Goal: Task Accomplishment & Management: Manage account settings

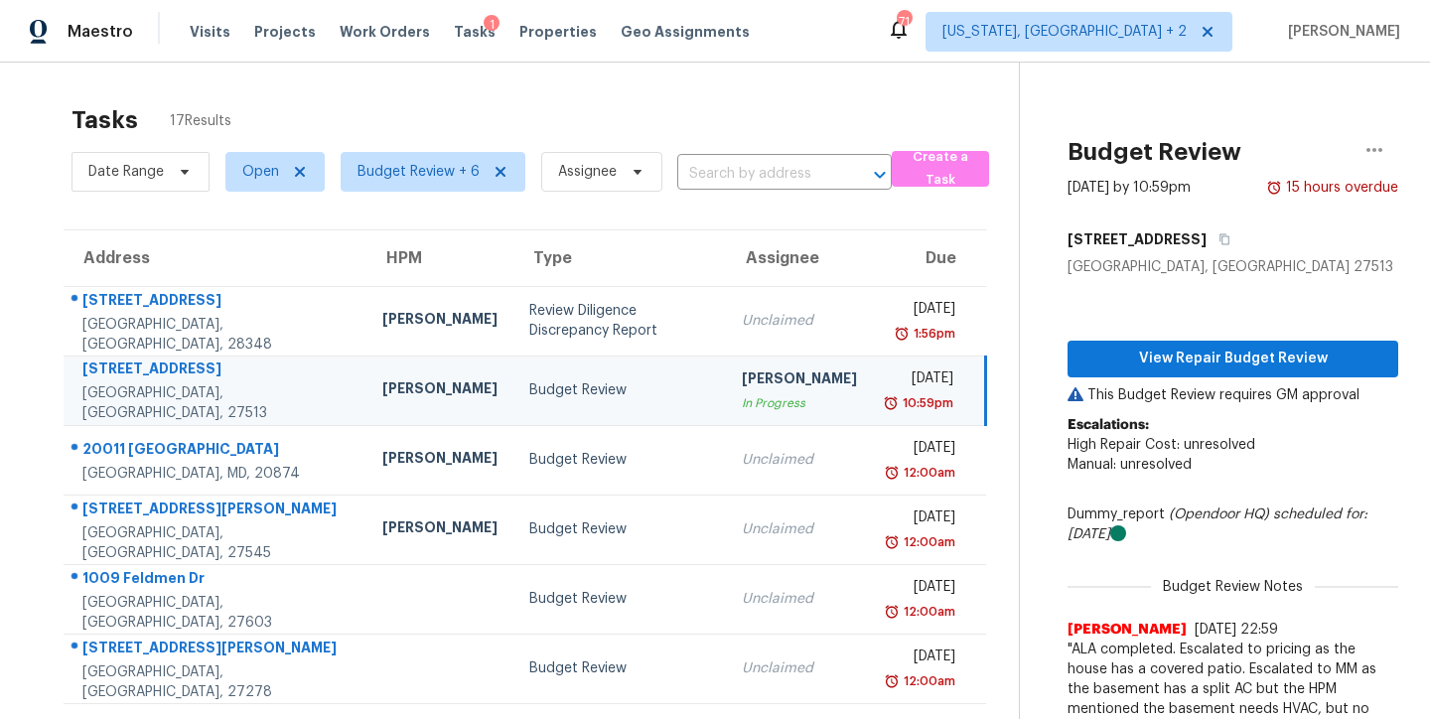
click at [301, 98] on div "Tasks 17 Results" at bounding box center [544, 120] width 947 height 52
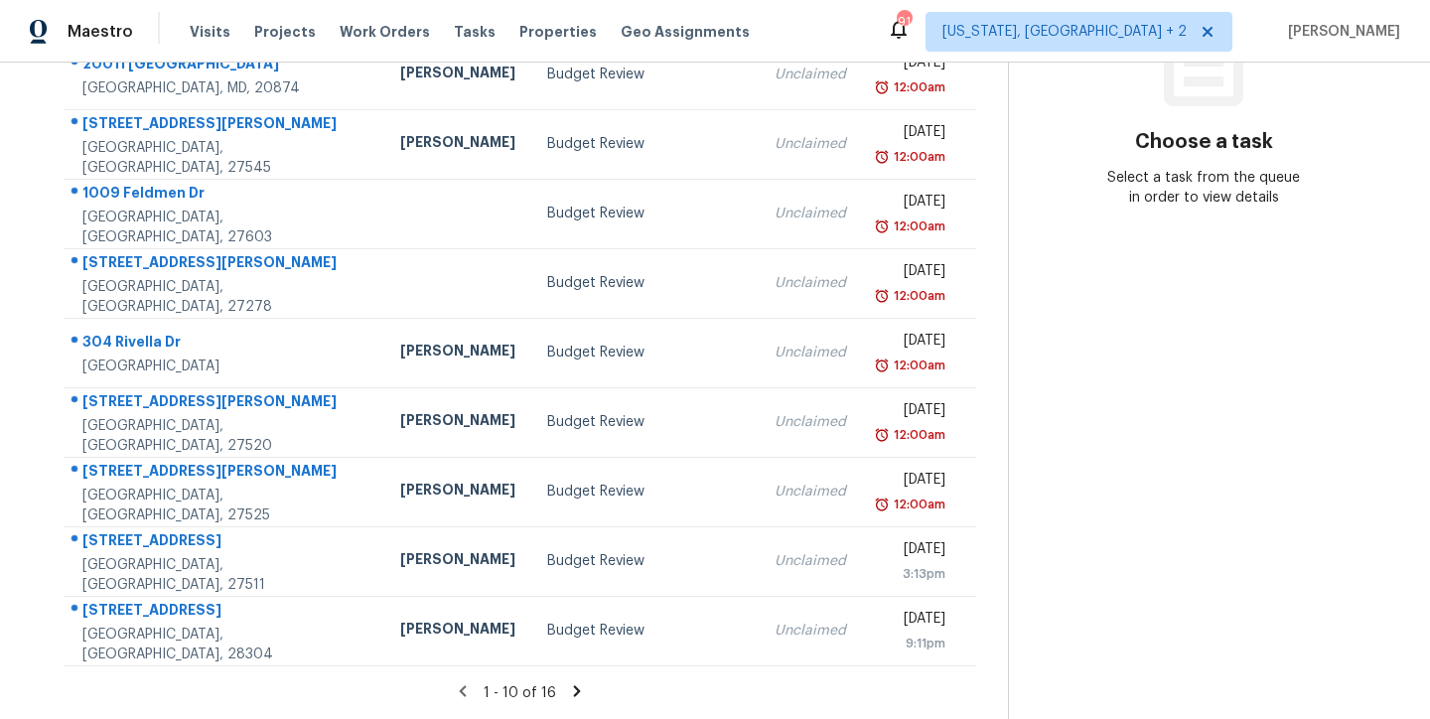
click at [568, 682] on icon at bounding box center [577, 691] width 18 height 18
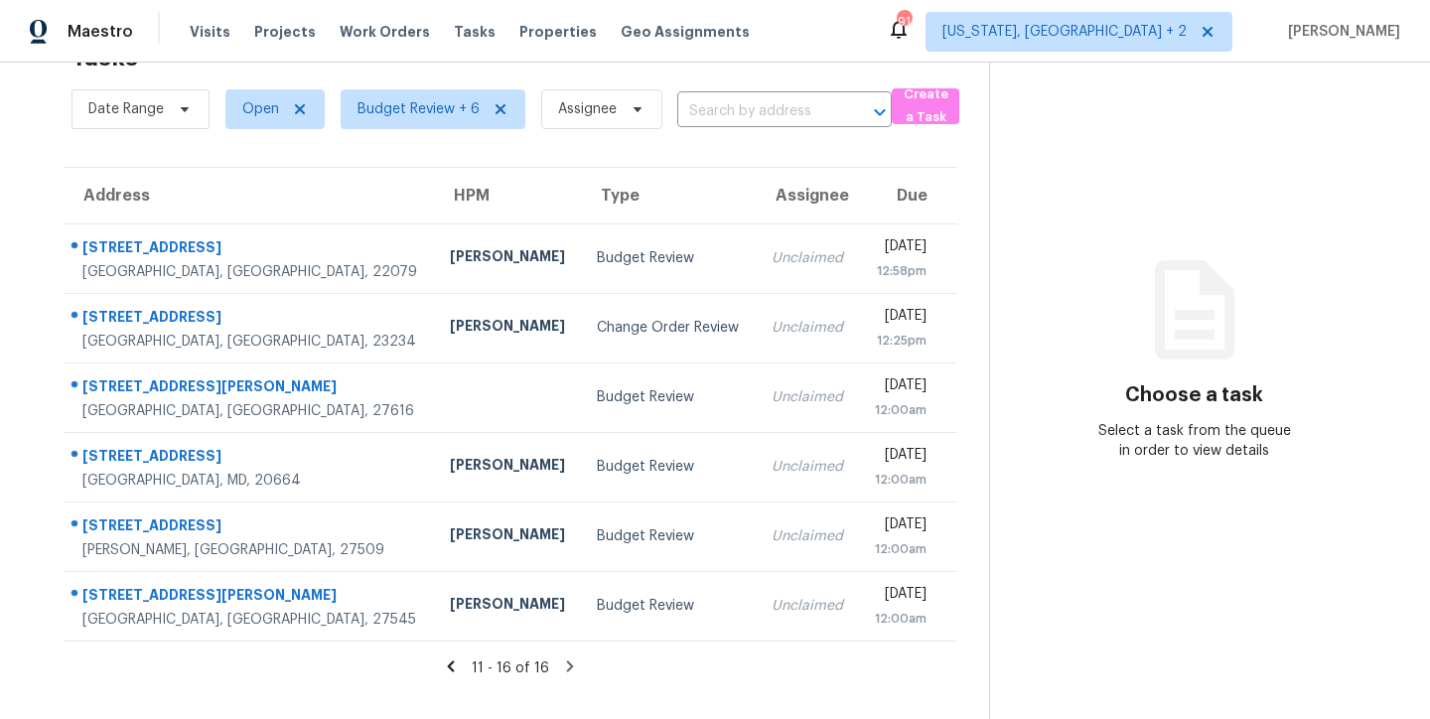
click at [448, 660] on icon at bounding box center [451, 665] width 7 height 11
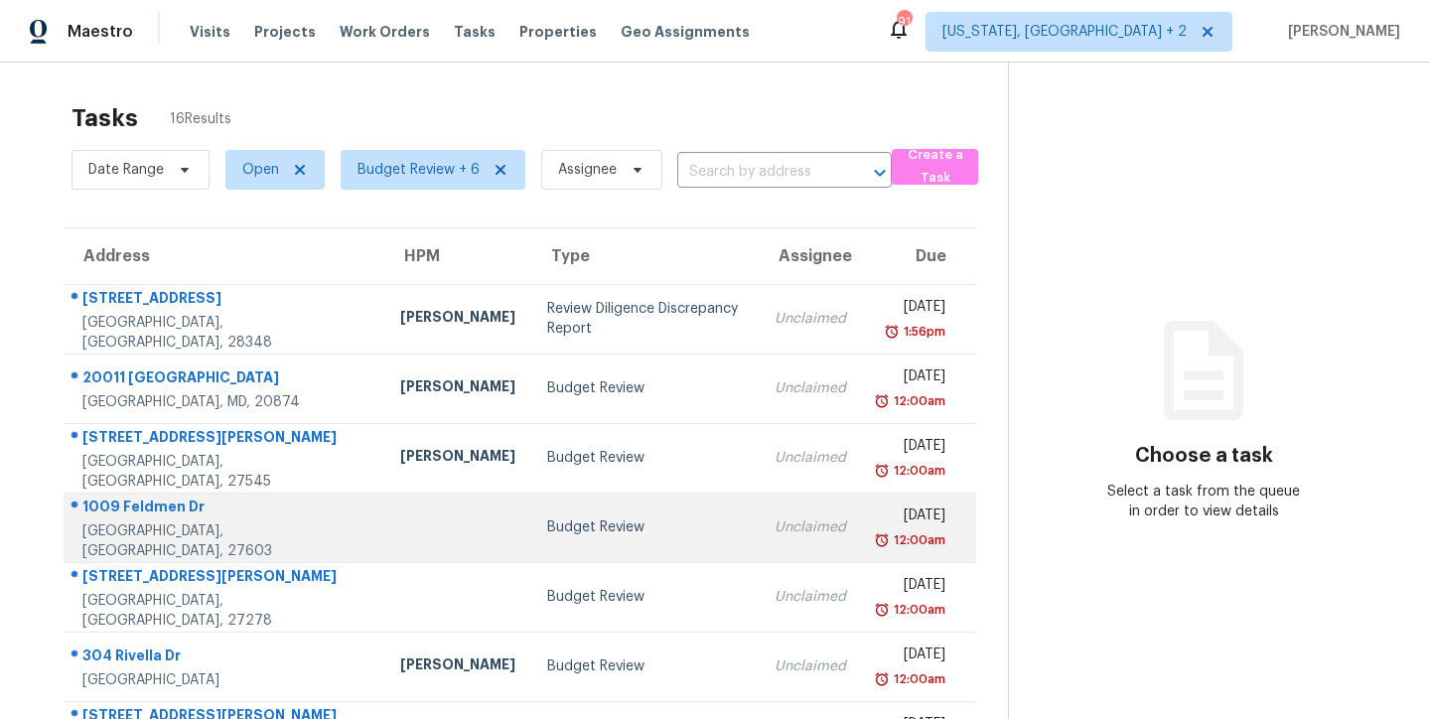
scroll to position [0, 0]
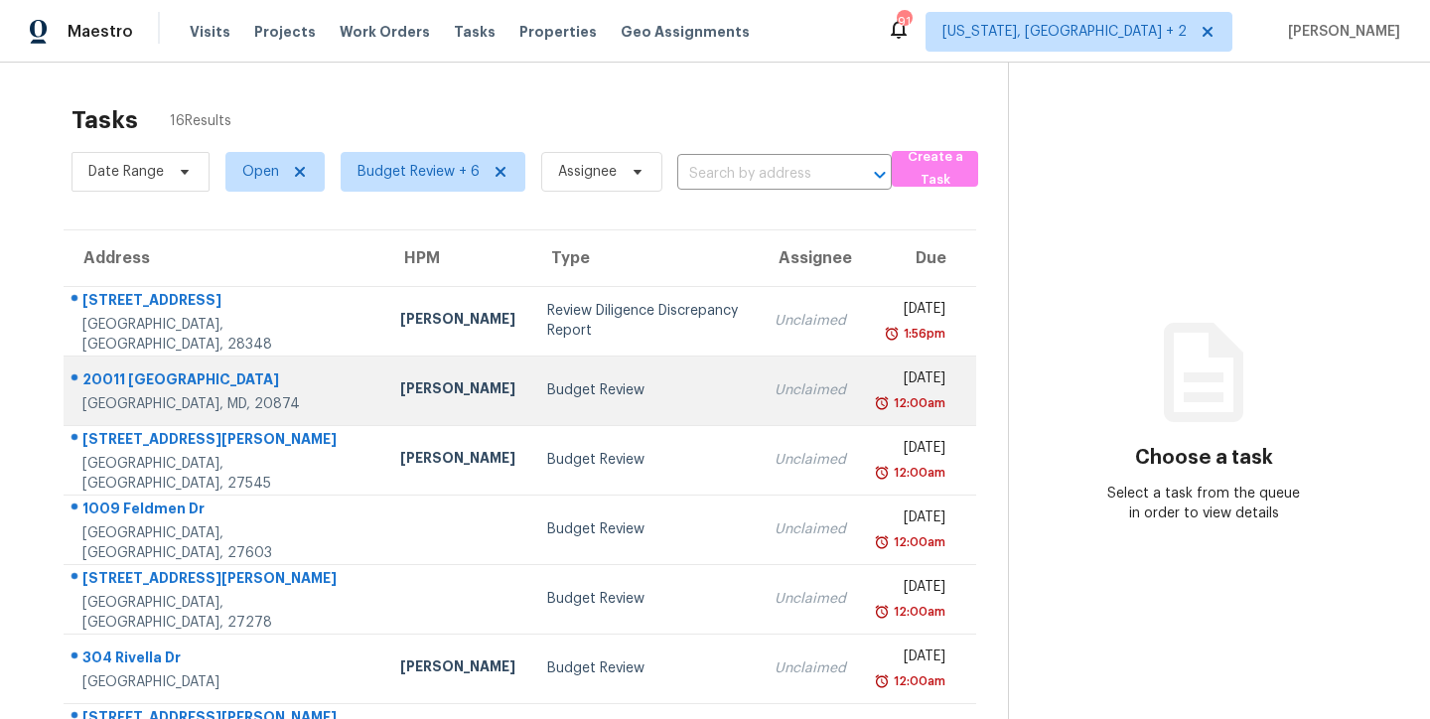
click at [774, 385] on div "Unclaimed" at bounding box center [809, 390] width 71 height 20
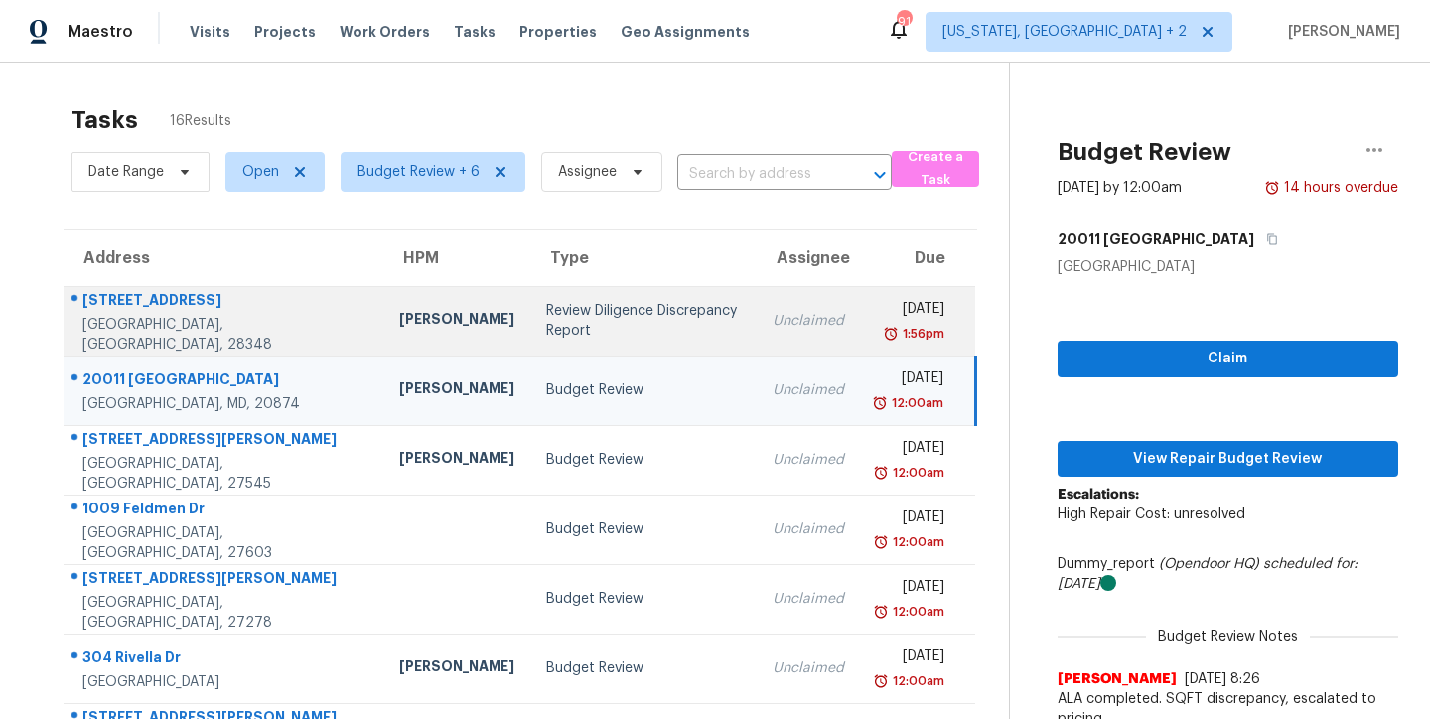
click at [600, 301] on div "Review Diligence Discrepancy Report" at bounding box center [644, 321] width 196 height 40
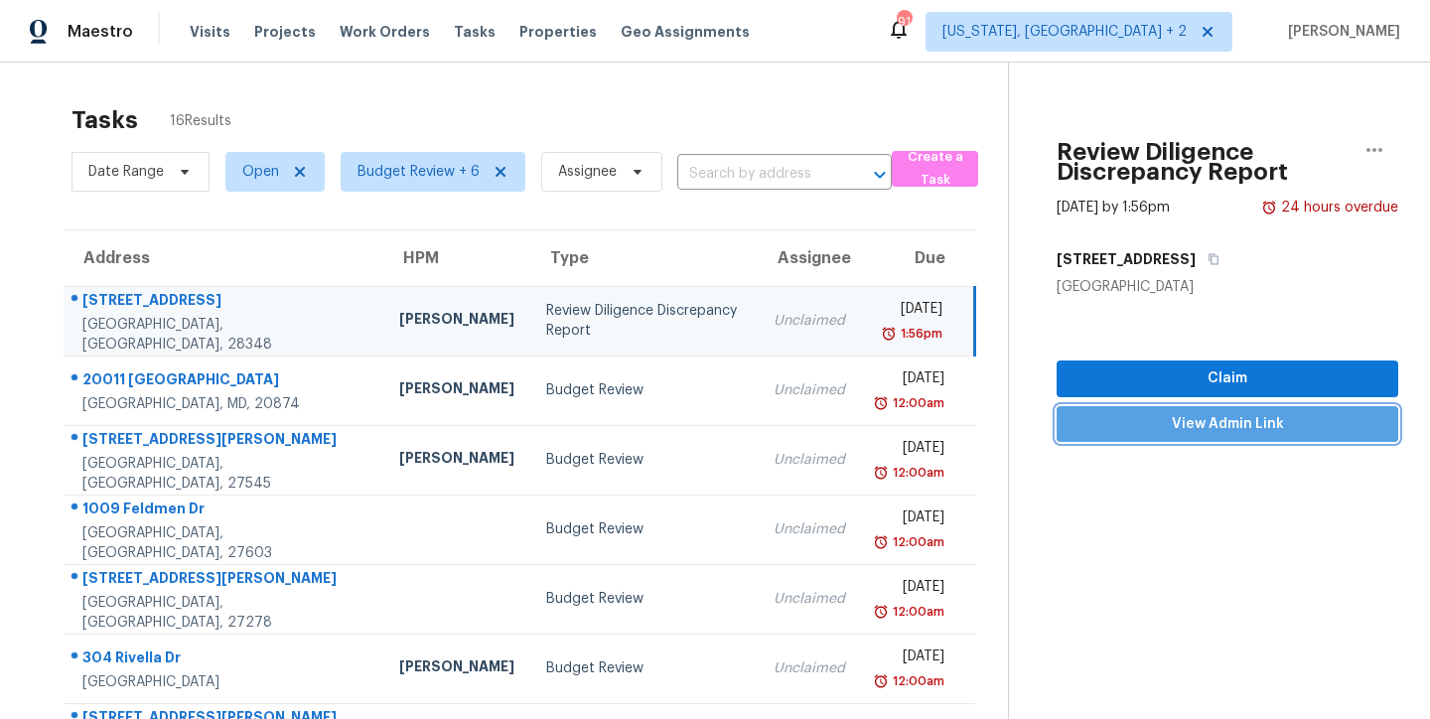
click at [1220, 436] on button "View Admin Link" at bounding box center [1227, 424] width 342 height 37
click at [489, 101] on div "Tasks 16 Results" at bounding box center [539, 120] width 936 height 52
click at [558, 314] on div "Review Diligence Discrepancy Report" at bounding box center [644, 321] width 196 height 40
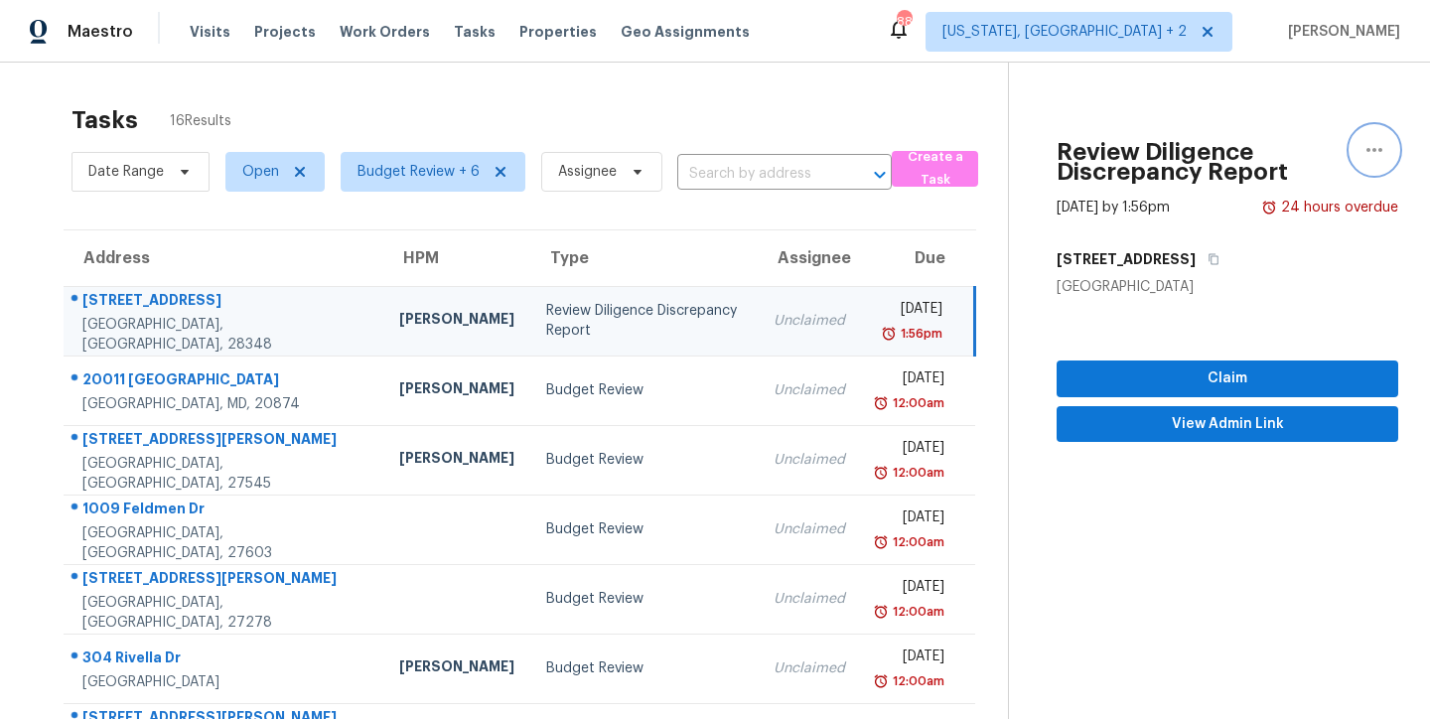
click at [1362, 143] on icon "button" at bounding box center [1374, 150] width 24 height 24
click at [1251, 147] on div "Cancel this task" at bounding box center [1246, 154] width 155 height 20
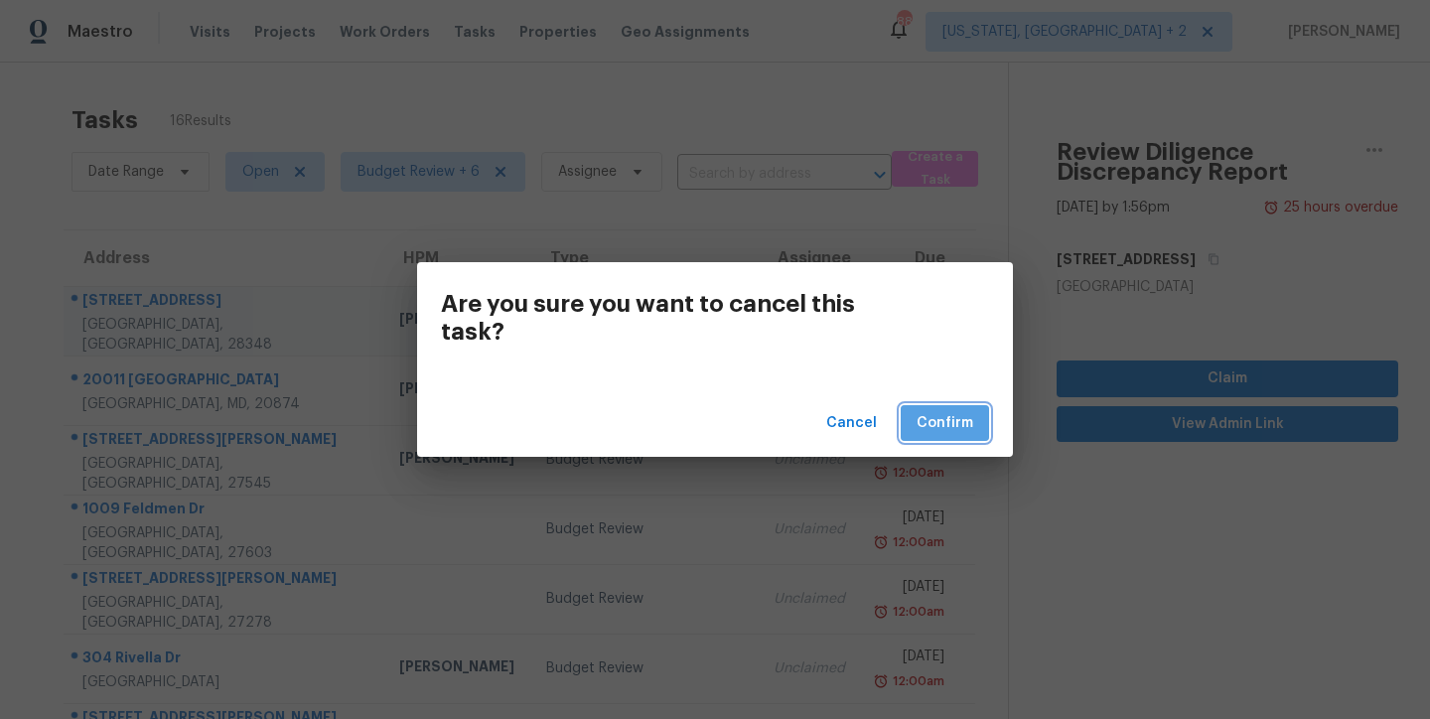
click at [971, 415] on span "Confirm" at bounding box center [944, 423] width 57 height 25
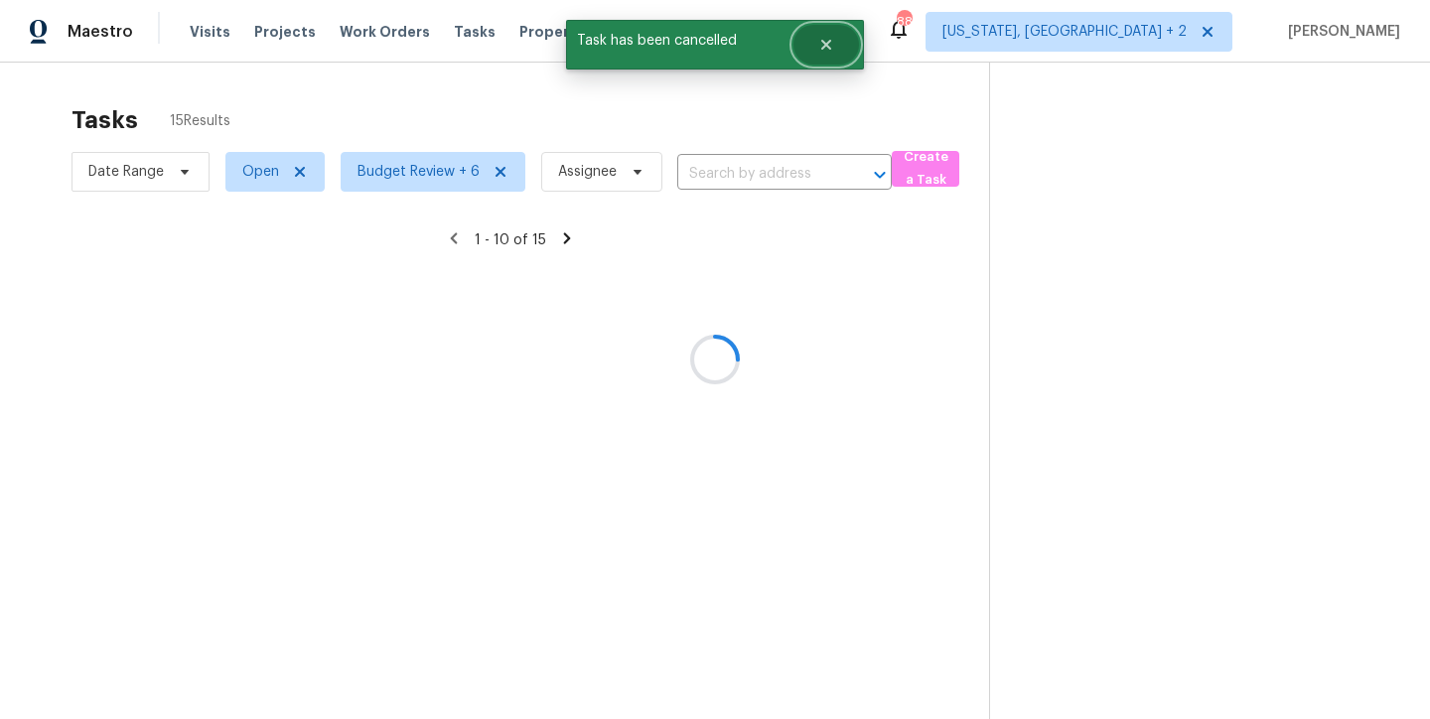
click at [831, 44] on icon "Close" at bounding box center [826, 45] width 16 height 16
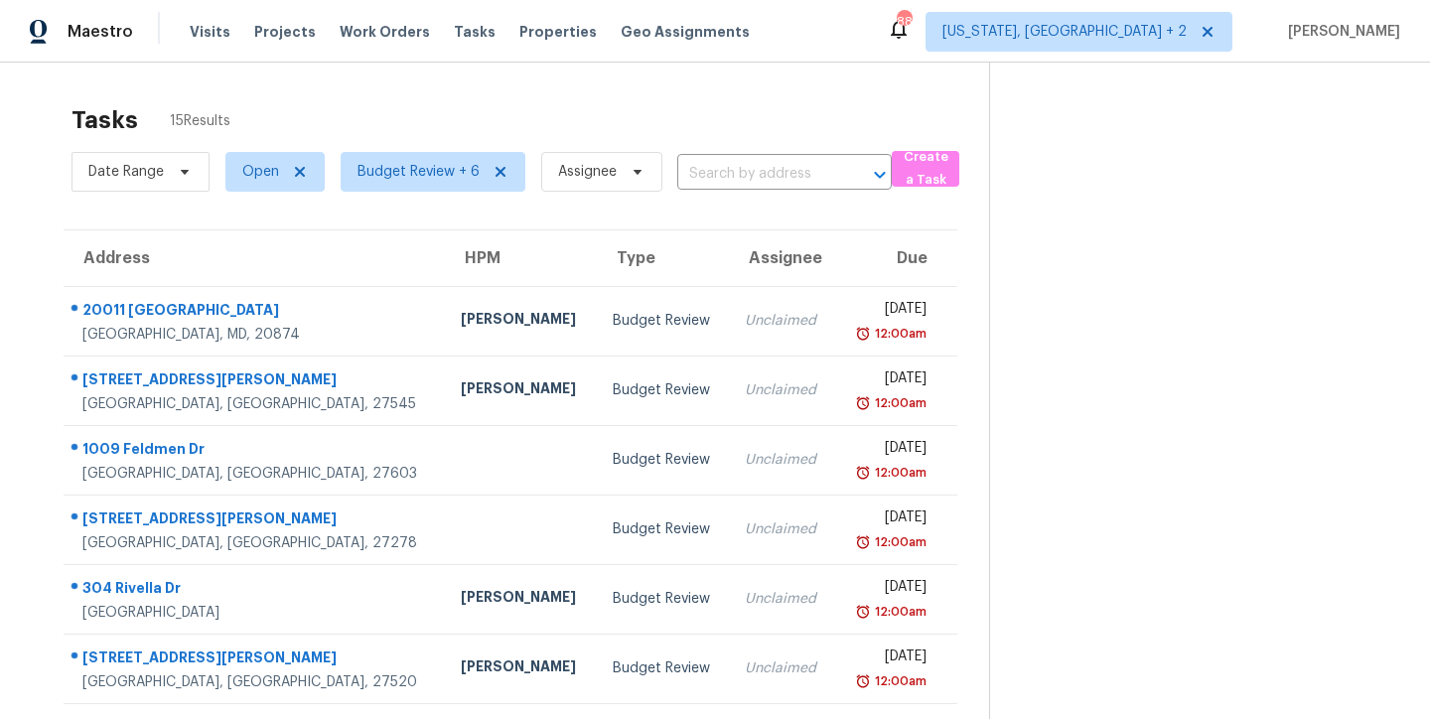
click at [807, 94] on div "Tasks 15 Results" at bounding box center [529, 120] width 917 height 52
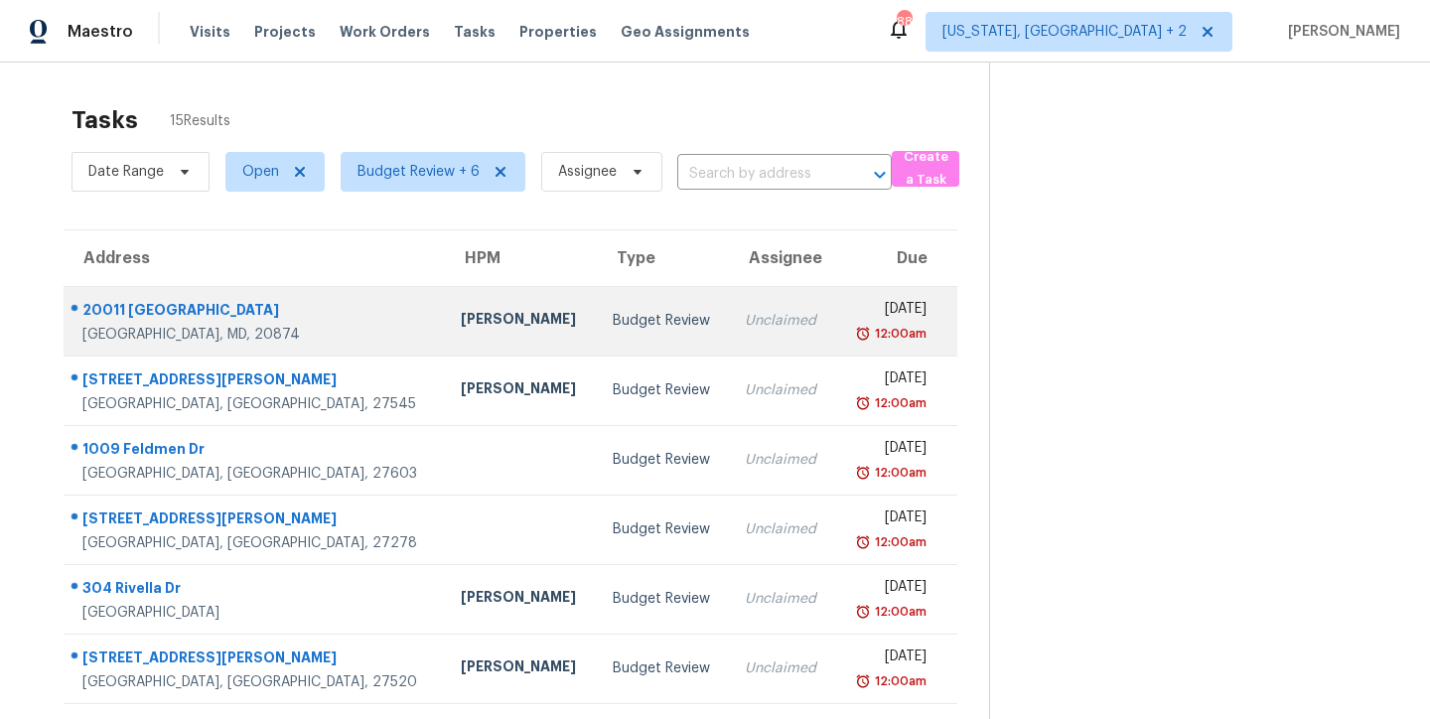
click at [597, 318] on td "Budget Review" at bounding box center [663, 321] width 133 height 70
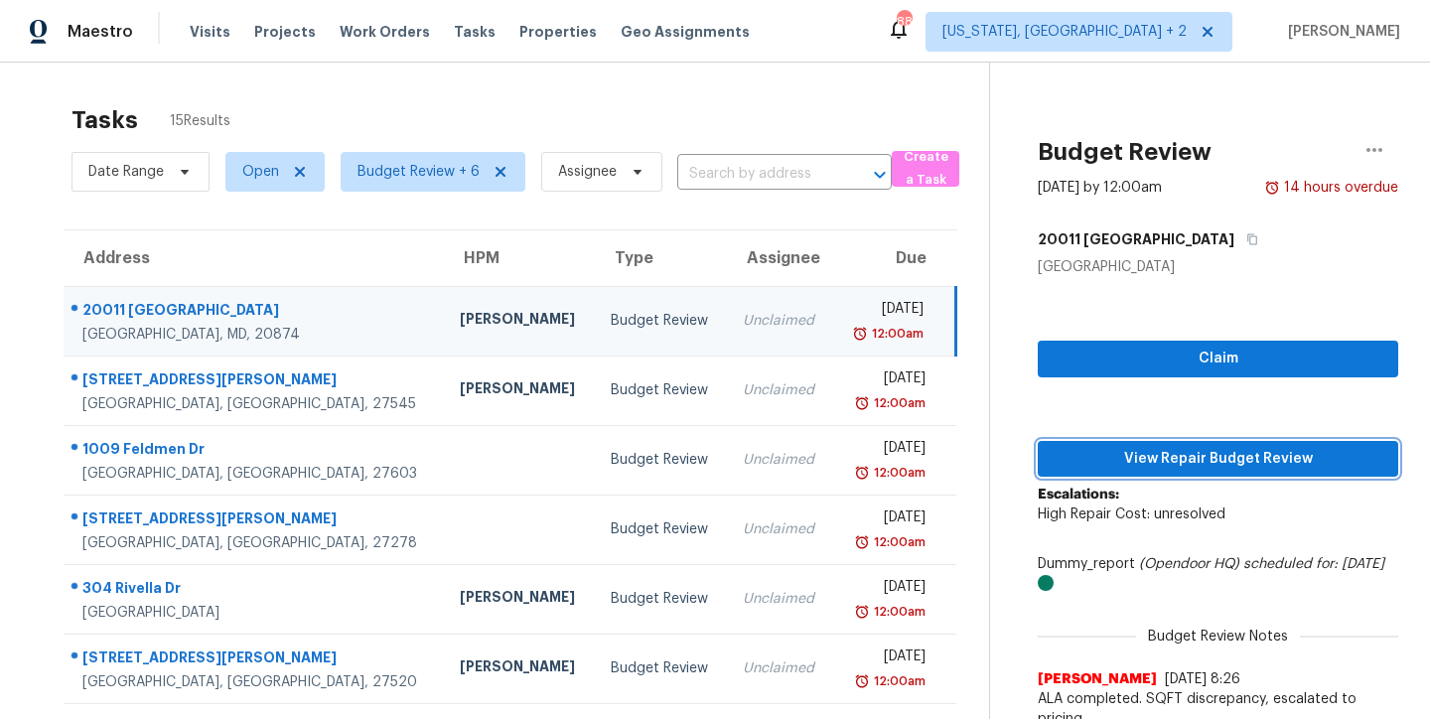
click at [1276, 464] on span "View Repair Budget Review" at bounding box center [1218, 459] width 329 height 25
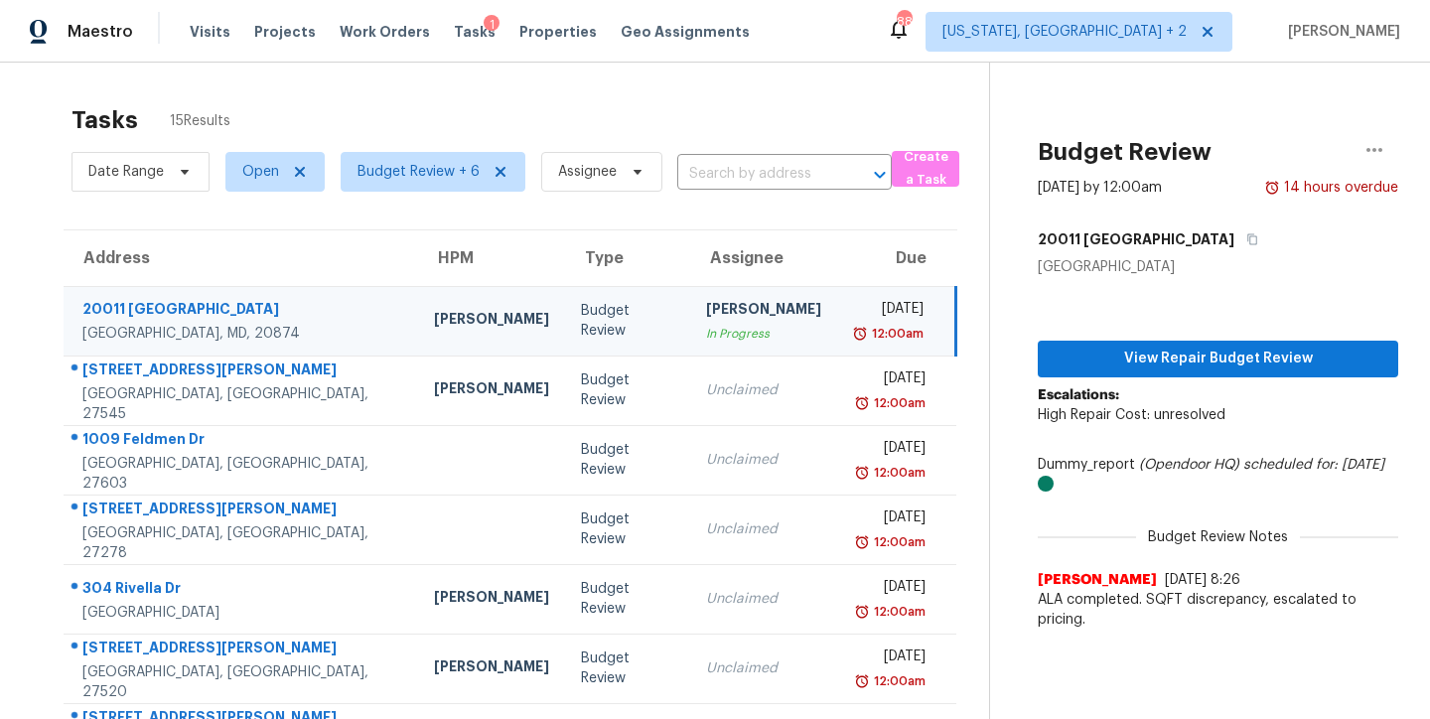
click at [839, 45] on div "Maestro Visits Projects Work Orders Tasks 1 Properties Geo Assignments 88 Washi…" at bounding box center [715, 31] width 1430 height 63
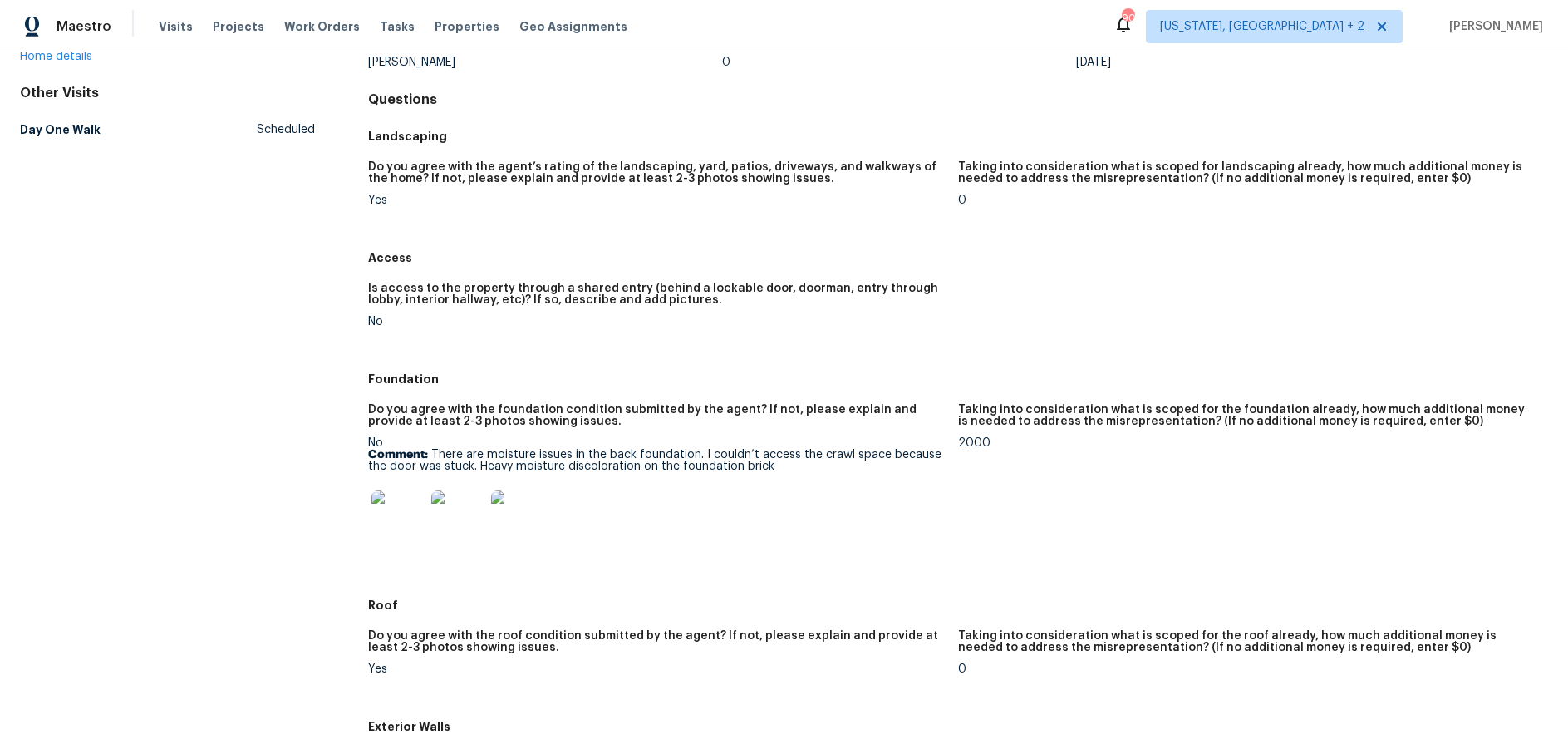
scroll to position [330, 0]
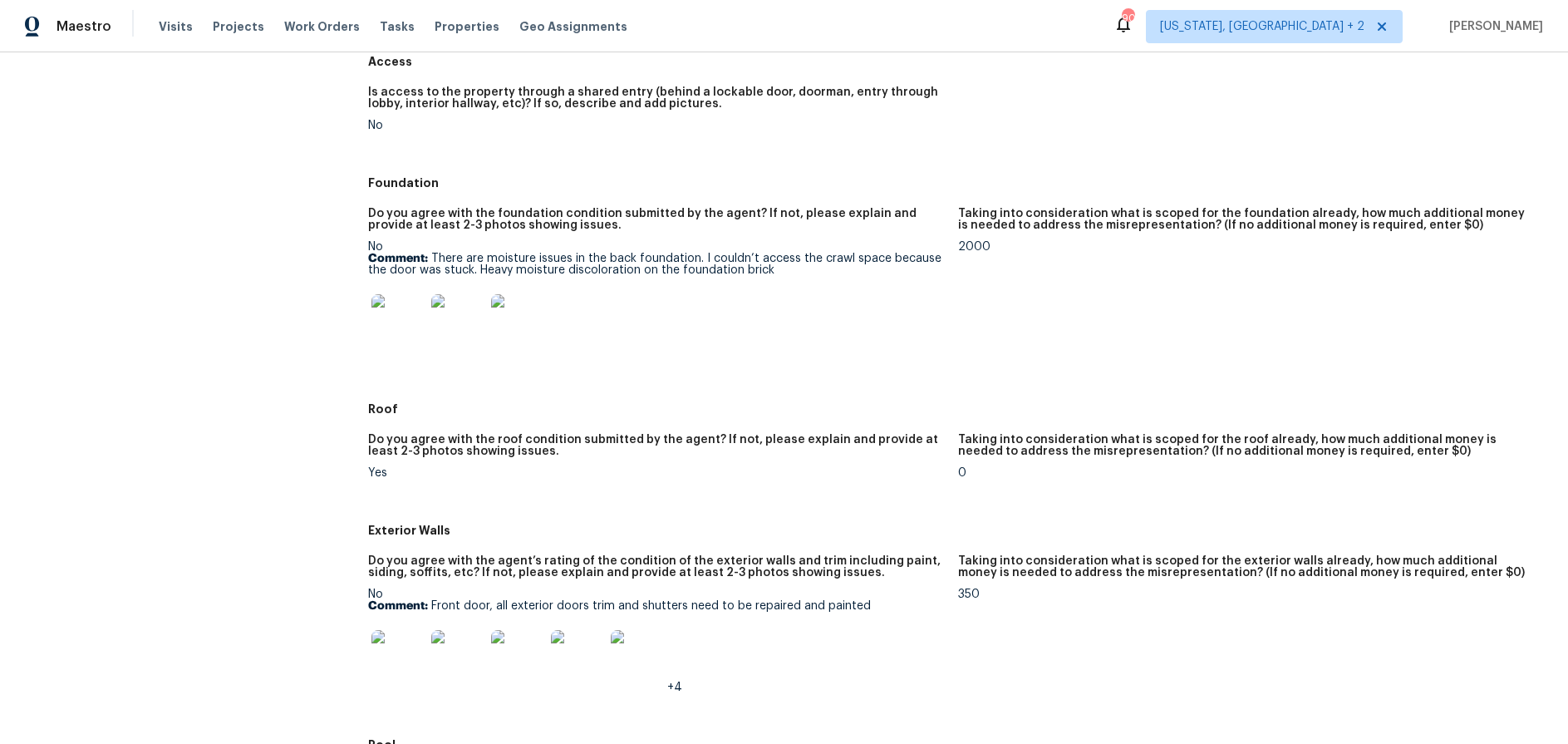
click at [409, 317] on img at bounding box center [398, 321] width 54 height 54
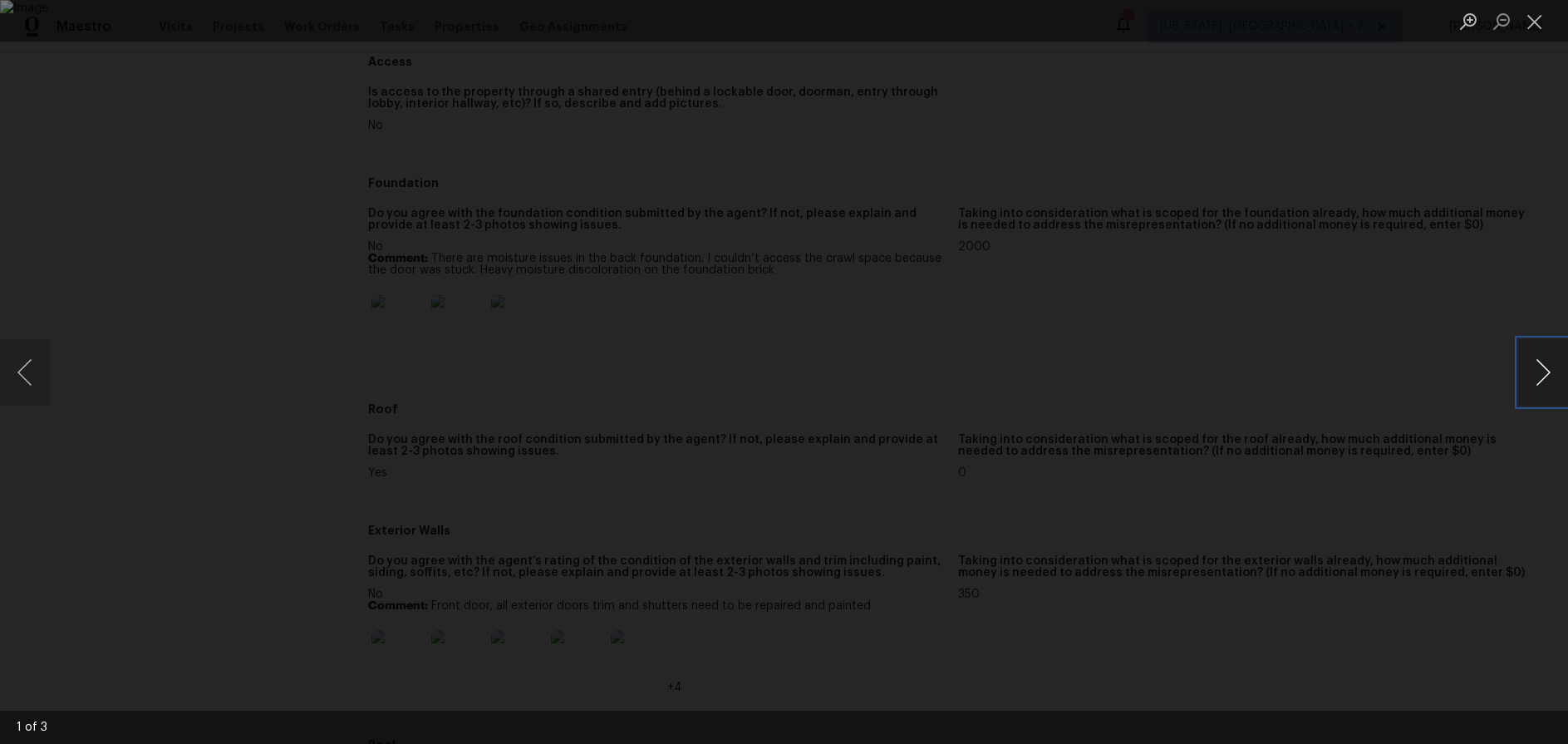
click at [1196, 368] on button "Next image" at bounding box center [1543, 372] width 50 height 66
click at [1196, 19] on button "Close lightbox" at bounding box center [1535, 21] width 33 height 29
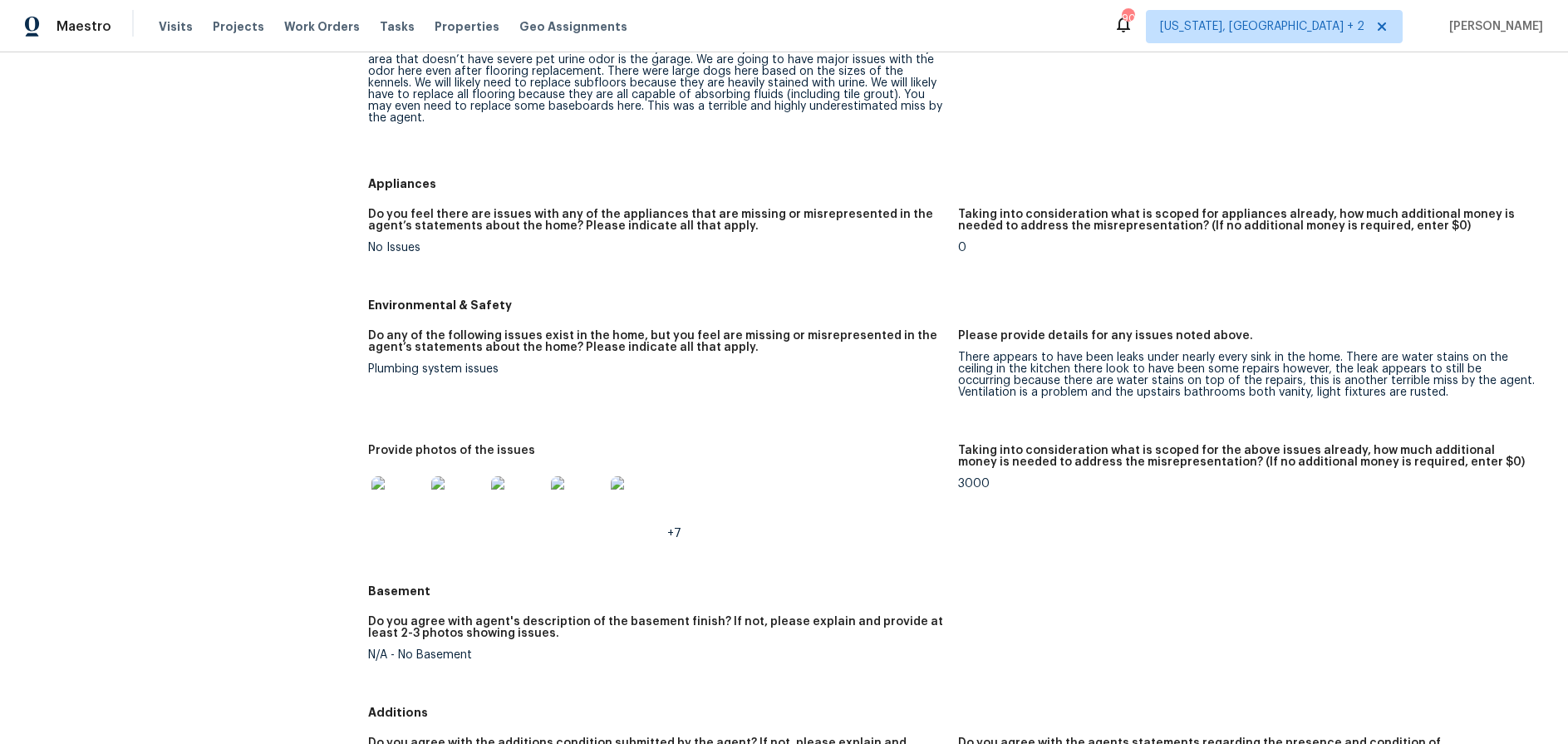
scroll to position [1562, 0]
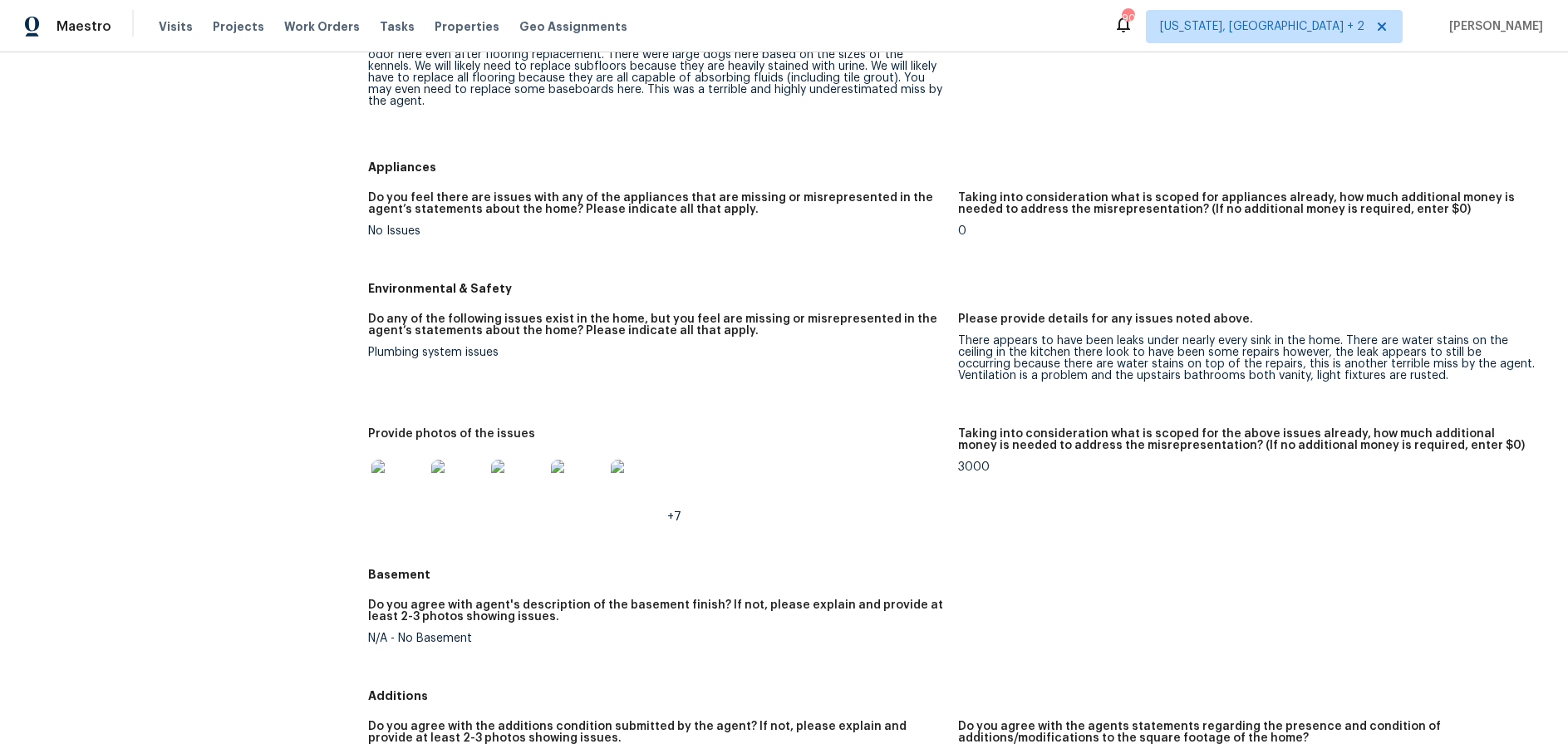
click at [390, 483] on img at bounding box center [398, 486] width 54 height 54
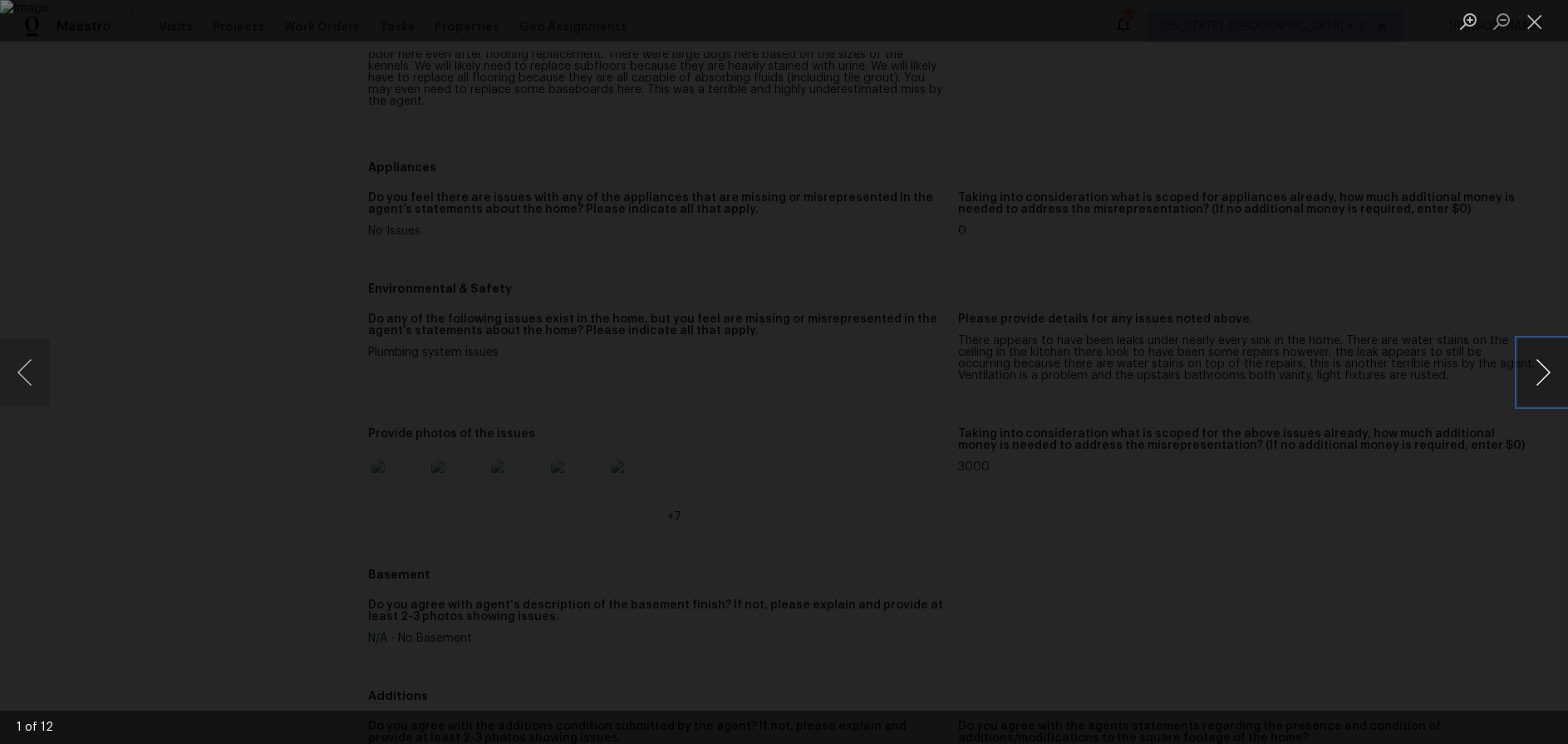
click at [1196, 385] on button "Next image" at bounding box center [1543, 372] width 50 height 66
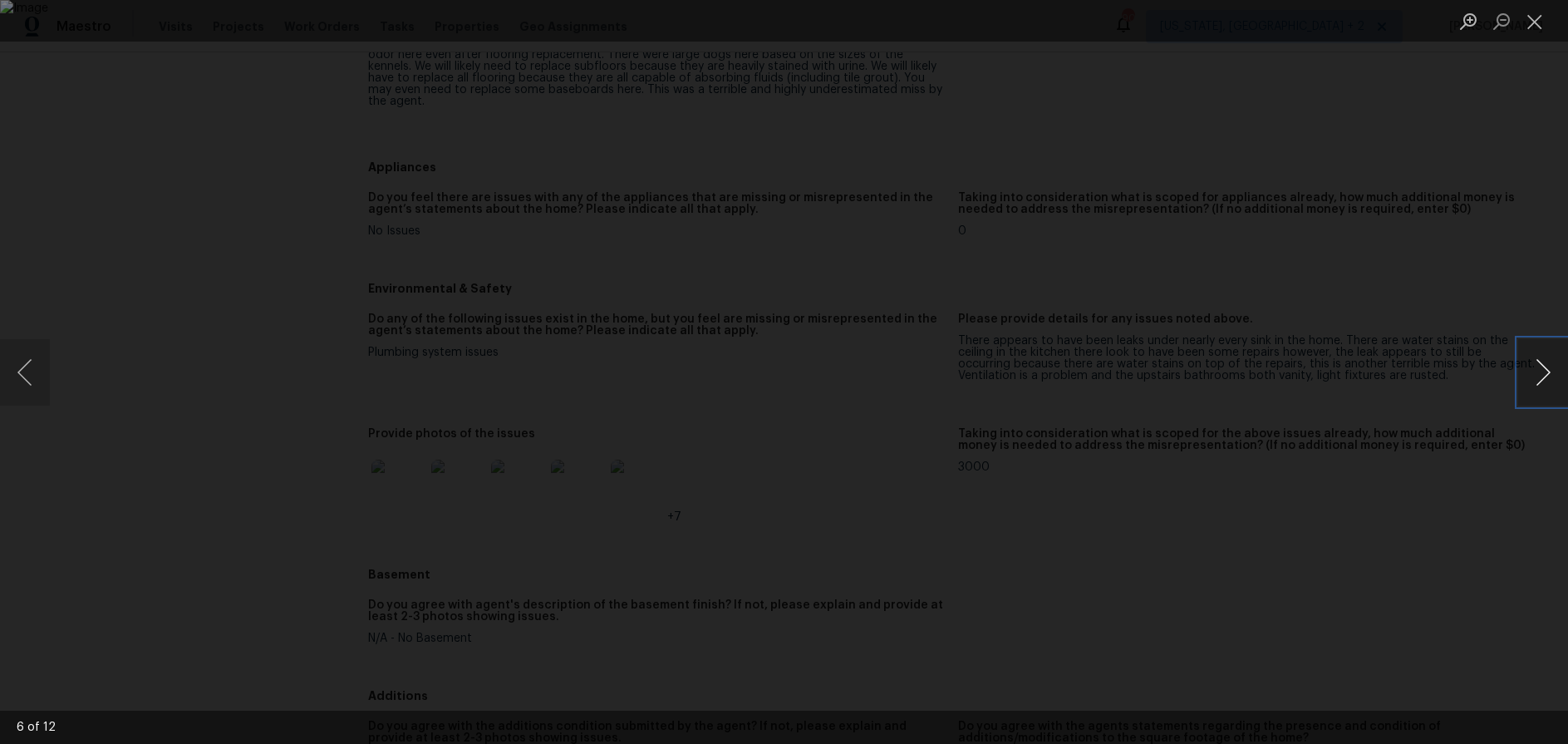
click at [1196, 385] on button "Next image" at bounding box center [1543, 372] width 50 height 66
click at [1196, 26] on ul "Lightbox" at bounding box center [1509, 21] width 116 height 42
click at [1196, 23] on button "Close lightbox" at bounding box center [1535, 21] width 33 height 29
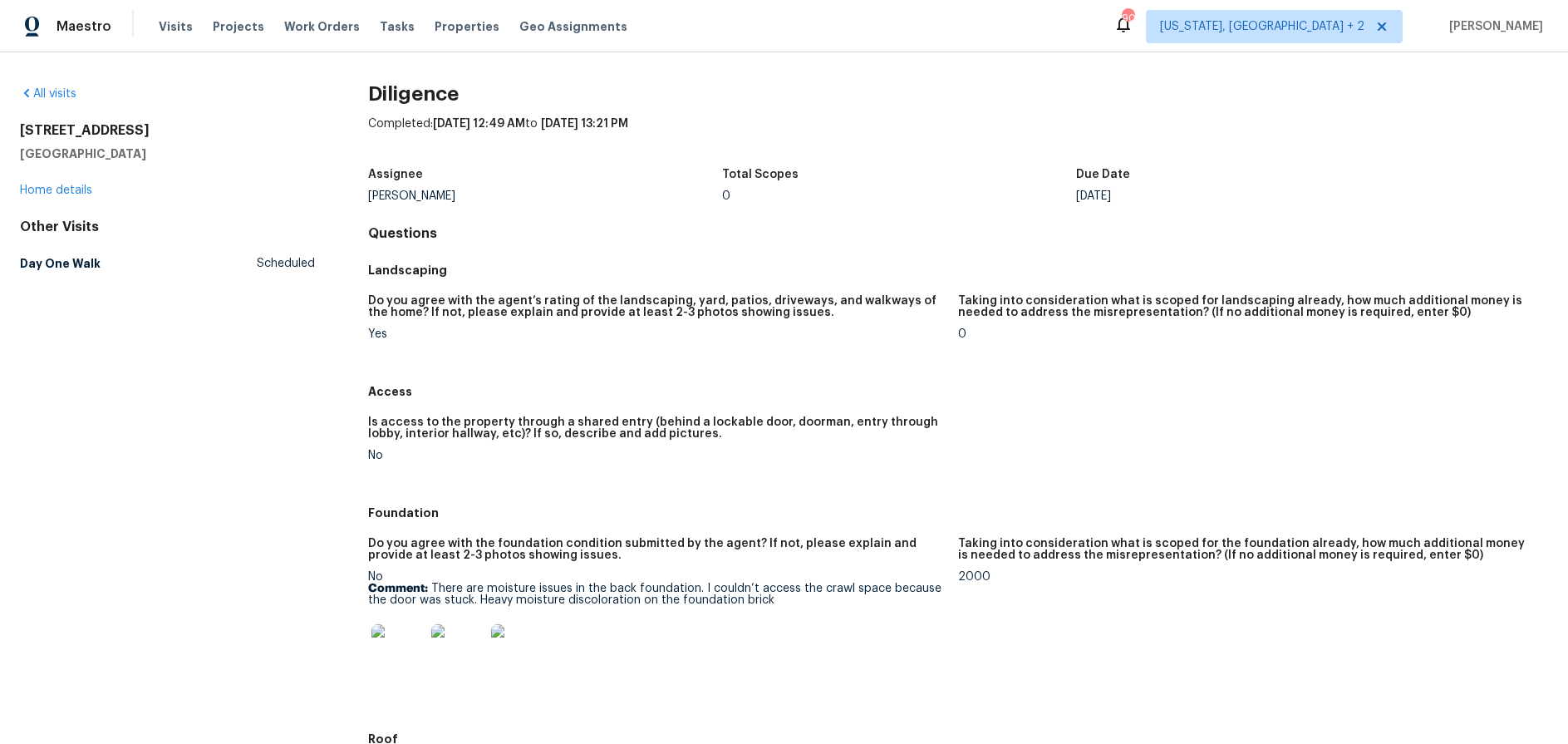
scroll to position [157, 0]
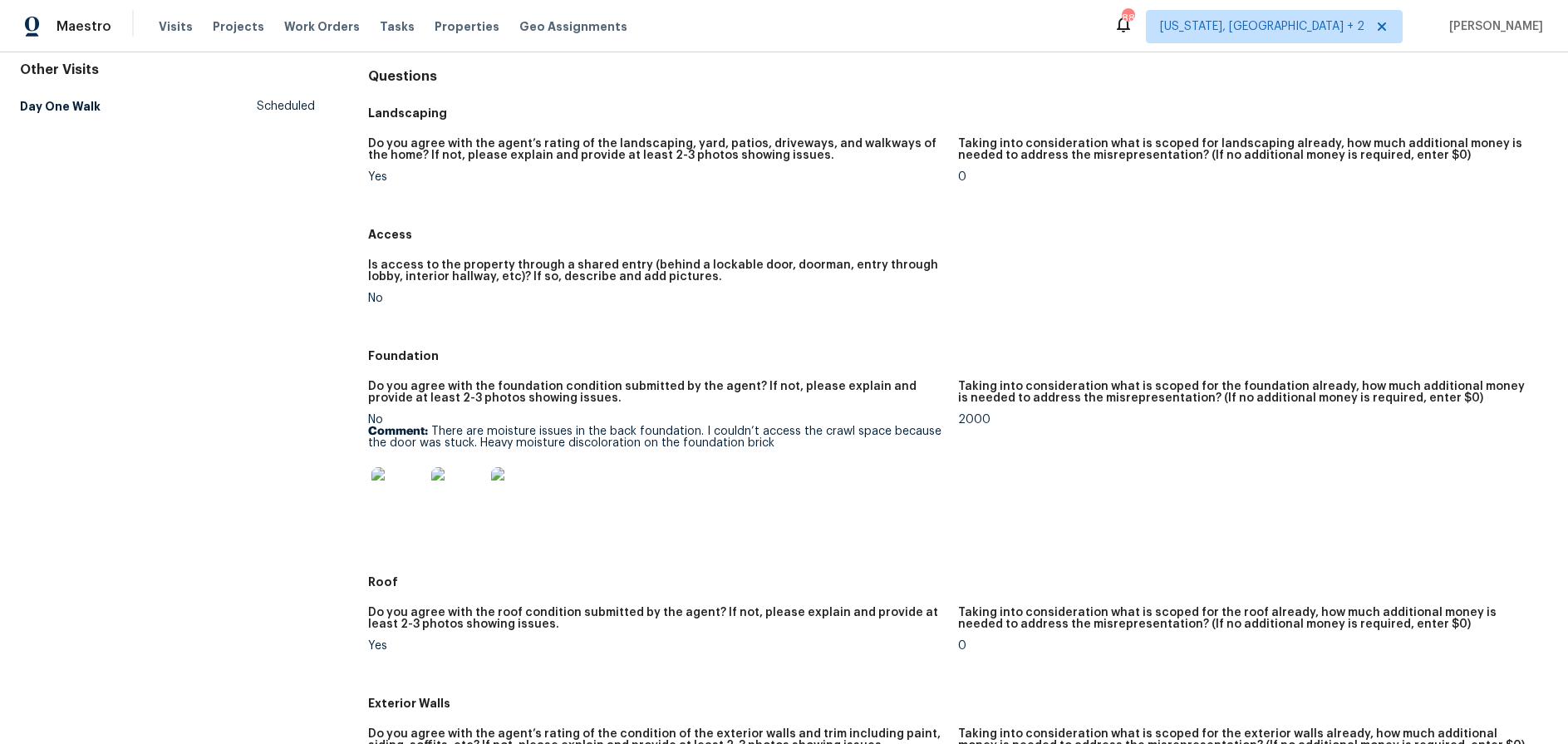
click at [402, 500] on img at bounding box center [398, 494] width 54 height 54
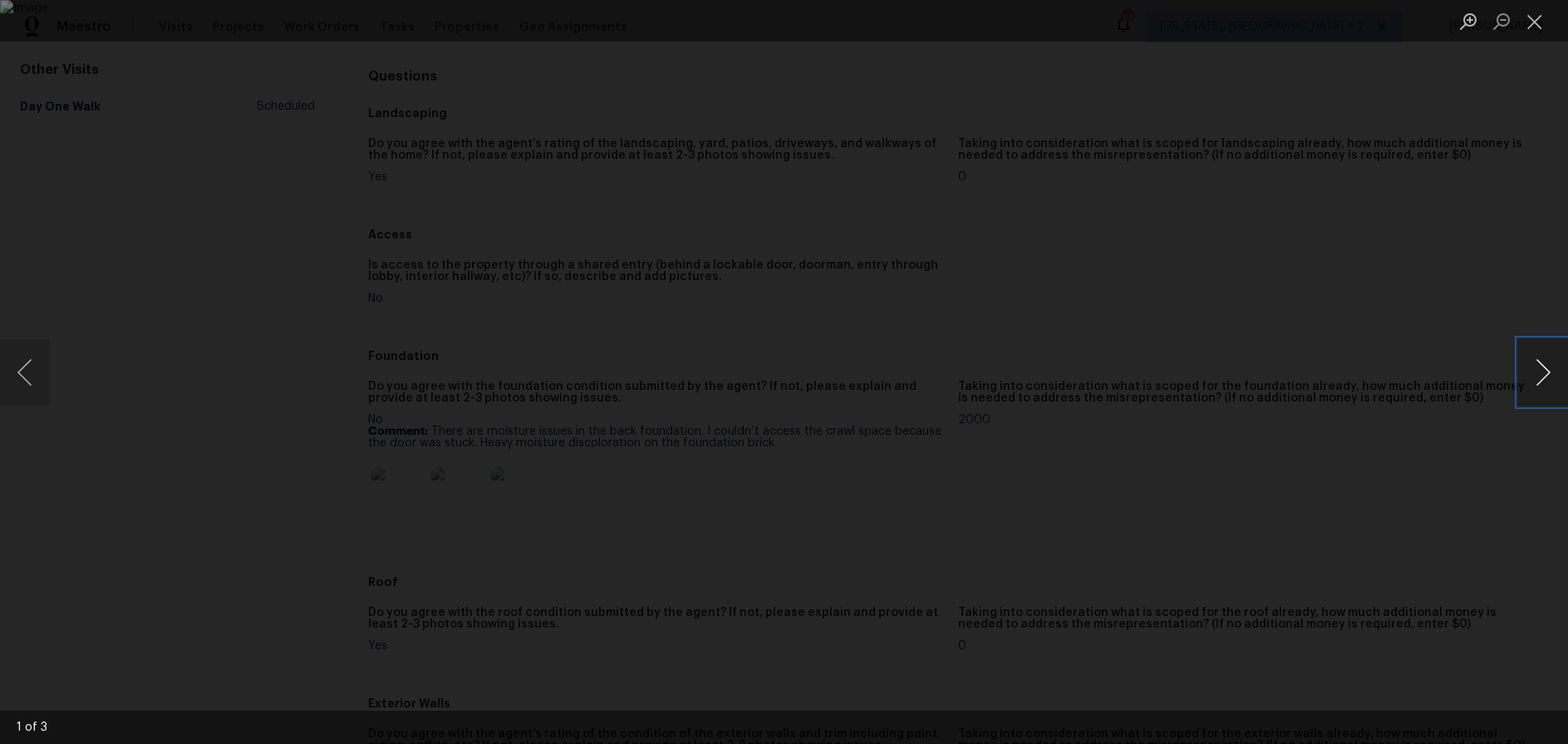
click at [1196, 400] on button "Next image" at bounding box center [1543, 372] width 50 height 66
click at [1196, 395] on button "Next image" at bounding box center [1543, 372] width 50 height 66
click at [1196, 19] on button "Close lightbox" at bounding box center [1535, 21] width 33 height 29
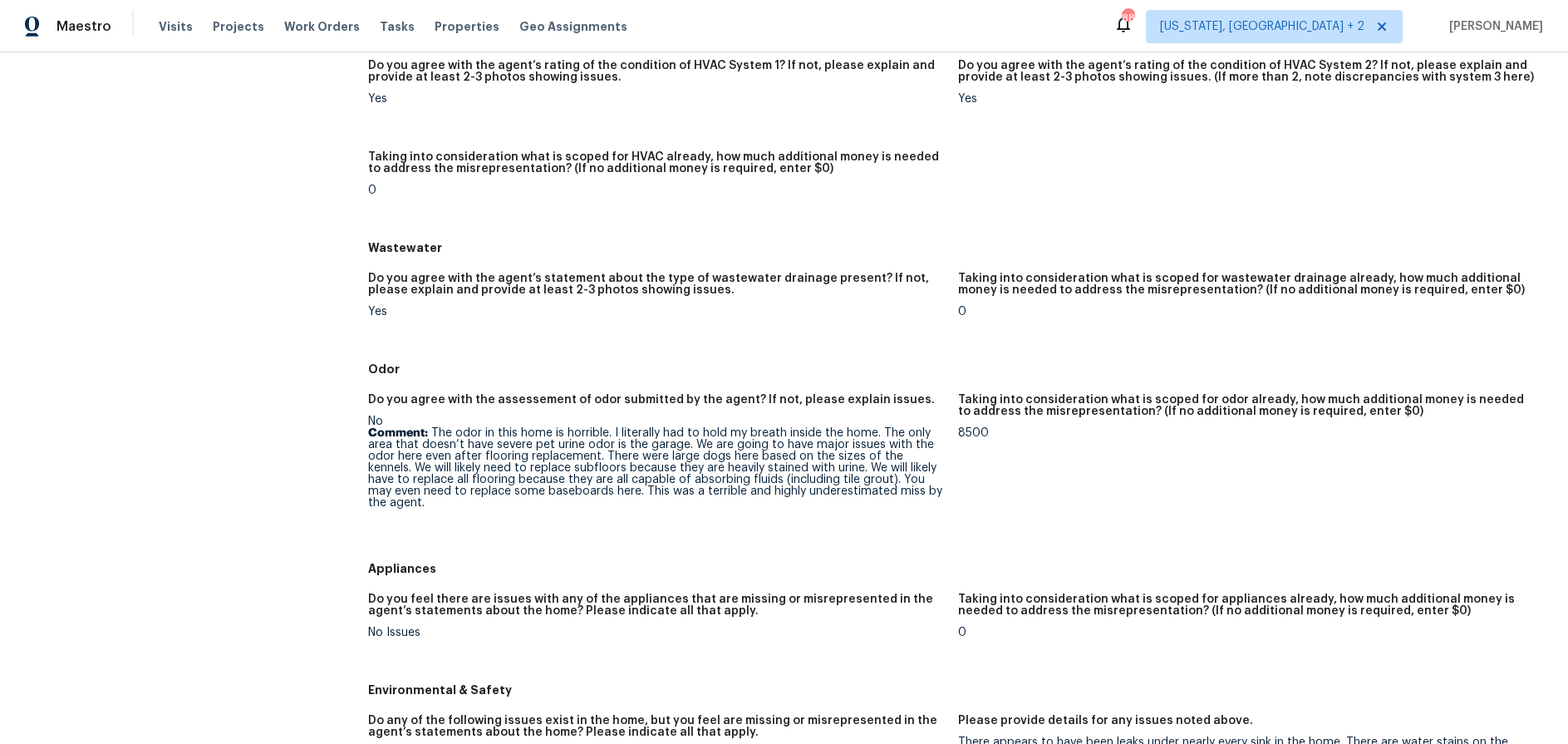
scroll to position [1515, 0]
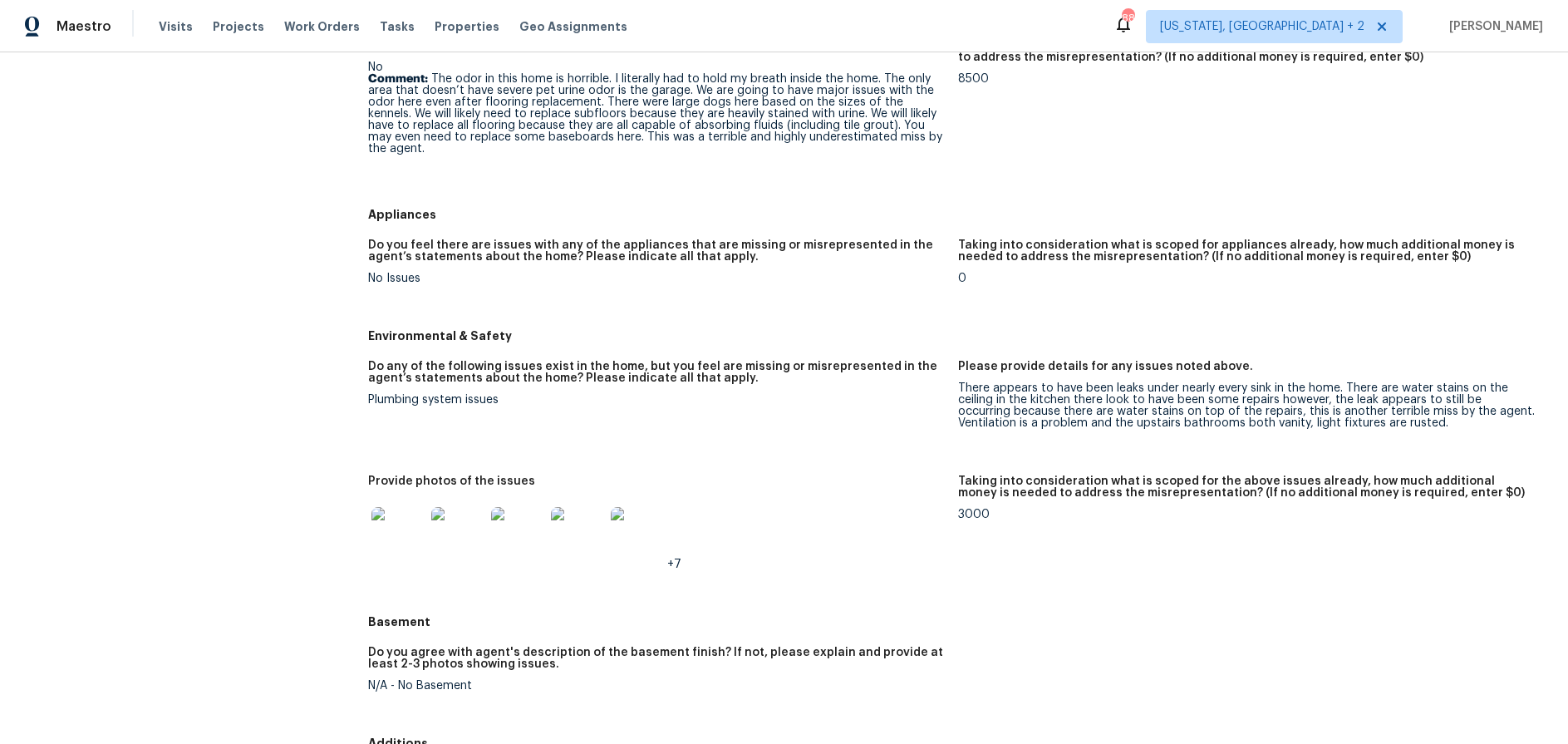
click at [404, 525] on img at bounding box center [398, 534] width 54 height 54
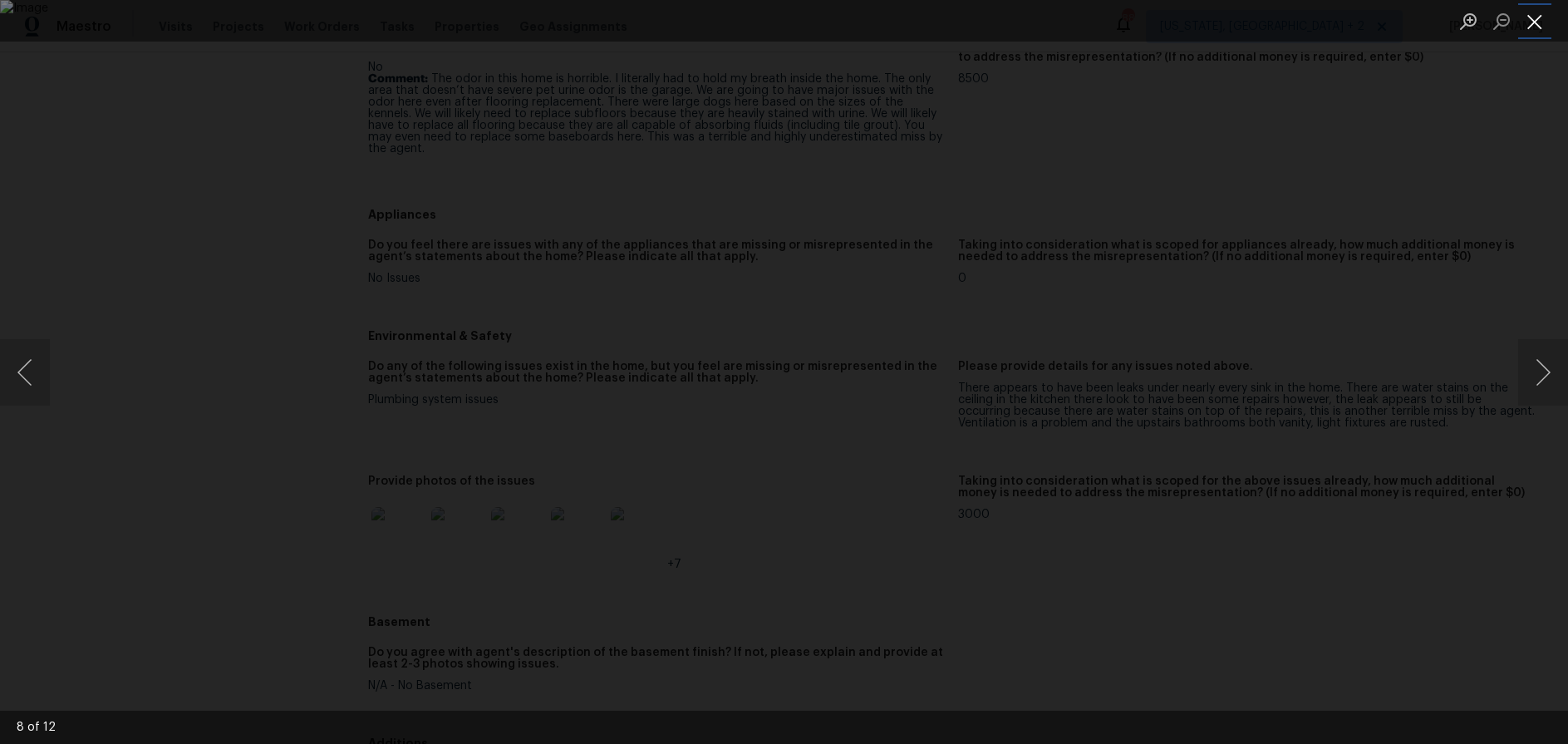
click at [1196, 28] on button "Close lightbox" at bounding box center [1535, 21] width 33 height 29
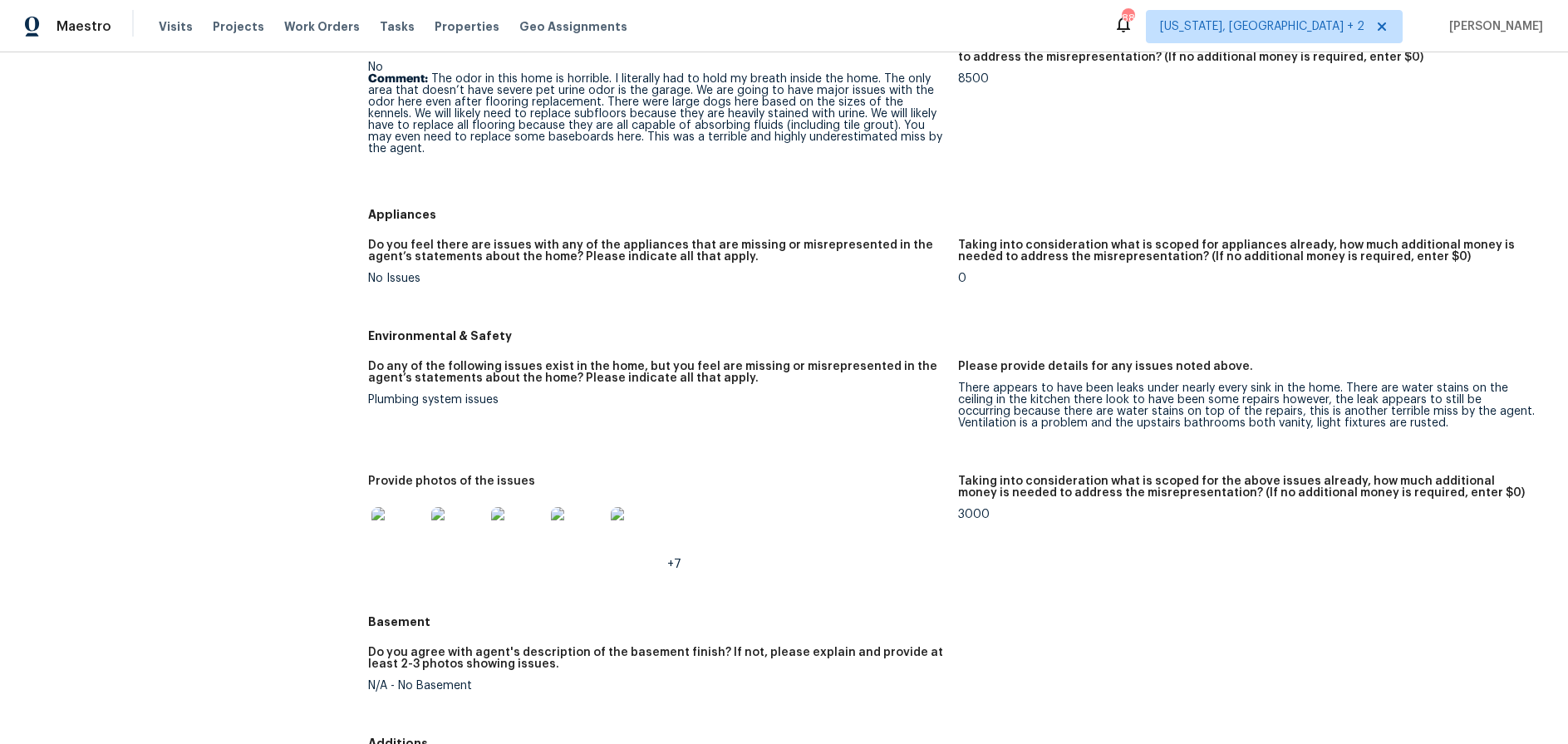
click at [382, 521] on img at bounding box center [398, 534] width 54 height 54
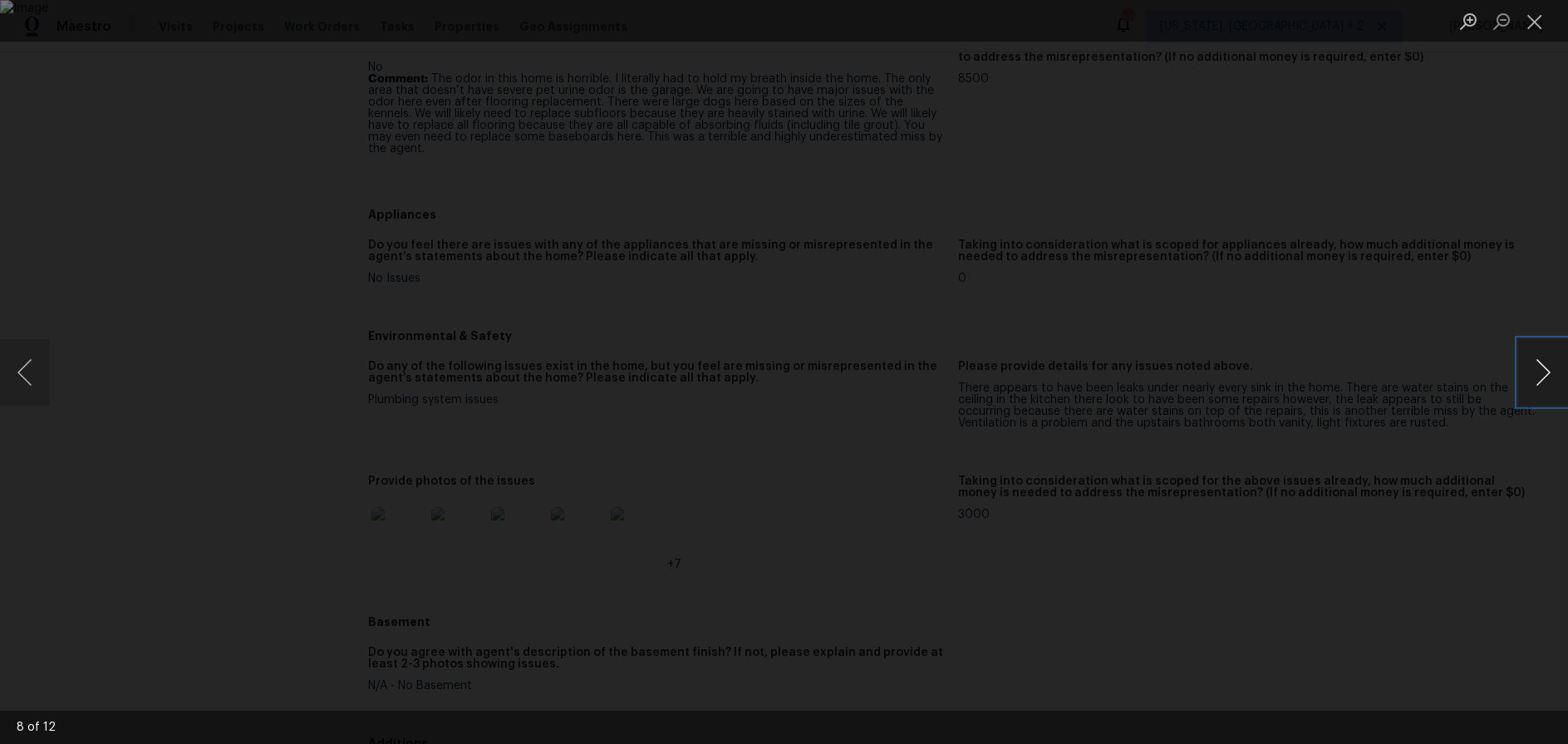
click at [1196, 376] on button "Next image" at bounding box center [1543, 372] width 50 height 66
click at [28, 369] on button "Previous image" at bounding box center [25, 372] width 50 height 66
click at [1196, 16] on button "Close lightbox" at bounding box center [1535, 21] width 33 height 29
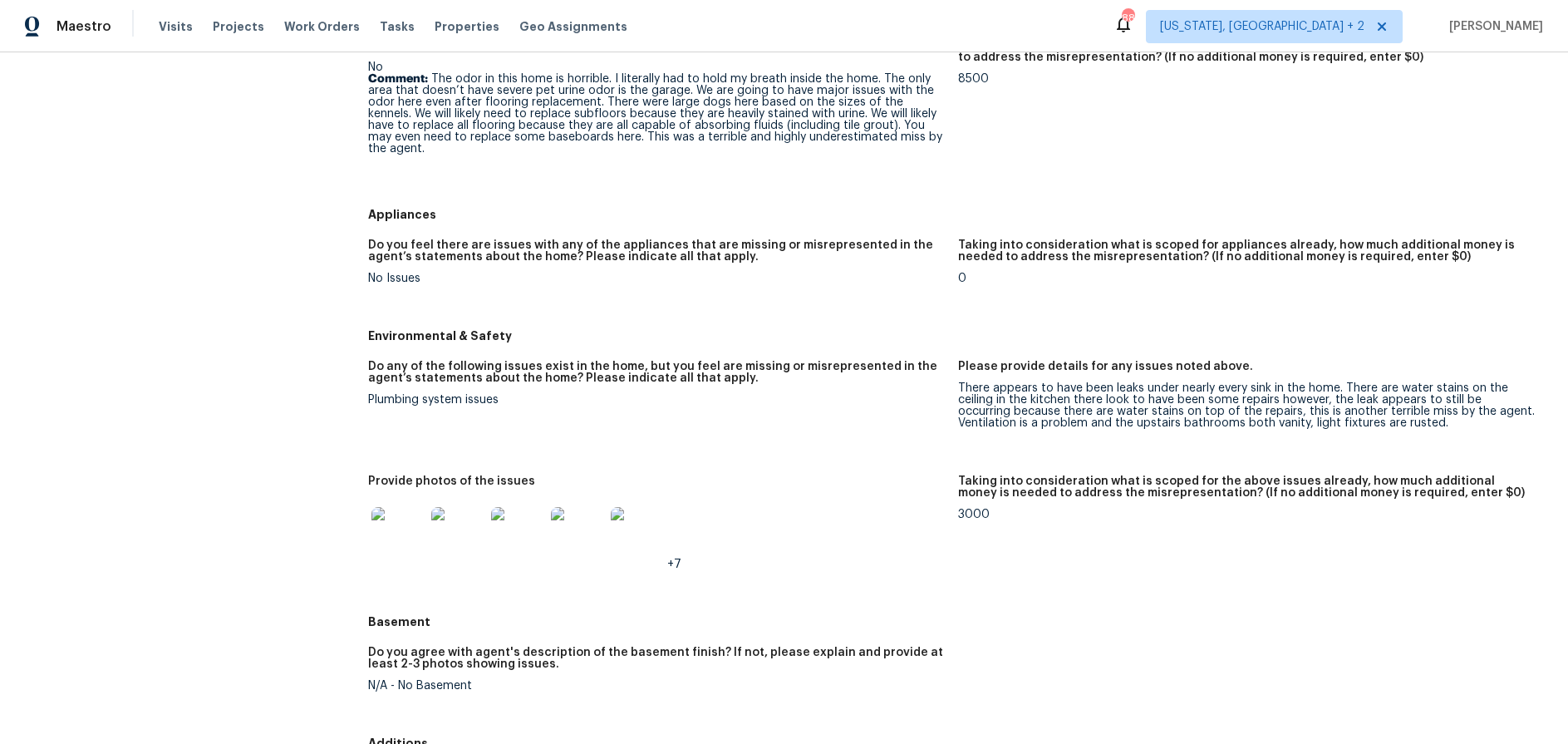
click at [397, 519] on img at bounding box center [398, 534] width 54 height 54
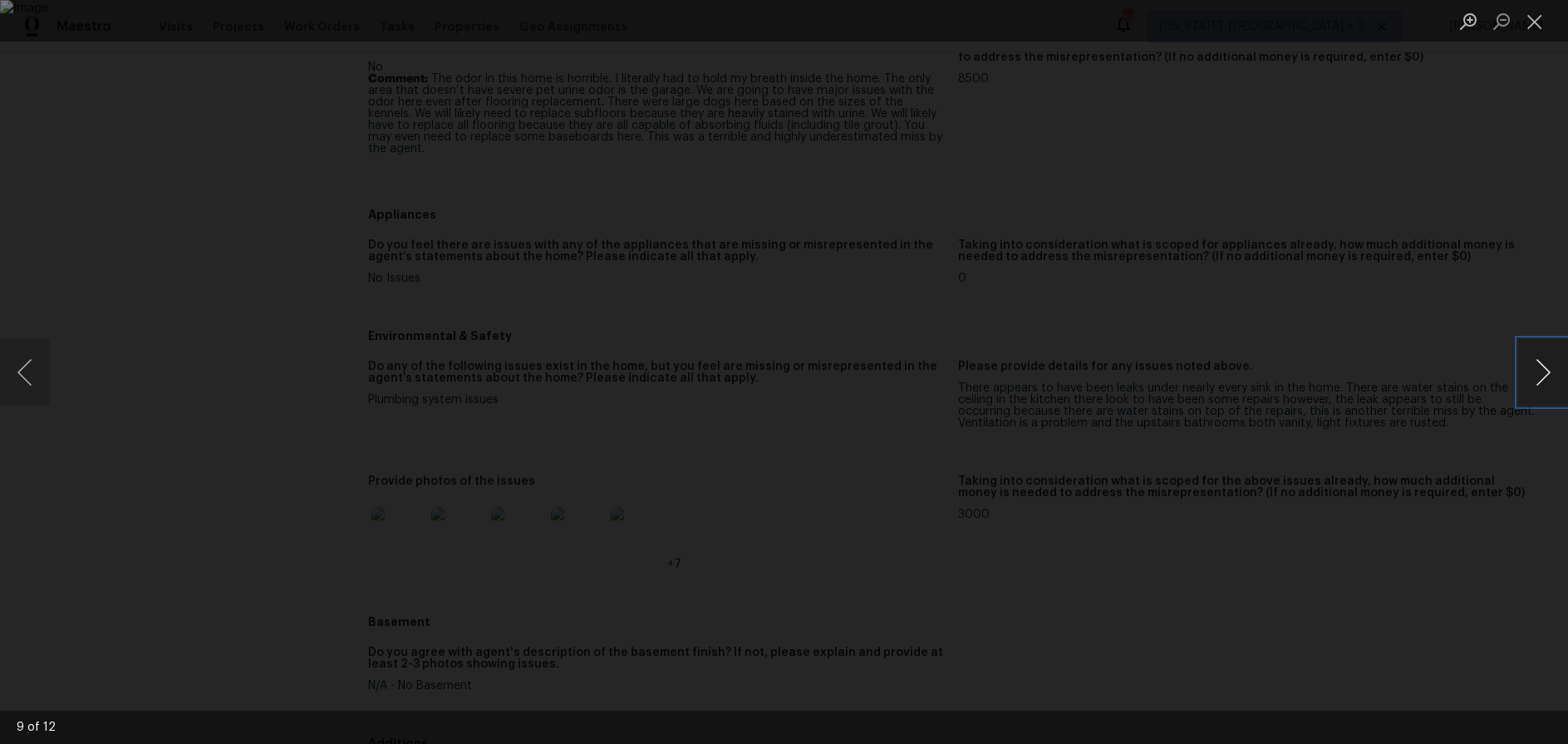
click at [1196, 387] on button "Next image" at bounding box center [1543, 372] width 50 height 66
click at [1196, 382] on button "Next image" at bounding box center [1543, 372] width 50 height 66
click at [1196, 362] on button "Next image" at bounding box center [1543, 372] width 50 height 66
click at [1196, 377] on button "Next image" at bounding box center [1543, 372] width 50 height 66
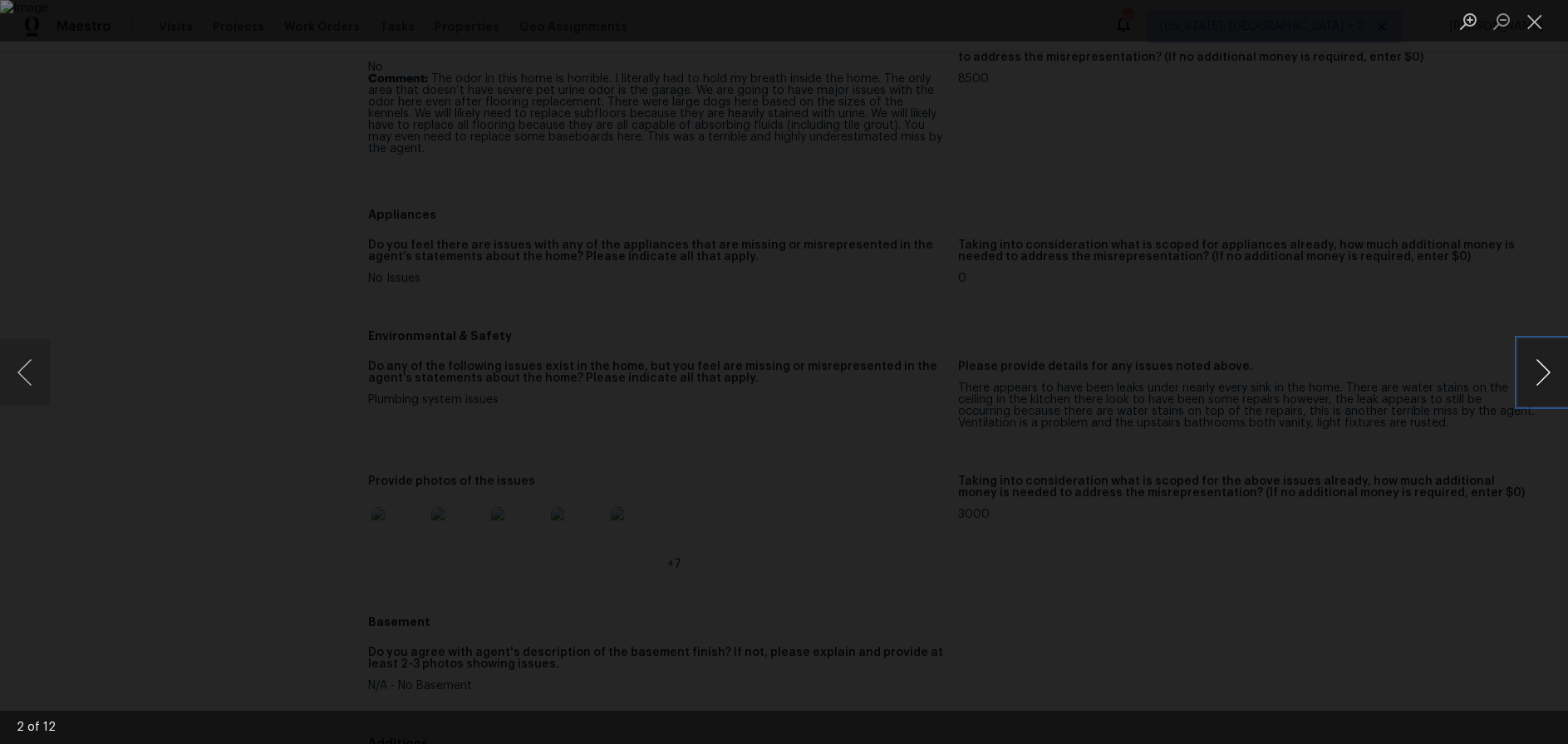
click at [1196, 377] on button "Next image" at bounding box center [1543, 372] width 50 height 66
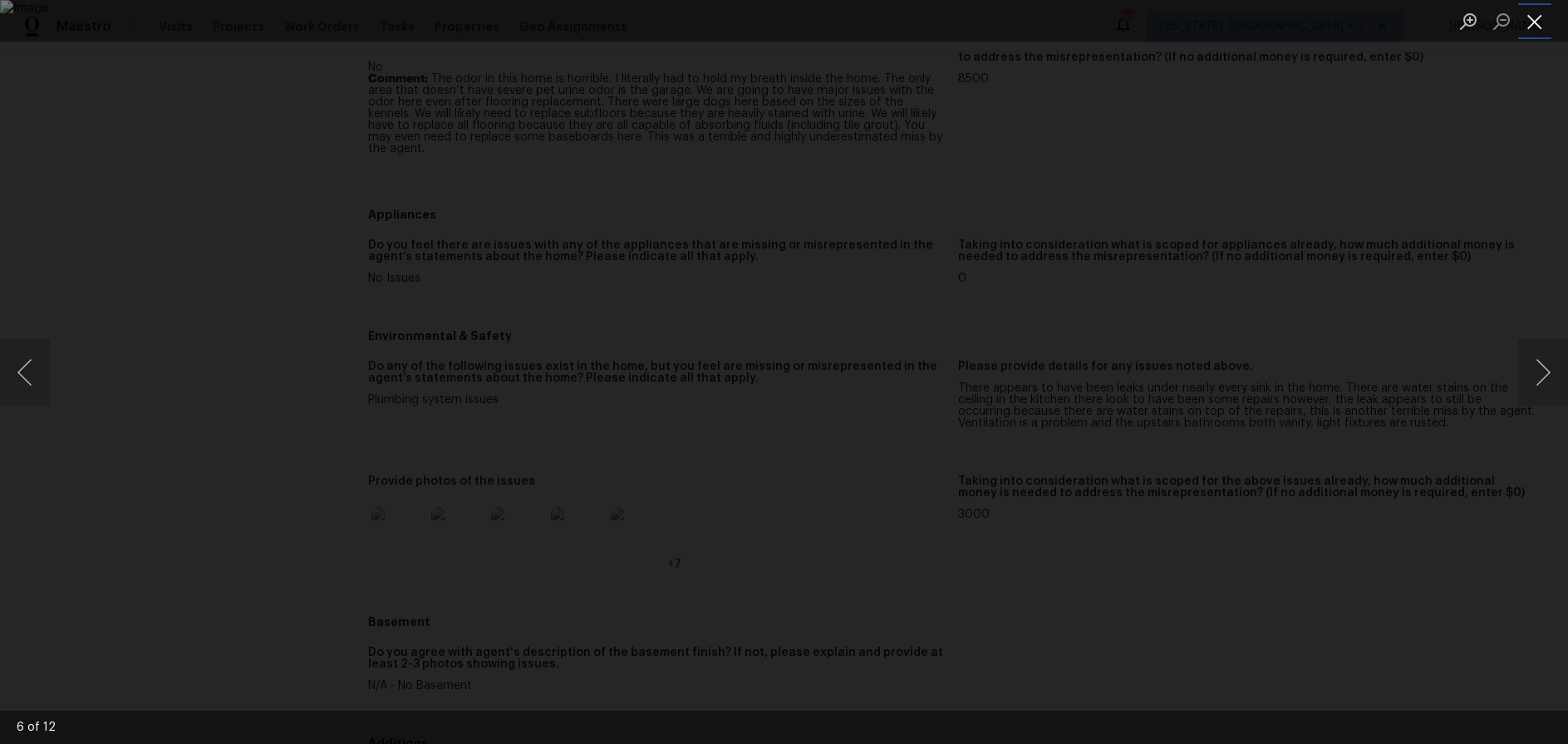
click at [1196, 20] on button "Close lightbox" at bounding box center [1535, 21] width 33 height 29
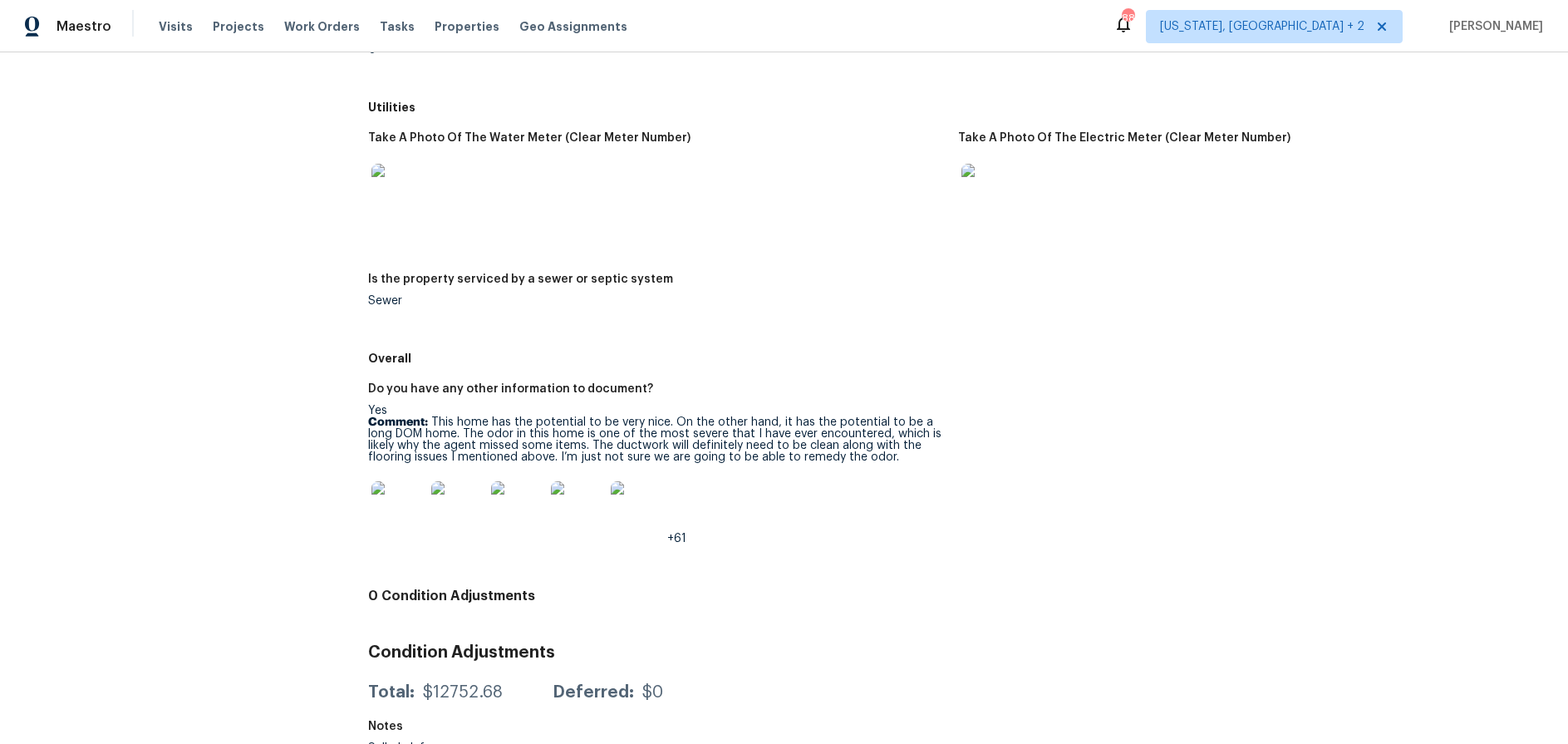
scroll to position [2411, 0]
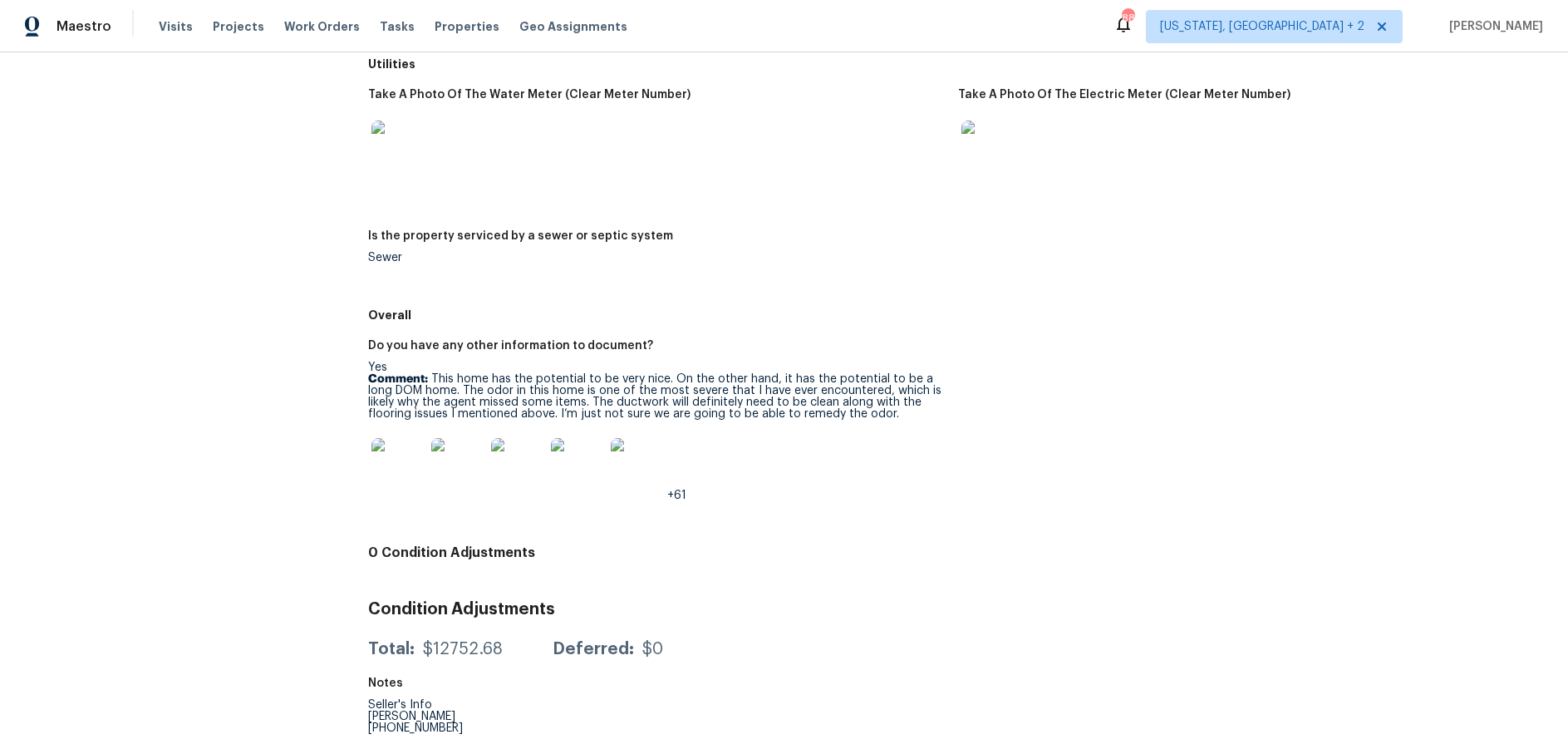
click at [402, 441] on img at bounding box center [398, 464] width 54 height 54
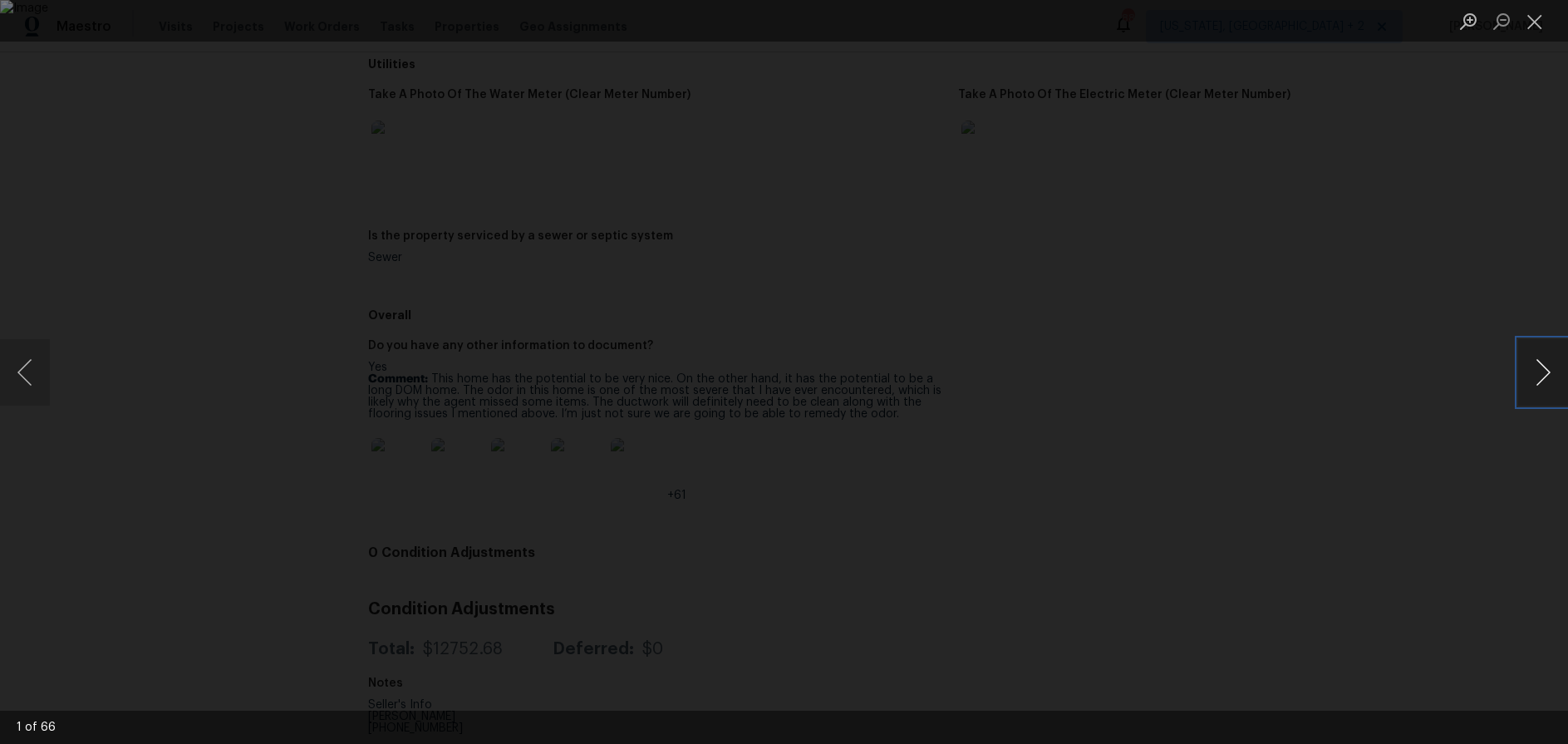
click at [1196, 363] on button "Next image" at bounding box center [1543, 372] width 50 height 66
click at [1196, 23] on button "Close lightbox" at bounding box center [1535, 21] width 33 height 29
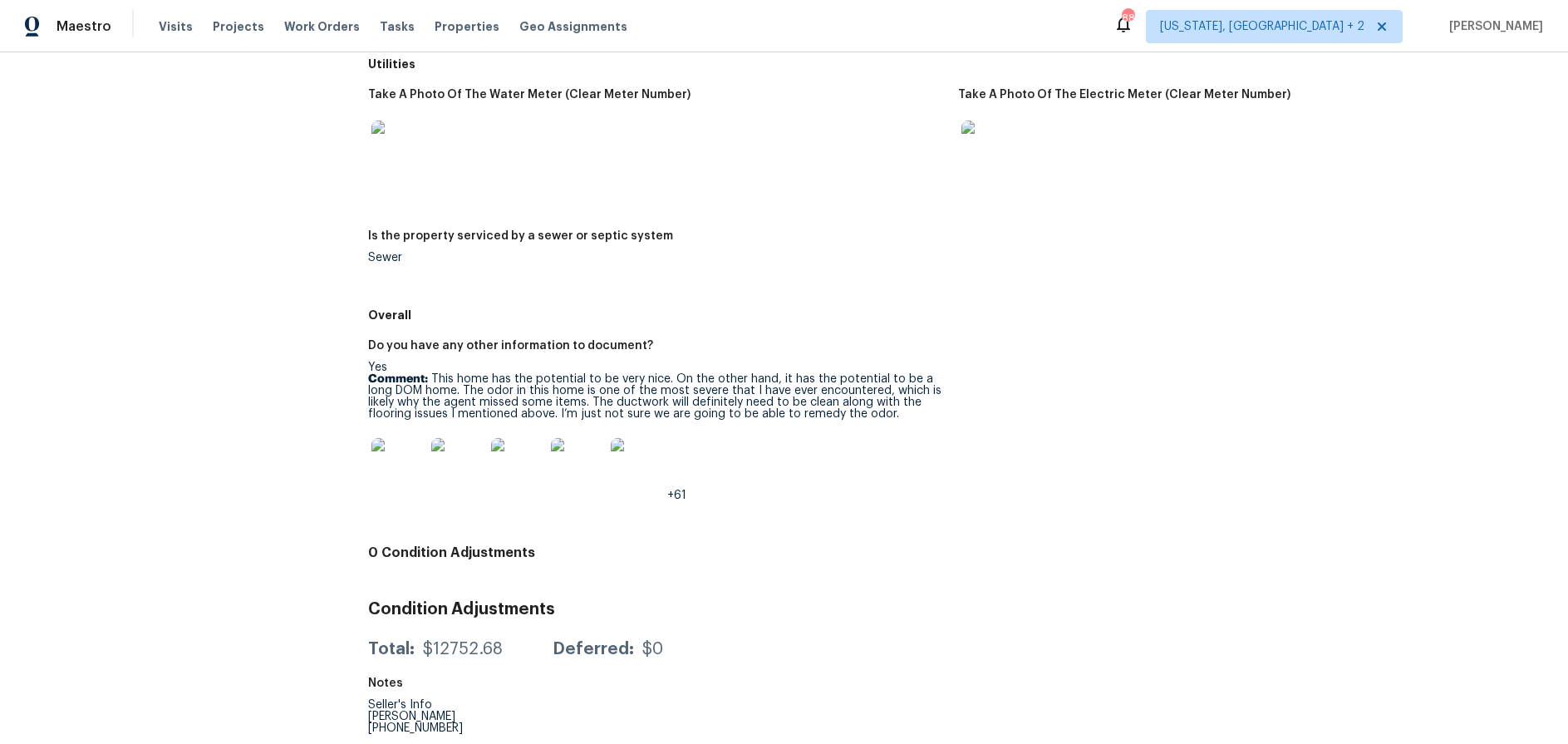
scroll to position [1591, 0]
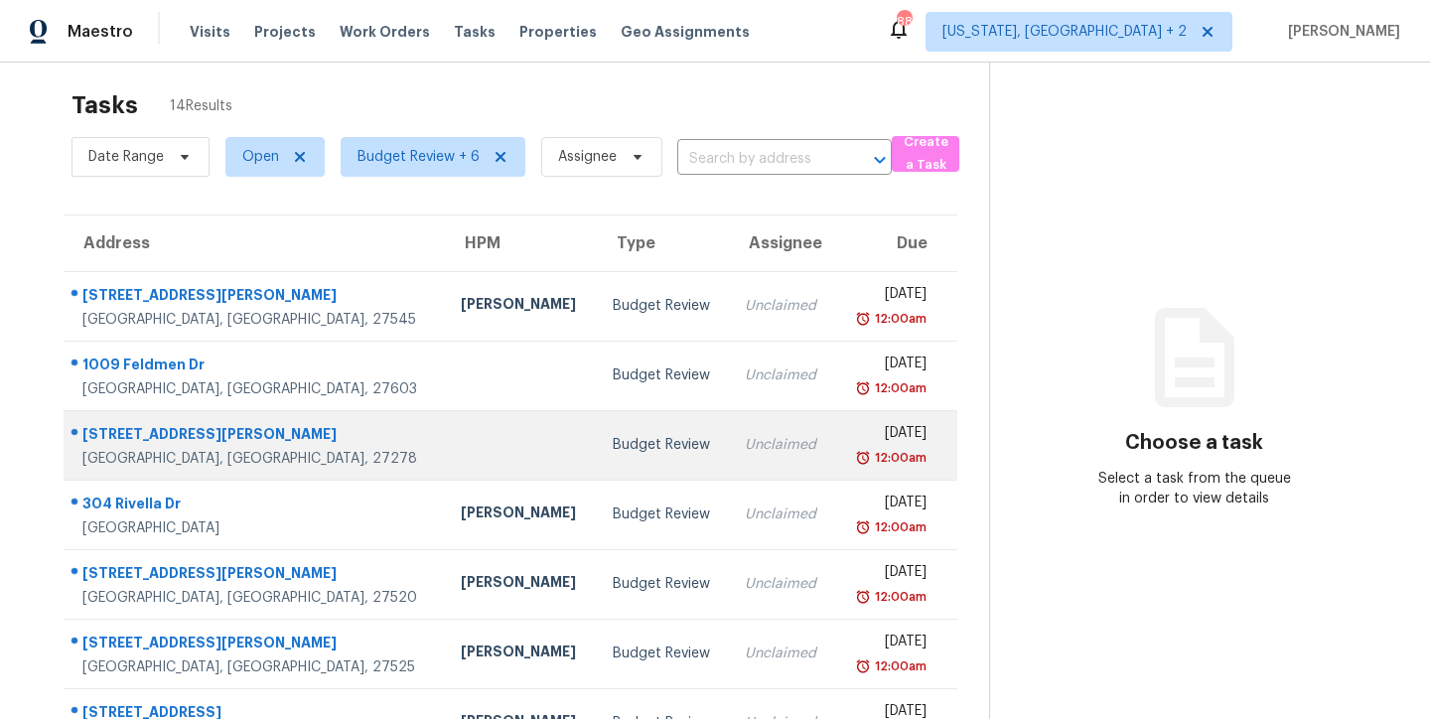
scroll to position [32, 0]
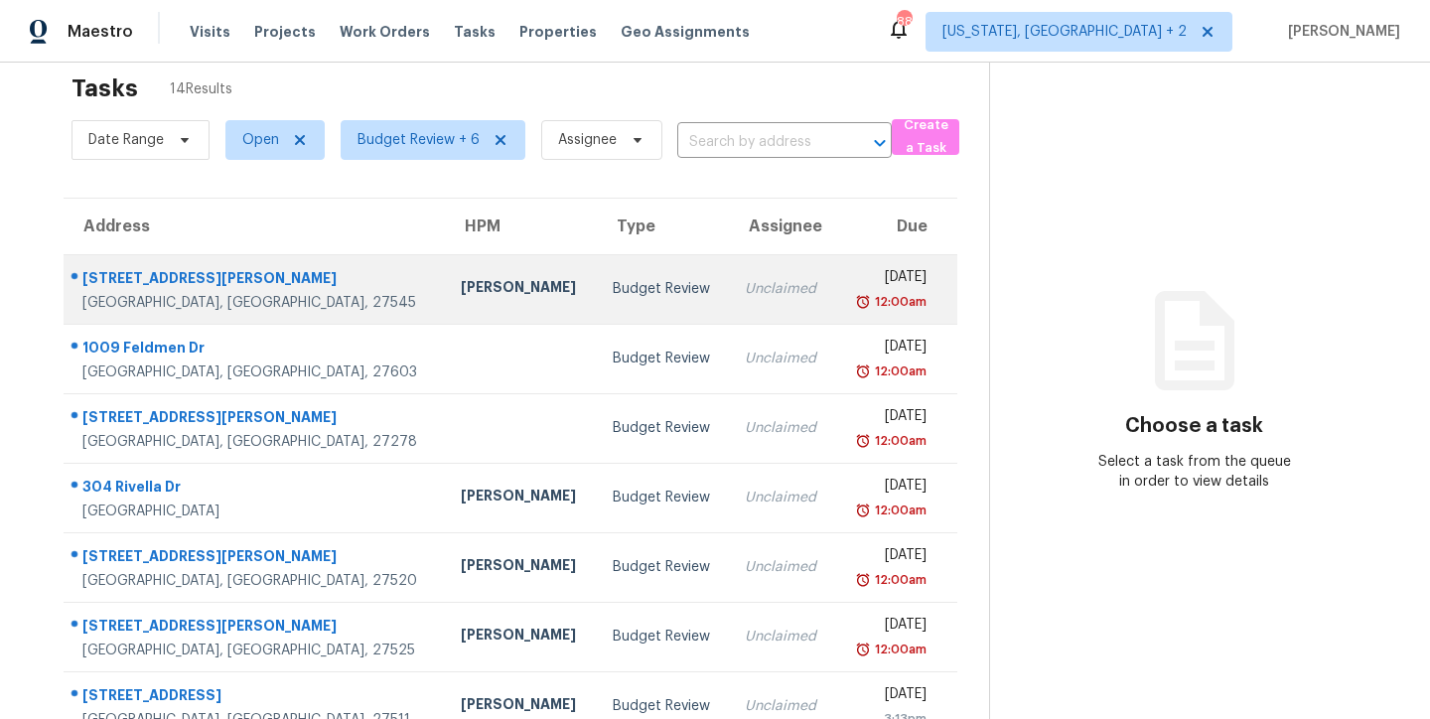
click at [597, 268] on td "Budget Review" at bounding box center [663, 289] width 133 height 70
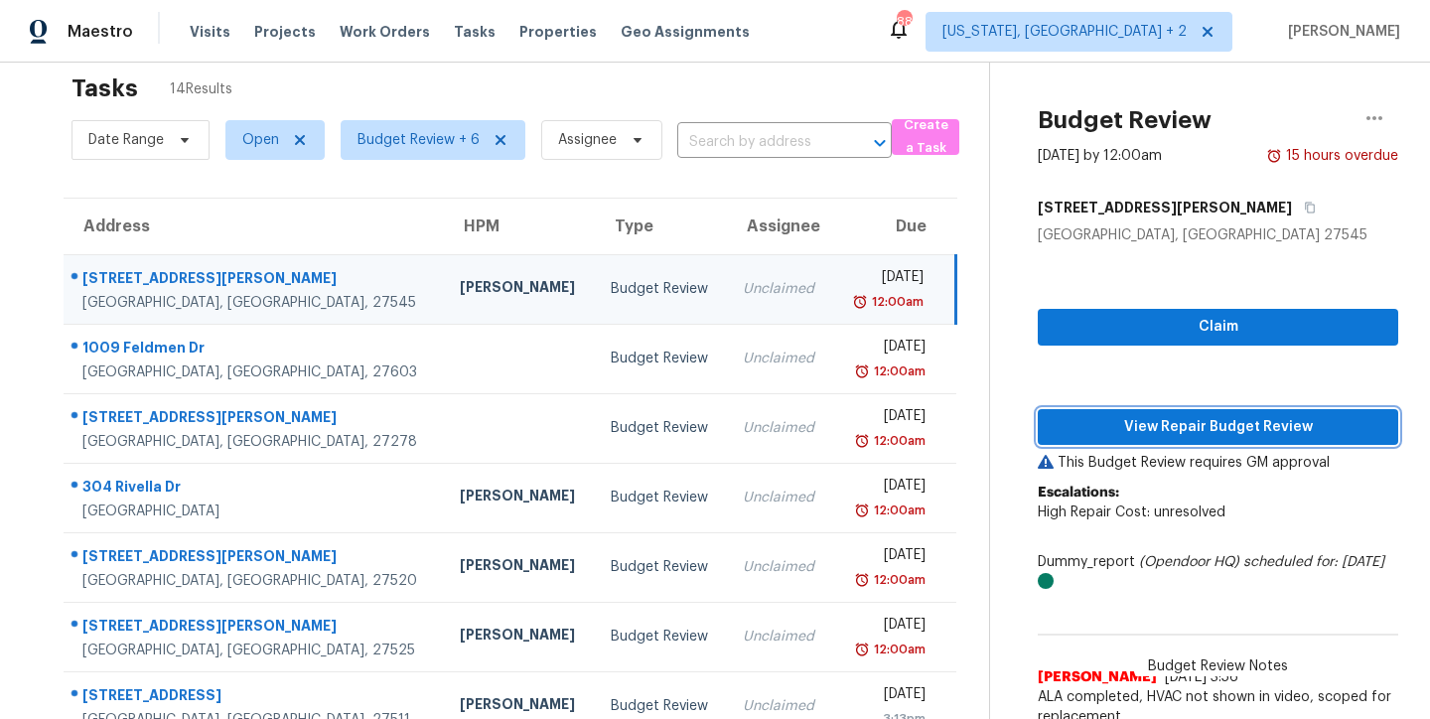
click at [1282, 426] on span "View Repair Budget Review" at bounding box center [1218, 427] width 329 height 25
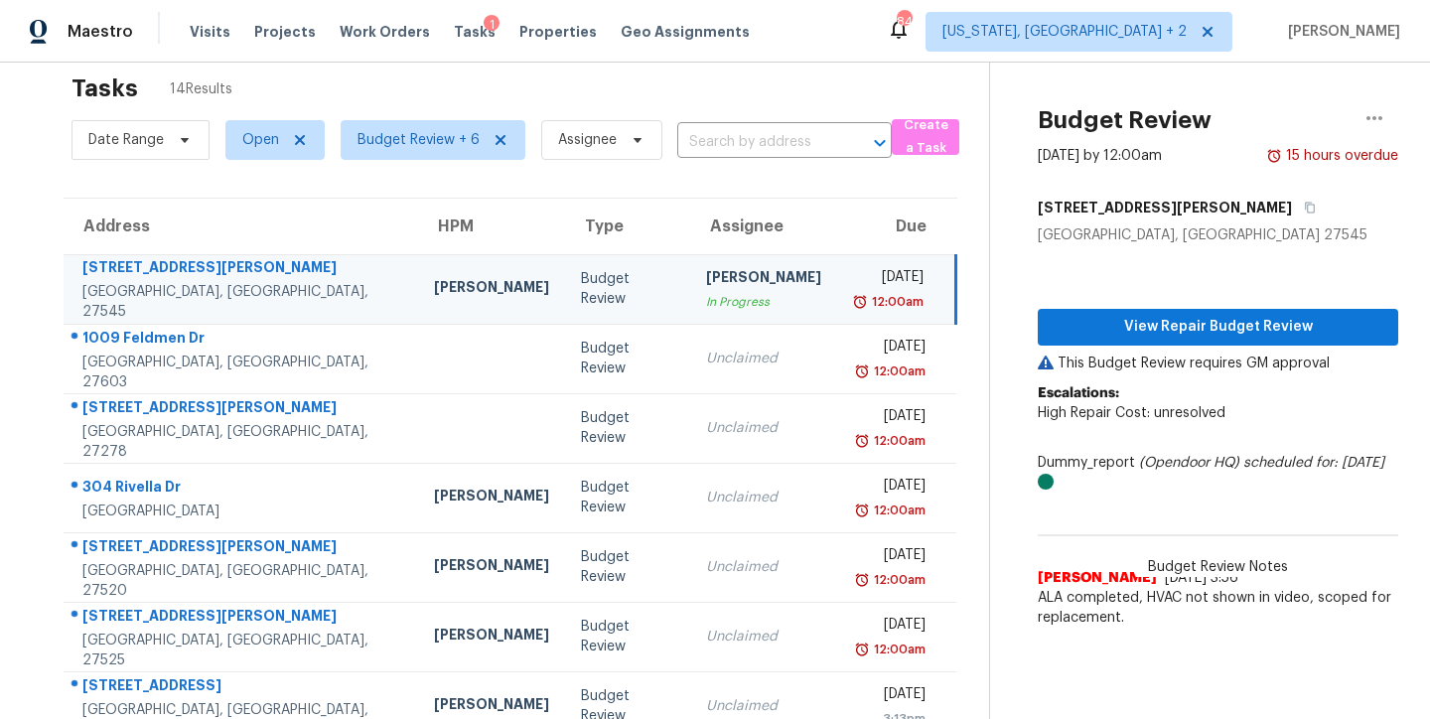
click at [846, 39] on div "Maestro Visits Projects Work Orders Tasks 1 Properties Geo Assignments 84 Washi…" at bounding box center [715, 31] width 1430 height 63
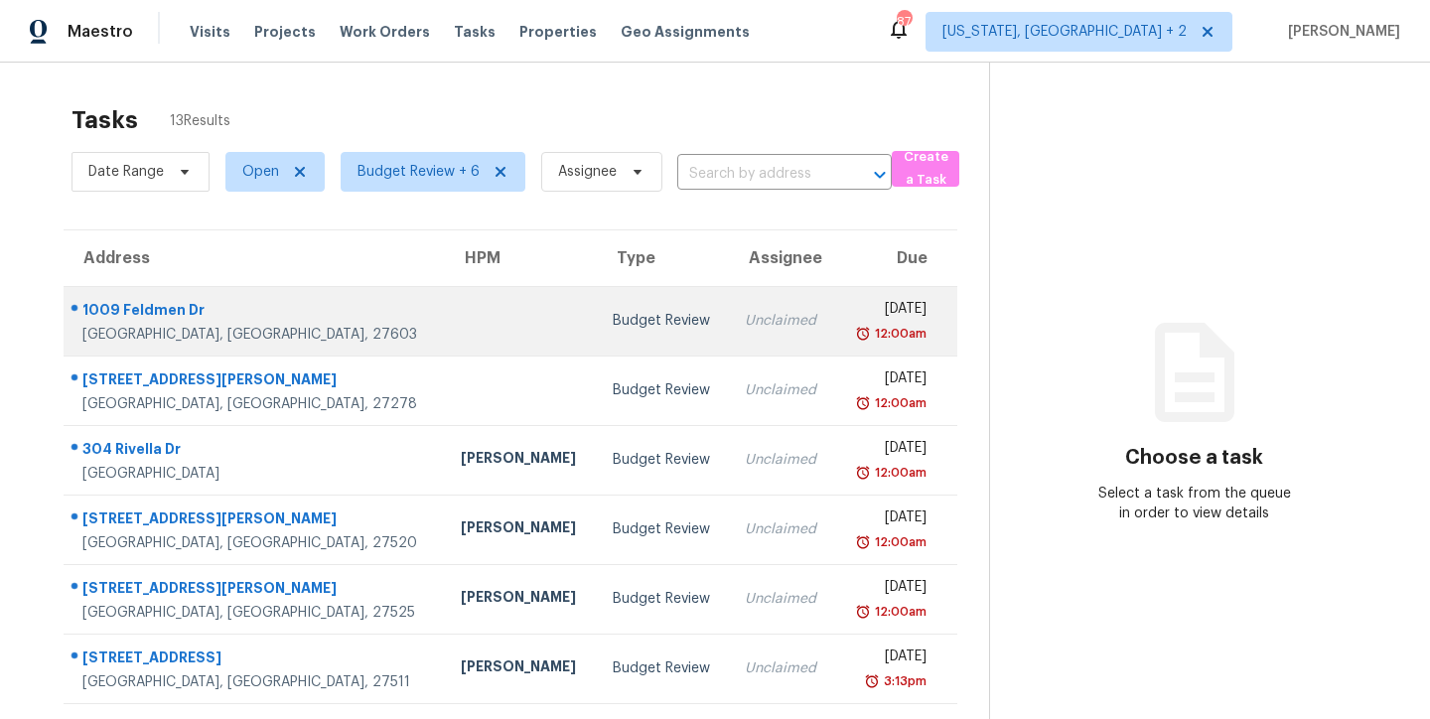
click at [613, 323] on div "Budget Review" at bounding box center [663, 321] width 101 height 20
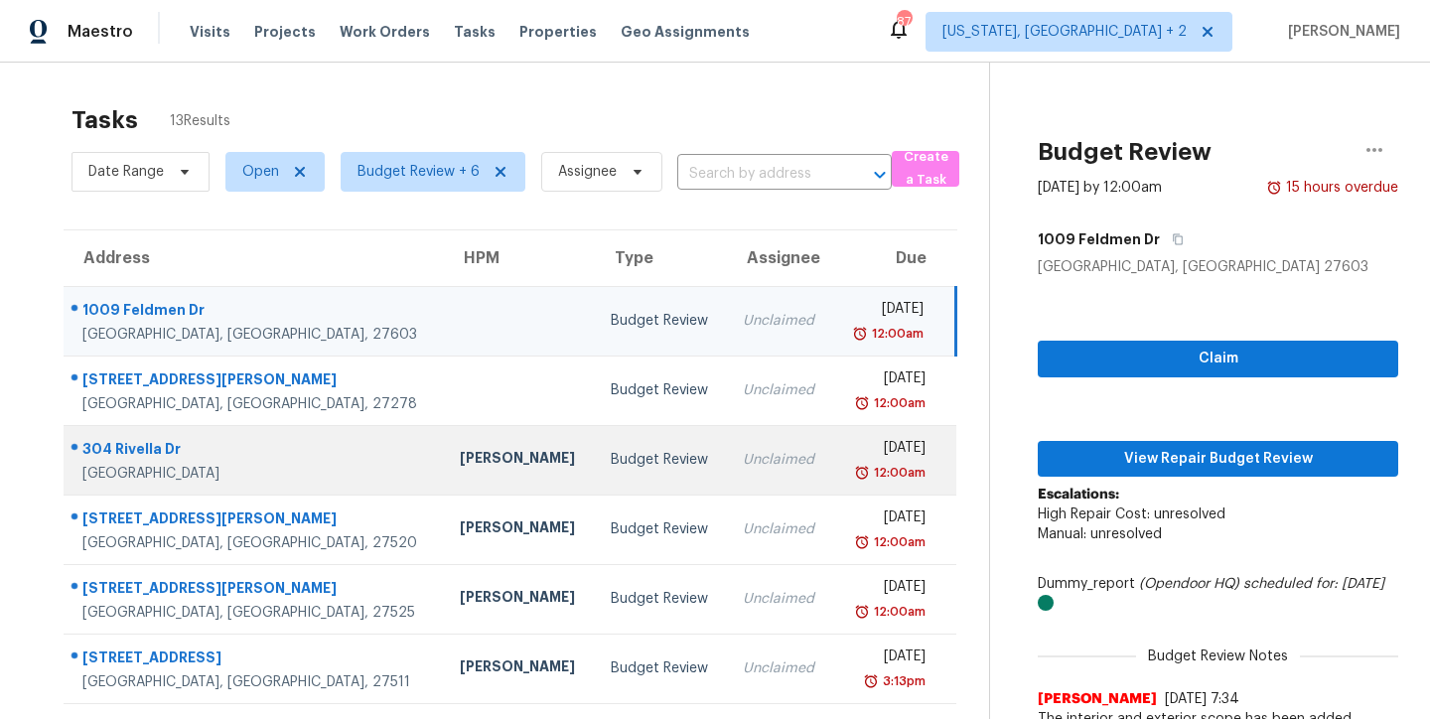
scroll to position [330, 0]
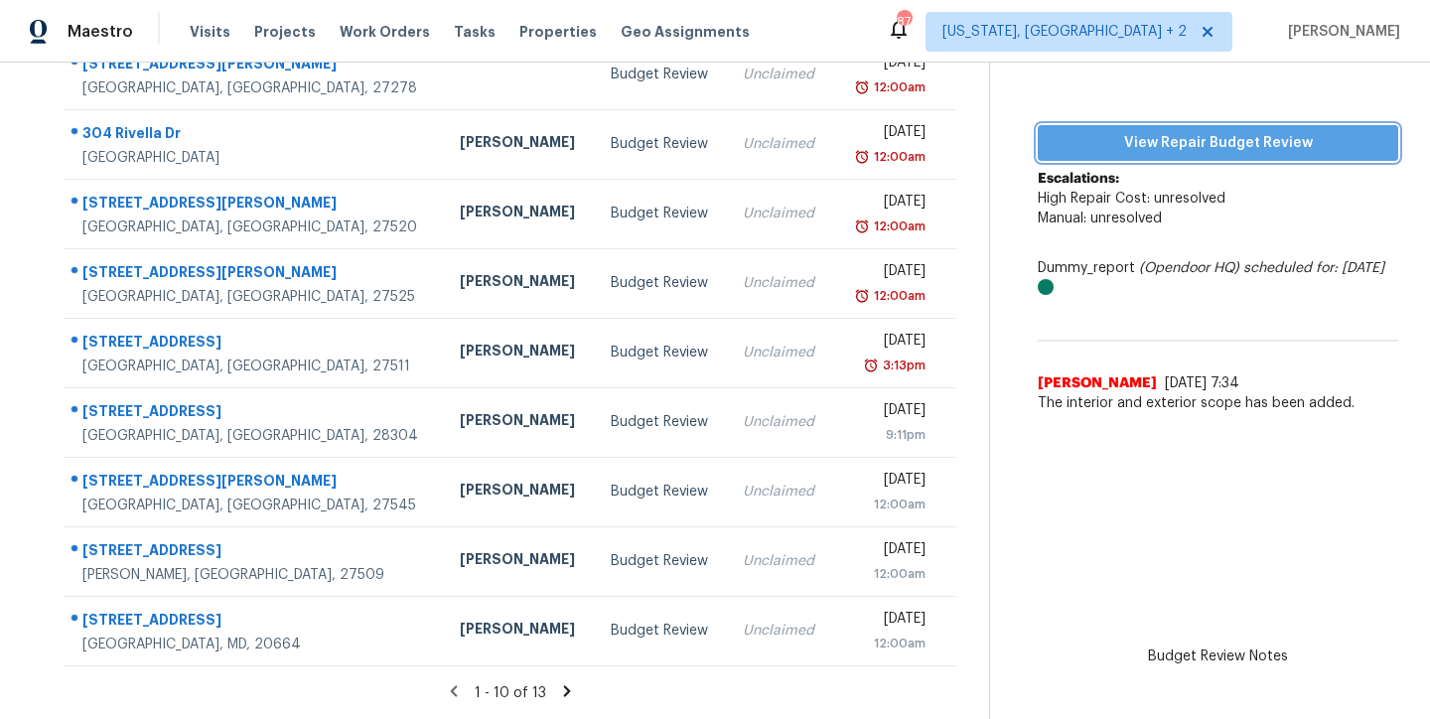
click at [1275, 131] on span "View Repair Budget Review" at bounding box center [1218, 143] width 329 height 25
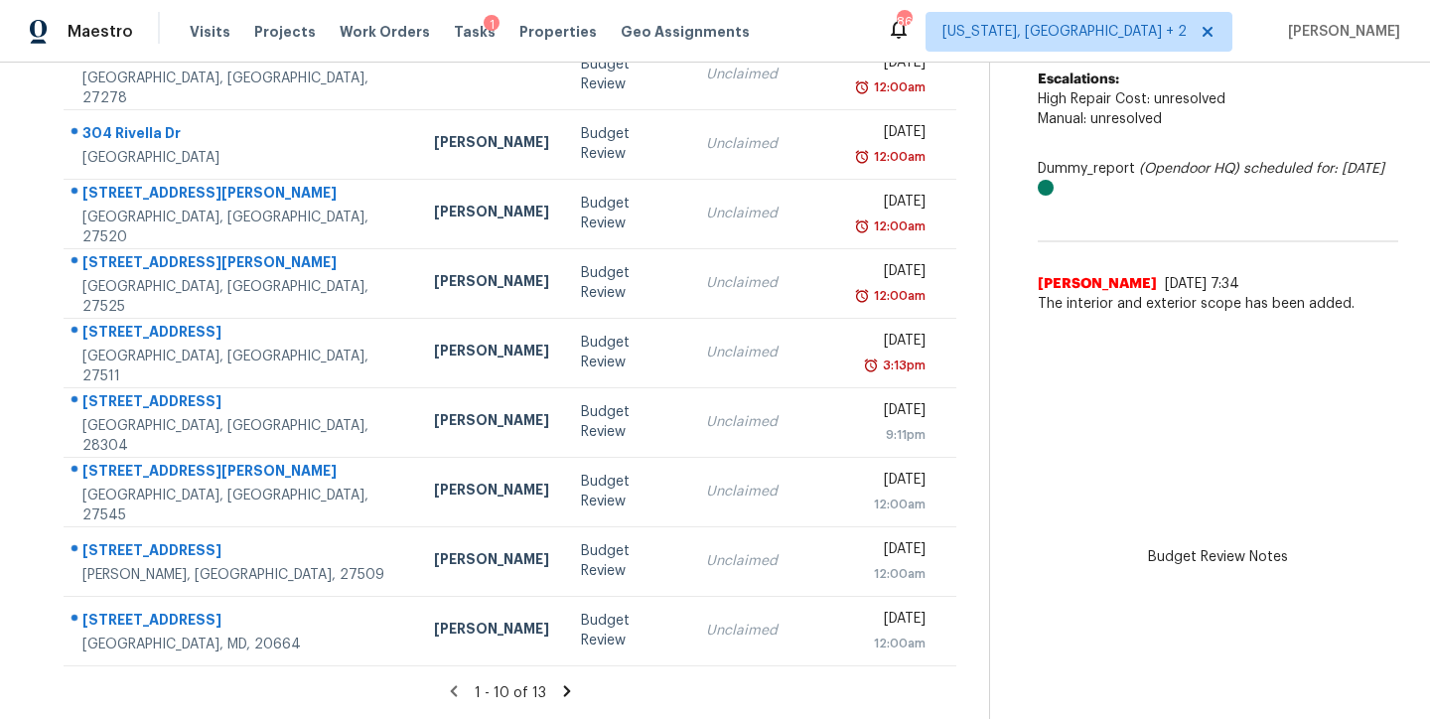
click at [852, 35] on div "Maestro Visits Projects Work Orders Tasks 1 Properties Geo Assignments 86 [US_S…" at bounding box center [715, 31] width 1430 height 63
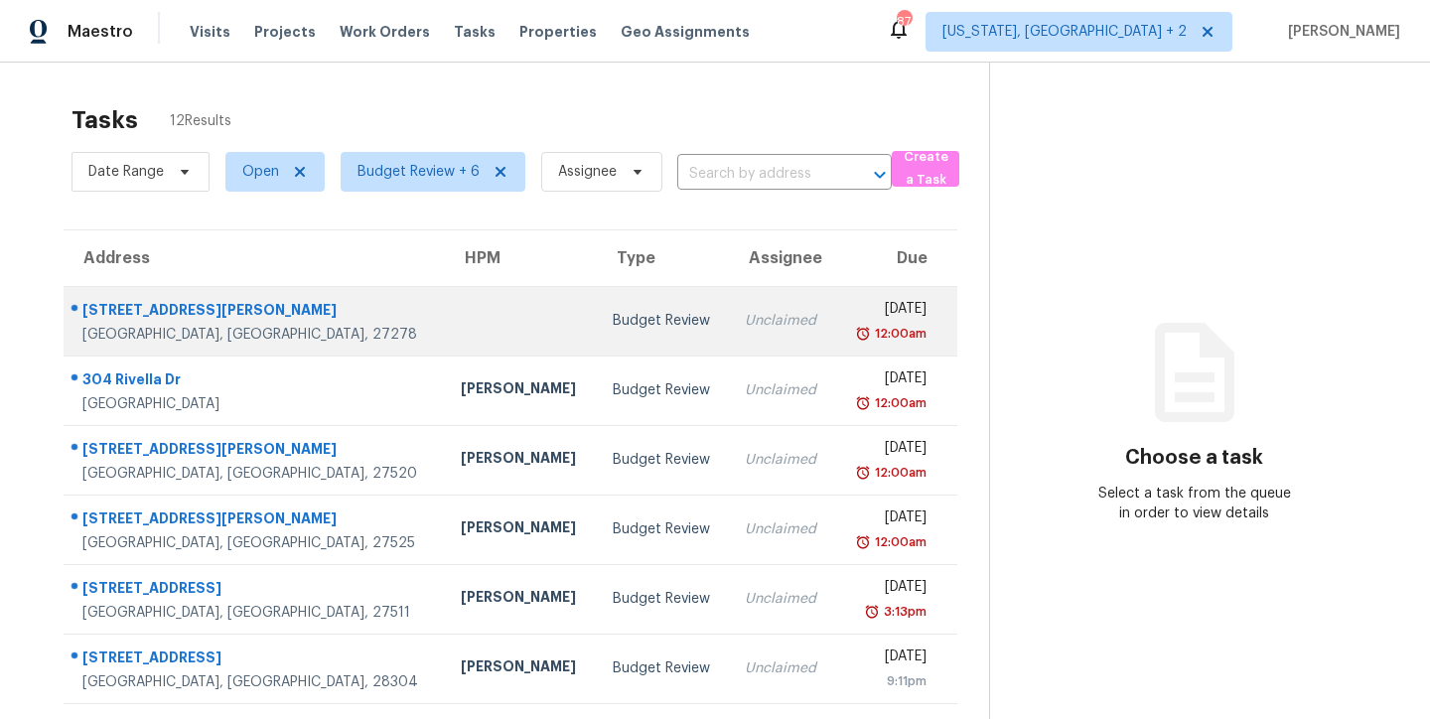
click at [613, 330] on div "Budget Review" at bounding box center [663, 321] width 101 height 20
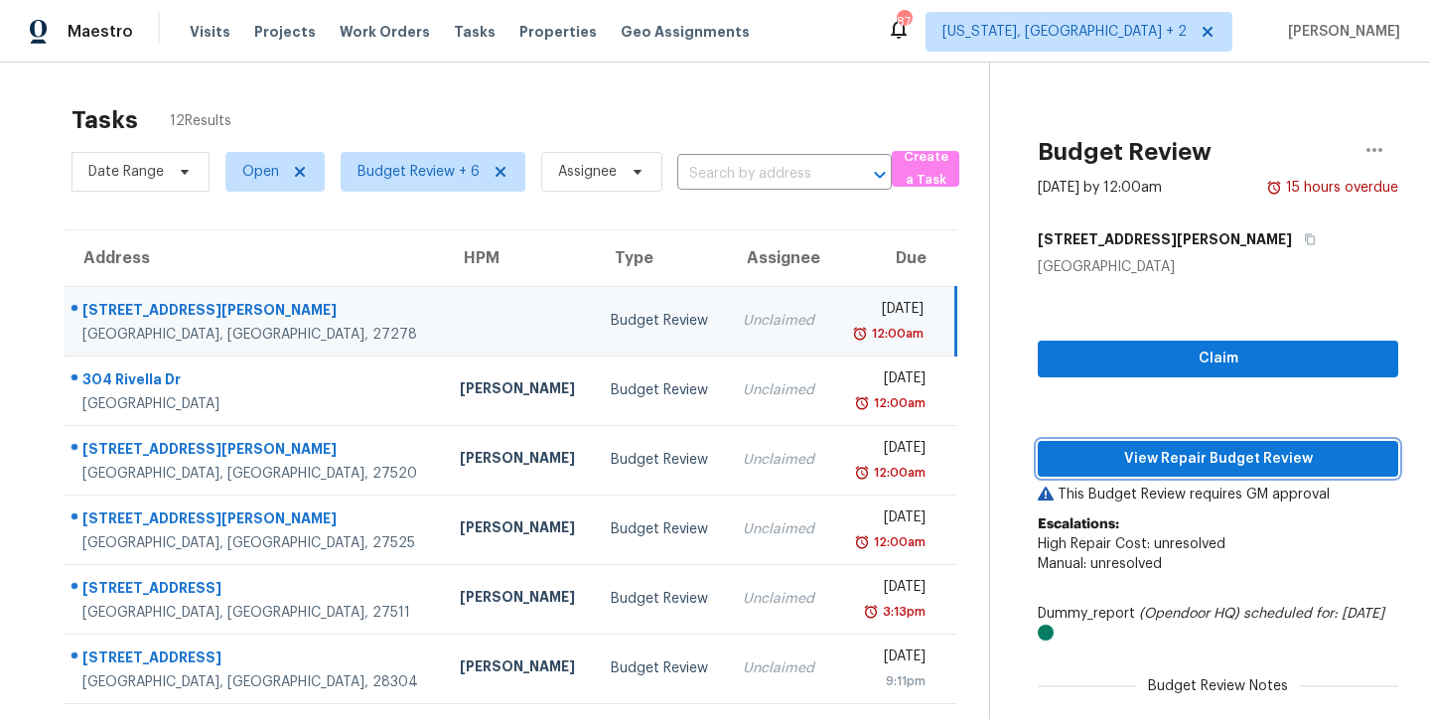
click at [1310, 457] on span "View Repair Budget Review" at bounding box center [1218, 459] width 329 height 25
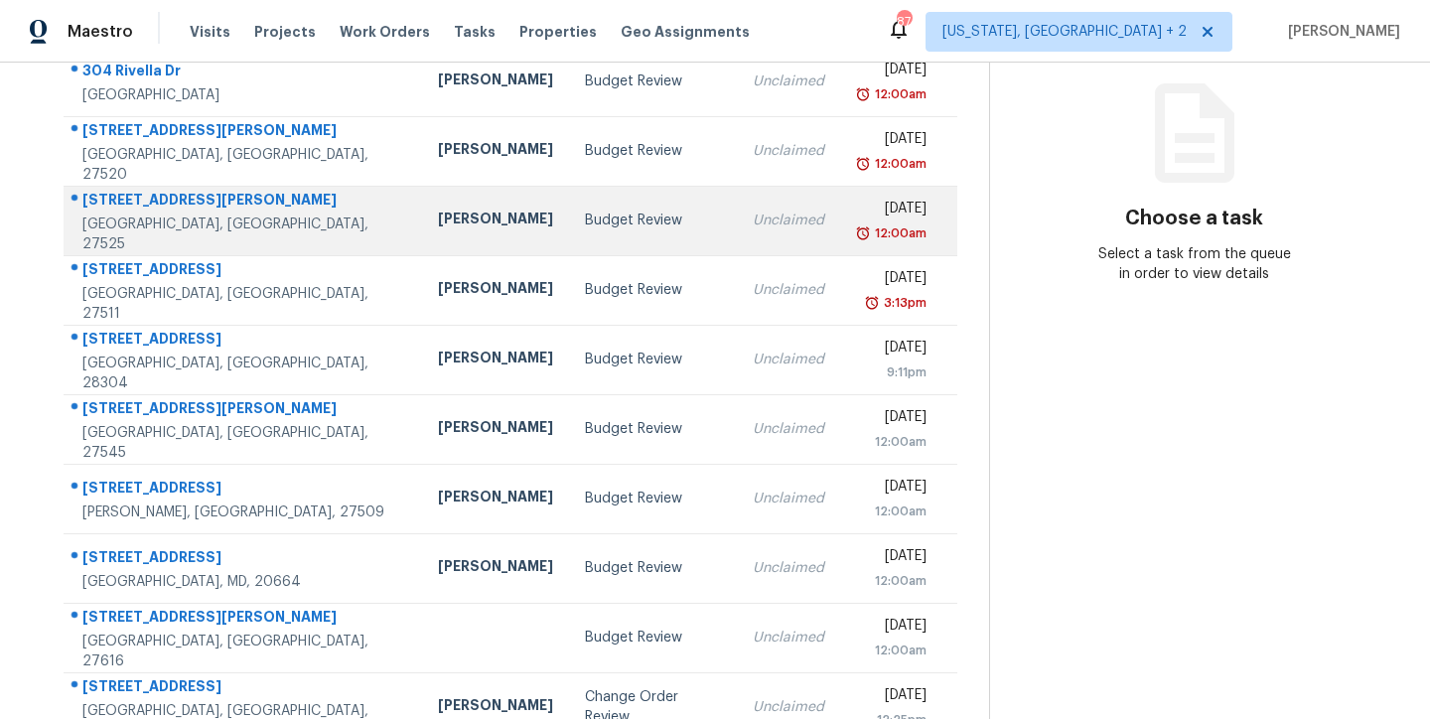
scroll to position [330, 0]
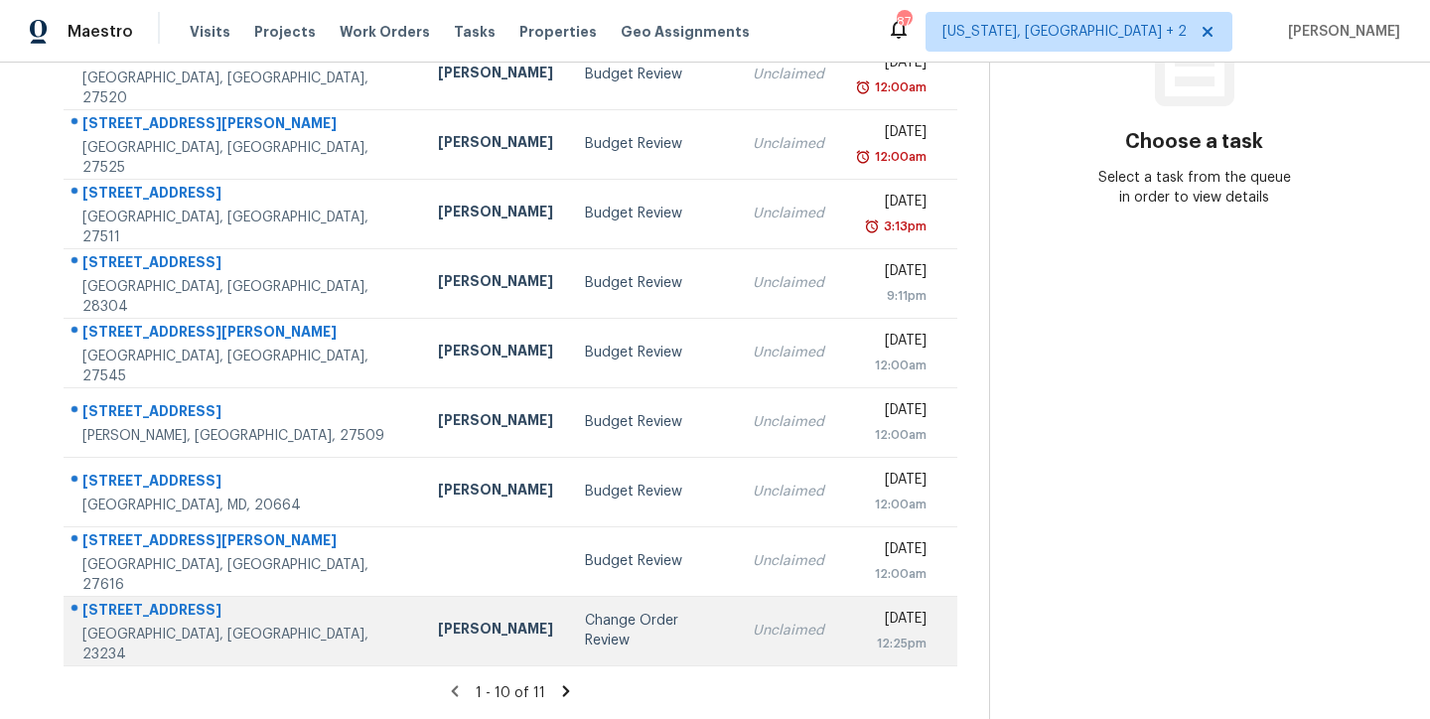
click at [438, 619] on div "[PERSON_NAME]" at bounding box center [495, 631] width 115 height 25
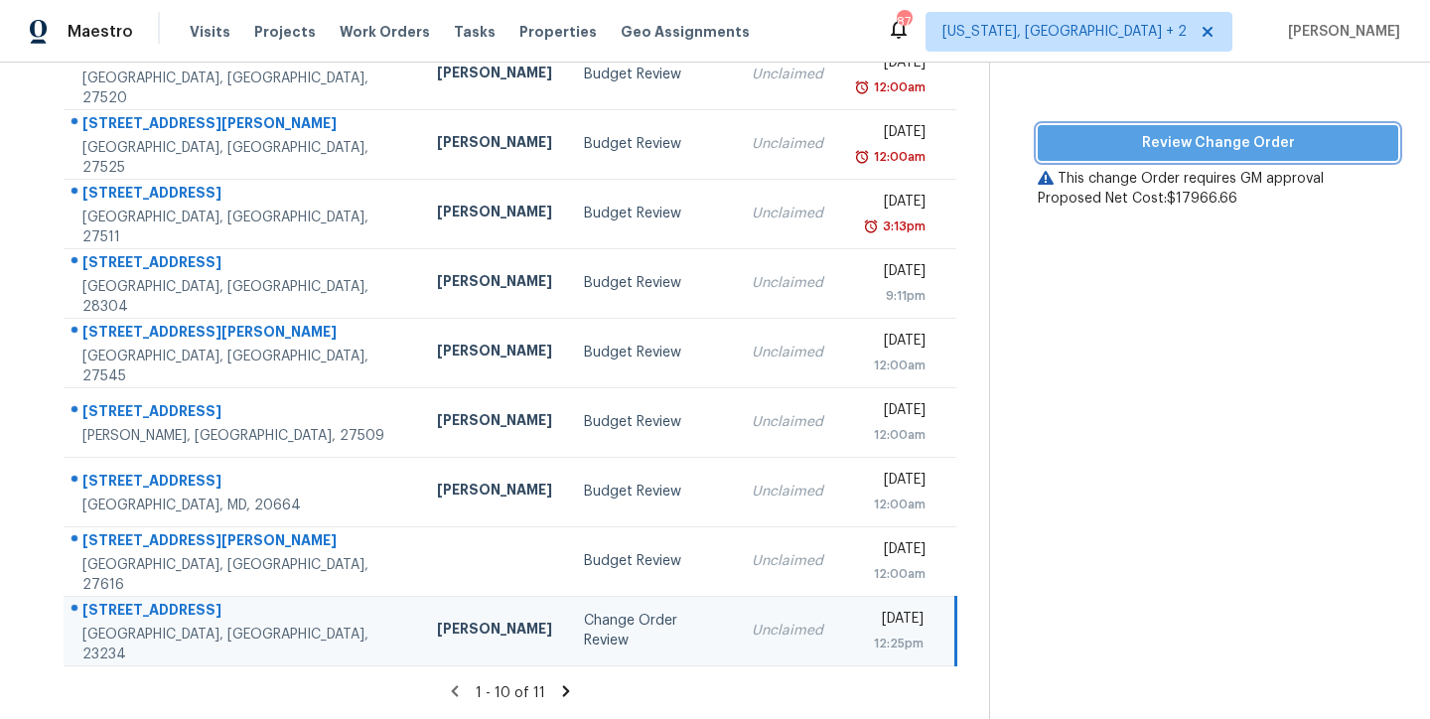
click at [1255, 131] on span "Review Change Order" at bounding box center [1218, 143] width 329 height 25
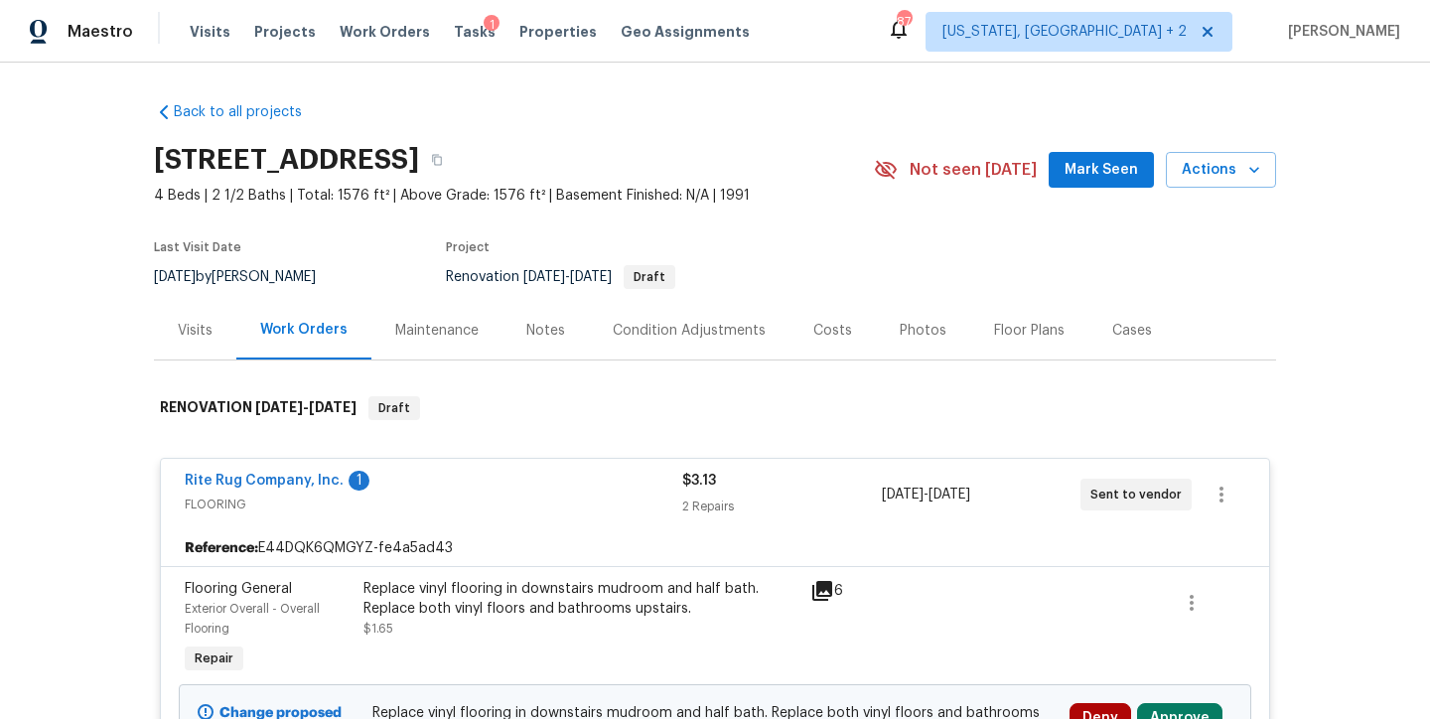
click at [813, 332] on div "Costs" at bounding box center [832, 331] width 39 height 20
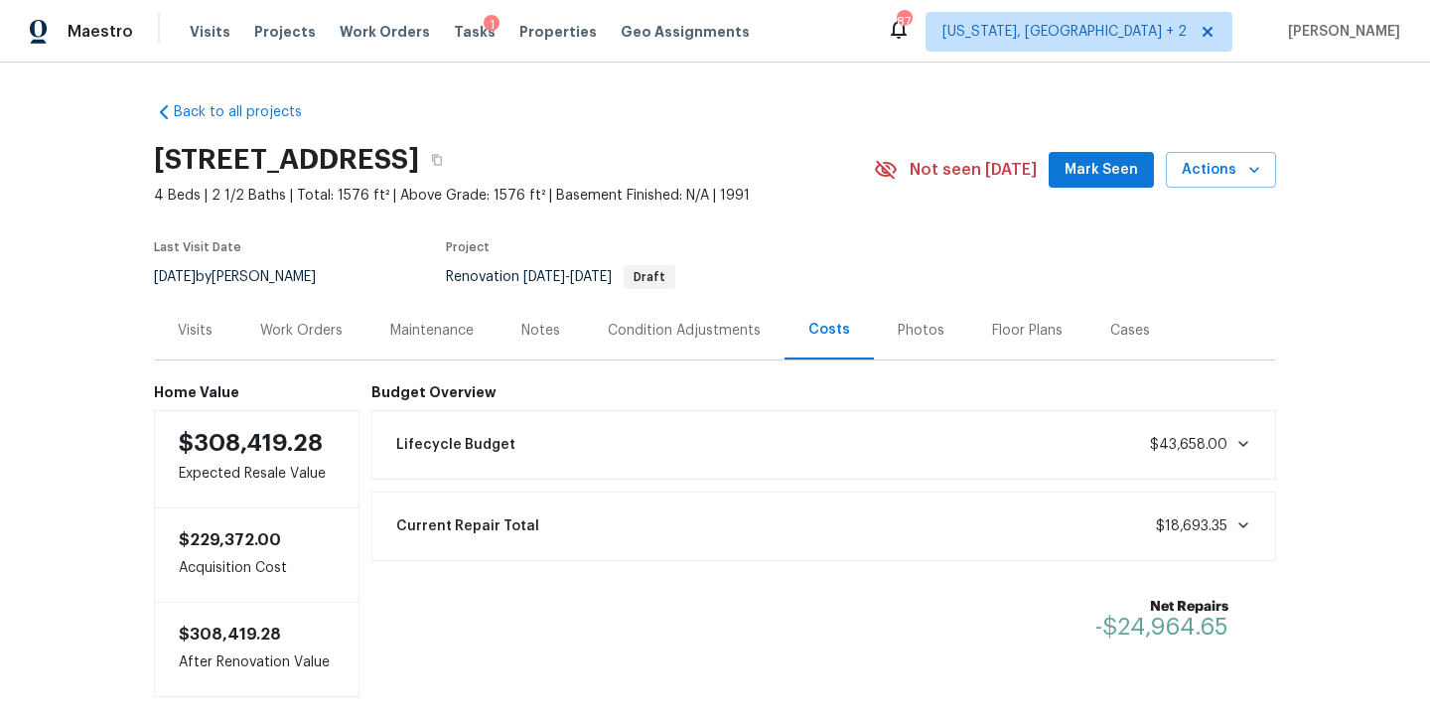
click at [534, 338] on div "Notes" at bounding box center [540, 331] width 39 height 20
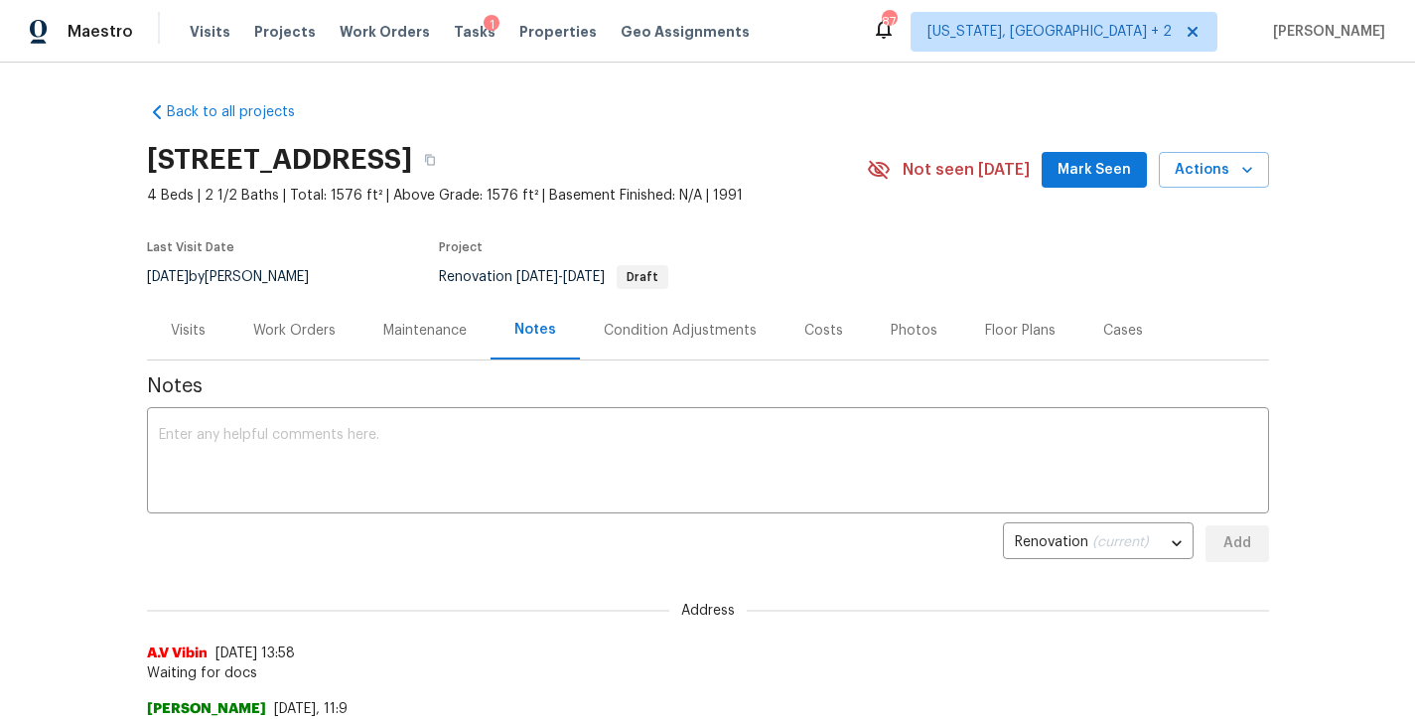
click at [299, 331] on div "Work Orders" at bounding box center [294, 331] width 82 height 20
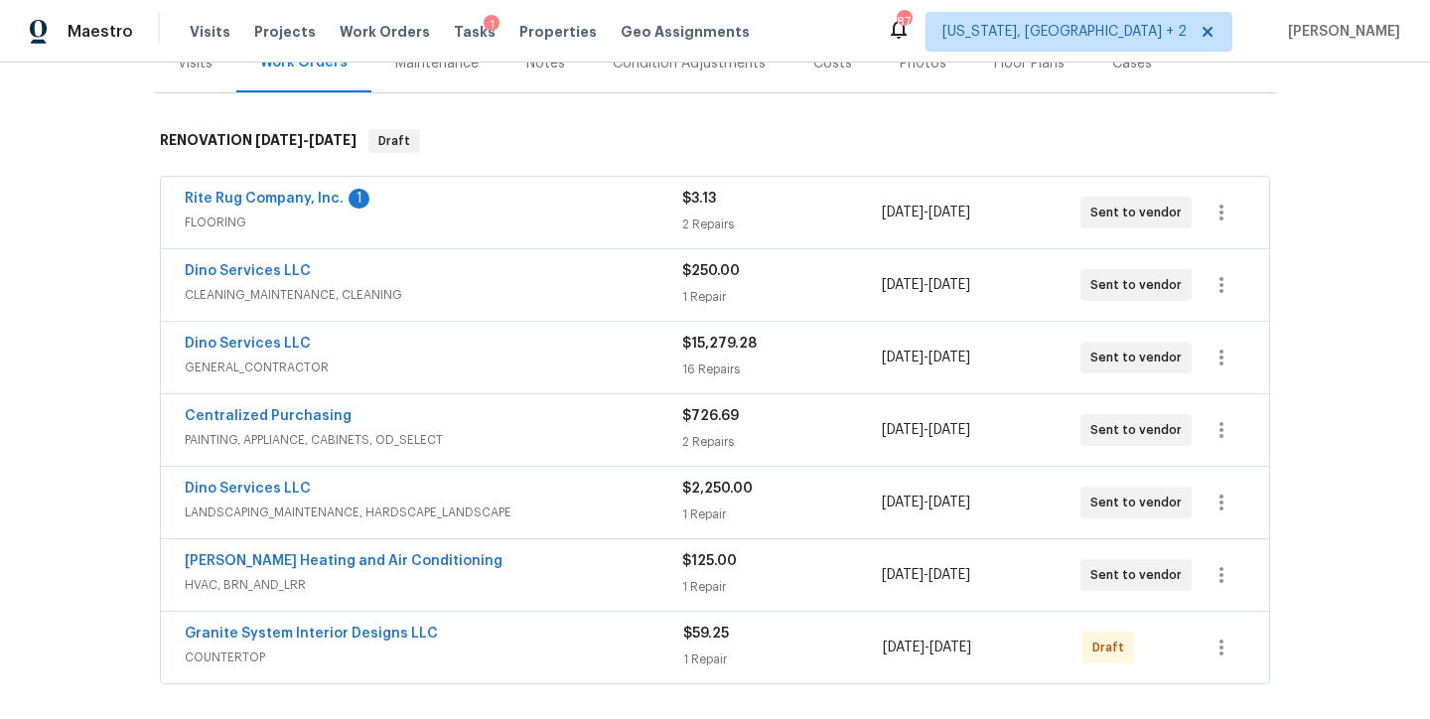
scroll to position [272, 0]
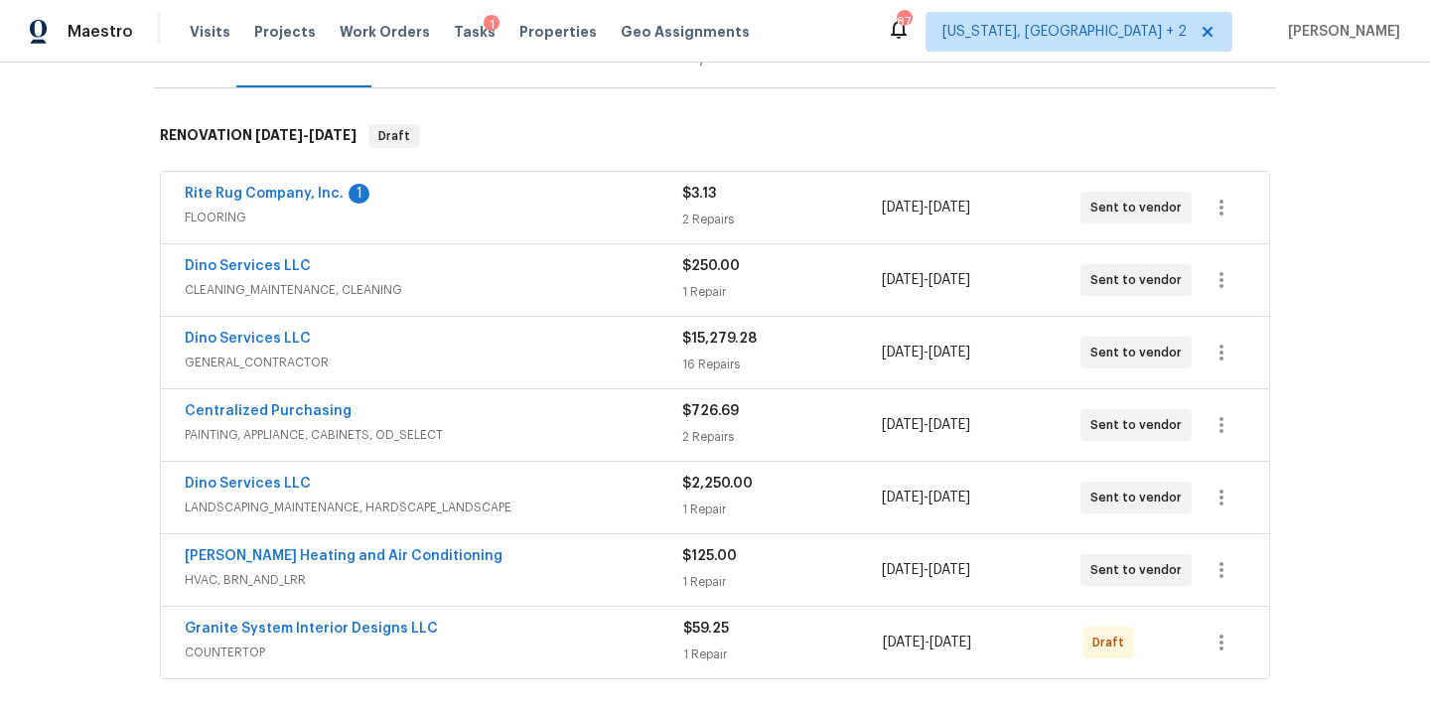
click at [412, 184] on div "Rite Rug Company, Inc. 1" at bounding box center [433, 196] width 497 height 24
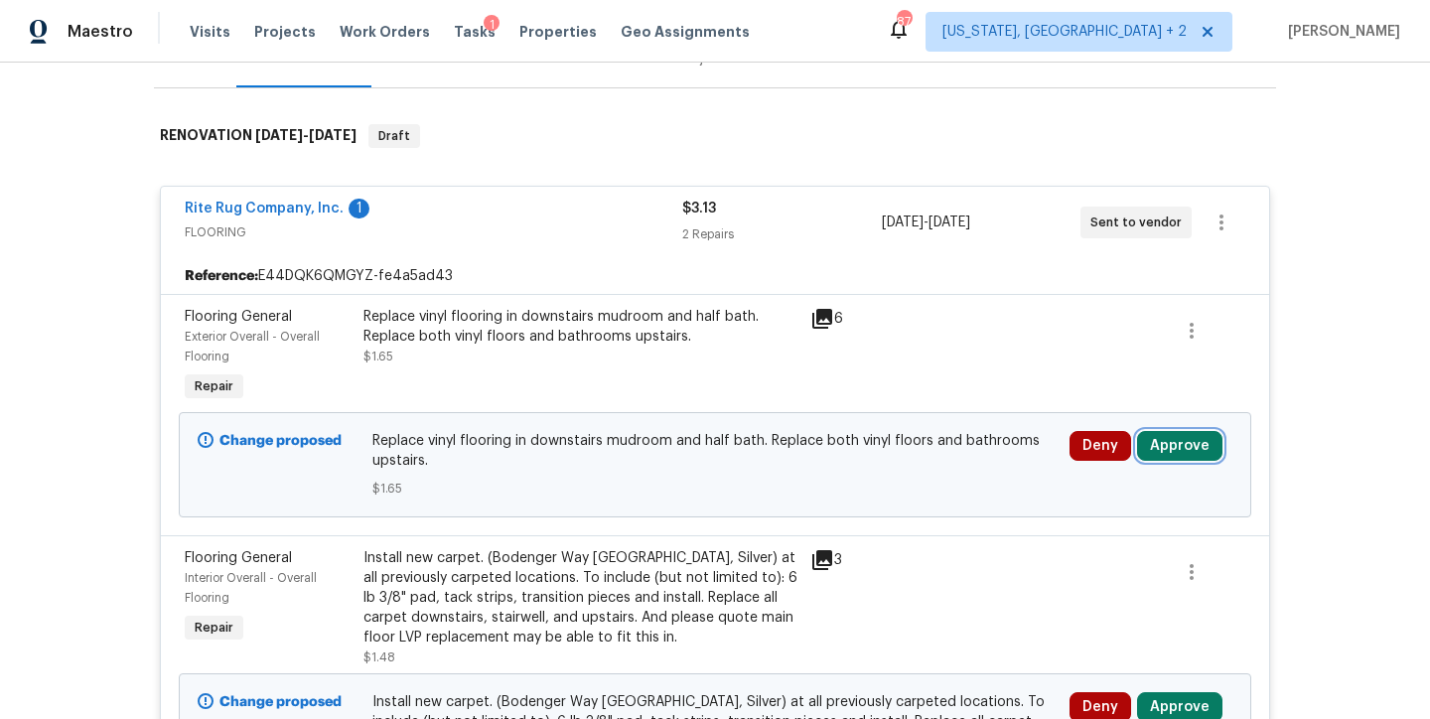
click at [1185, 444] on button "Approve" at bounding box center [1179, 446] width 85 height 30
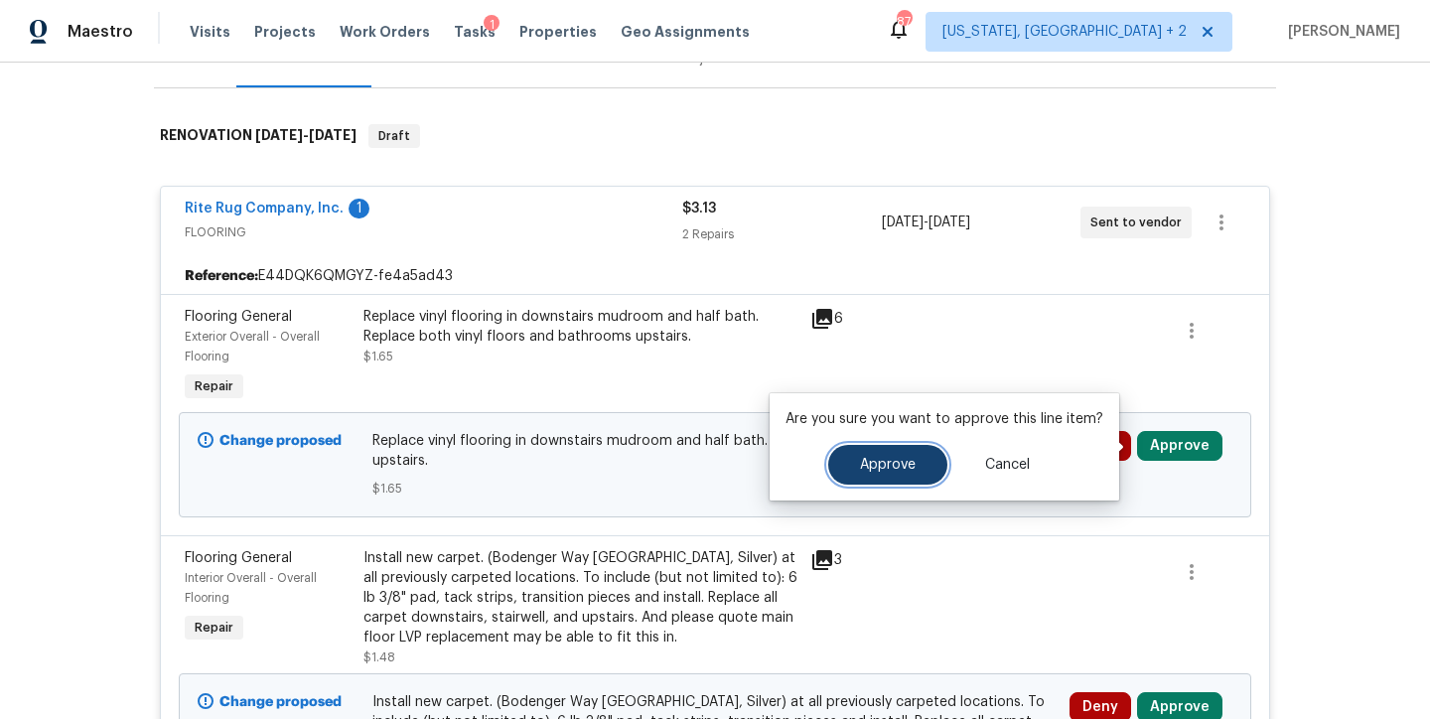
click at [837, 473] on button "Approve" at bounding box center [887, 465] width 119 height 40
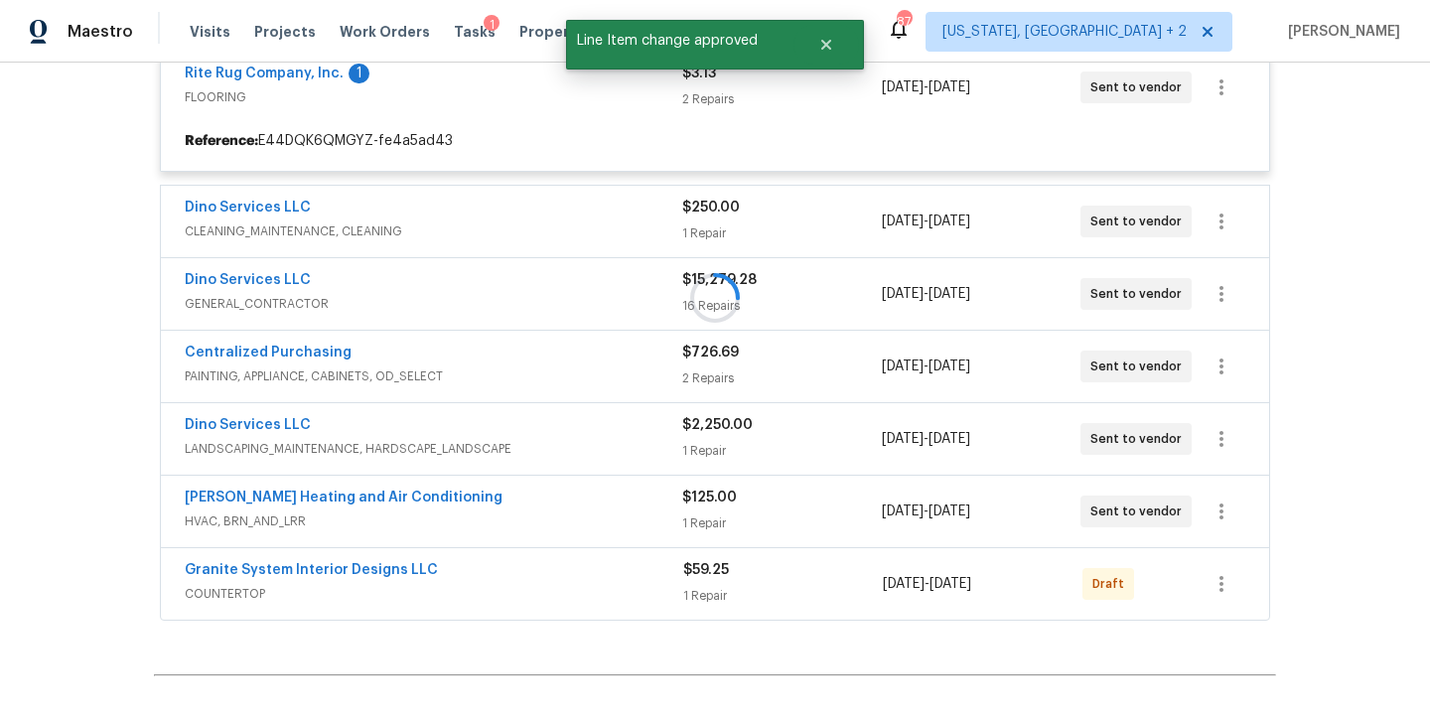
scroll to position [447, 0]
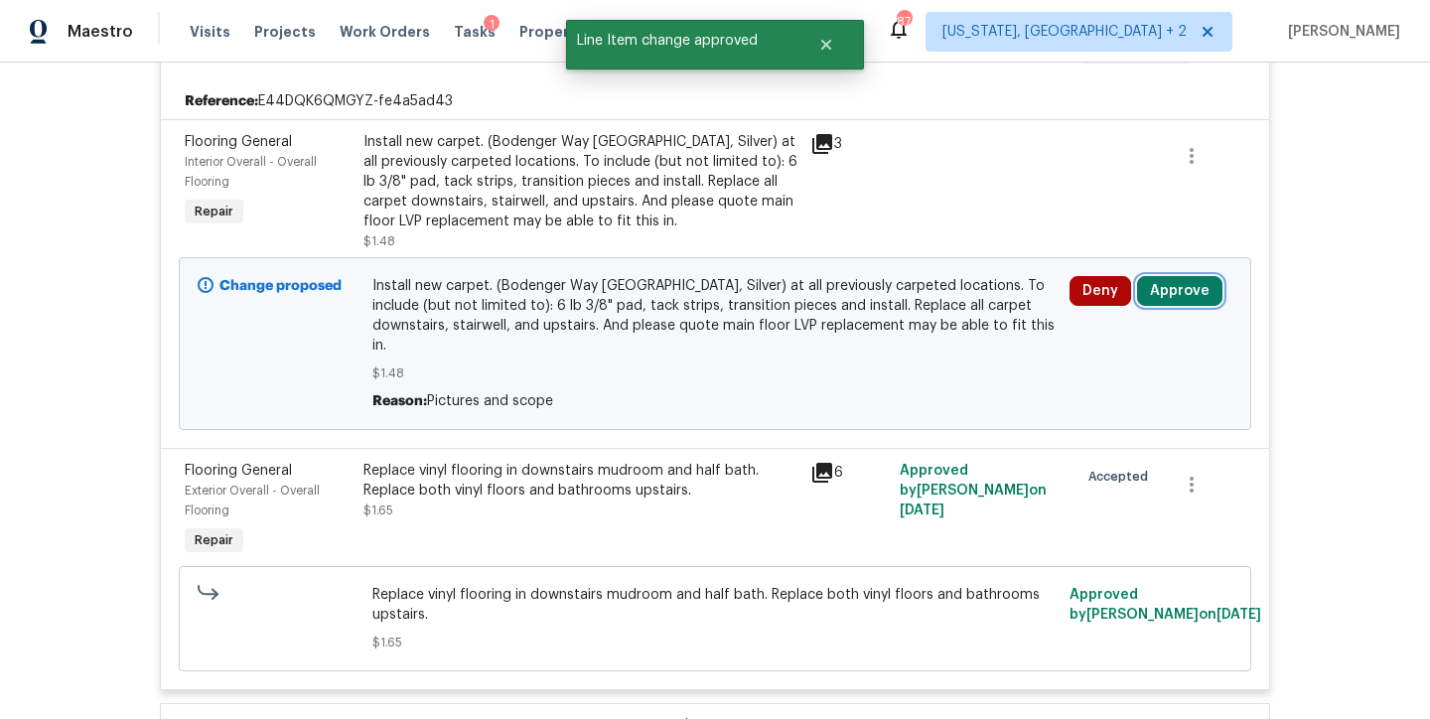
click at [1157, 289] on button "Approve" at bounding box center [1179, 291] width 85 height 30
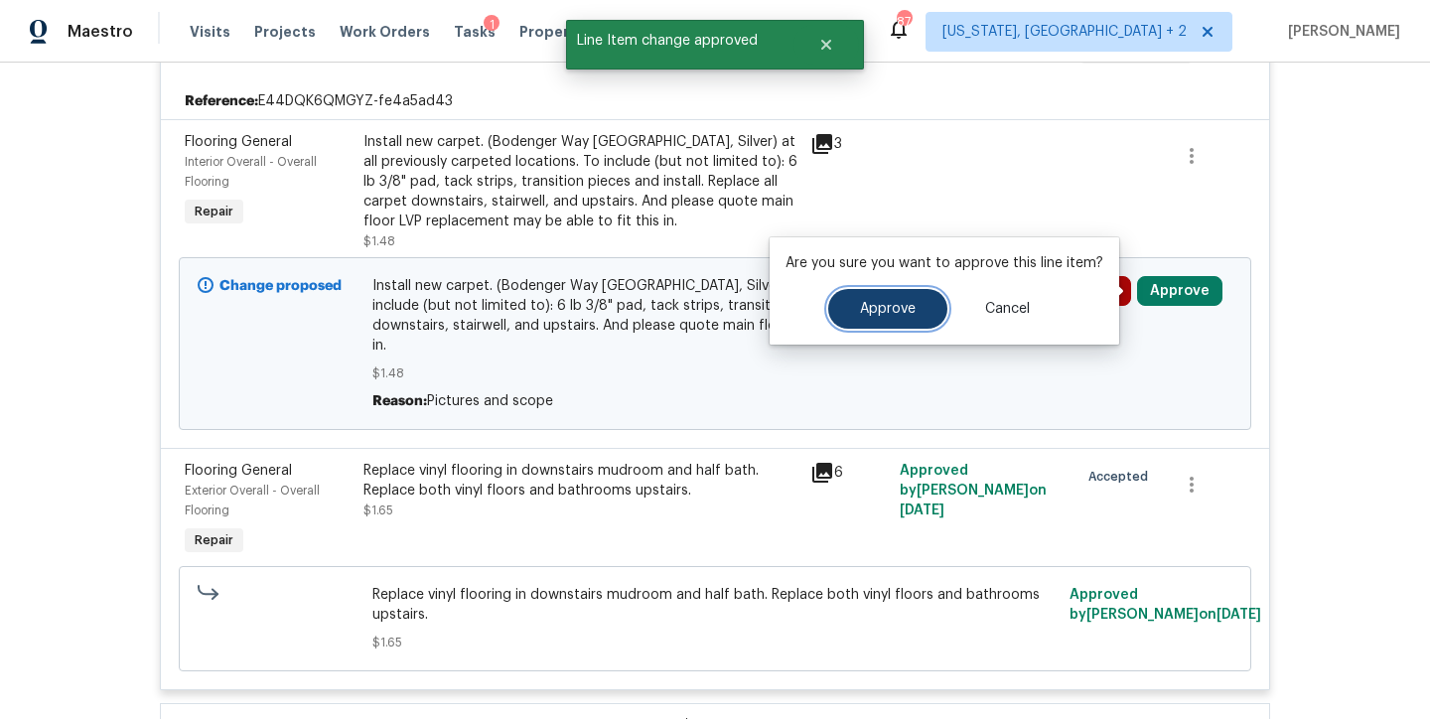
click at [931, 321] on button "Approve" at bounding box center [887, 309] width 119 height 40
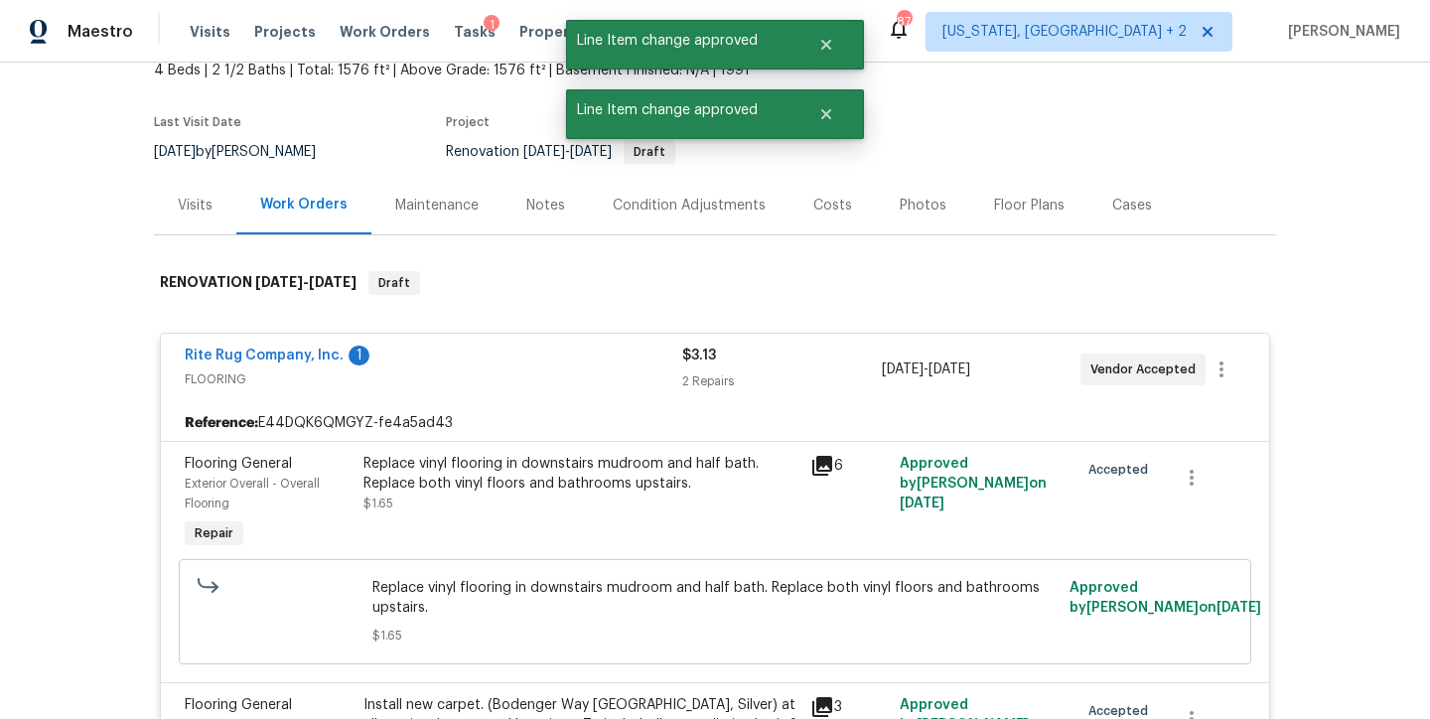
scroll to position [20, 0]
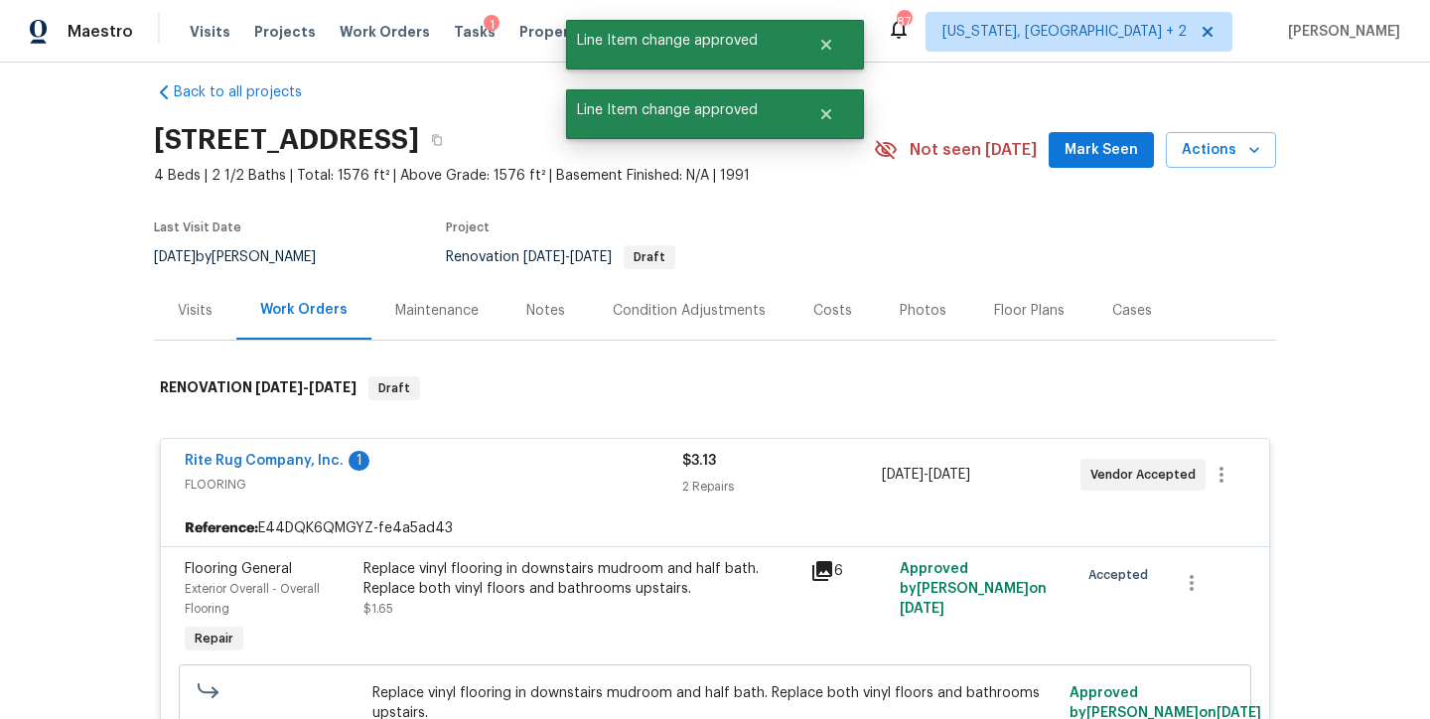
click at [485, 479] on span "FLOORING" at bounding box center [433, 485] width 497 height 20
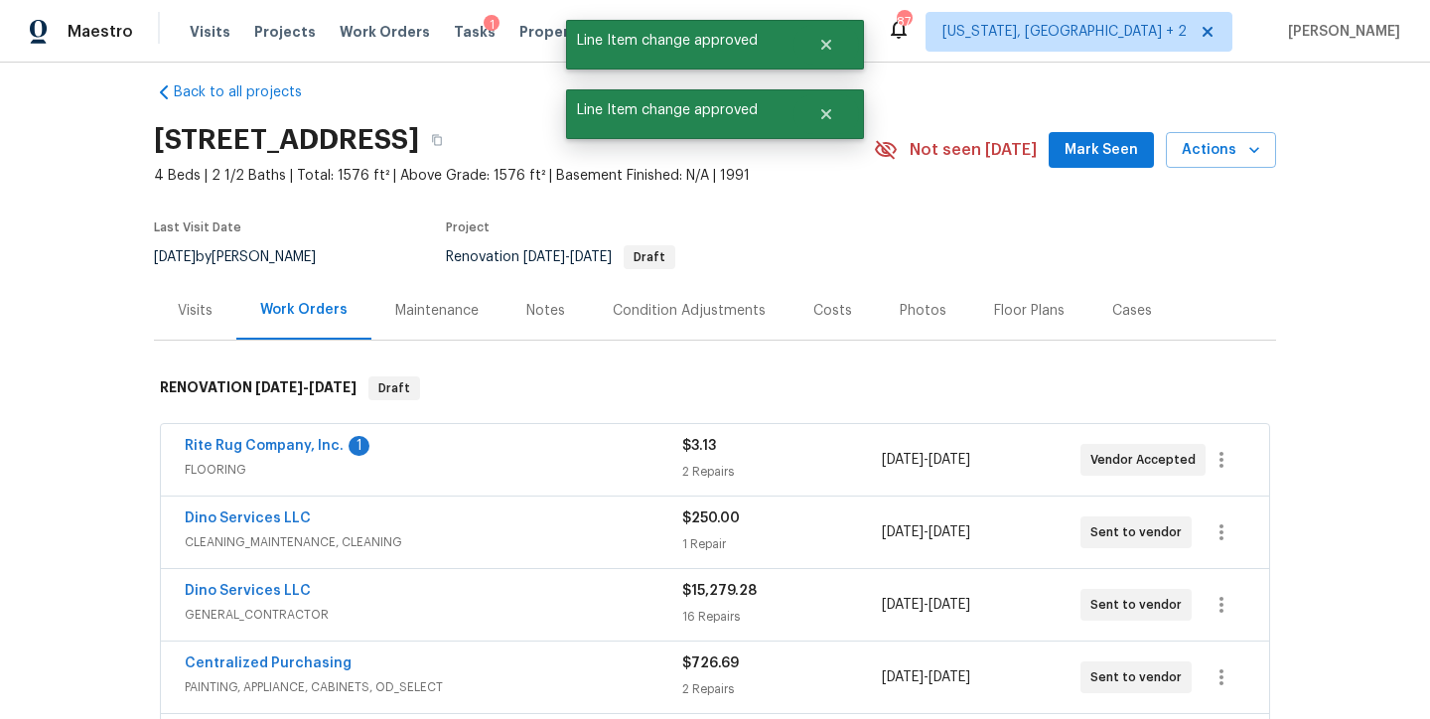
click at [449, 528] on div "Dino Services LLC" at bounding box center [433, 520] width 497 height 24
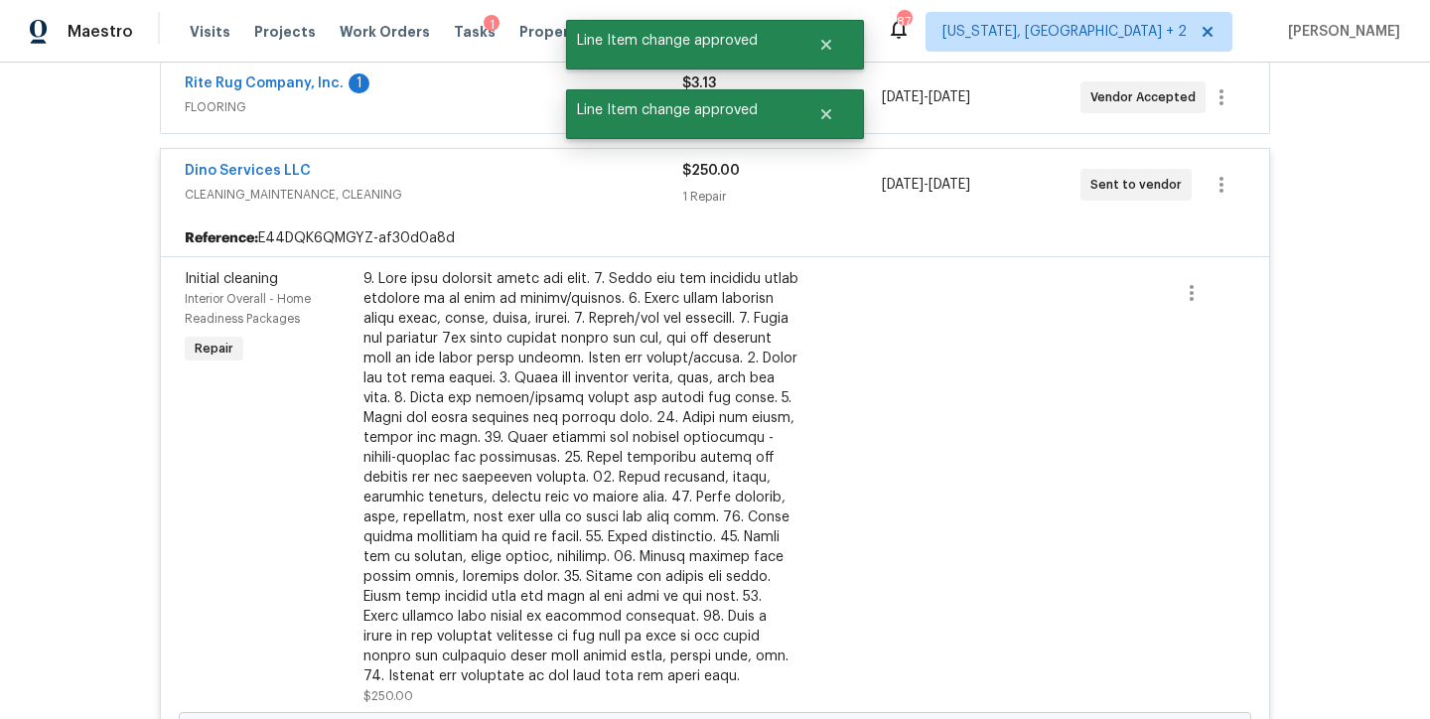
scroll to position [0, 0]
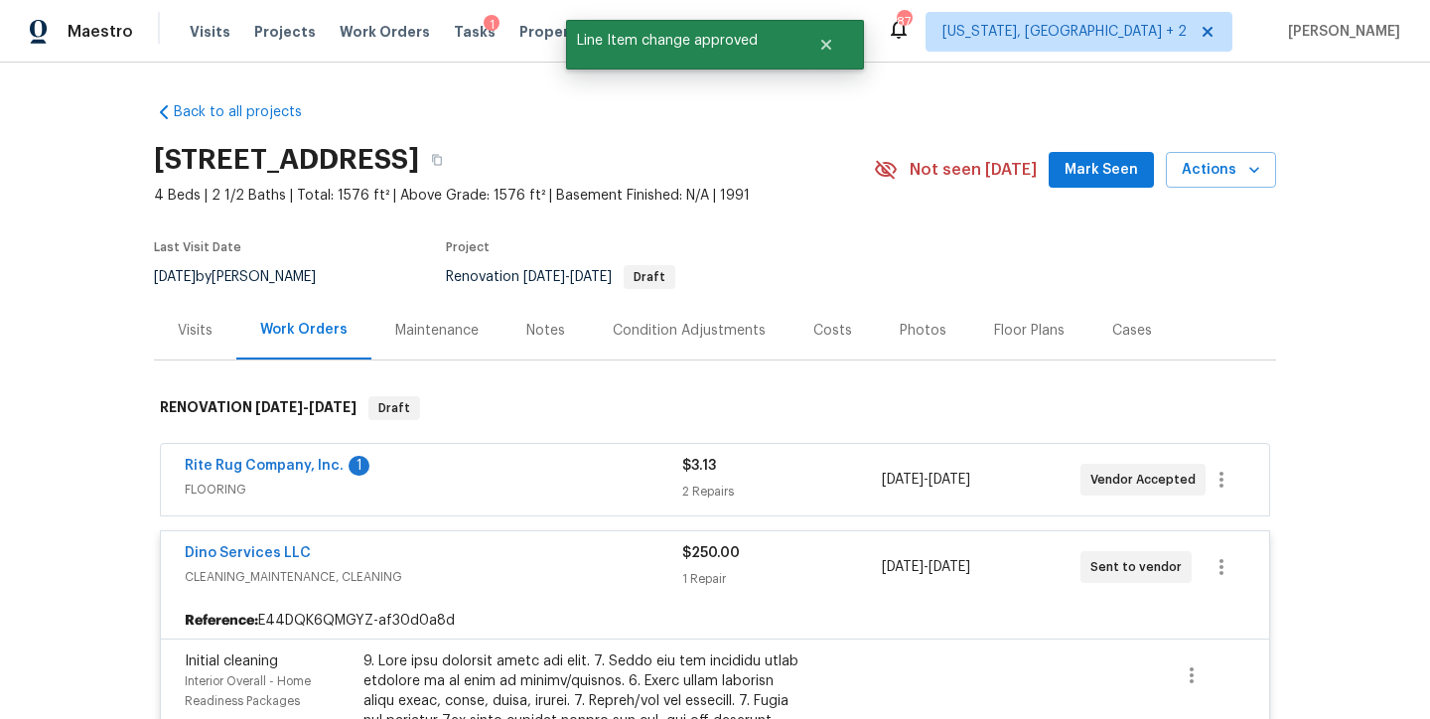
click at [495, 563] on div "Dino Services LLC" at bounding box center [433, 555] width 497 height 24
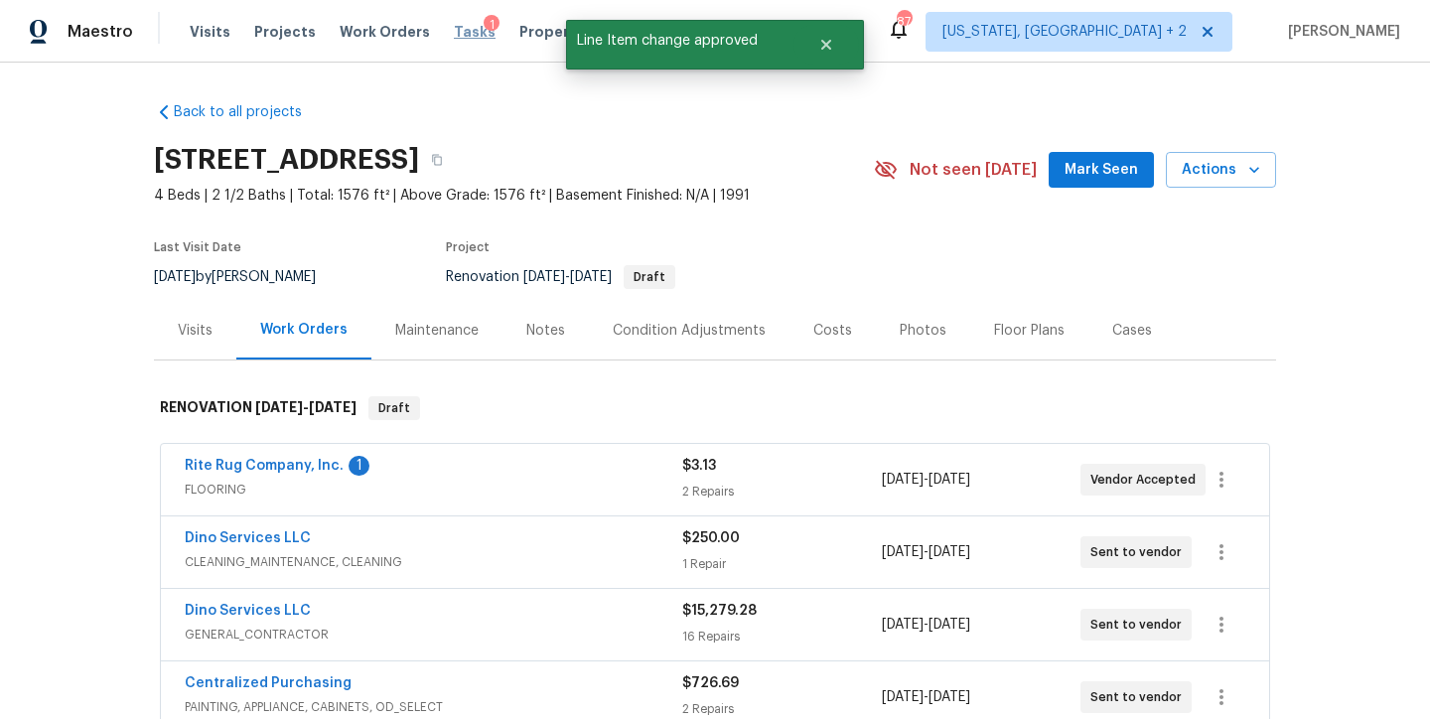
click at [462, 35] on span "Tasks" at bounding box center [475, 32] width 42 height 14
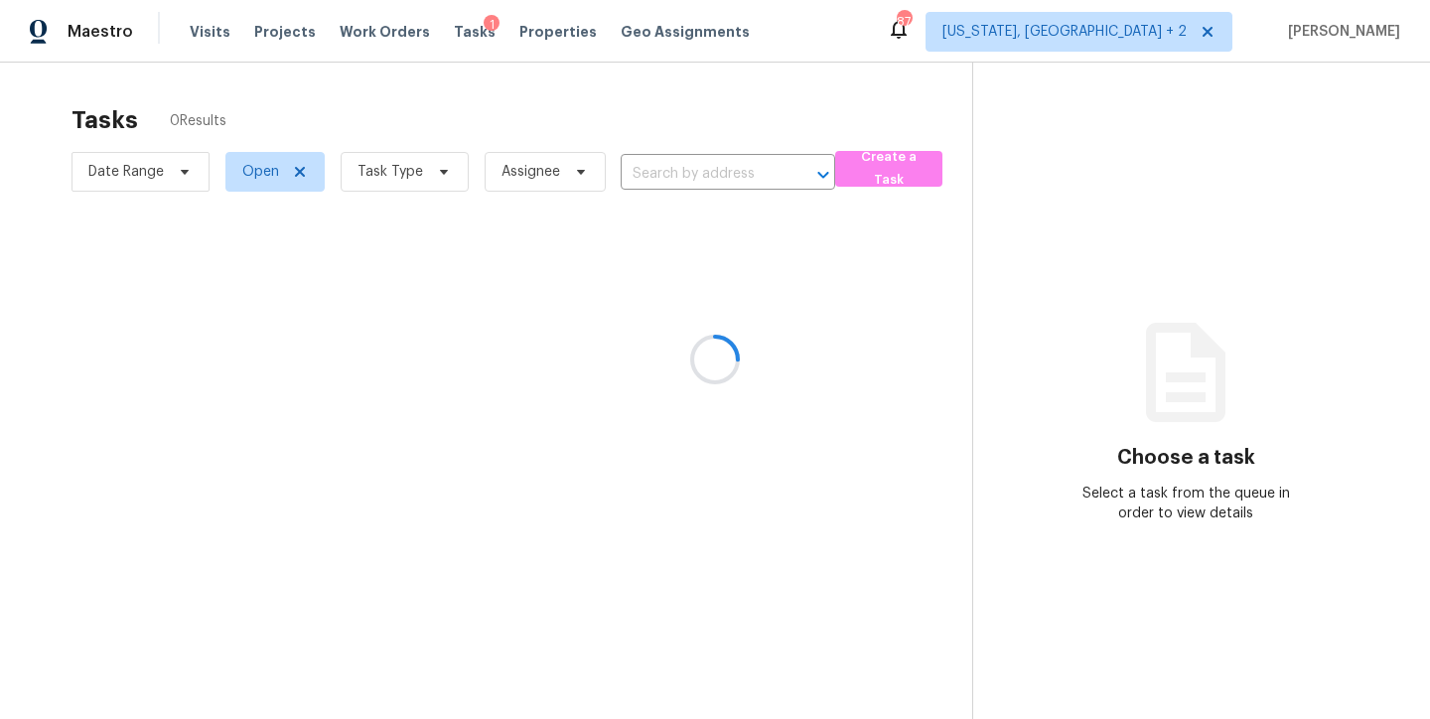
click at [402, 175] on div at bounding box center [715, 359] width 1430 height 719
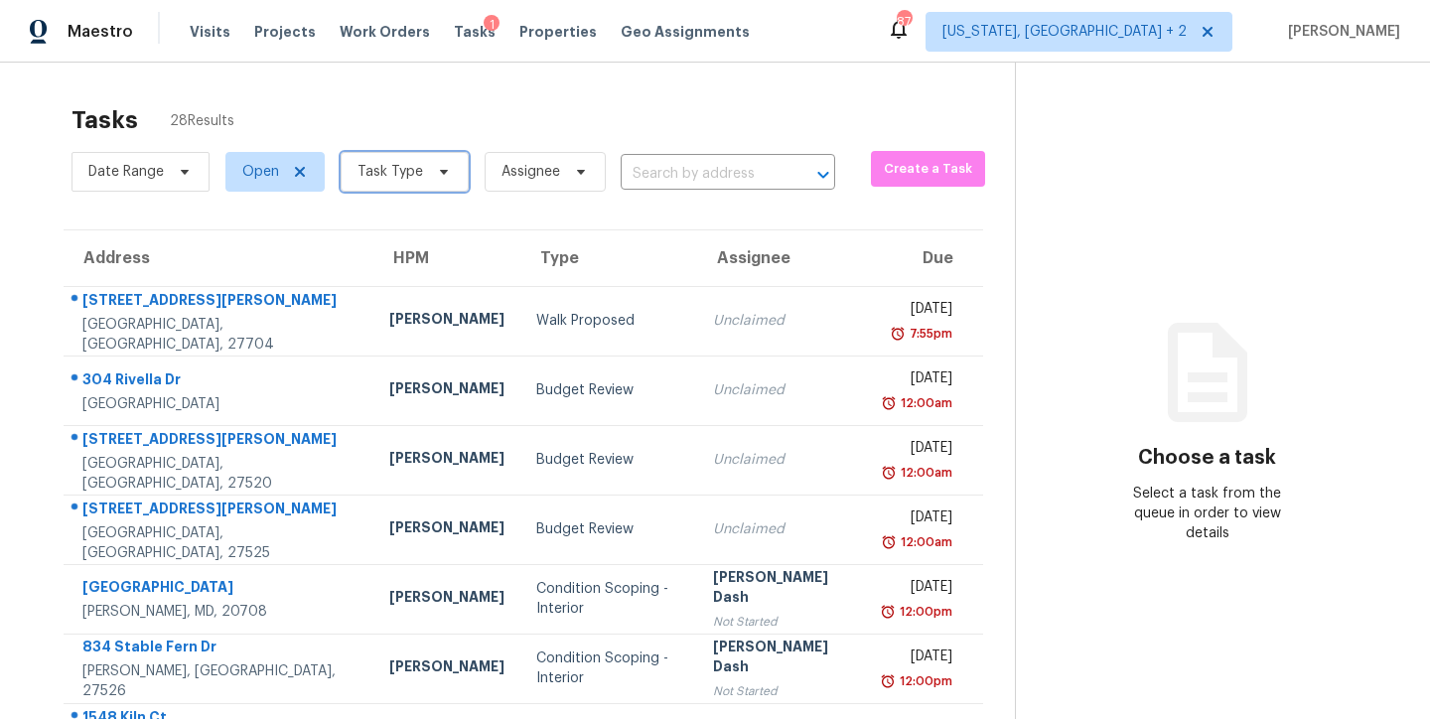
click at [392, 171] on span "Task Type" at bounding box center [390, 172] width 66 height 20
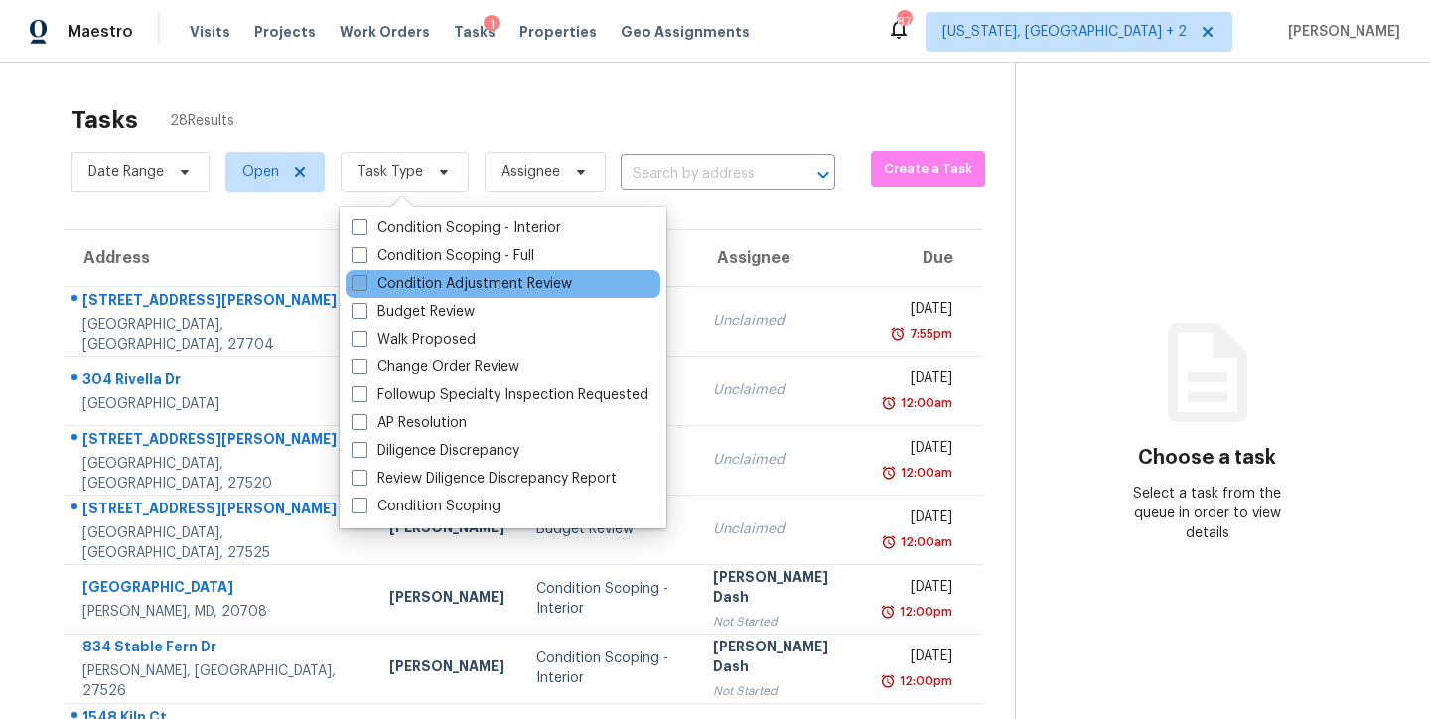
click at [429, 284] on label "Condition Adjustment Review" at bounding box center [461, 284] width 220 height 20
click at [364, 284] on input "Condition Adjustment Review" at bounding box center [357, 280] width 13 height 13
checkbox input "true"
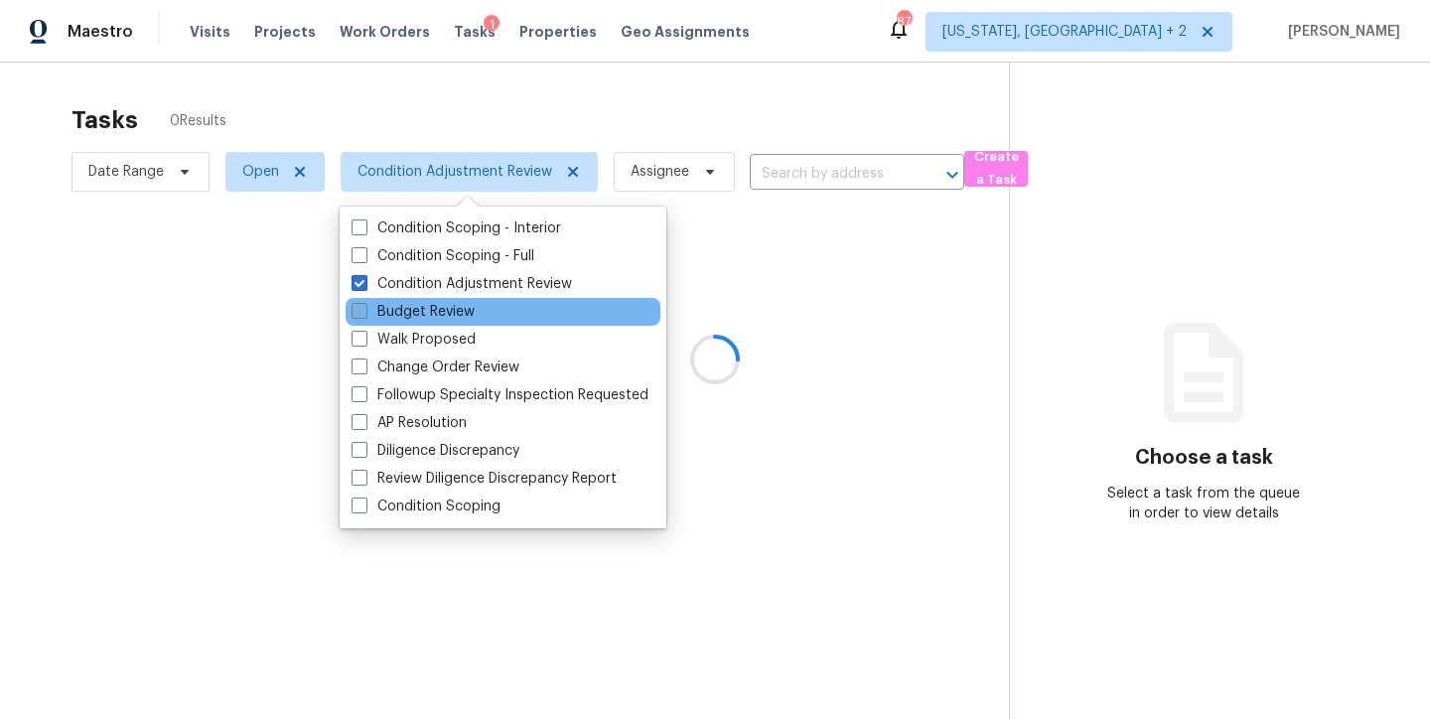
click at [425, 313] on label "Budget Review" at bounding box center [412, 312] width 123 height 20
click at [364, 313] on input "Budget Review" at bounding box center [357, 308] width 13 height 13
checkbox input "true"
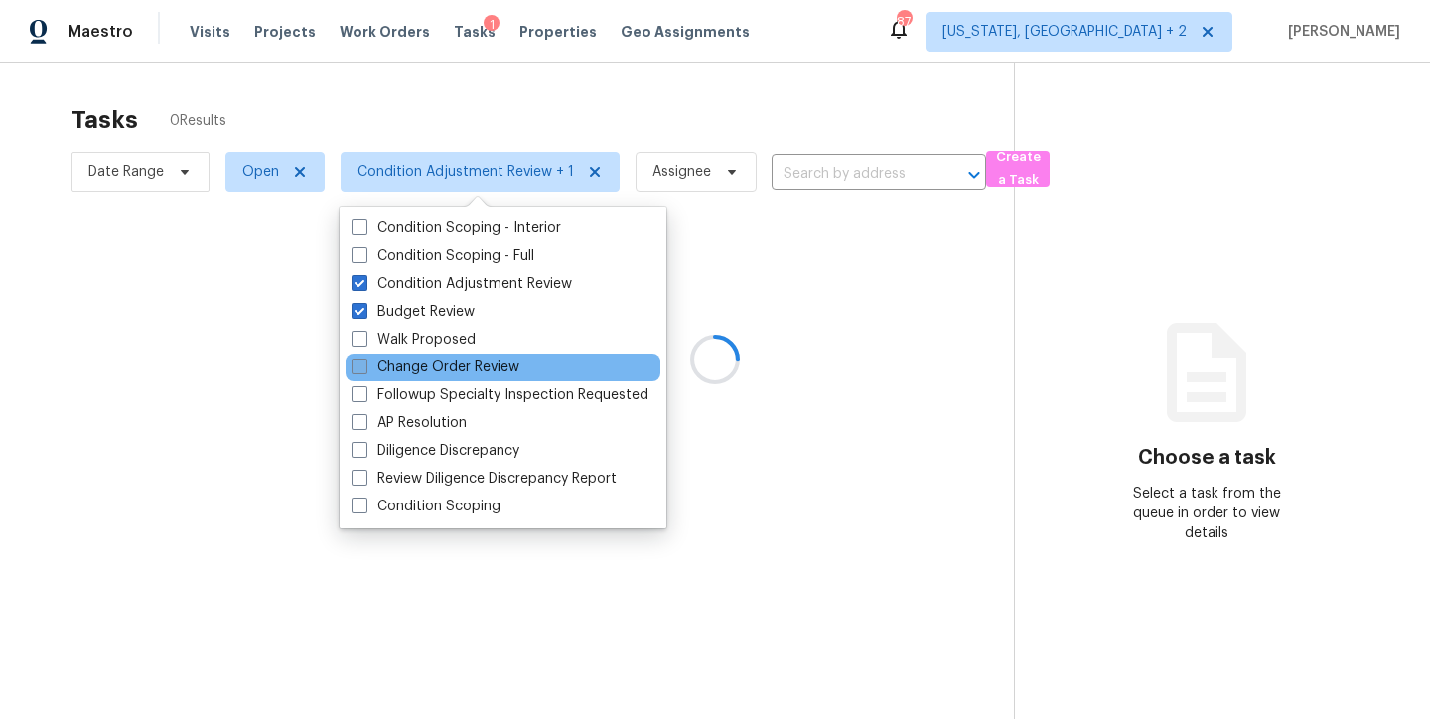
click at [425, 365] on label "Change Order Review" at bounding box center [435, 367] width 168 height 20
click at [364, 365] on input "Change Order Review" at bounding box center [357, 363] width 13 height 13
checkbox input "true"
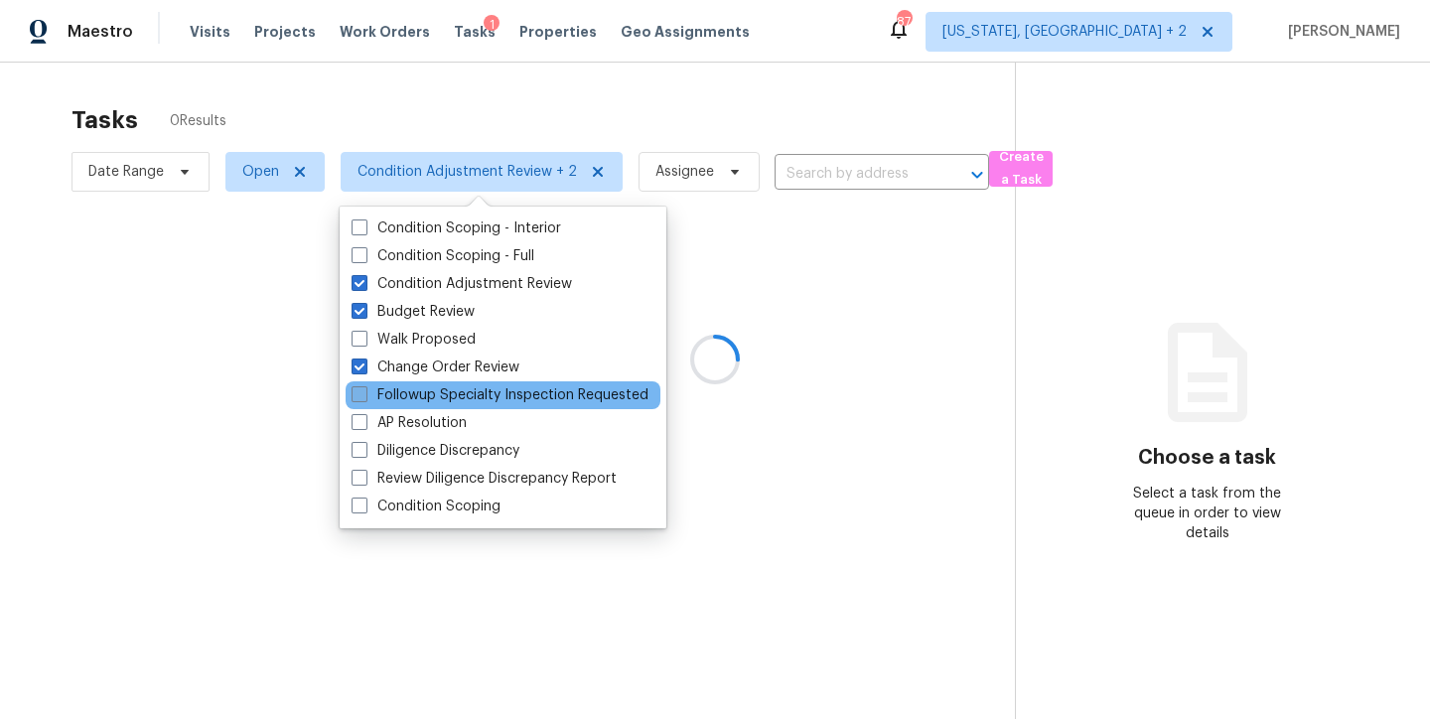
click at [421, 394] on label "Followup Specialty Inspection Requested" at bounding box center [499, 395] width 297 height 20
click at [364, 394] on input "Followup Specialty Inspection Requested" at bounding box center [357, 391] width 13 height 13
checkbox input "true"
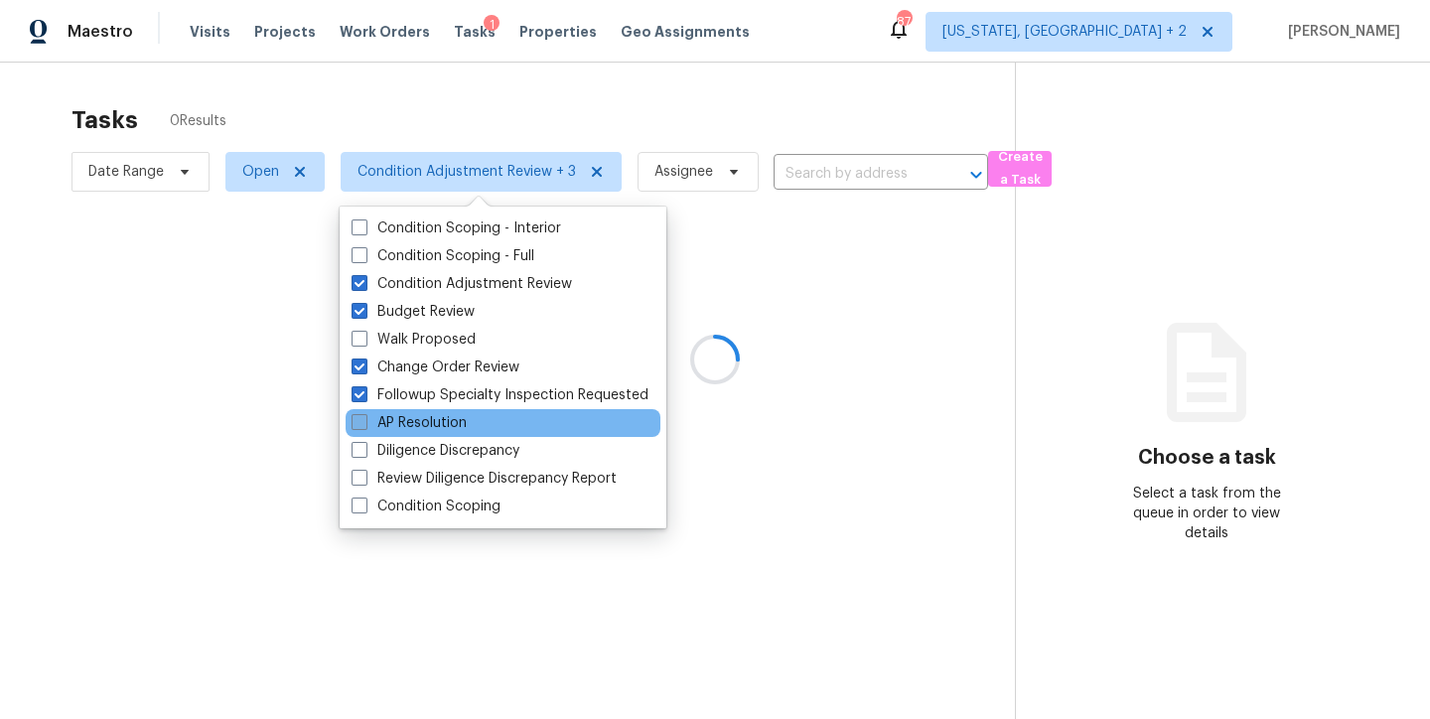
click at [415, 417] on label "AP Resolution" at bounding box center [408, 423] width 115 height 20
click at [364, 417] on input "AP Resolution" at bounding box center [357, 419] width 13 height 13
checkbox input "true"
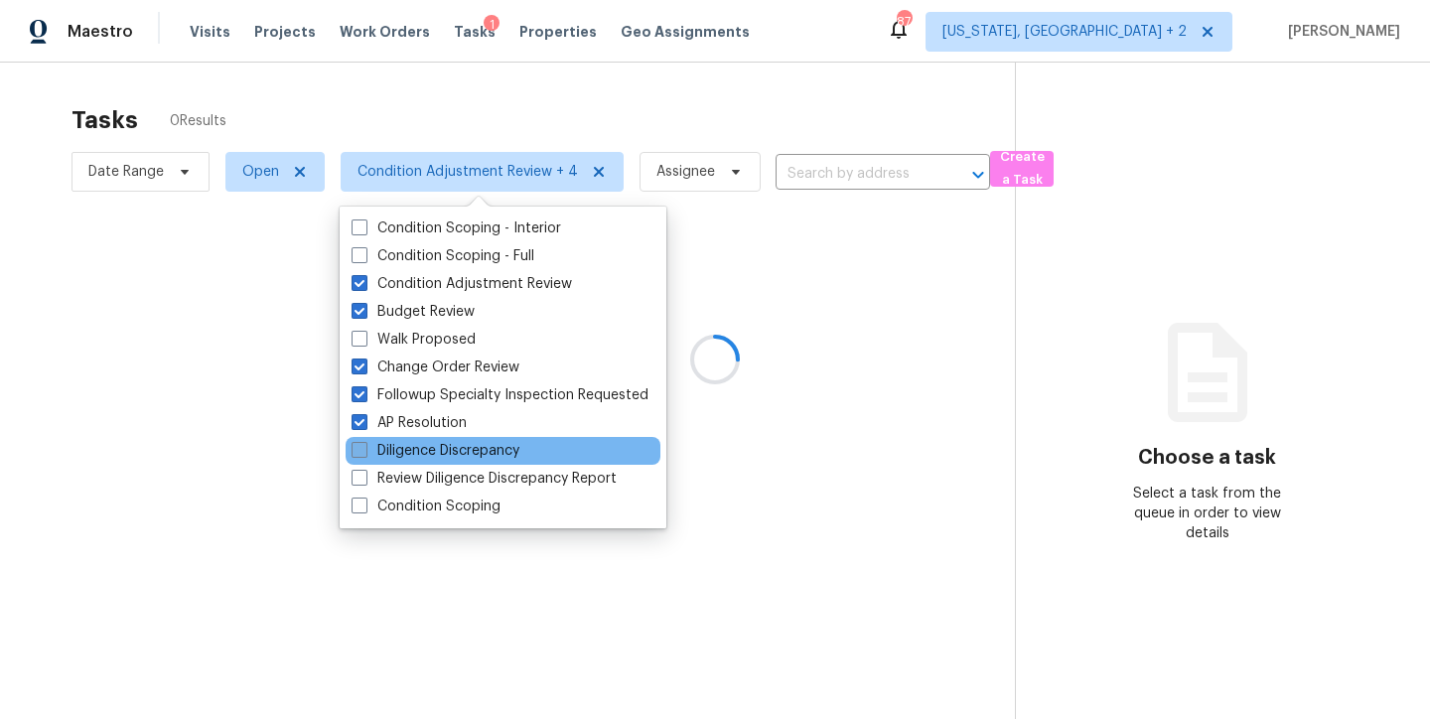
click at [410, 453] on label "Diligence Discrepancy" at bounding box center [435, 451] width 168 height 20
click at [364, 453] on input "Diligence Discrepancy" at bounding box center [357, 447] width 13 height 13
checkbox input "true"
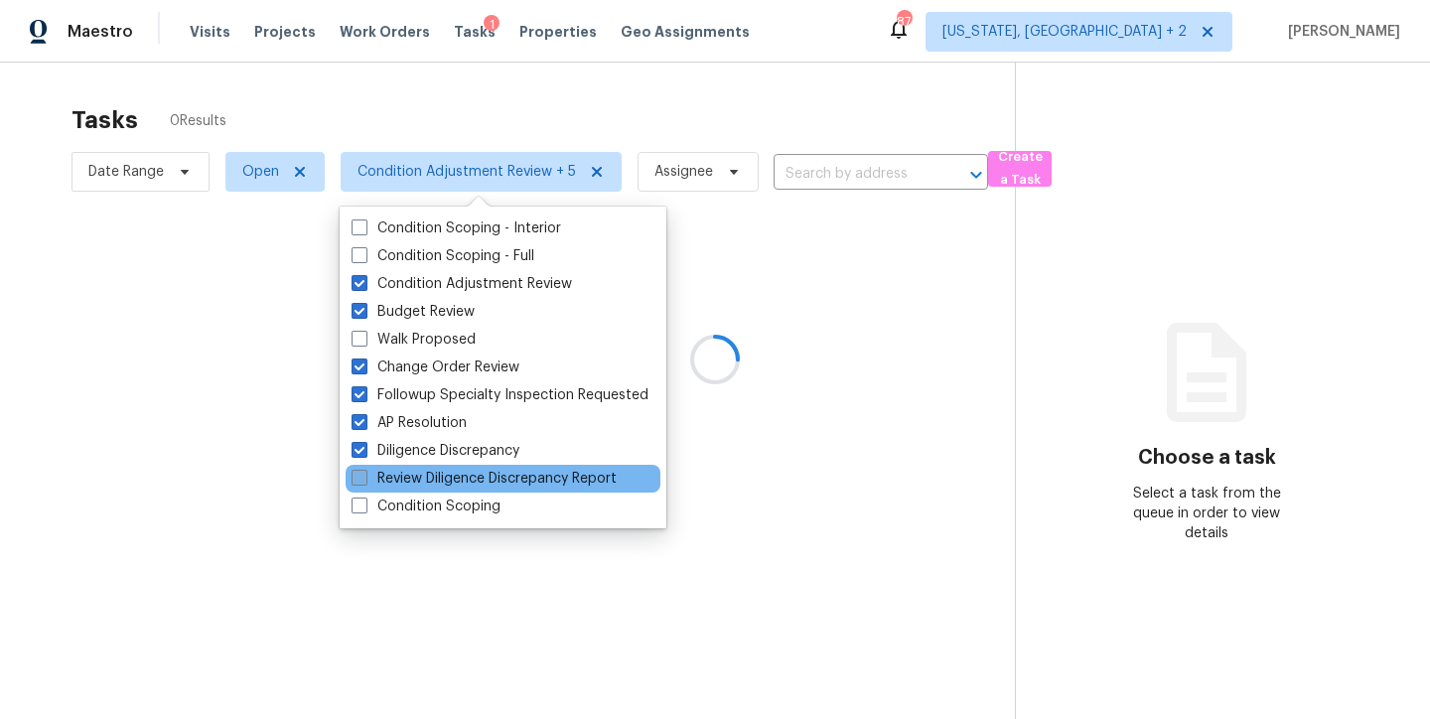
click at [409, 478] on label "Review Diligence Discrepancy Report" at bounding box center [483, 479] width 265 height 20
click at [364, 478] on input "Review Diligence Discrepancy Report" at bounding box center [357, 475] width 13 height 13
checkbox input "true"
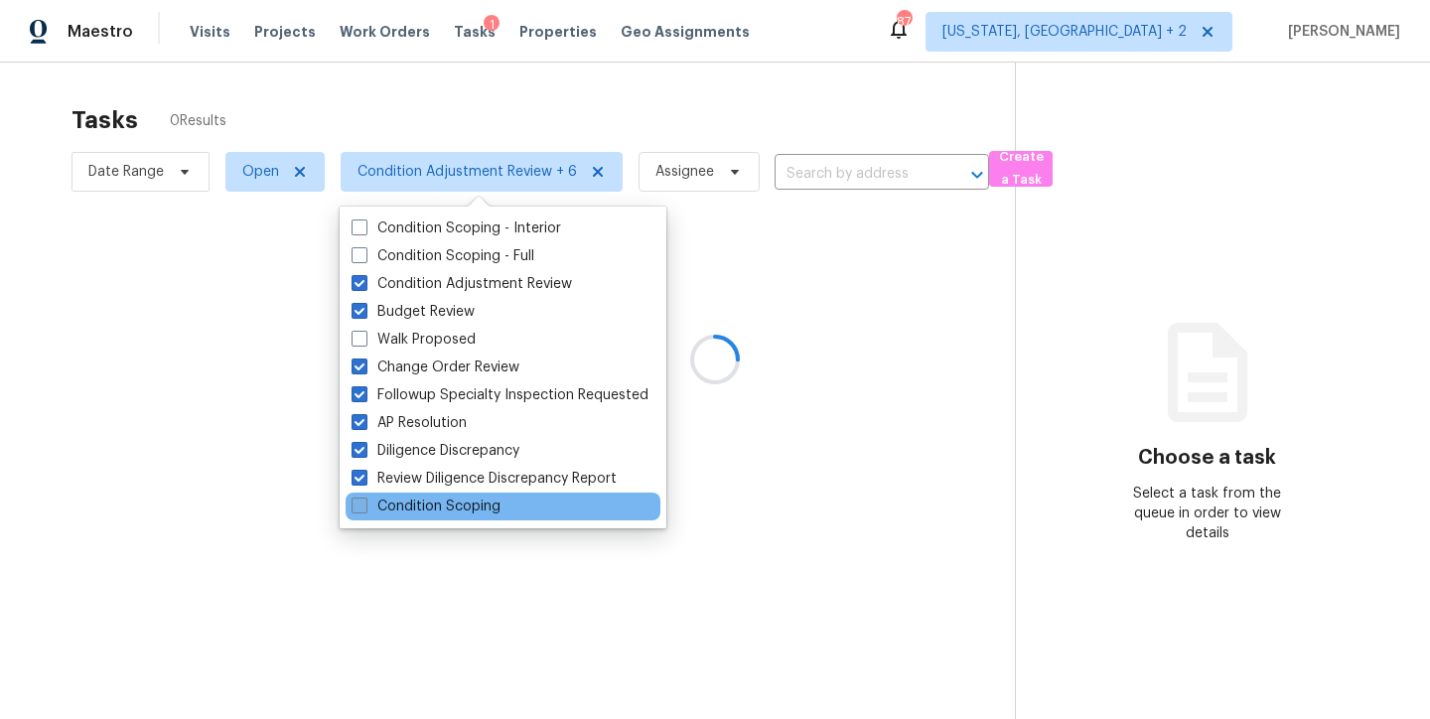
click at [415, 502] on label "Condition Scoping" at bounding box center [425, 506] width 149 height 20
click at [364, 502] on input "Condition Scoping" at bounding box center [357, 502] width 13 height 13
checkbox input "true"
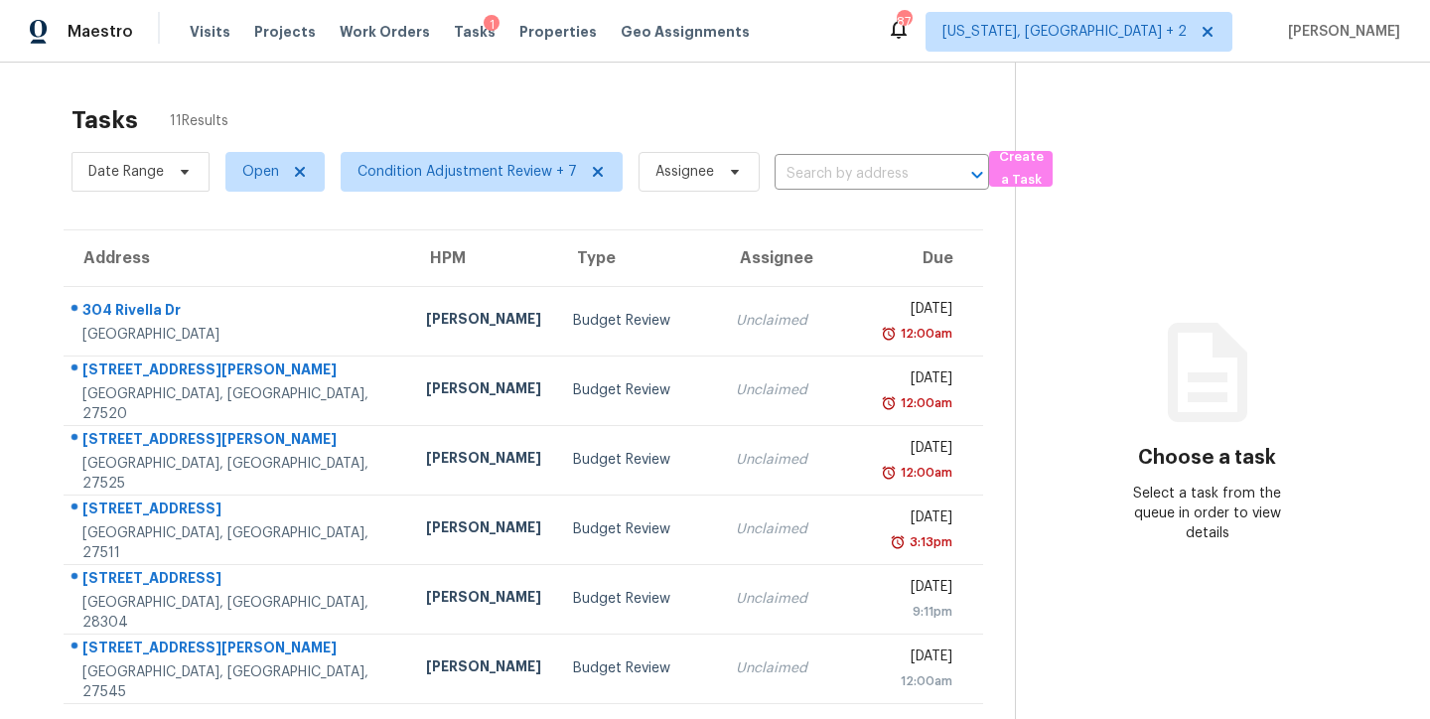
click at [840, 65] on div "Tasks 11 Results Date Range Open Condition Adjustment Review + 7 Assignee ​ Cre…" at bounding box center [715, 549] width 1430 height 972
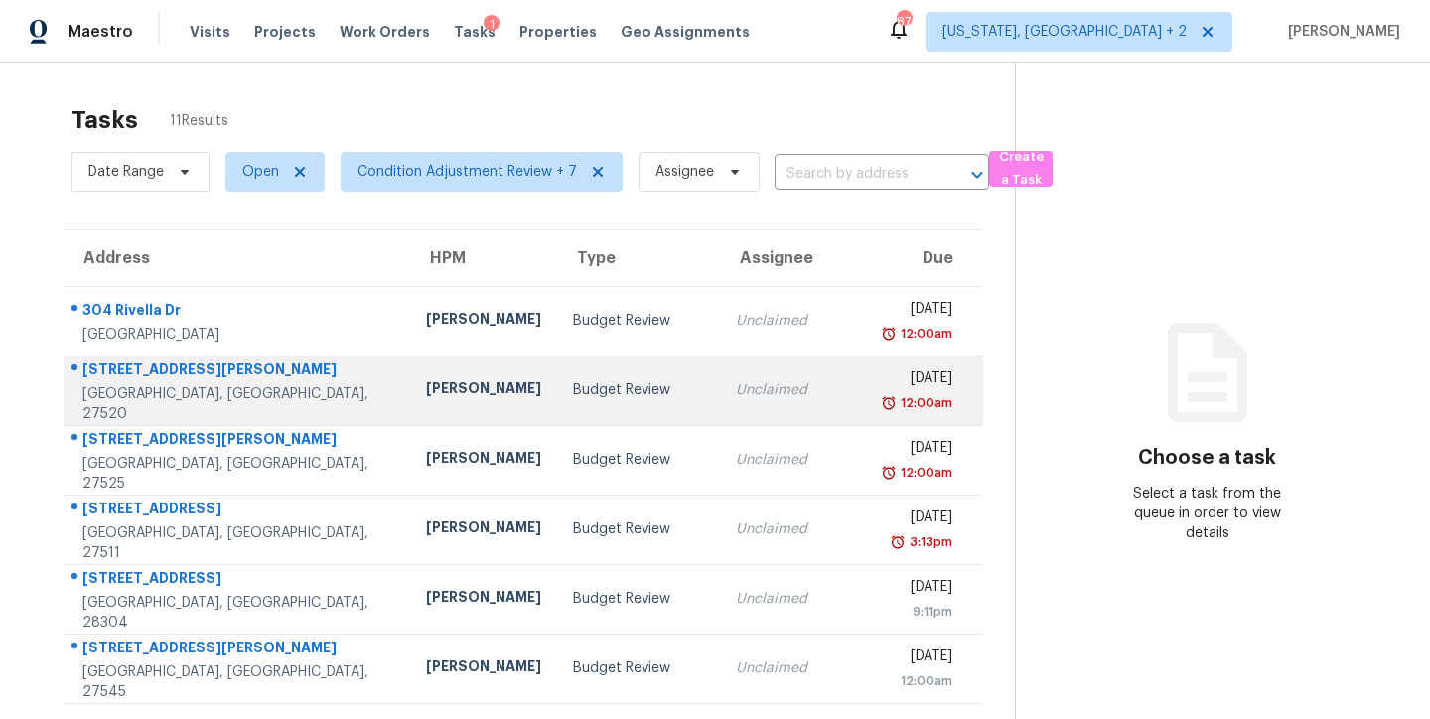
scroll to position [330, 0]
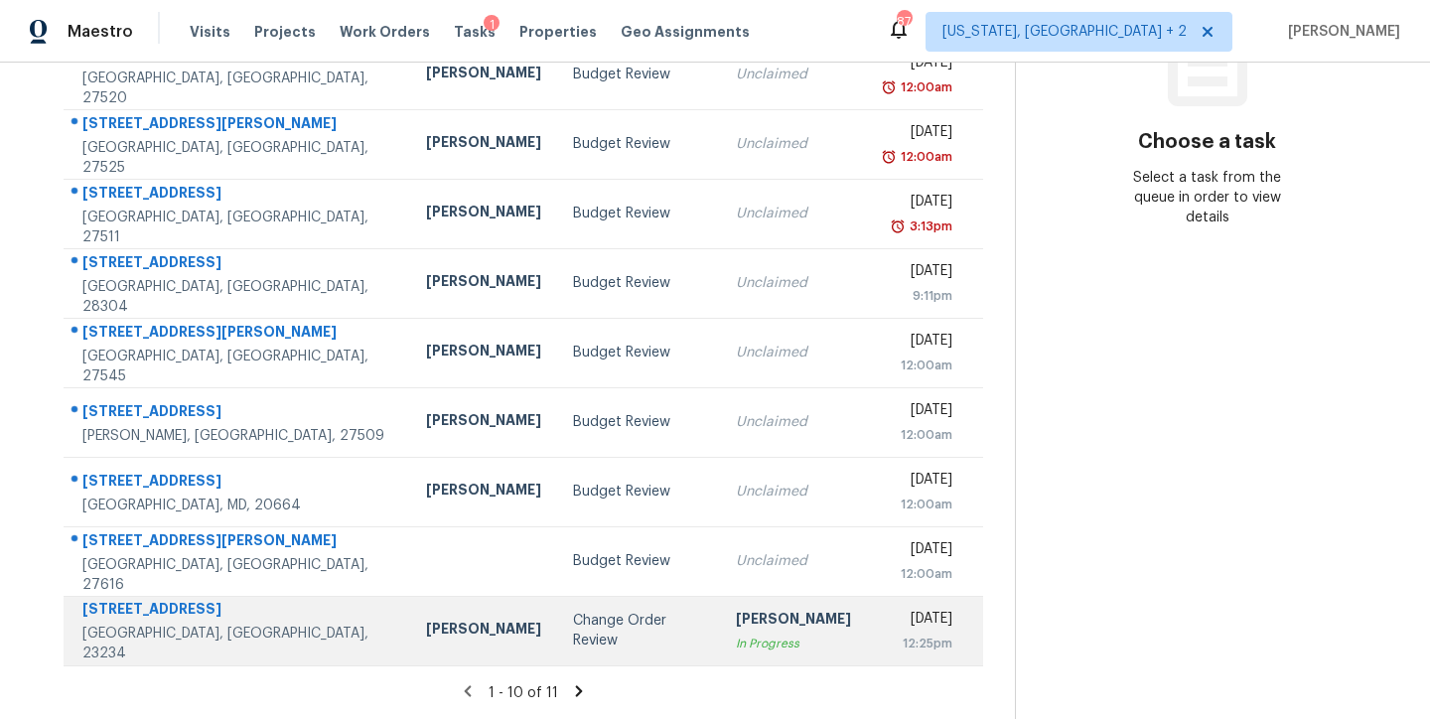
click at [573, 615] on div "Change Order Review" at bounding box center [638, 631] width 131 height 40
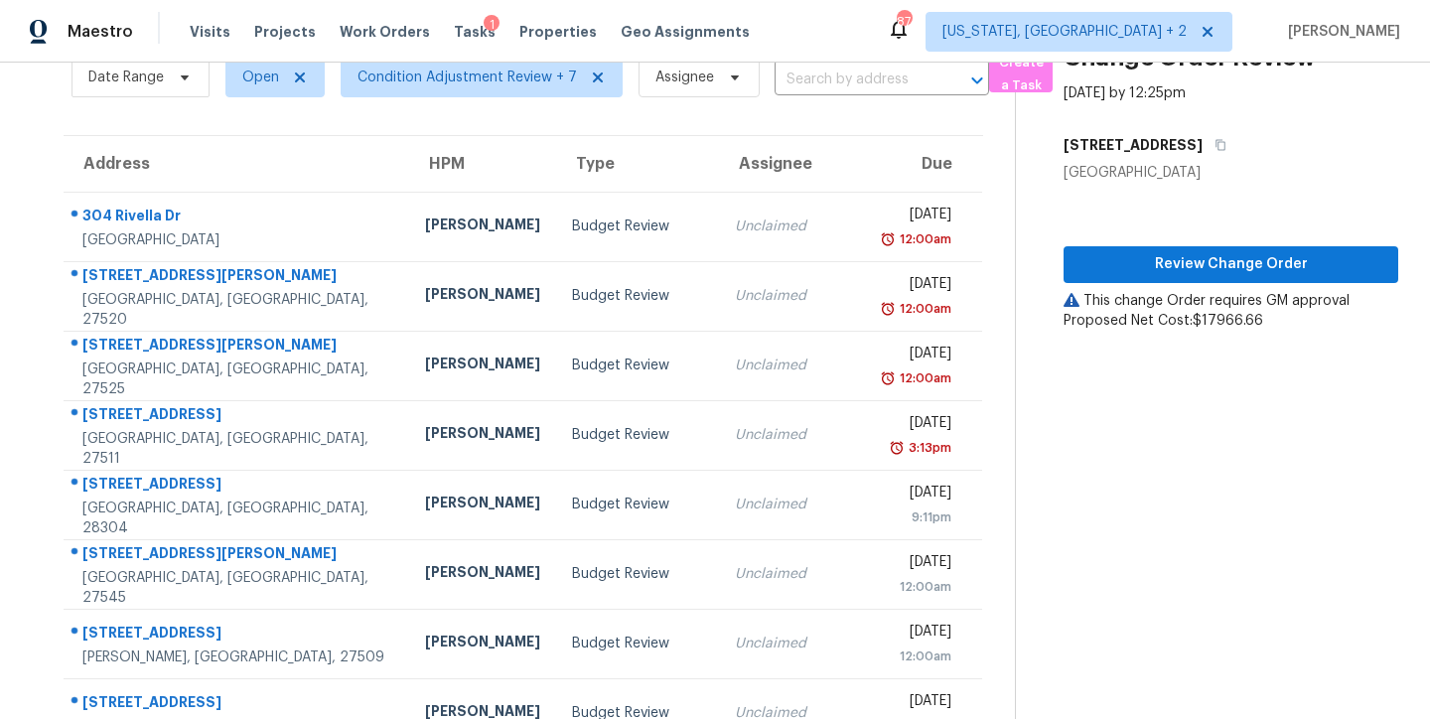
scroll to position [0, 0]
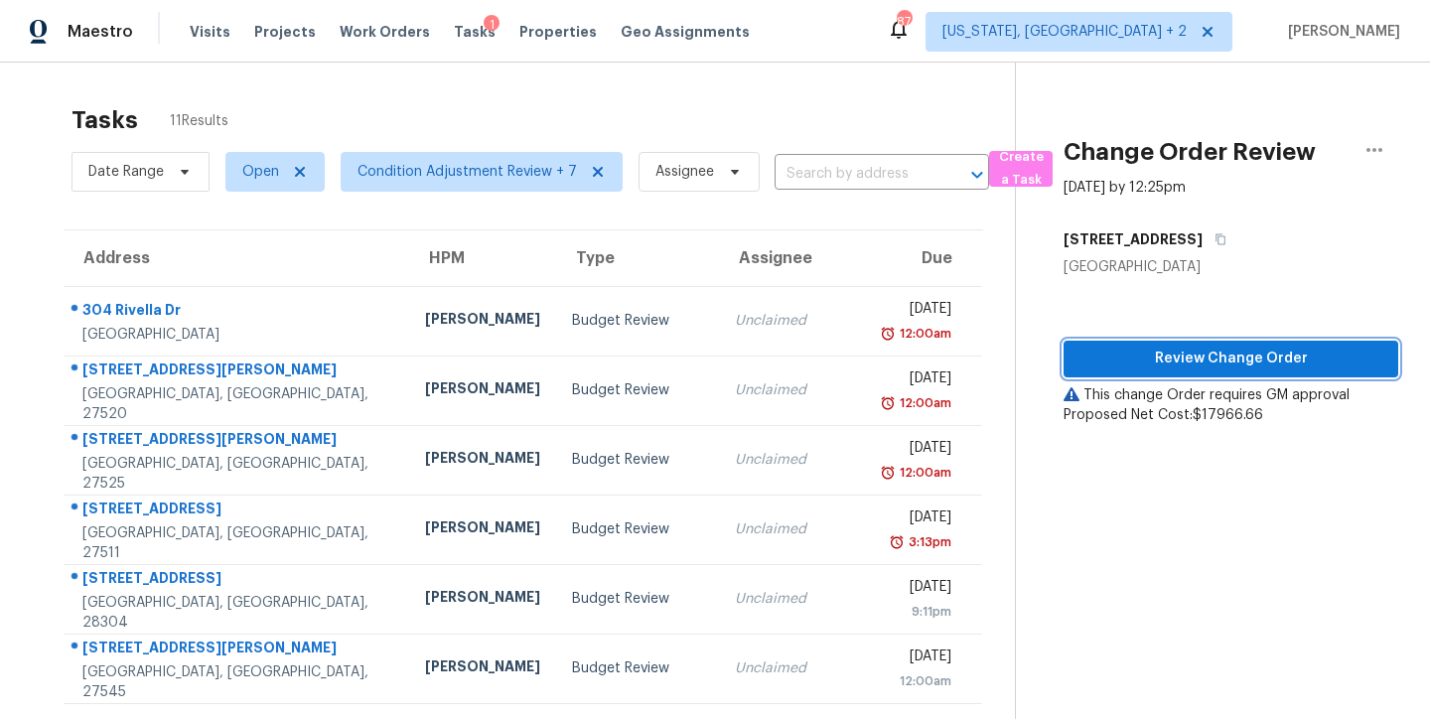
click at [1240, 367] on span "Review Change Order" at bounding box center [1230, 359] width 303 height 25
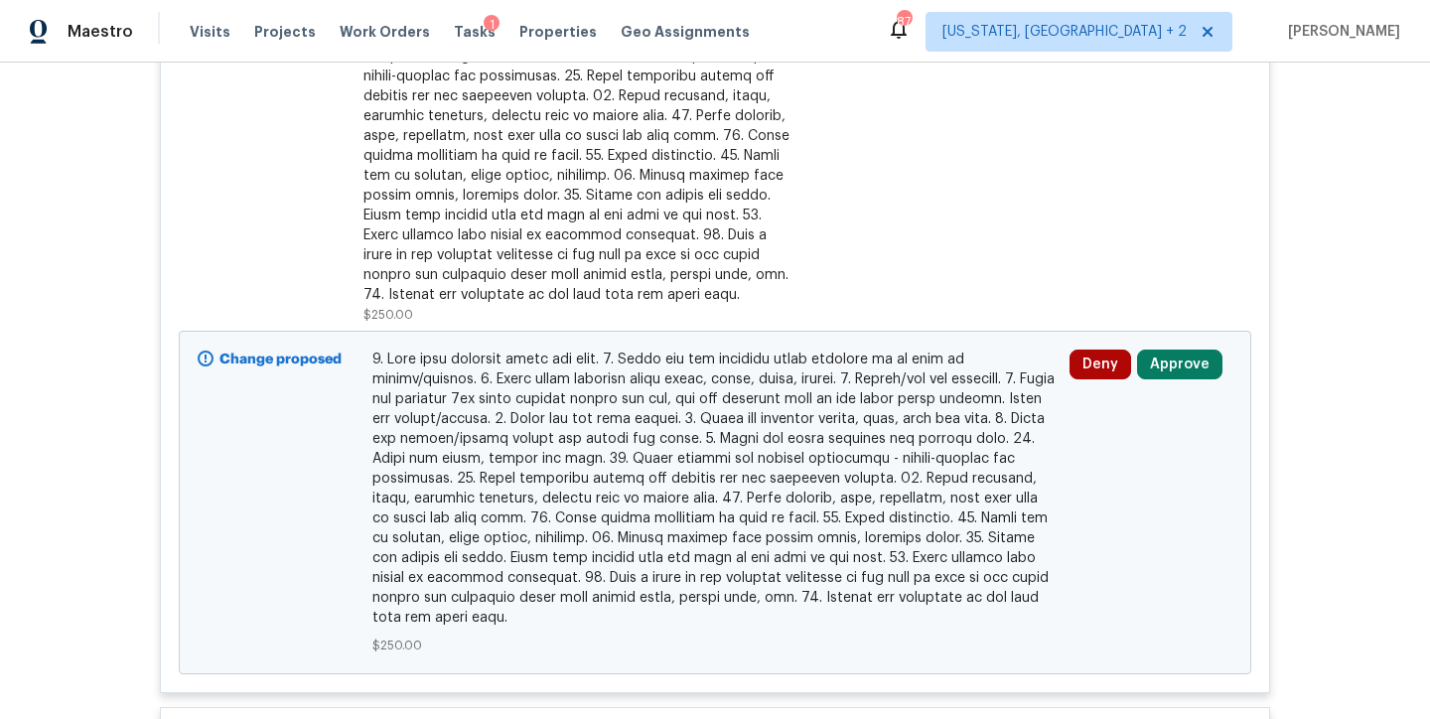
scroll to position [1251, 0]
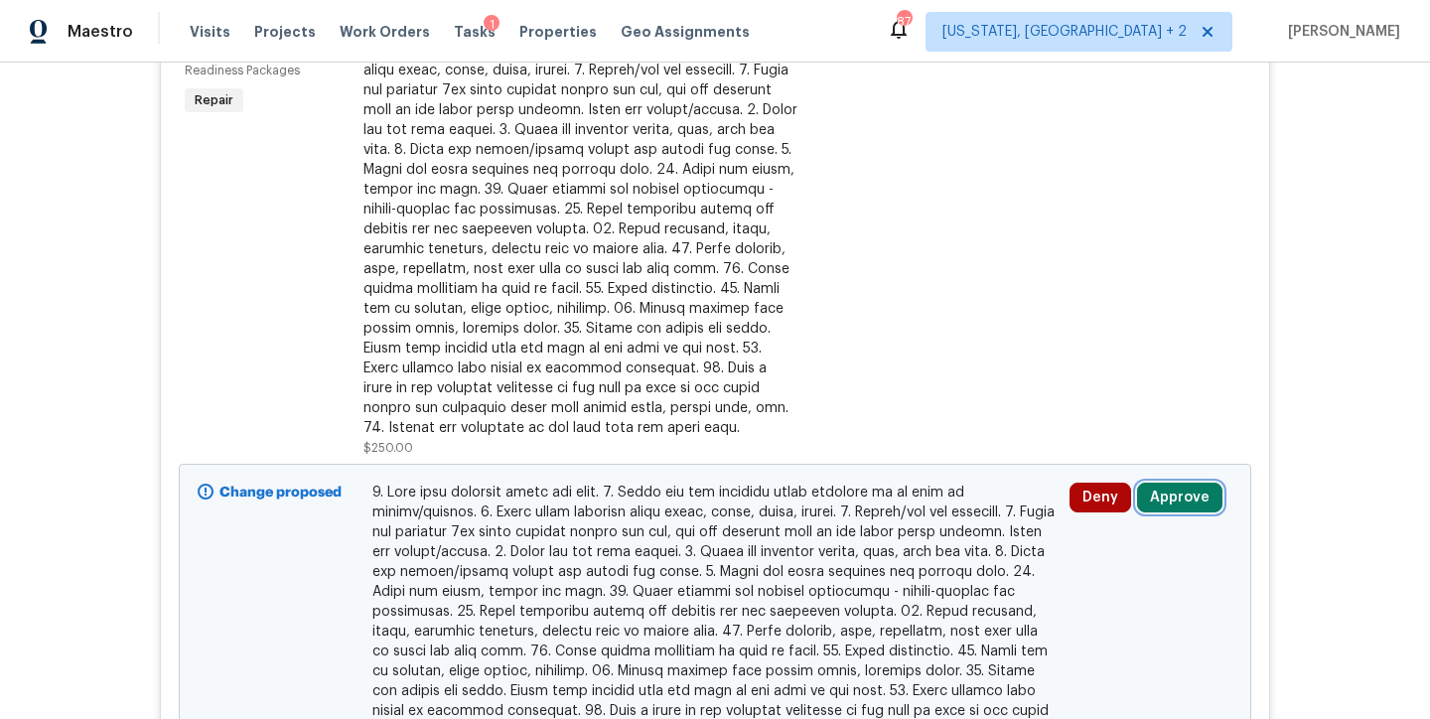
click at [1184, 483] on button "Approve" at bounding box center [1179, 498] width 85 height 30
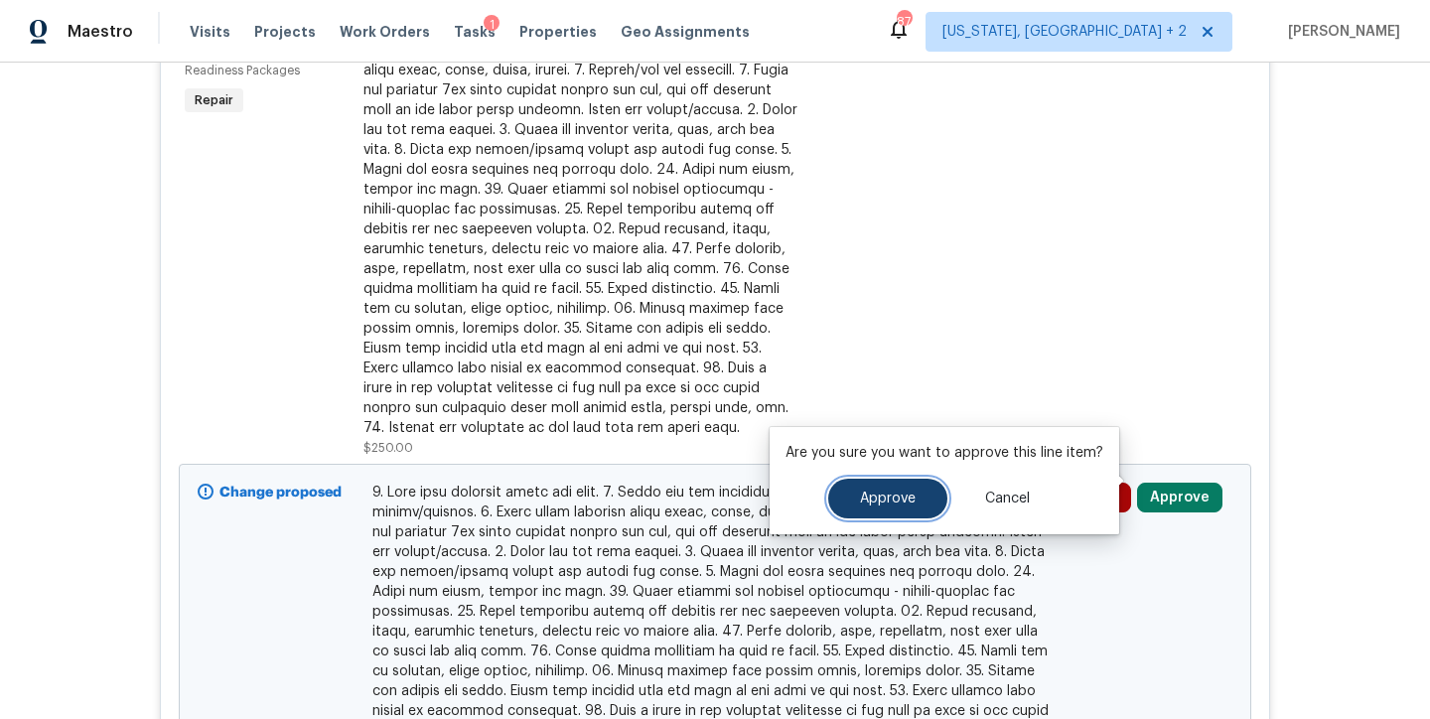
click at [886, 493] on span "Approve" at bounding box center [888, 499] width 56 height 15
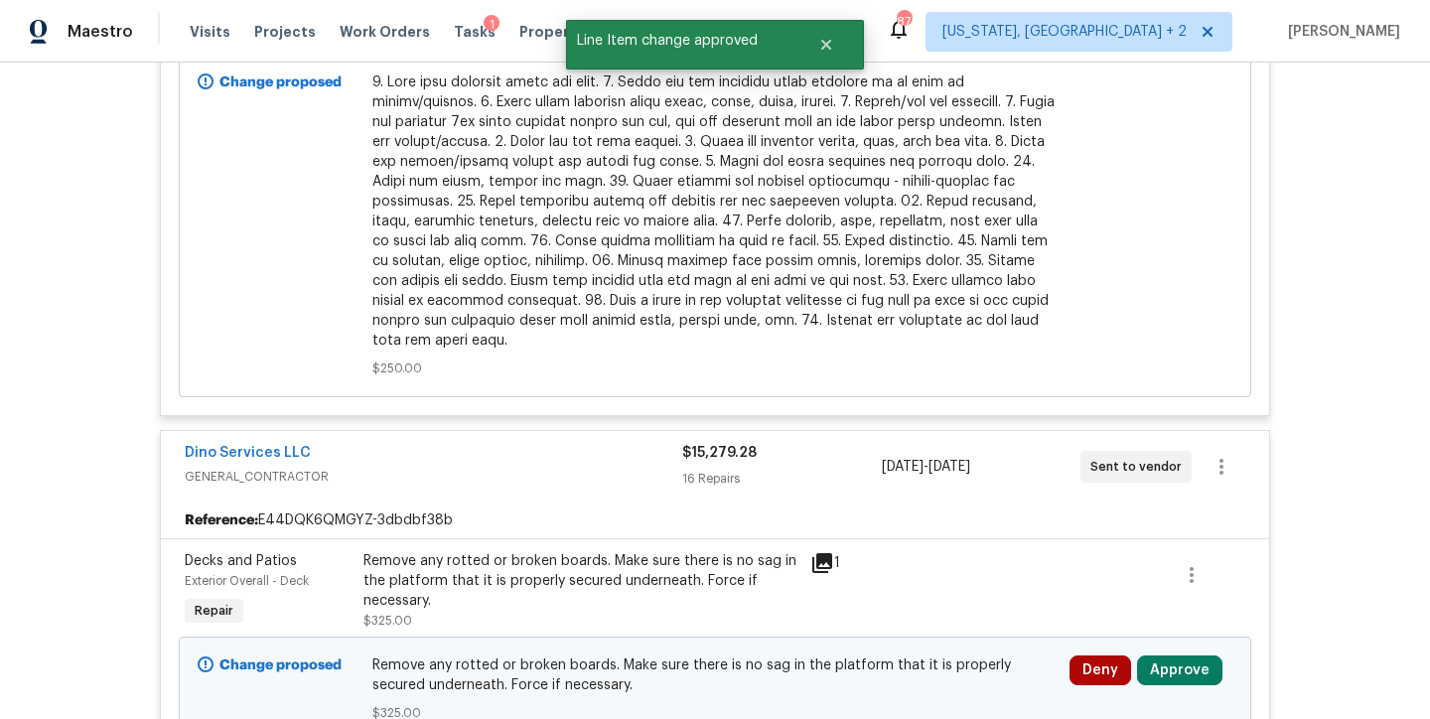
scroll to position [2061, 0]
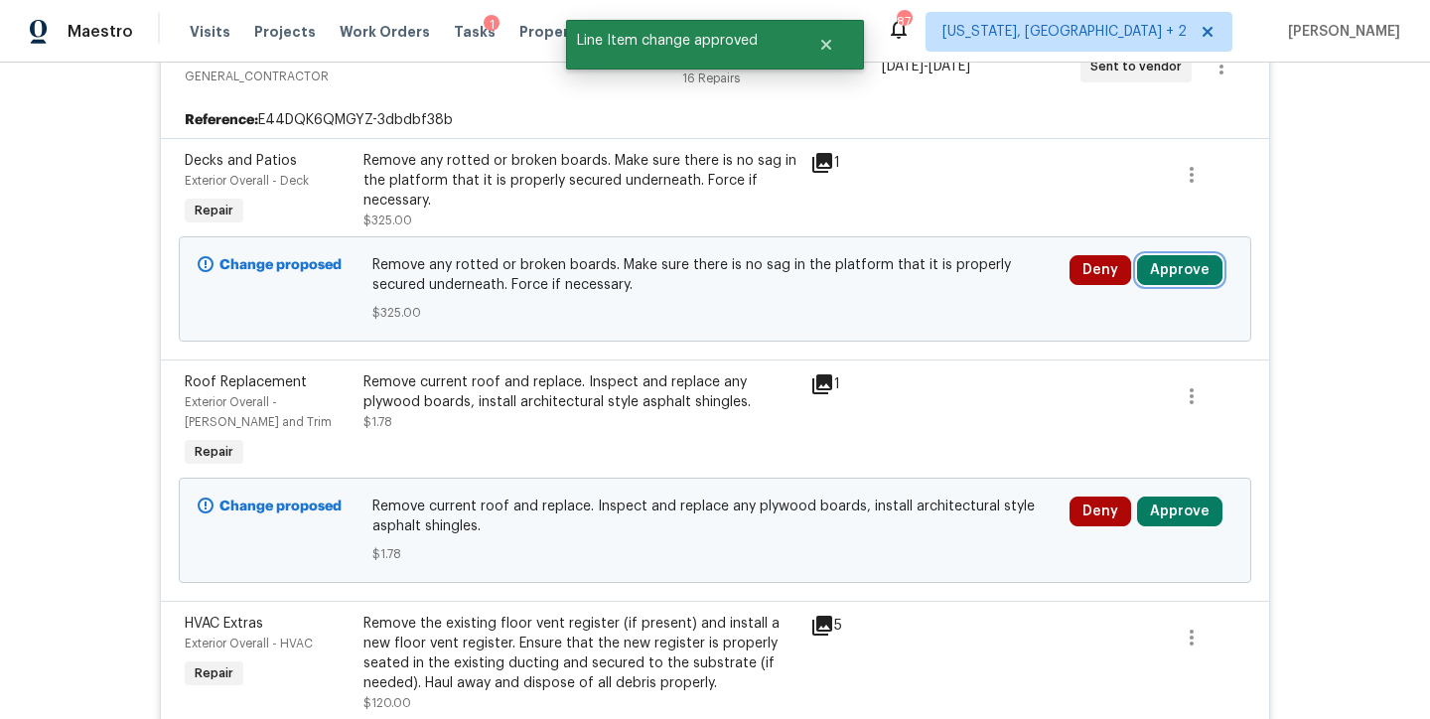
click at [1177, 255] on button "Approve" at bounding box center [1179, 270] width 85 height 30
click at [841, 152] on div "1" at bounding box center [848, 163] width 77 height 24
click at [825, 151] on icon at bounding box center [822, 163] width 24 height 24
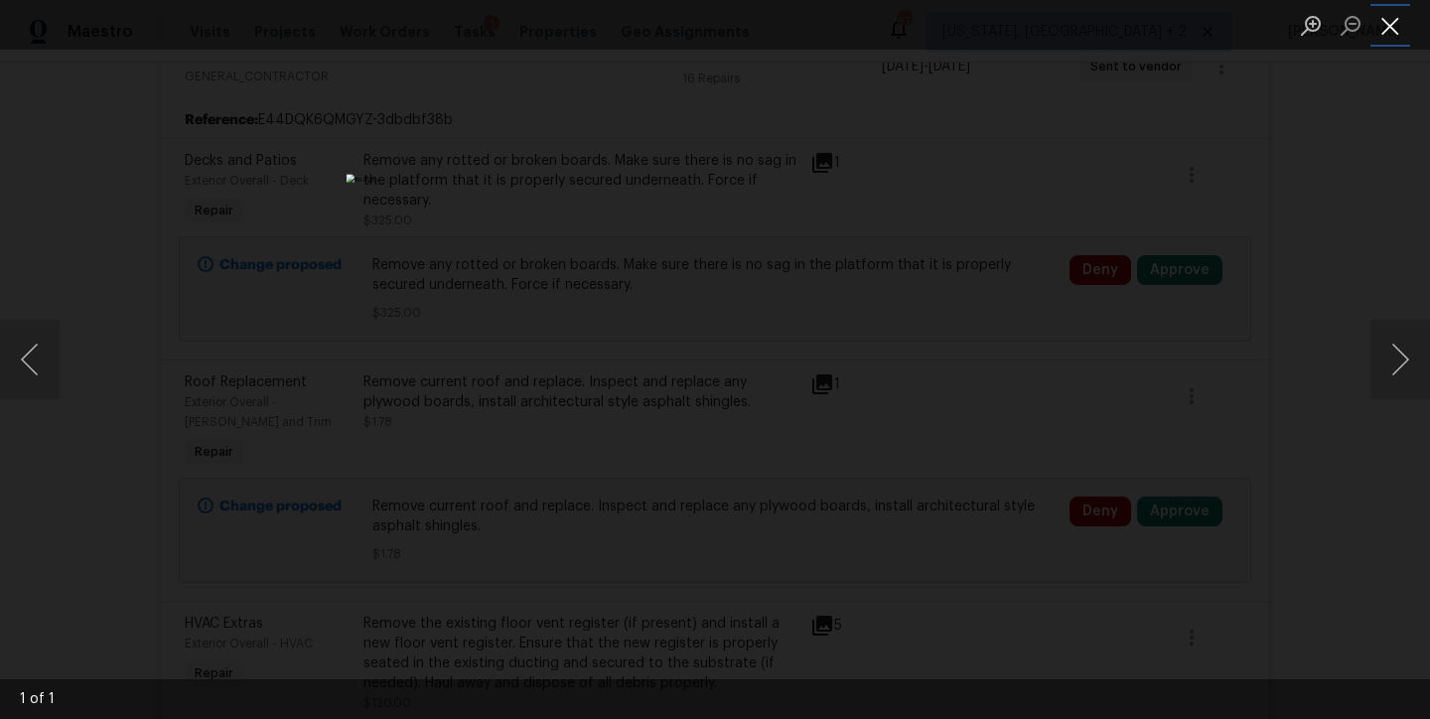
click at [1390, 31] on button "Close lightbox" at bounding box center [1390, 25] width 40 height 35
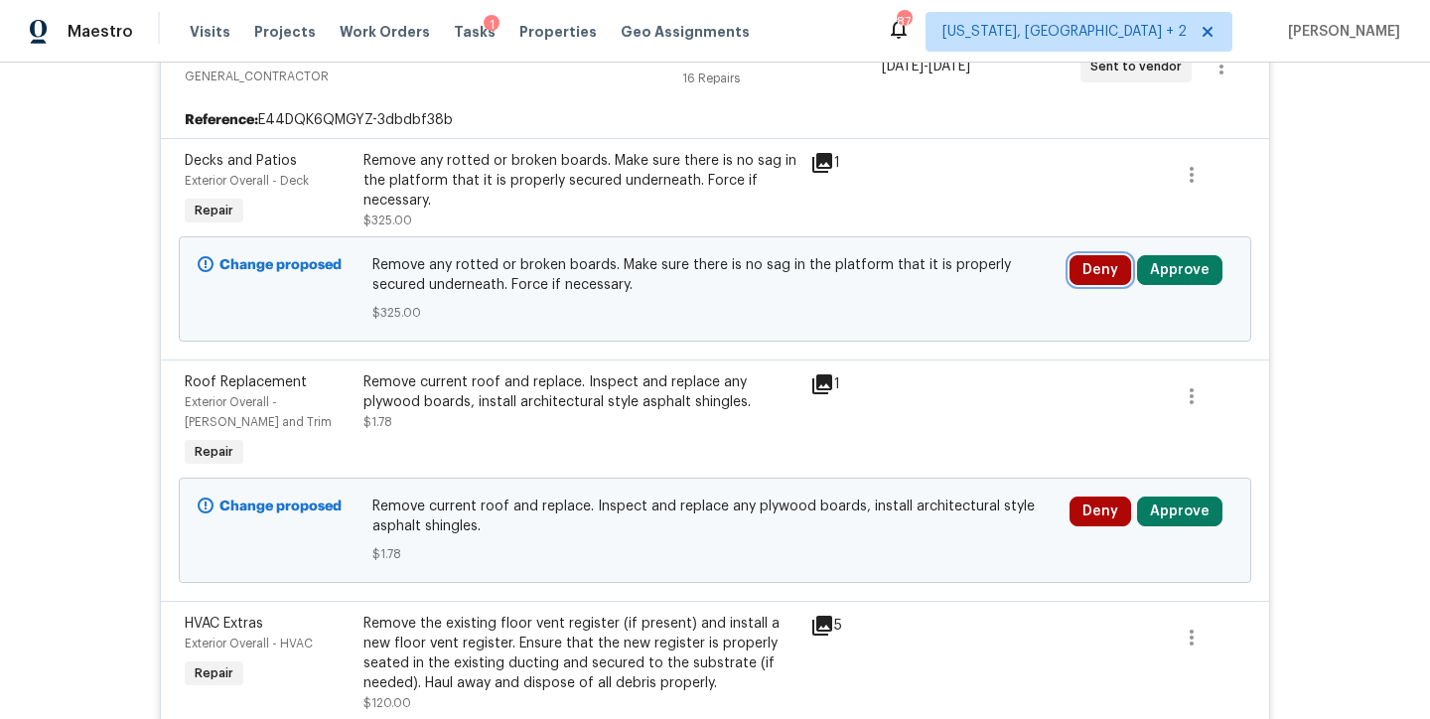
click at [1110, 262] on button "Deny" at bounding box center [1100, 270] width 62 height 30
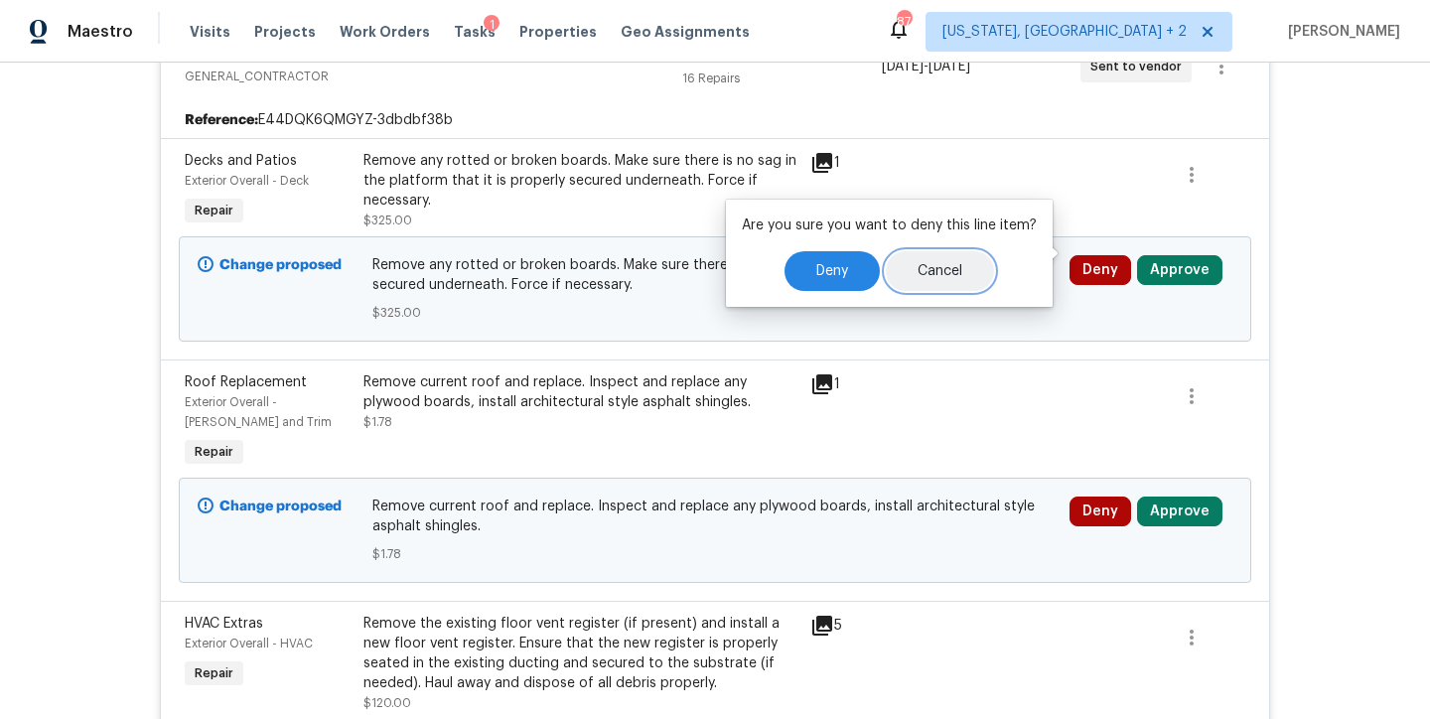
click at [946, 271] on span "Cancel" at bounding box center [939, 271] width 45 height 15
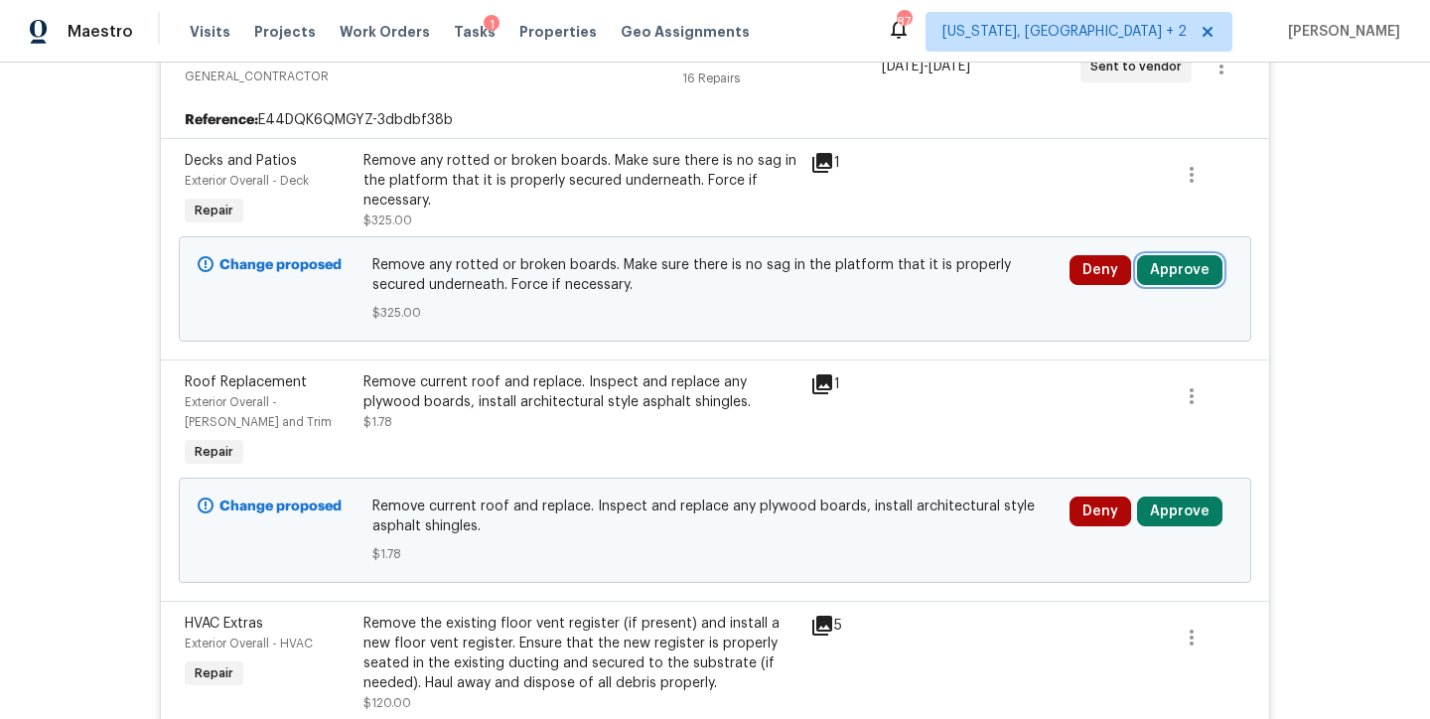
click at [1171, 255] on button "Approve" at bounding box center [1179, 270] width 85 height 30
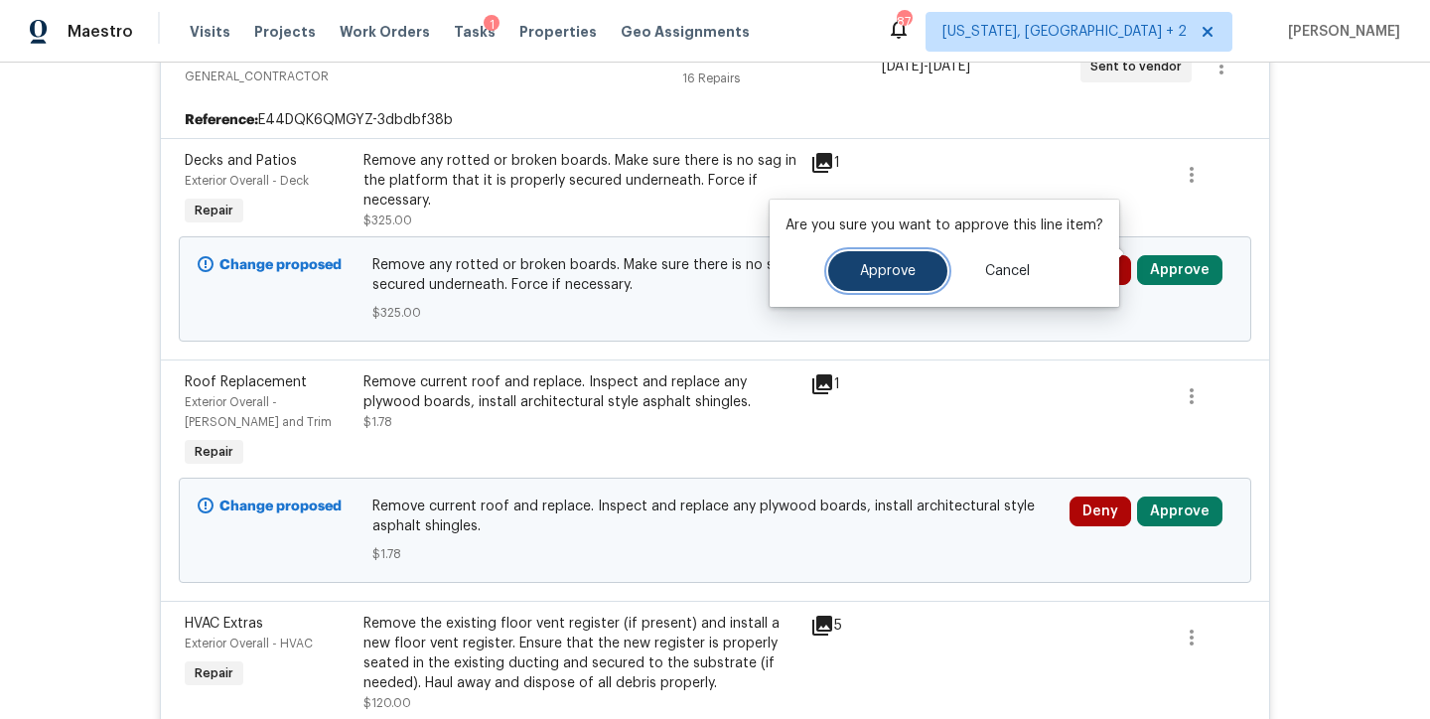
click at [828, 274] on button "Approve" at bounding box center [887, 271] width 119 height 40
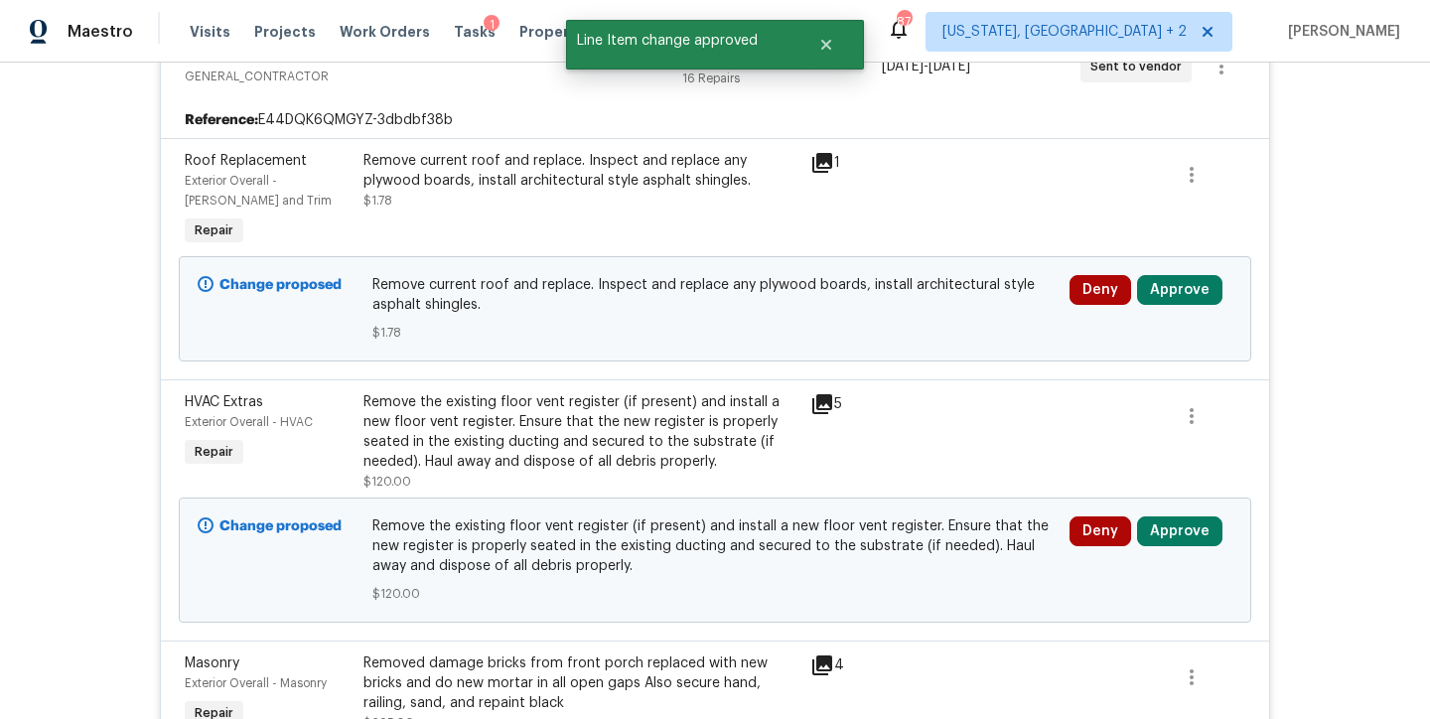
click at [815, 153] on icon at bounding box center [822, 163] width 20 height 20
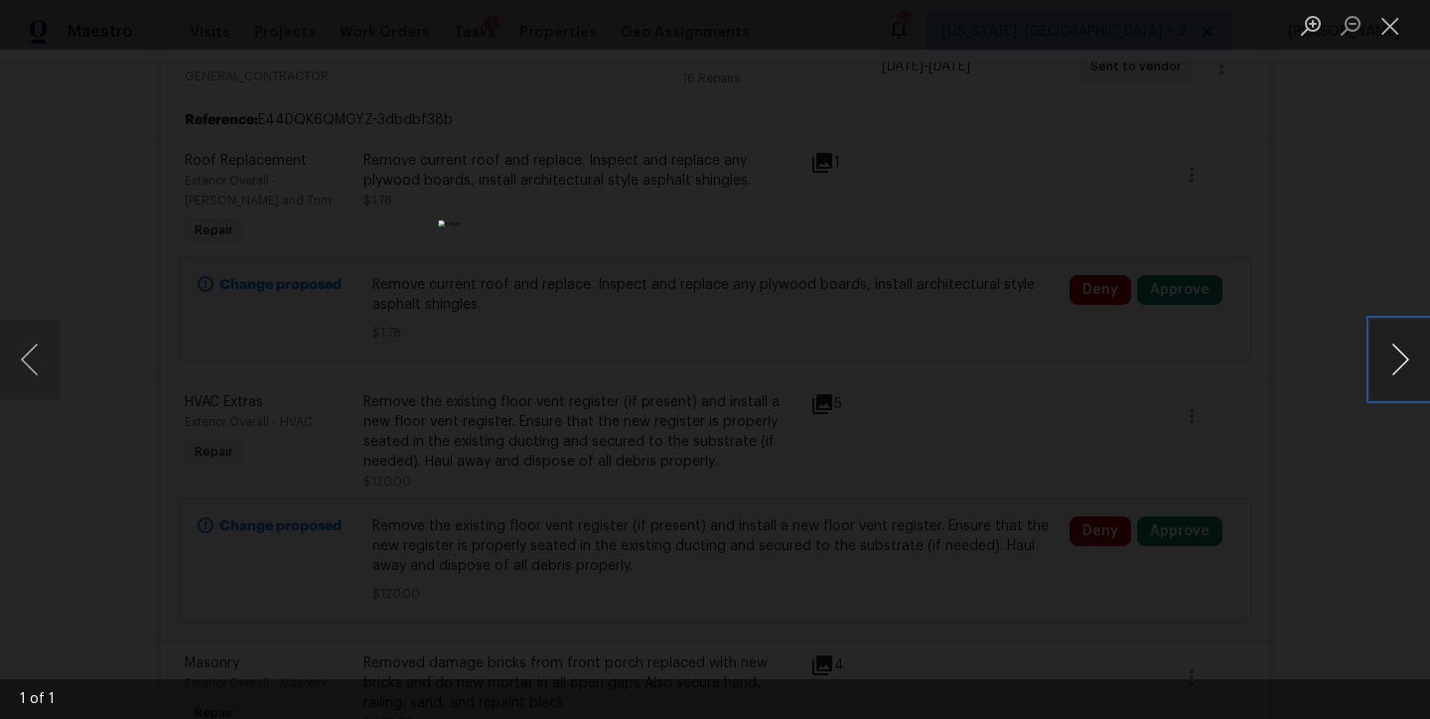
click at [1405, 359] on button "Next image" at bounding box center [1400, 359] width 60 height 79
click at [1410, 346] on button "Next image" at bounding box center [1400, 359] width 60 height 79
click at [1399, 20] on button "Close lightbox" at bounding box center [1390, 25] width 40 height 35
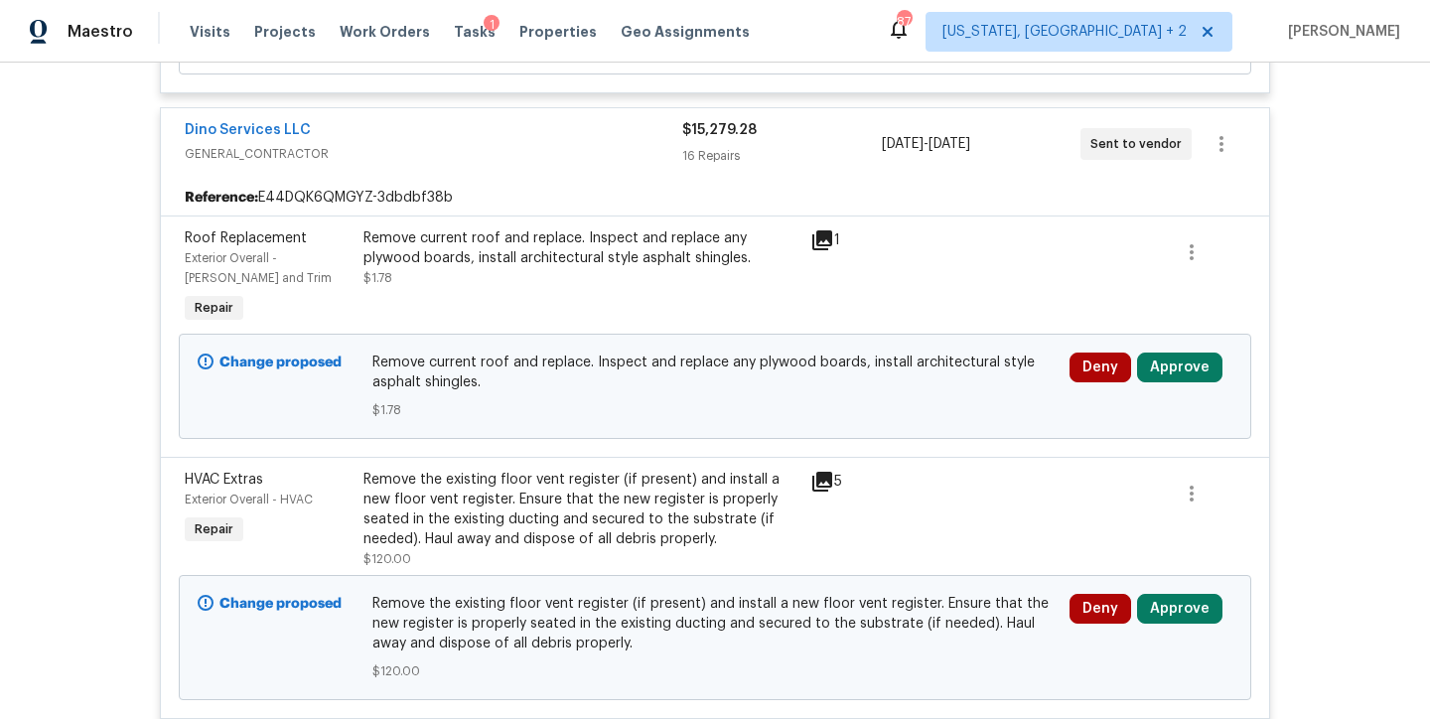
scroll to position [2015, 0]
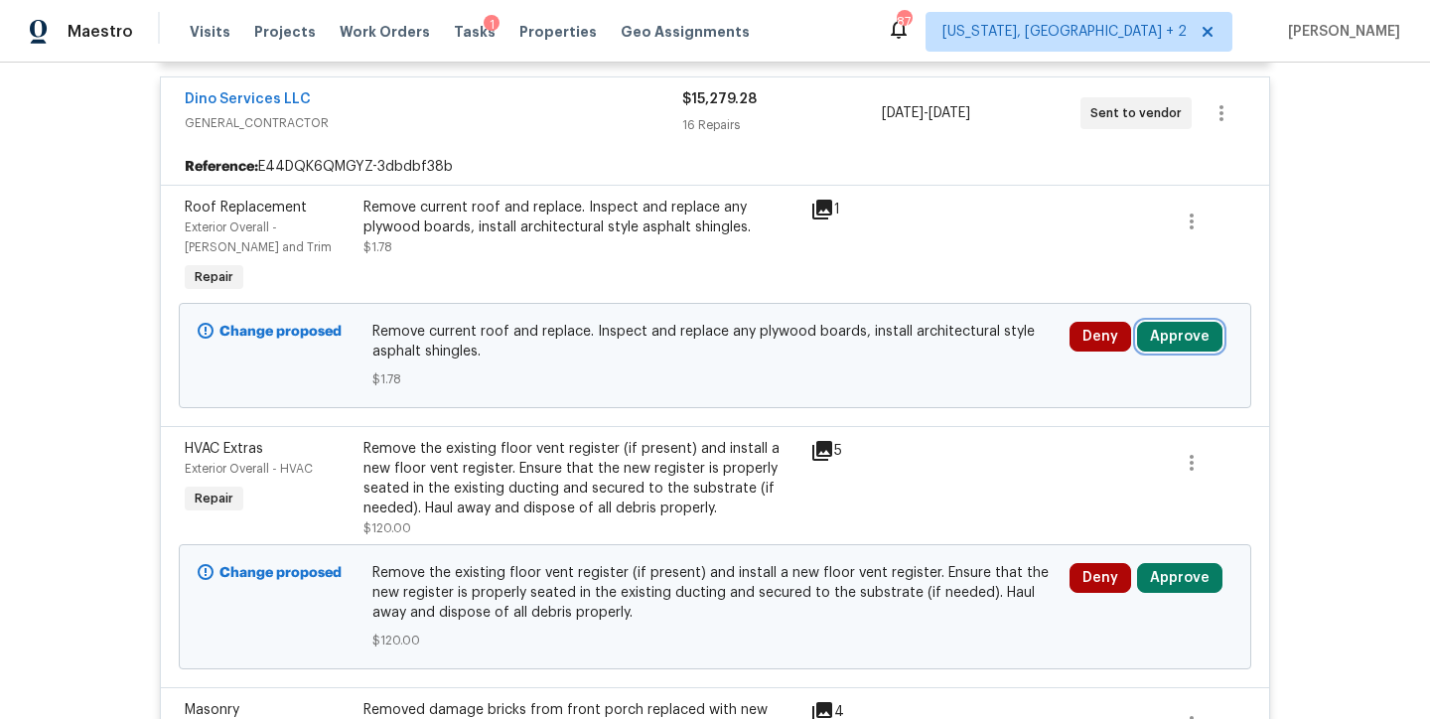
click at [1155, 331] on button "Approve" at bounding box center [1179, 337] width 85 height 30
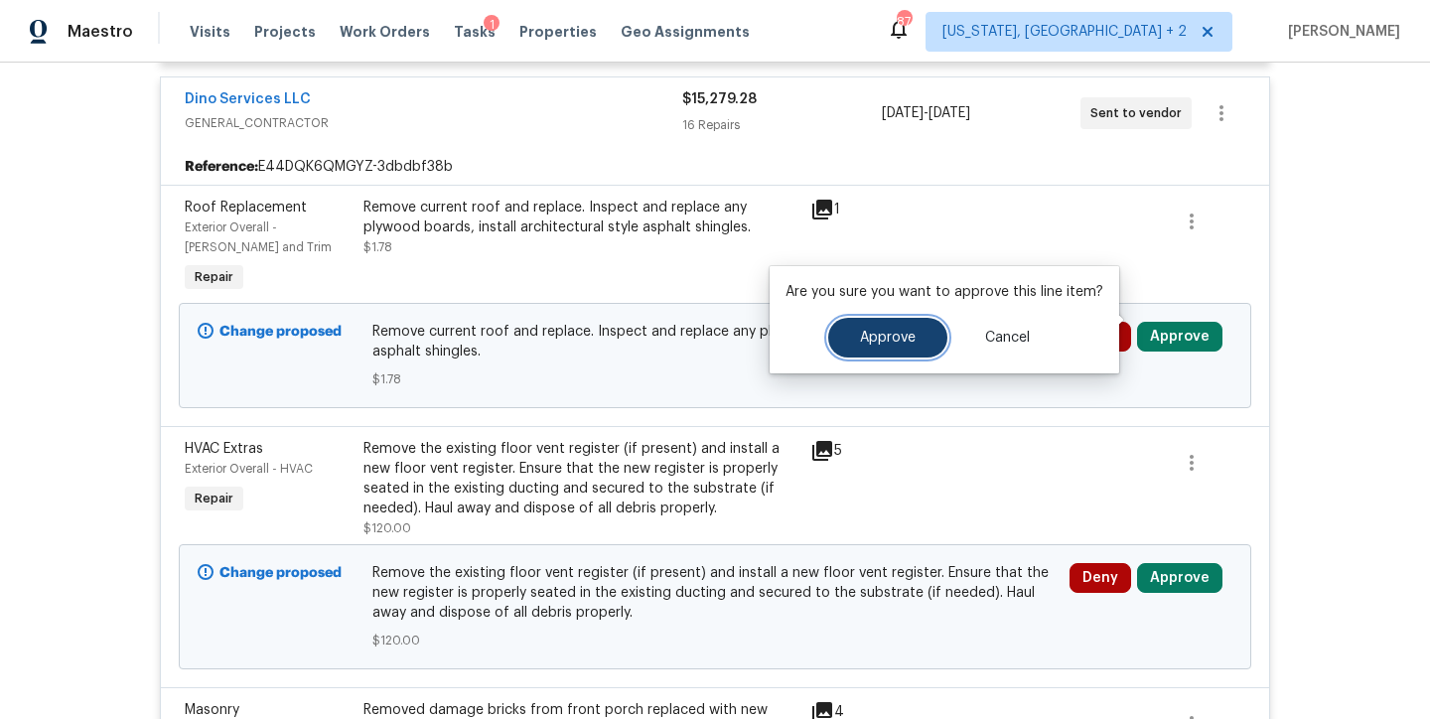
click at [874, 345] on button "Approve" at bounding box center [887, 338] width 119 height 40
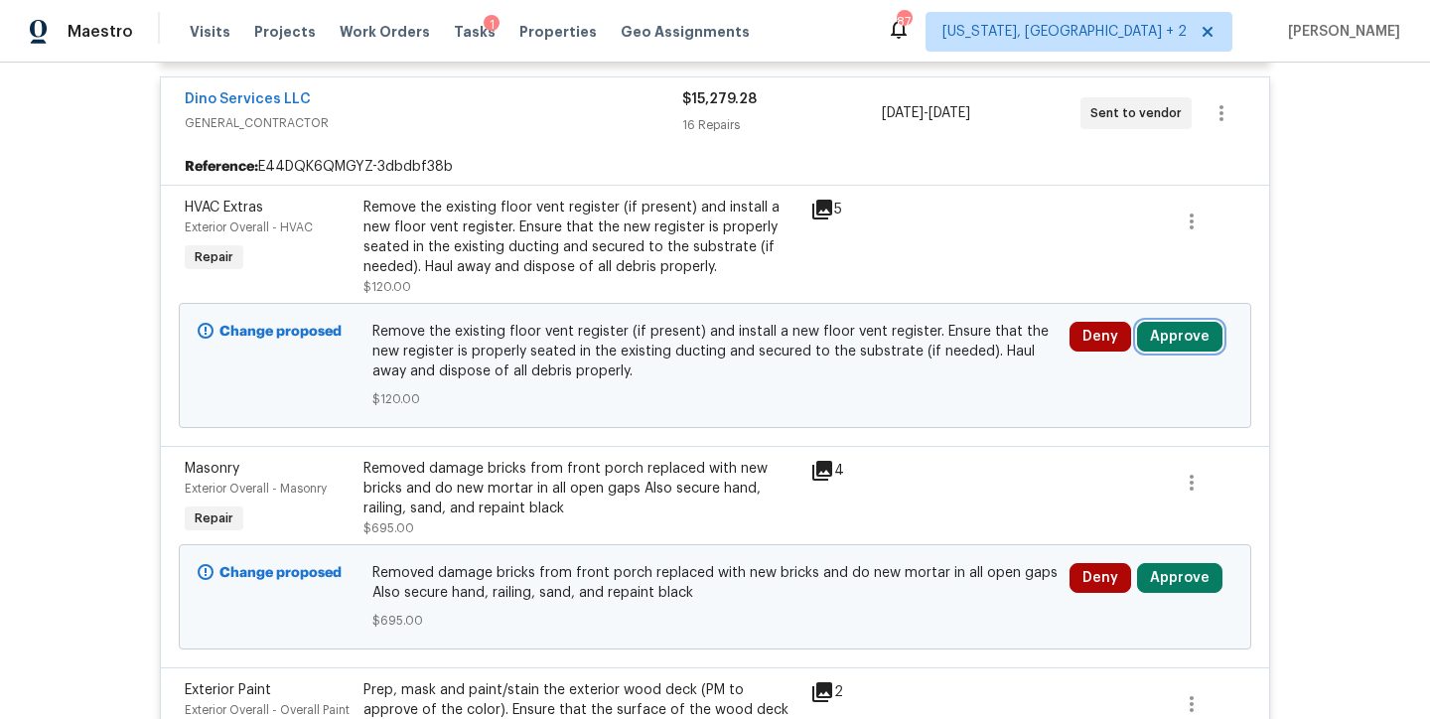
click at [1169, 327] on button "Approve" at bounding box center [1179, 337] width 85 height 30
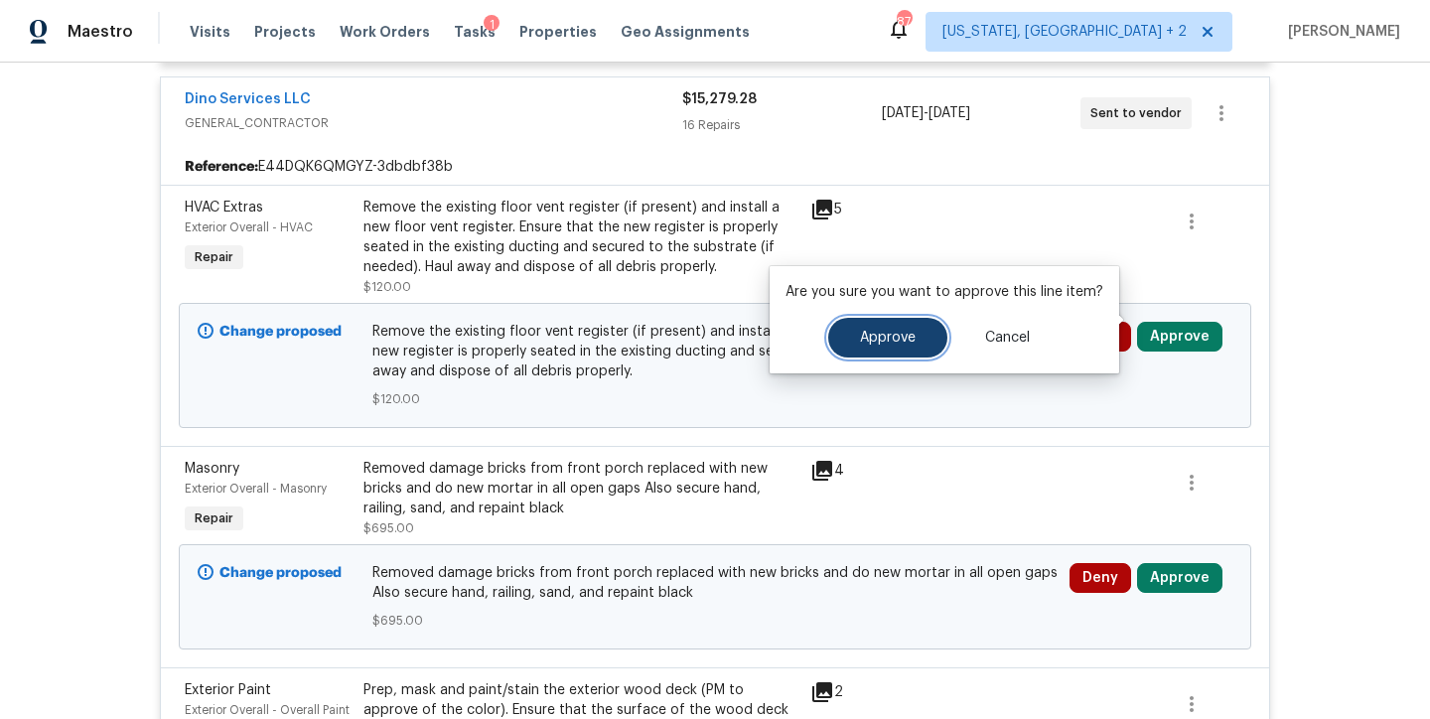
click at [900, 331] on span "Approve" at bounding box center [888, 338] width 56 height 15
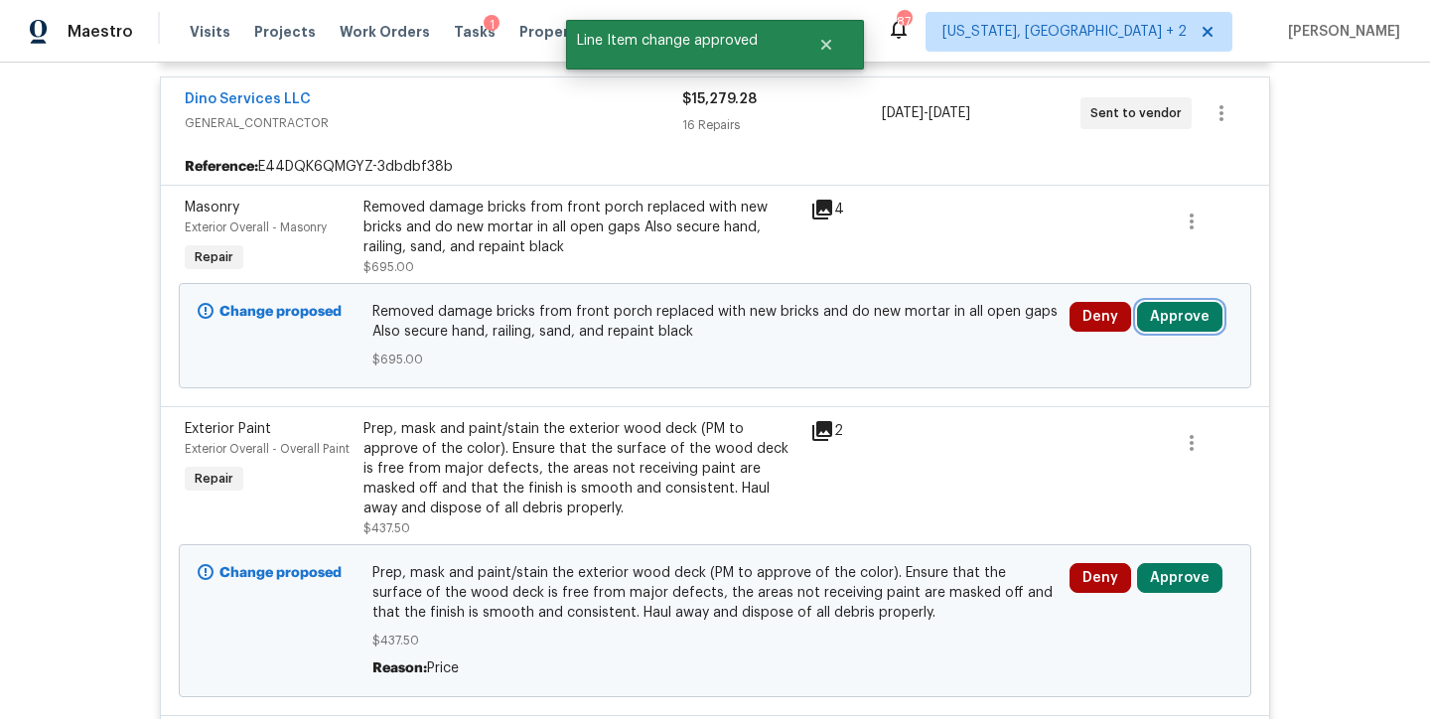
drag, startPoint x: 1193, startPoint y: 294, endPoint x: 1140, endPoint y: 304, distance: 53.6
click at [1193, 302] on button "Approve" at bounding box center [1179, 317] width 85 height 30
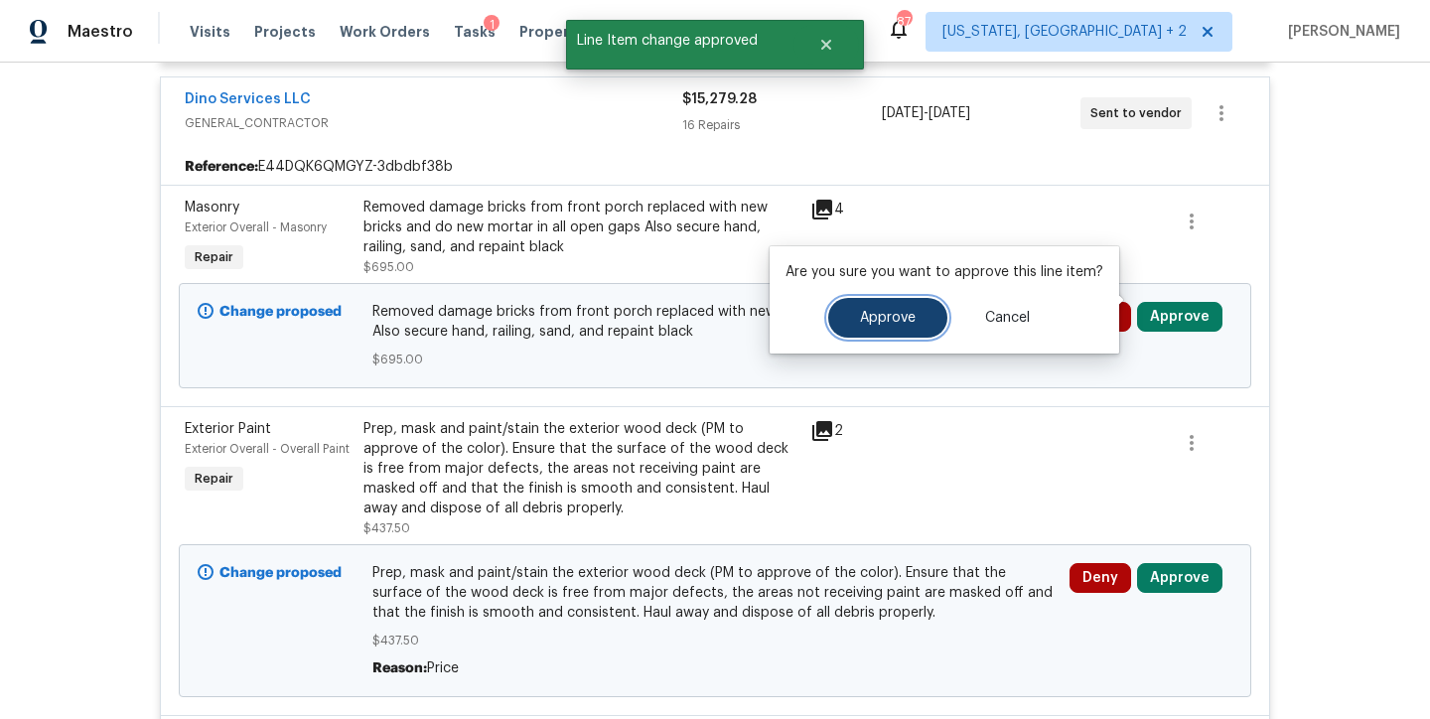
click at [890, 320] on span "Approve" at bounding box center [888, 318] width 56 height 15
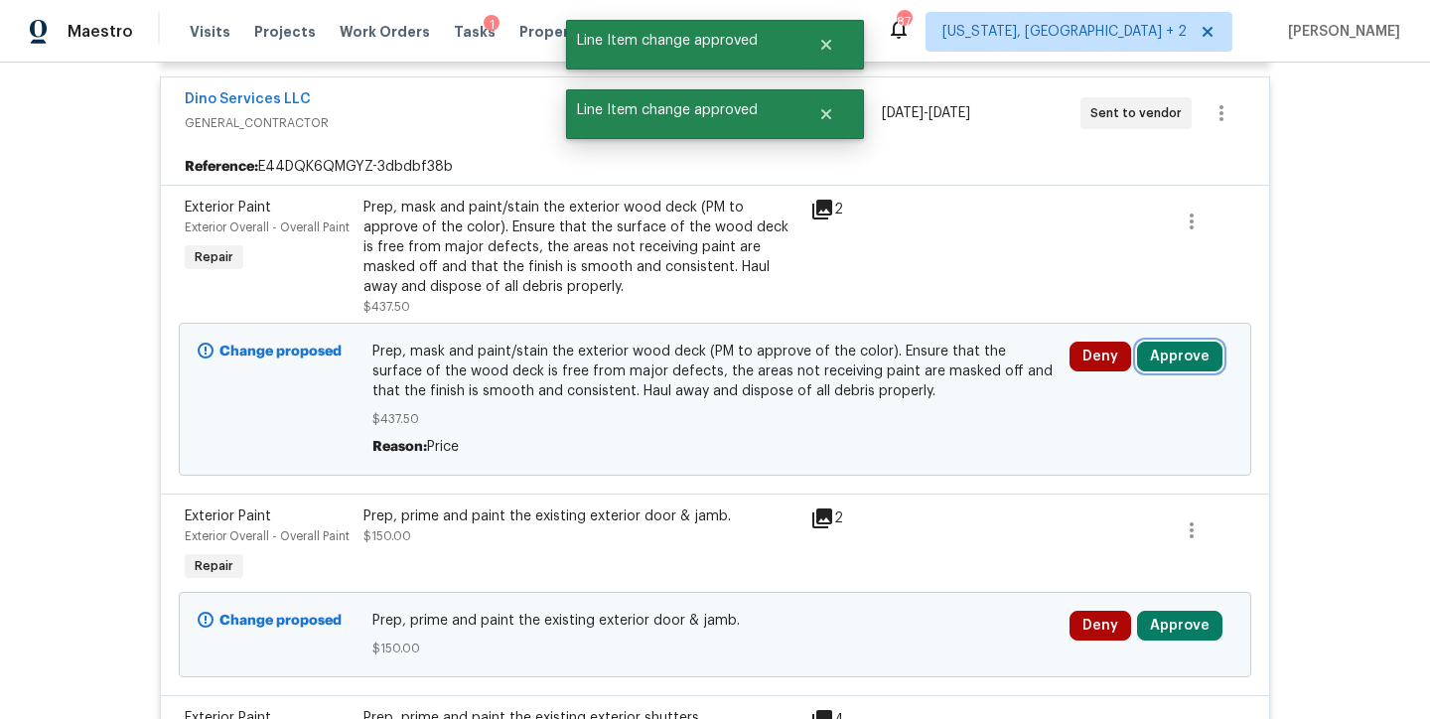
click at [1190, 344] on button "Approve" at bounding box center [1179, 357] width 85 height 30
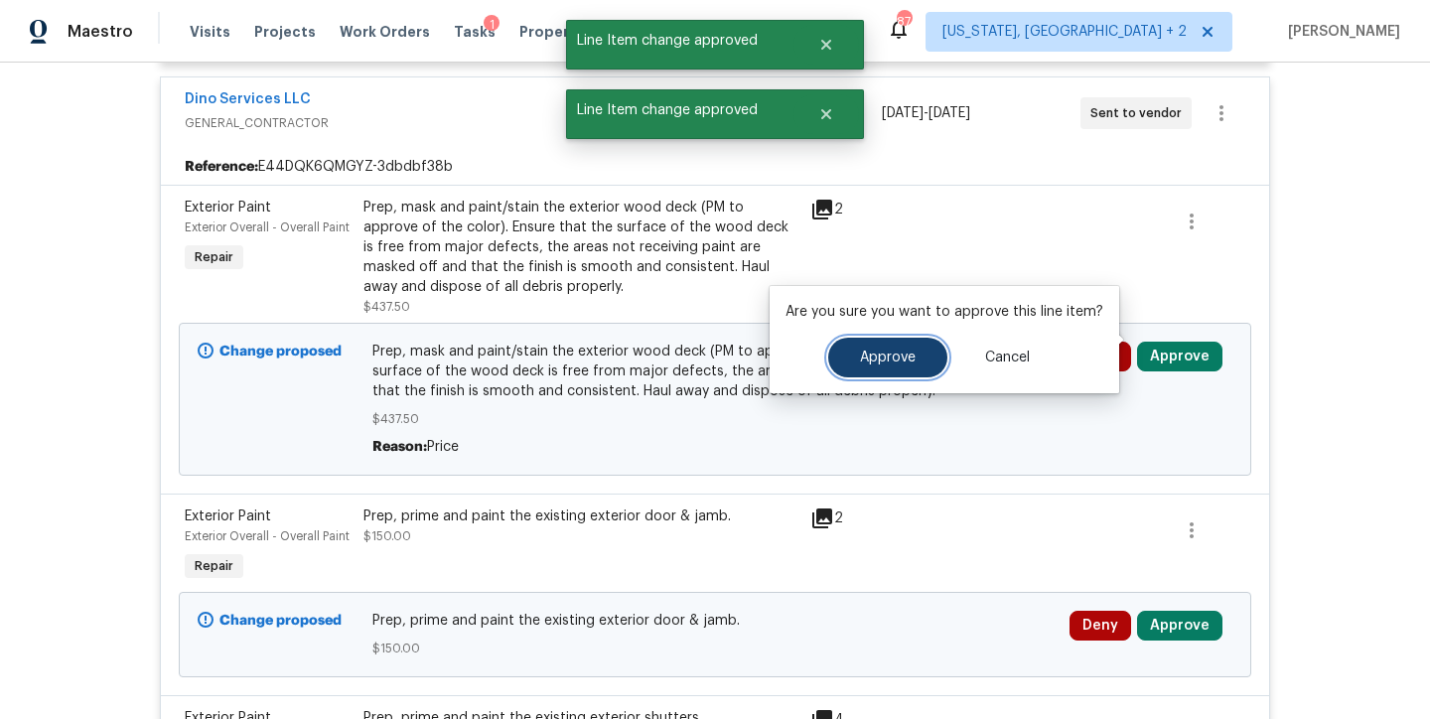
click at [870, 359] on span "Approve" at bounding box center [888, 358] width 56 height 15
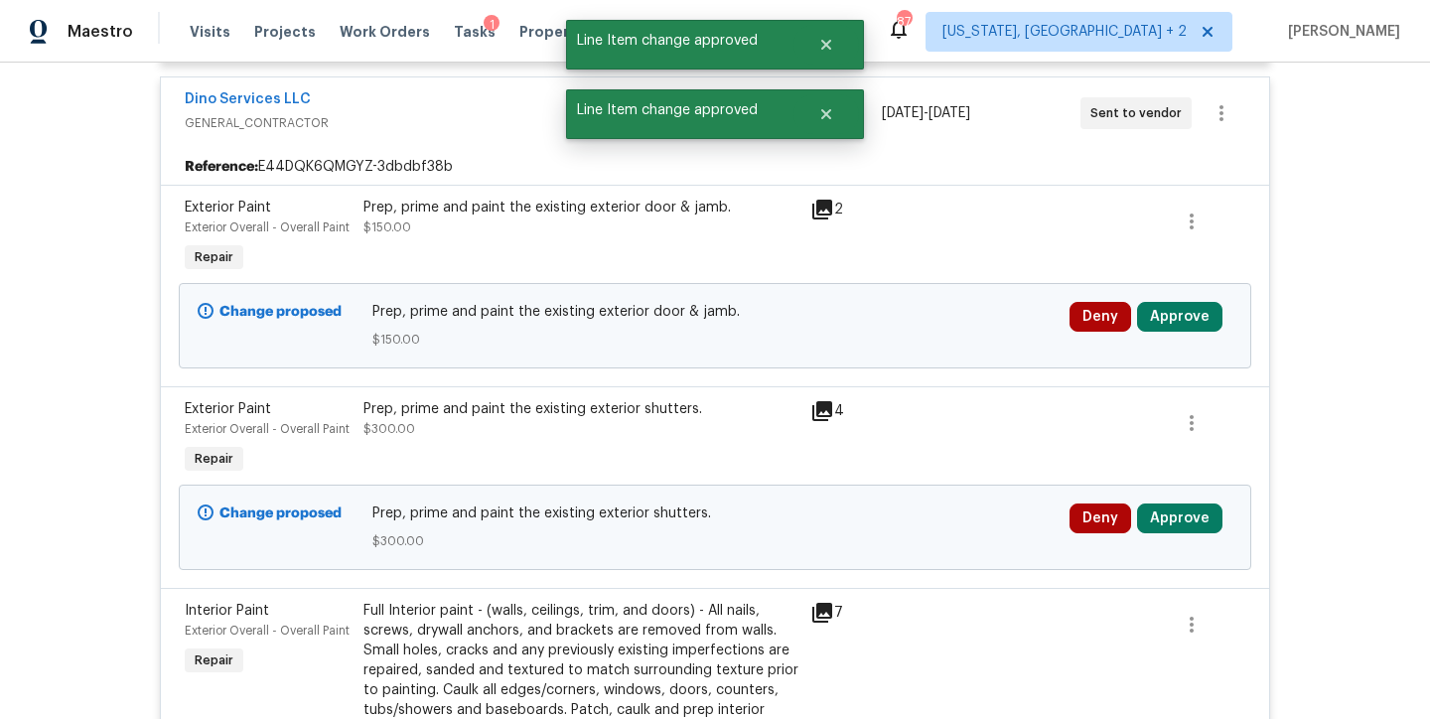
click at [1210, 302] on div "Deny Approve" at bounding box center [1150, 317] width 163 height 30
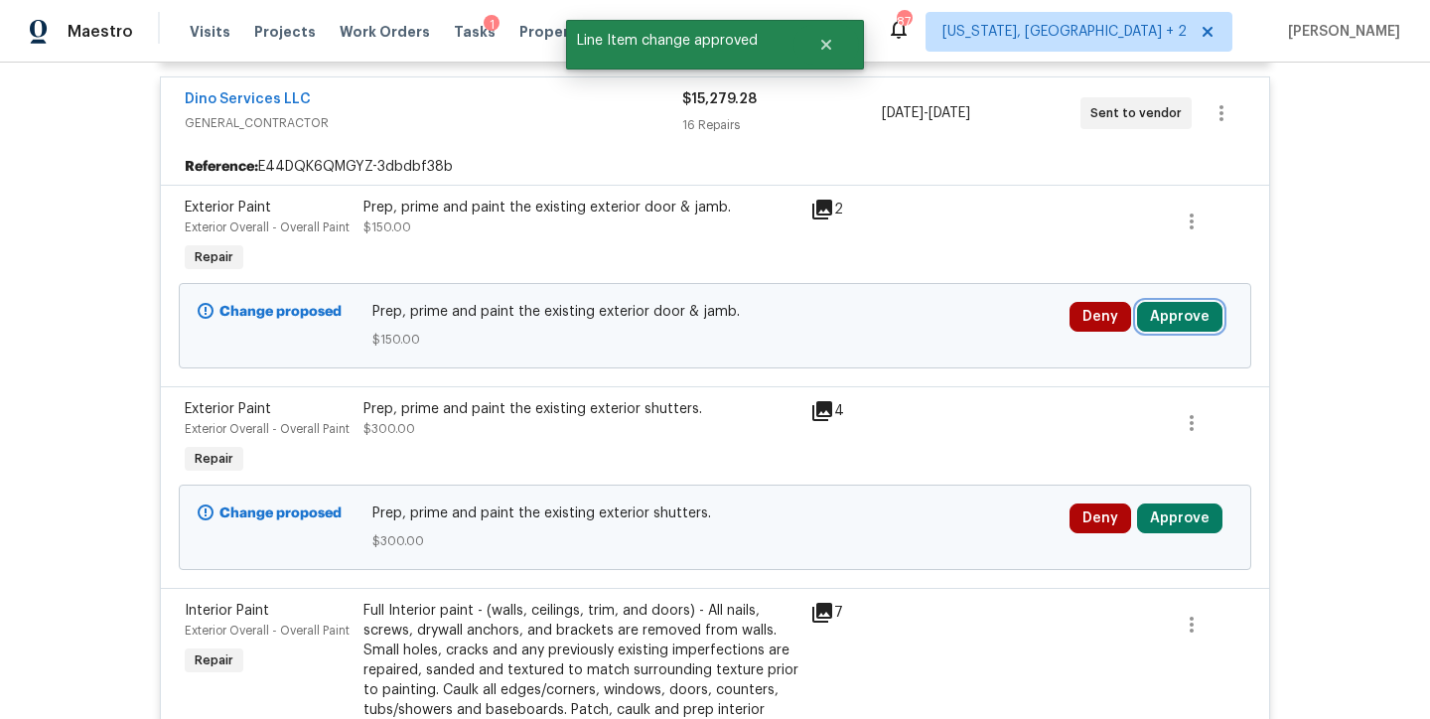
click at [1193, 302] on button "Approve" at bounding box center [1179, 317] width 85 height 30
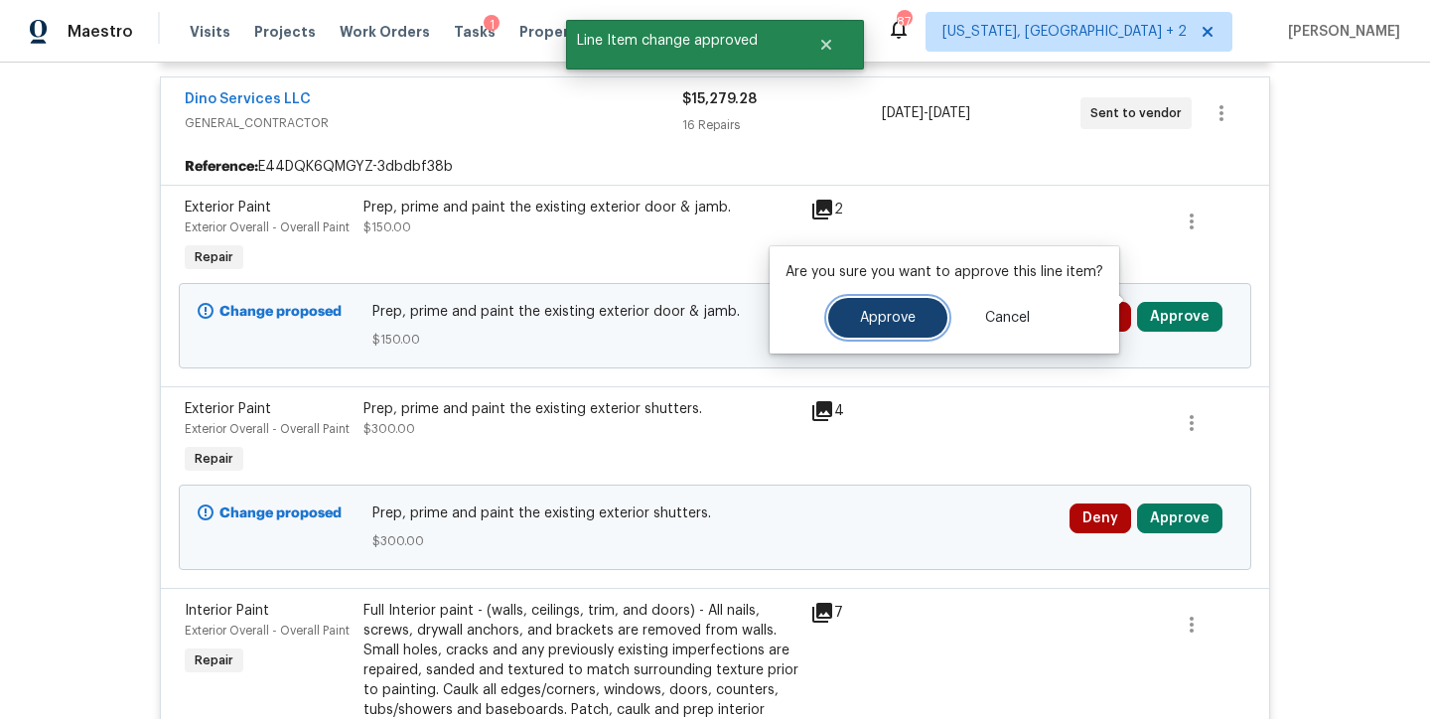
click at [878, 316] on span "Approve" at bounding box center [888, 318] width 56 height 15
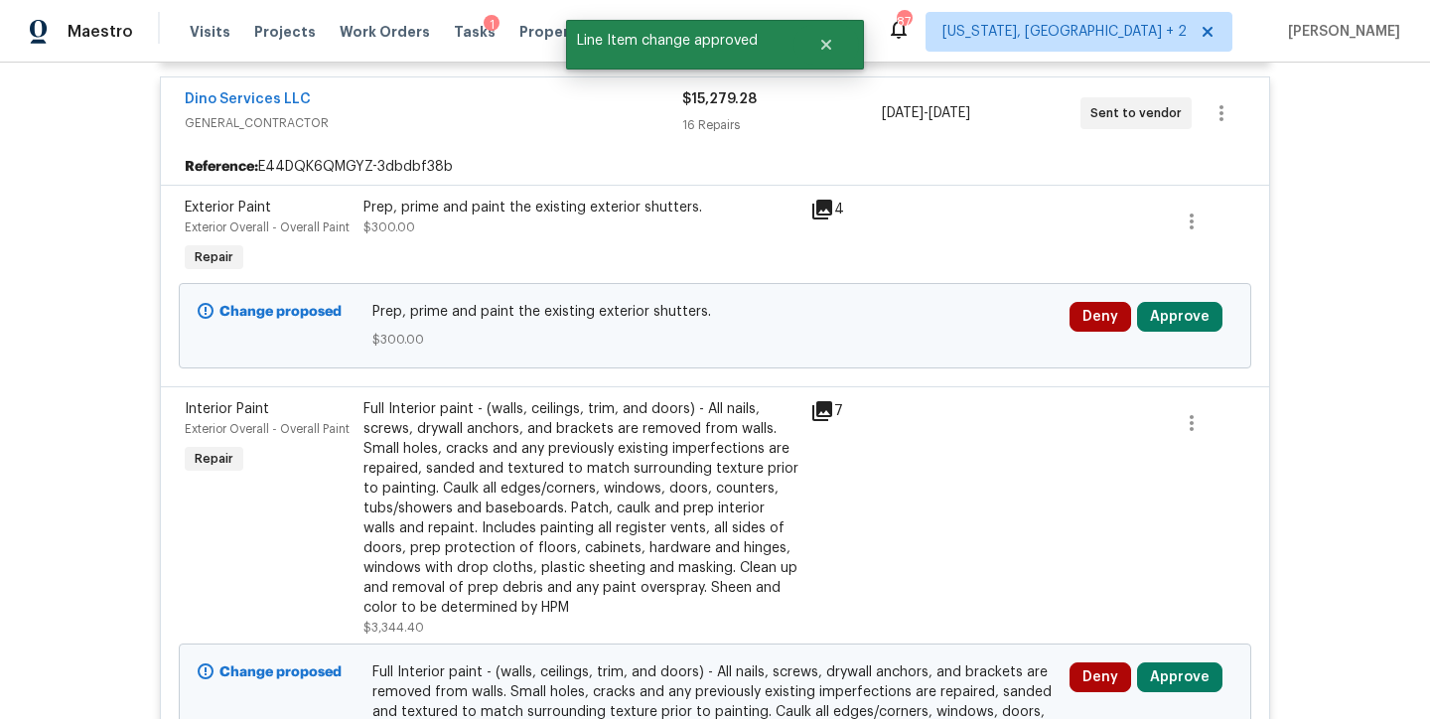
click at [810, 198] on icon at bounding box center [822, 210] width 24 height 24
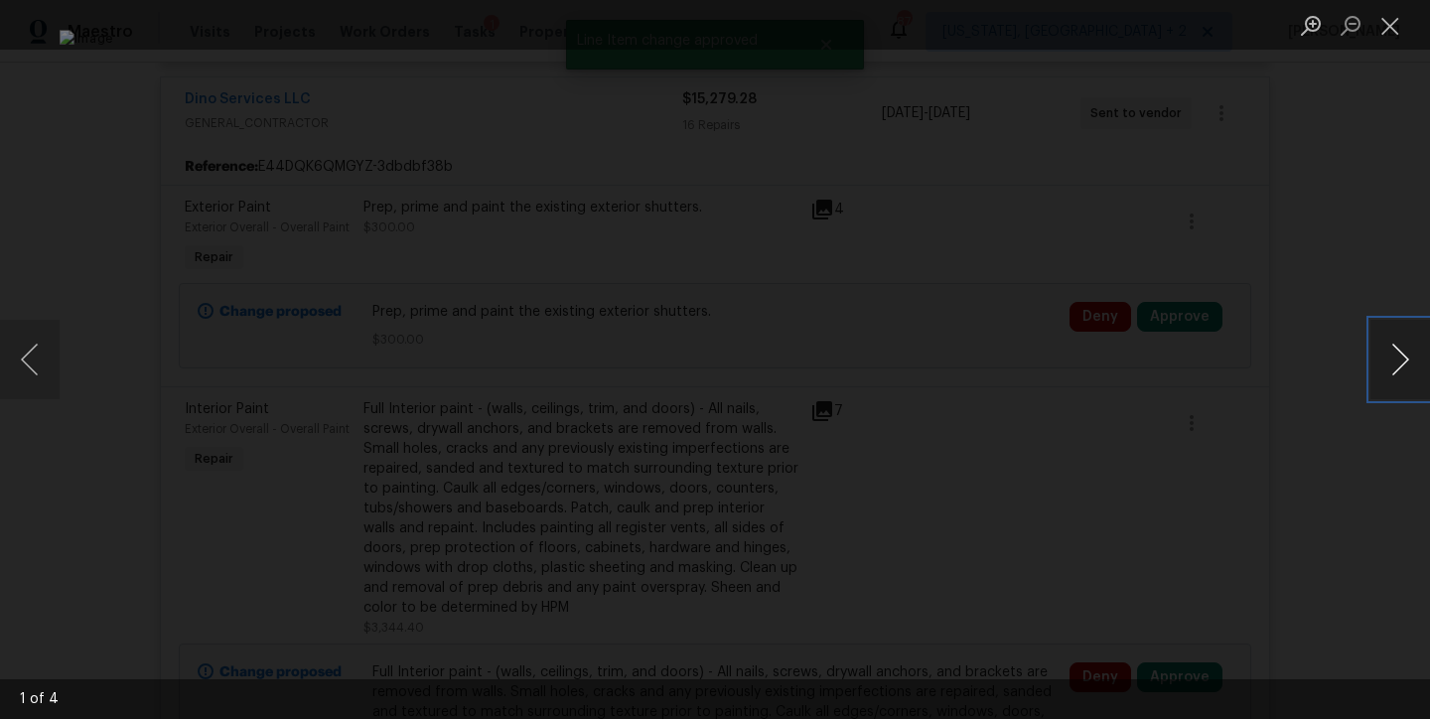
click at [1394, 363] on button "Next image" at bounding box center [1400, 359] width 60 height 79
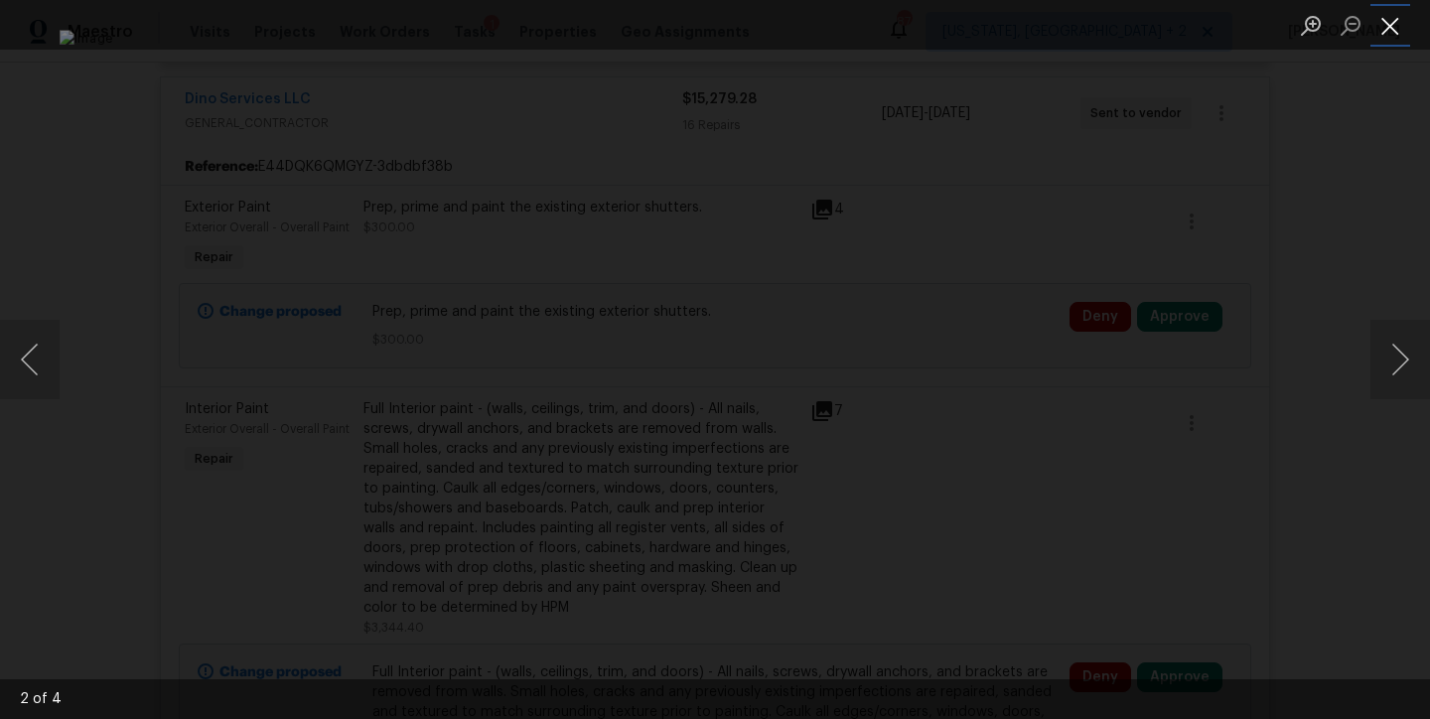
click at [1401, 31] on button "Close lightbox" at bounding box center [1390, 25] width 40 height 35
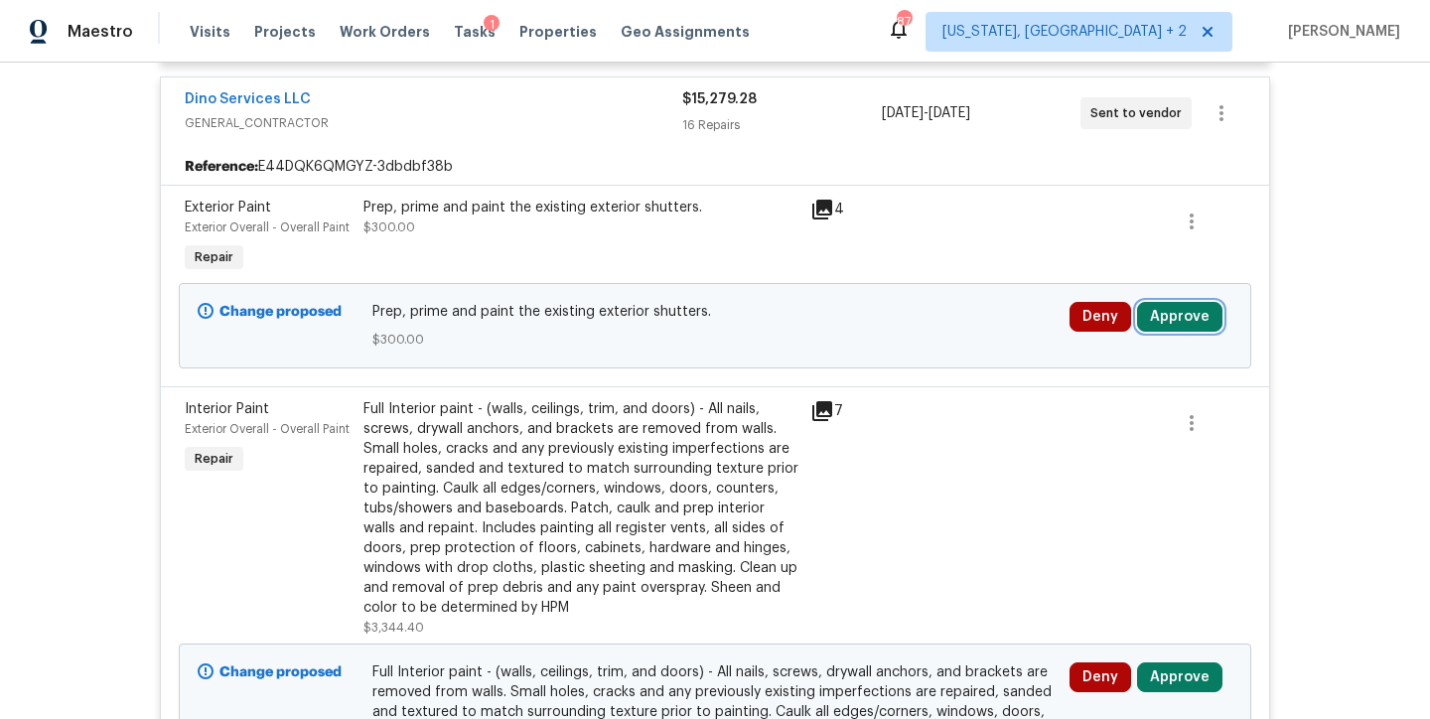
click at [1184, 302] on button "Approve" at bounding box center [1179, 317] width 85 height 30
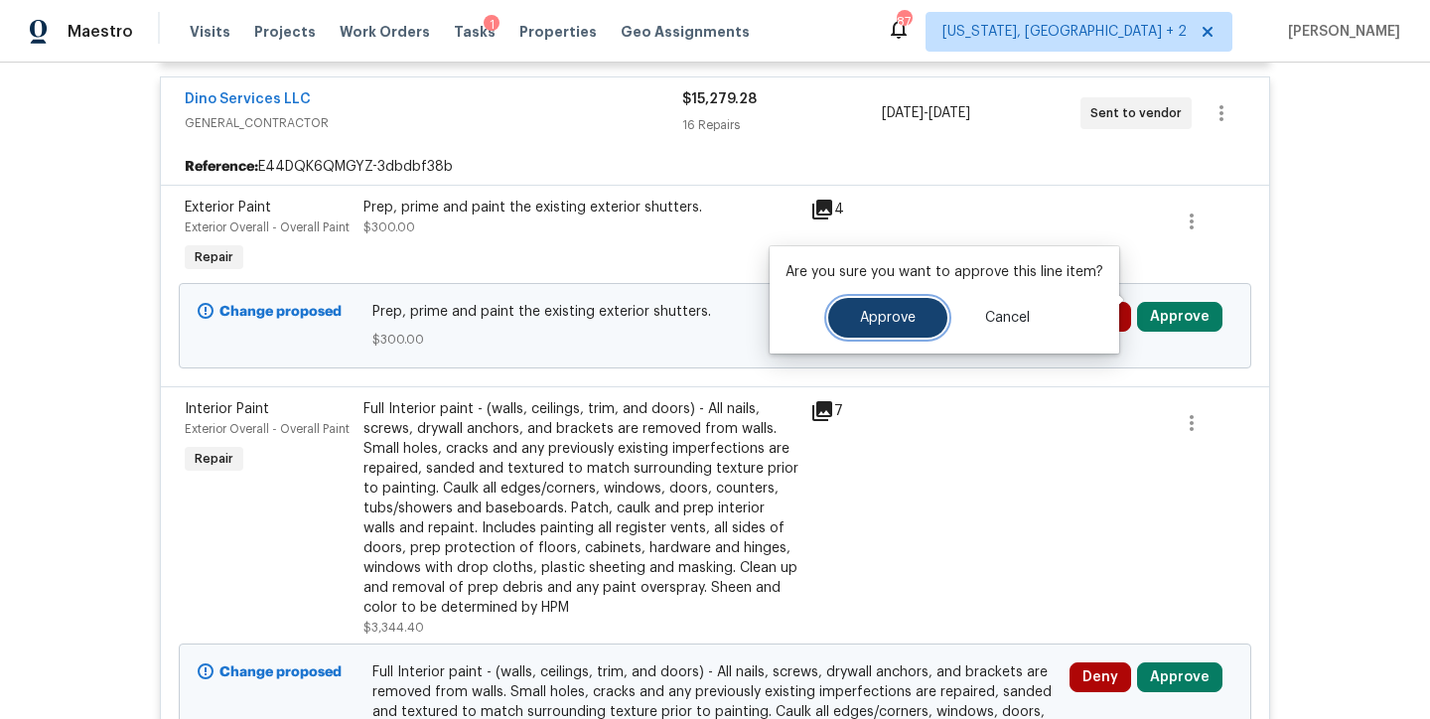
click at [872, 311] on span "Approve" at bounding box center [888, 318] width 56 height 15
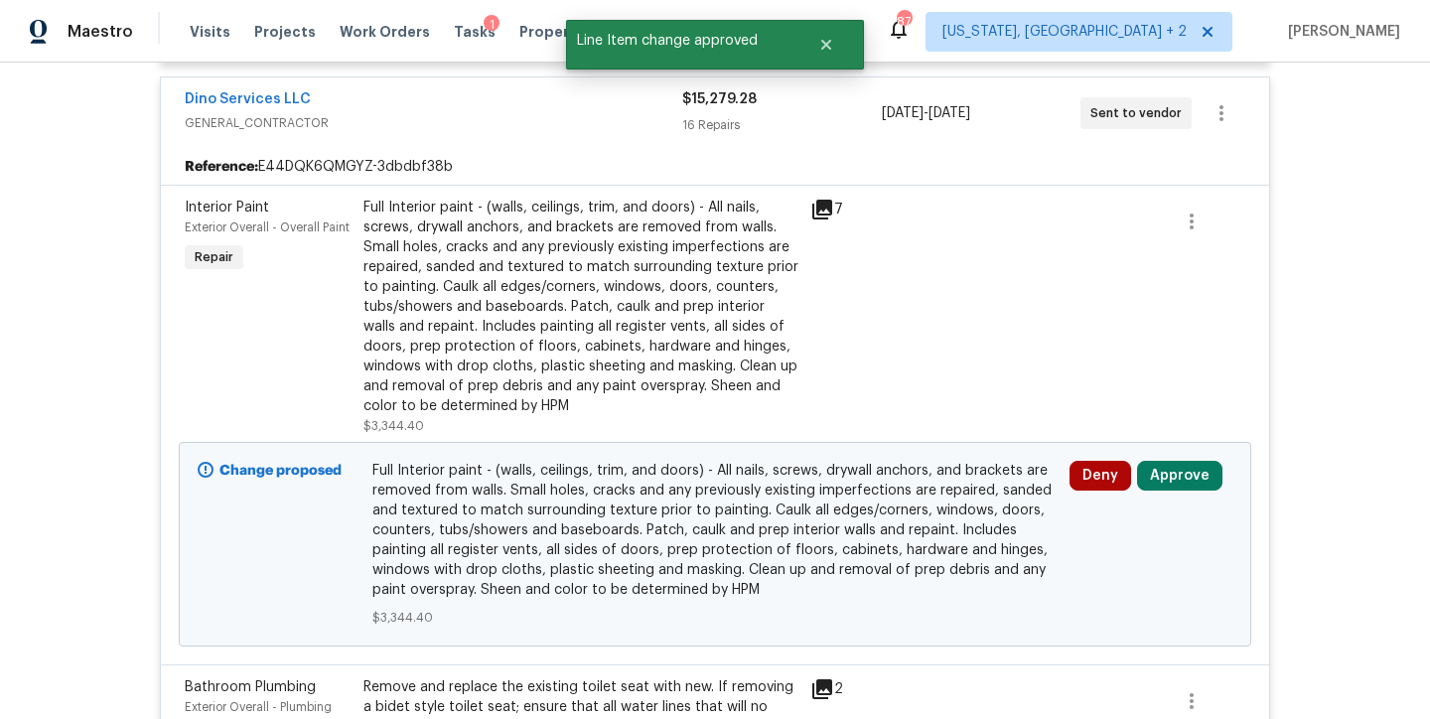
click at [625, 269] on div "Full Interior paint - (walls, ceilings, trim, and doors) - All nails, screws, d…" at bounding box center [580, 307] width 435 height 218
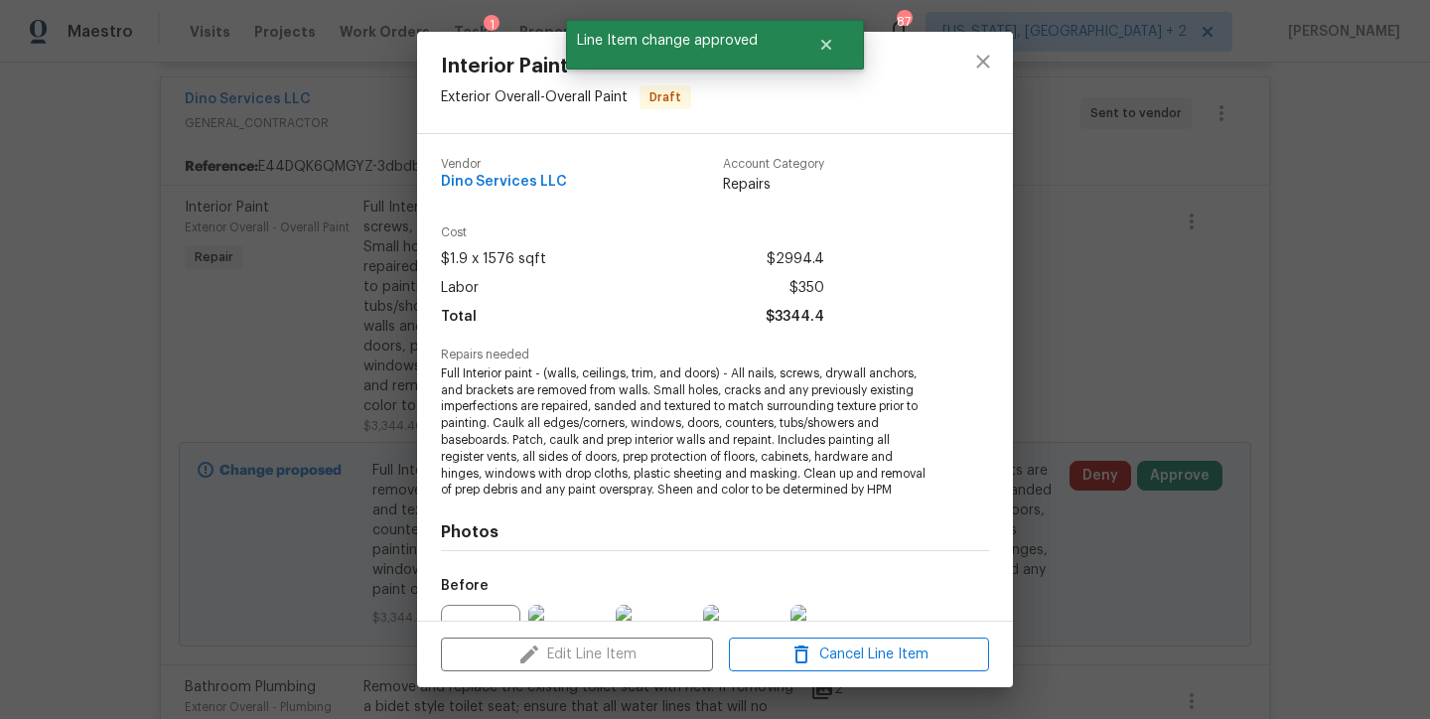
scroll to position [229, 0]
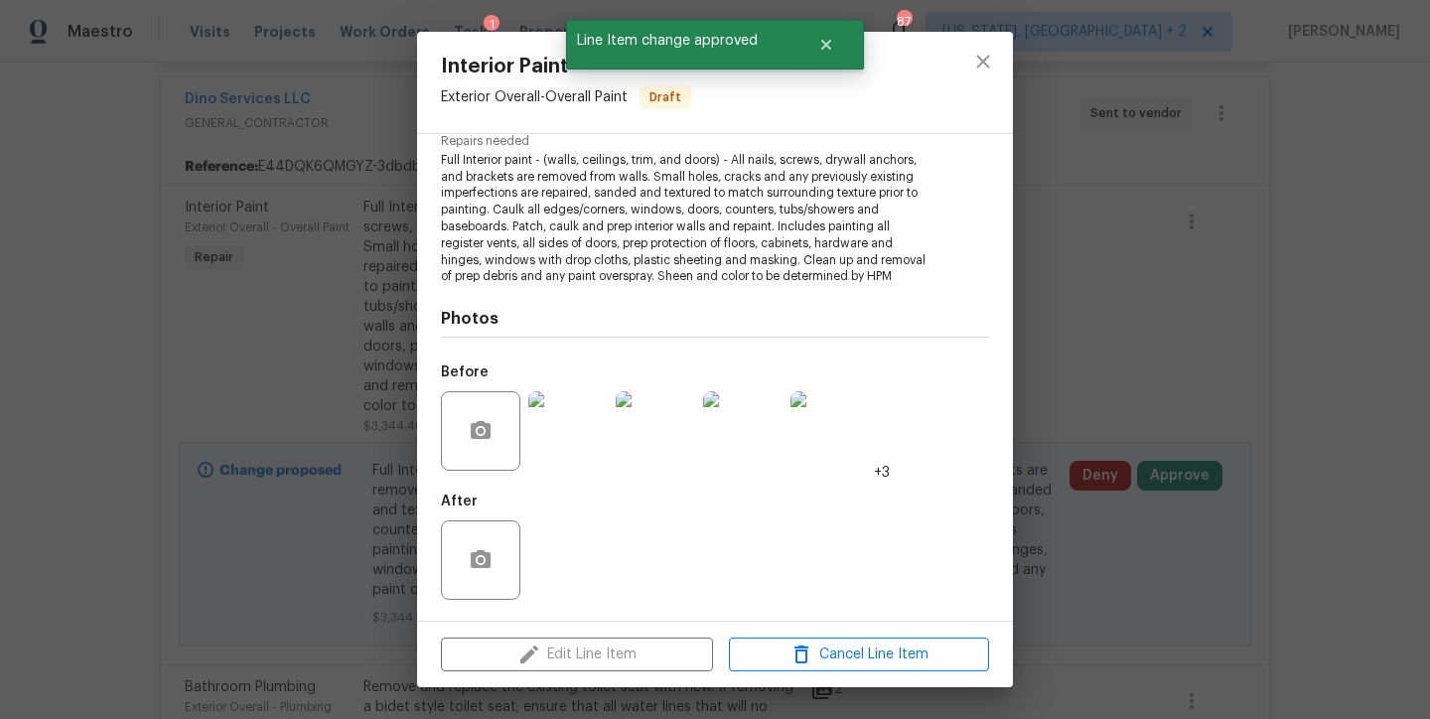
click at [554, 456] on img at bounding box center [567, 430] width 79 height 79
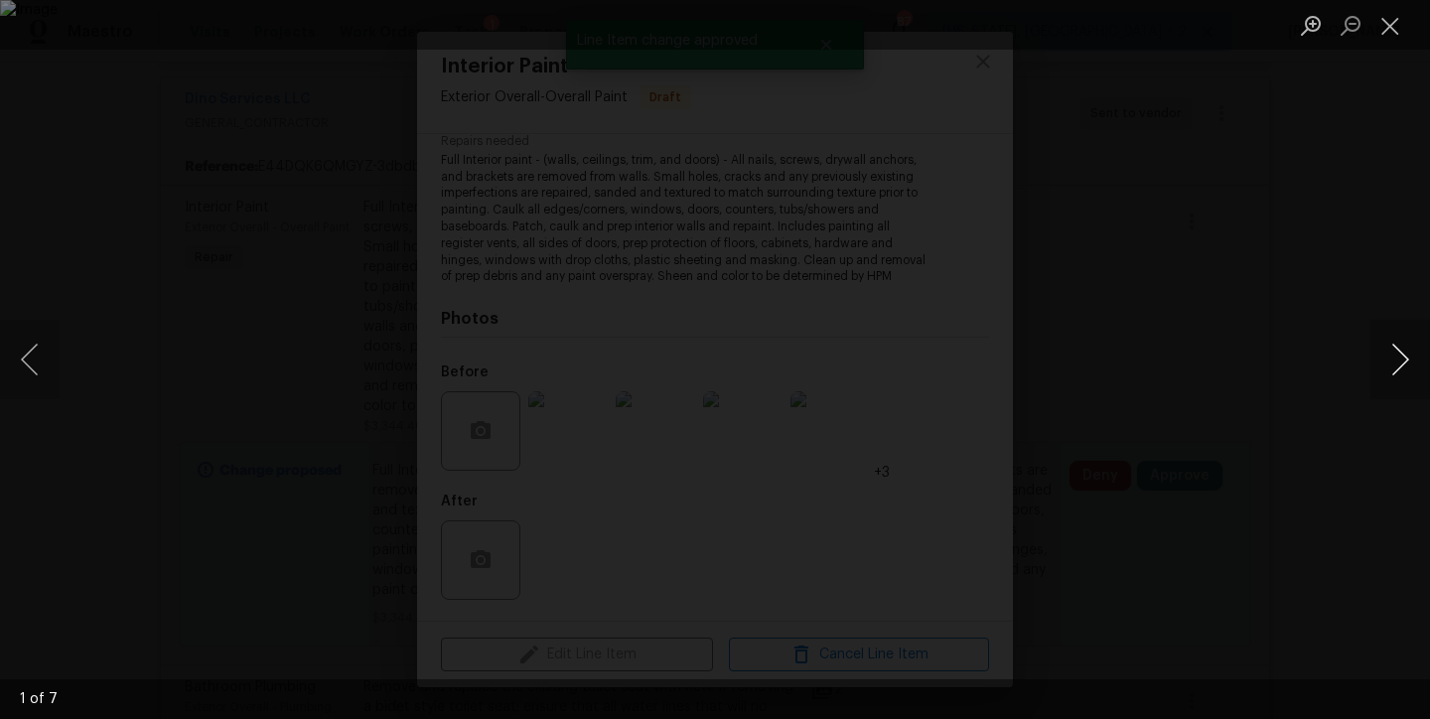
click at [1407, 353] on button "Next image" at bounding box center [1400, 359] width 60 height 79
click at [1386, 37] on button "Close lightbox" at bounding box center [1390, 25] width 40 height 35
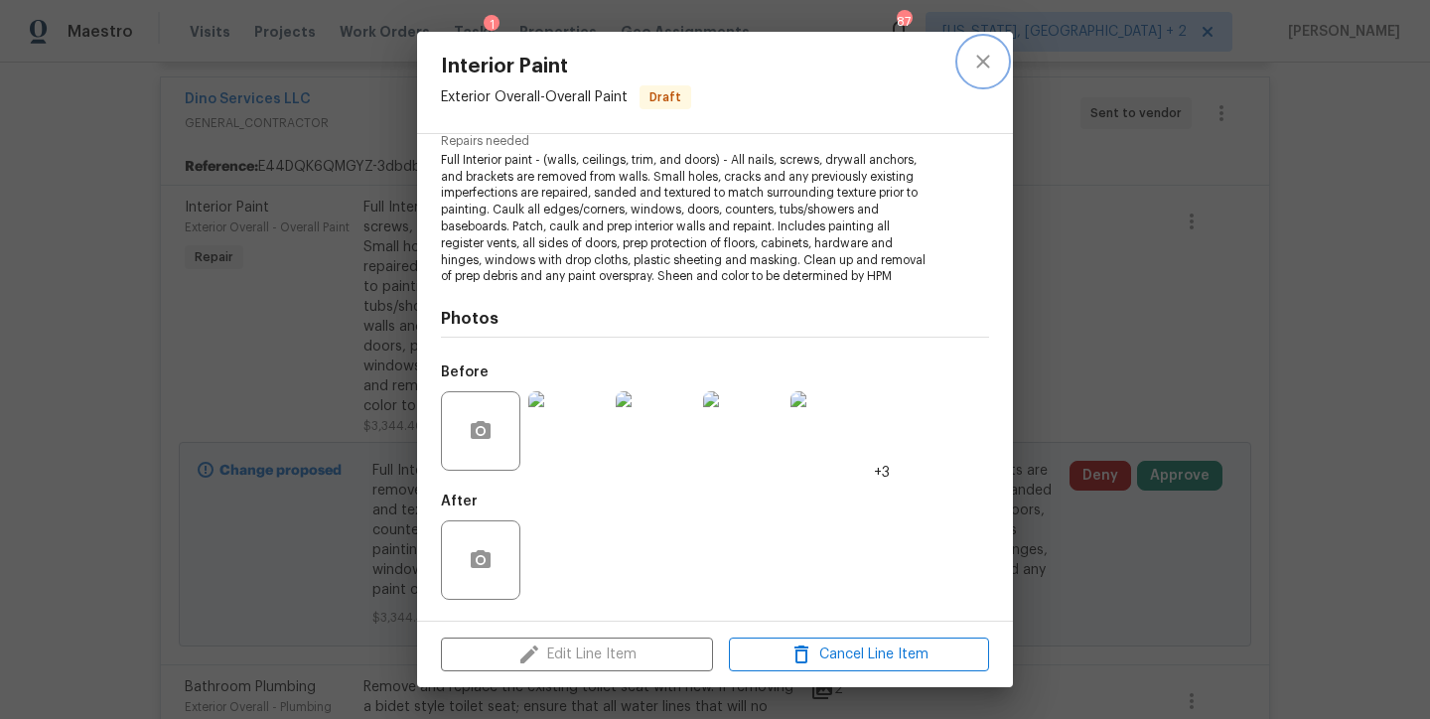
click at [996, 71] on button "close" at bounding box center [983, 62] width 48 height 48
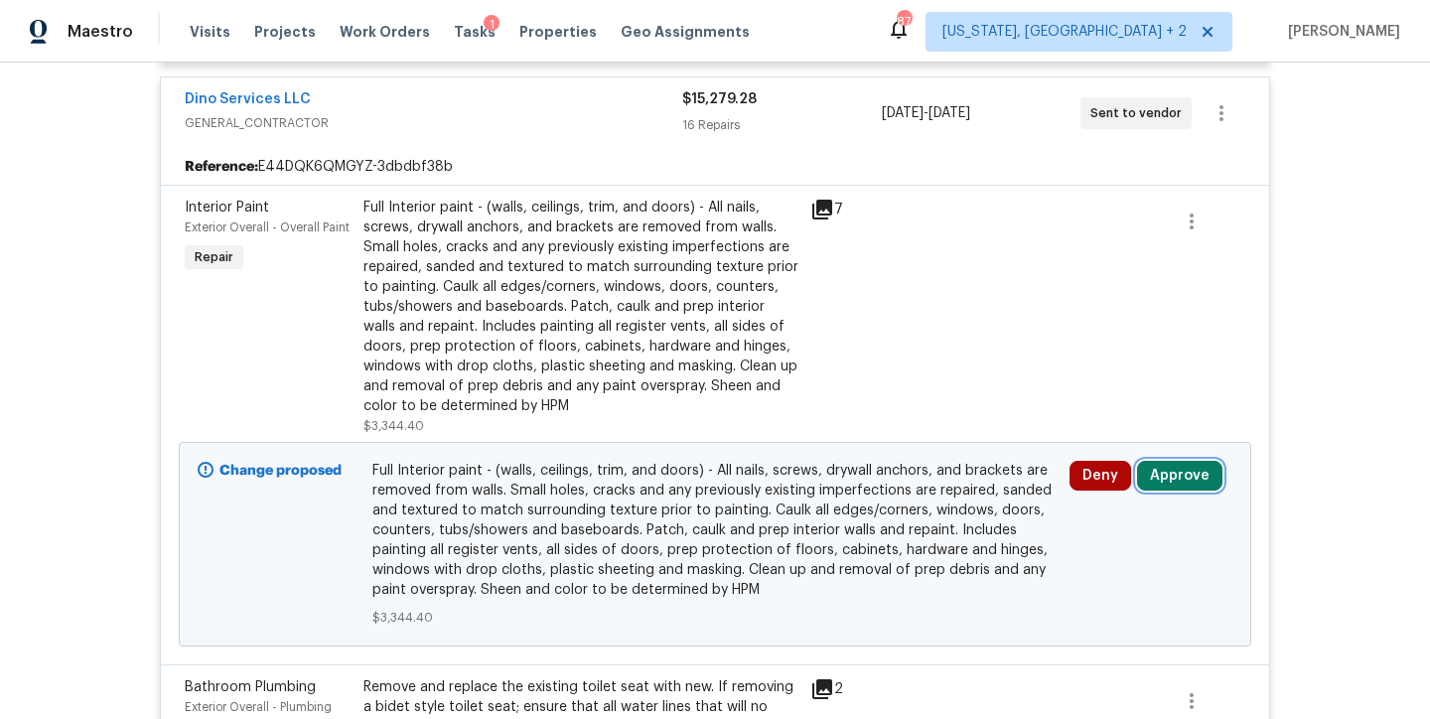
click at [1159, 461] on button "Approve" at bounding box center [1179, 476] width 85 height 30
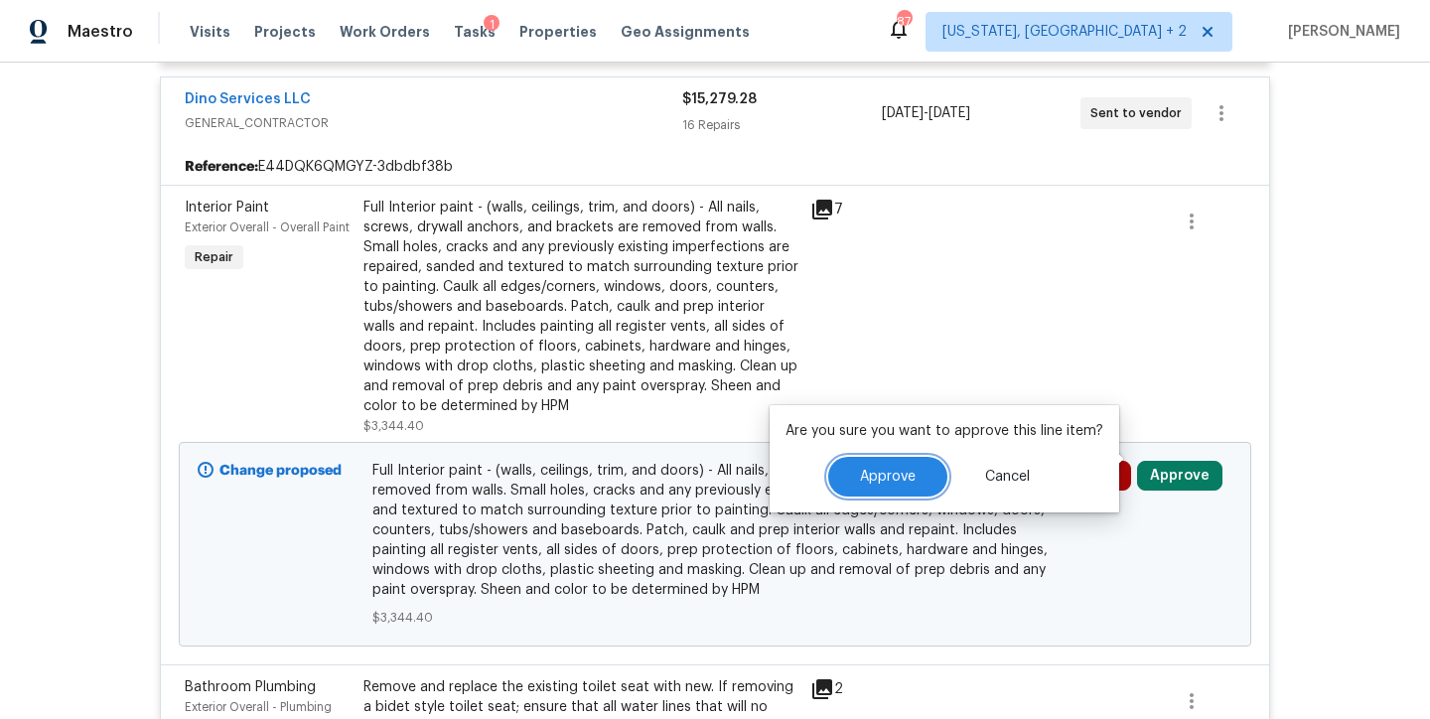
click at [900, 468] on button "Approve" at bounding box center [887, 477] width 119 height 40
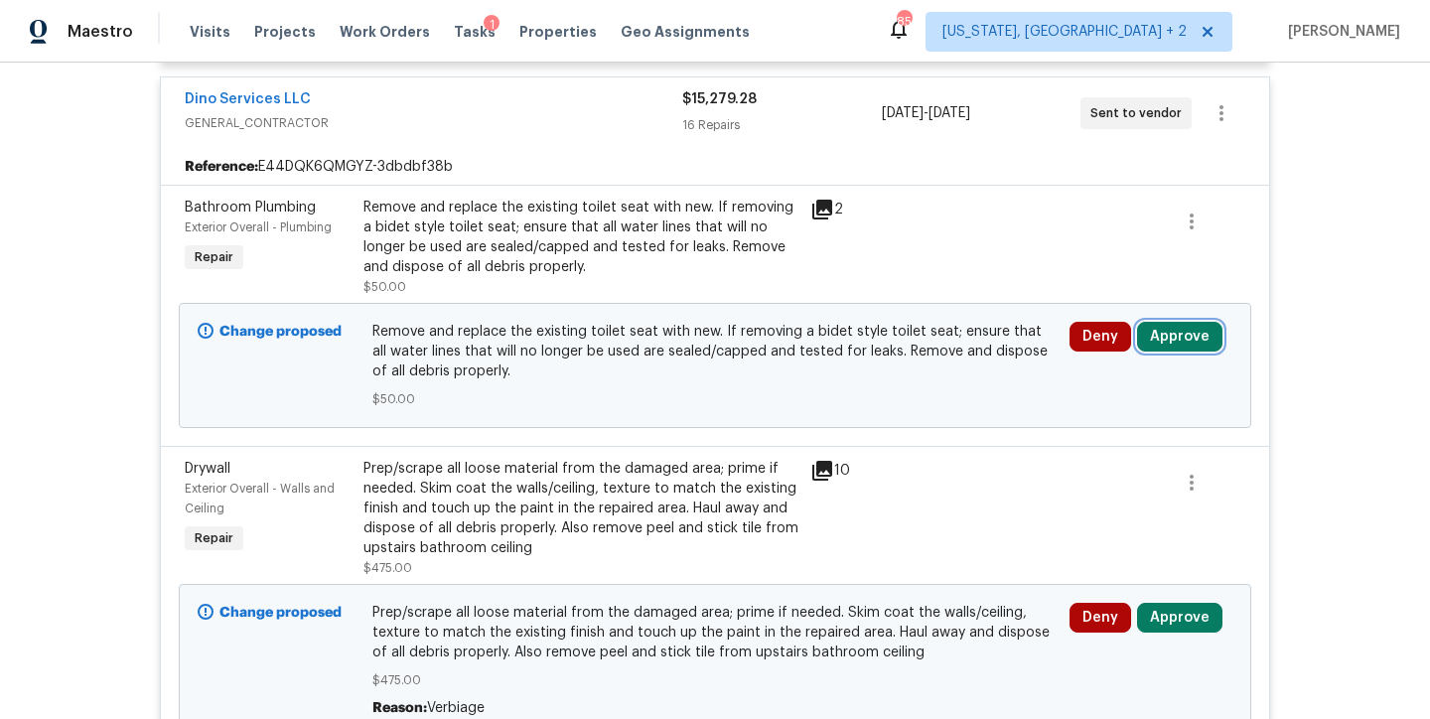
click at [1148, 322] on button "Approve" at bounding box center [1179, 337] width 85 height 30
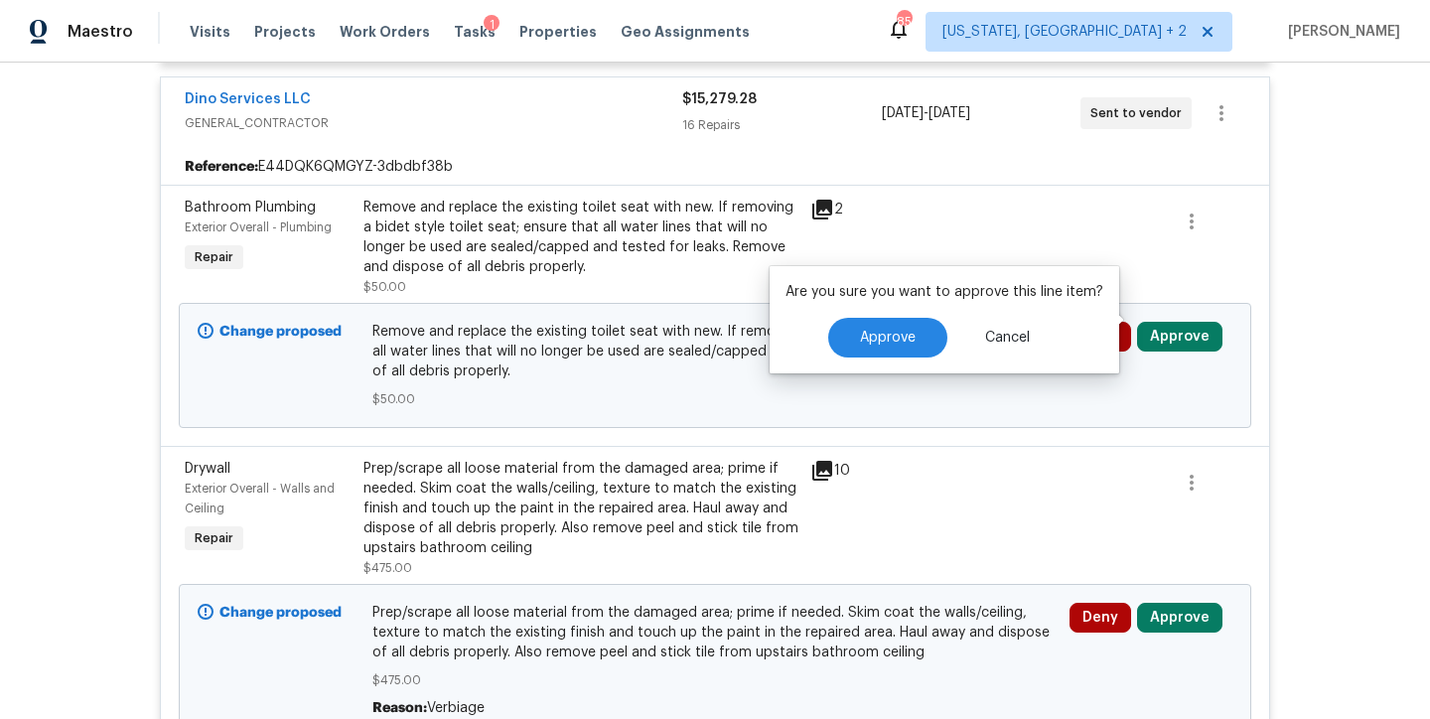
click at [936, 318] on div "Approve Cancel" at bounding box center [944, 338] width 318 height 40
click at [928, 325] on button "Approve" at bounding box center [887, 338] width 119 height 40
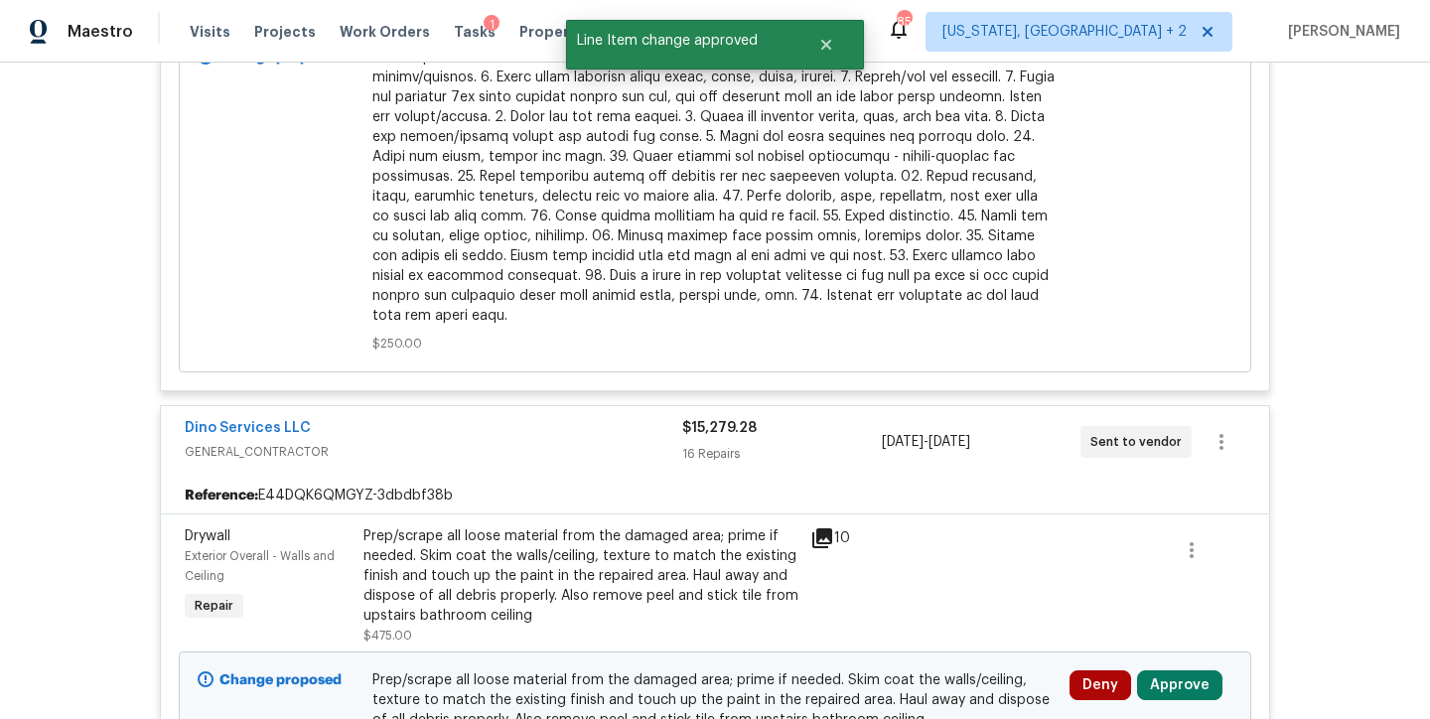
scroll to position [1864, 0]
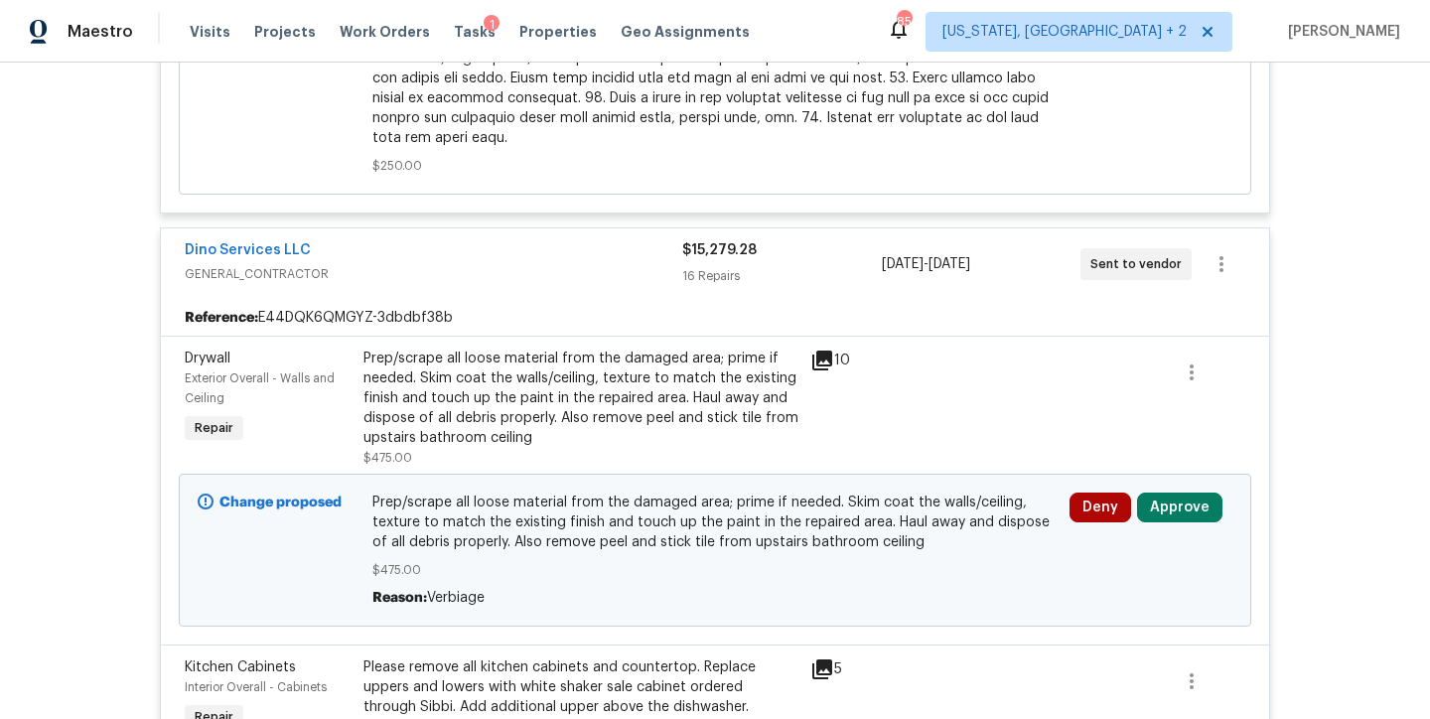
click at [1342, 355] on div "Back to all projects 4913 Belmont Rd, Richmond, VA 23234 4 Beds | 2 1/2 Baths |…" at bounding box center [715, 391] width 1430 height 656
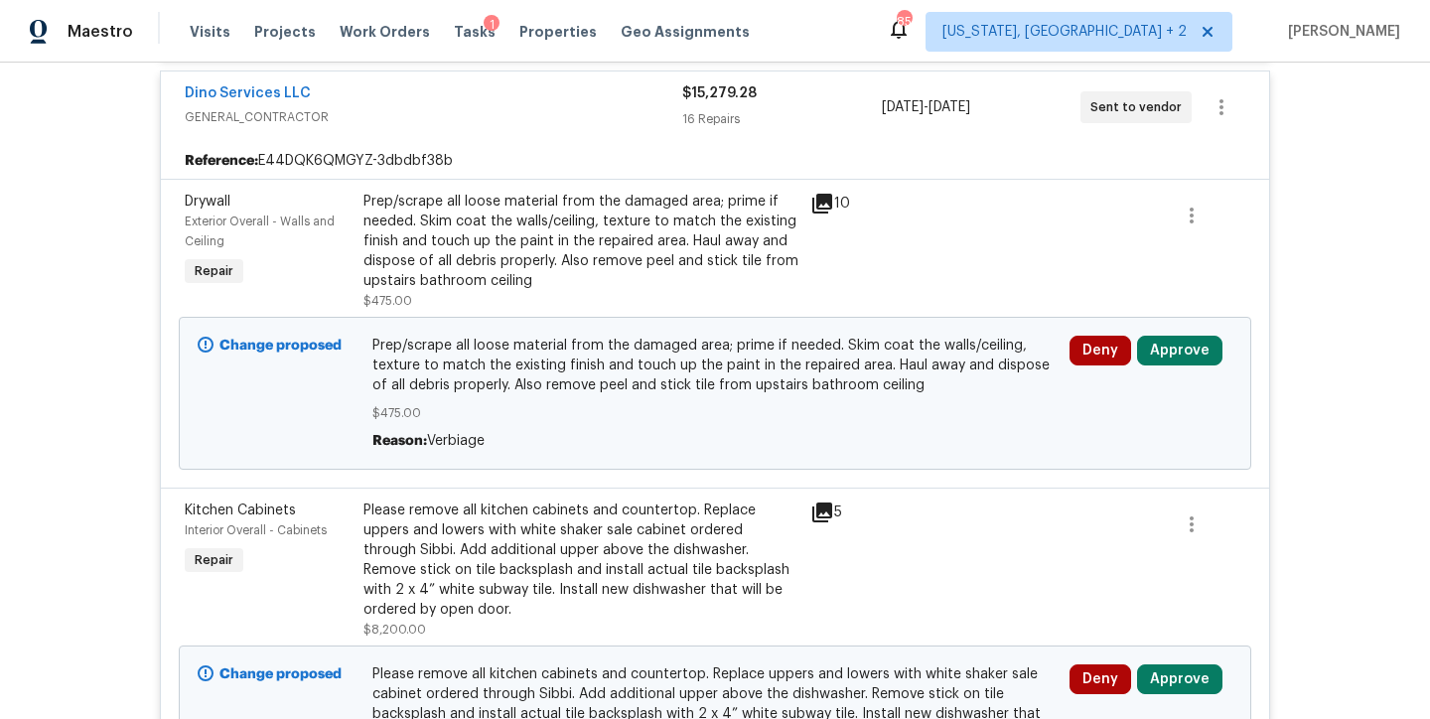
scroll to position [2022, 0]
click at [812, 193] on icon at bounding box center [822, 203] width 20 height 20
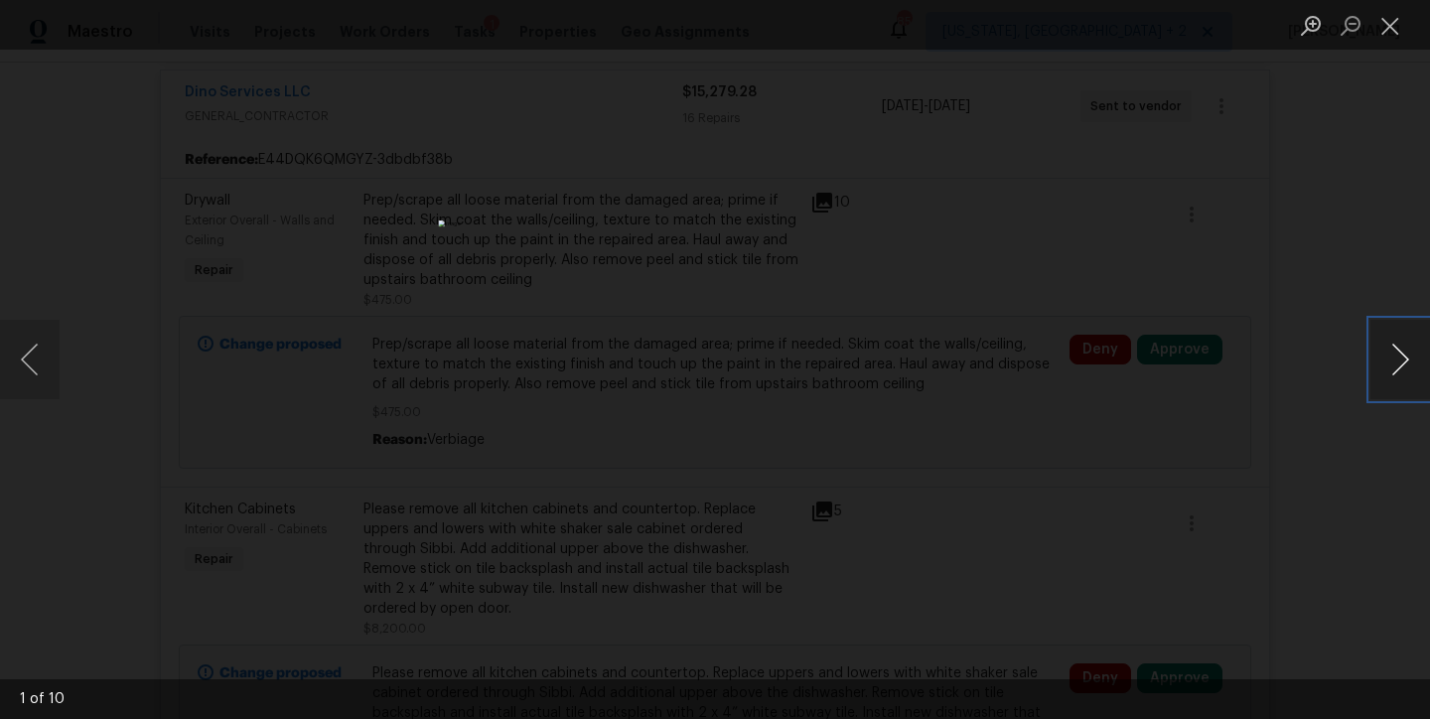
click at [1404, 362] on button "Next image" at bounding box center [1400, 359] width 60 height 79
click at [1389, 34] on button "Close lightbox" at bounding box center [1390, 25] width 40 height 35
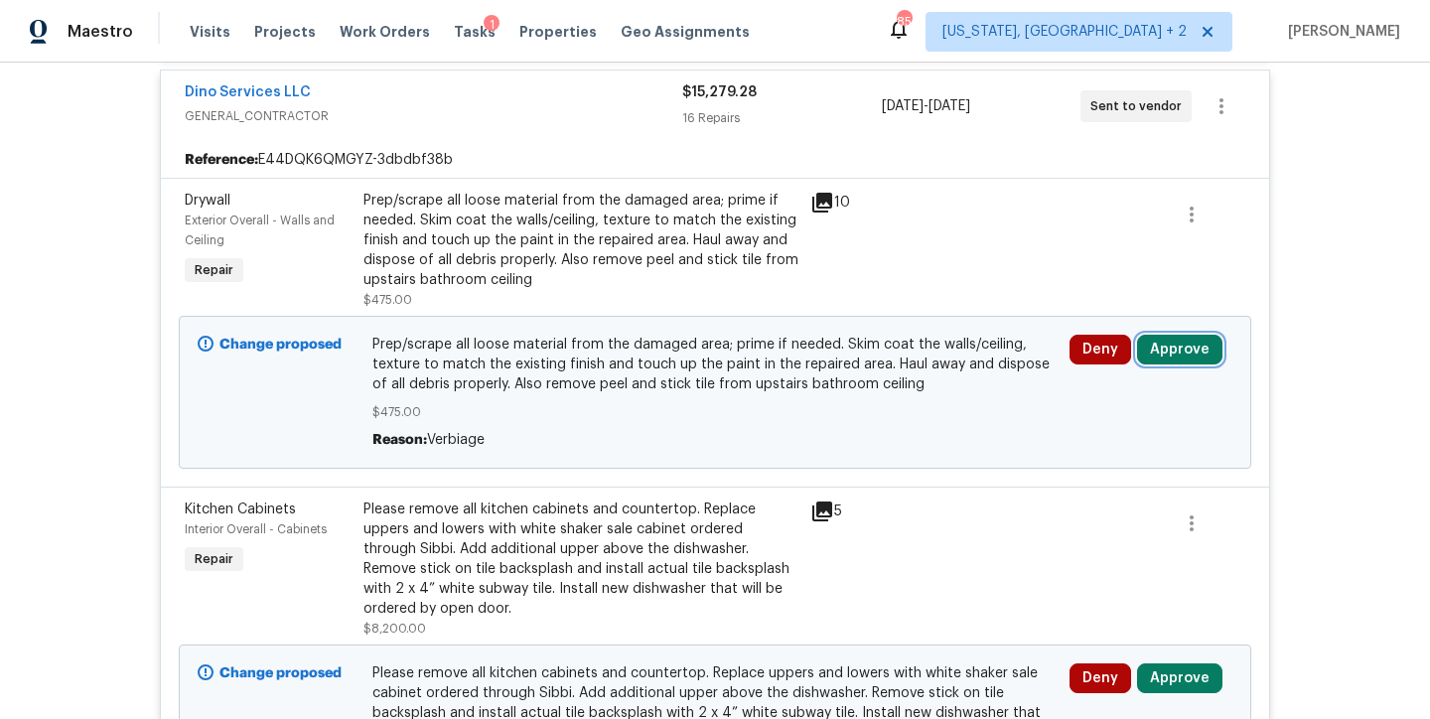
click at [1180, 335] on button "Approve" at bounding box center [1179, 350] width 85 height 30
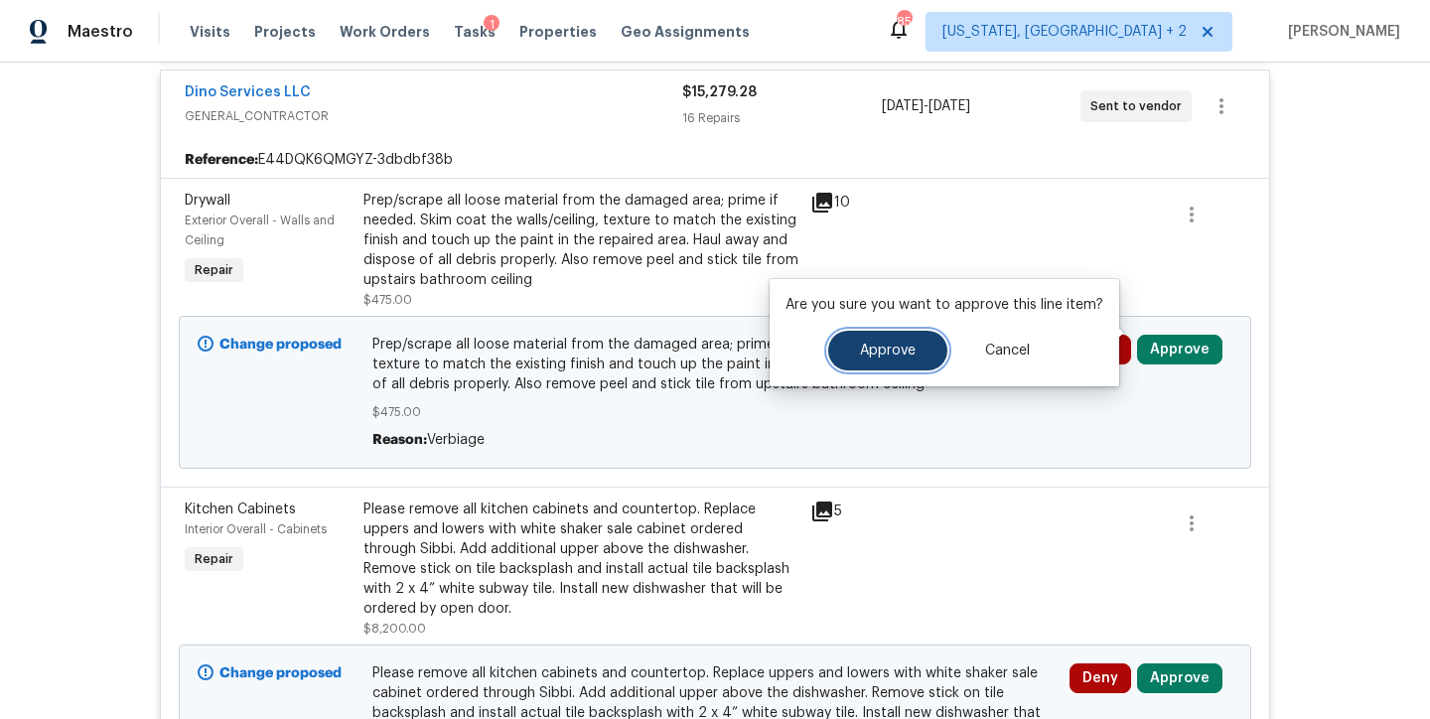
click at [860, 355] on span "Approve" at bounding box center [888, 351] width 56 height 15
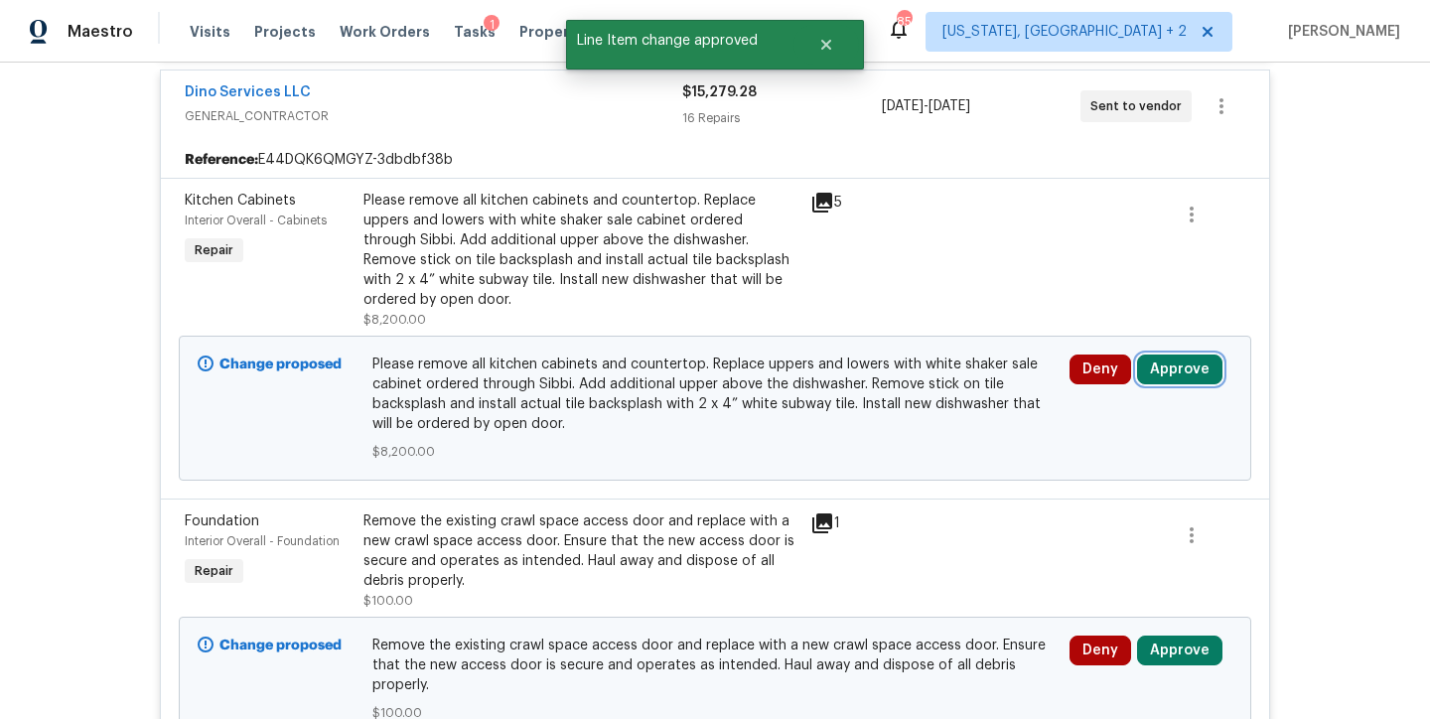
click at [1189, 358] on button "Approve" at bounding box center [1179, 369] width 85 height 30
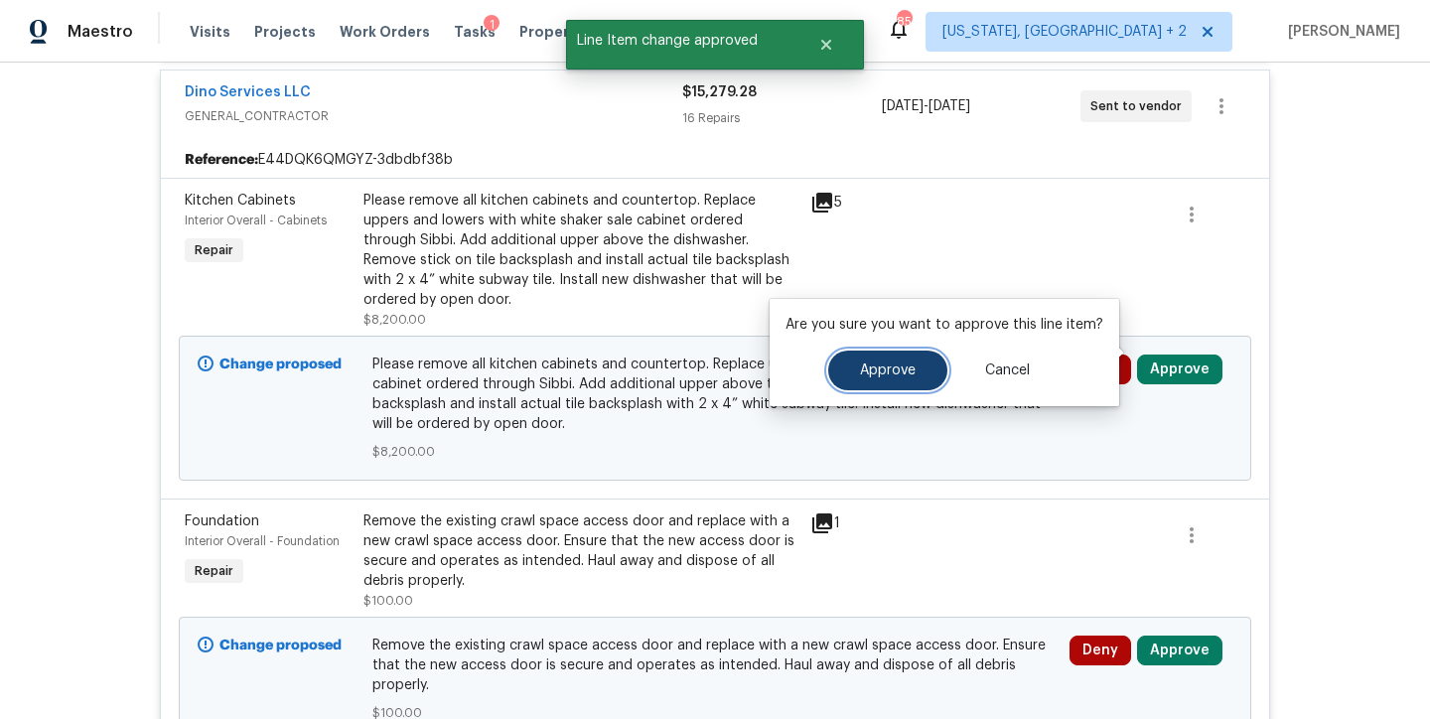
click at [890, 367] on span "Approve" at bounding box center [888, 370] width 56 height 15
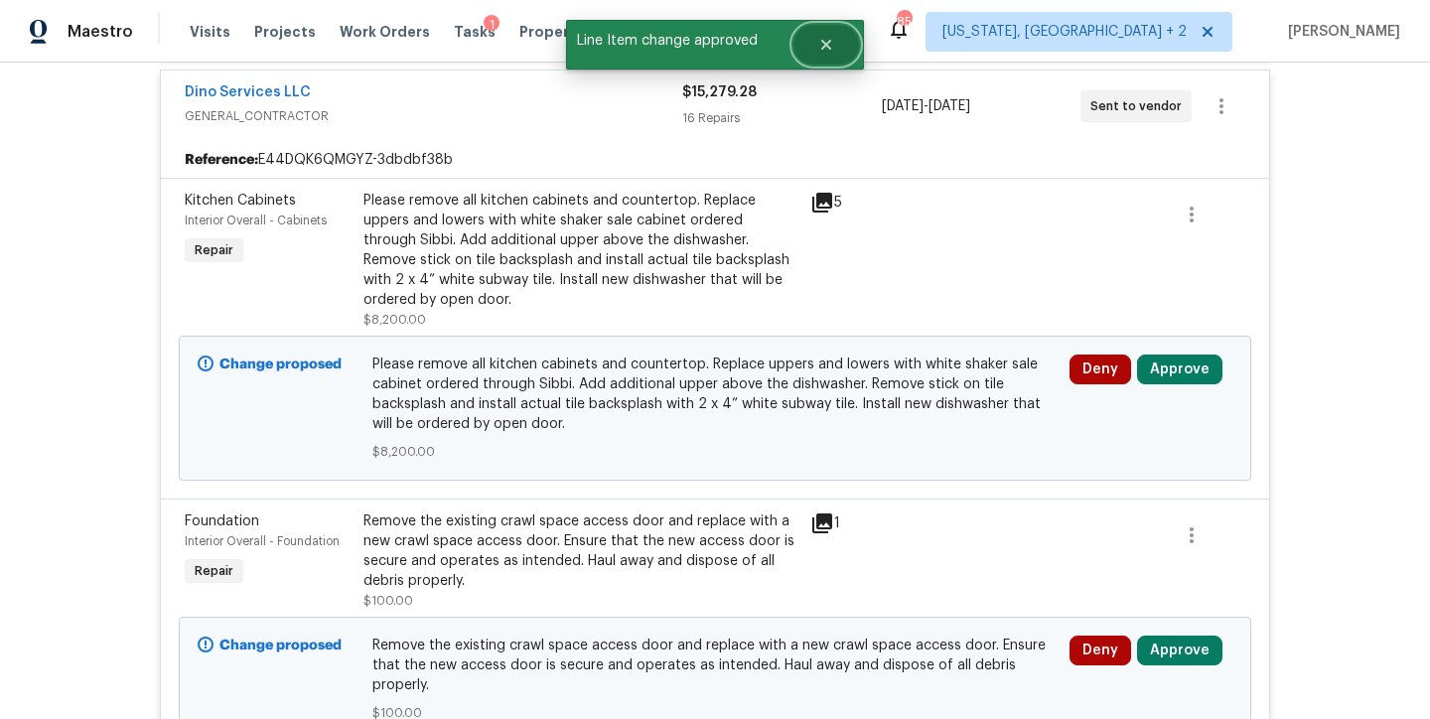
click at [827, 54] on button "Close" at bounding box center [826, 45] width 66 height 40
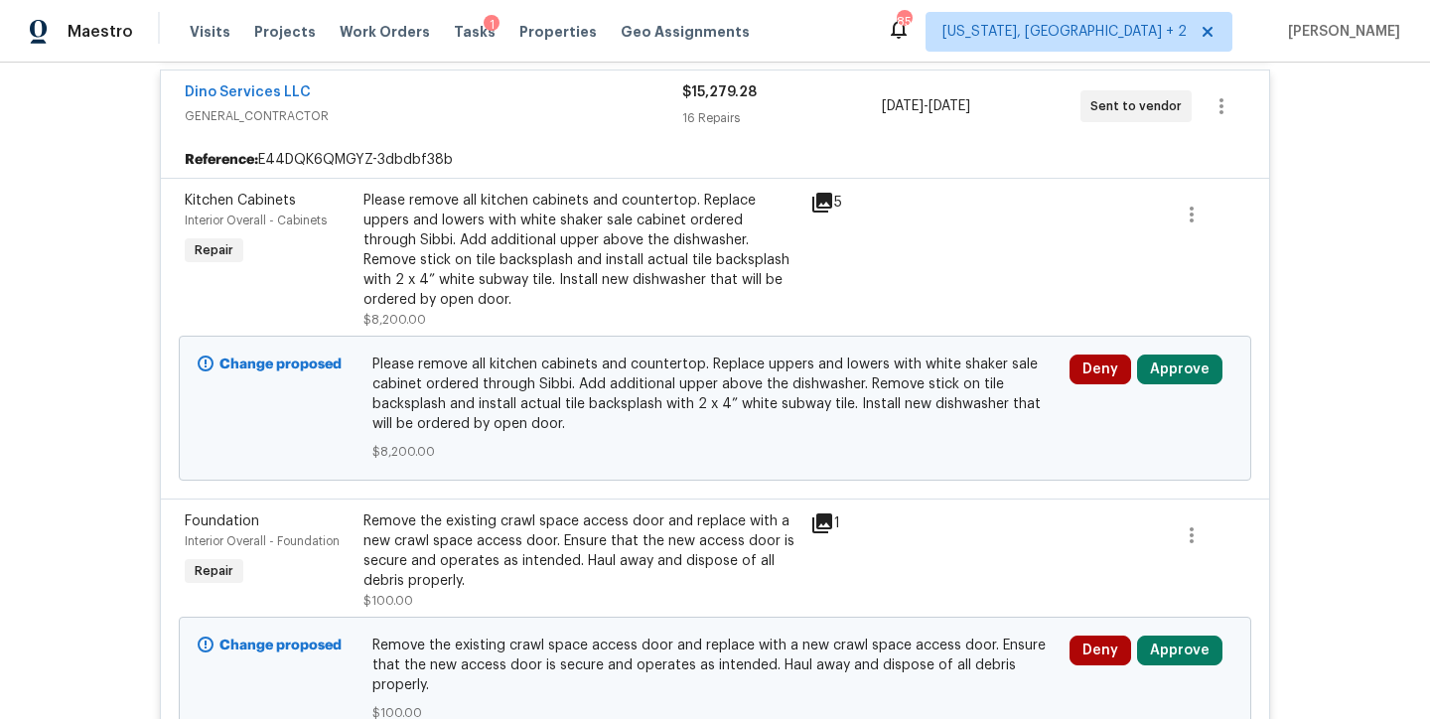
click at [891, 35] on div "Maestro Visits Projects Work Orders Tasks 1 Properties Geo Assignments 85 Washi…" at bounding box center [715, 31] width 1430 height 63
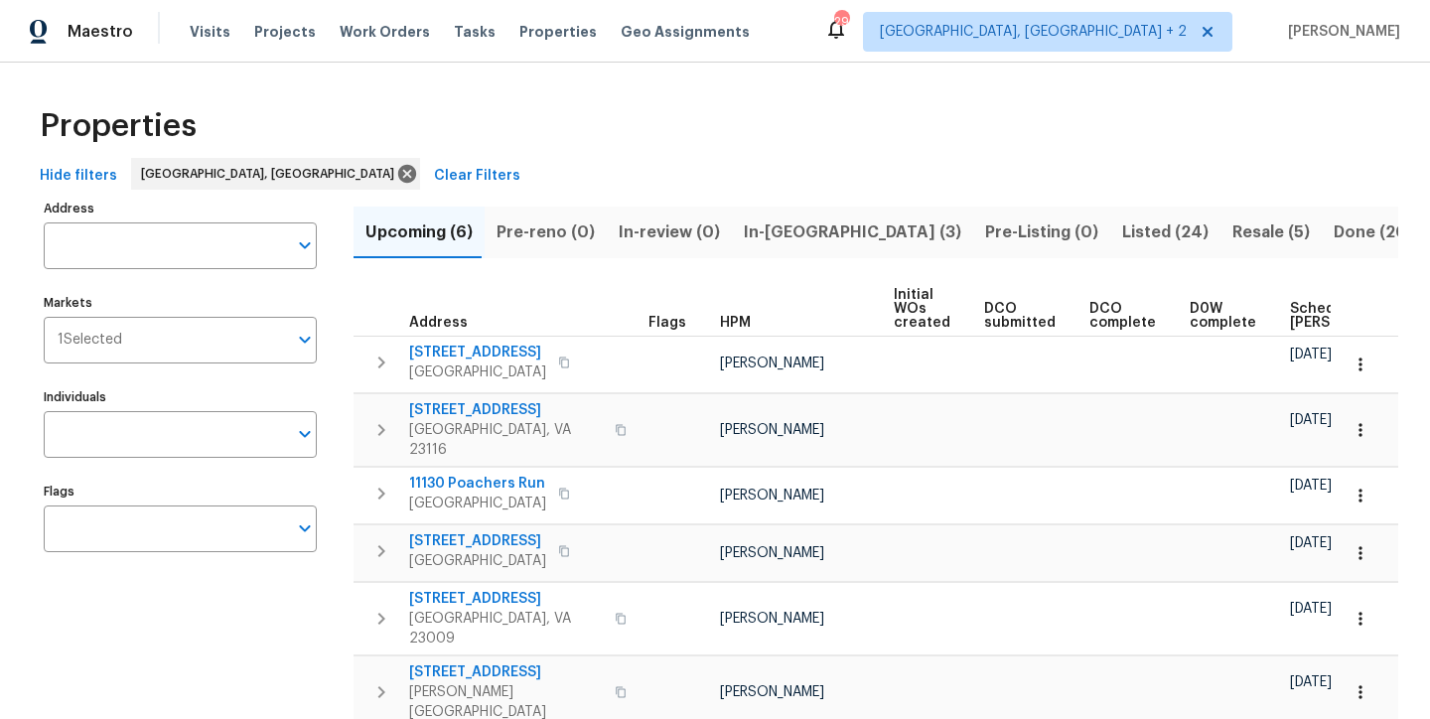
scroll to position [0, 256]
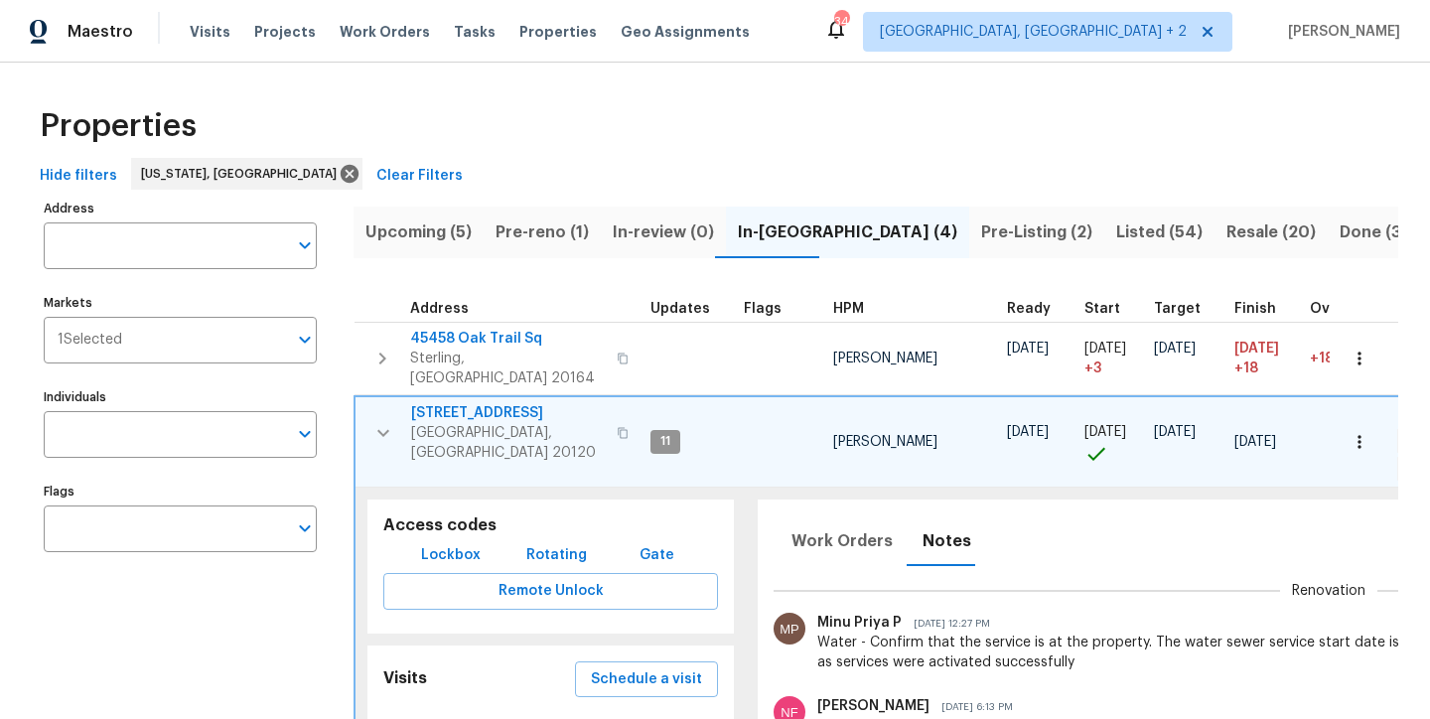
click at [488, 159] on div "Hide filters Washington, DC Clear Filters" at bounding box center [715, 176] width 1366 height 37
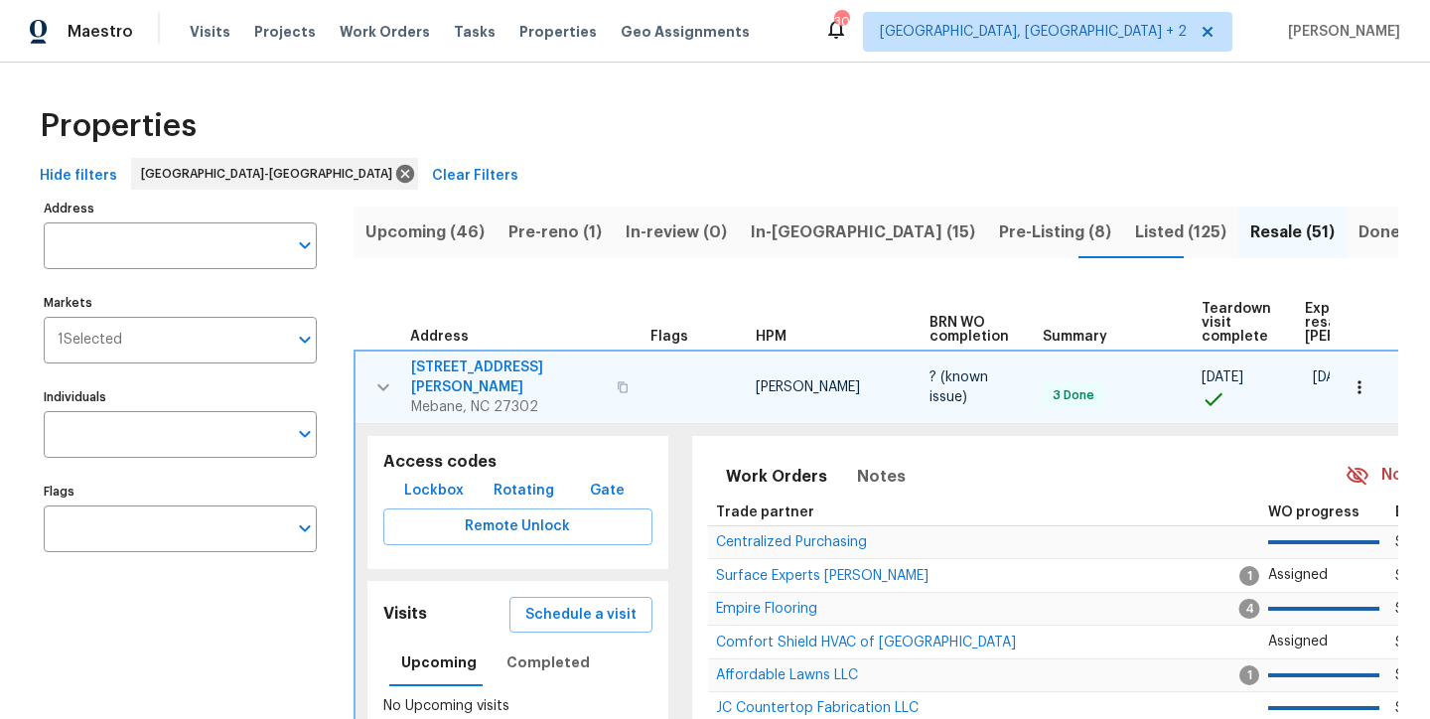
scroll to position [95, 0]
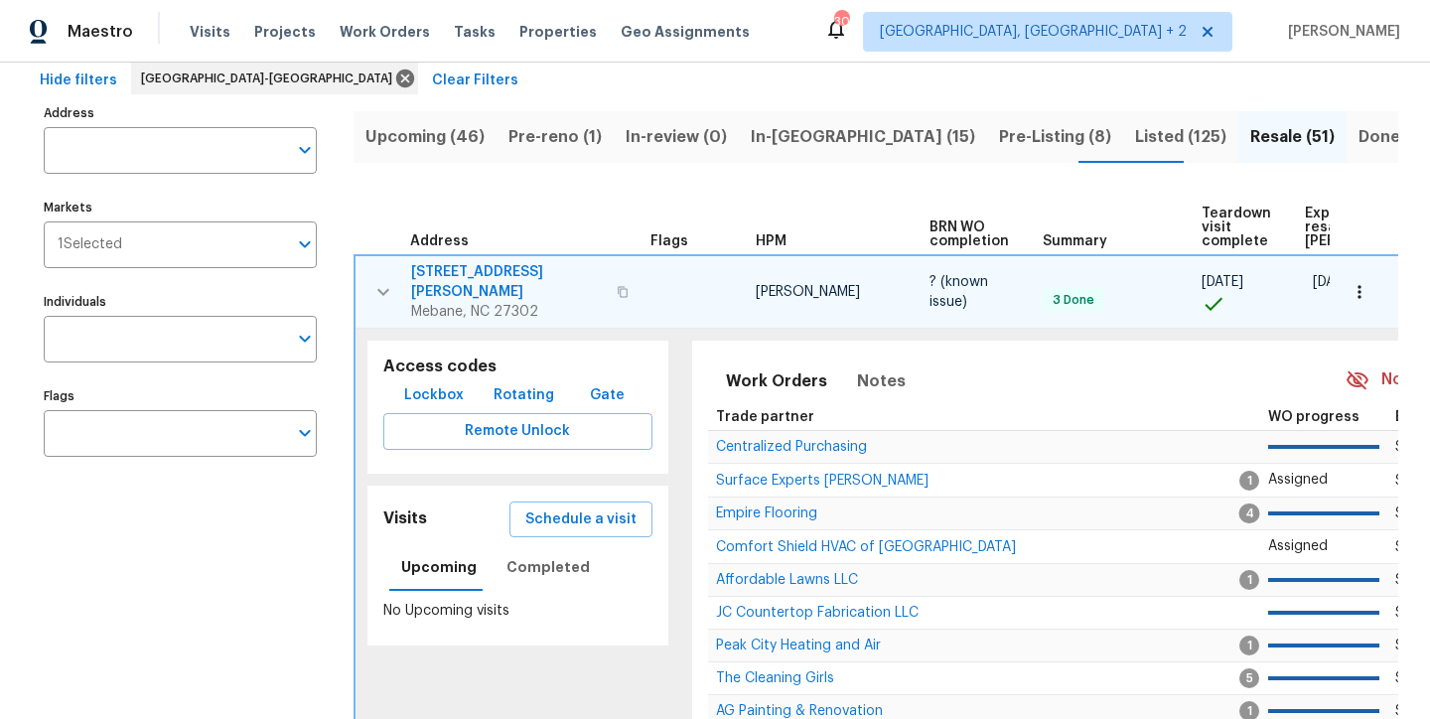
click at [641, 83] on div "Hide filters [GEOGRAPHIC_DATA]-[GEOGRAPHIC_DATA] Clear Filters" at bounding box center [715, 81] width 1366 height 37
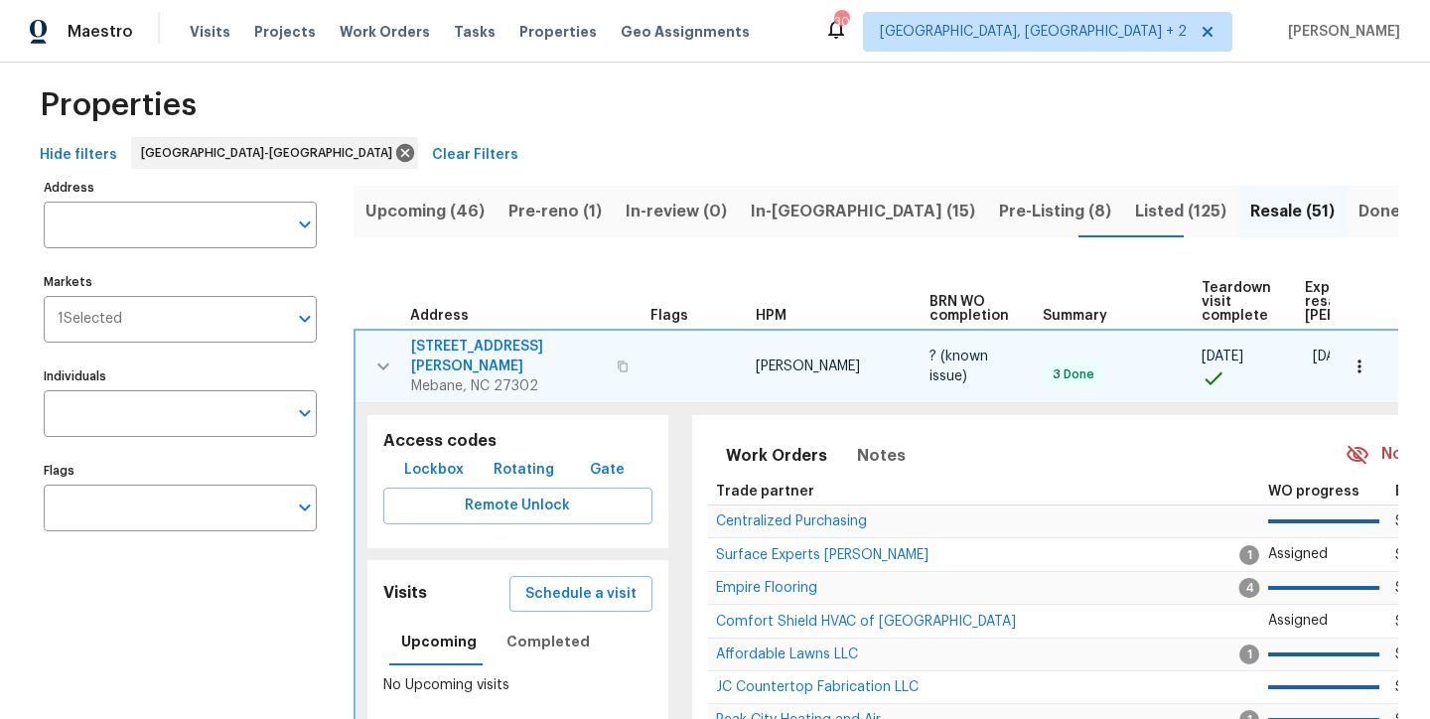
scroll to position [0, 0]
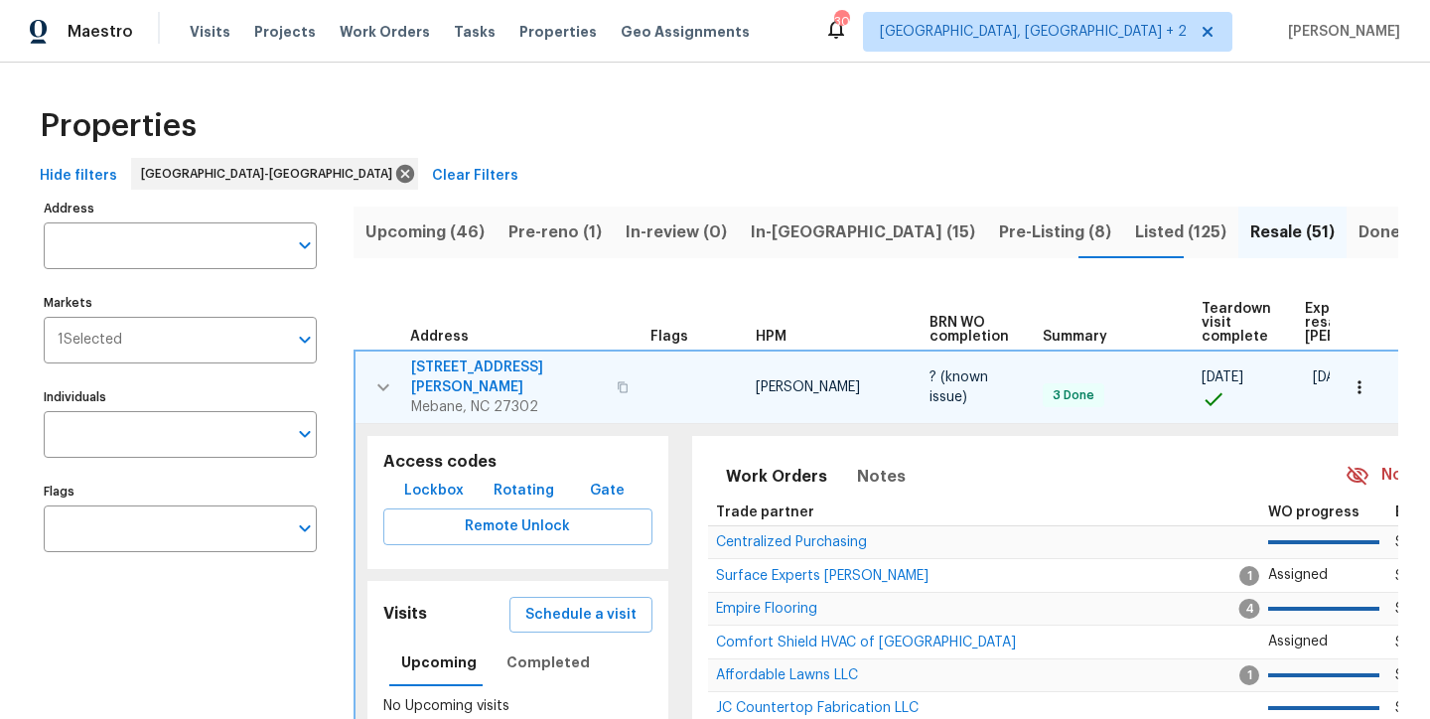
click at [383, 381] on icon "button" at bounding box center [383, 387] width 24 height 24
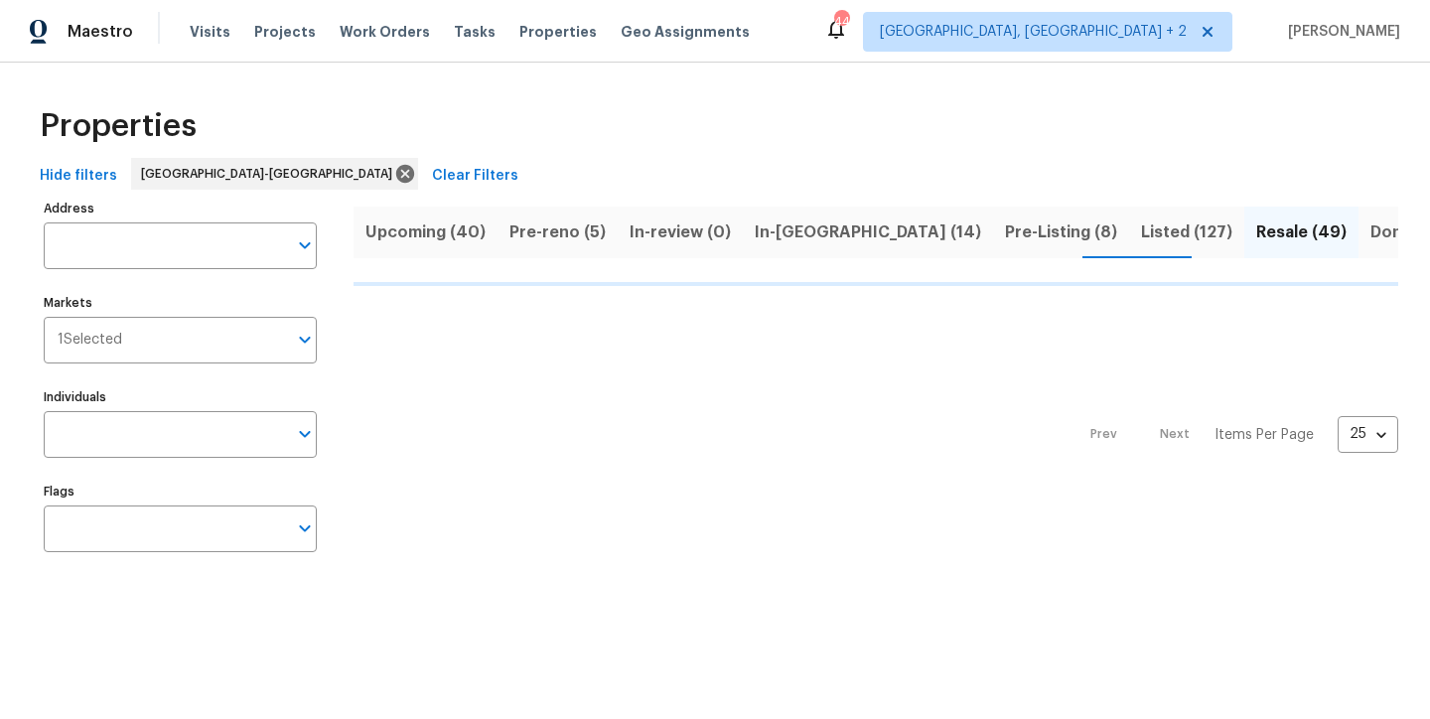
click at [539, 238] on span "Pre-reno (5)" at bounding box center [557, 232] width 96 height 28
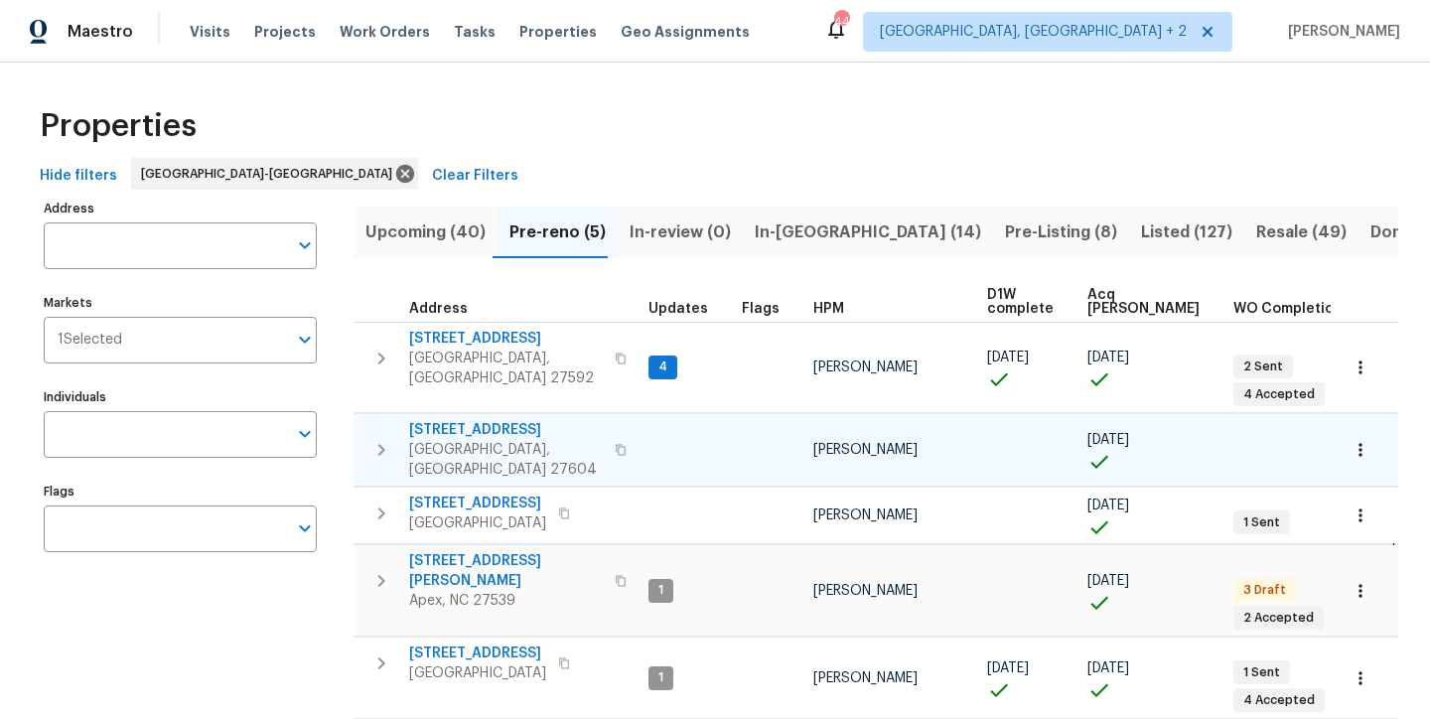
click at [382, 438] on icon "button" at bounding box center [381, 450] width 24 height 24
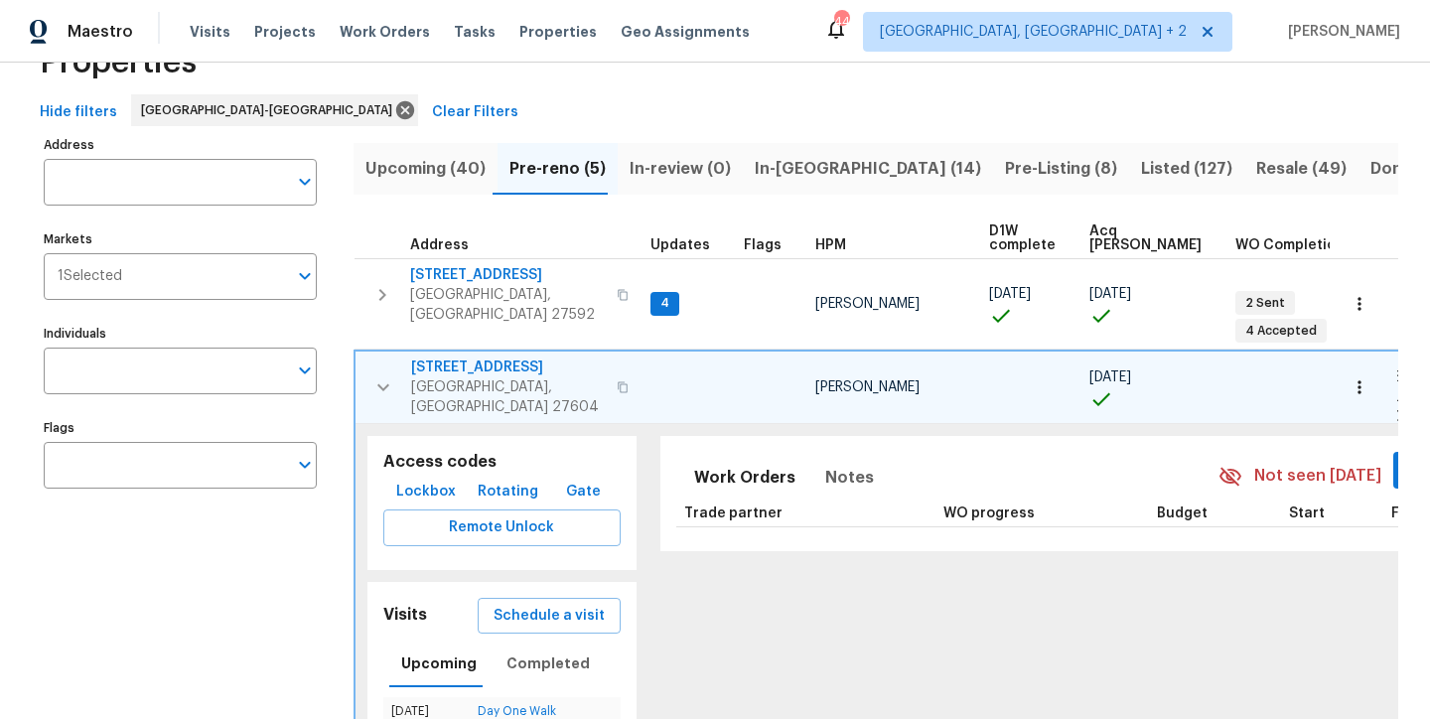
scroll to position [166, 0]
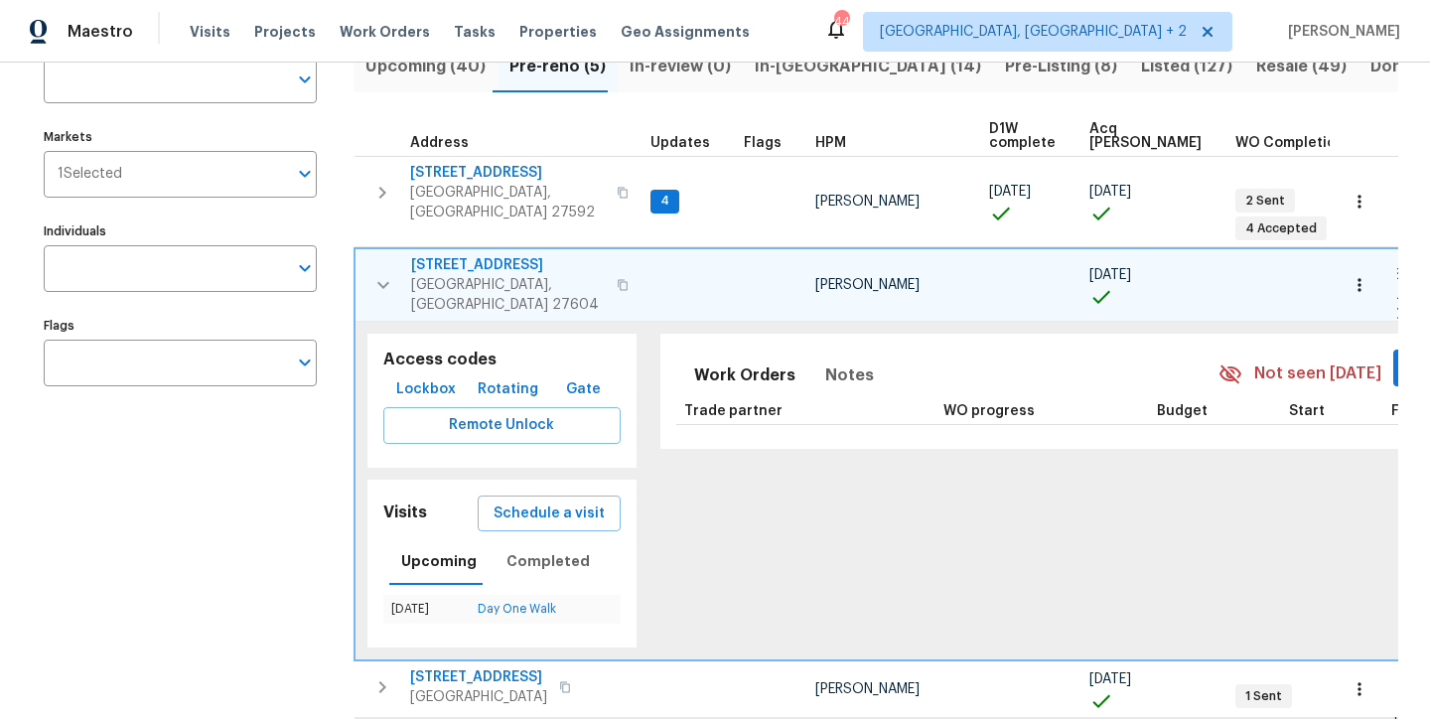
click at [1343, 277] on button "button" at bounding box center [1359, 285] width 44 height 44
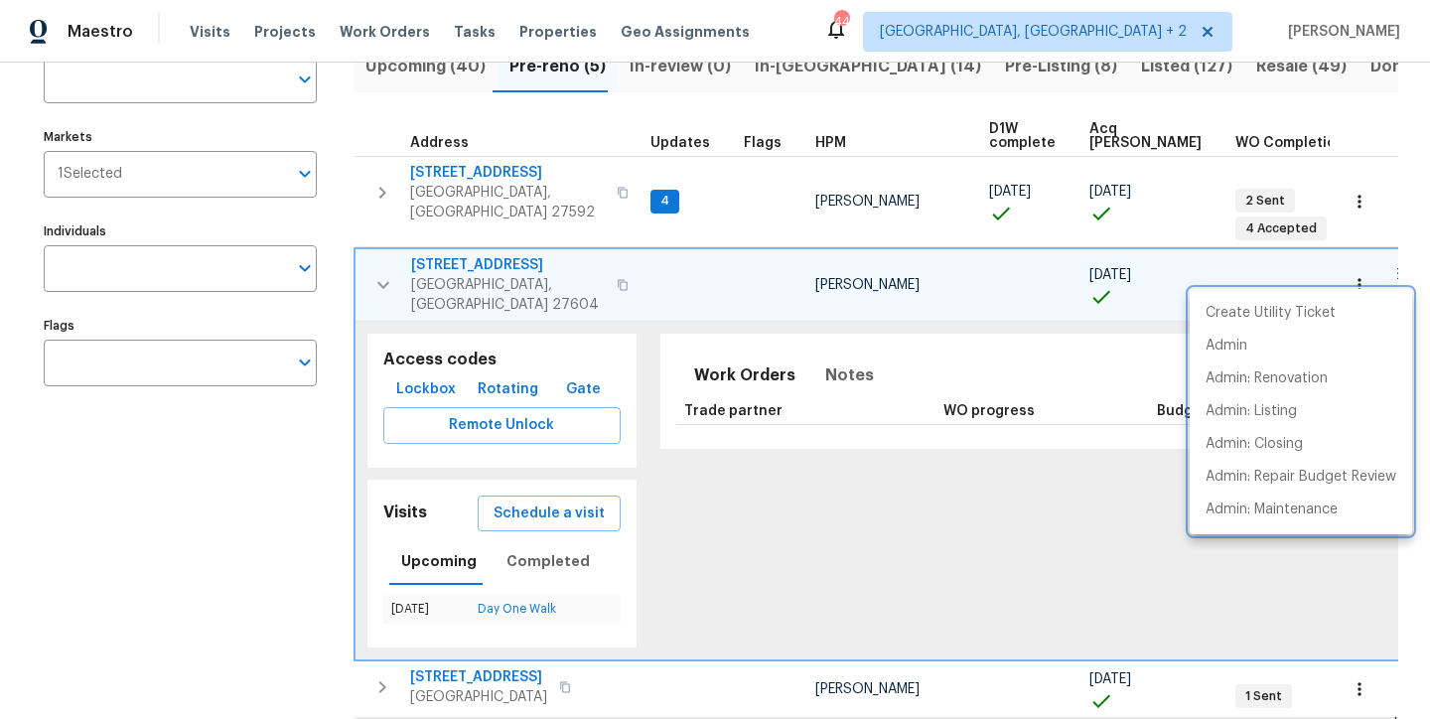
click at [802, 358] on div at bounding box center [715, 359] width 1430 height 719
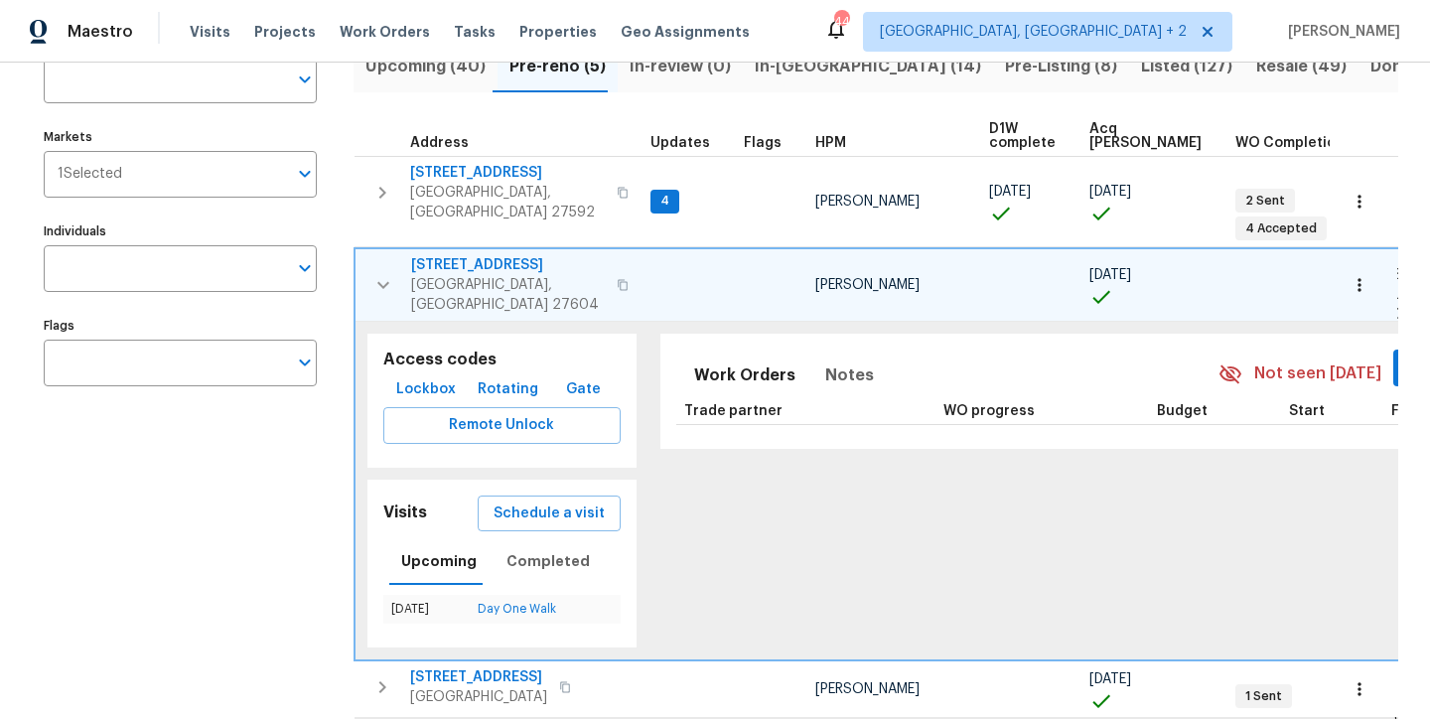
click at [826, 353] on div "Create Utility Ticket Admin Admin: Renovation Admin: Listing Admin: Closing Adm…" at bounding box center [715, 359] width 1430 height 719
click at [831, 361] on span "Notes" at bounding box center [849, 375] width 49 height 28
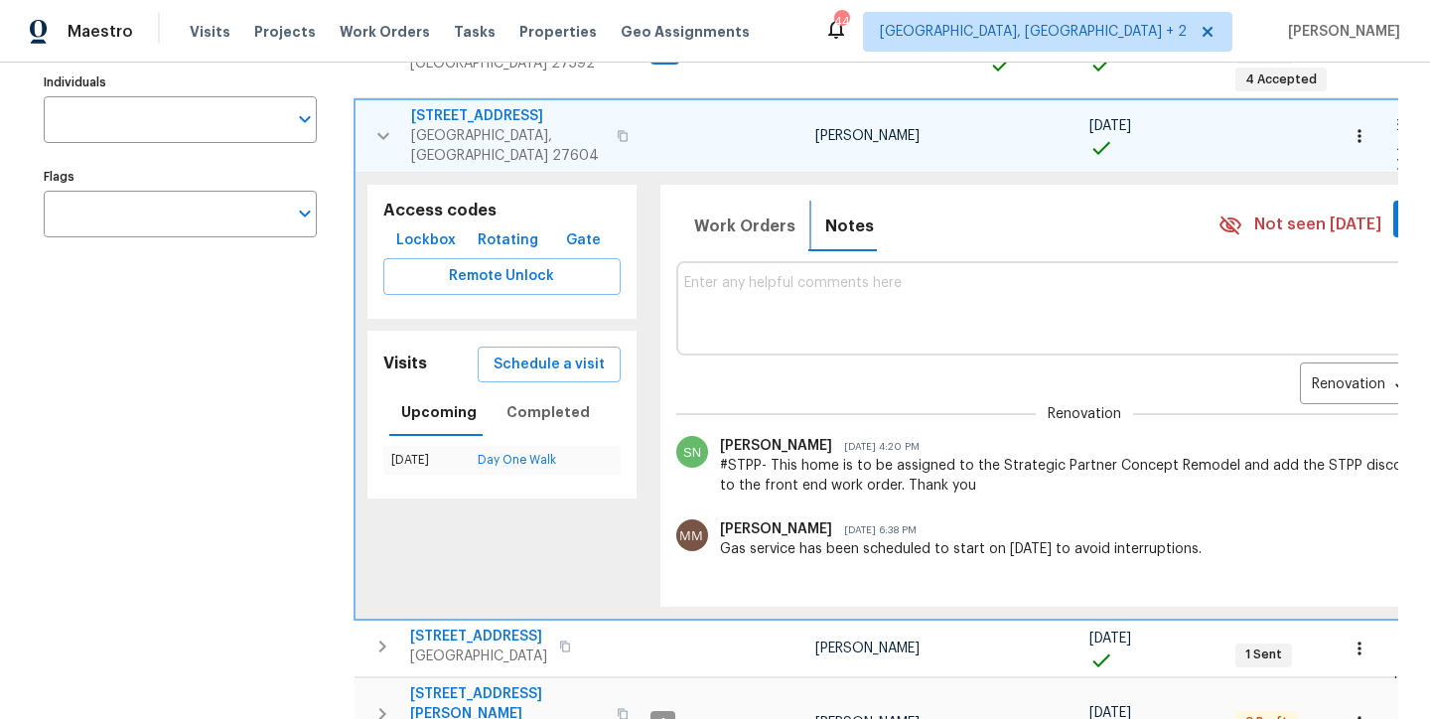
scroll to position [413, 0]
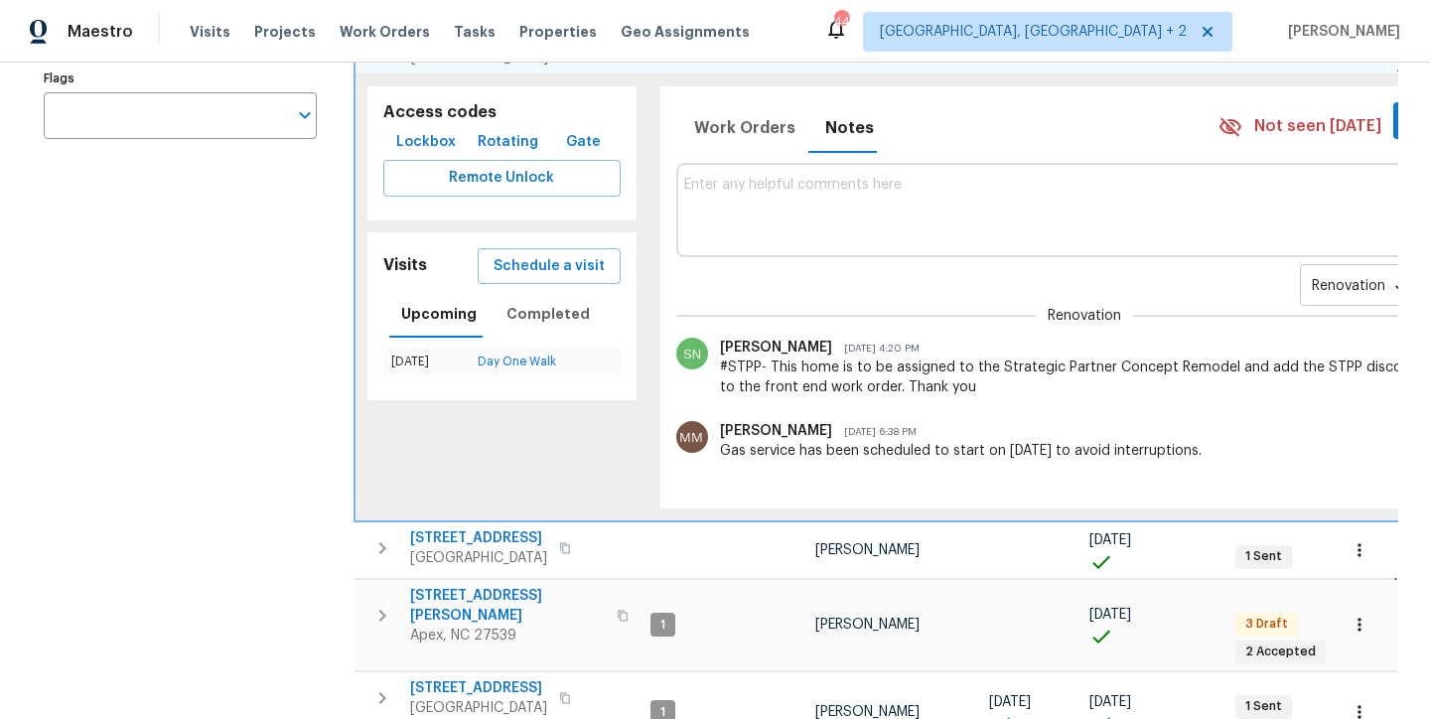
click at [1239, 258] on body "Maestro Visits Projects Work Orders Tasks Properties Geo Assignments 44 Charles…" at bounding box center [715, 359] width 1430 height 719
click at [1244, 252] on li "Renovation" at bounding box center [1277, 261] width 116 height 33
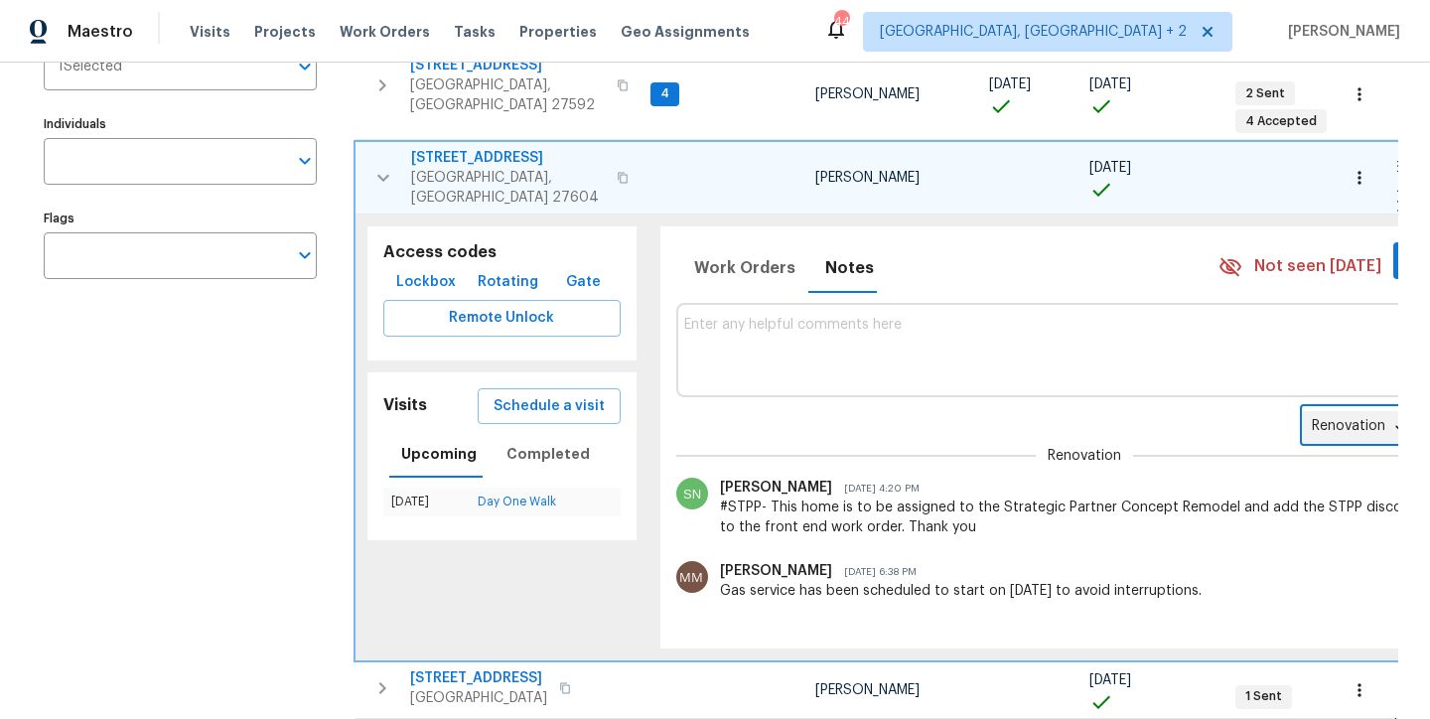
scroll to position [287, 0]
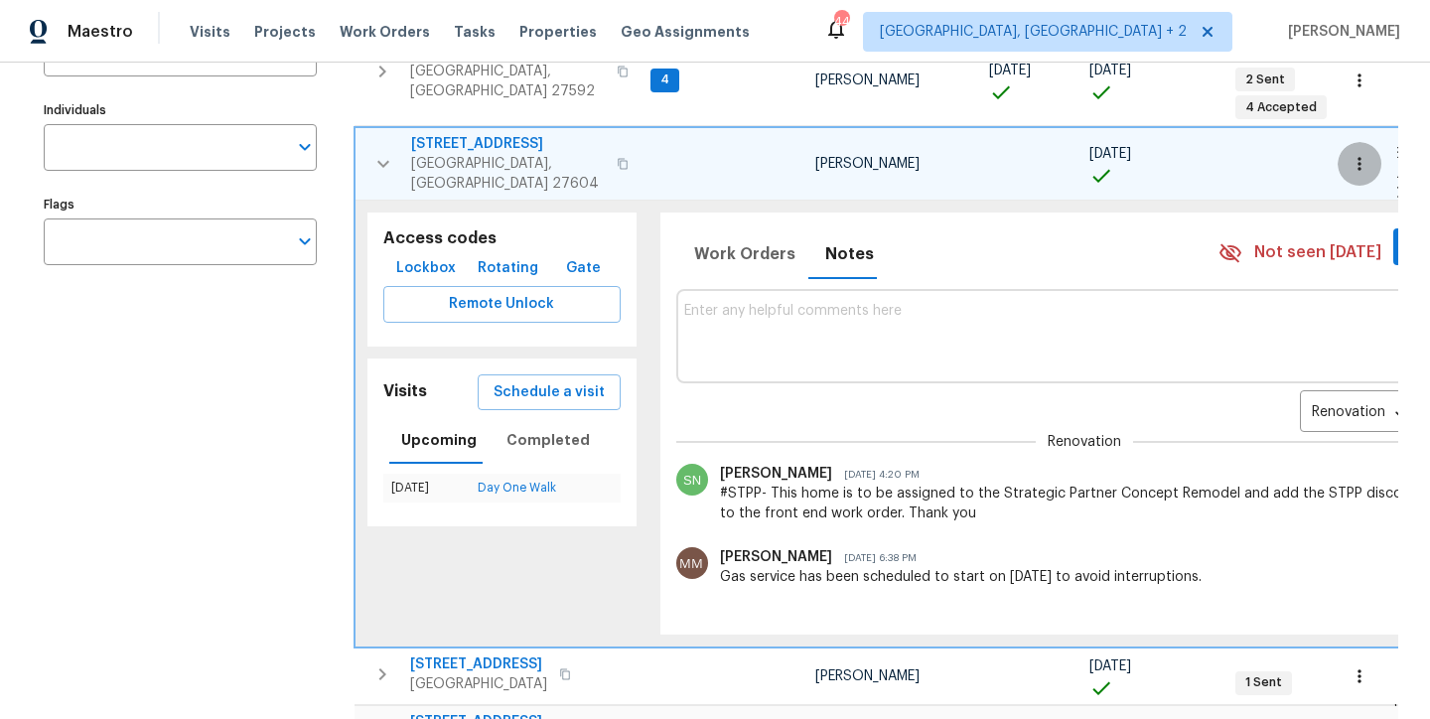
click at [1349, 154] on icon "button" at bounding box center [1359, 164] width 20 height 20
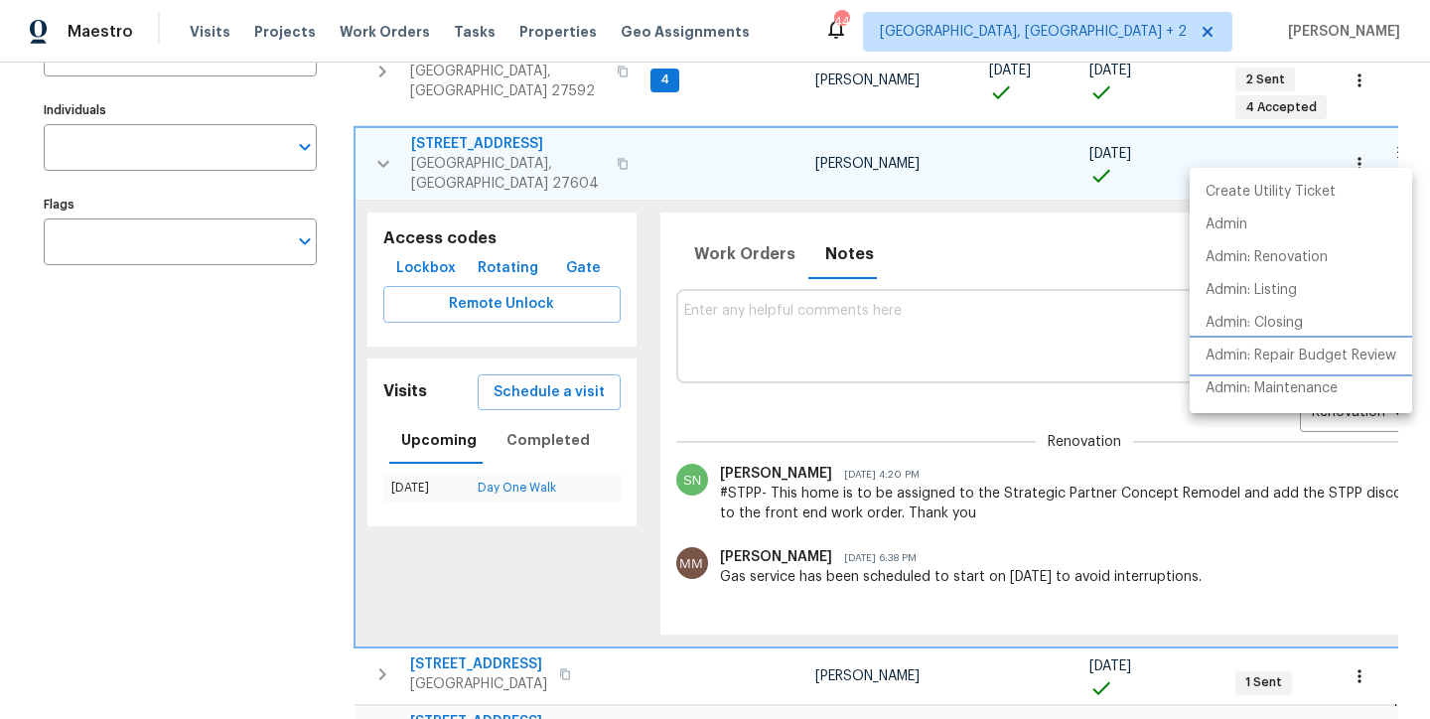
click at [1344, 362] on p "Admin: Repair Budget Review" at bounding box center [1300, 356] width 191 height 21
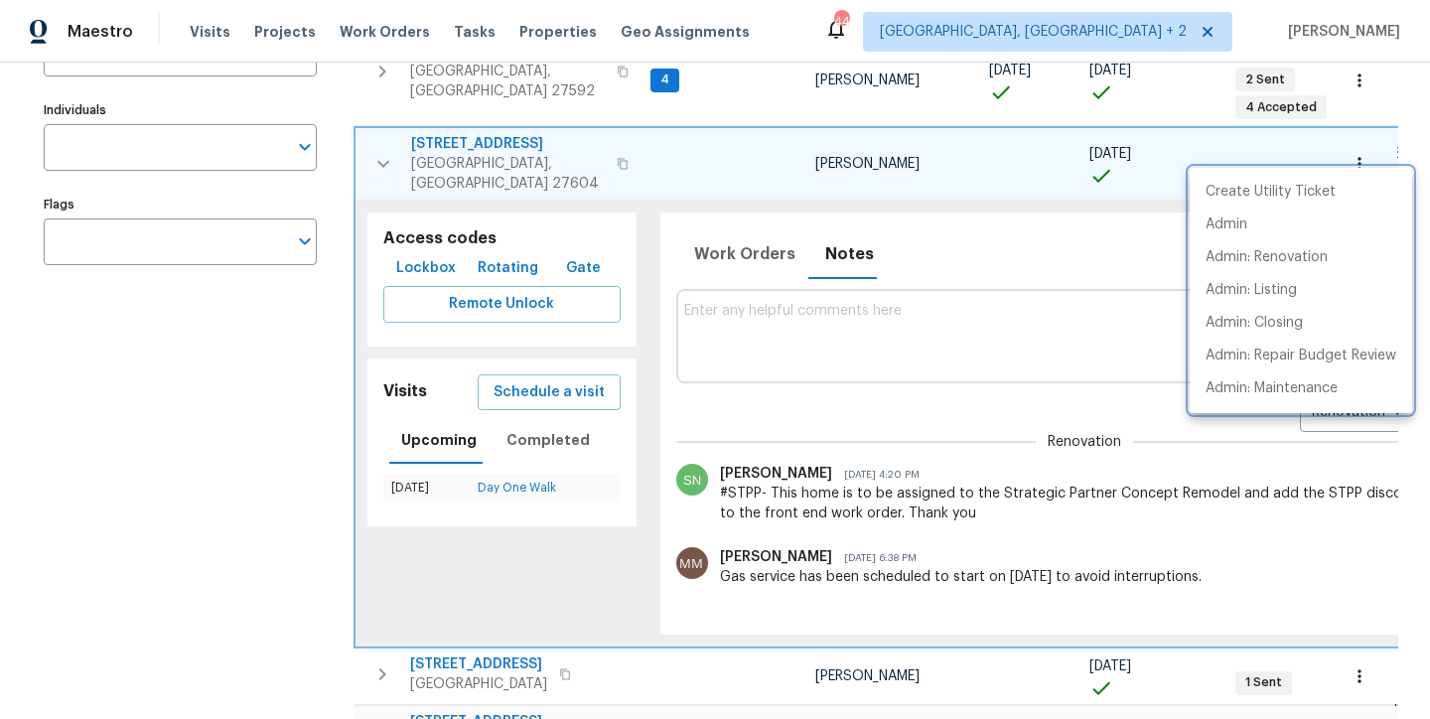
click at [818, 317] on div at bounding box center [715, 359] width 1430 height 719
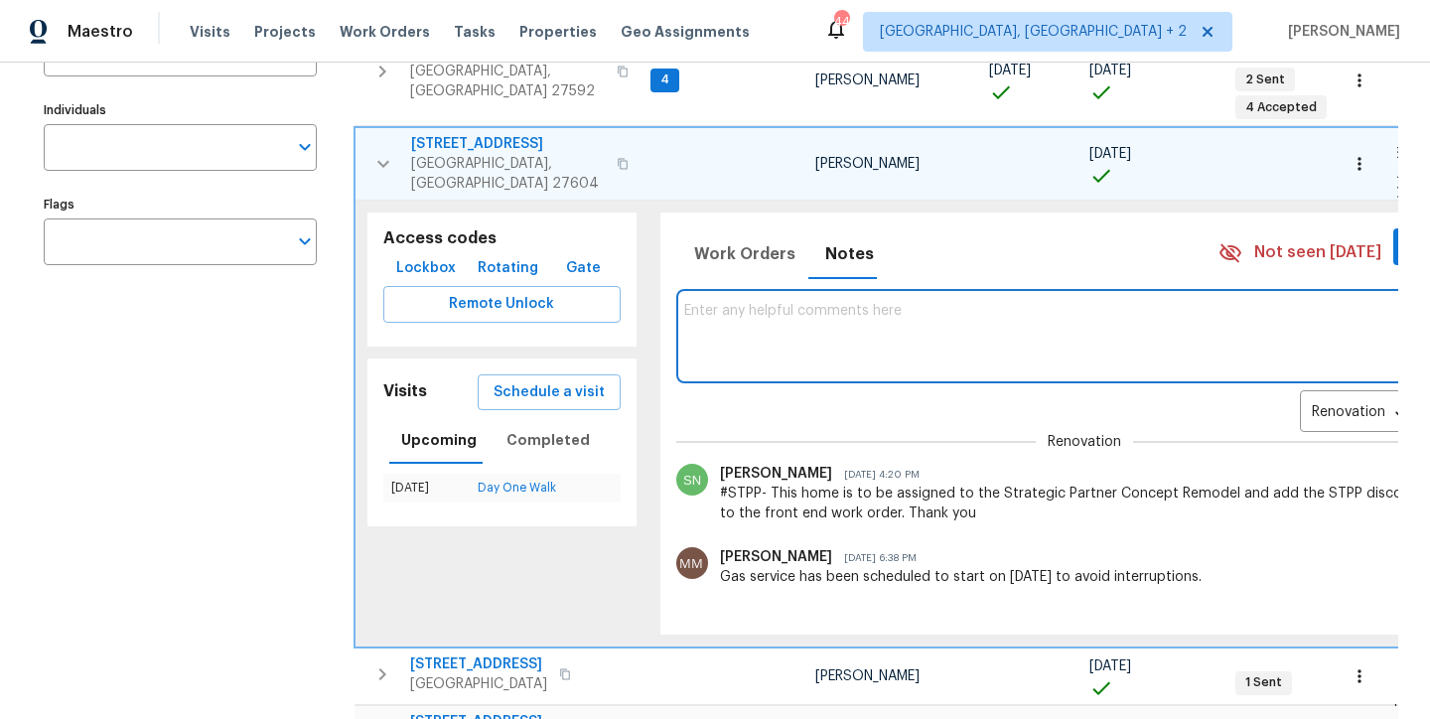
click at [828, 303] on textarea at bounding box center [1084, 336] width 800 height 67
type textarea "G"
click at [684, 303] on textarea "hard Cap: $21861" at bounding box center [1084, 336] width 800 height 67
drag, startPoint x: 773, startPoint y: 290, endPoint x: 752, endPoint y: 286, distance: 21.2
click at [751, 303] on textarea "Hard Cap: $21861" at bounding box center [1084, 336] width 800 height 67
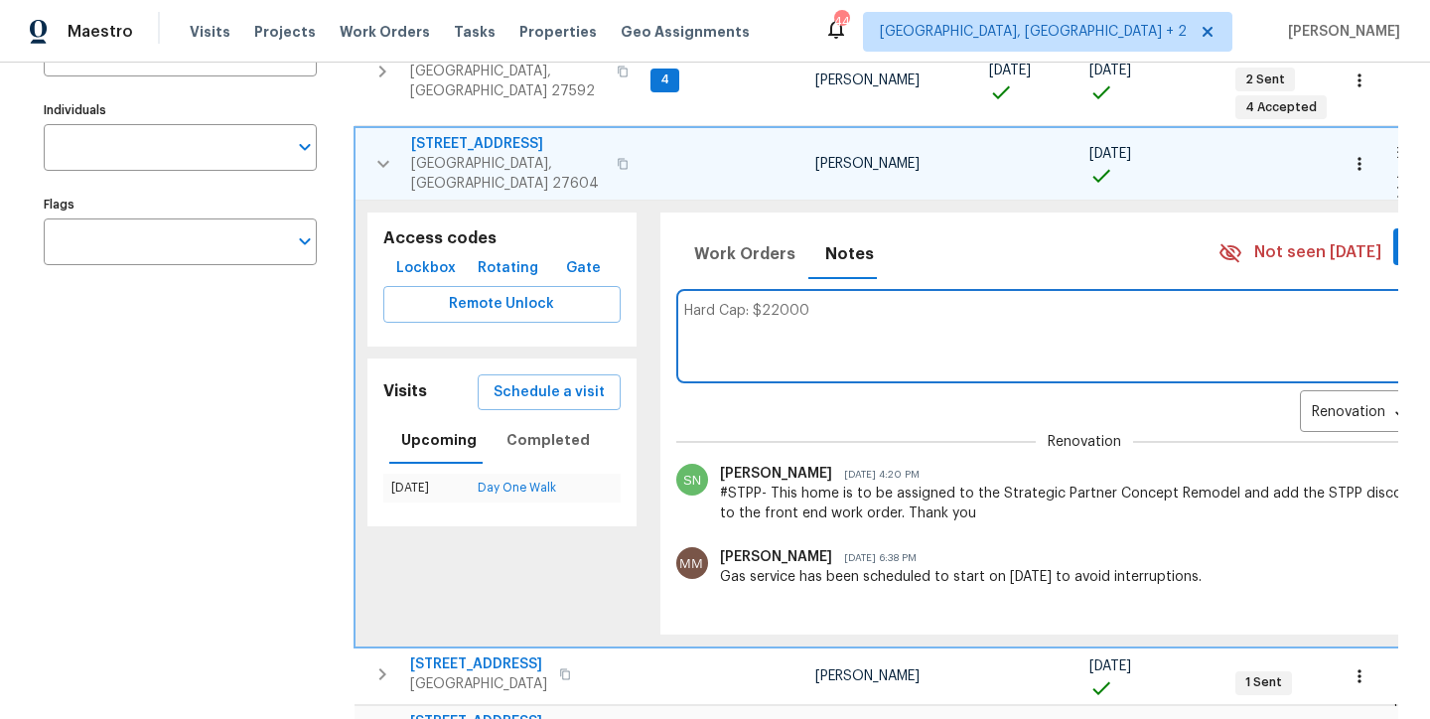
type textarea "Hard Cap: $22000"
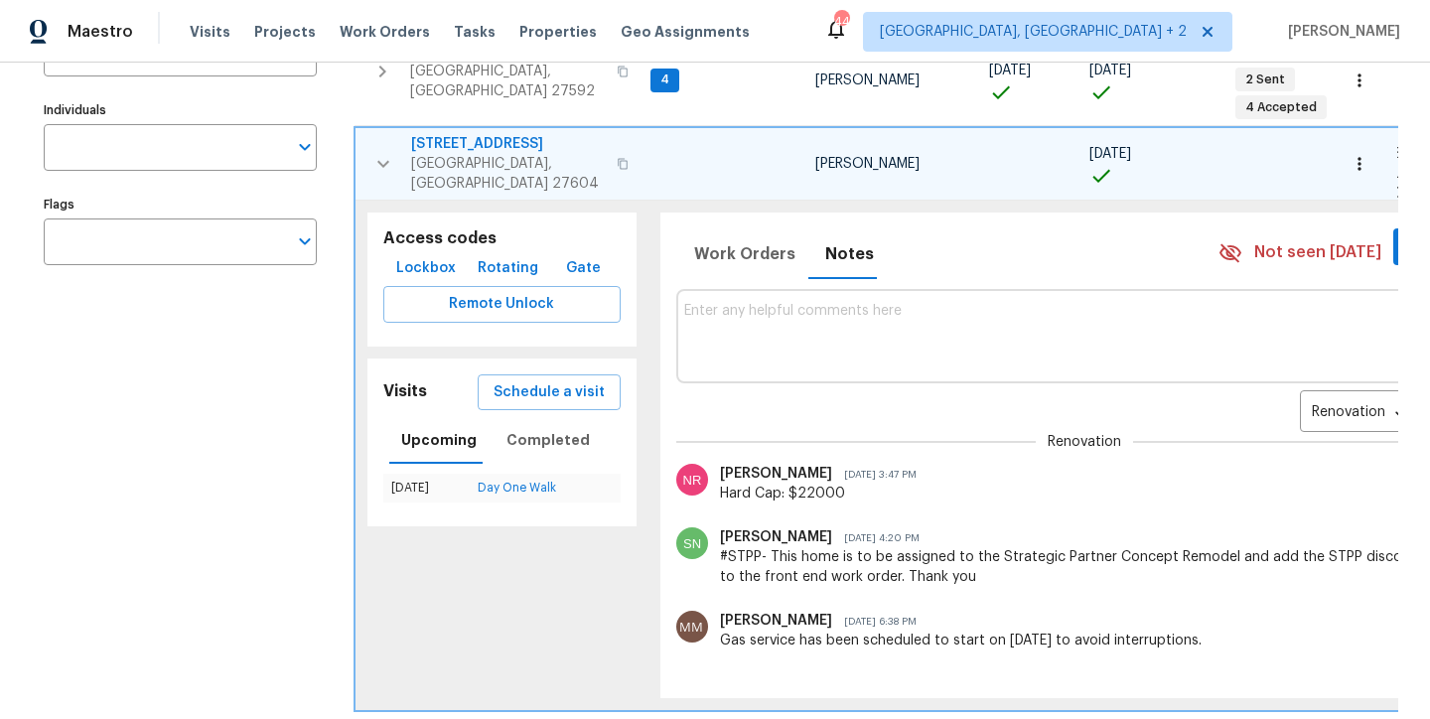
scroll to position [0, 0]
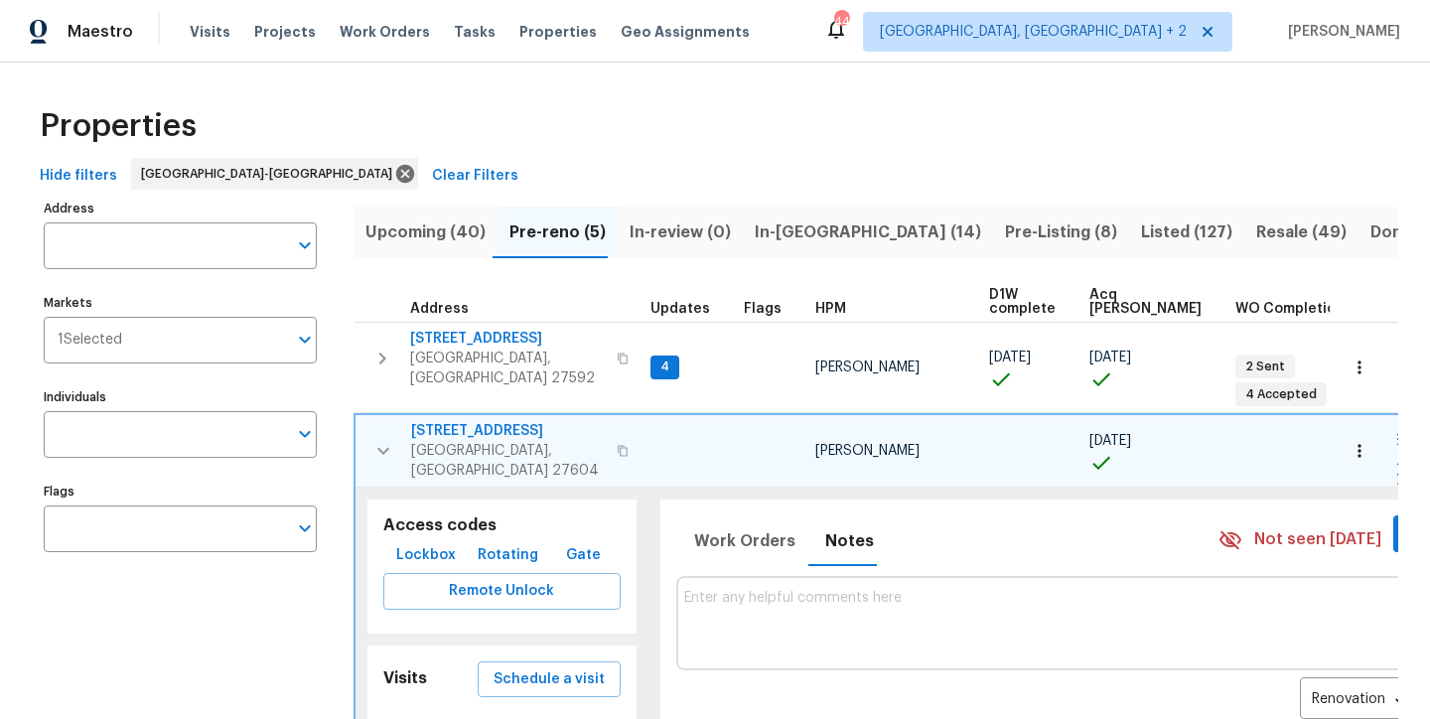
click at [385, 448] on icon "button" at bounding box center [383, 451] width 12 height 7
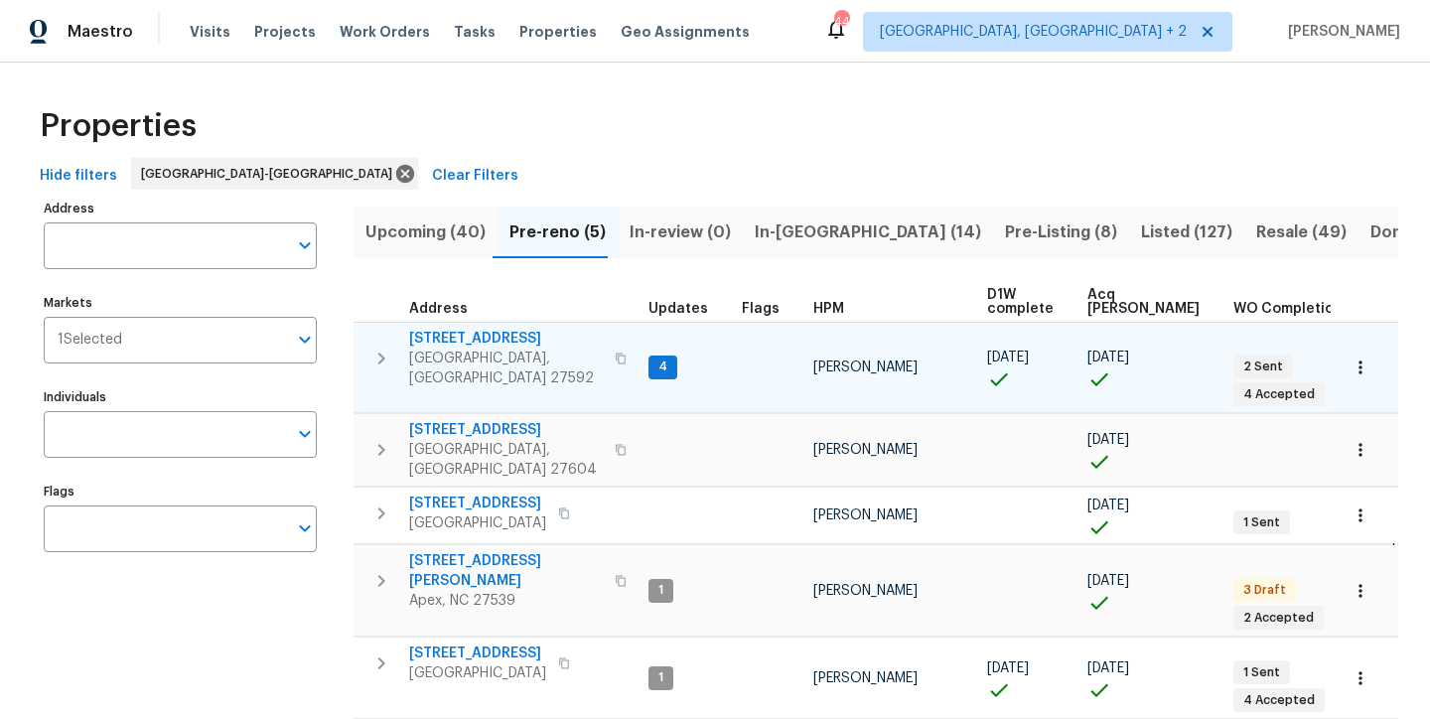
click at [374, 348] on icon "button" at bounding box center [381, 359] width 24 height 24
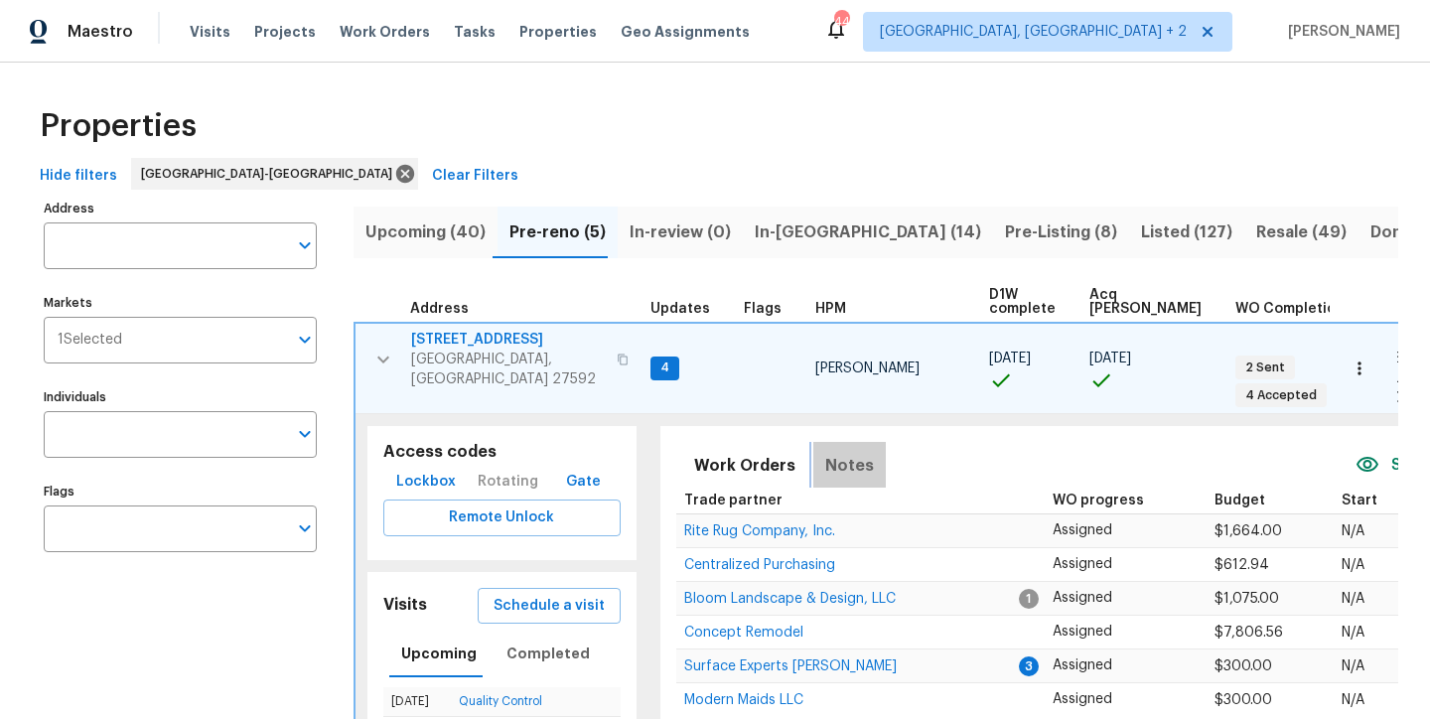
click at [832, 458] on span "Notes" at bounding box center [849, 466] width 49 height 28
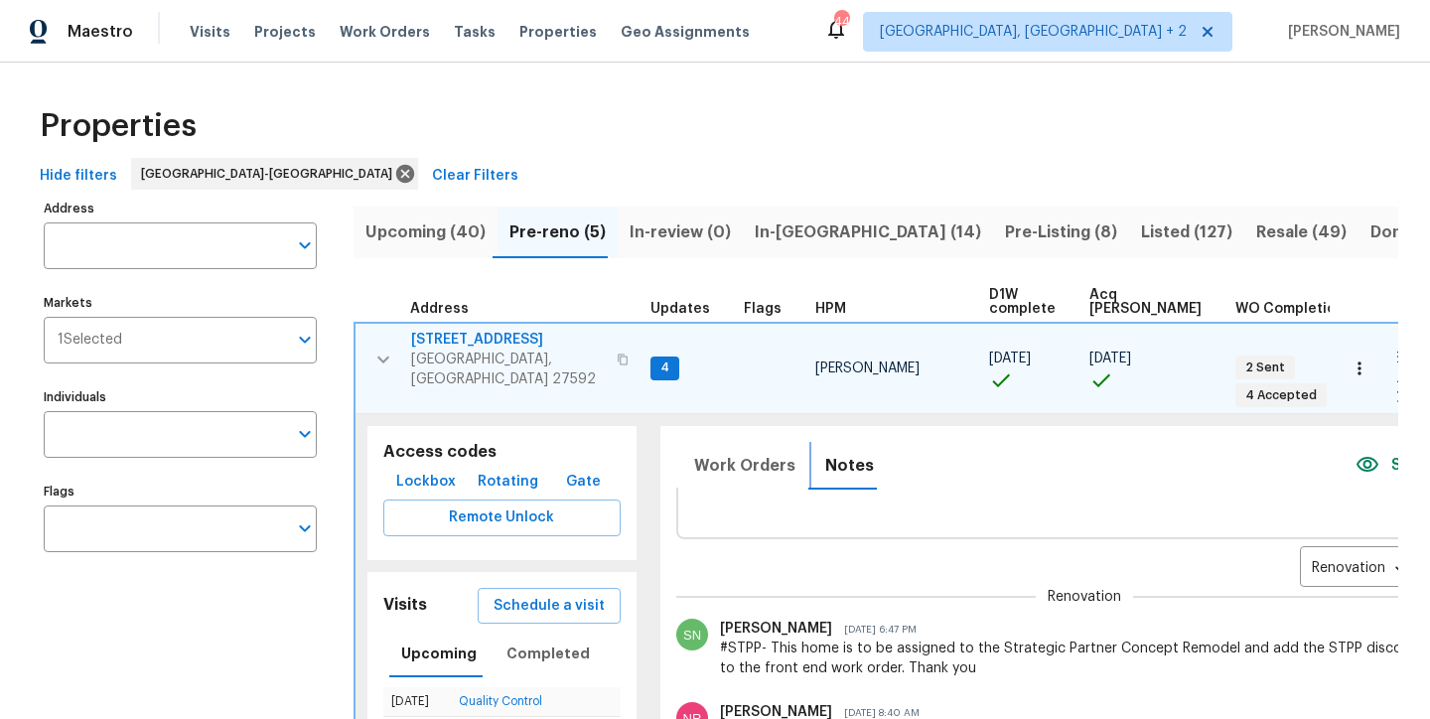
scroll to position [79, 0]
click at [1241, 539] on body "Maestro Visits Projects Work Orders Tasks Properties Geo Assignments 44 Charles…" at bounding box center [715, 359] width 1430 height 719
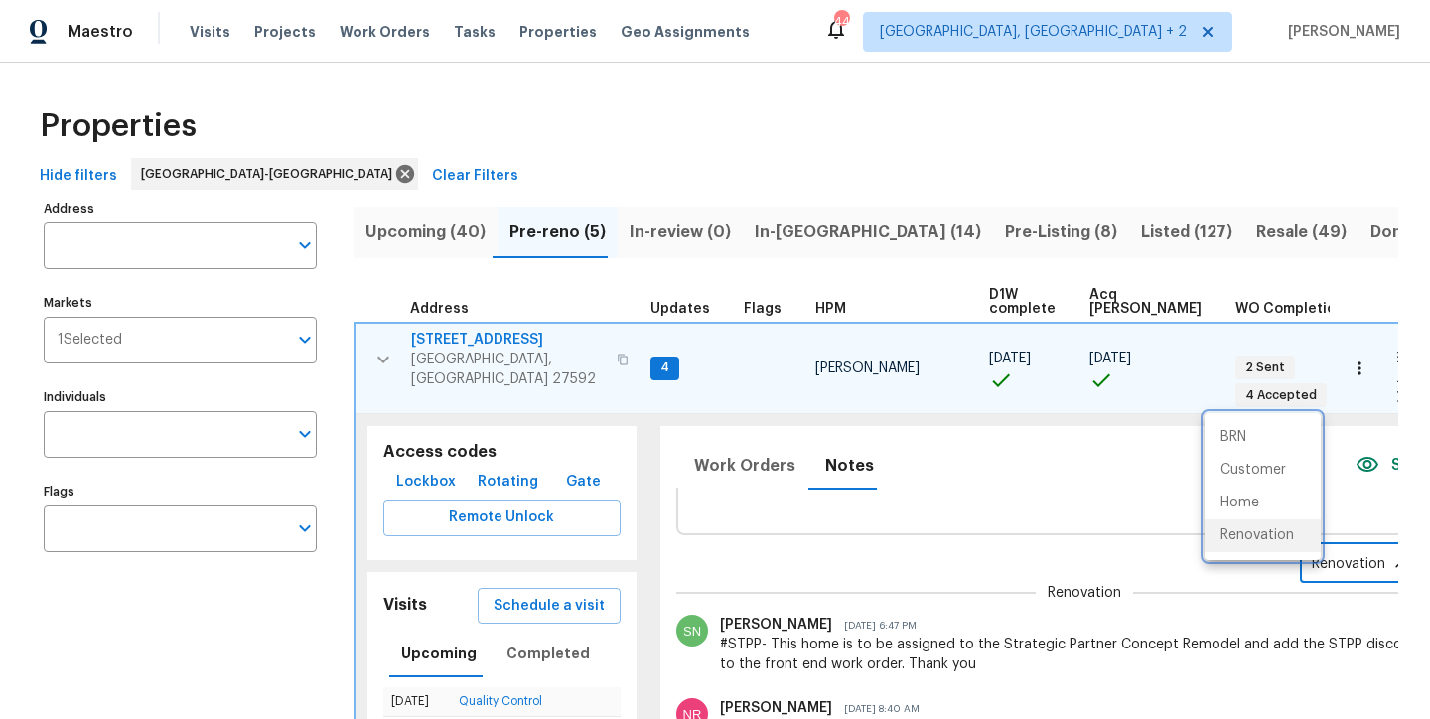
click at [890, 544] on div at bounding box center [715, 359] width 1430 height 719
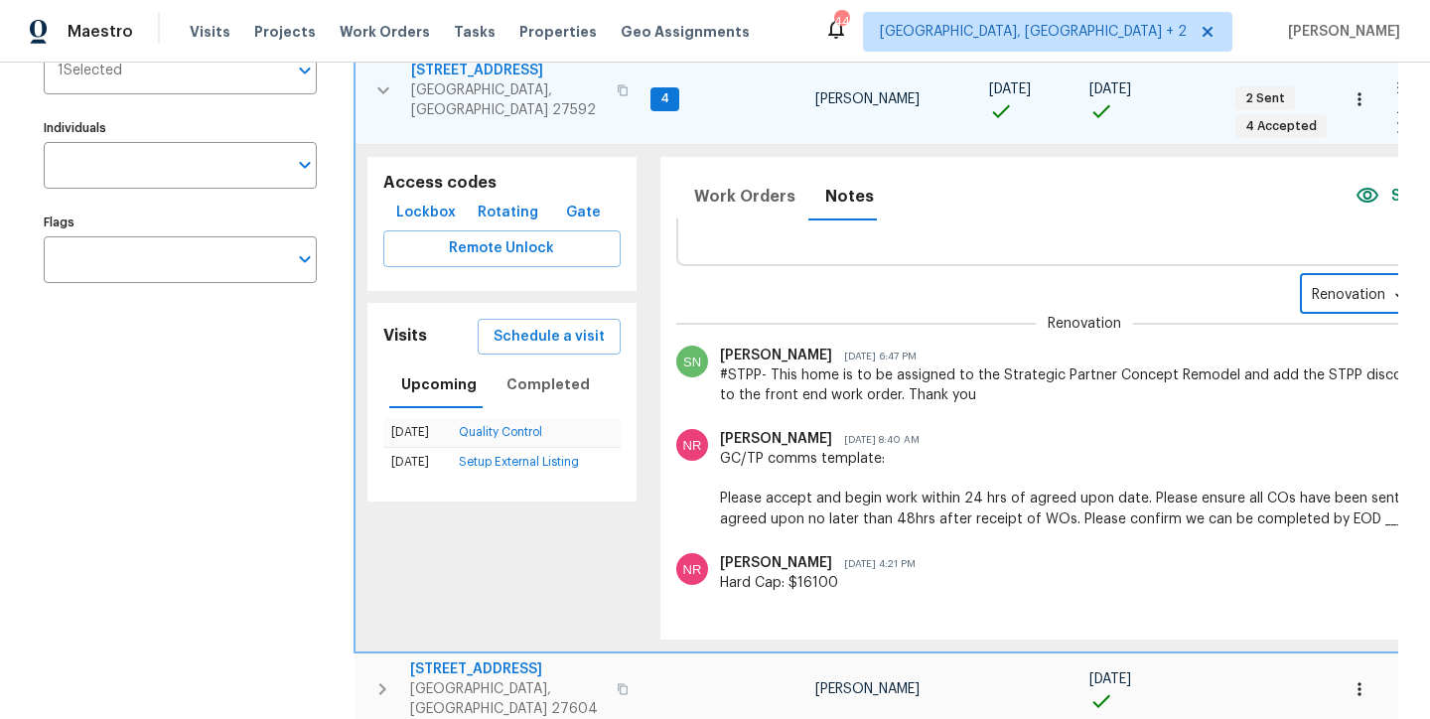
click at [394, 80] on icon "button" at bounding box center [383, 90] width 24 height 24
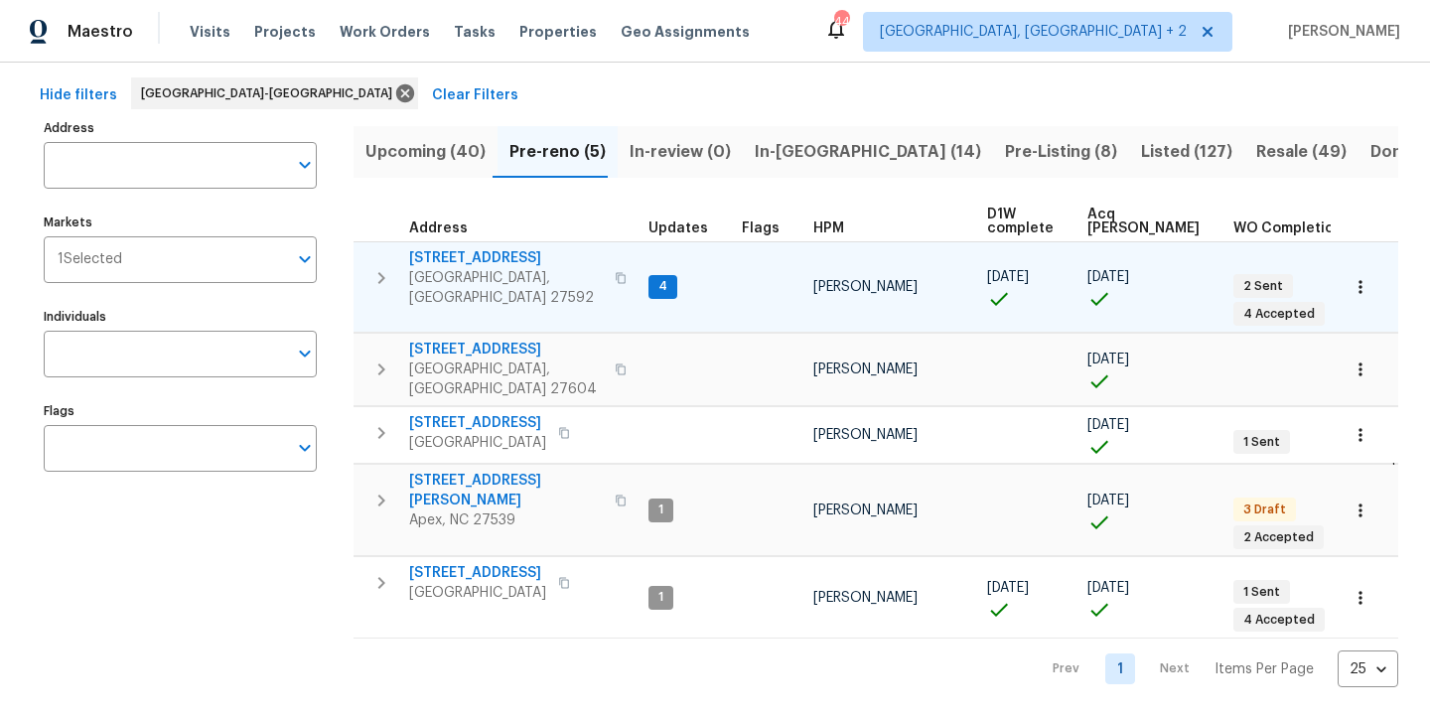
scroll to position [74, 0]
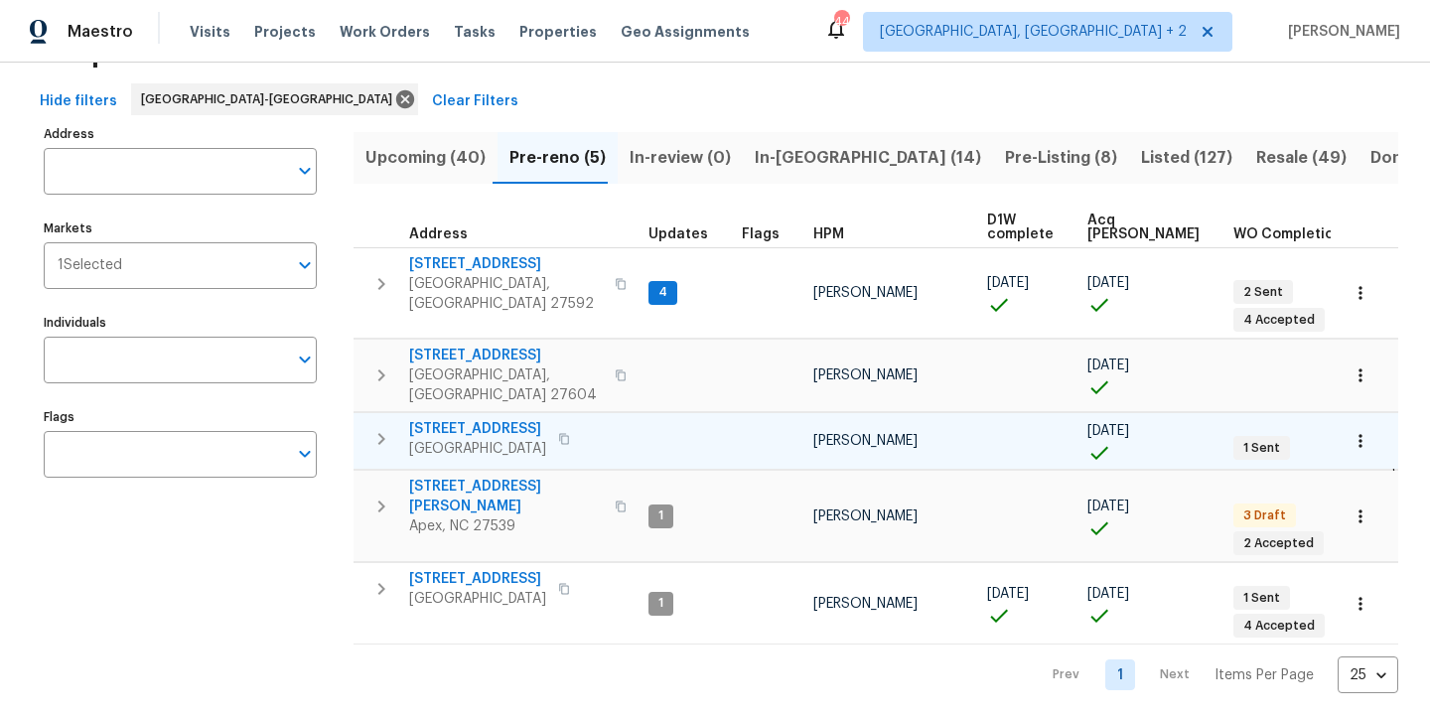
click at [373, 429] on button "button" at bounding box center [381, 439] width 40 height 40
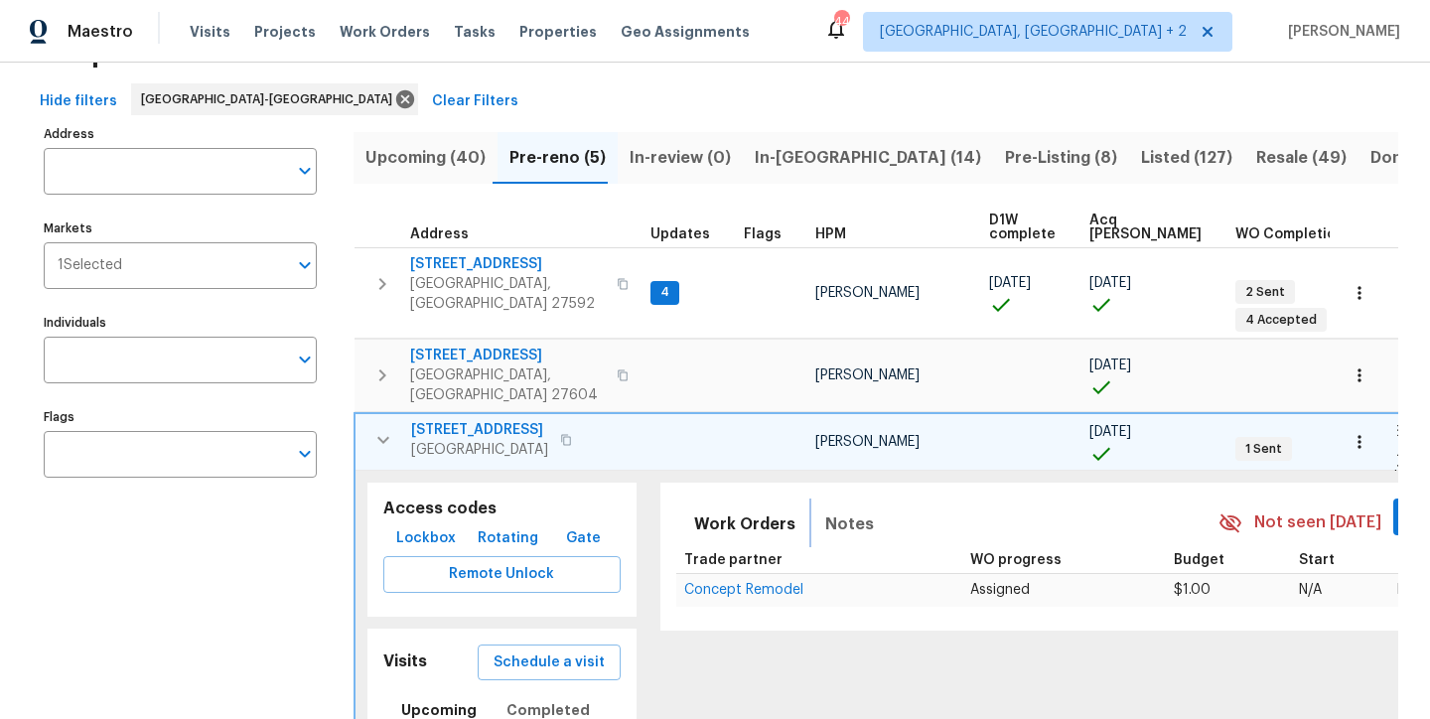
click at [825, 510] on span "Notes" at bounding box center [849, 524] width 49 height 28
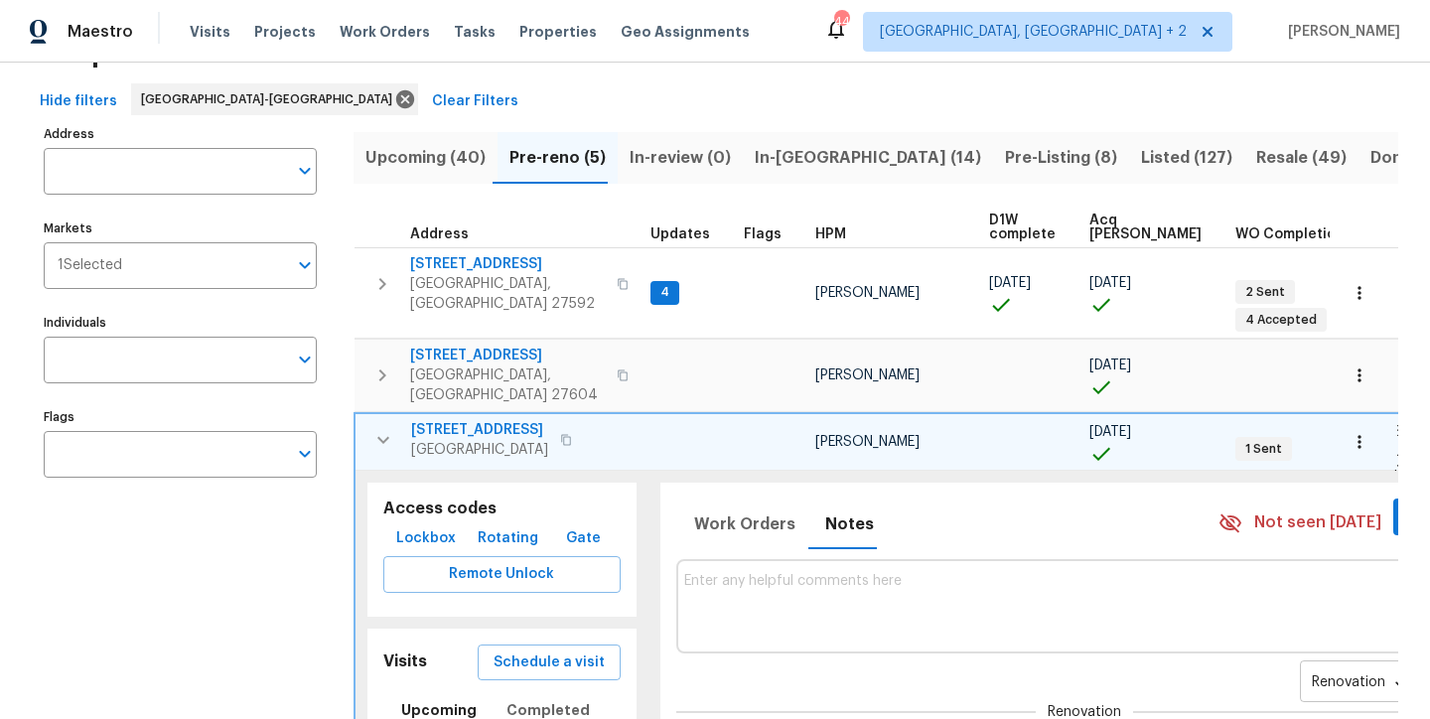
click at [1269, 660] on body "Maestro Visits Projects Work Orders Tasks Properties Geo Assignments 44 Charles…" at bounding box center [715, 359] width 1430 height 719
click at [1276, 672] on li "Renovation" at bounding box center [1277, 657] width 116 height 33
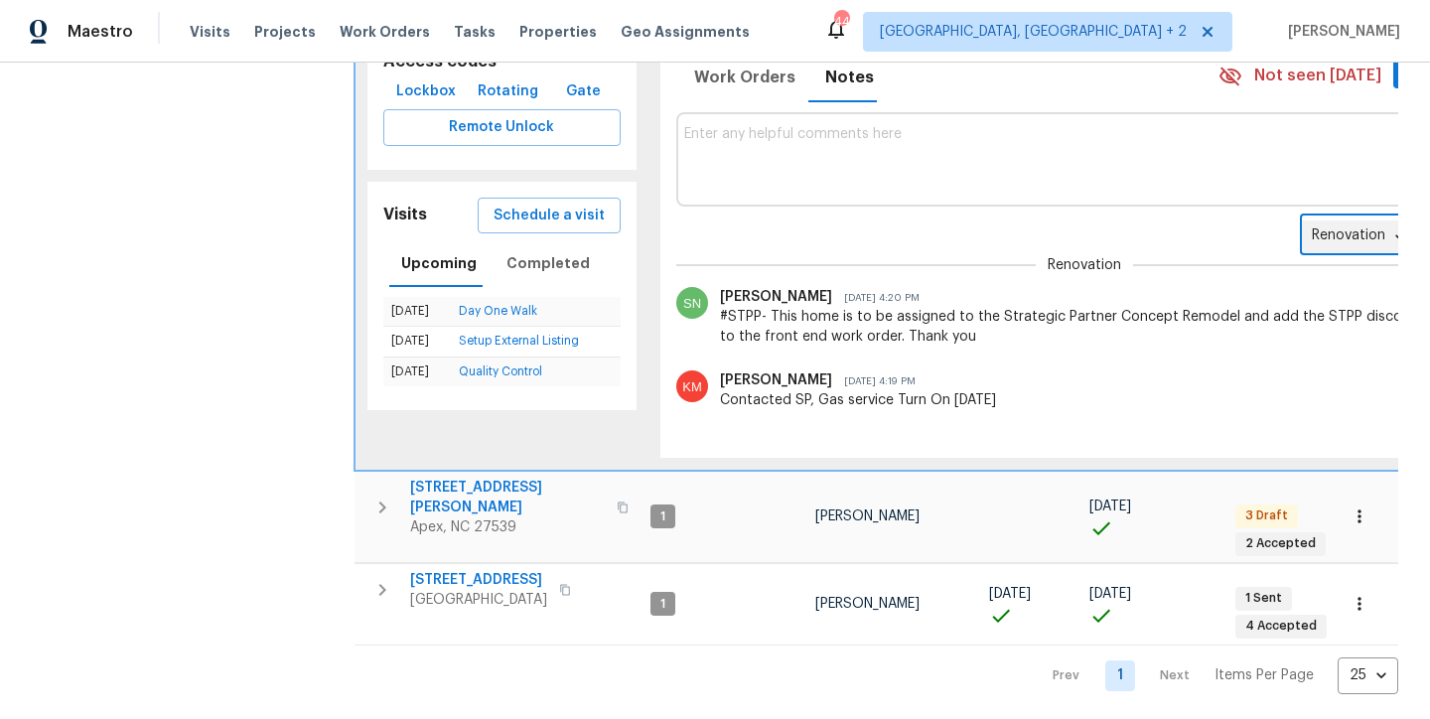
scroll to position [360, 0]
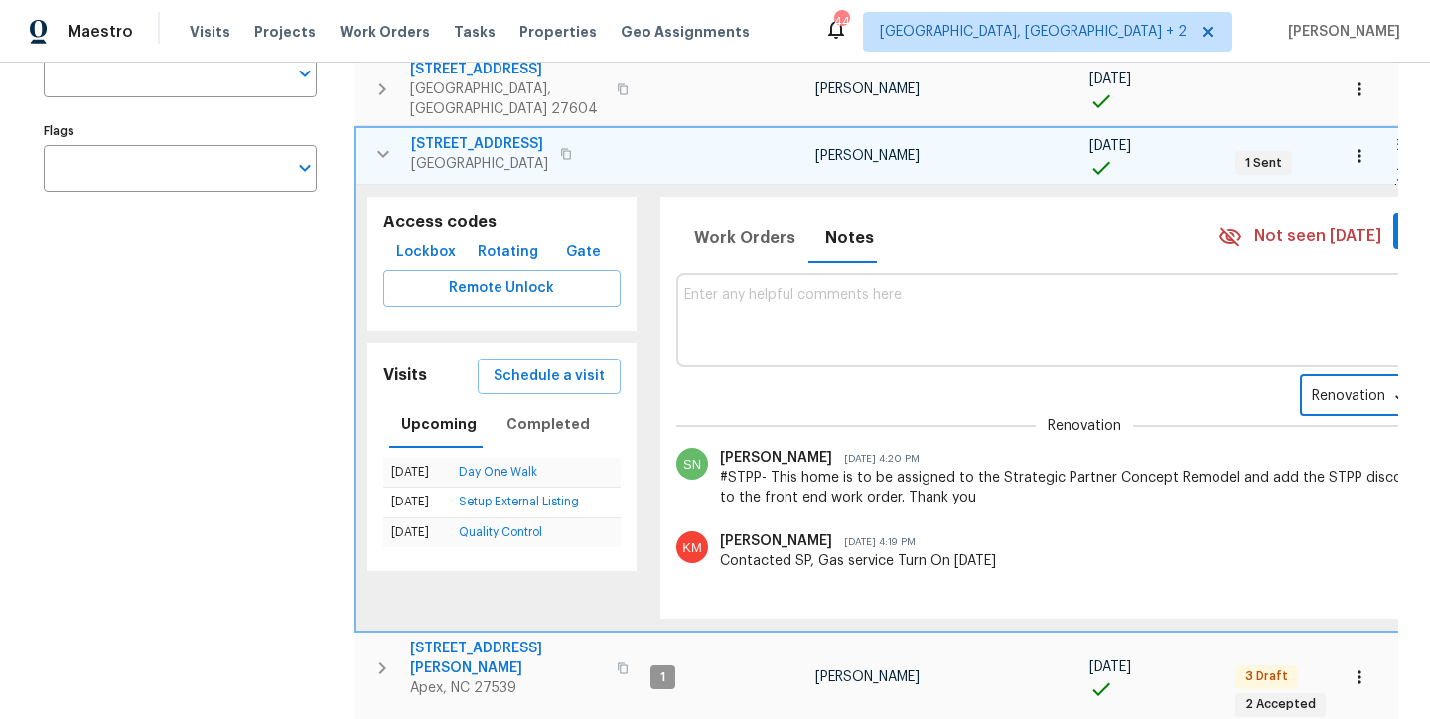
click at [1337, 134] on button "button" at bounding box center [1359, 156] width 44 height 44
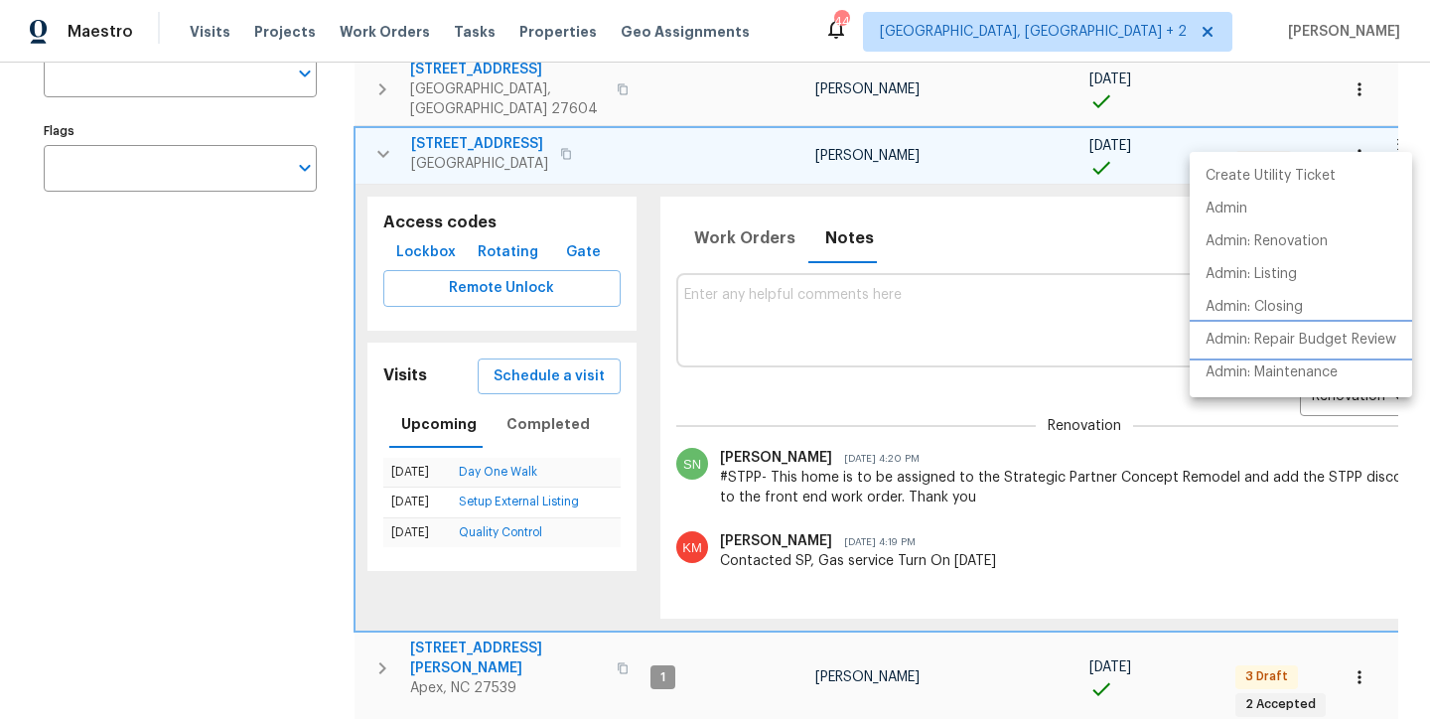
click at [1347, 346] on p "Admin: Repair Budget Review" at bounding box center [1300, 340] width 191 height 21
drag, startPoint x: 896, startPoint y: 283, endPoint x: 891, endPoint y: 293, distance: 11.1
click at [896, 283] on div at bounding box center [715, 359] width 1430 height 719
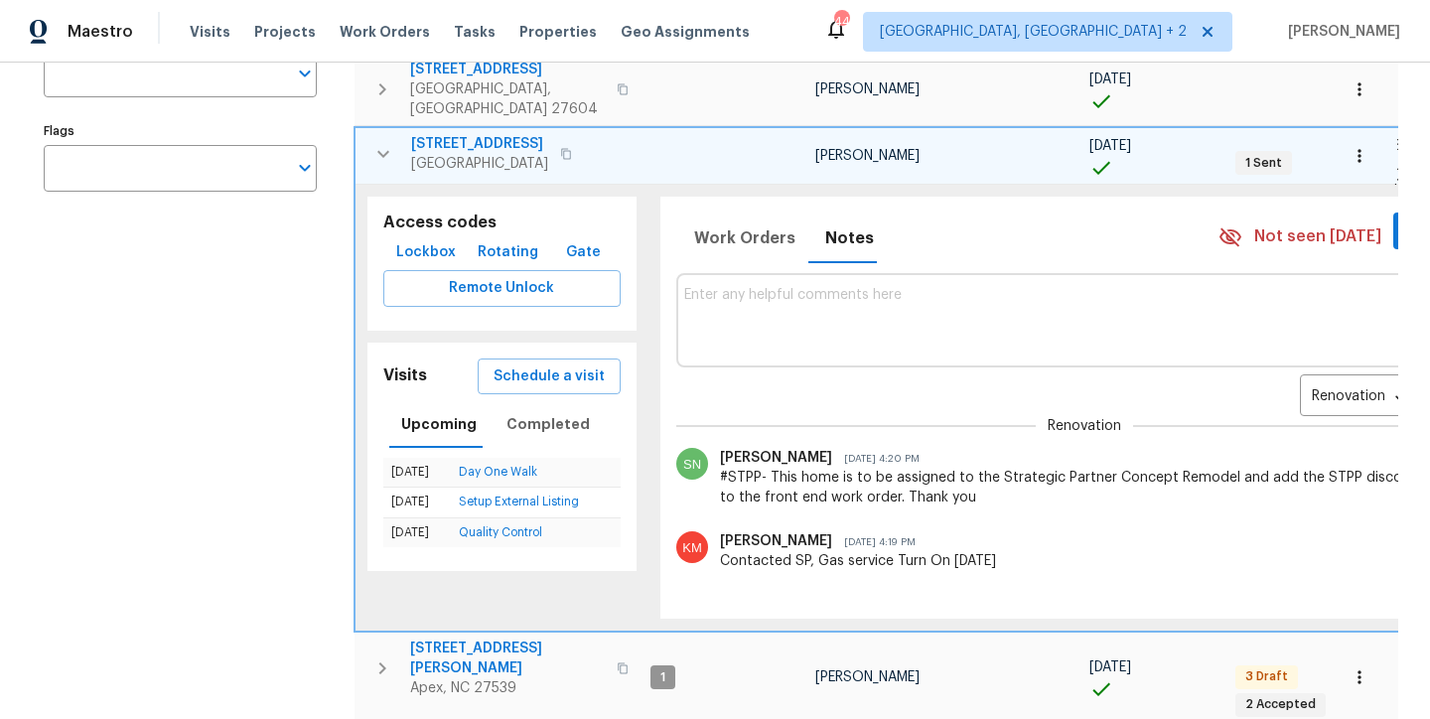
click at [890, 295] on div "Create Utility Ticket Admin Admin: Renovation Admin: Listing Admin: Closing Adm…" at bounding box center [715, 359] width 1430 height 719
click at [830, 287] on textarea at bounding box center [1084, 320] width 800 height 67
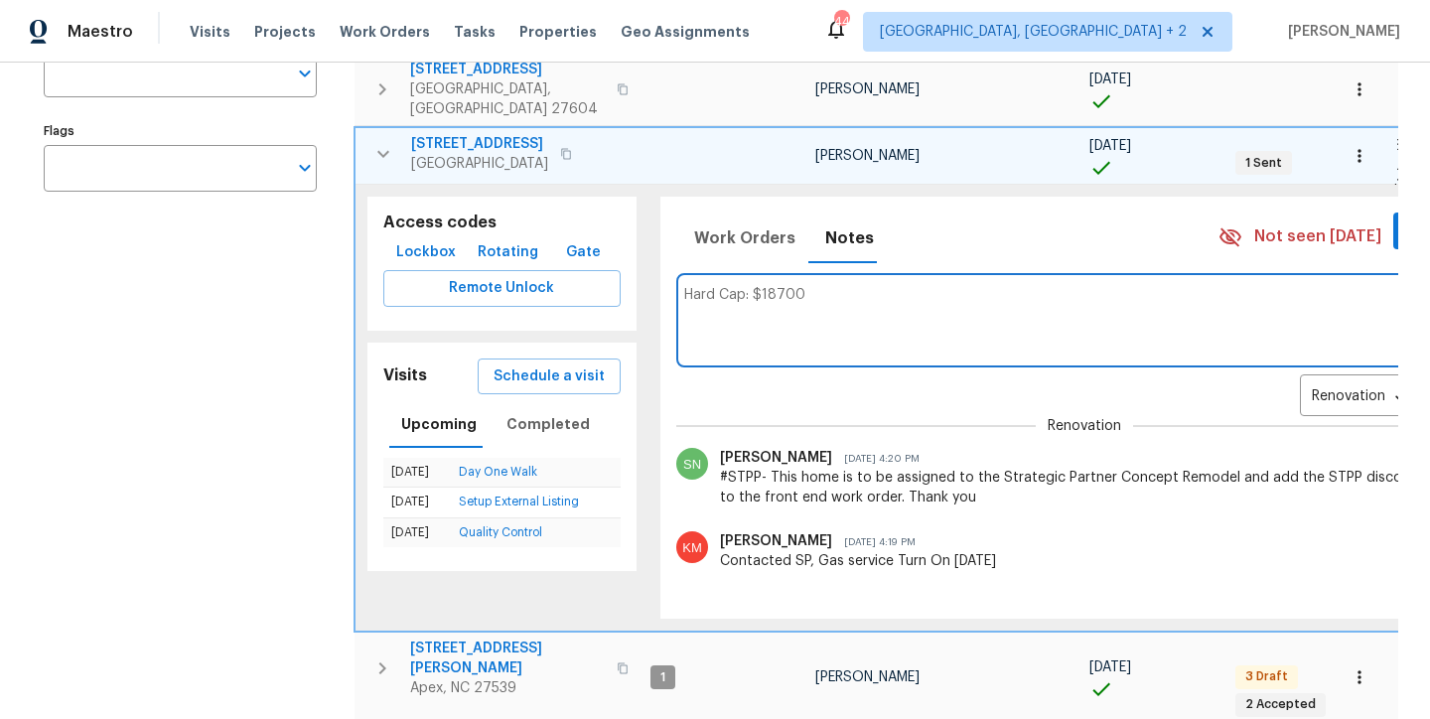
type textarea "Hard Cap: $18700"
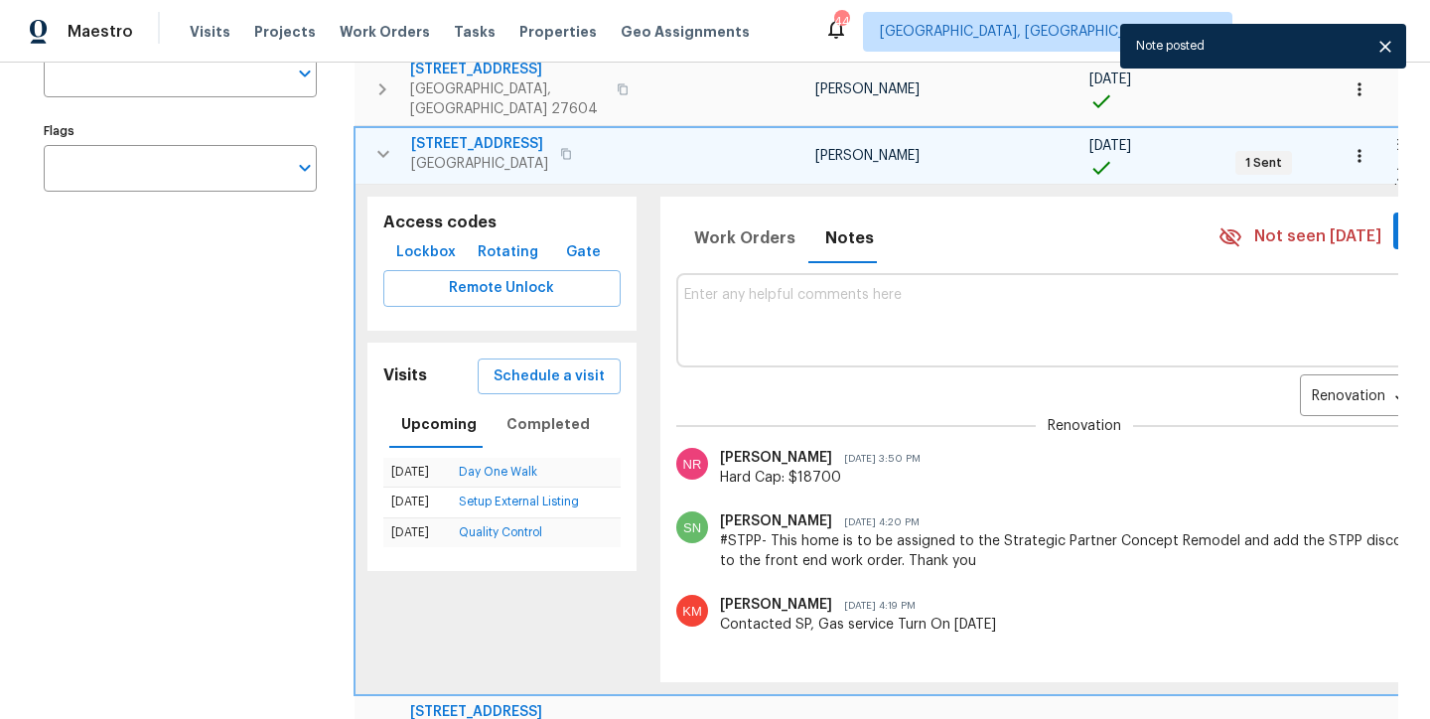
click at [377, 142] on icon "button" at bounding box center [383, 154] width 24 height 24
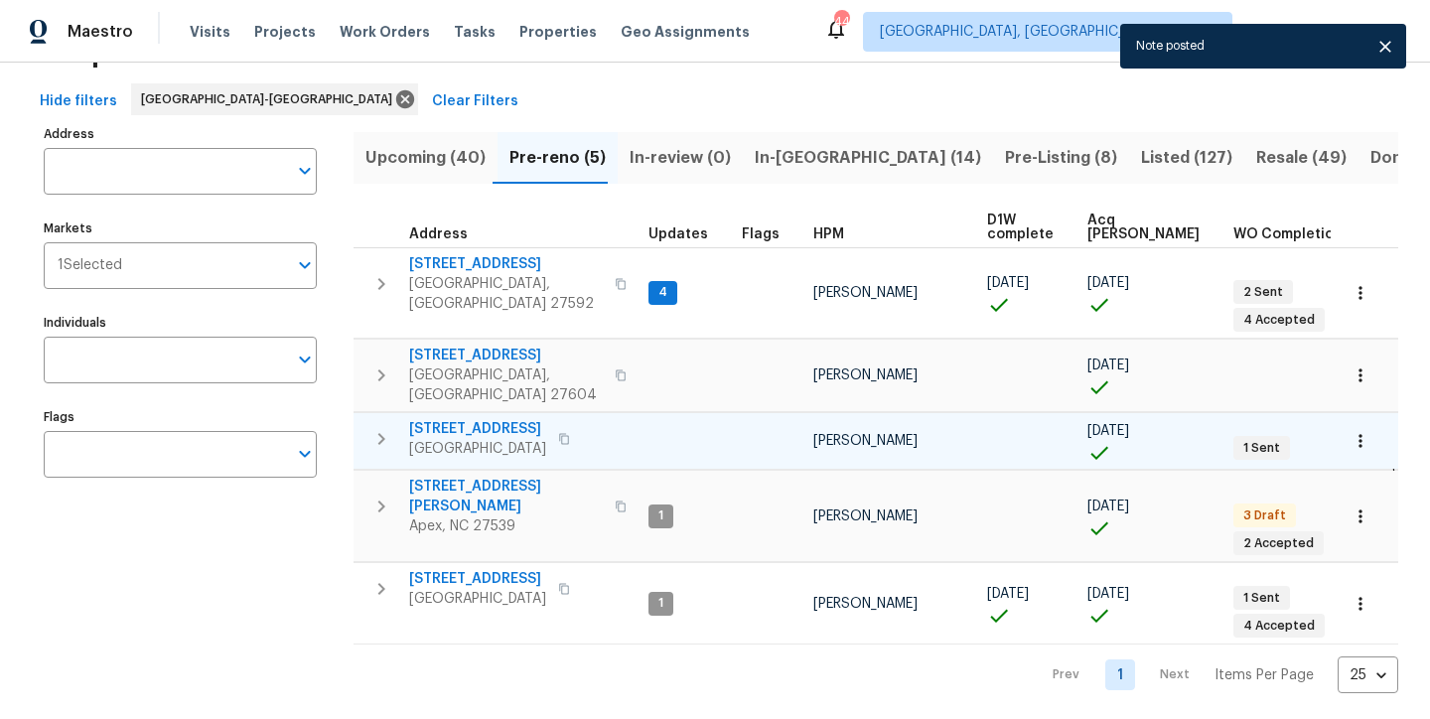
scroll to position [74, 0]
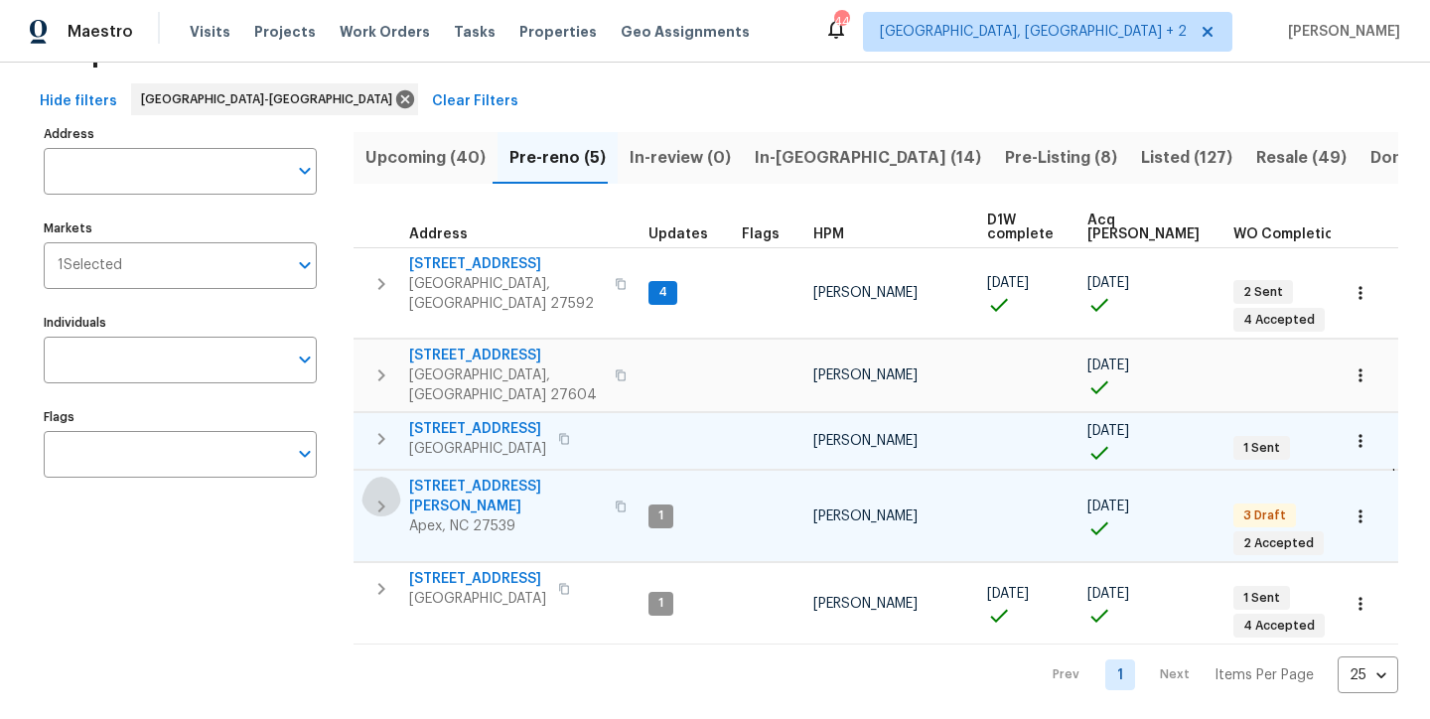
click at [381, 500] on icon "button" at bounding box center [381, 506] width 7 height 12
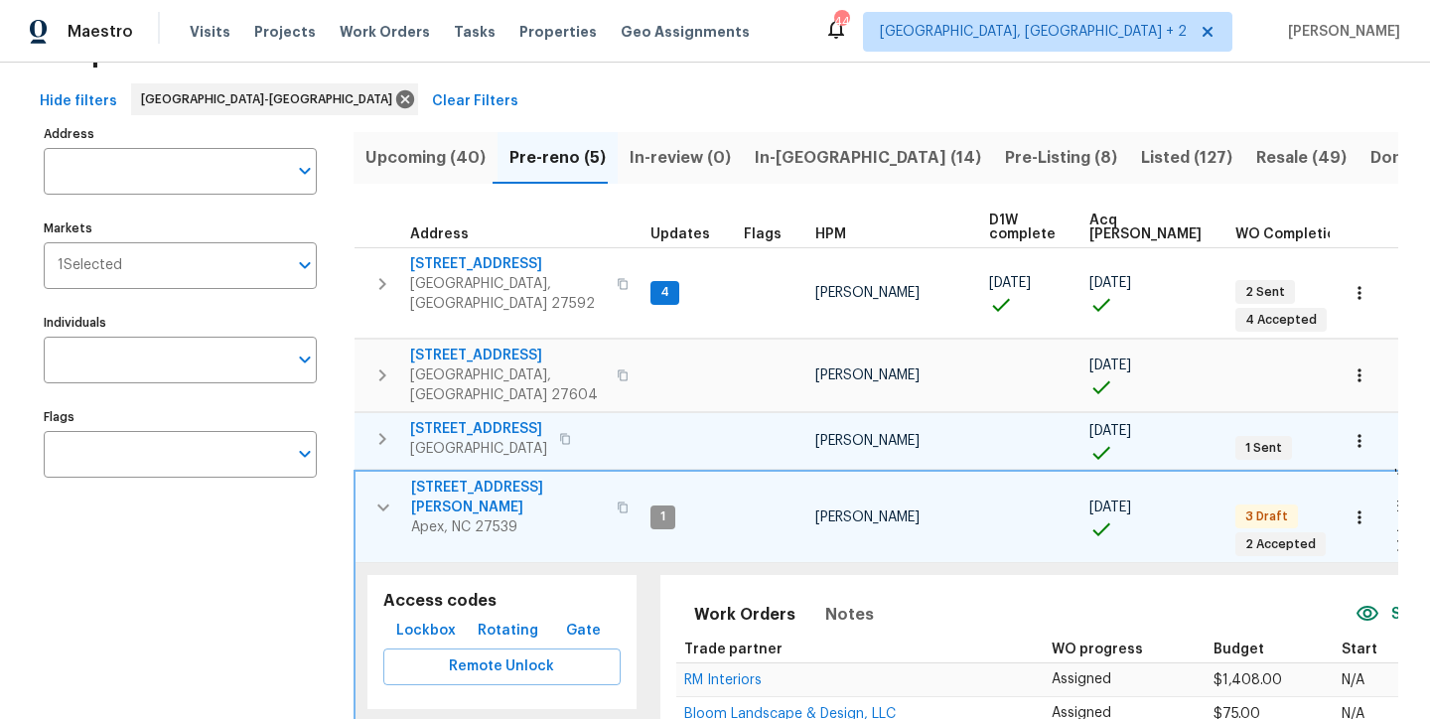
scroll to position [227, 0]
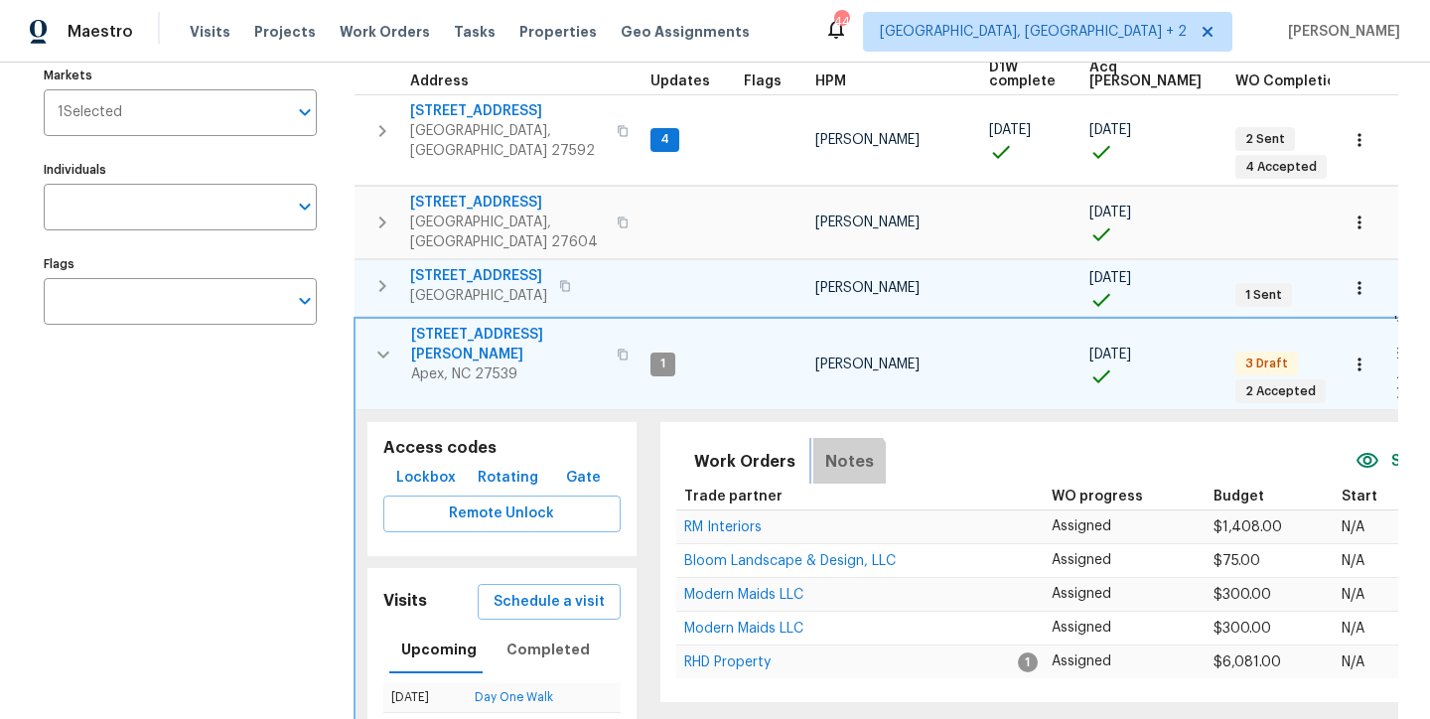
click at [825, 448] on span "Notes" at bounding box center [849, 462] width 49 height 28
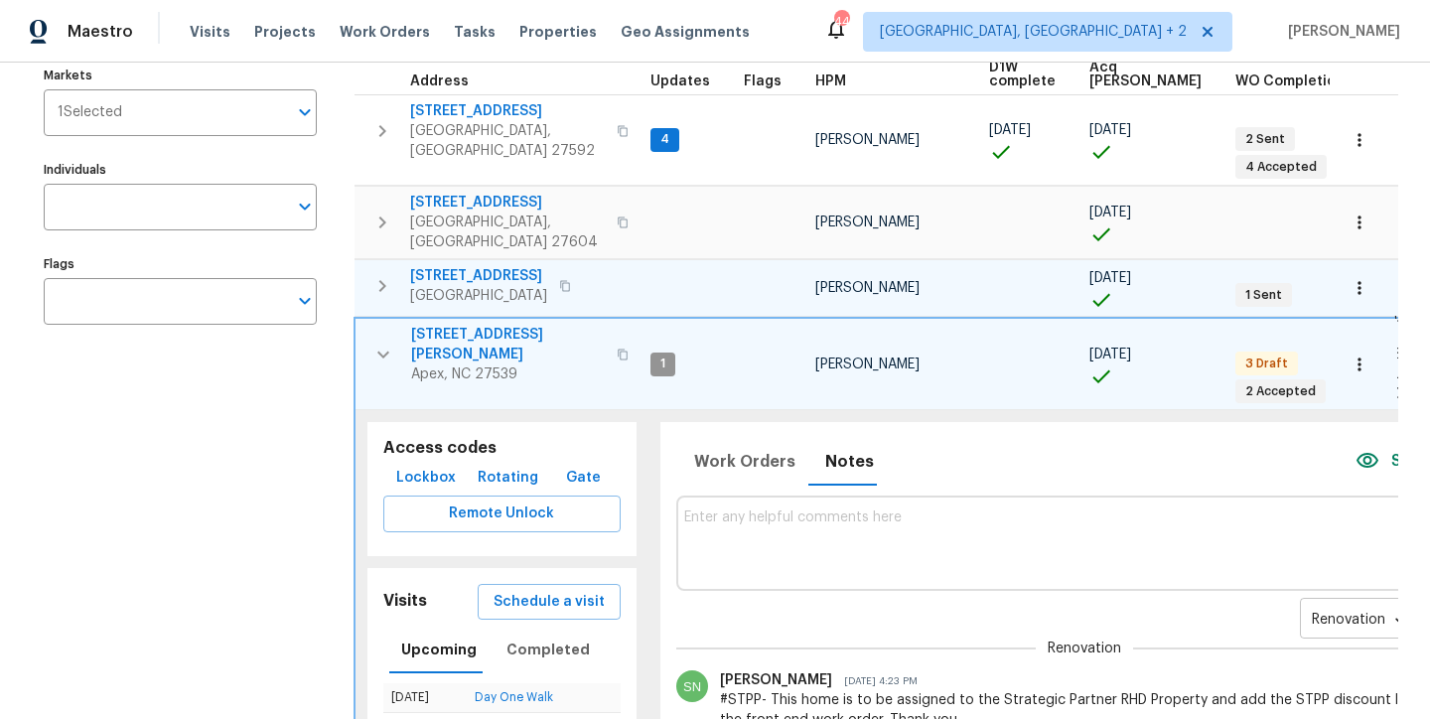
click at [1235, 586] on body "Maestro Visits Projects Work Orders Tasks Properties Geo Assignments 44 Charles…" at bounding box center [715, 359] width 1430 height 719
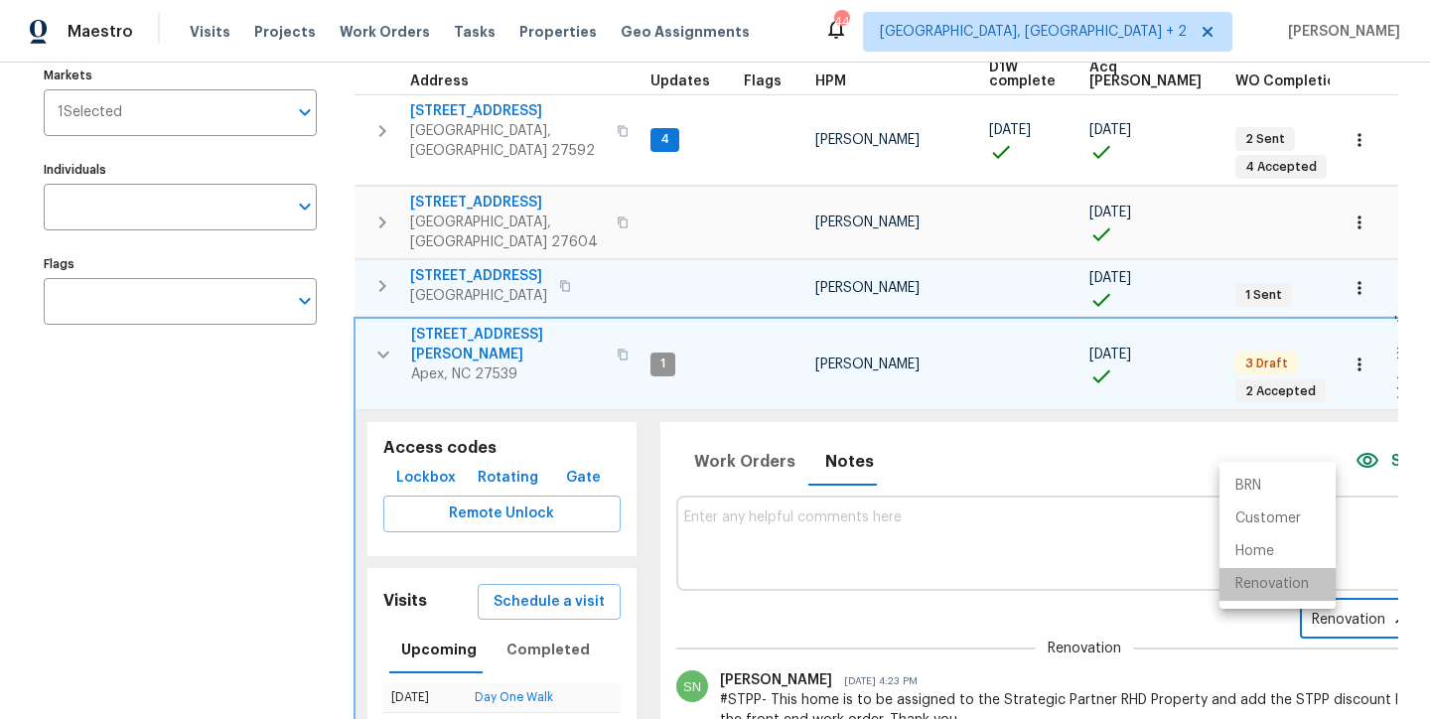
click at [1242, 585] on li "Renovation" at bounding box center [1277, 584] width 116 height 33
click at [1002, 603] on div "Renovation RENOVATION ​ Add" at bounding box center [1084, 621] width 816 height 37
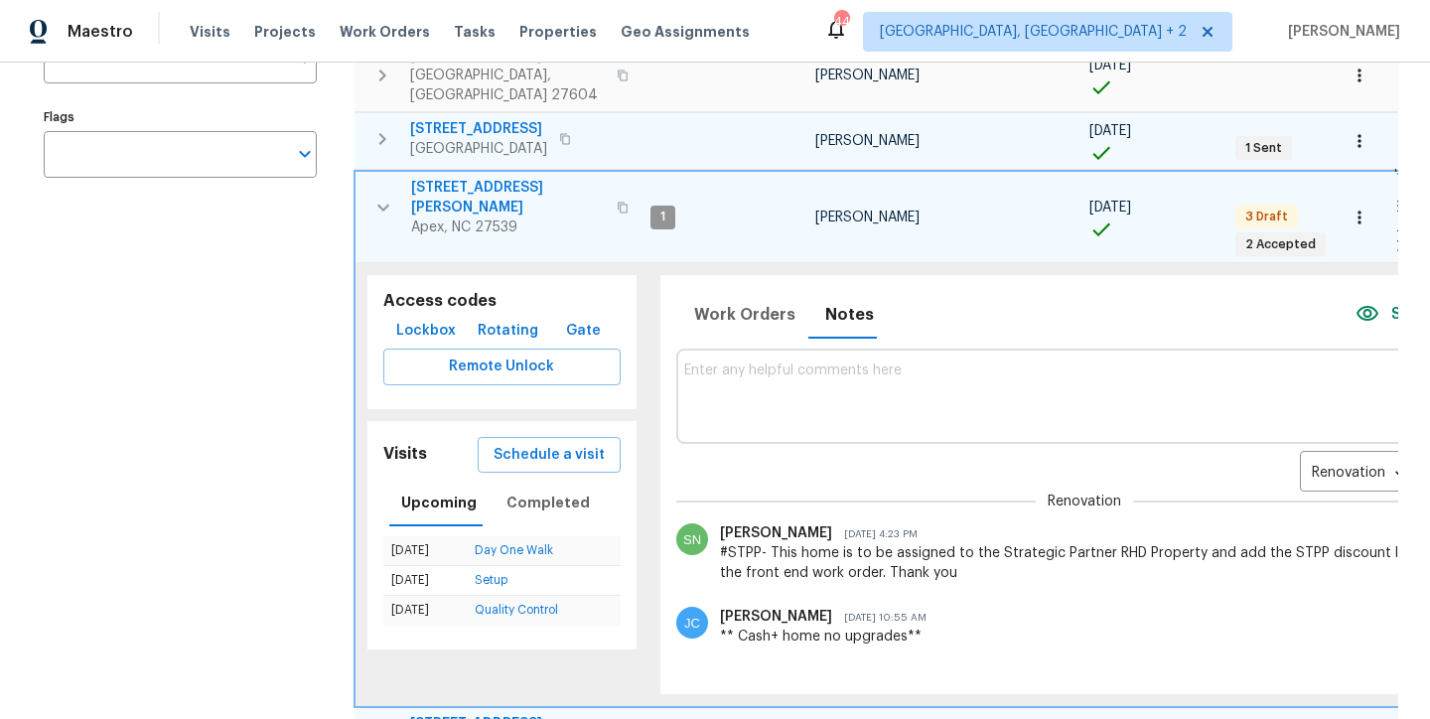
scroll to position [126, 0]
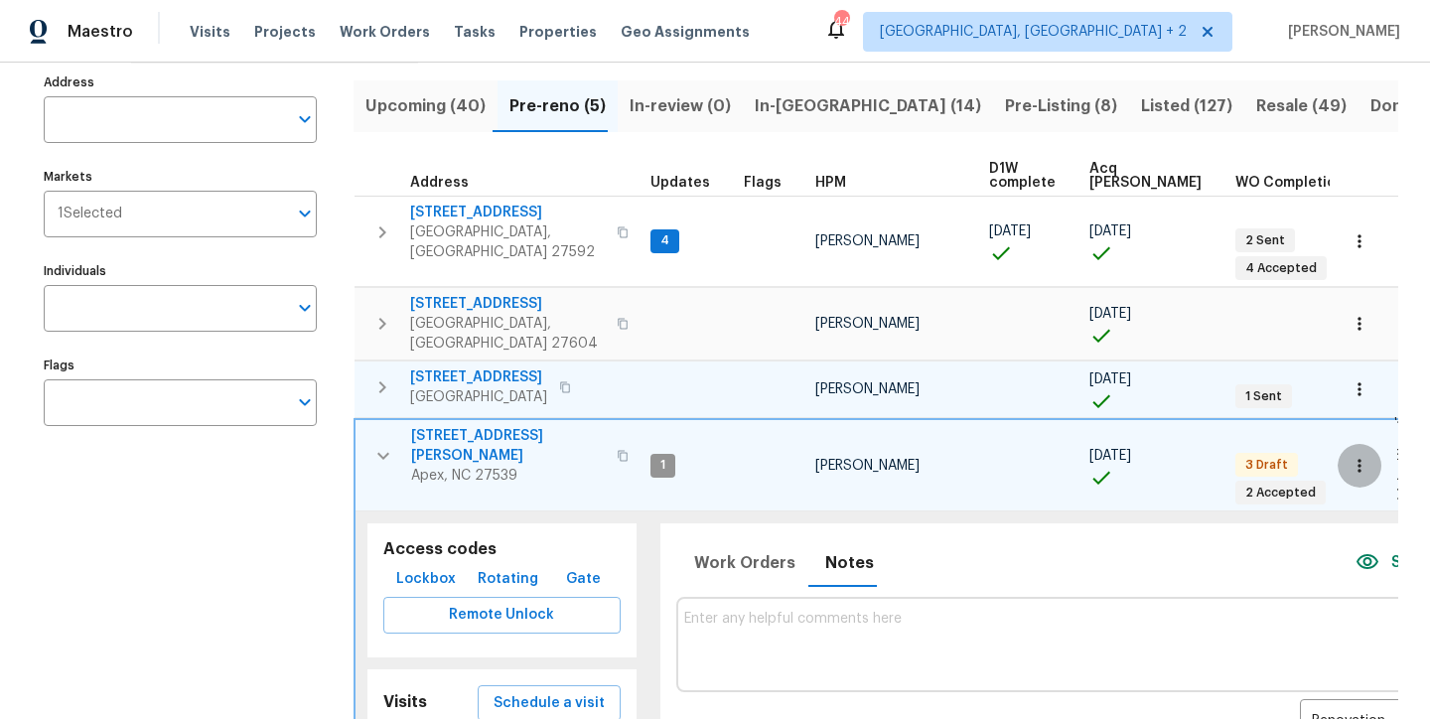
click at [1349, 456] on icon "button" at bounding box center [1359, 466] width 20 height 20
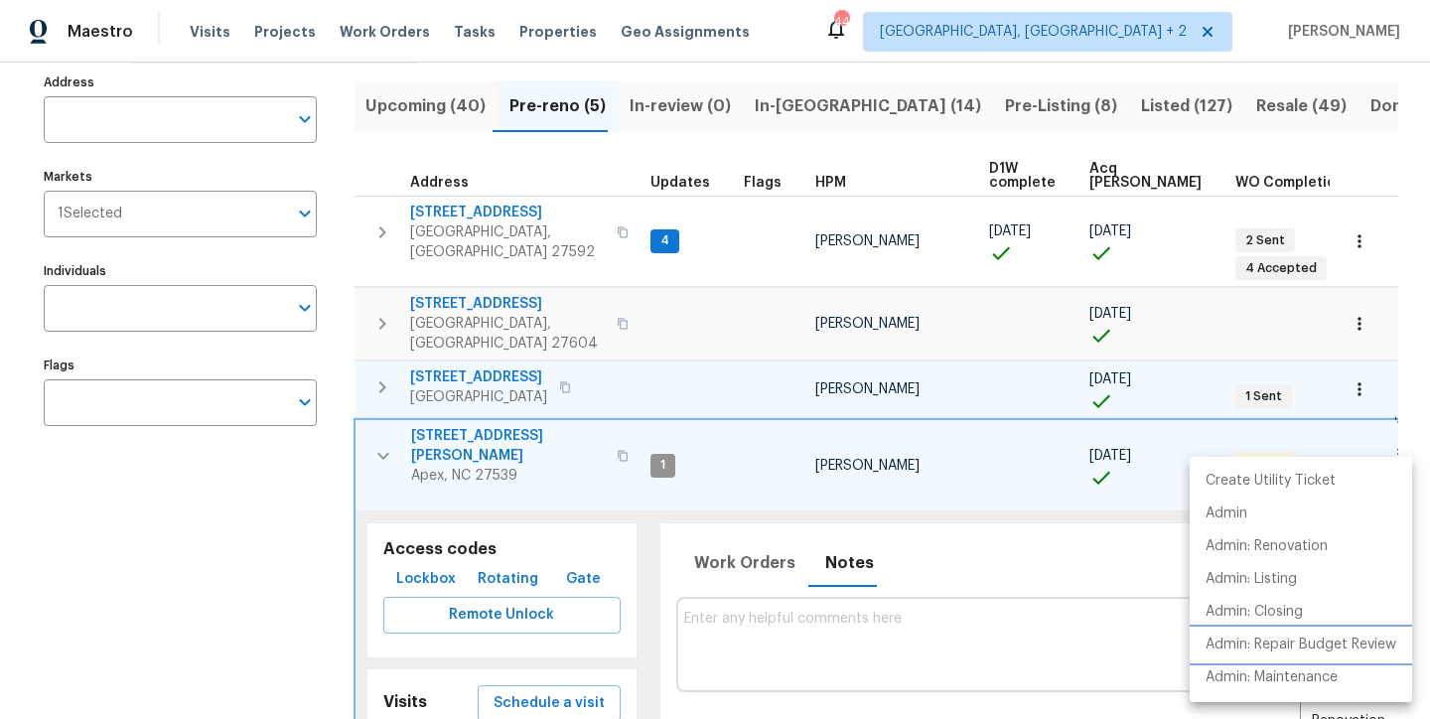
click at [1368, 645] on p "Admin: Repair Budget Review" at bounding box center [1300, 644] width 191 height 21
click at [371, 417] on div at bounding box center [715, 359] width 1430 height 719
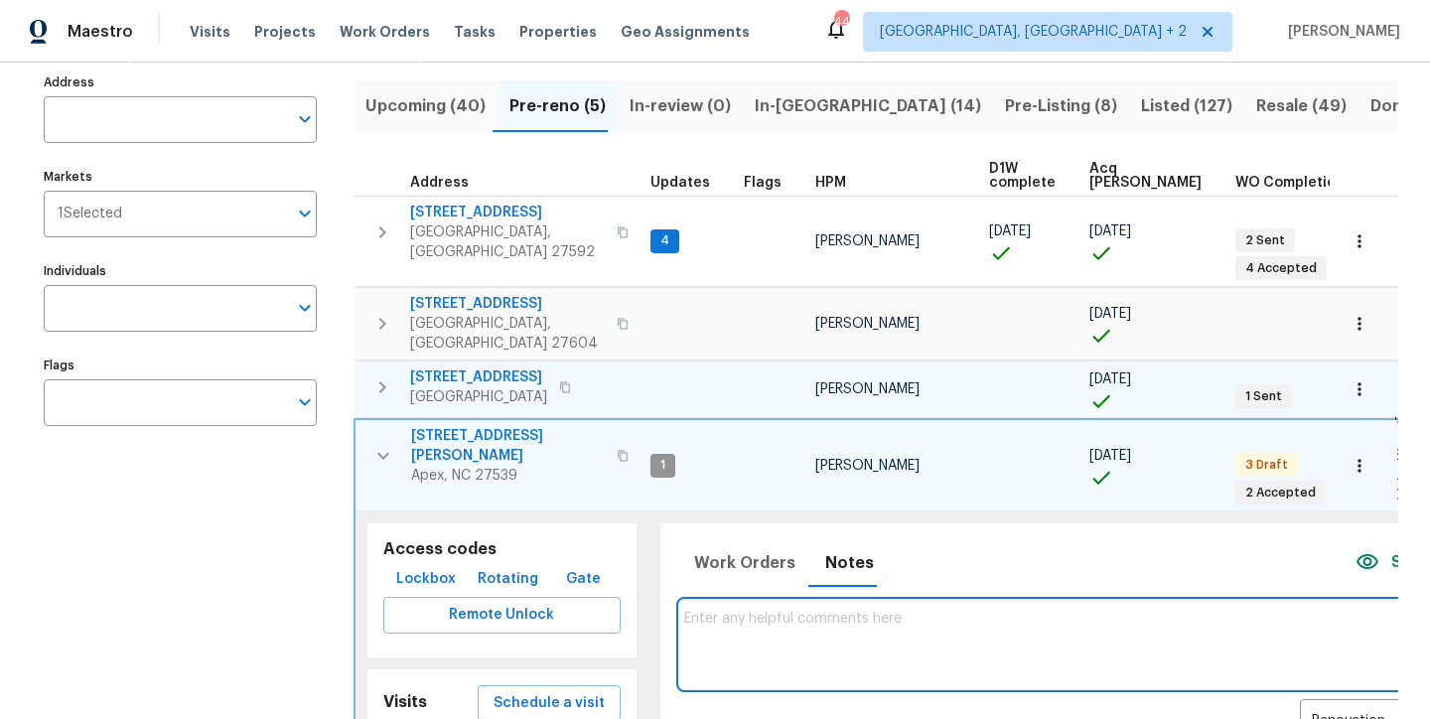
click at [849, 611] on textarea at bounding box center [1084, 644] width 800 height 67
type textarea "Hard Cap: $11800"
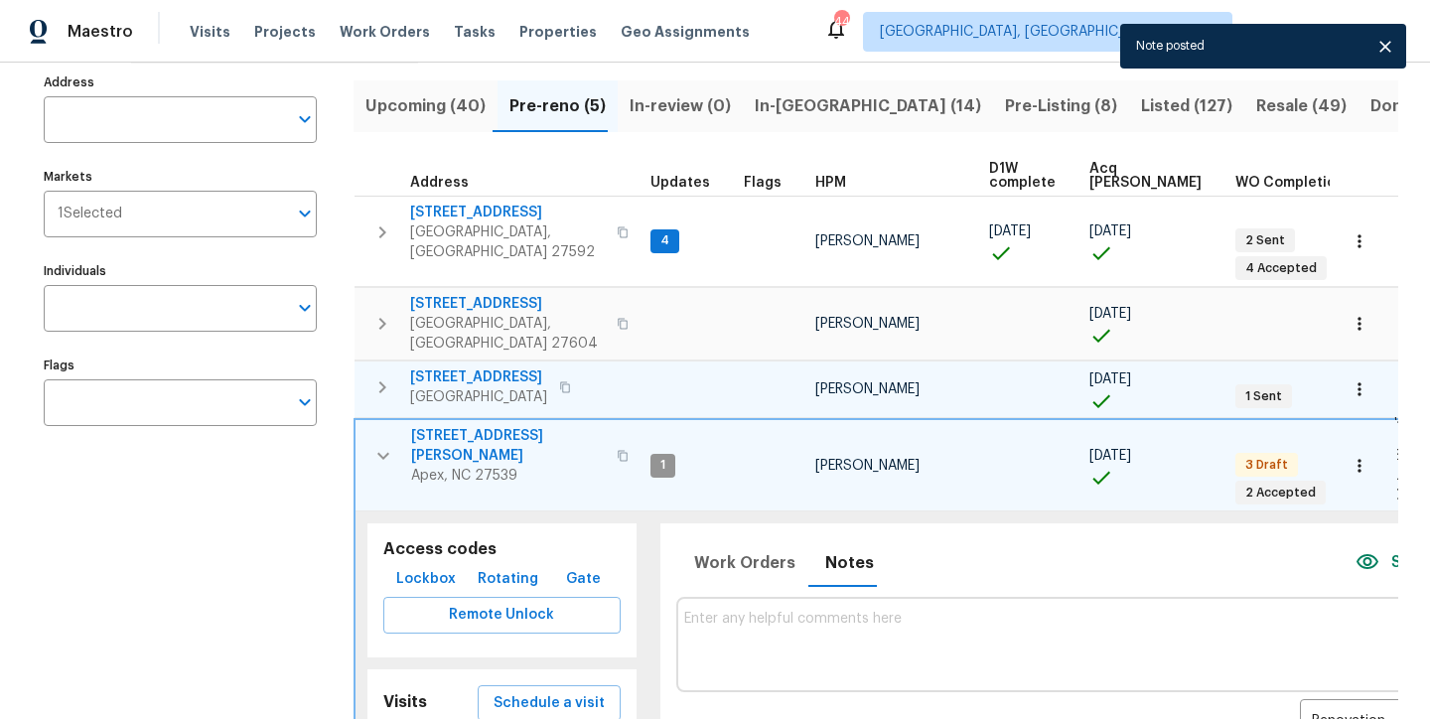
click at [383, 453] on icon "button" at bounding box center [383, 456] width 12 height 7
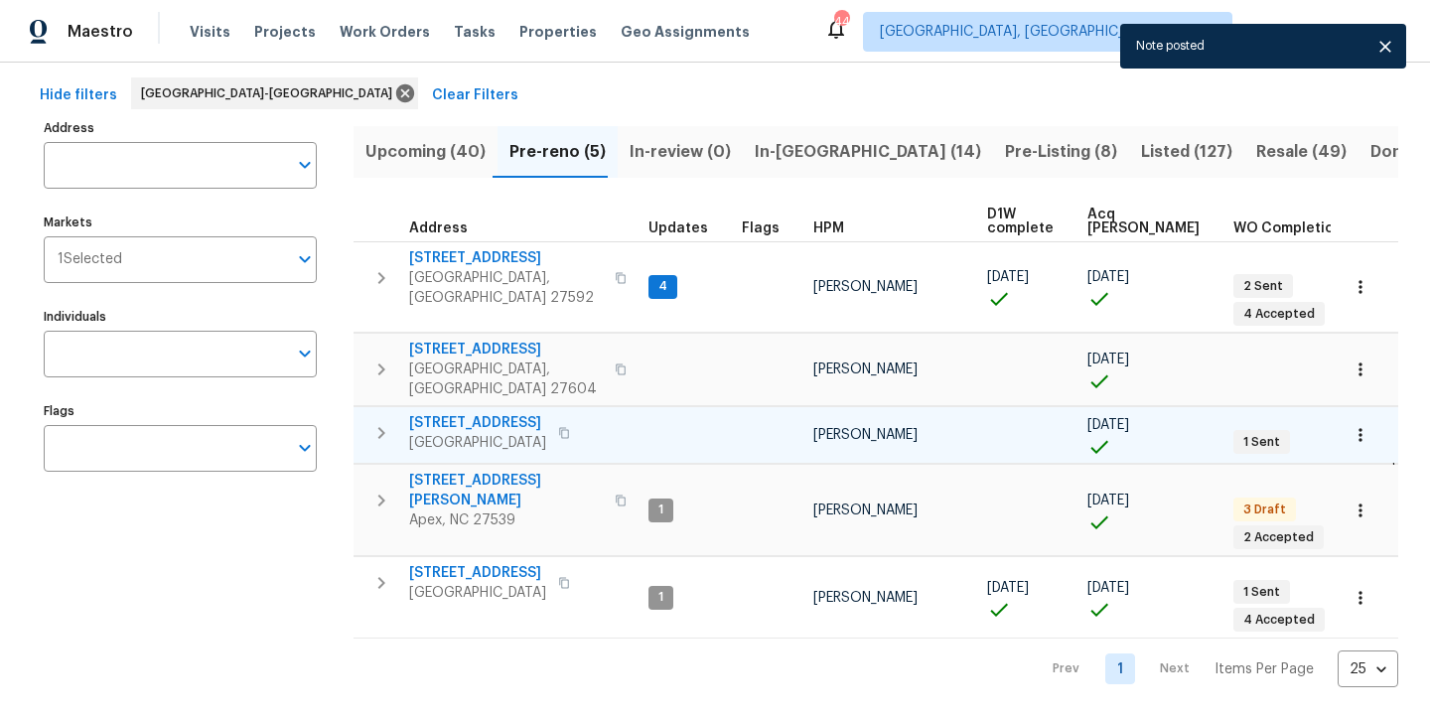
scroll to position [74, 0]
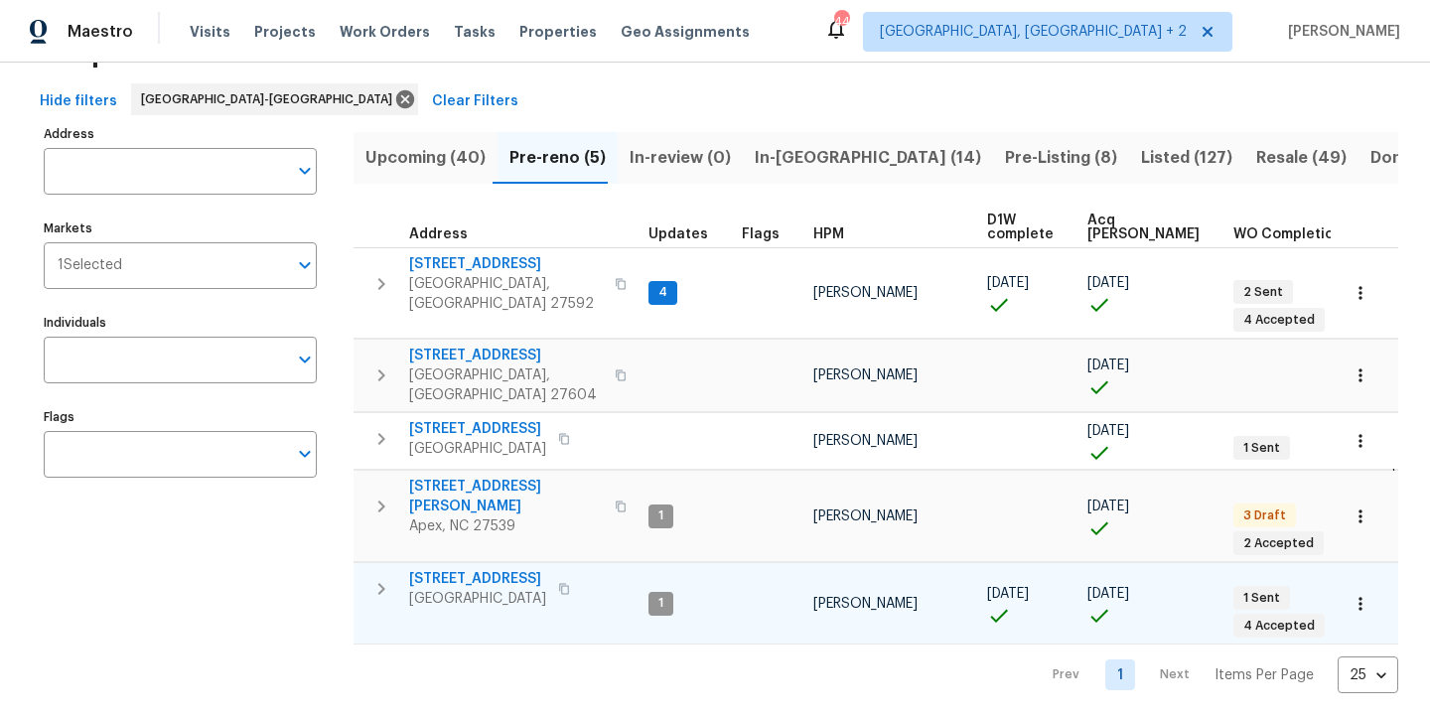
click at [373, 577] on icon "button" at bounding box center [381, 589] width 24 height 24
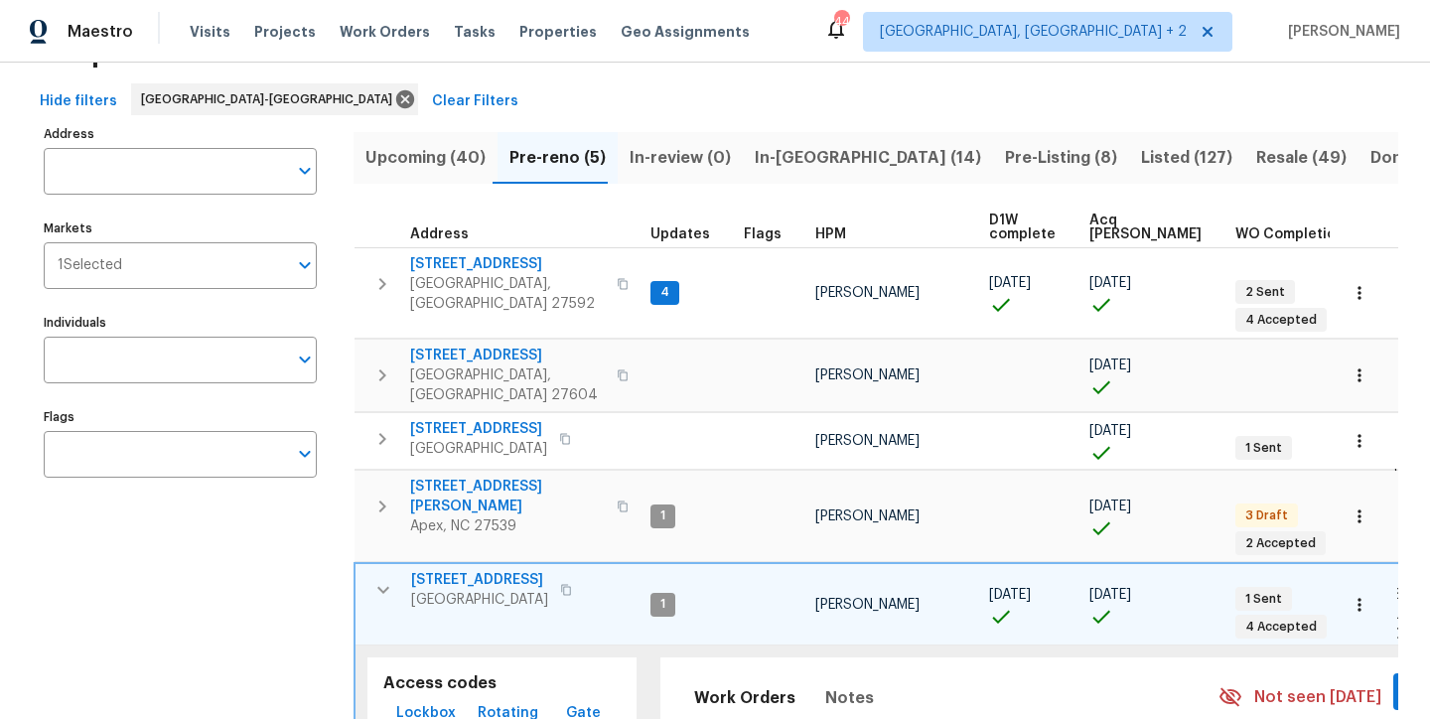
scroll to position [230, 0]
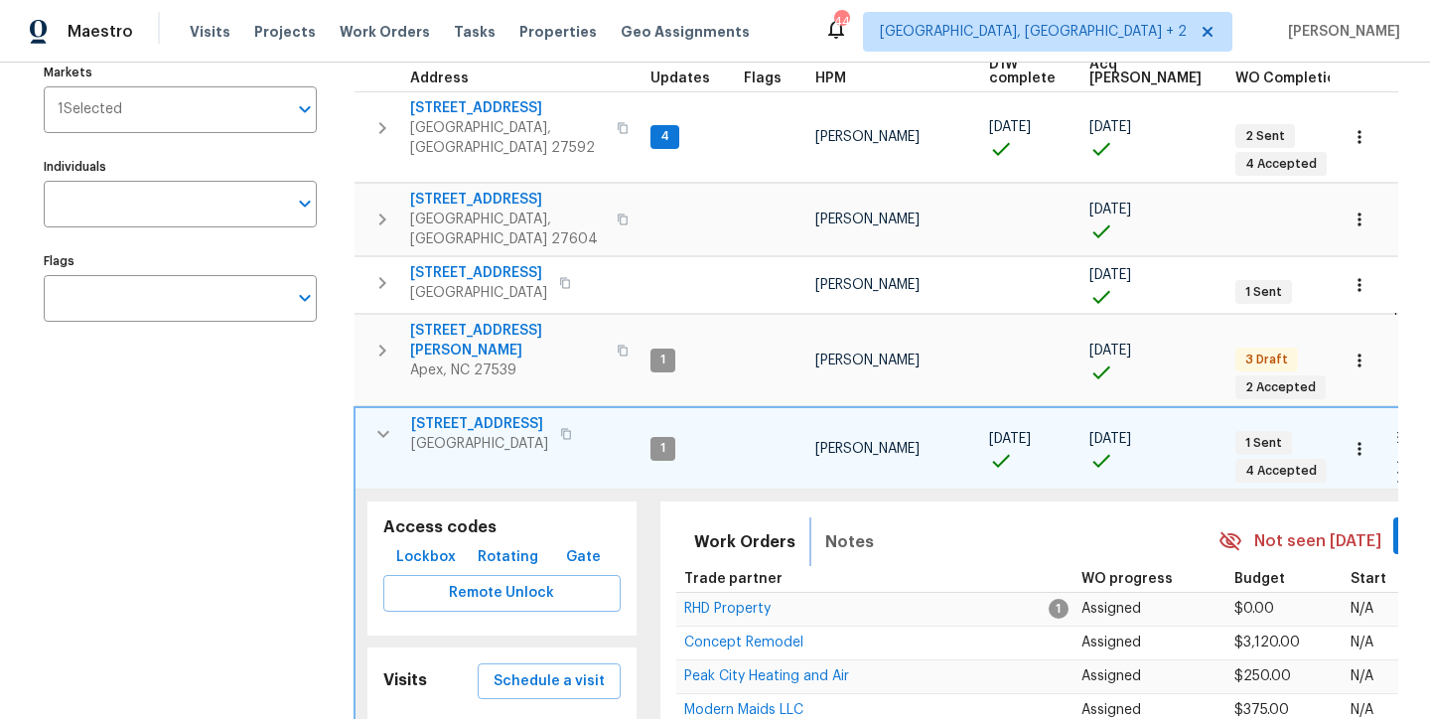
click at [825, 528] on span "Notes" at bounding box center [849, 542] width 49 height 28
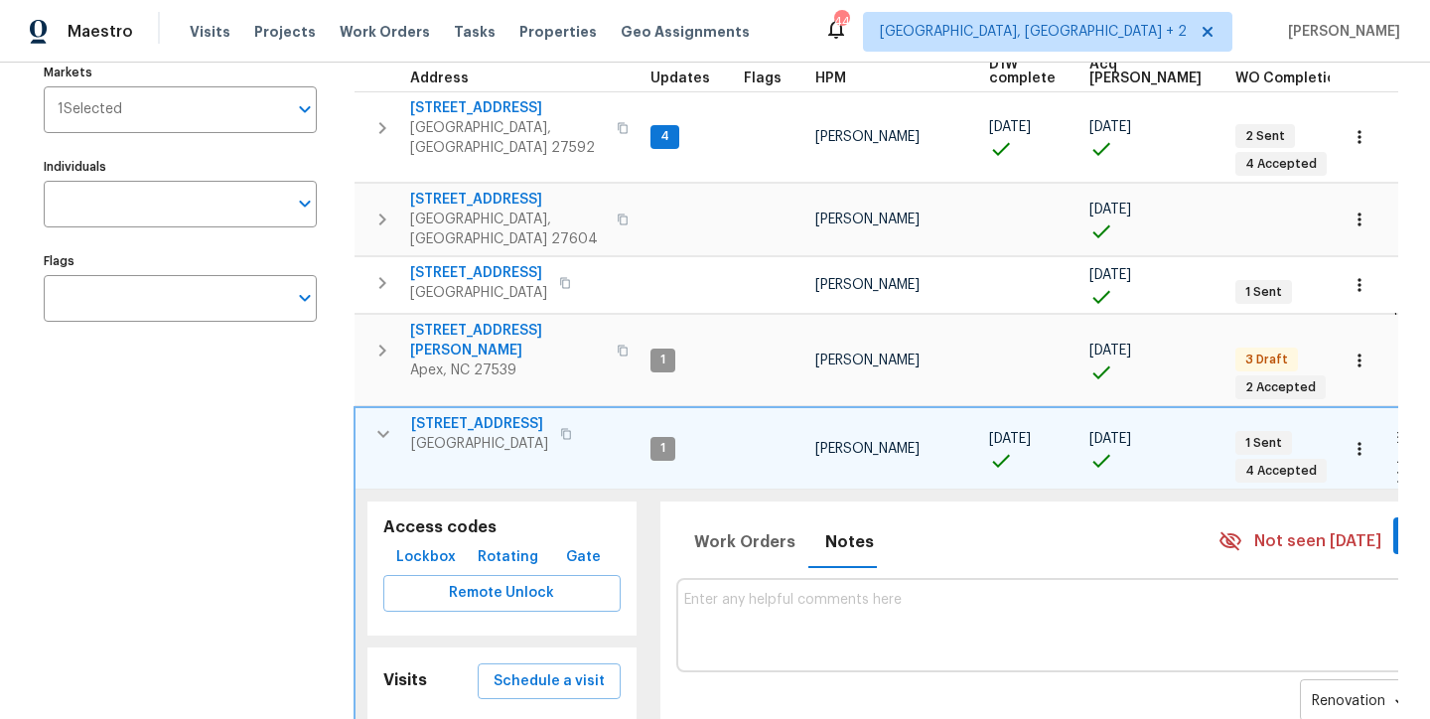
click at [1250, 666] on body "Maestro Visits Projects Work Orders Tasks Properties Geo Assignments 44 Charles…" at bounding box center [715, 359] width 1430 height 719
click at [1244, 655] on li "Renovation" at bounding box center [1262, 666] width 116 height 33
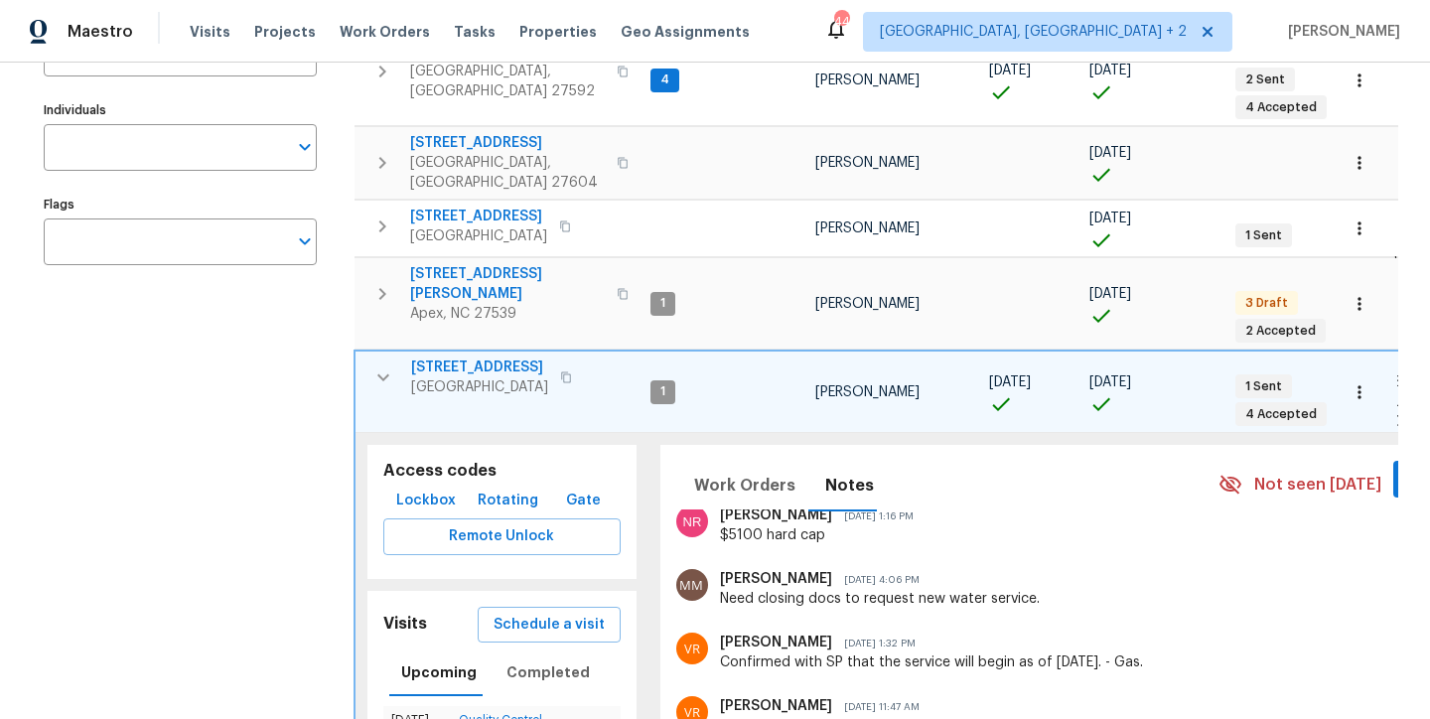
scroll to position [321, 0]
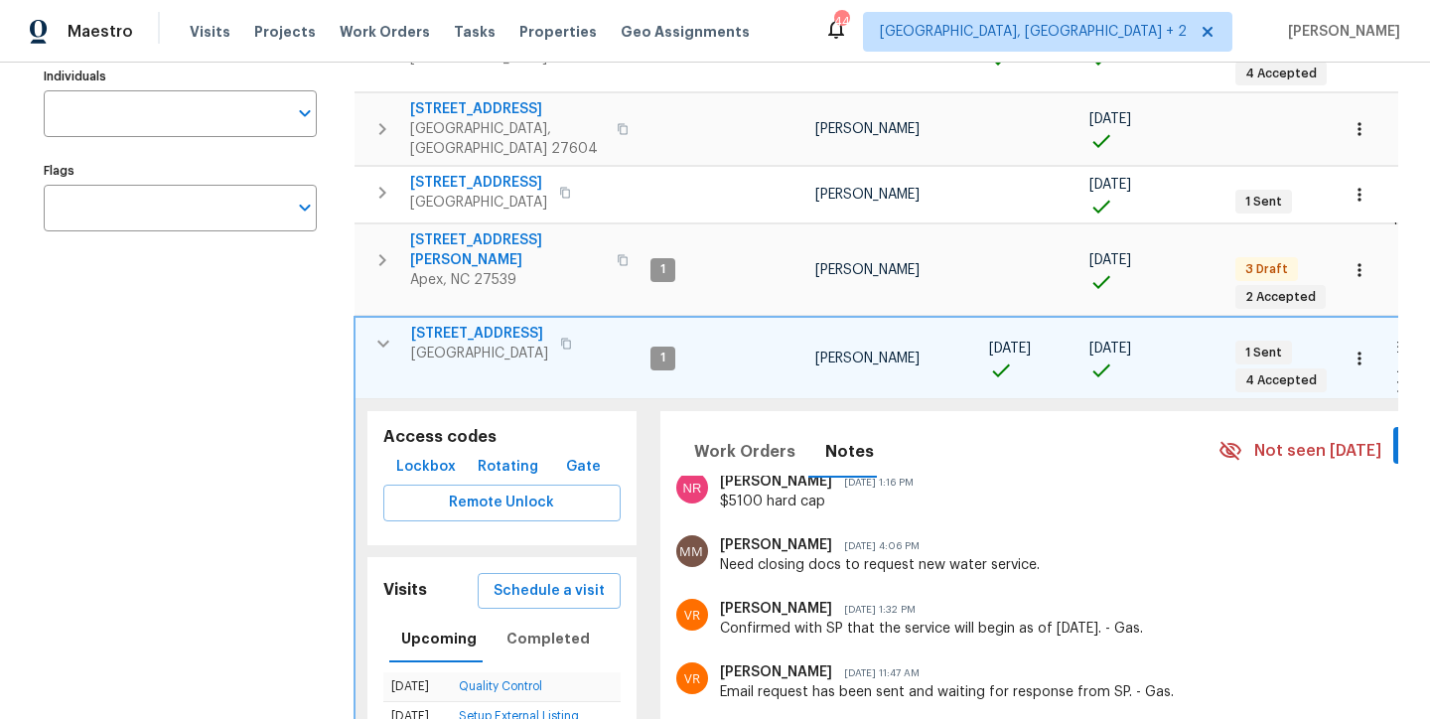
click at [386, 332] on icon "button" at bounding box center [383, 344] width 24 height 24
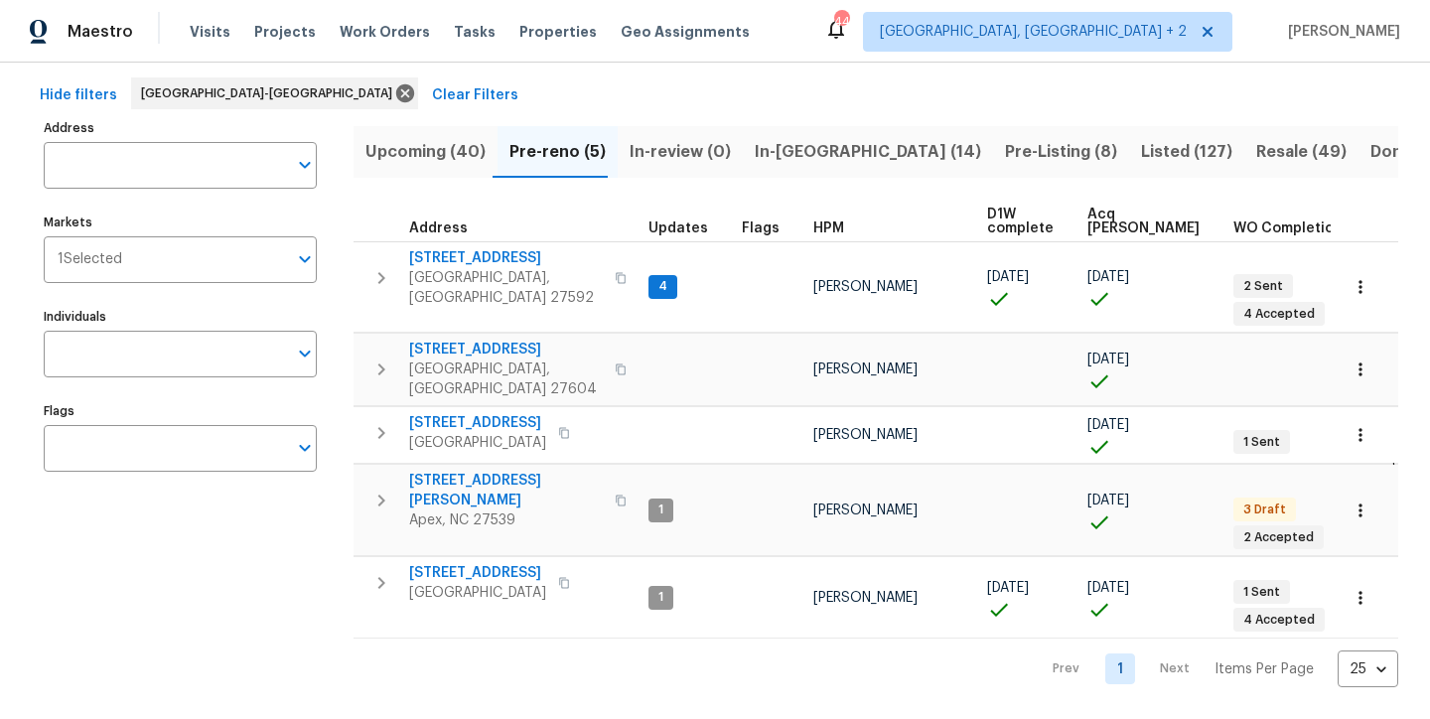
scroll to position [74, 0]
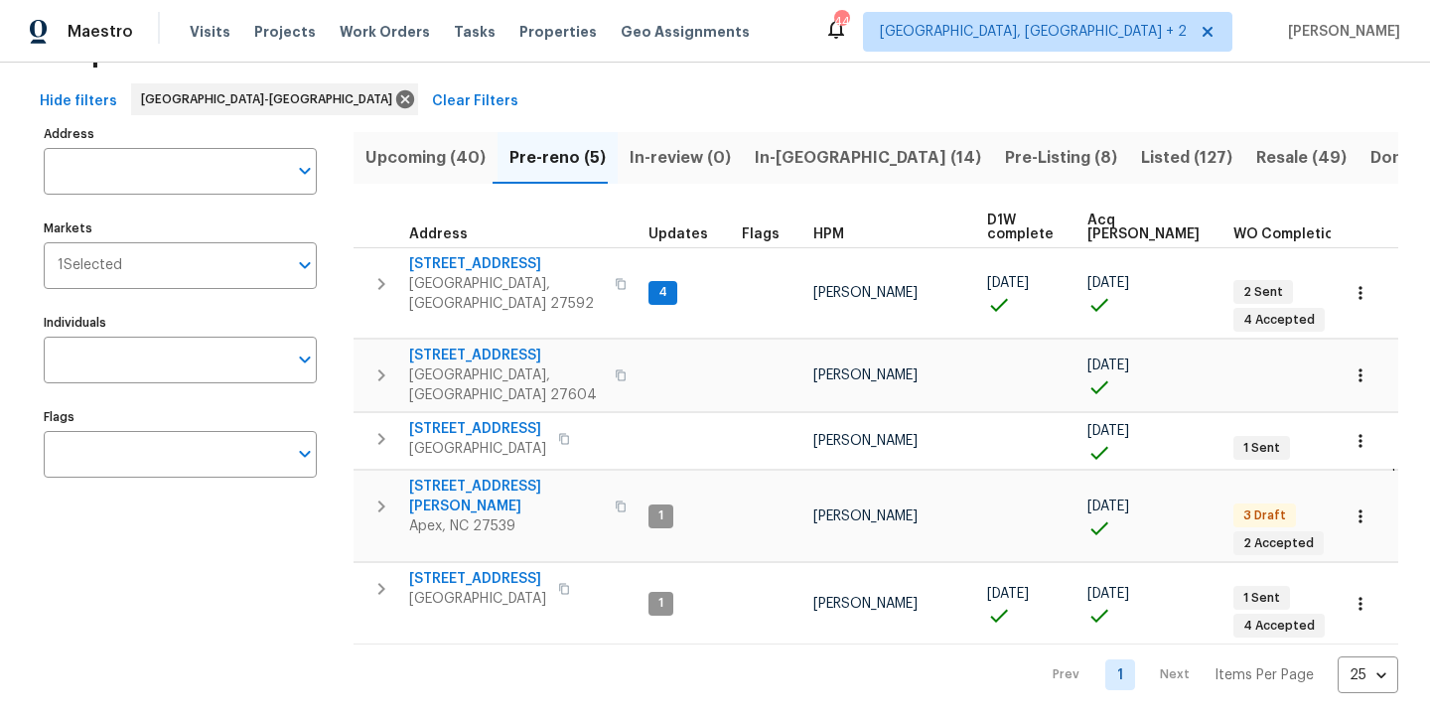
click at [728, 85] on div "Hide filters Raleigh-Durham Clear Filters" at bounding box center [715, 101] width 1366 height 37
click at [434, 156] on span "Upcoming (40)" at bounding box center [425, 158] width 120 height 28
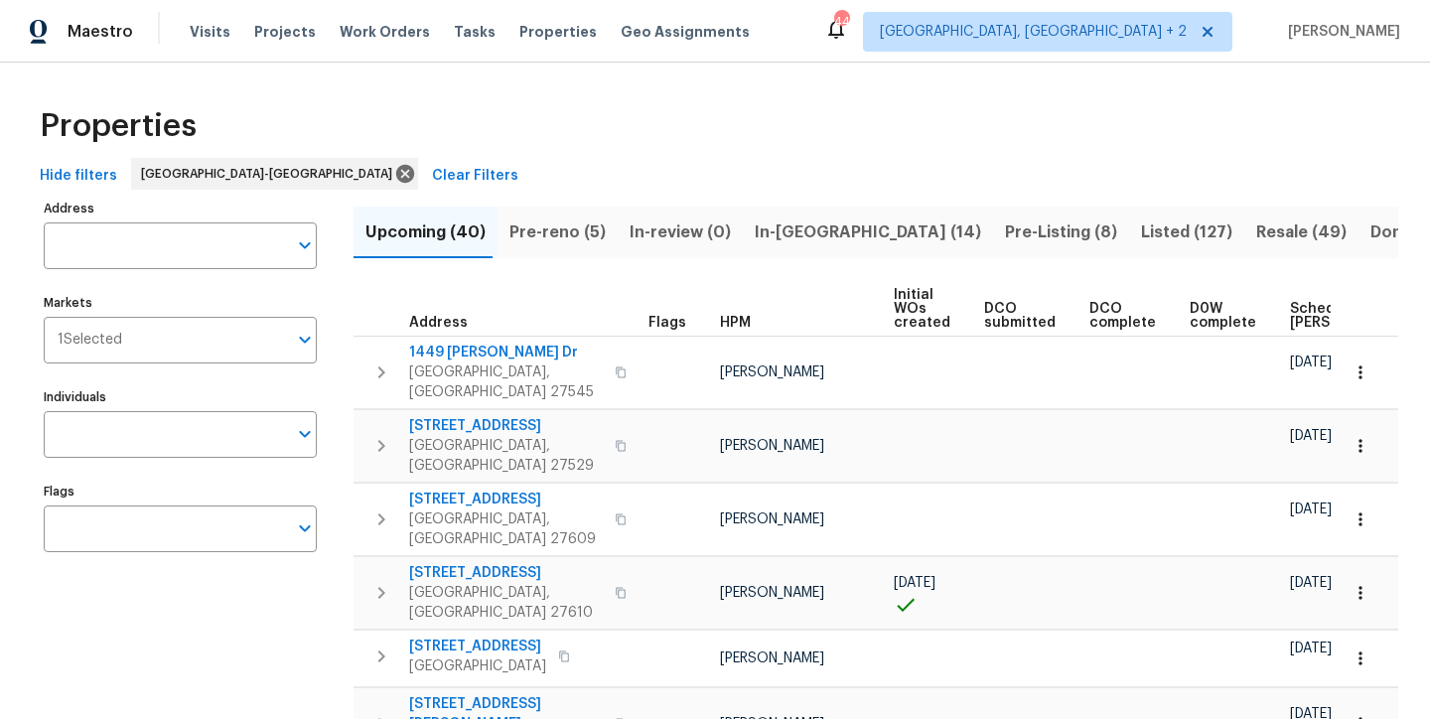
scroll to position [0, 233]
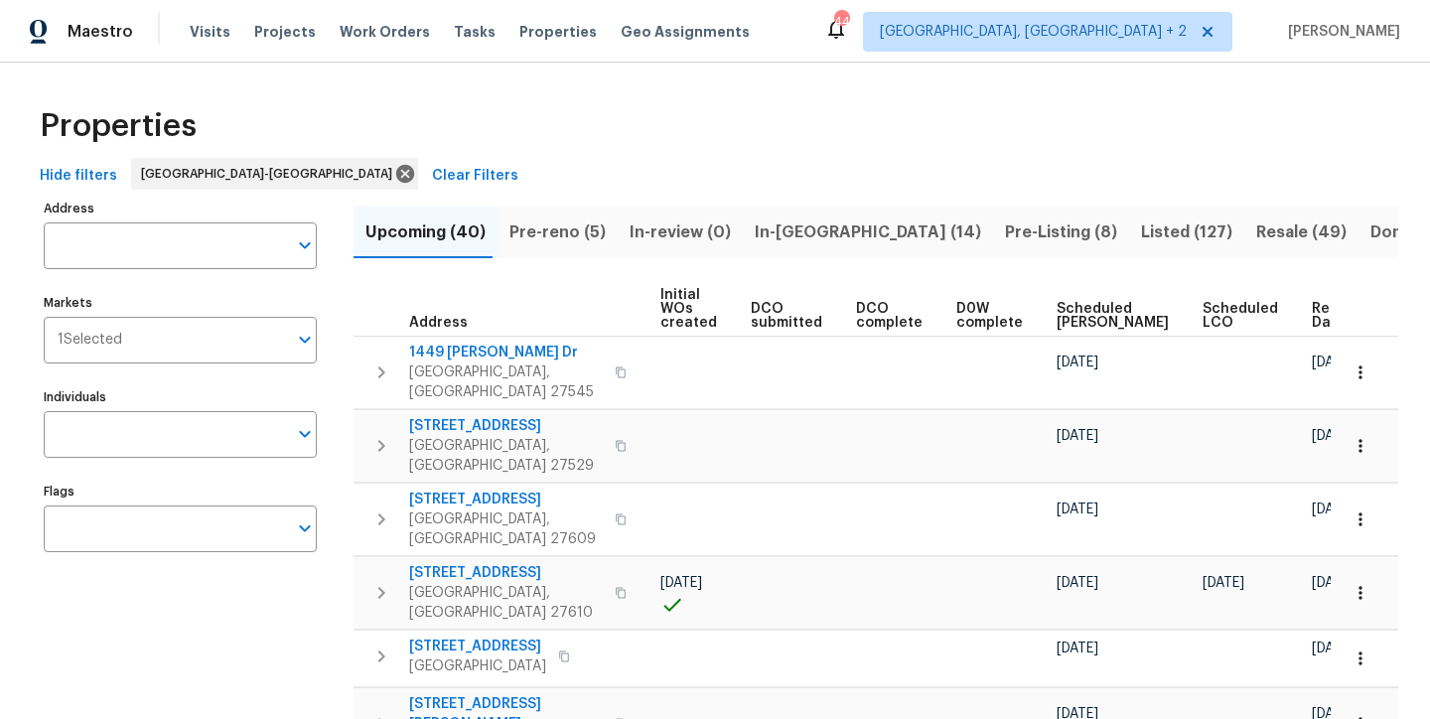
click at [1312, 309] on span "Ready Date" at bounding box center [1334, 316] width 44 height 28
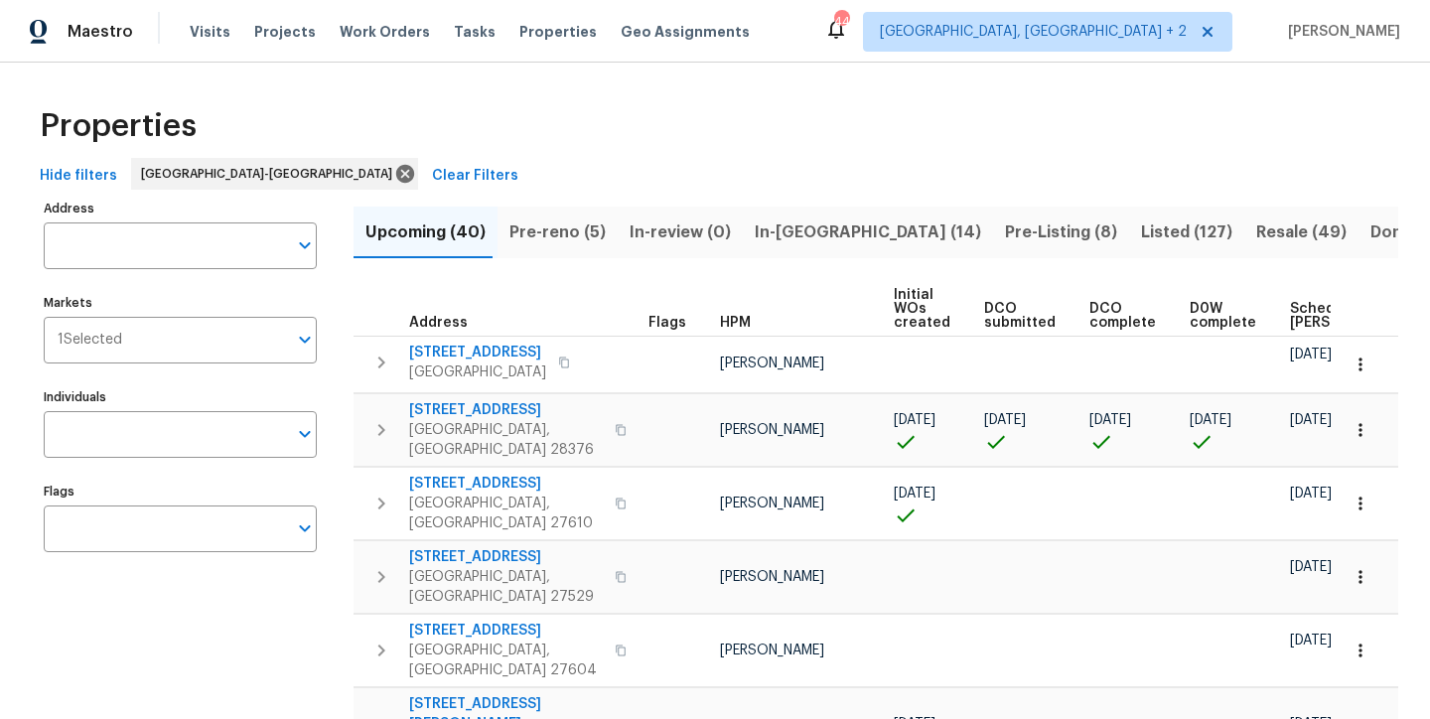
scroll to position [0, 256]
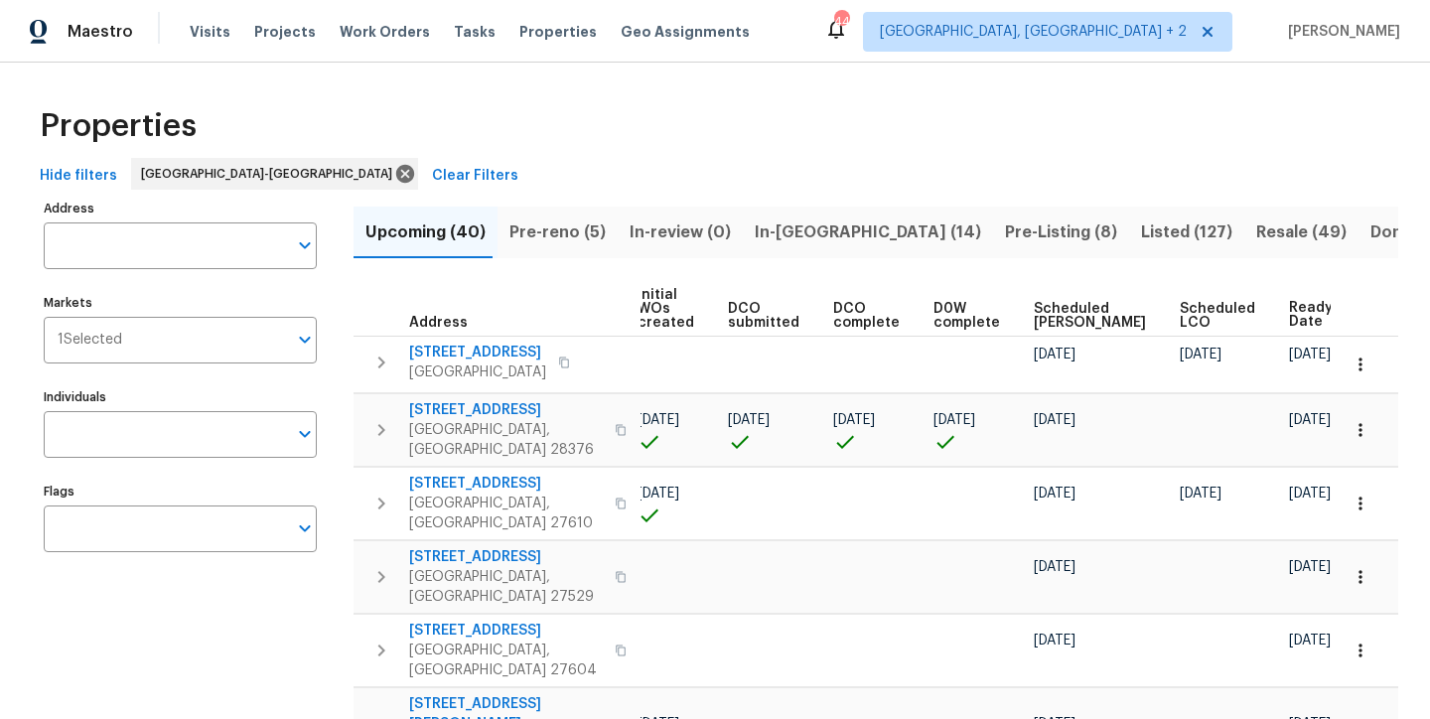
click at [674, 162] on div "Hide filters Raleigh-Durham Clear Filters" at bounding box center [715, 176] width 1366 height 37
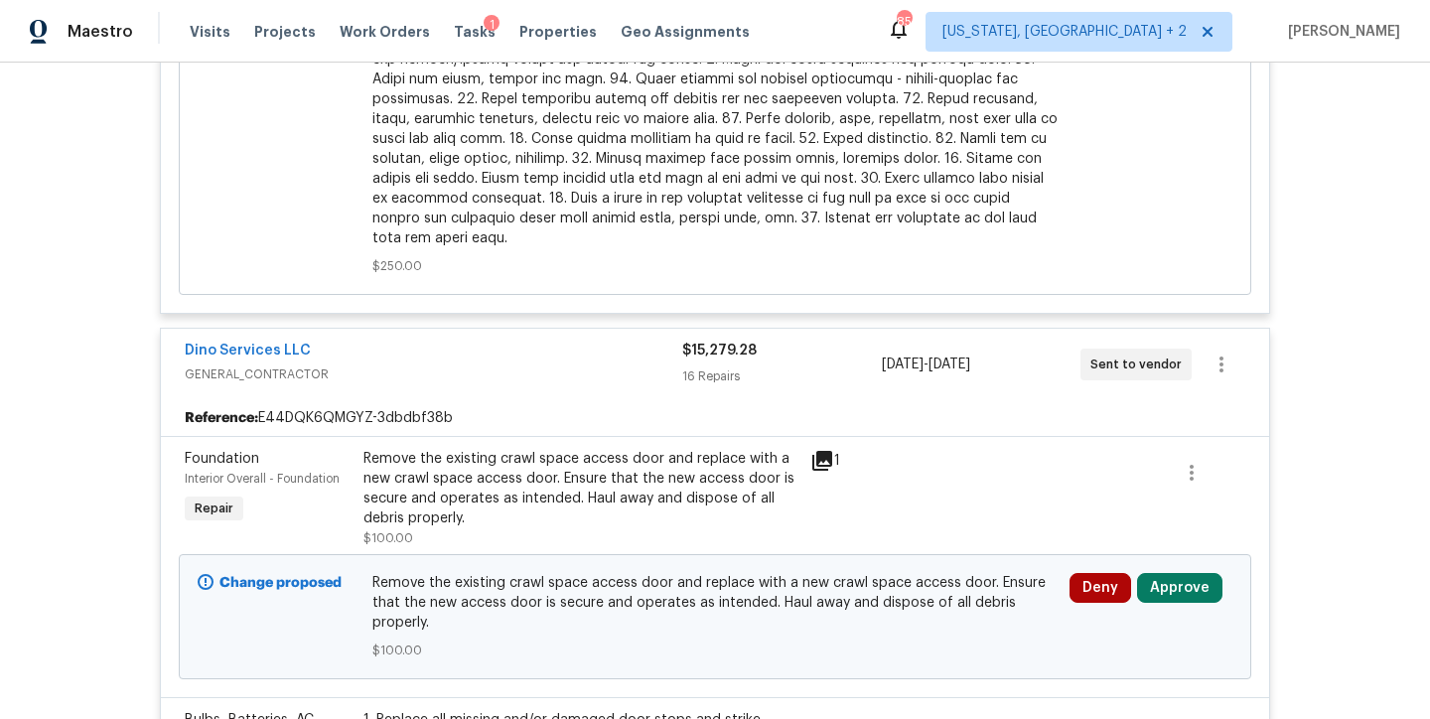
scroll to position [2103, 0]
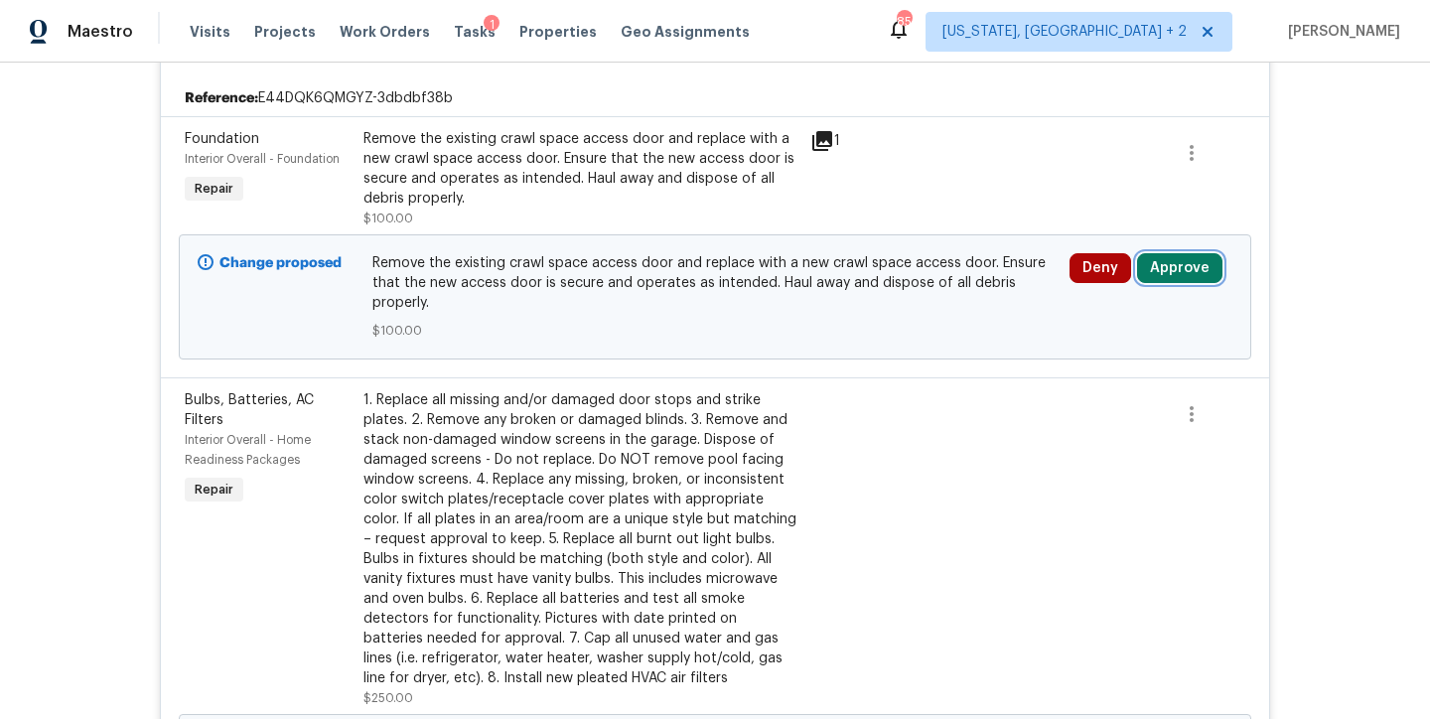
click at [1172, 253] on button "Approve" at bounding box center [1179, 268] width 85 height 30
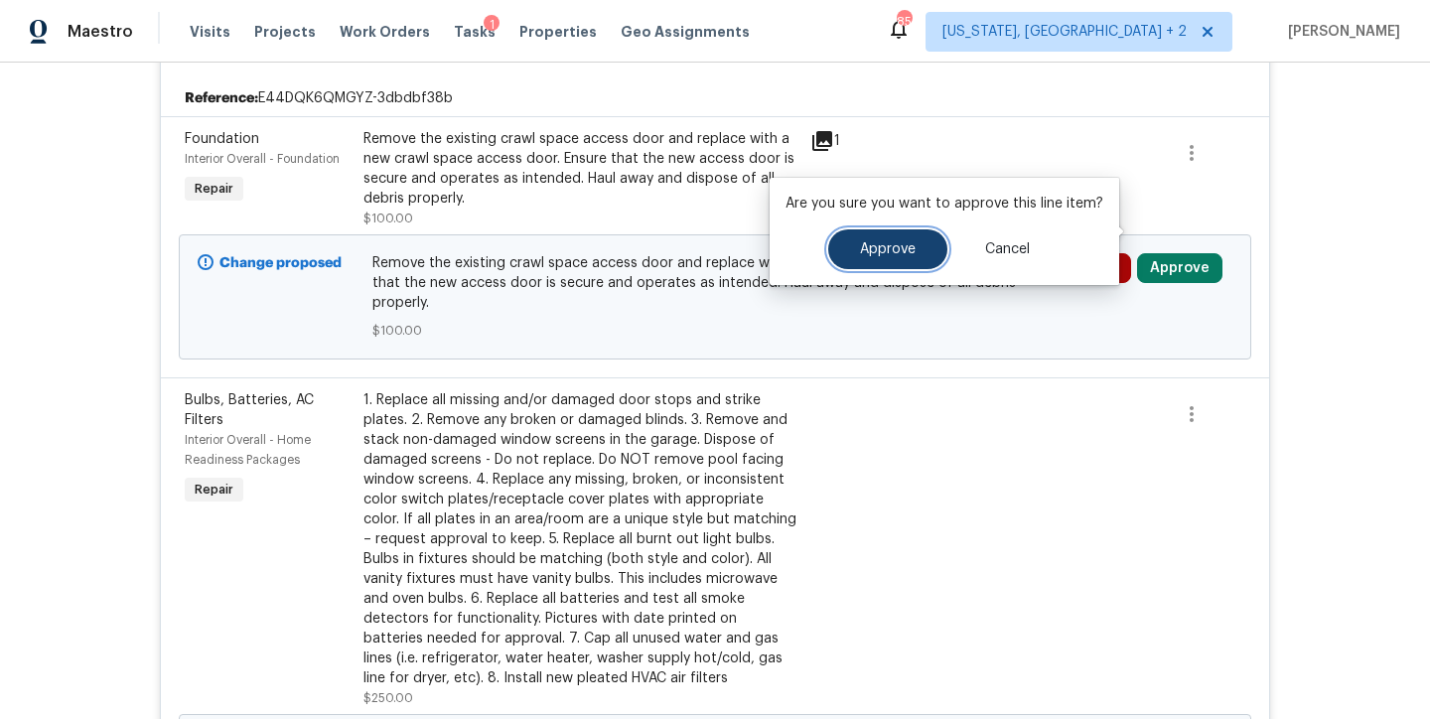
click at [922, 253] on button "Approve" at bounding box center [887, 249] width 119 height 40
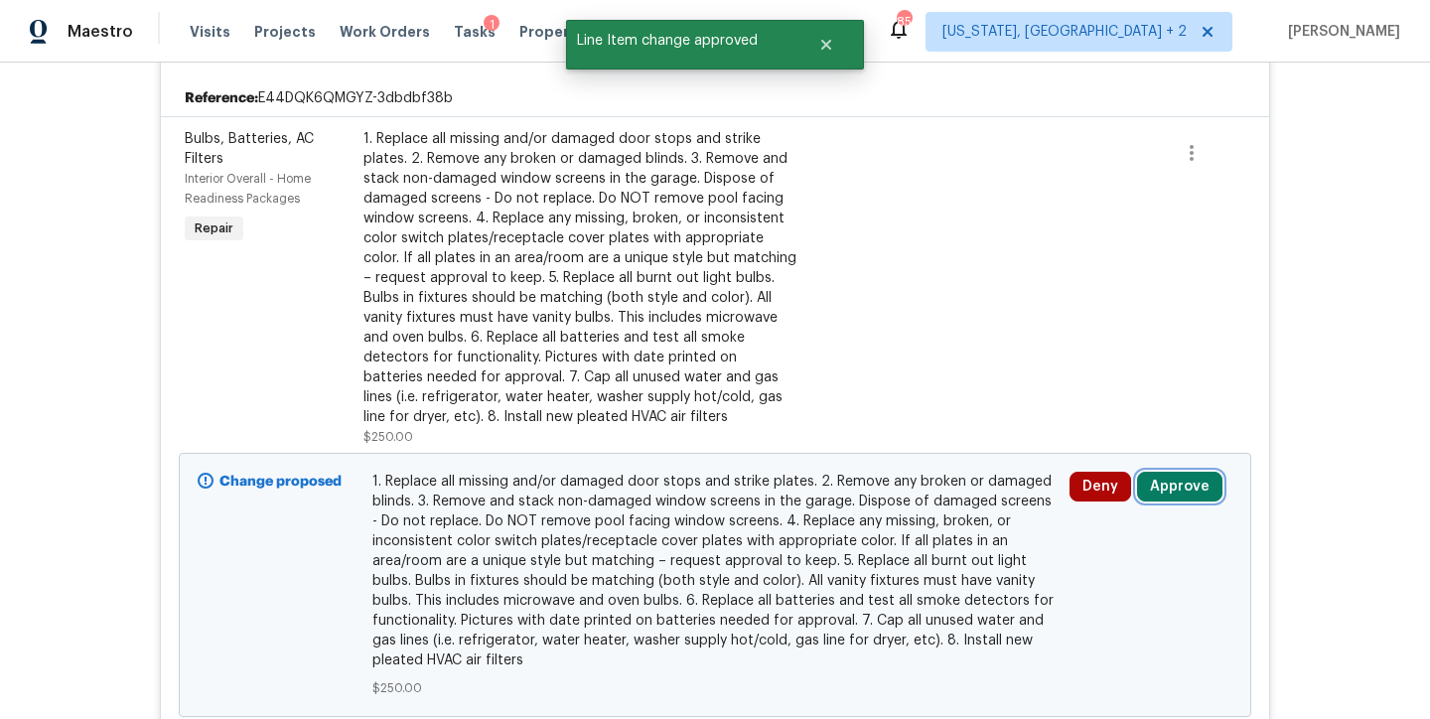
click at [1182, 472] on button "Approve" at bounding box center [1179, 487] width 85 height 30
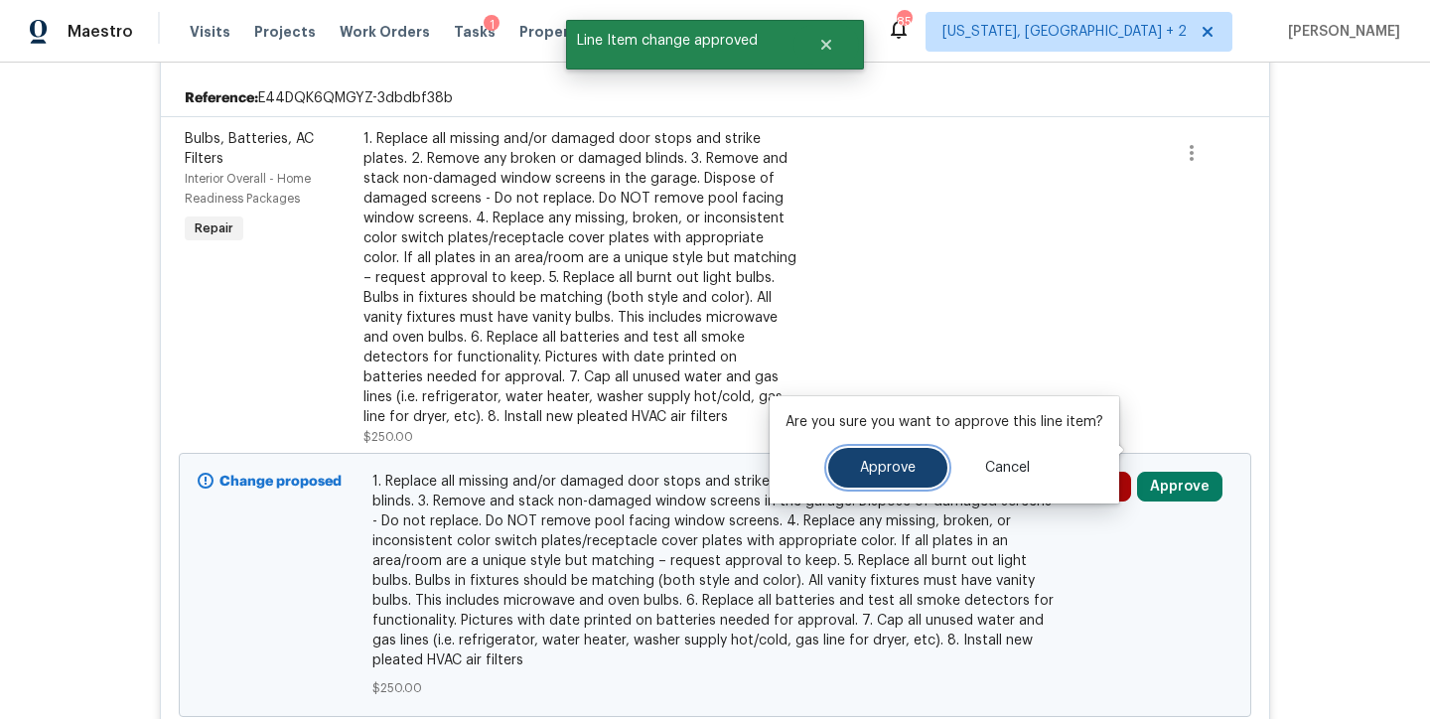
click at [898, 463] on span "Approve" at bounding box center [888, 468] width 56 height 15
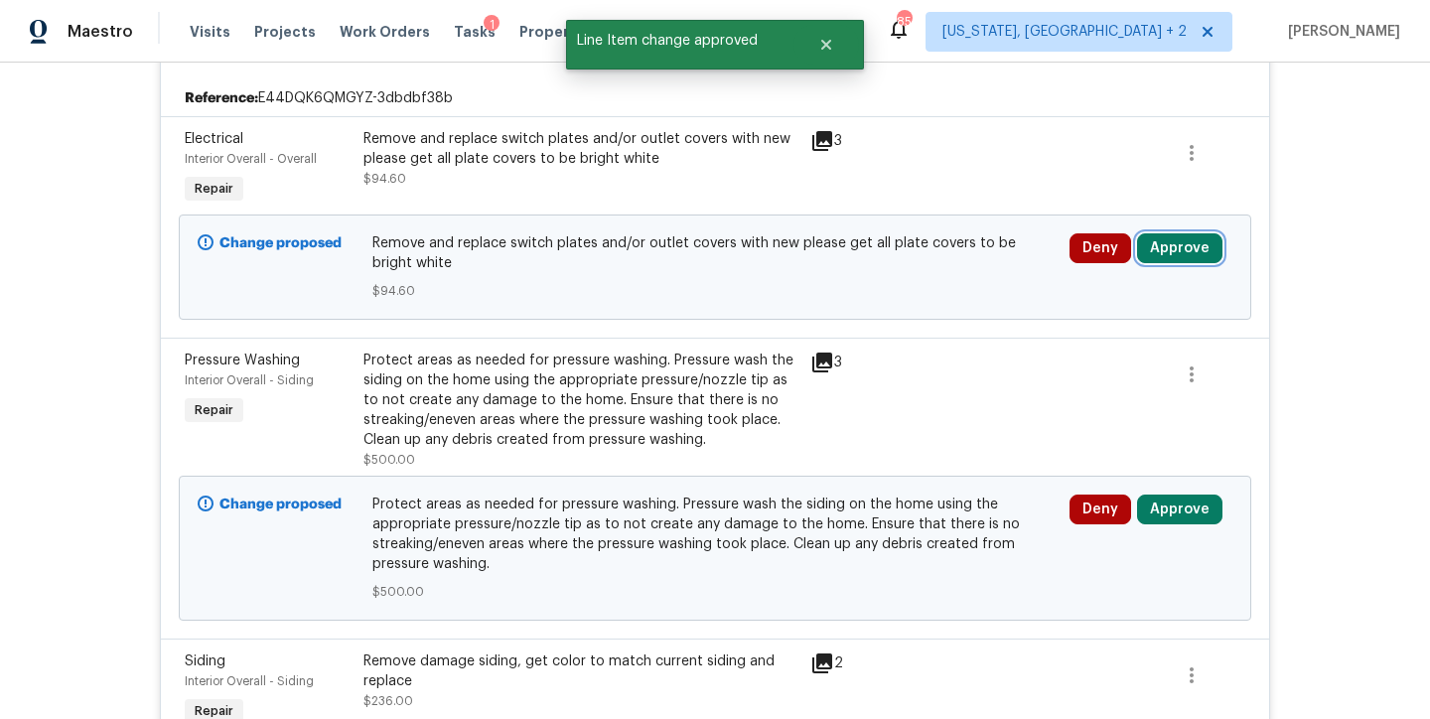
click at [1162, 233] on button "Approve" at bounding box center [1179, 248] width 85 height 30
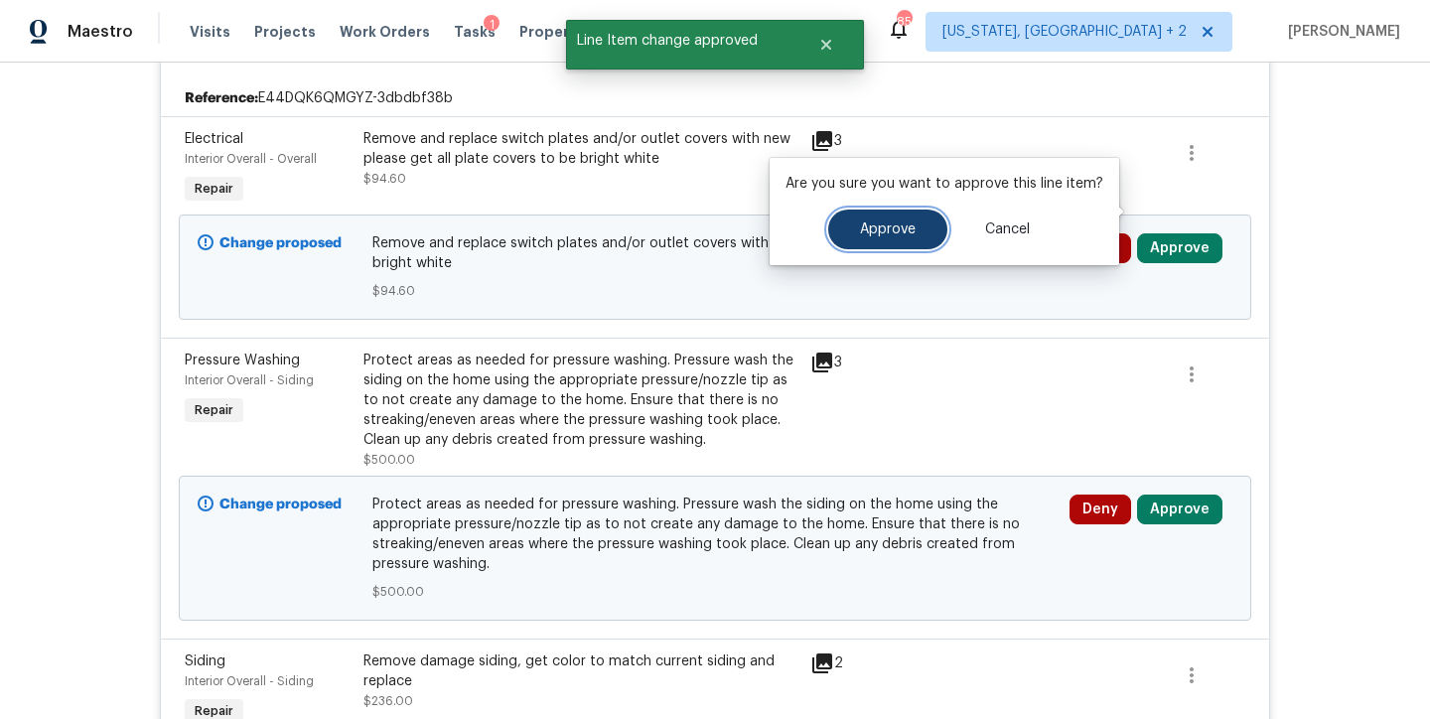
click at [888, 241] on button "Approve" at bounding box center [887, 230] width 119 height 40
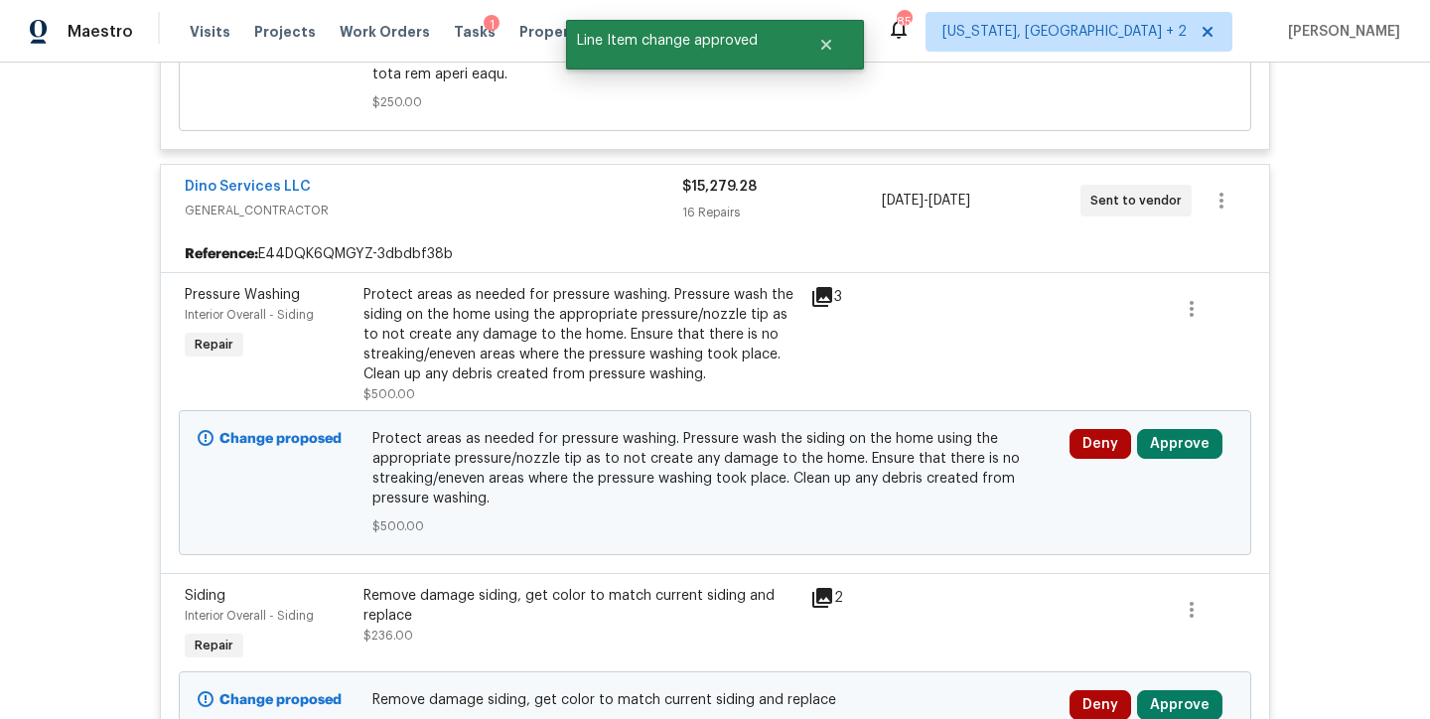
scroll to position [1917, 0]
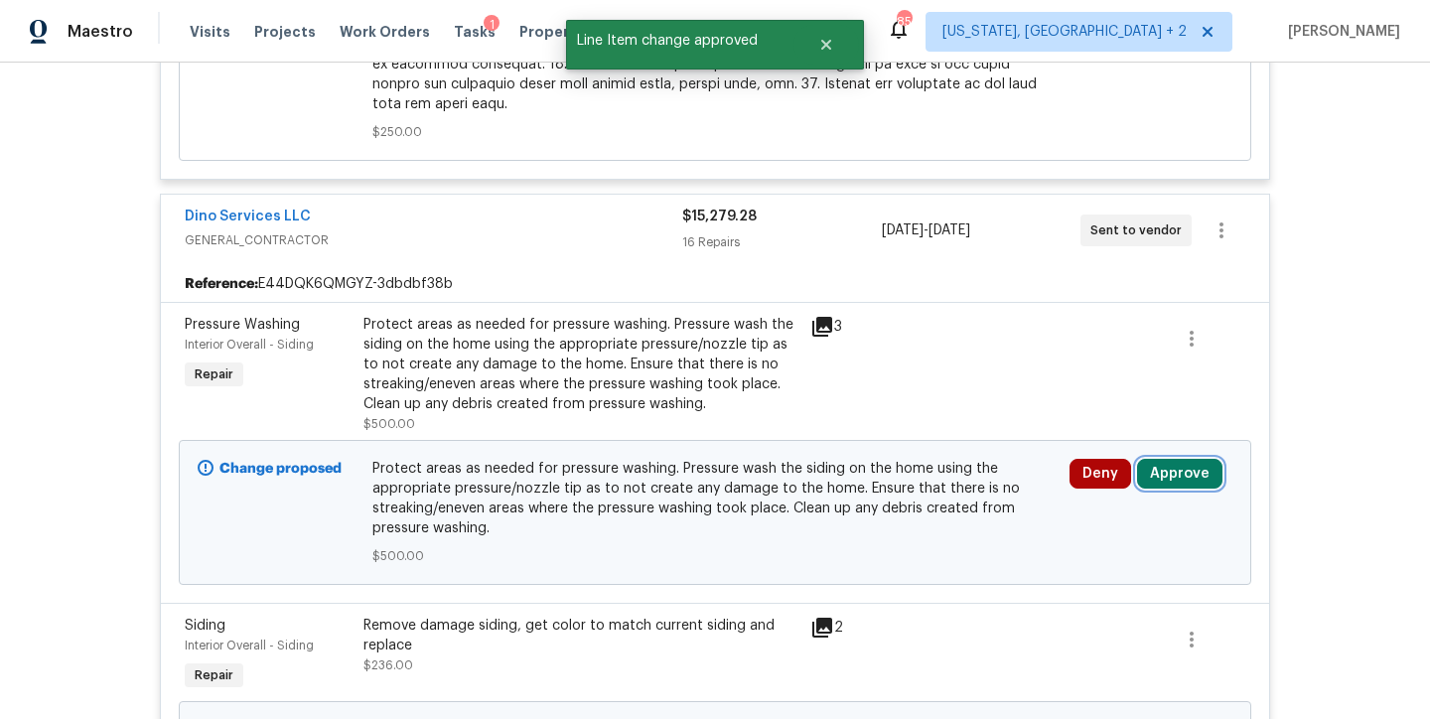
click at [1179, 459] on button "Approve" at bounding box center [1179, 474] width 85 height 30
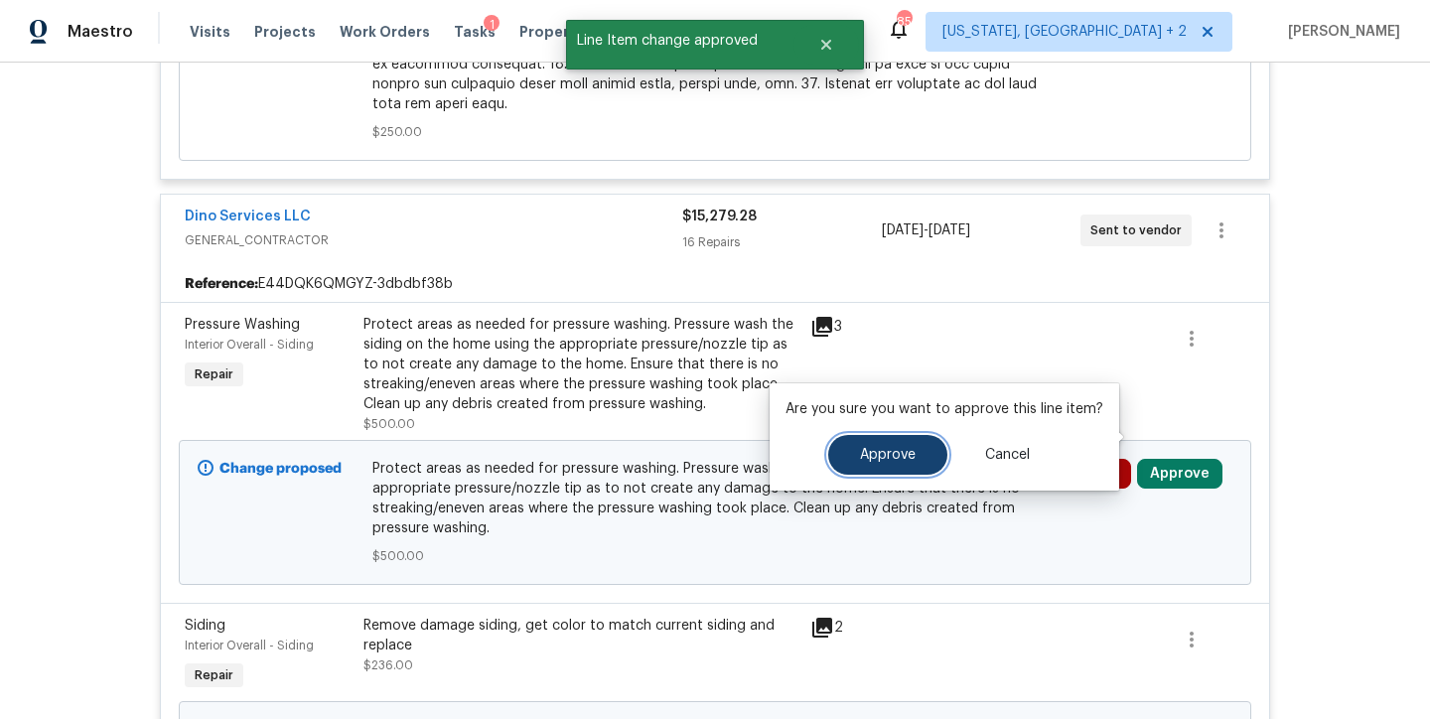
click at [875, 452] on span "Approve" at bounding box center [888, 455] width 56 height 15
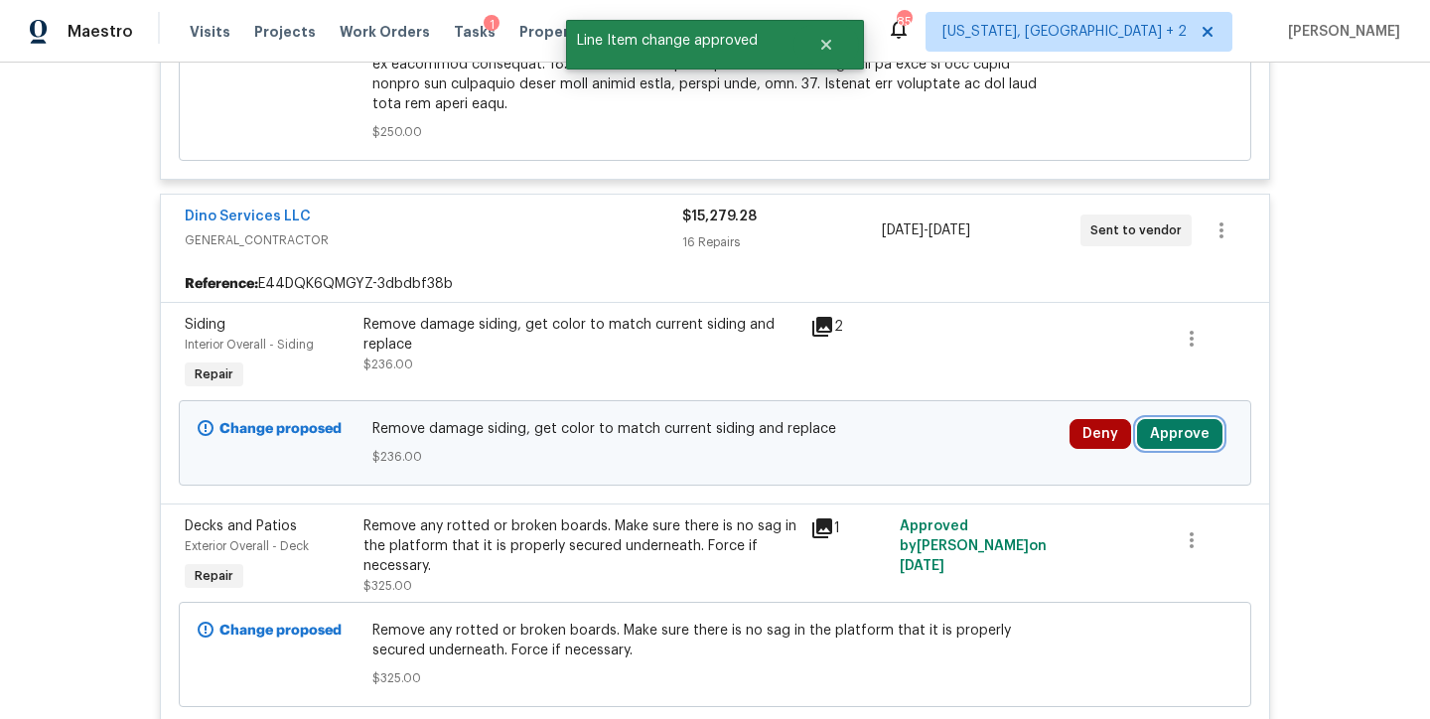
click at [1191, 419] on button "Approve" at bounding box center [1179, 434] width 85 height 30
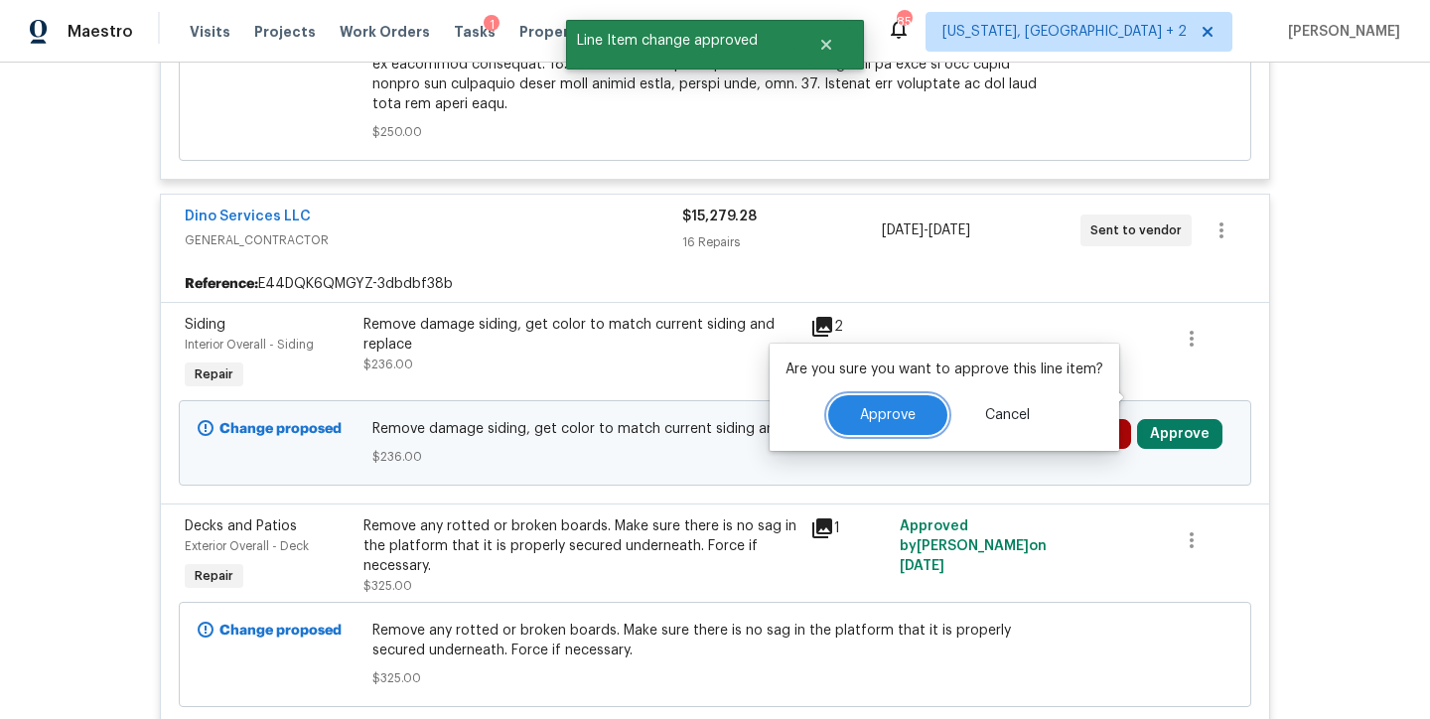
click at [879, 427] on button "Approve" at bounding box center [887, 415] width 119 height 40
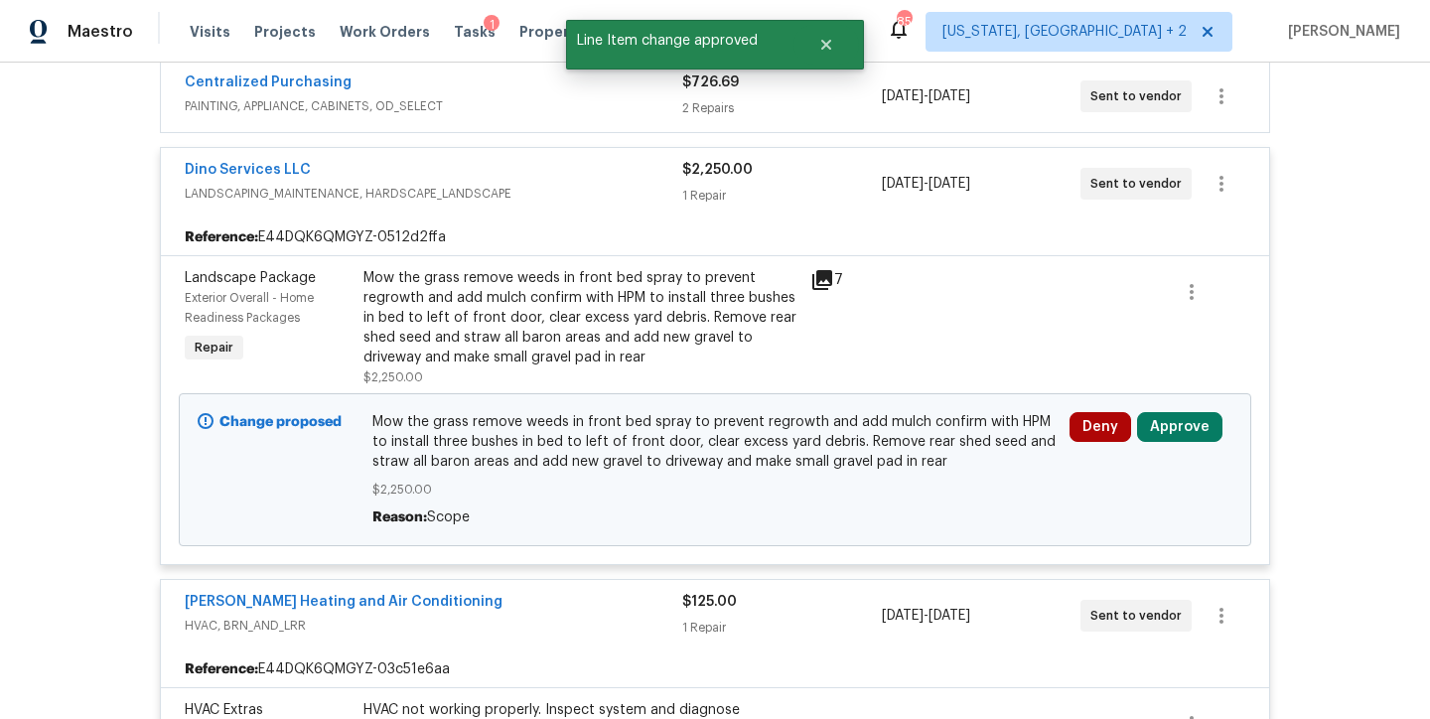
scroll to position [6766, 0]
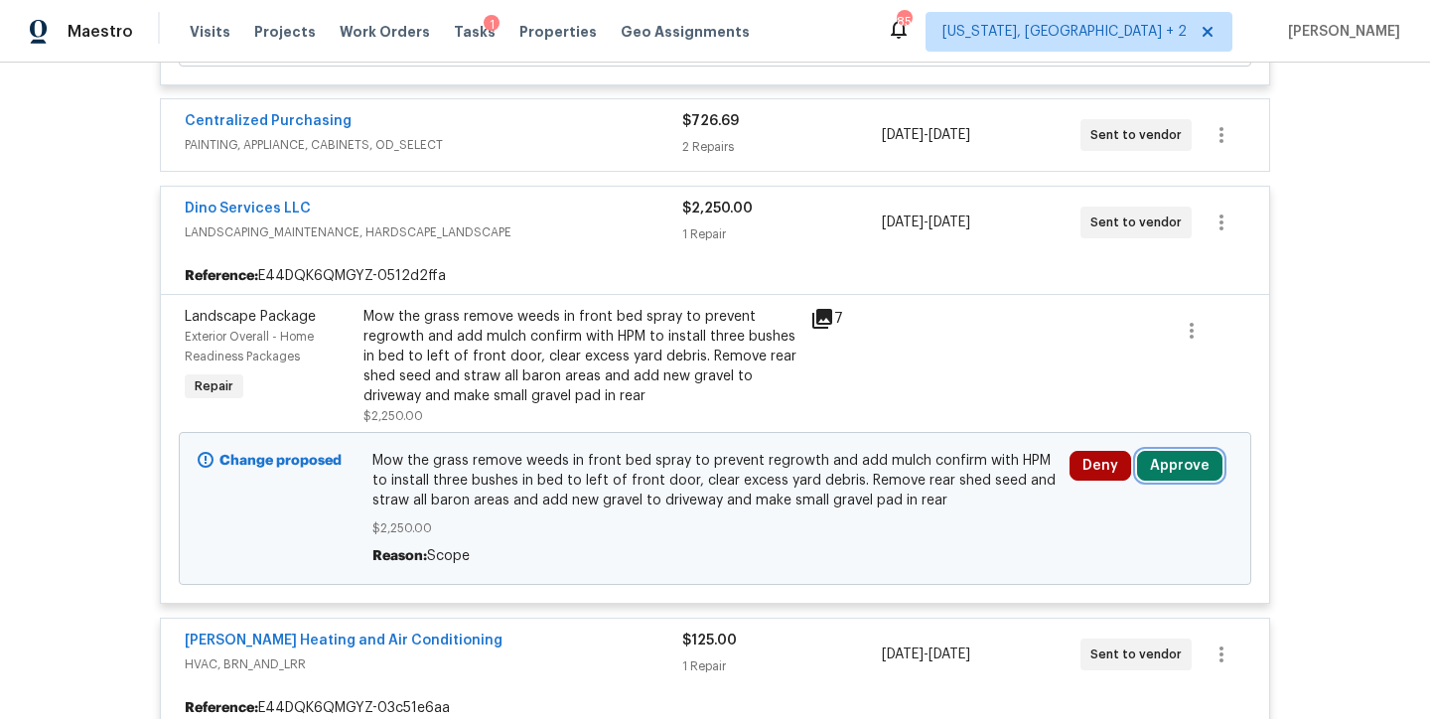
click at [1166, 451] on button "Approve" at bounding box center [1179, 466] width 85 height 30
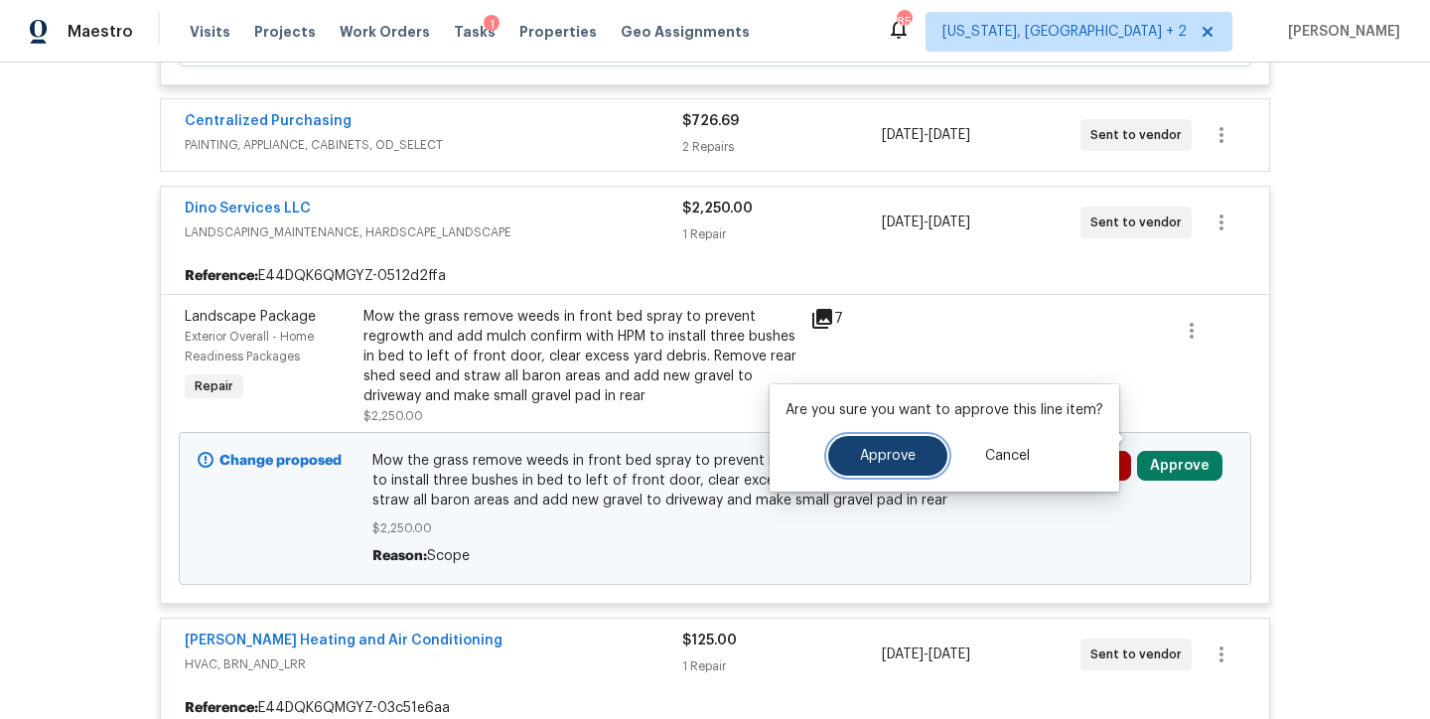
click at [876, 456] on span "Approve" at bounding box center [888, 456] width 56 height 15
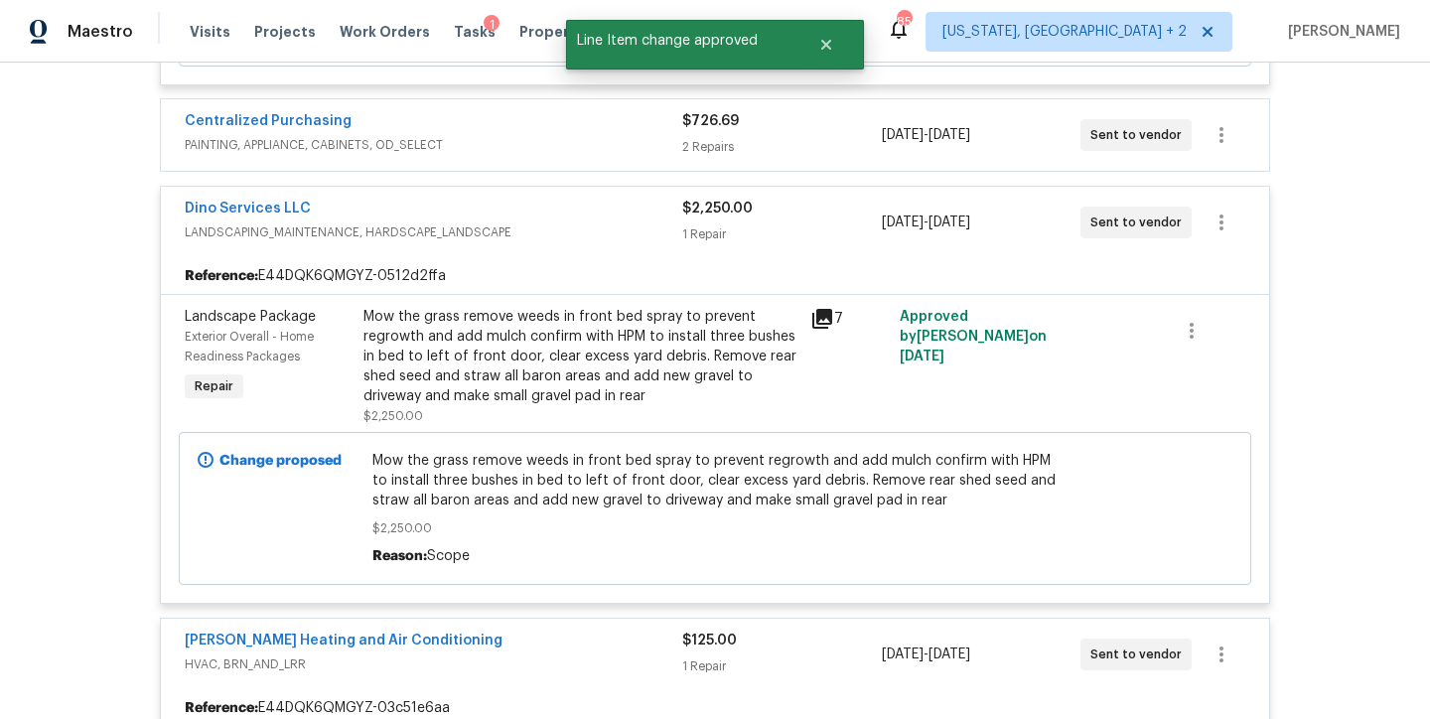
click at [618, 326] on div "Mow the grass remove weeds in front bed spray to prevent regrowth and add mulch…" at bounding box center [580, 356] width 435 height 99
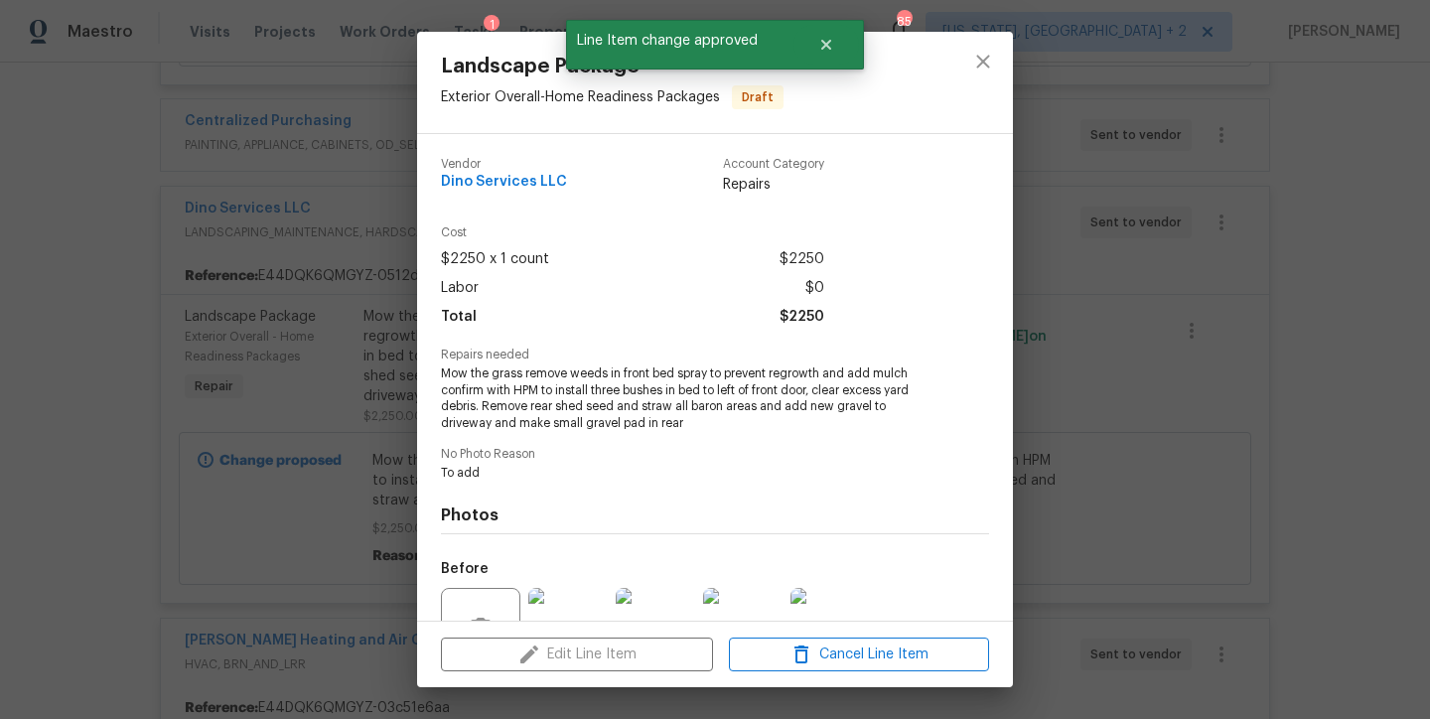
scroll to position [178, 0]
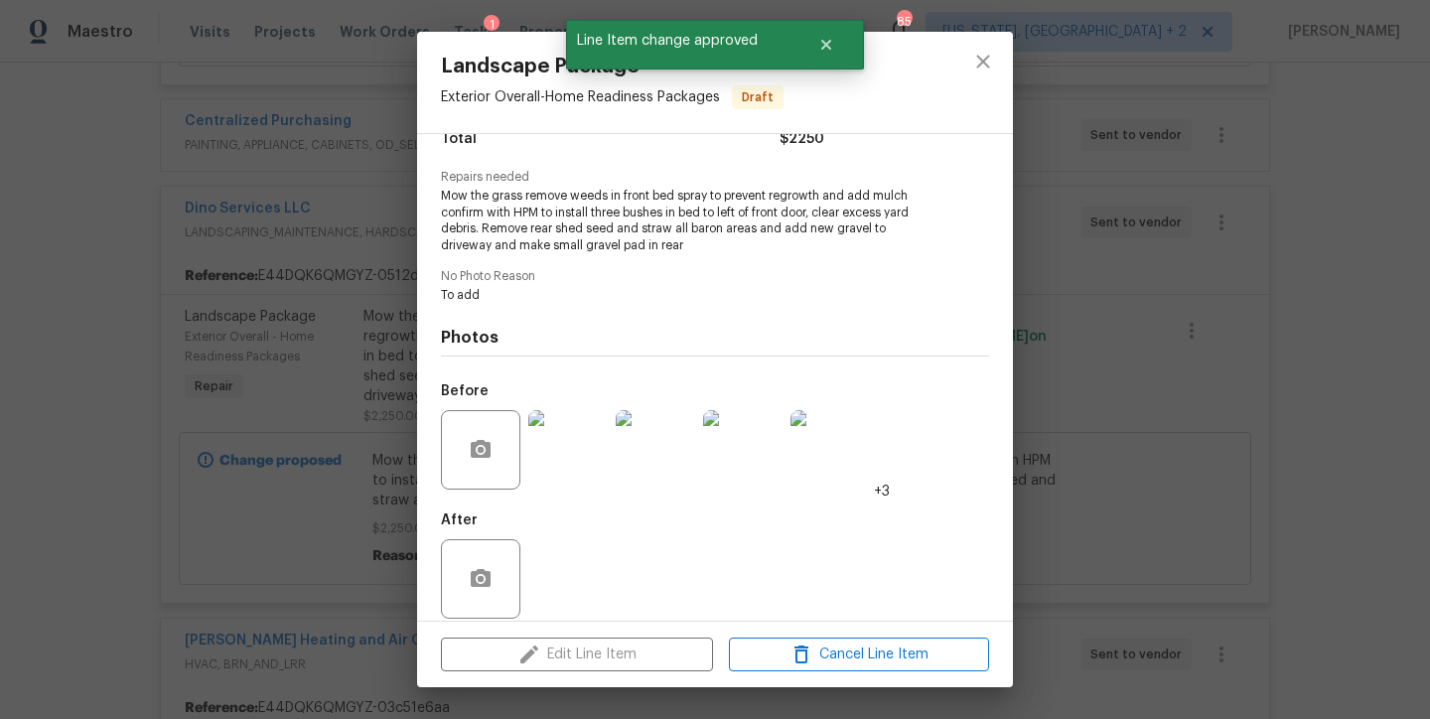
click at [558, 457] on img at bounding box center [567, 449] width 79 height 79
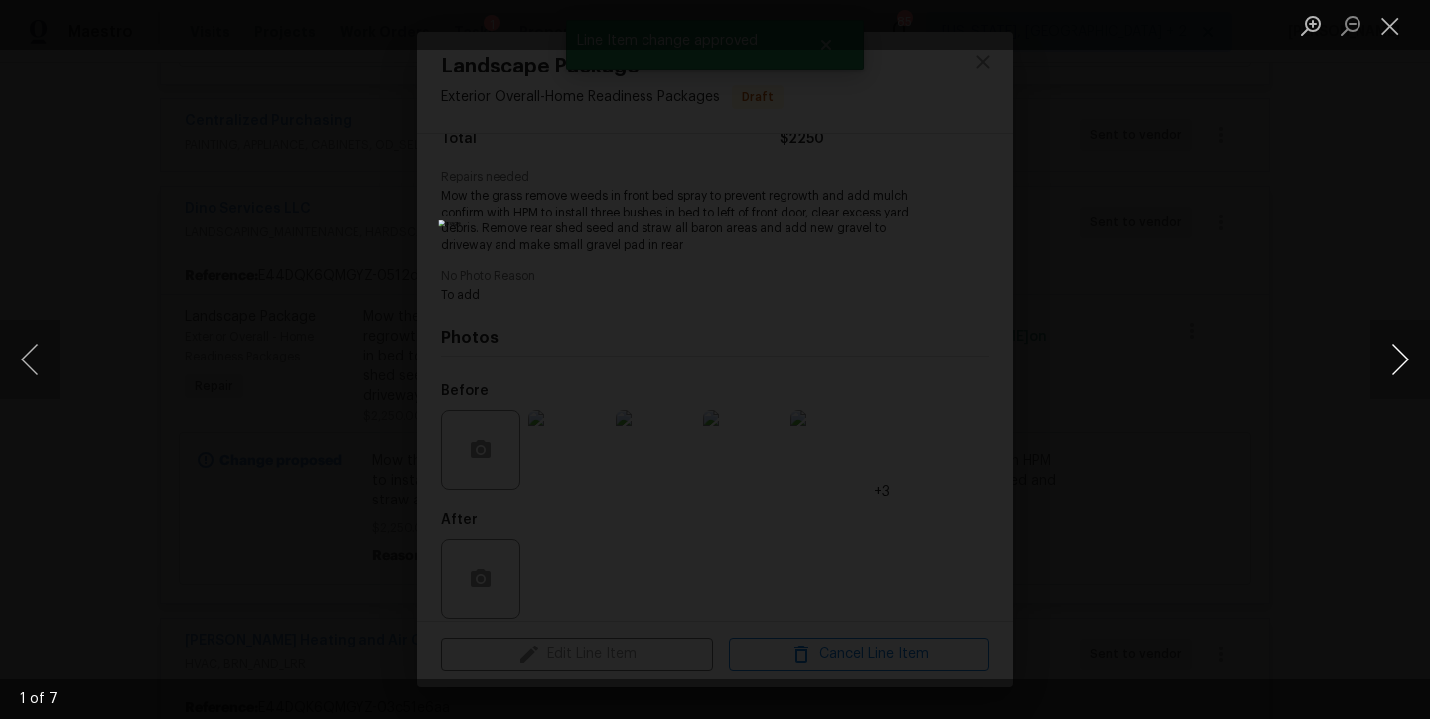
click at [1393, 363] on button "Next image" at bounding box center [1400, 359] width 60 height 79
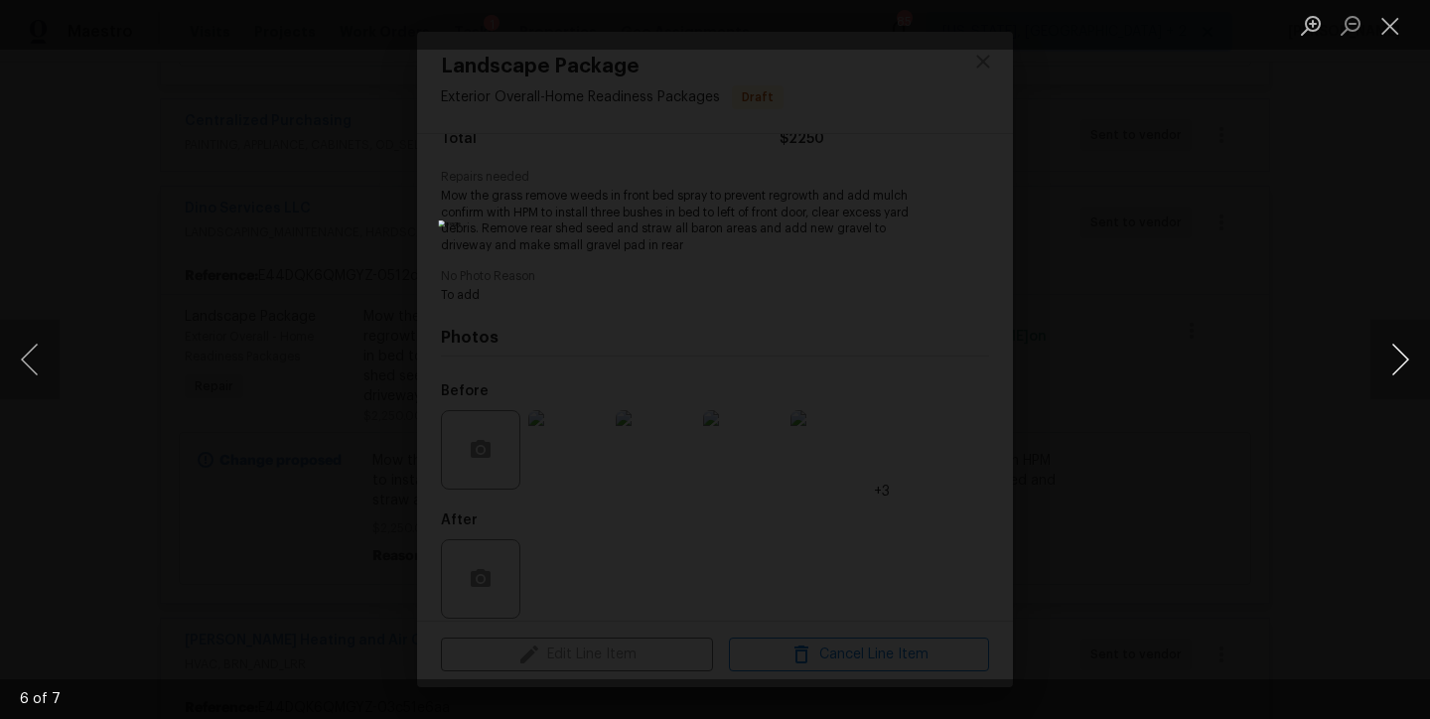
click at [1393, 363] on button "Next image" at bounding box center [1400, 359] width 60 height 79
click at [1392, 34] on button "Close lightbox" at bounding box center [1390, 25] width 40 height 35
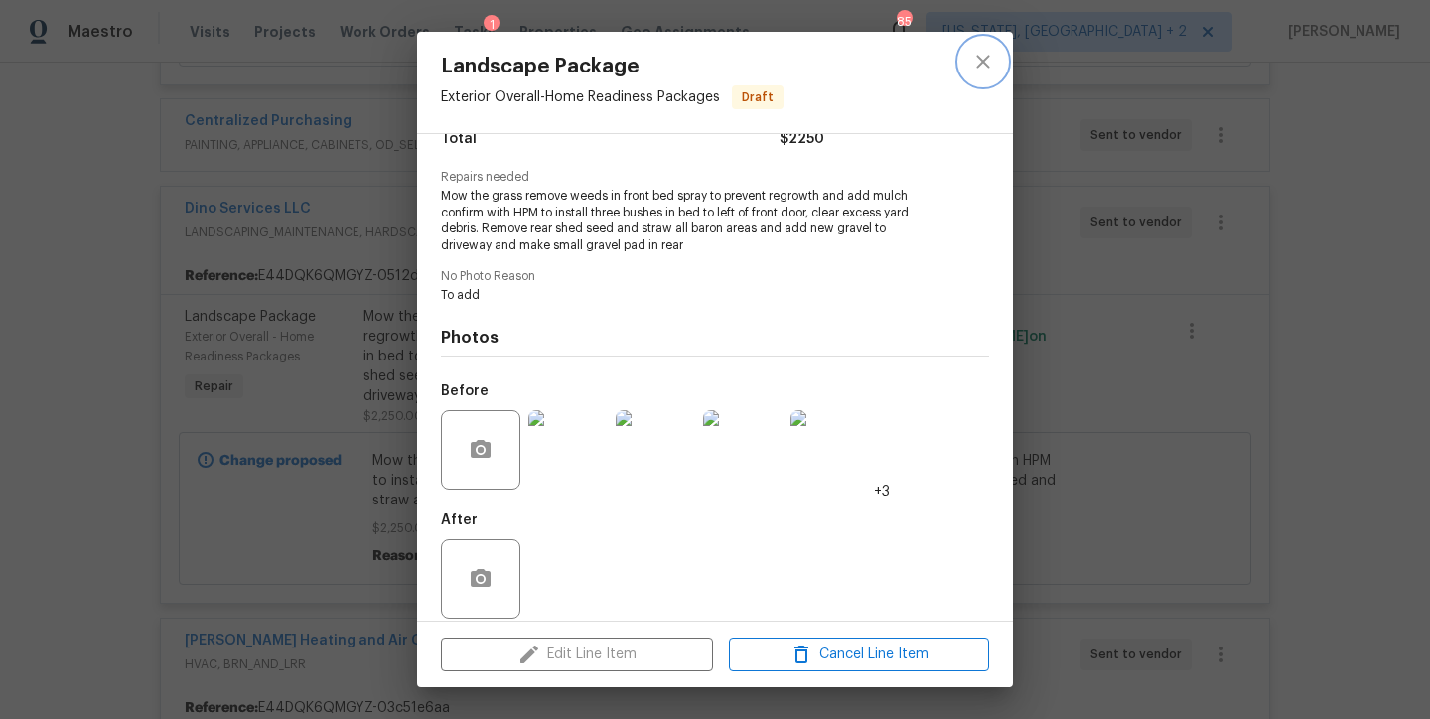
click at [974, 71] on icon "close" at bounding box center [983, 62] width 24 height 24
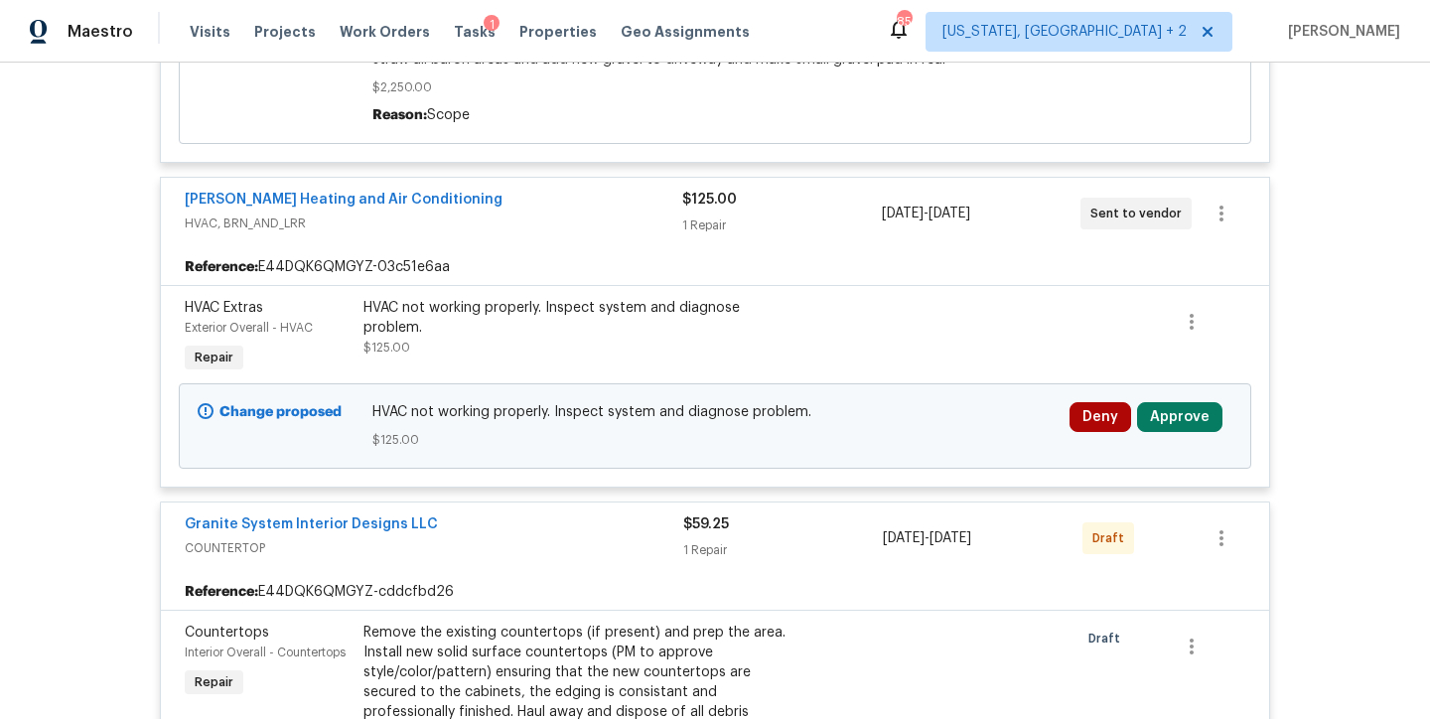
scroll to position [7224, 0]
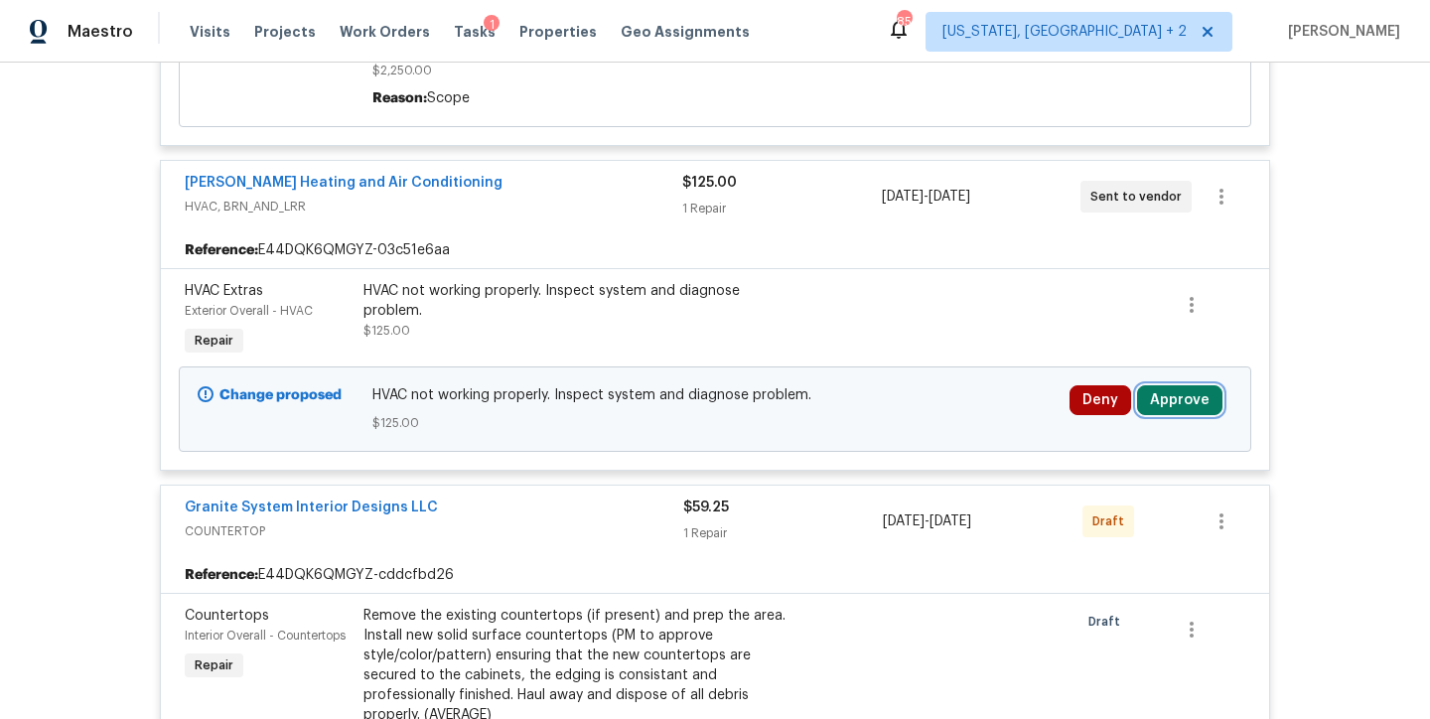
click at [1199, 385] on button "Approve" at bounding box center [1179, 400] width 85 height 30
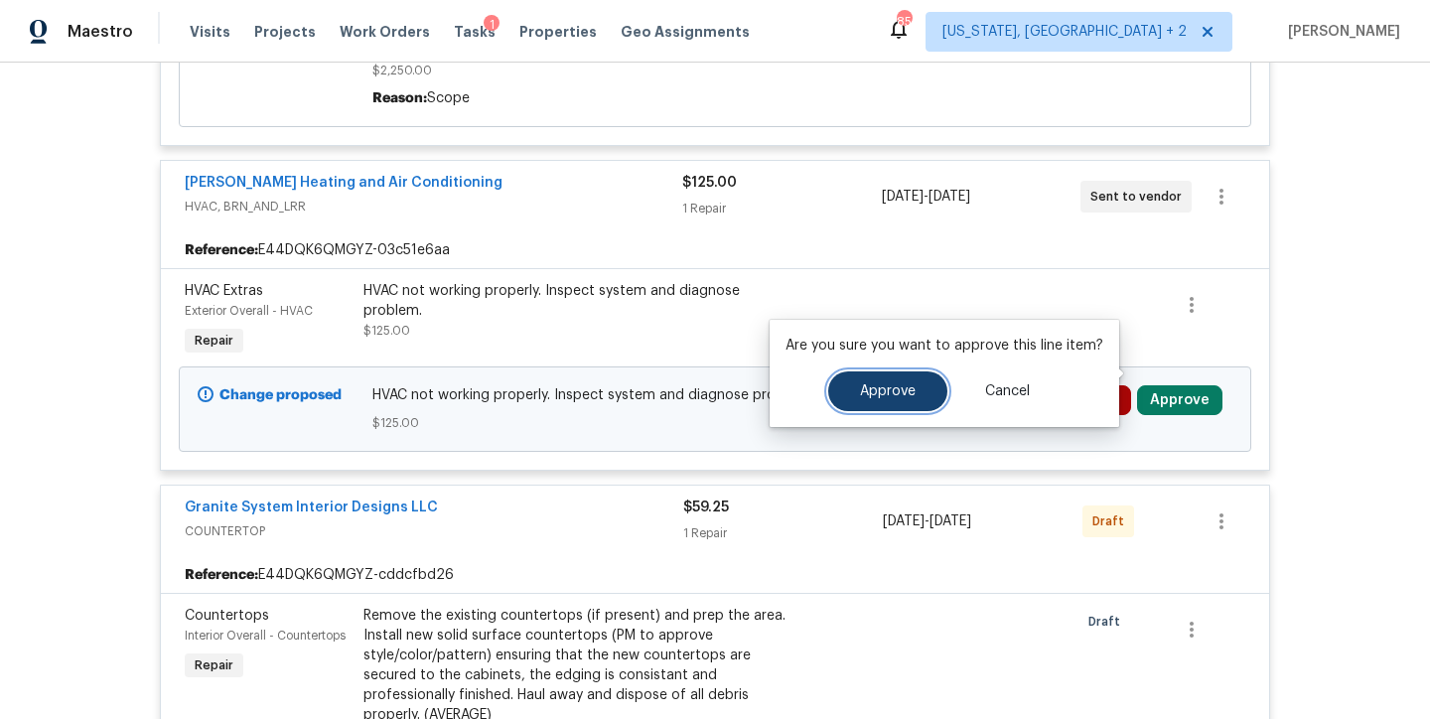
click at [863, 381] on button "Approve" at bounding box center [887, 391] width 119 height 40
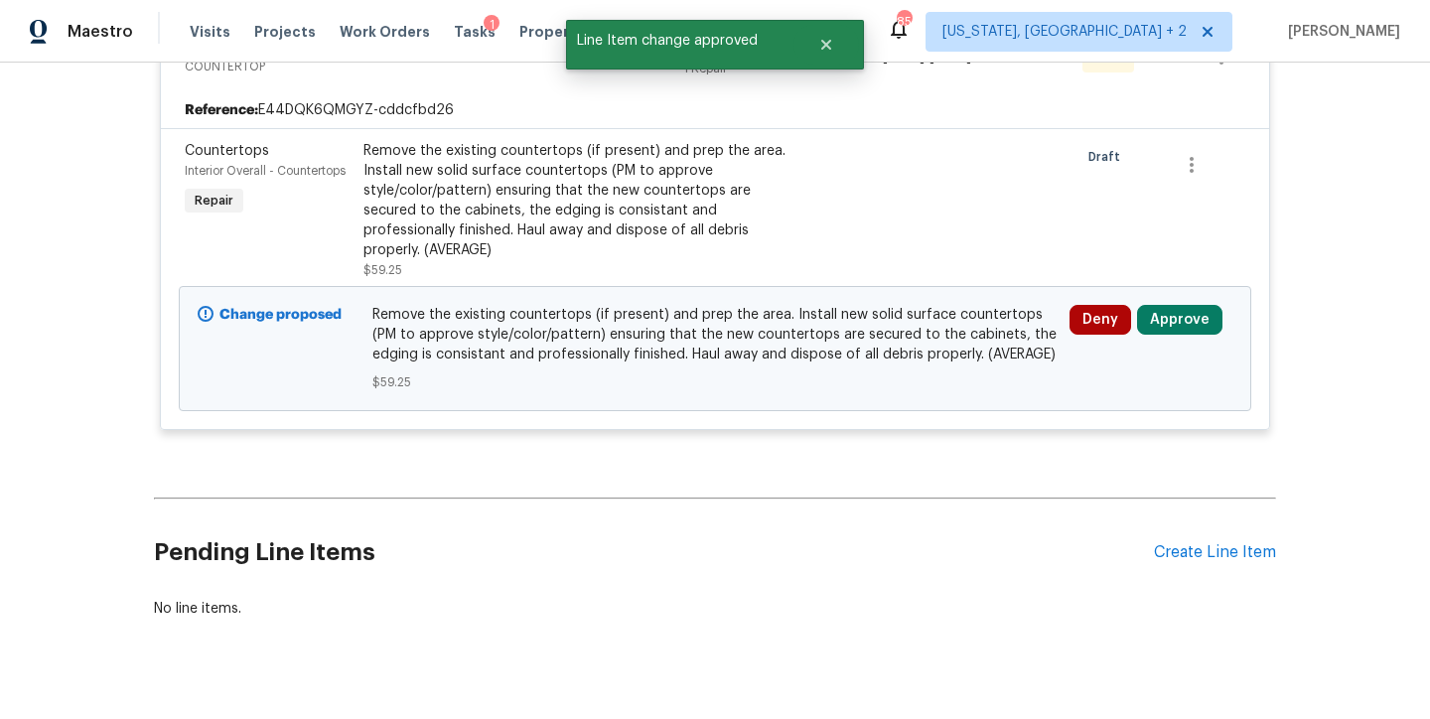
scroll to position [7692, 0]
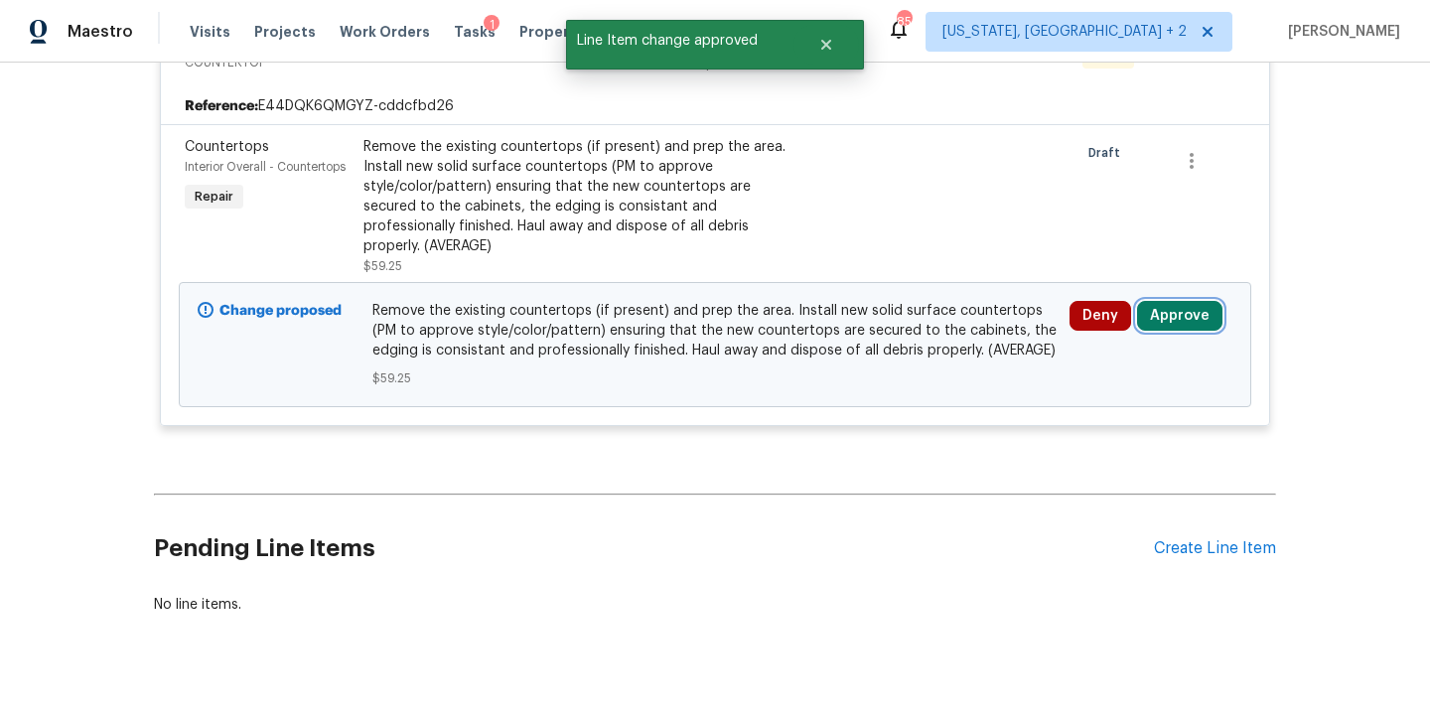
click at [1171, 301] on button "Approve" at bounding box center [1179, 316] width 85 height 30
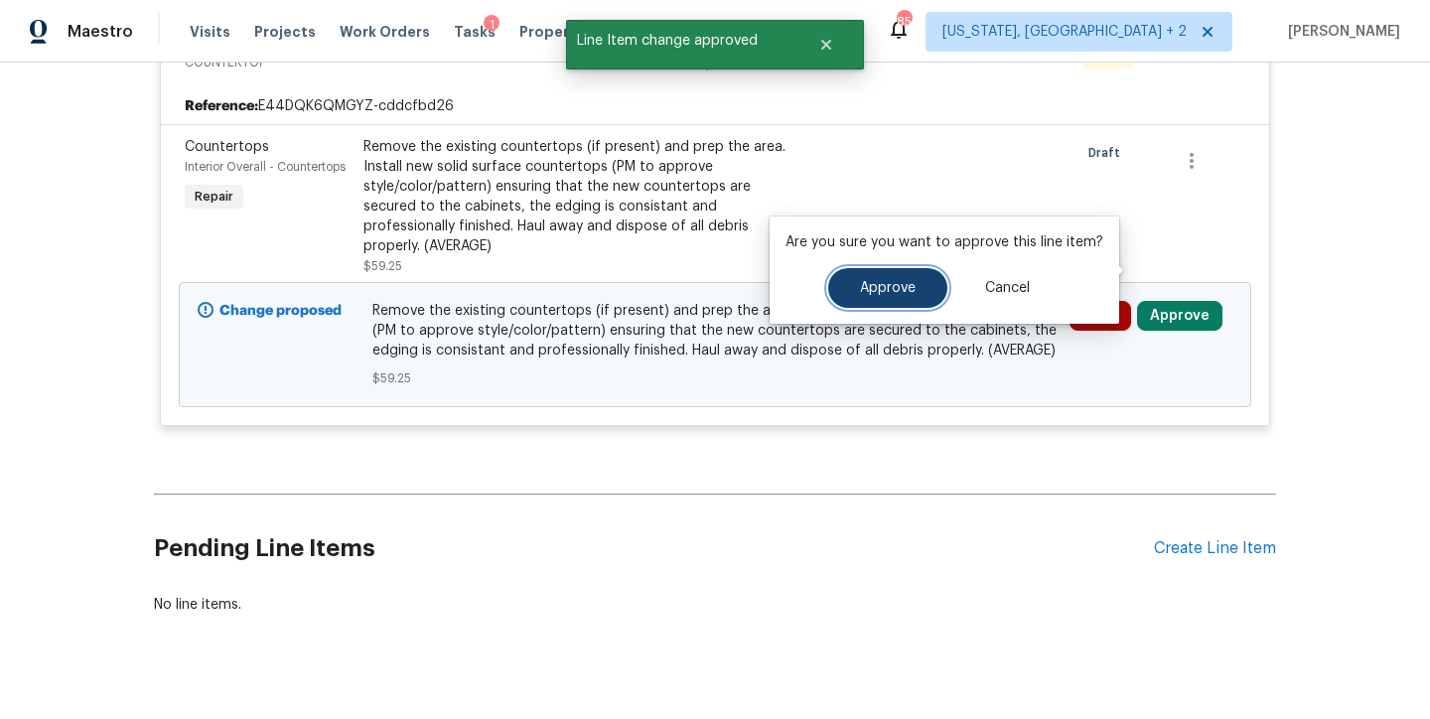
click at [895, 295] on span "Approve" at bounding box center [888, 288] width 56 height 15
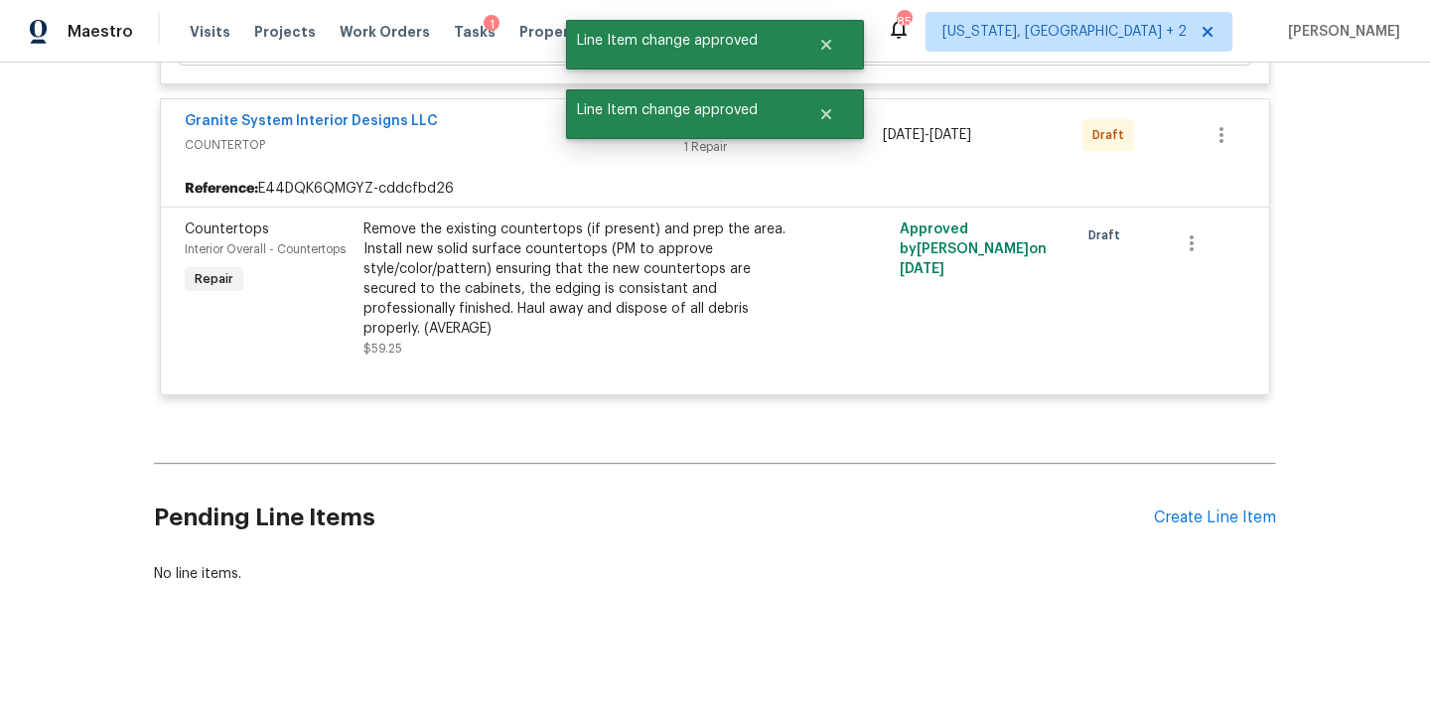
scroll to position [5578, 0]
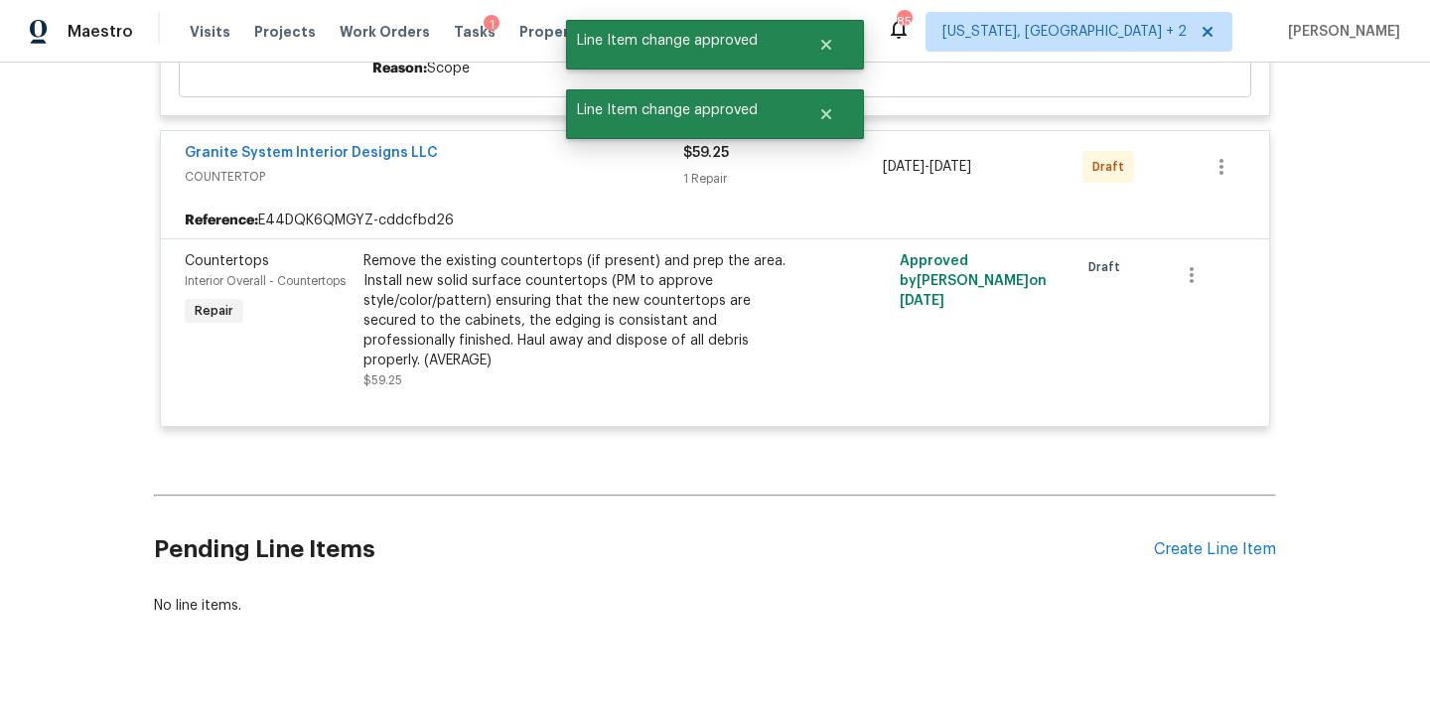
click at [454, 41] on div "Tasks 1" at bounding box center [475, 32] width 42 height 21
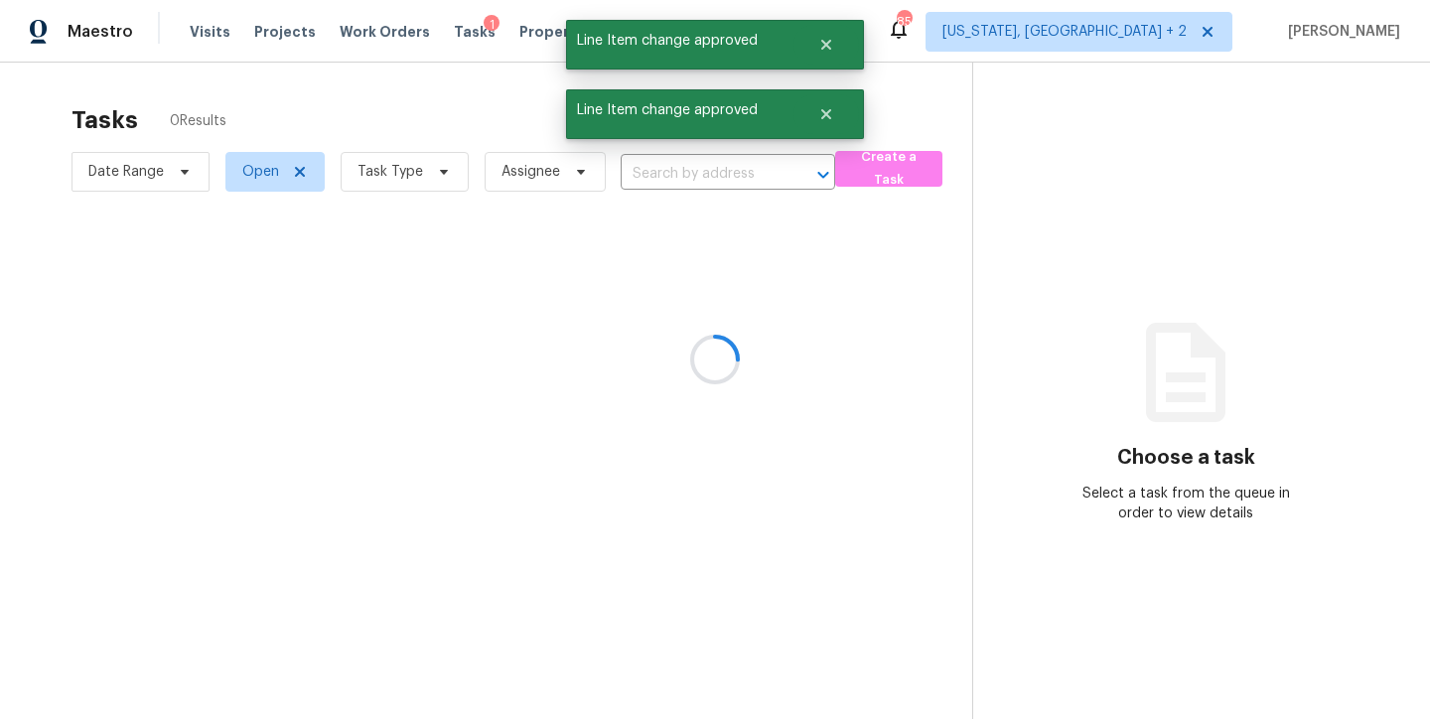
click at [466, 40] on div at bounding box center [715, 359] width 1430 height 719
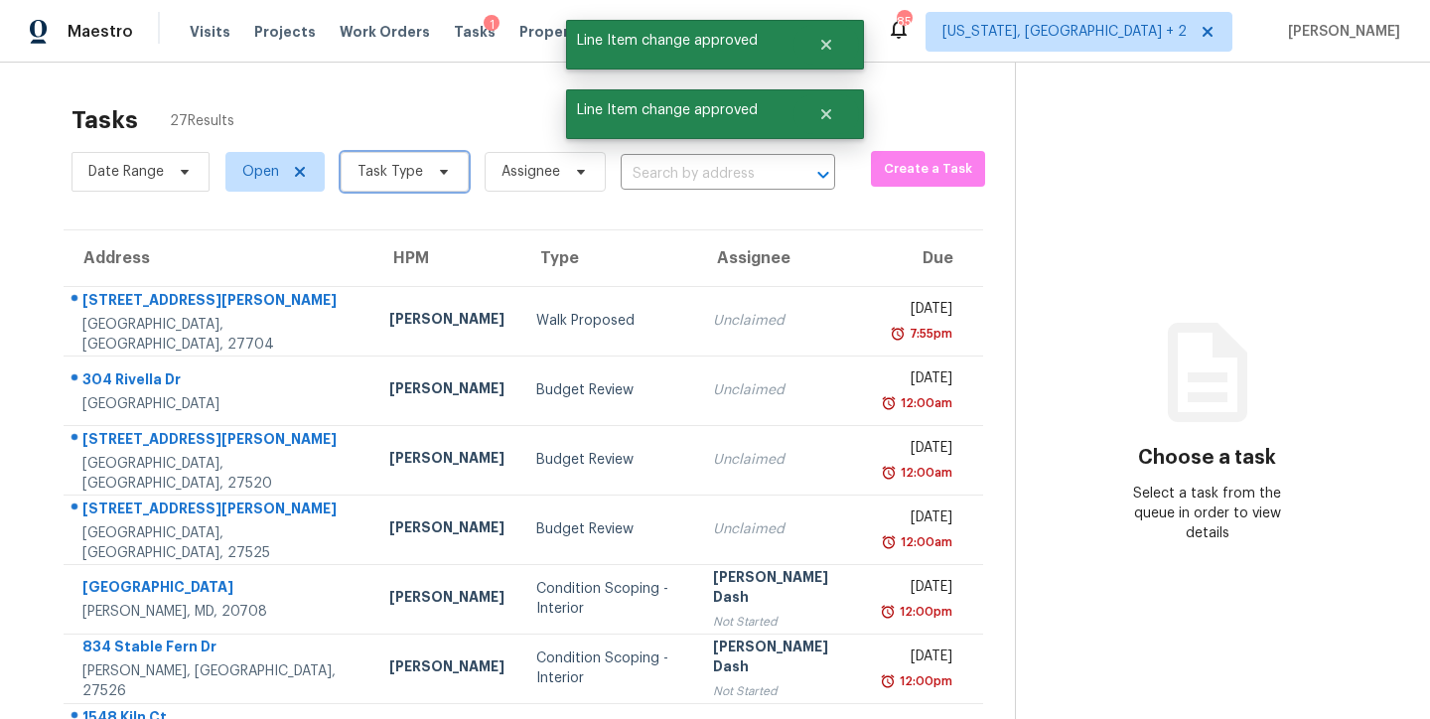
click at [418, 178] on span "Task Type" at bounding box center [390, 172] width 66 height 20
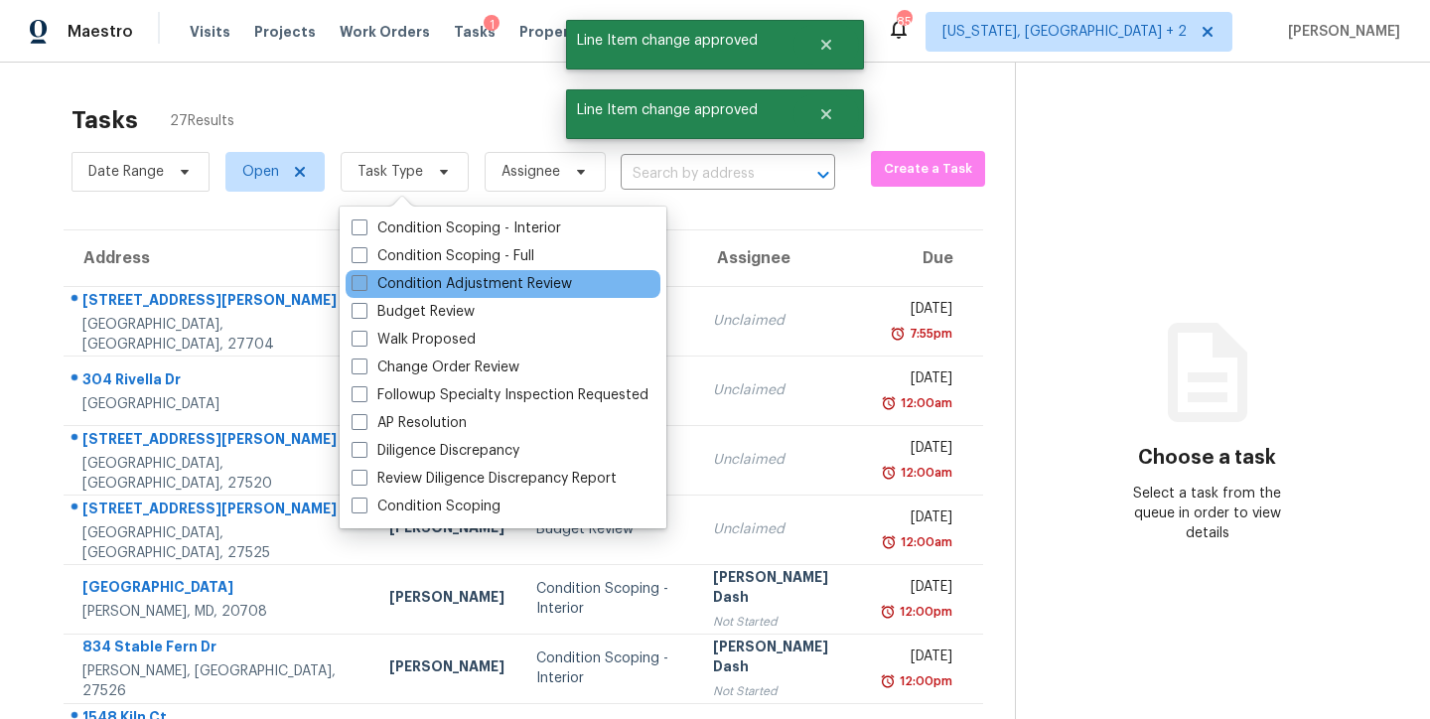
click at [434, 284] on label "Condition Adjustment Review" at bounding box center [461, 284] width 220 height 20
click at [364, 284] on input "Condition Adjustment Review" at bounding box center [357, 280] width 13 height 13
checkbox input "true"
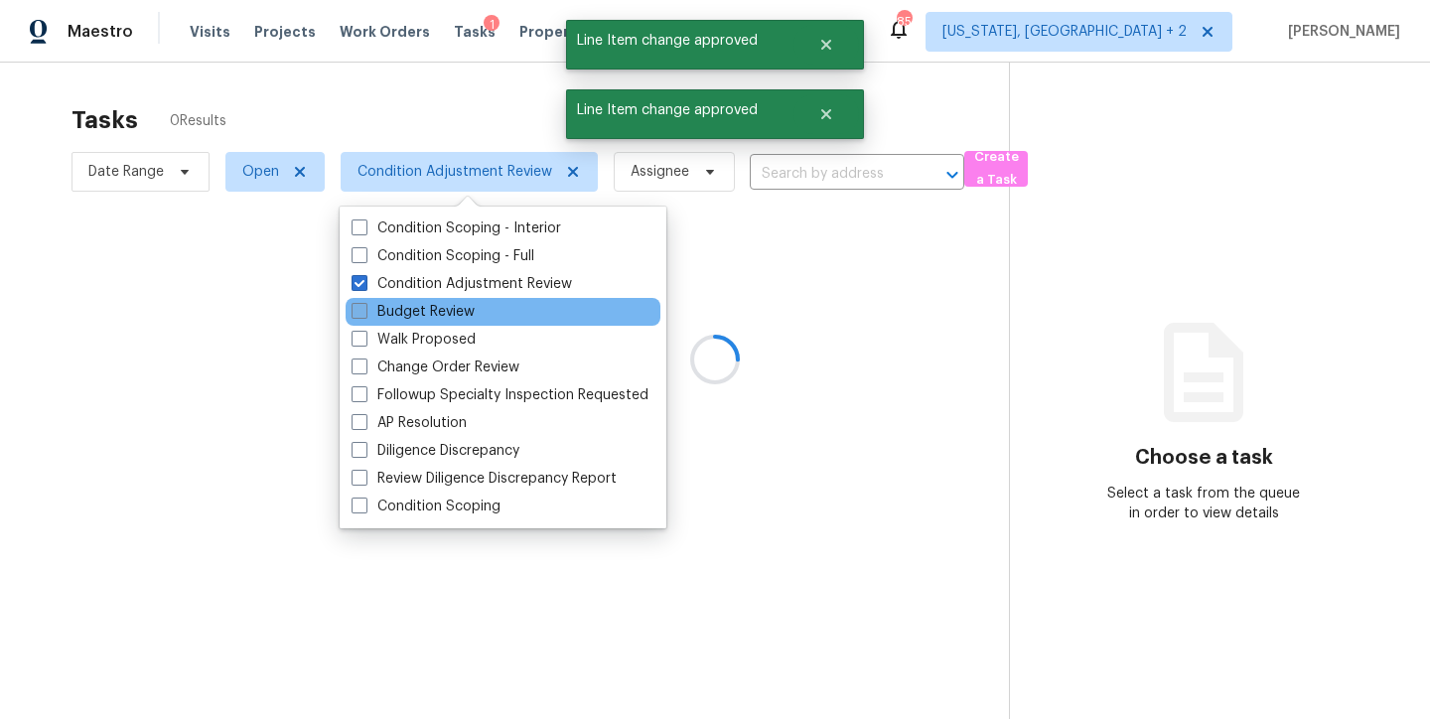
click at [424, 314] on label "Budget Review" at bounding box center [412, 312] width 123 height 20
click at [364, 314] on input "Budget Review" at bounding box center [357, 308] width 13 height 13
checkbox input "true"
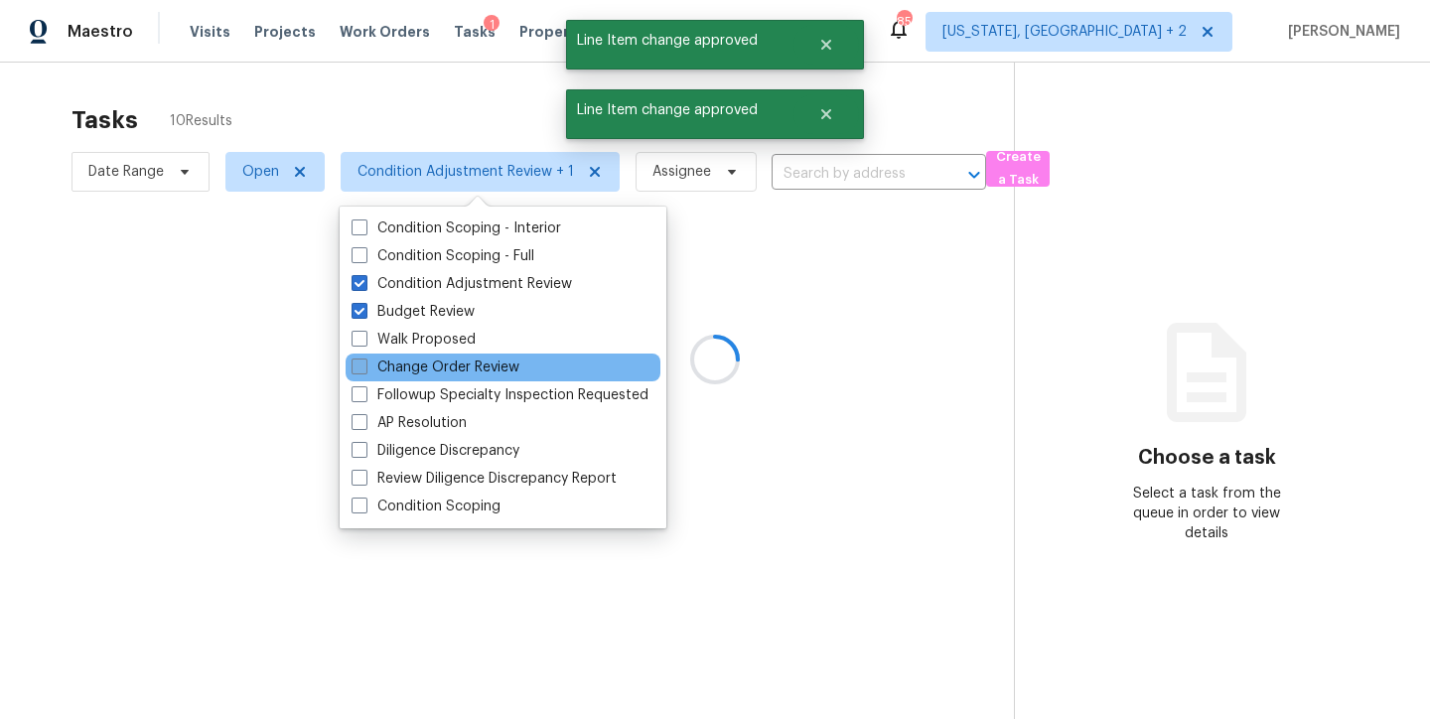
click at [436, 365] on label "Change Order Review" at bounding box center [435, 367] width 168 height 20
click at [364, 365] on input "Change Order Review" at bounding box center [357, 363] width 13 height 13
checkbox input "true"
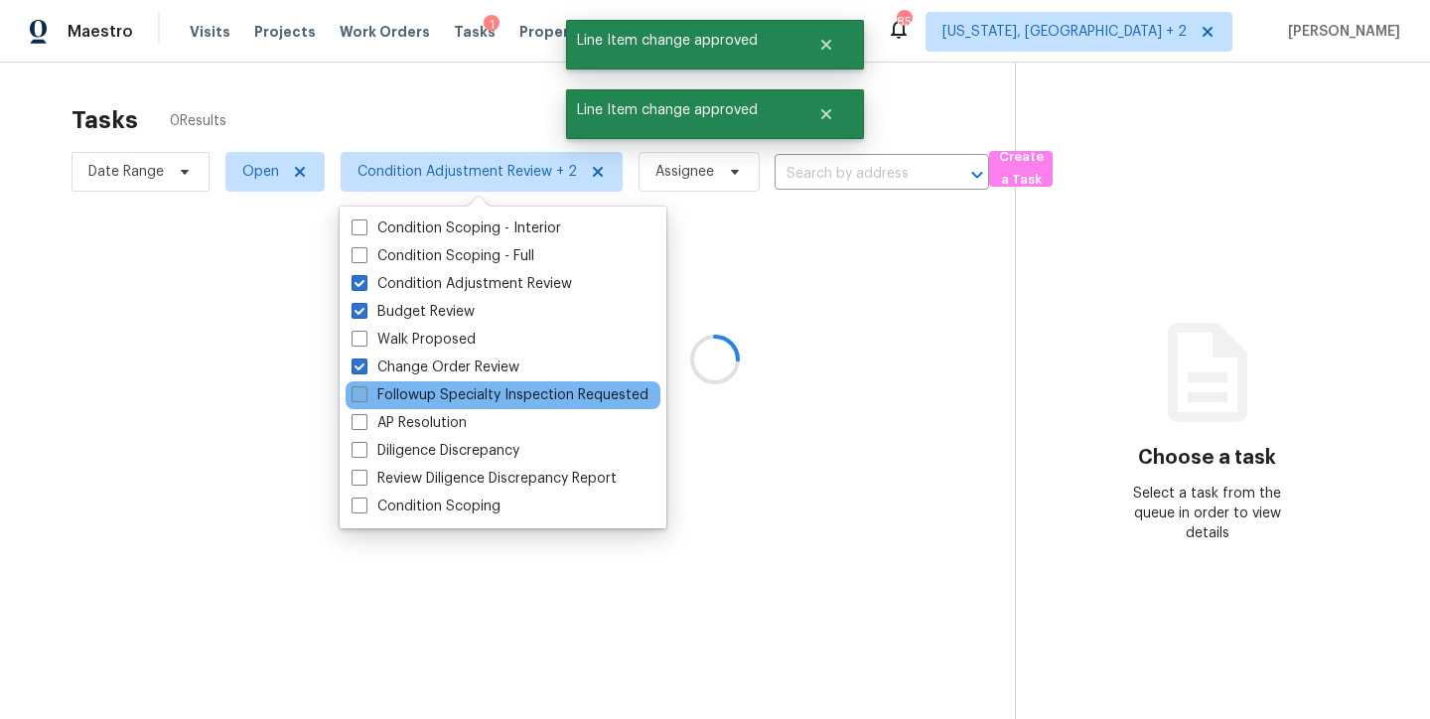
click at [426, 394] on label "Followup Specialty Inspection Requested" at bounding box center [499, 395] width 297 height 20
click at [364, 394] on input "Followup Specialty Inspection Requested" at bounding box center [357, 391] width 13 height 13
checkbox input "true"
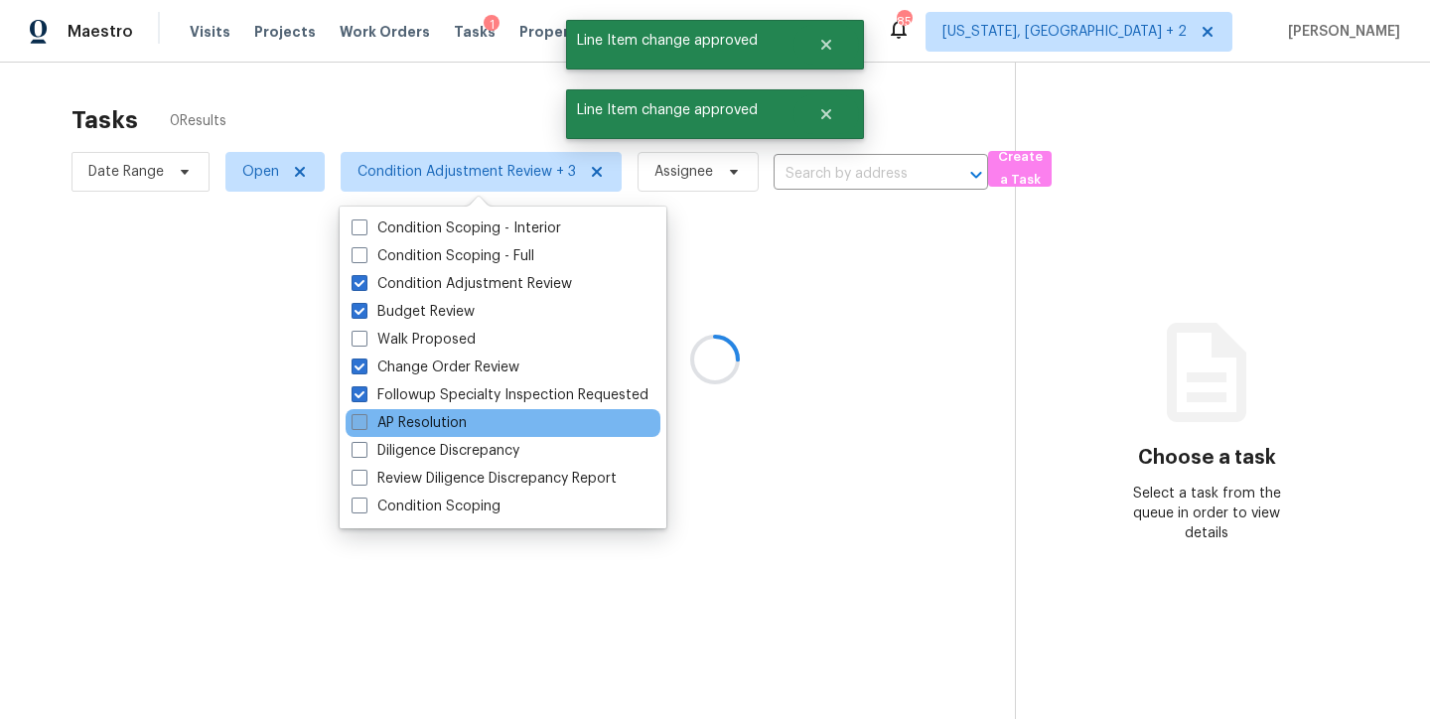
click at [416, 419] on label "AP Resolution" at bounding box center [408, 423] width 115 height 20
click at [364, 419] on input "AP Resolution" at bounding box center [357, 419] width 13 height 13
checkbox input "true"
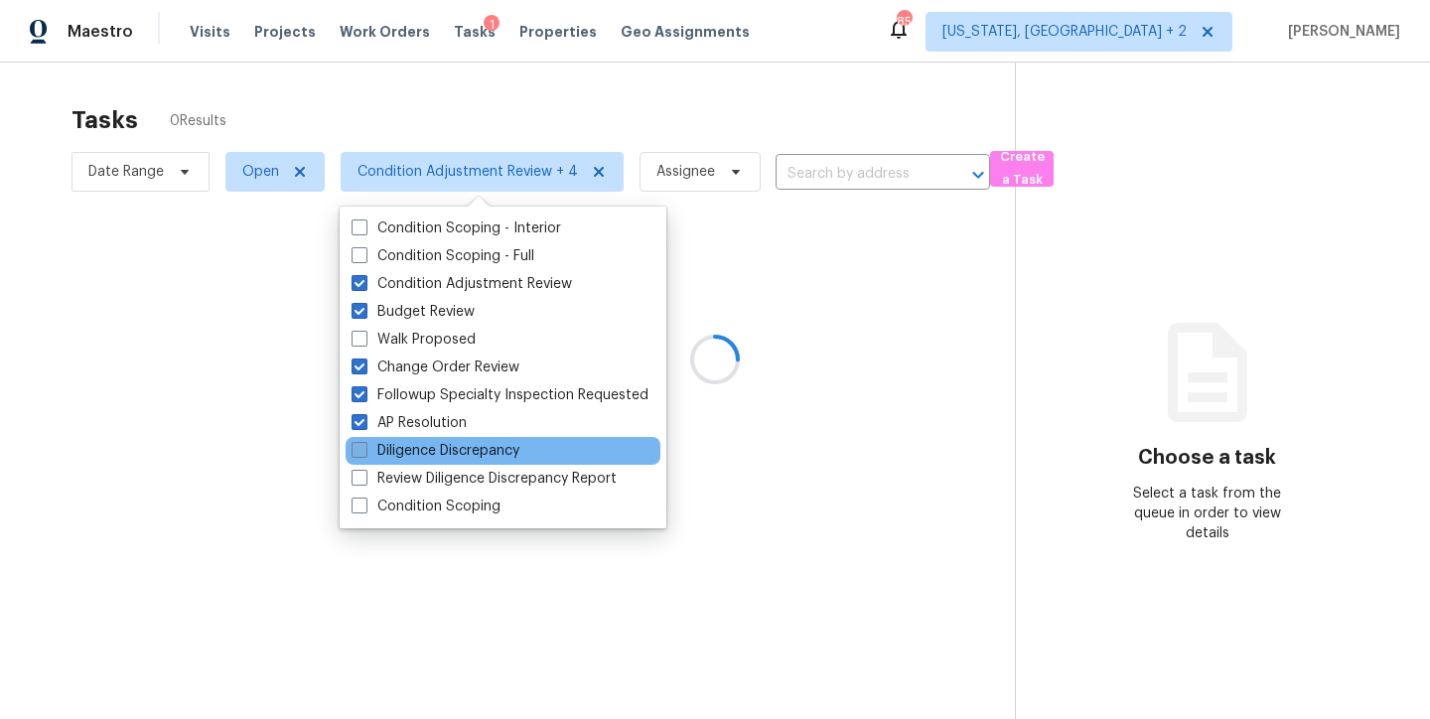
click at [407, 455] on label "Diligence Discrepancy" at bounding box center [435, 451] width 168 height 20
click at [364, 454] on input "Diligence Discrepancy" at bounding box center [357, 447] width 13 height 13
checkbox input "true"
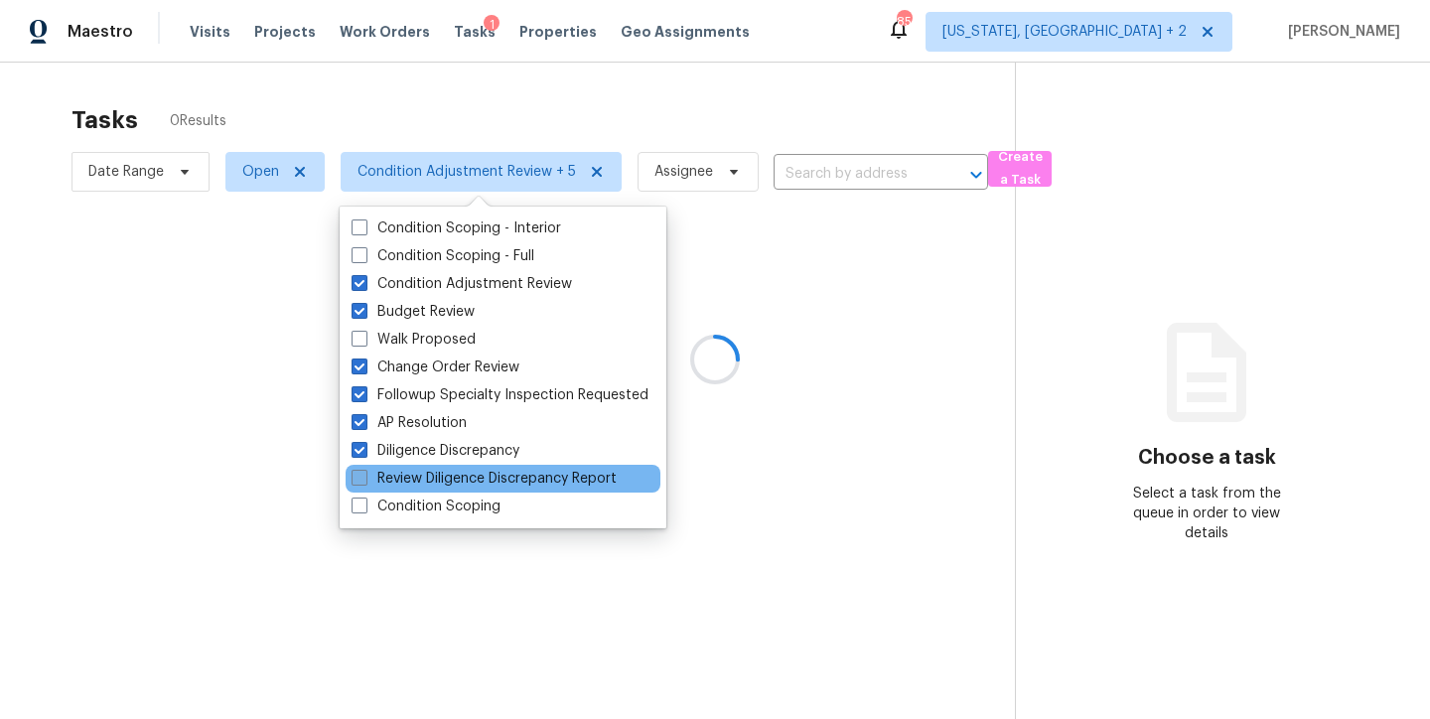
click at [406, 484] on label "Review Diligence Discrepancy Report" at bounding box center [483, 479] width 265 height 20
click at [364, 482] on input "Review Diligence Discrepancy Report" at bounding box center [357, 475] width 13 height 13
checkbox input "true"
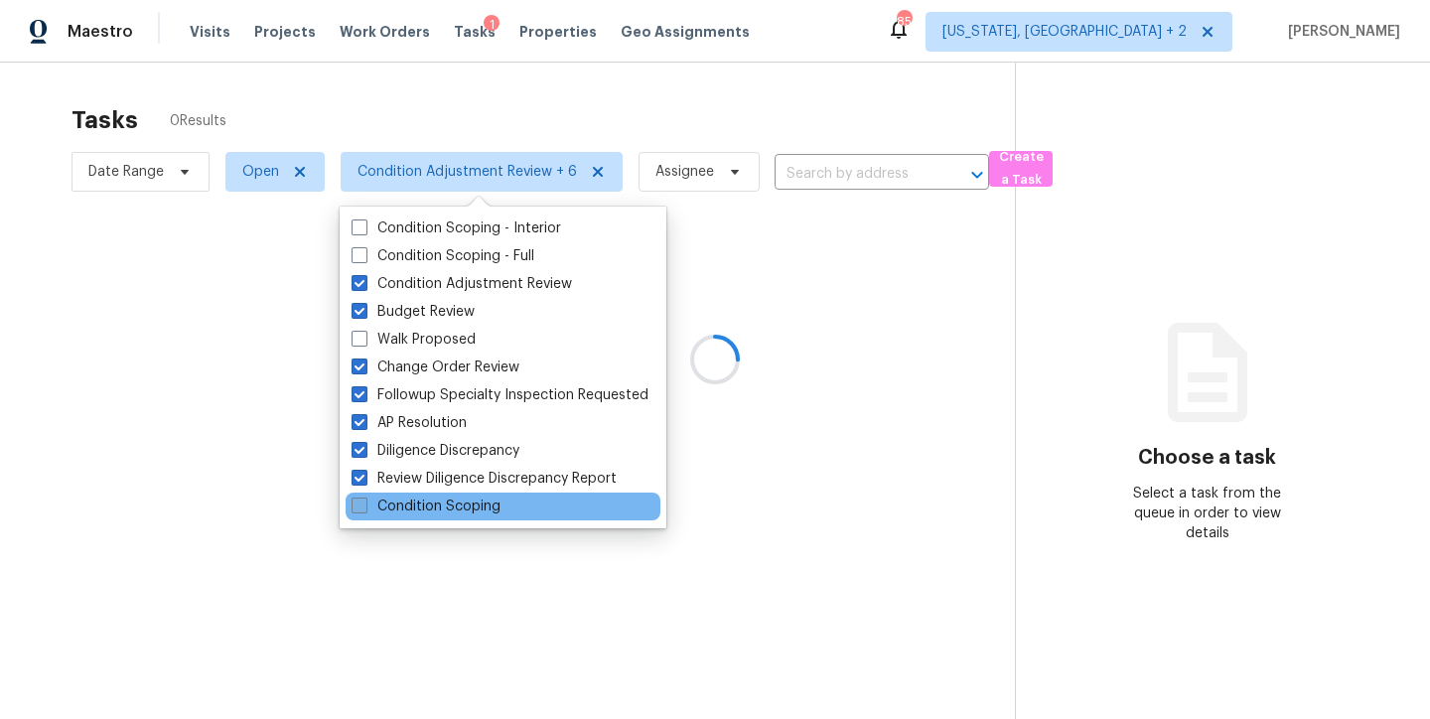
click at [407, 500] on label "Condition Scoping" at bounding box center [425, 506] width 149 height 20
click at [364, 500] on input "Condition Scoping" at bounding box center [357, 502] width 13 height 13
checkbox input "true"
click at [756, 87] on div at bounding box center [715, 359] width 1430 height 719
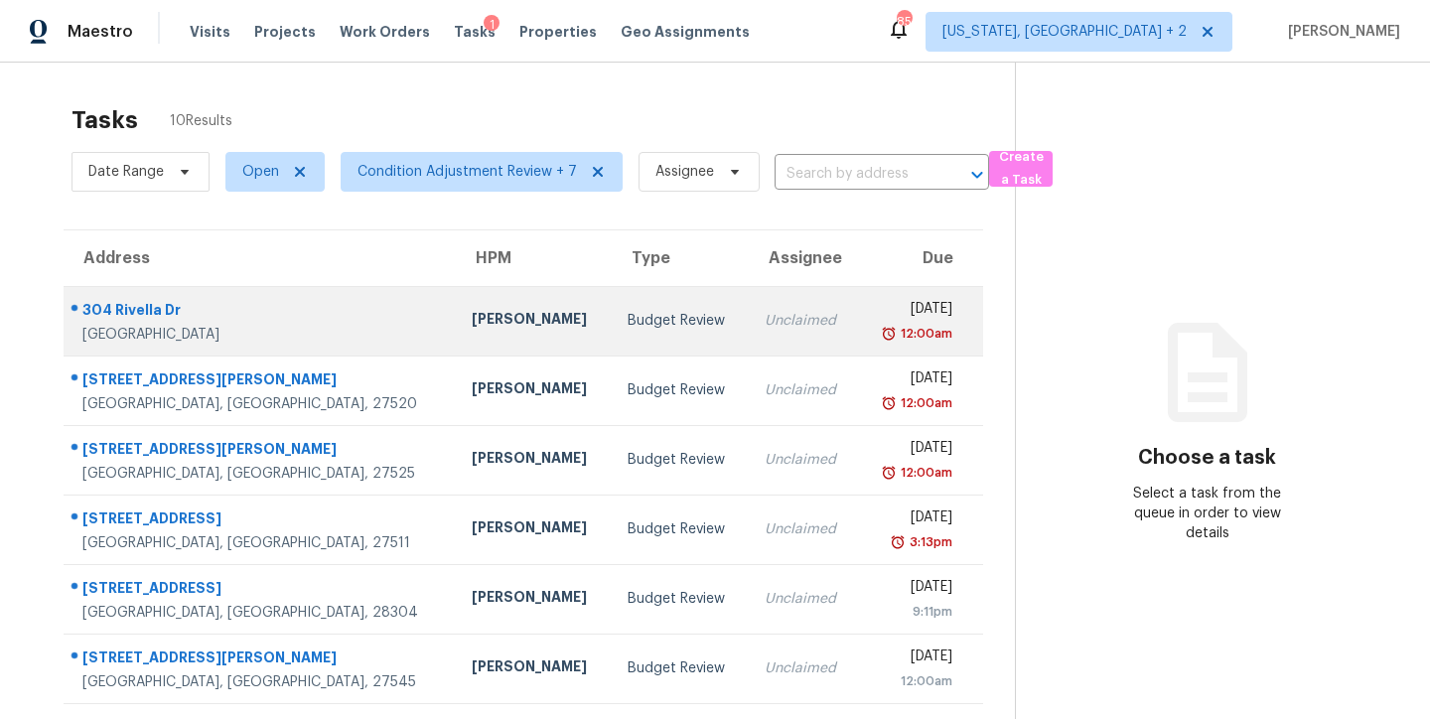
click at [612, 306] on td "Budget Review" at bounding box center [680, 321] width 137 height 70
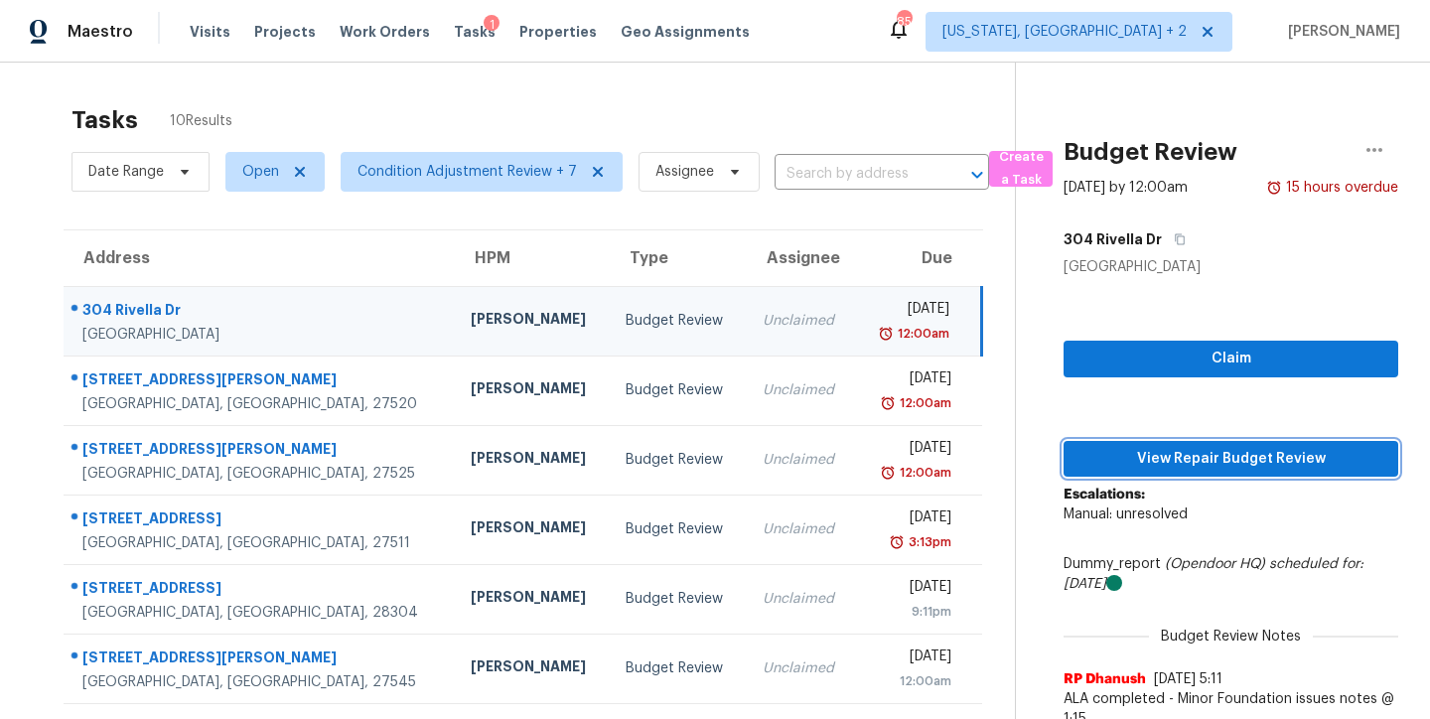
click at [1195, 455] on span "View Repair Budget Review" at bounding box center [1230, 459] width 303 height 25
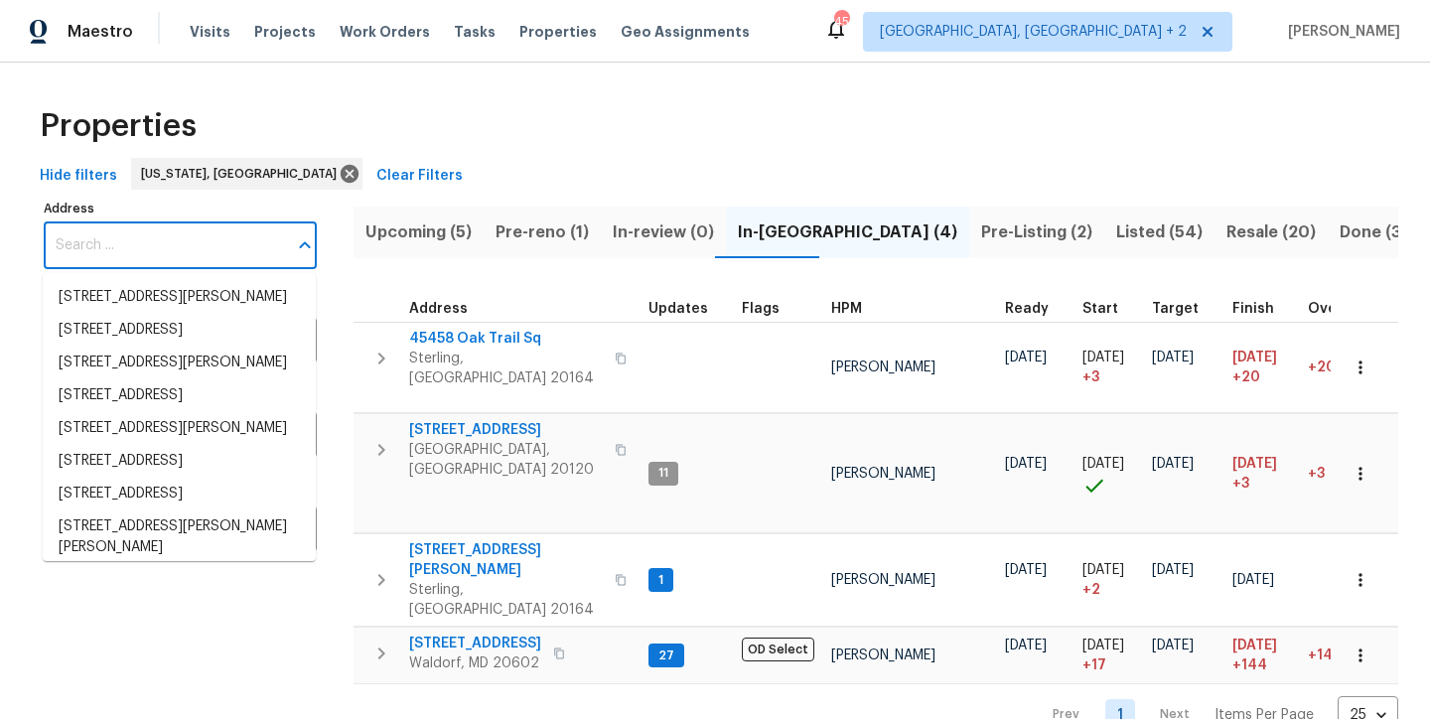
click at [115, 253] on input "Address" at bounding box center [165, 245] width 243 height 47
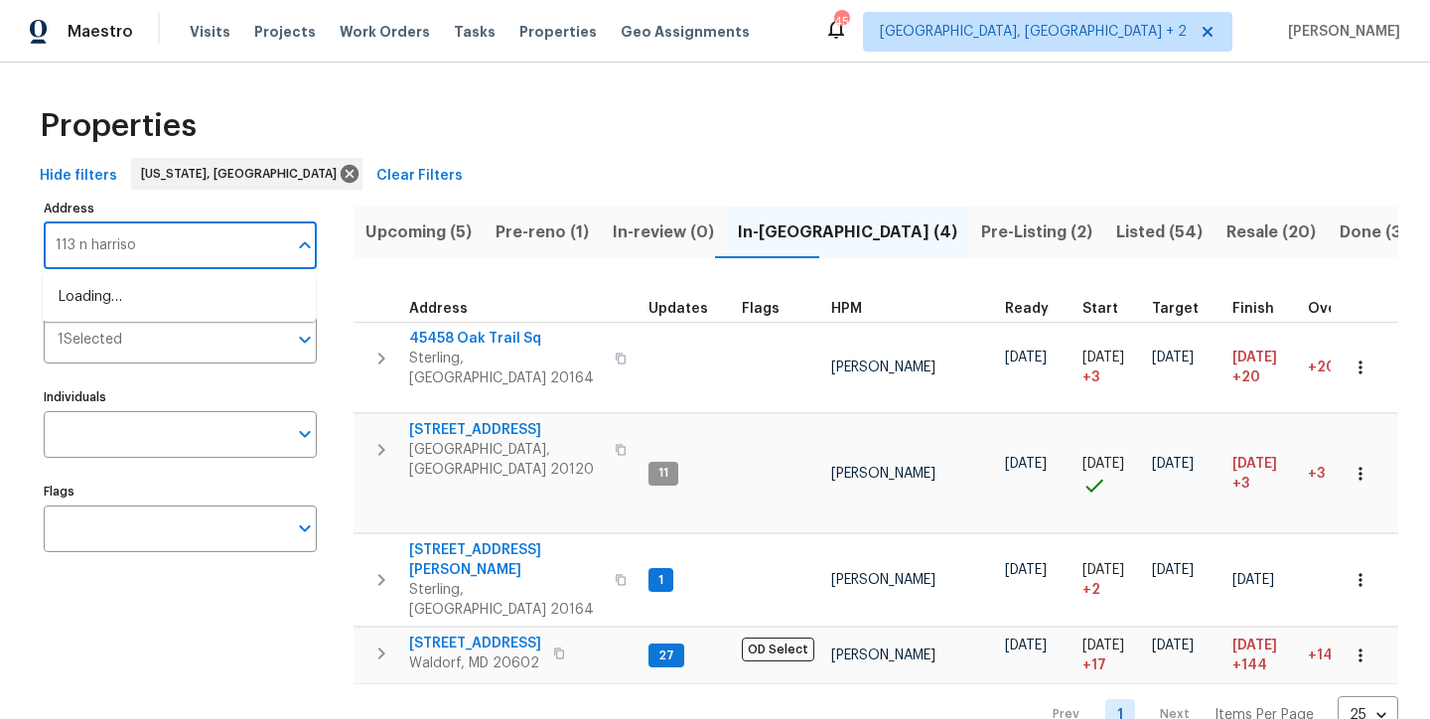
type input "113 n [PERSON_NAME]"
click at [149, 303] on li "[STREET_ADDRESS][PERSON_NAME]" at bounding box center [179, 297] width 273 height 33
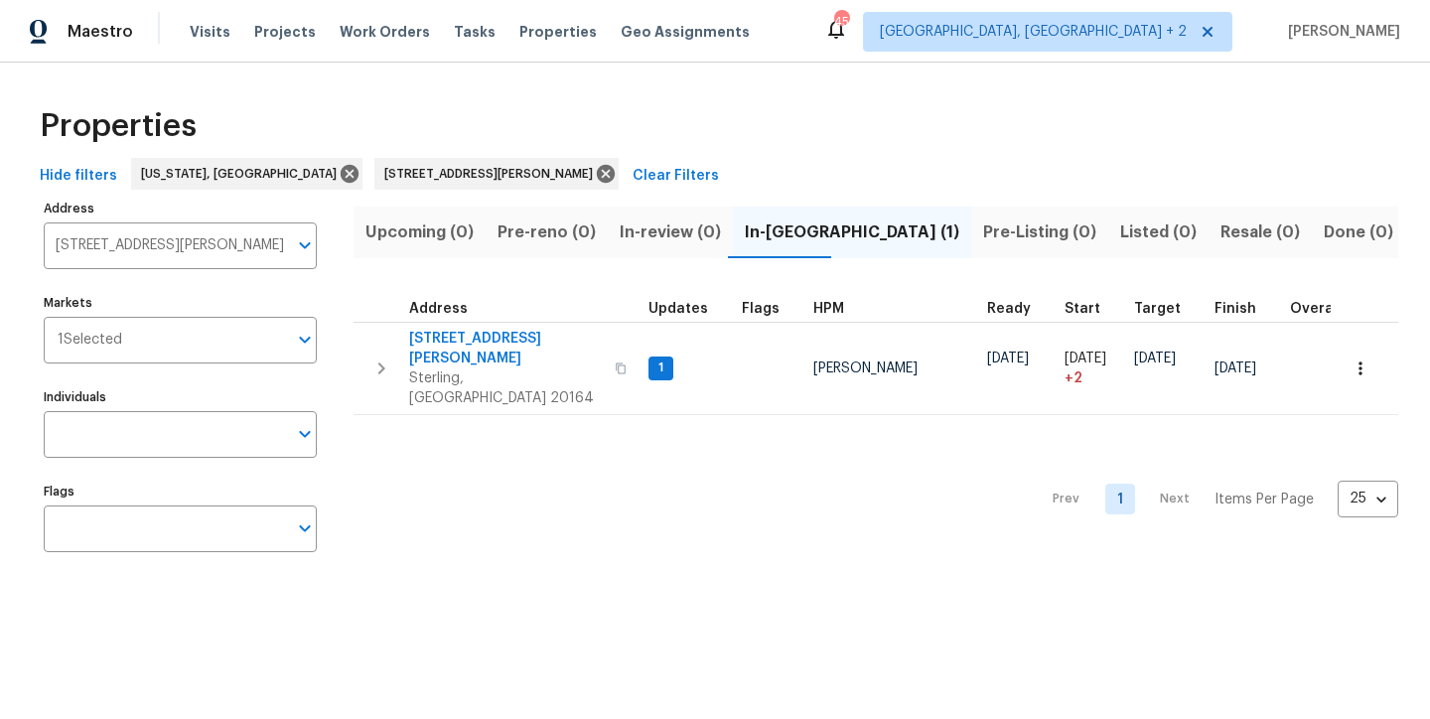
click at [885, 114] on div "Properties" at bounding box center [715, 126] width 1366 height 64
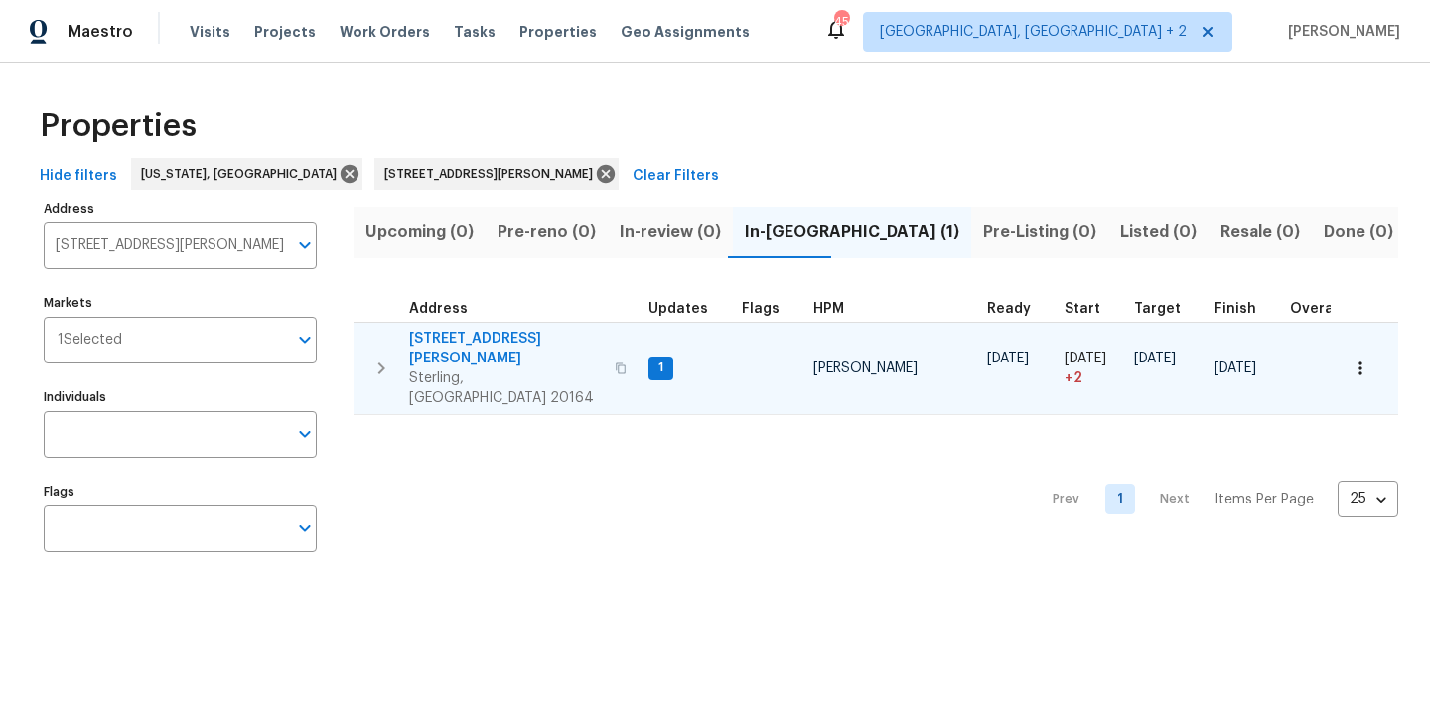
click at [373, 356] on icon "button" at bounding box center [381, 368] width 24 height 24
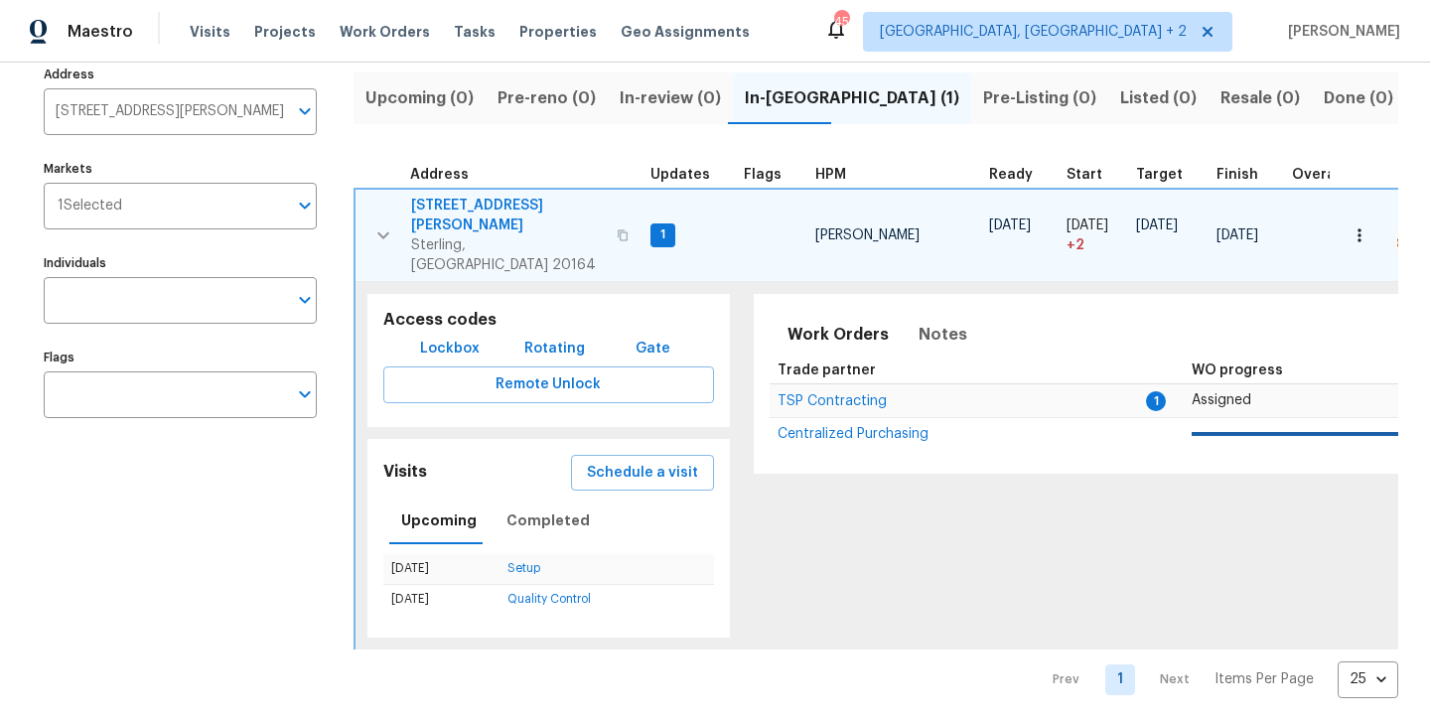
scroll to position [138, 0]
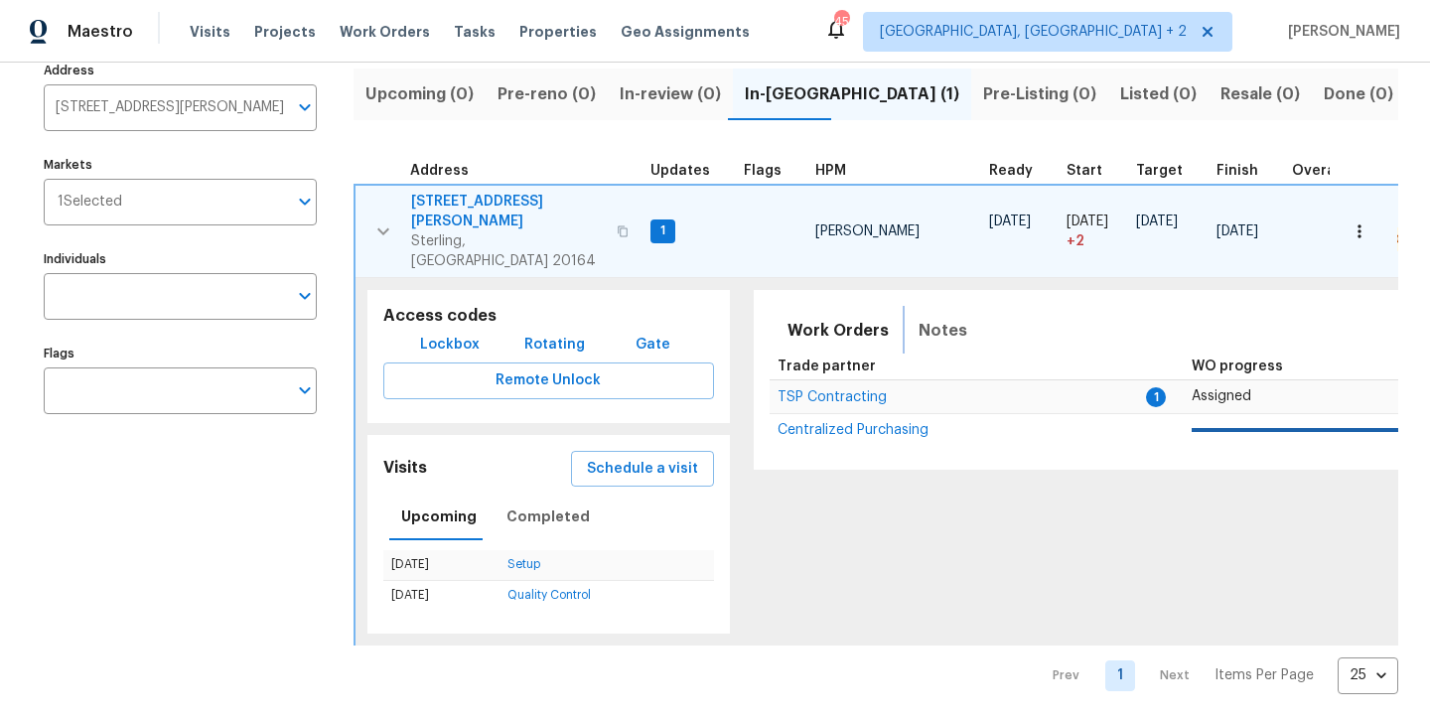
click at [945, 317] on span "Notes" at bounding box center [942, 331] width 49 height 28
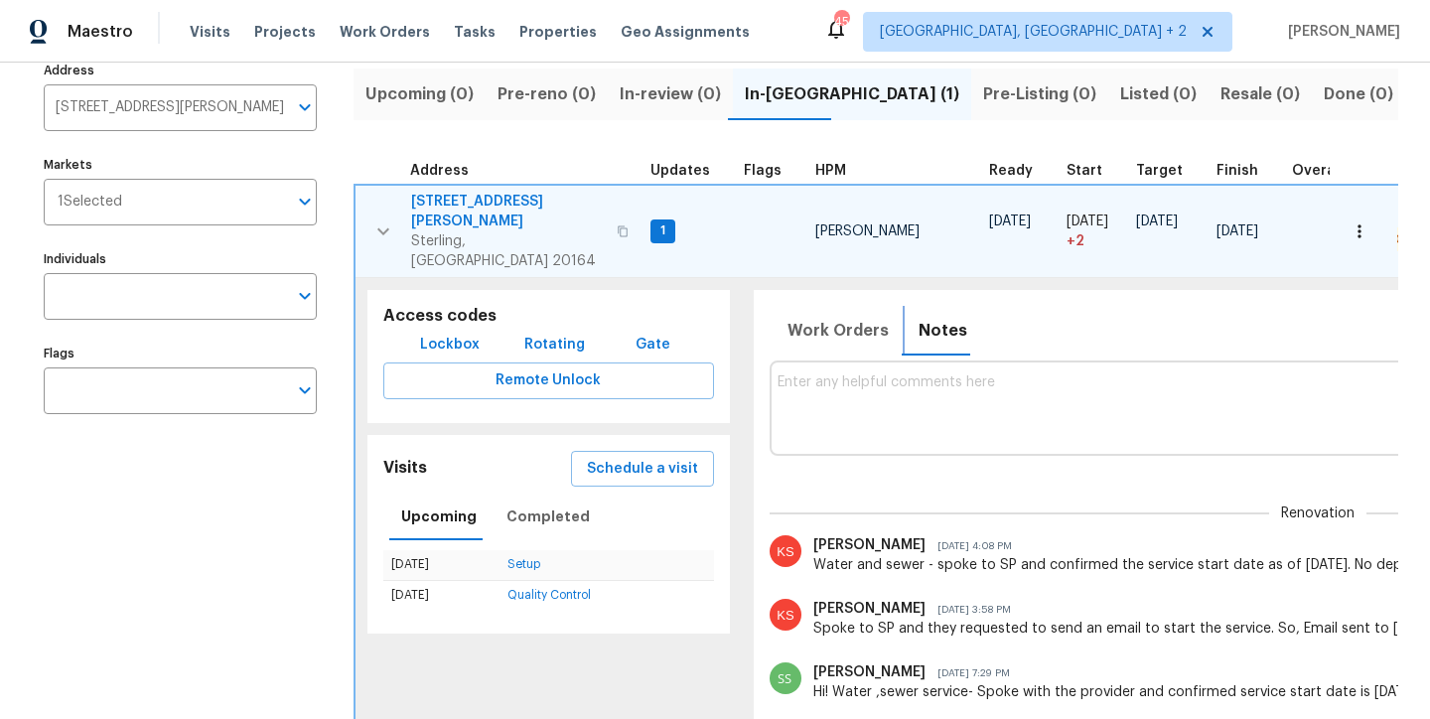
scroll to position [0, 0]
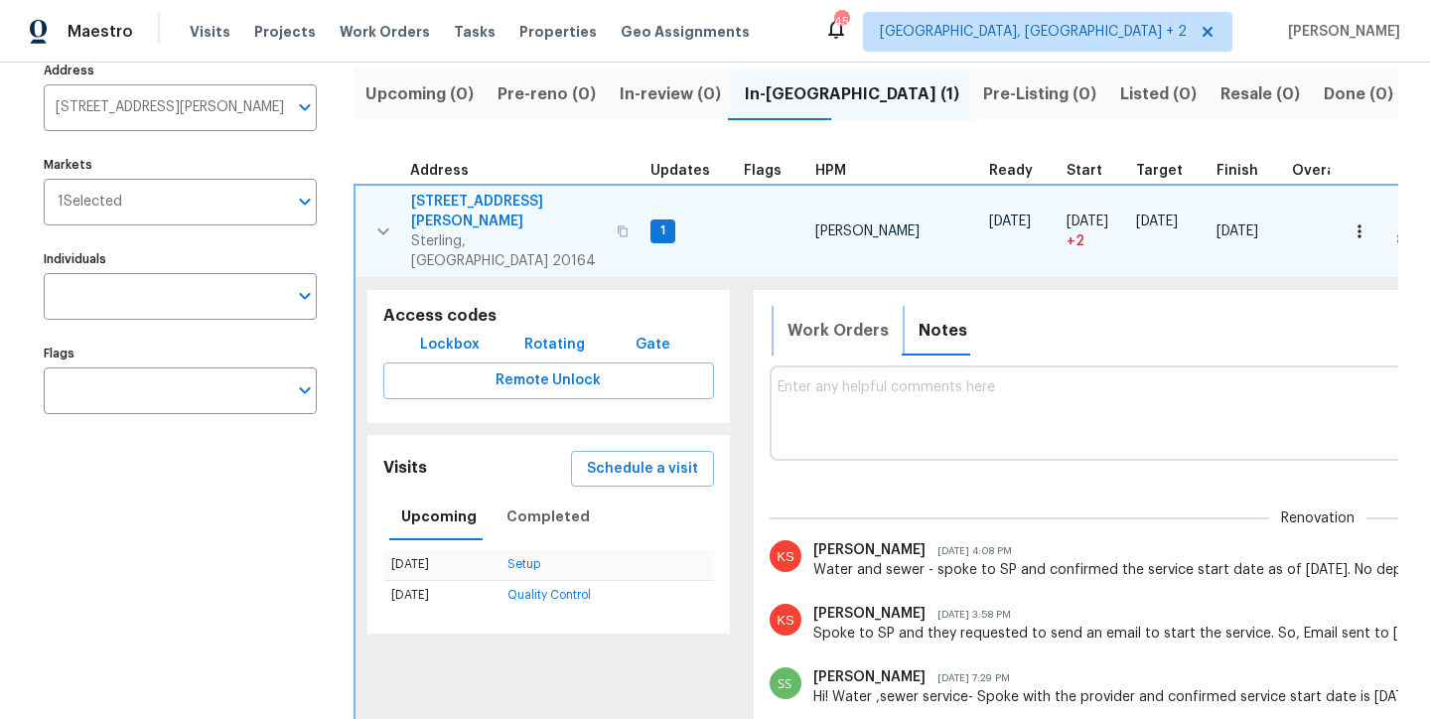
click at [779, 307] on button "Work Orders" at bounding box center [837, 331] width 125 height 48
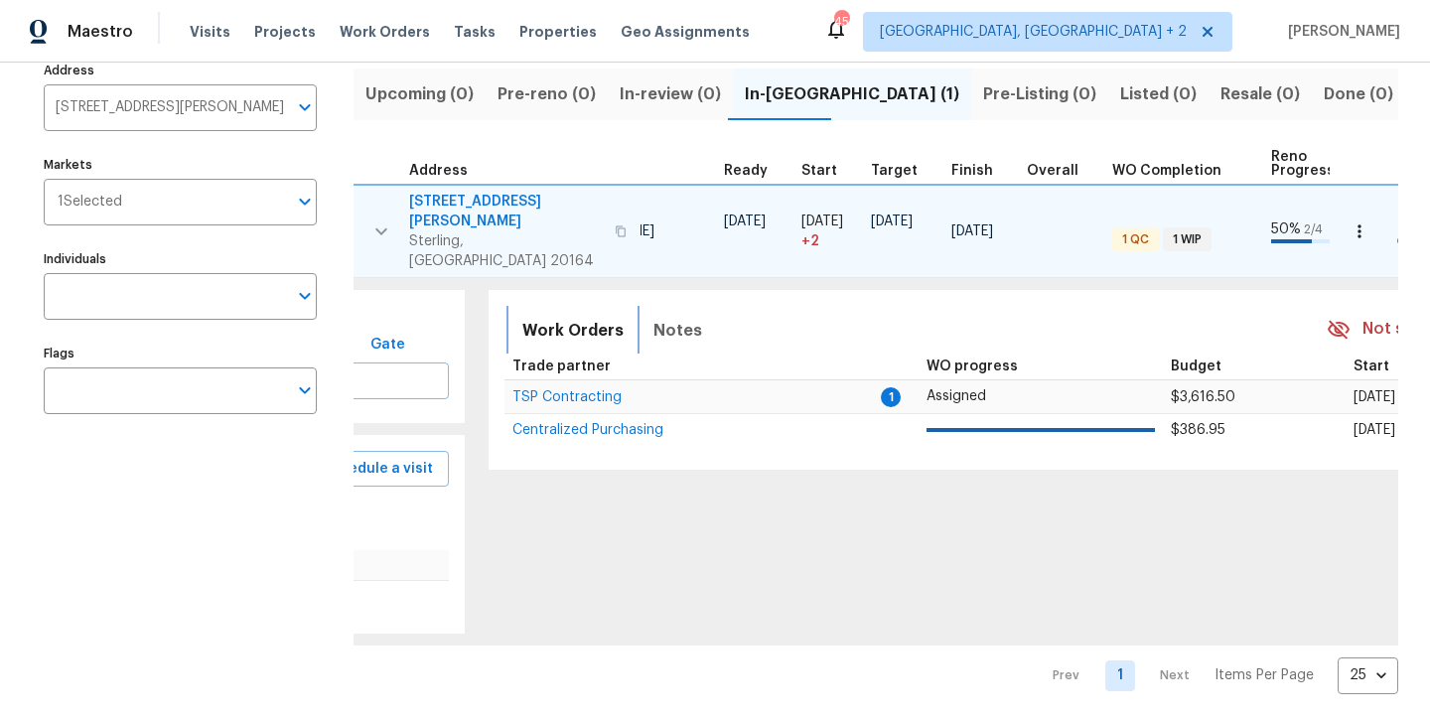
scroll to position [0, 264]
click at [568, 390] on span "TSP Contracting" at bounding box center [567, 397] width 109 height 14
click at [1349, 221] on icon "button" at bounding box center [1359, 231] width 20 height 20
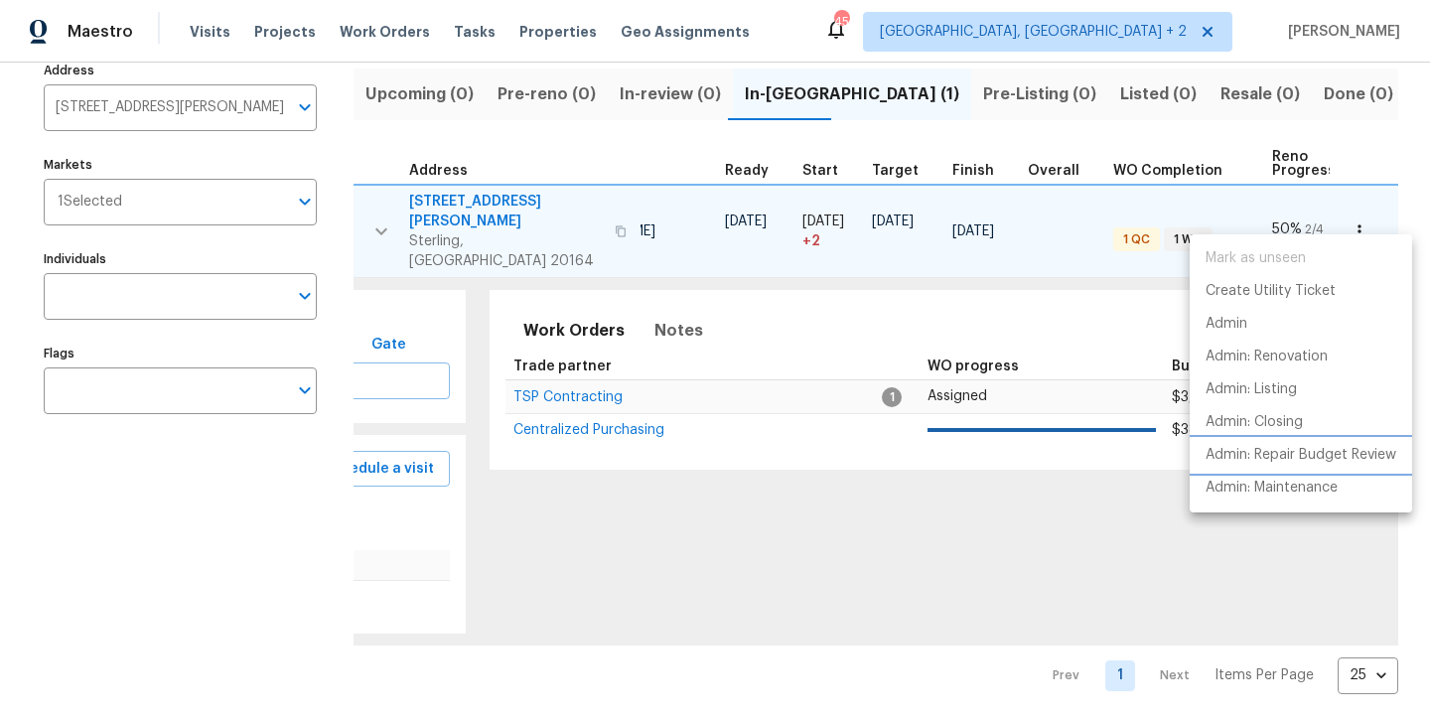
click at [1344, 450] on p "Admin: Repair Budget Review" at bounding box center [1300, 455] width 191 height 21
click at [674, 292] on div at bounding box center [715, 359] width 1430 height 719
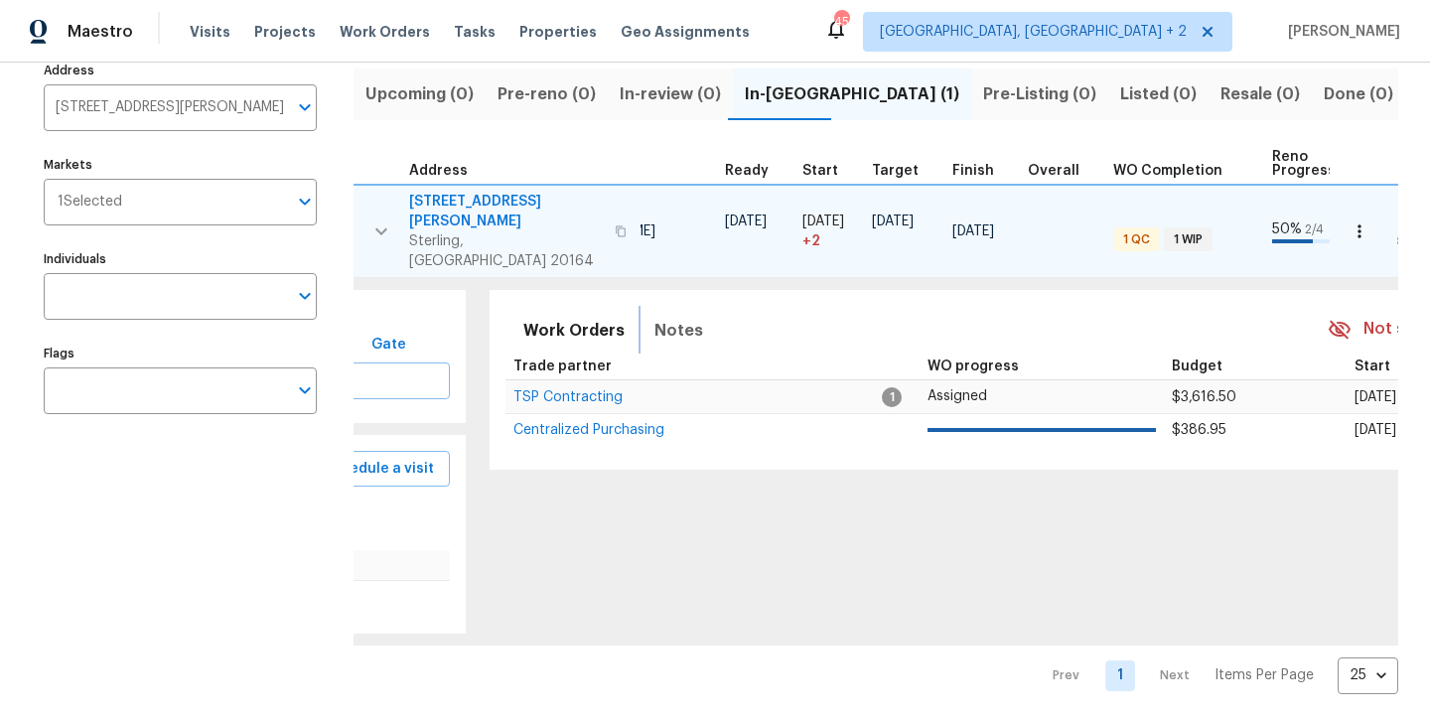
click at [654, 317] on span "Notes" at bounding box center [678, 331] width 49 height 28
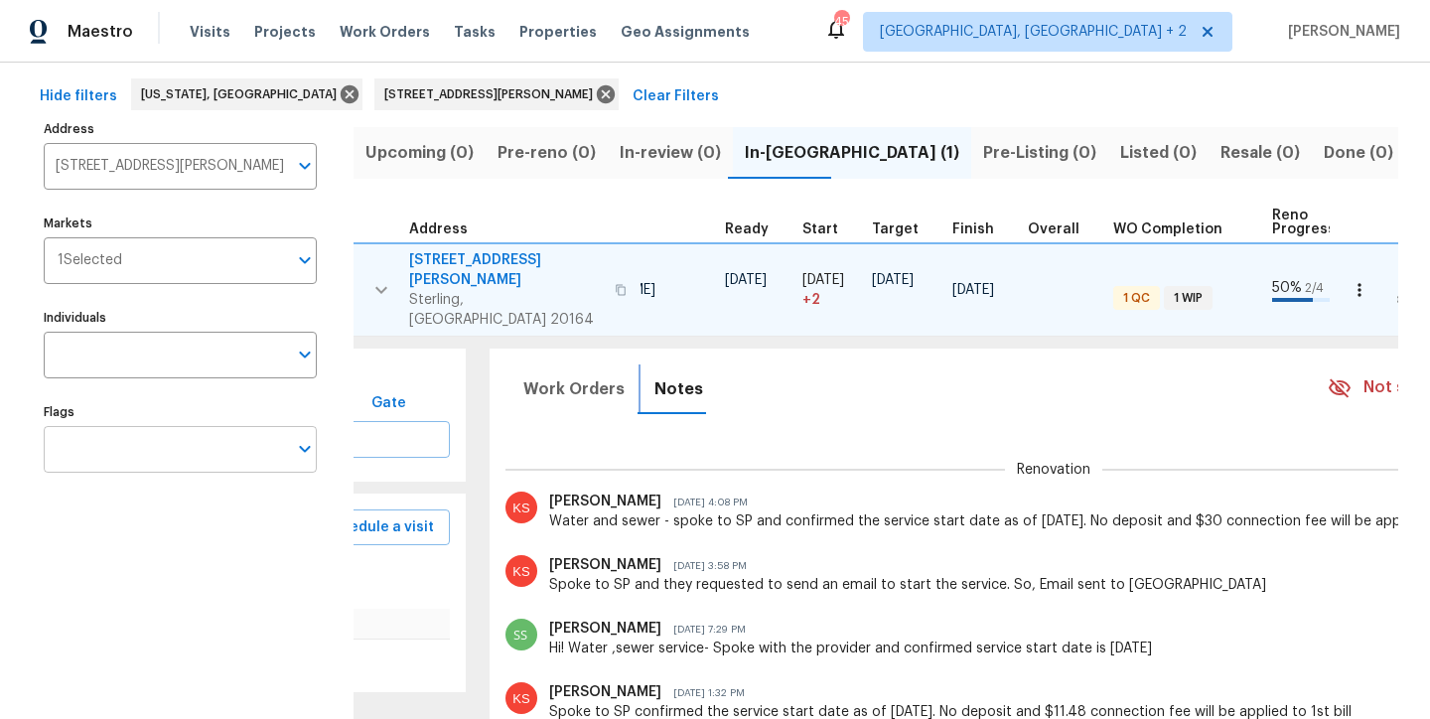
scroll to position [0, 0]
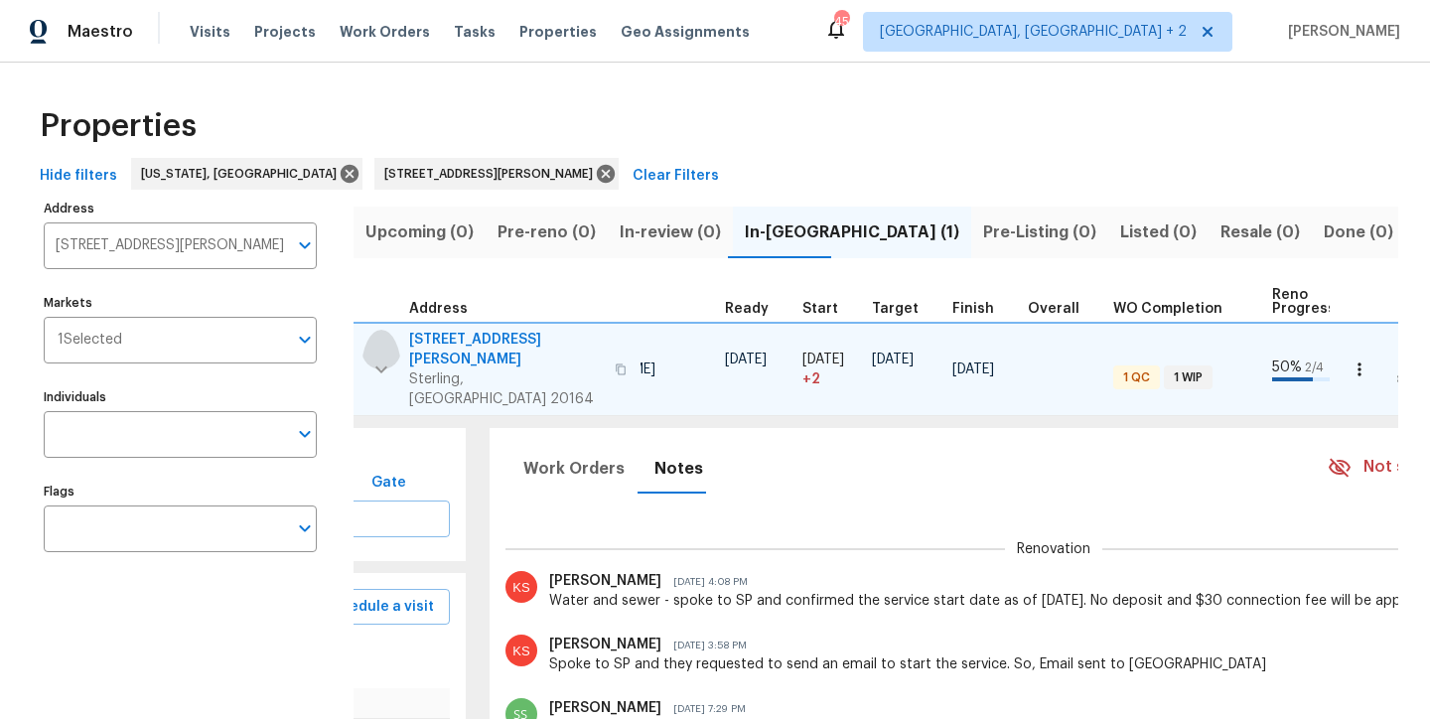
click at [375, 357] on icon "button" at bounding box center [381, 369] width 24 height 24
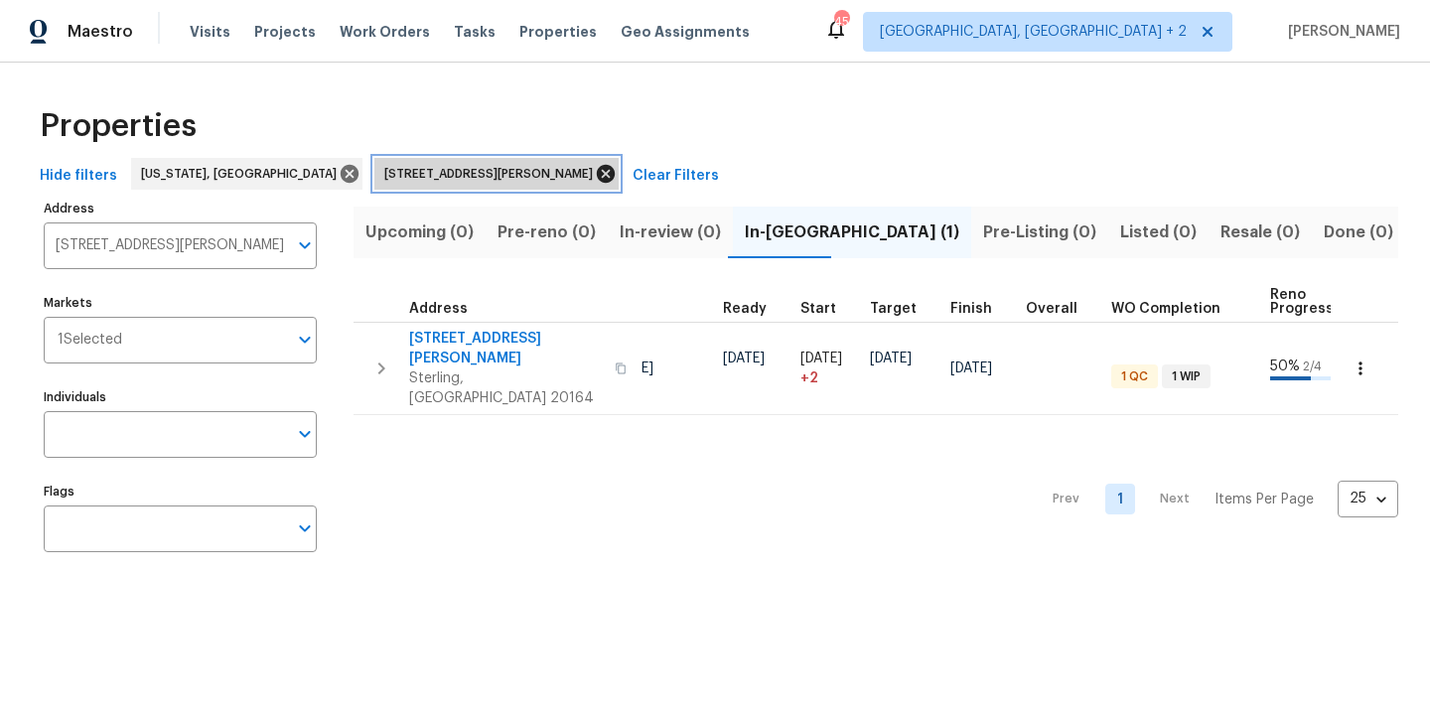
click at [595, 175] on icon at bounding box center [606, 174] width 22 height 22
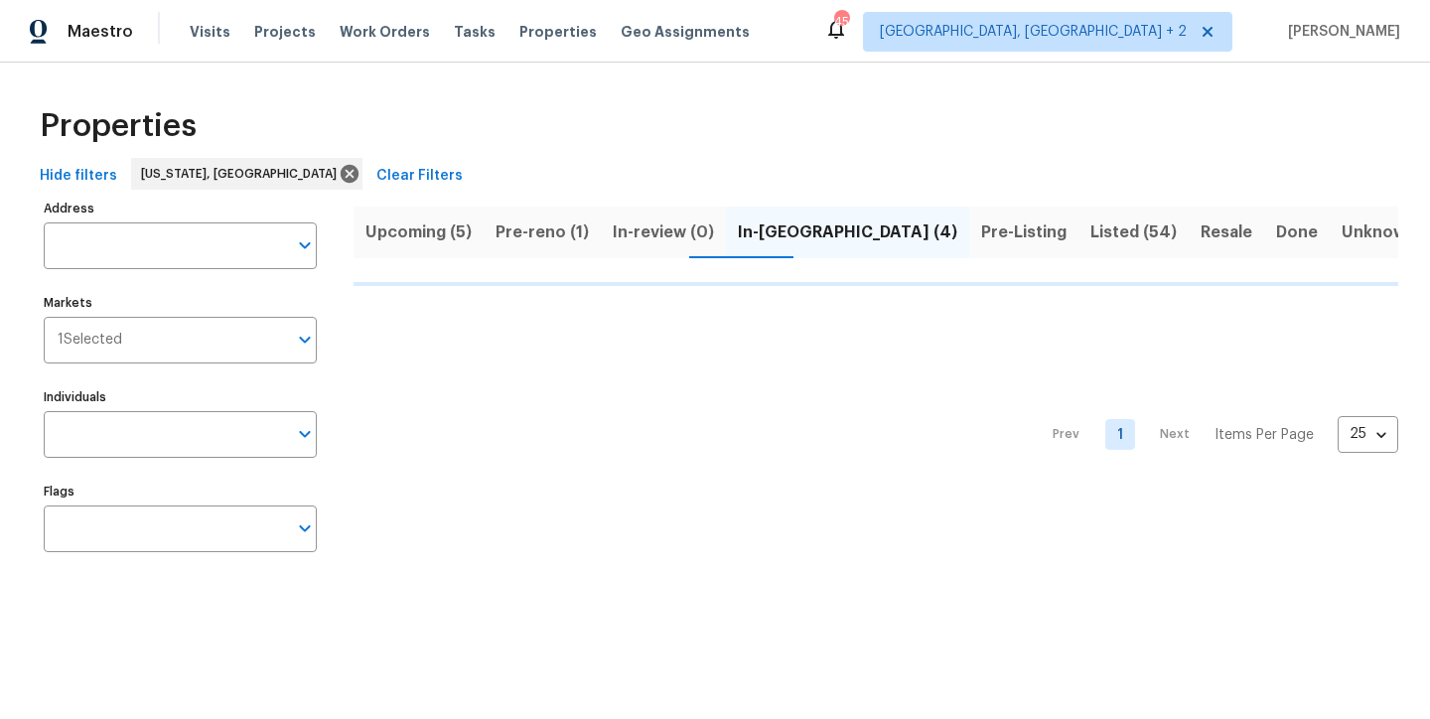
click at [791, 148] on div "Properties" at bounding box center [715, 126] width 1366 height 64
click at [873, 43] on div "Maestro Visits Projects Work Orders Tasks Properties Geo Assignments 45 [GEOGRA…" at bounding box center [715, 31] width 1430 height 63
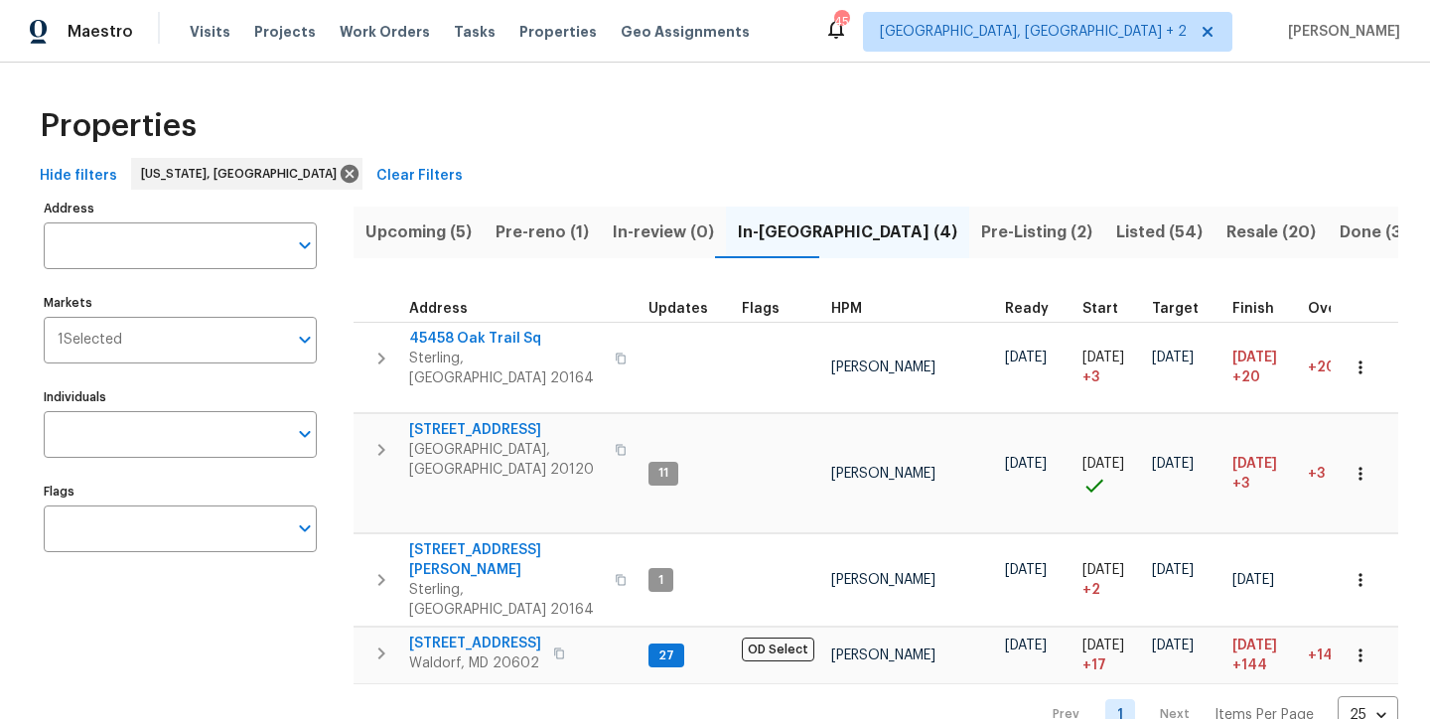
click at [885, 102] on div "Properties" at bounding box center [715, 126] width 1366 height 64
click at [884, 46] on div "Maestro Visits Projects Work Orders Tasks Properties Geo Assignments 45 [GEOGRA…" at bounding box center [715, 31] width 1430 height 63
click at [338, 331] on div "Address Address Markets 1 Selected Markets Individuals Individuals Flags Flags" at bounding box center [193, 464] width 298 height 539
click at [187, 661] on div "Address Address Markets 1 Selected Markets Individuals Individuals Flags Flags" at bounding box center [193, 464] width 298 height 539
drag, startPoint x: 641, startPoint y: 119, endPoint x: 770, endPoint y: 70, distance: 137.4
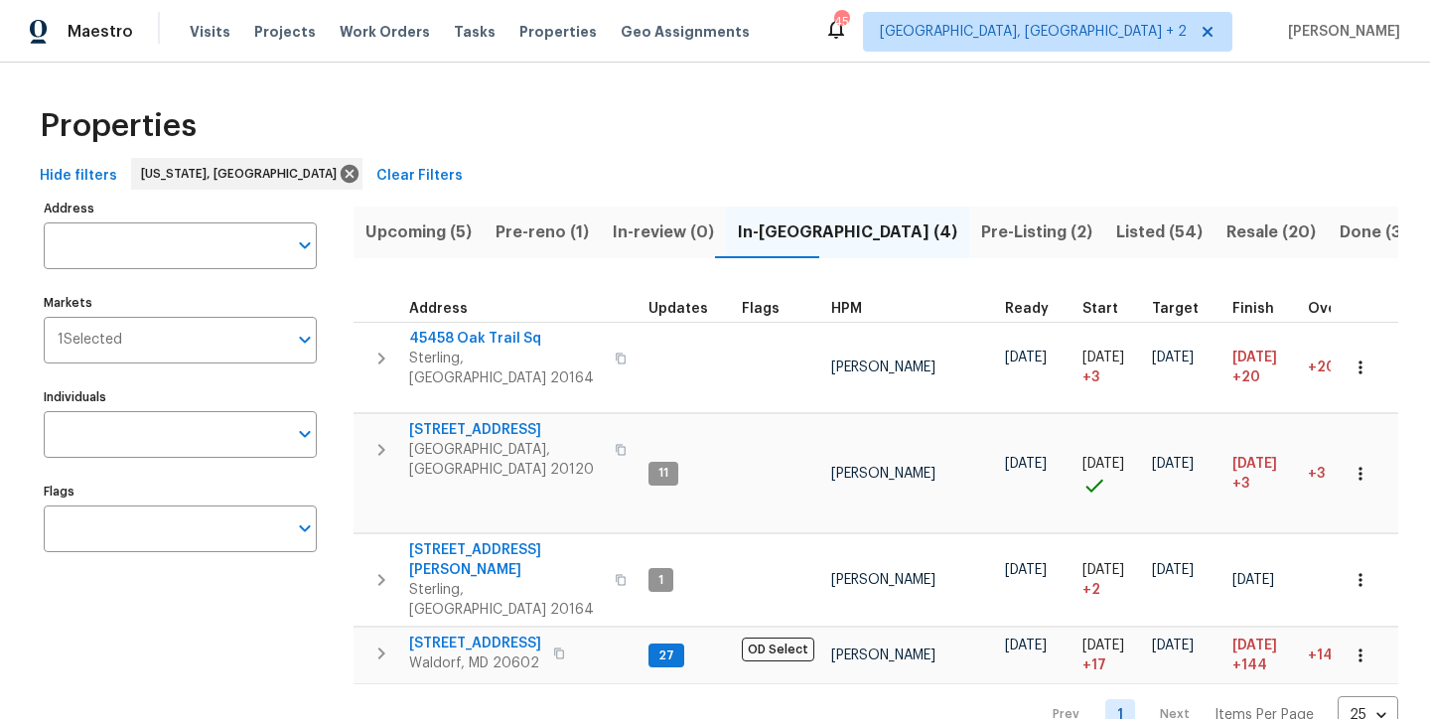
click at [641, 119] on div "Properties" at bounding box center [715, 126] width 1366 height 64
click at [836, 40] on div "Maestro Visits Projects Work Orders Tasks Properties Geo Assignments 45 [GEOGRA…" at bounding box center [715, 31] width 1430 height 63
click at [976, 42] on div "Maestro Visits Projects Work Orders Tasks Properties Geo Assignments 45 [GEOGRA…" at bounding box center [715, 31] width 1430 height 63
click at [788, 51] on div "Maestro Visits Projects Work Orders Tasks Properties Geo Assignments 45 [GEOGRA…" at bounding box center [715, 31] width 1430 height 63
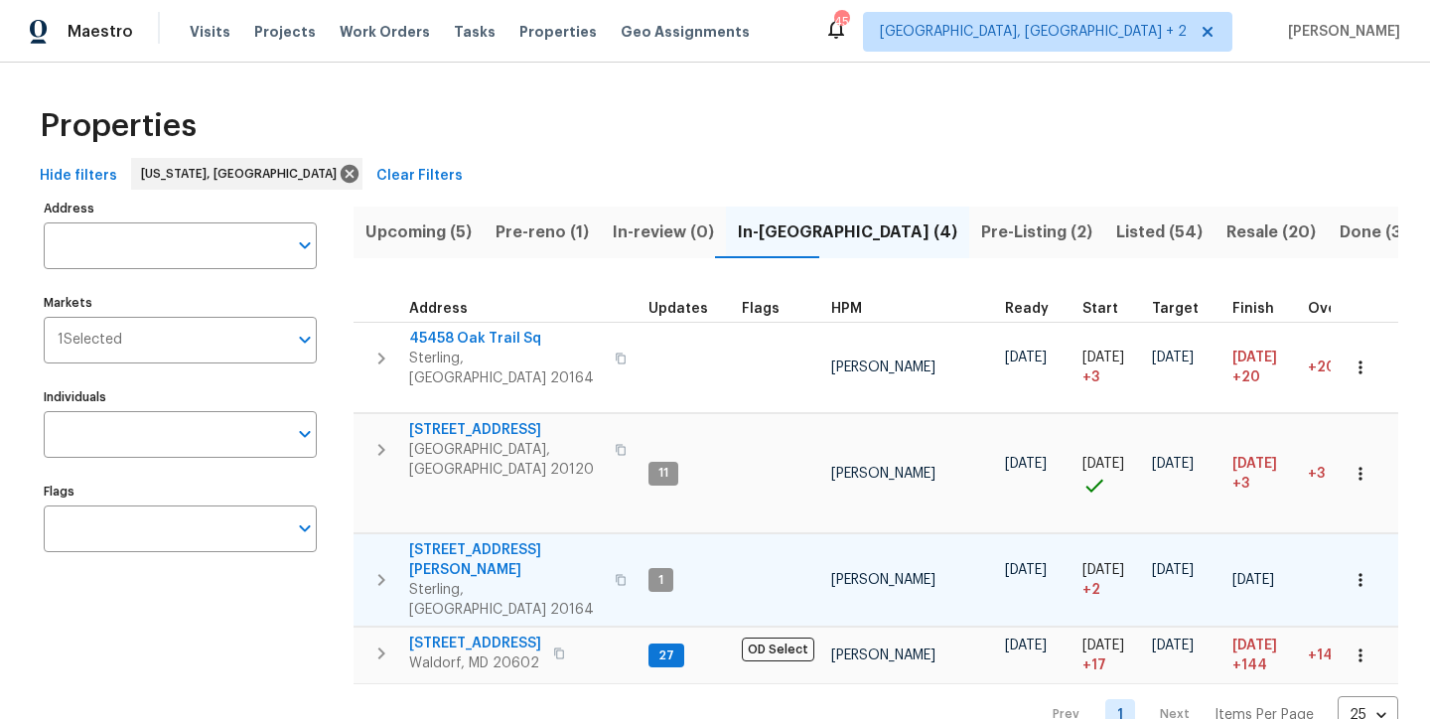
click at [371, 568] on icon "button" at bounding box center [381, 580] width 24 height 24
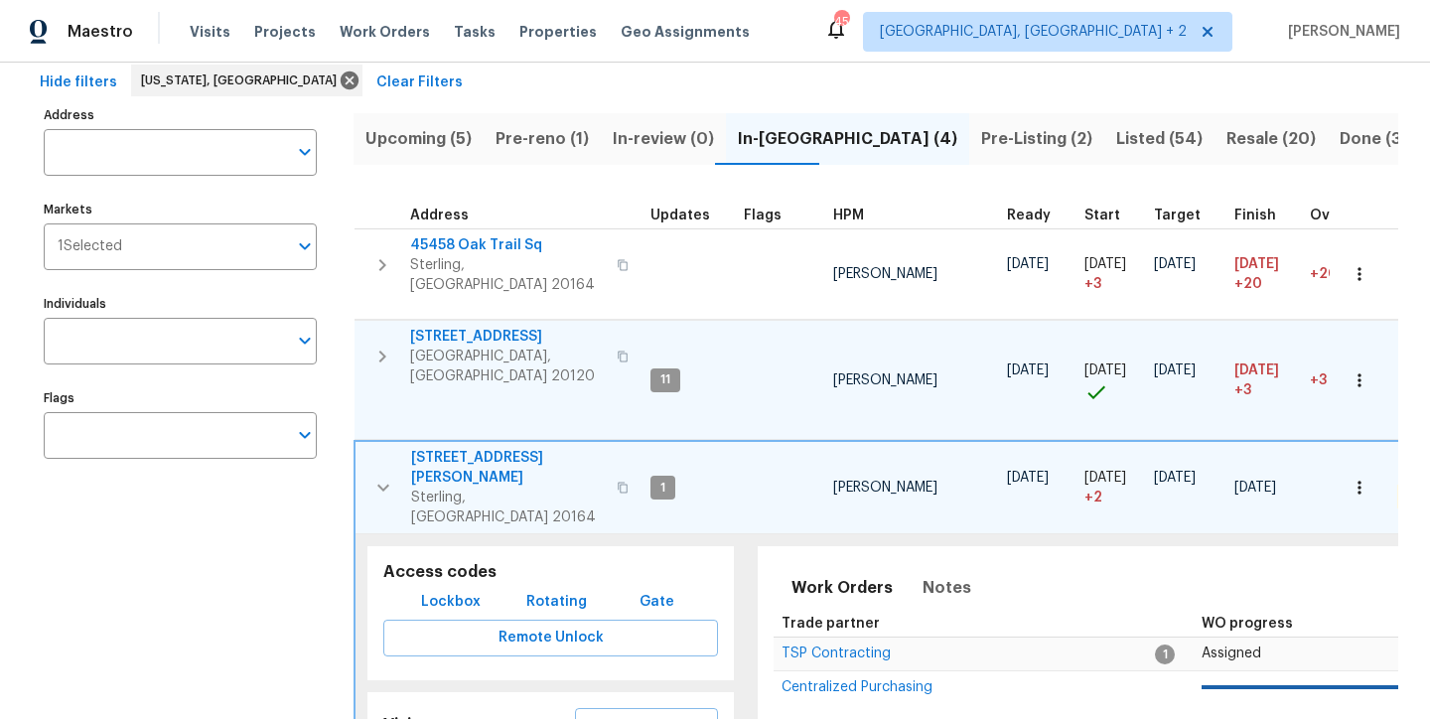
scroll to position [185, 0]
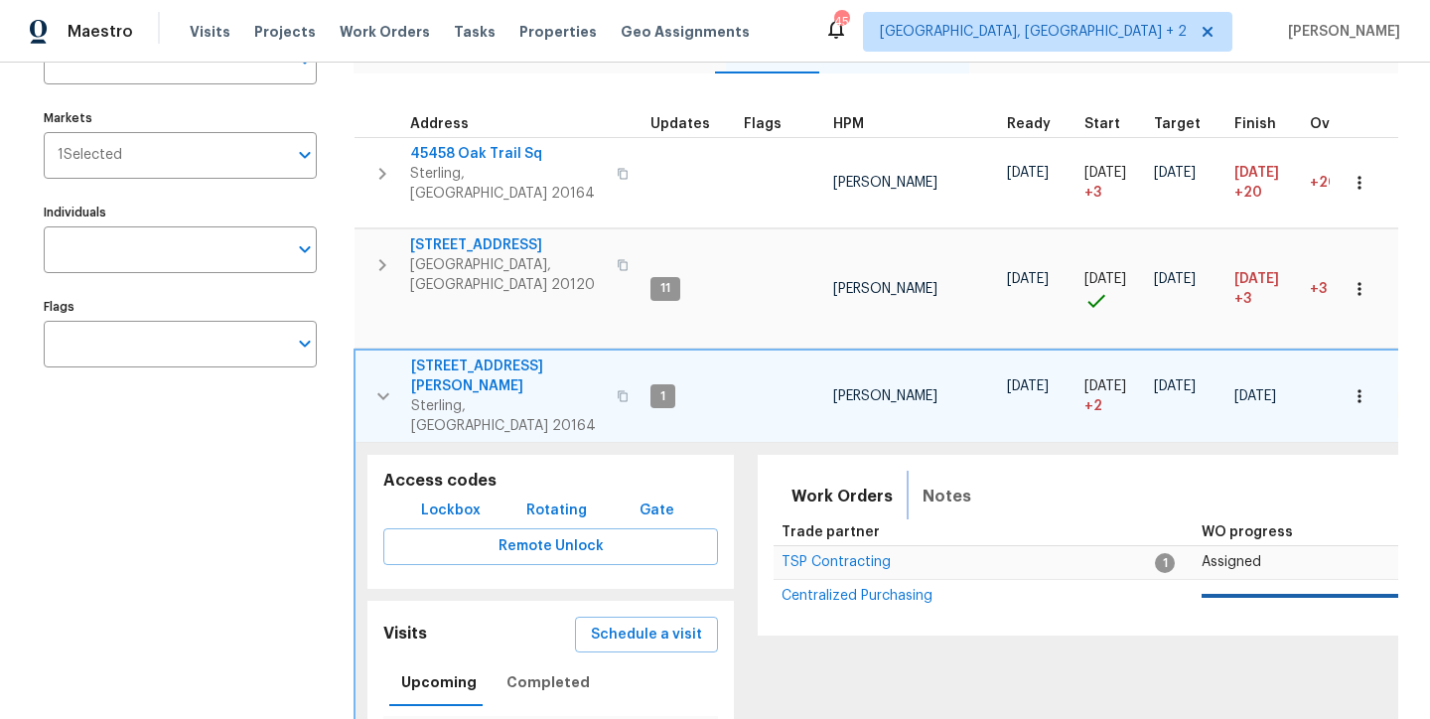
click at [951, 483] on span "Notes" at bounding box center [946, 497] width 49 height 28
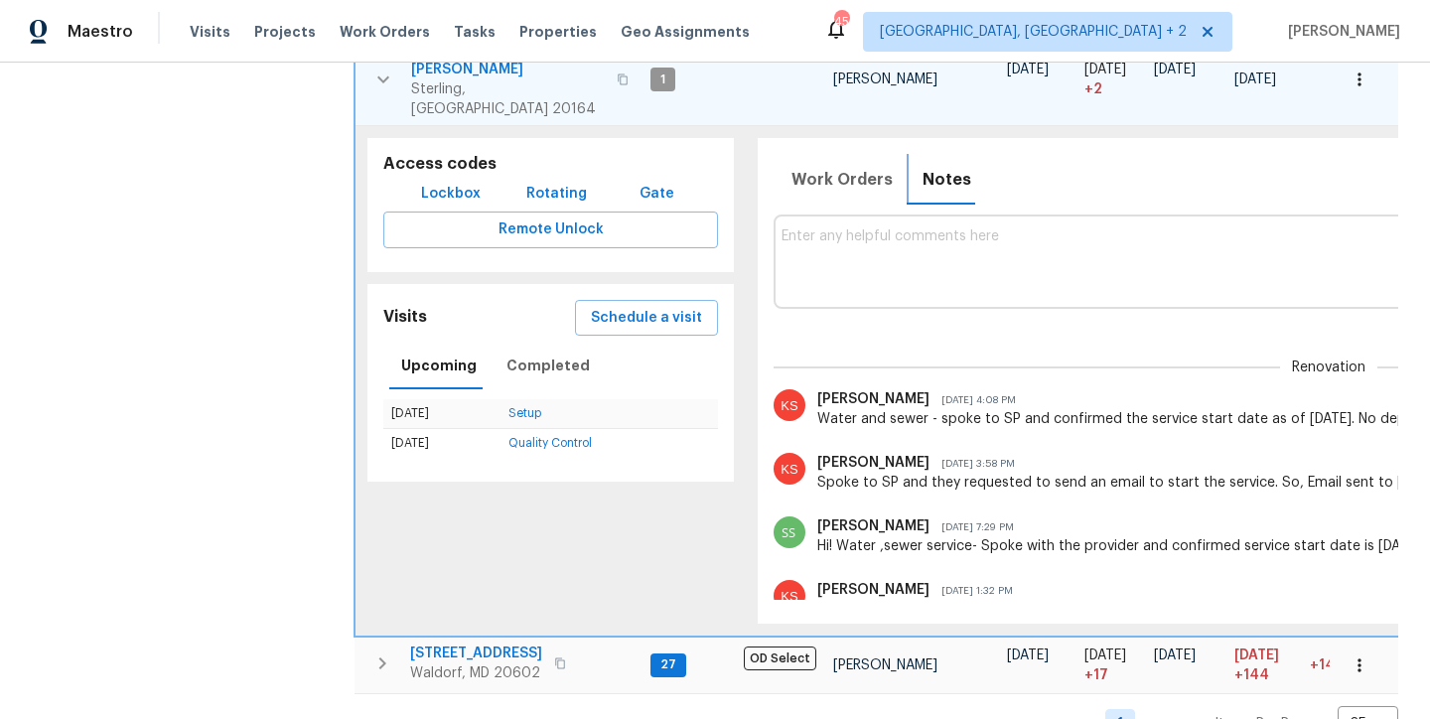
scroll to position [324, 0]
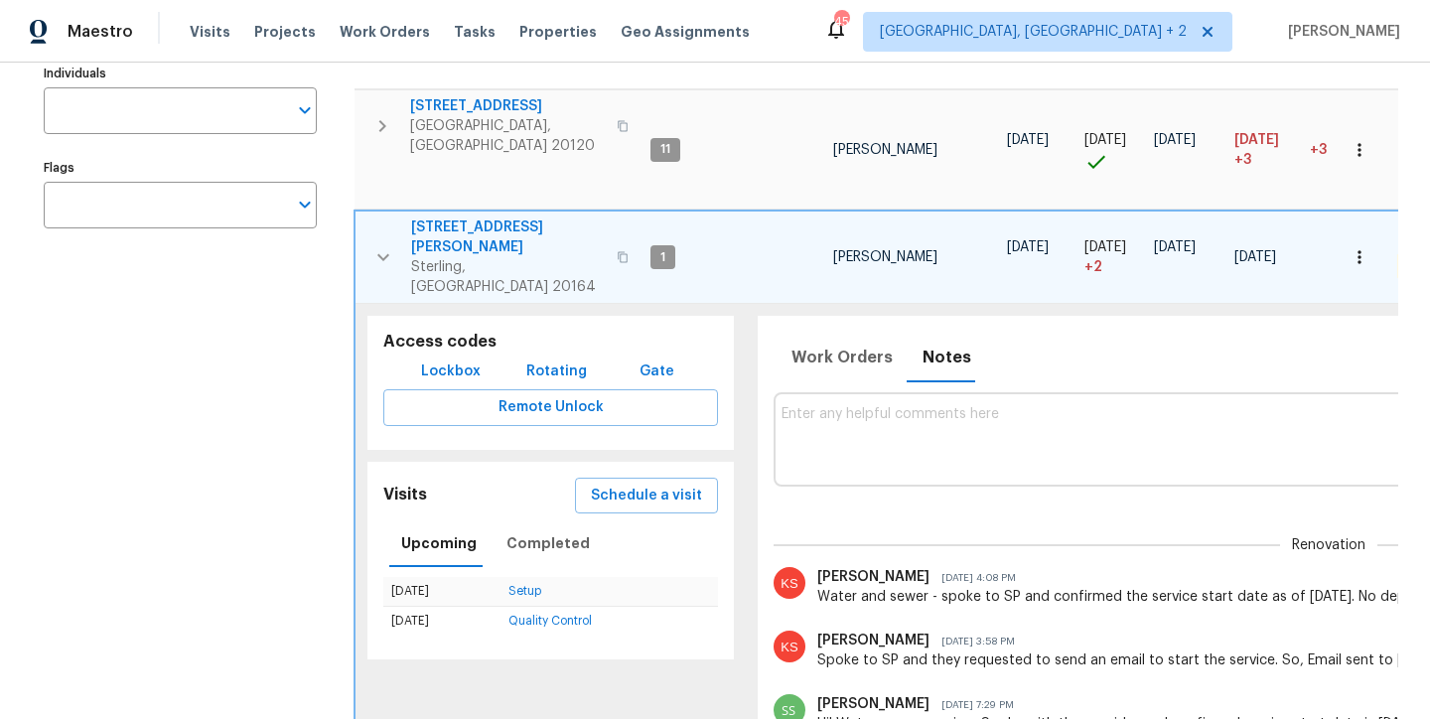
click at [383, 245] on icon "button" at bounding box center [383, 257] width 24 height 24
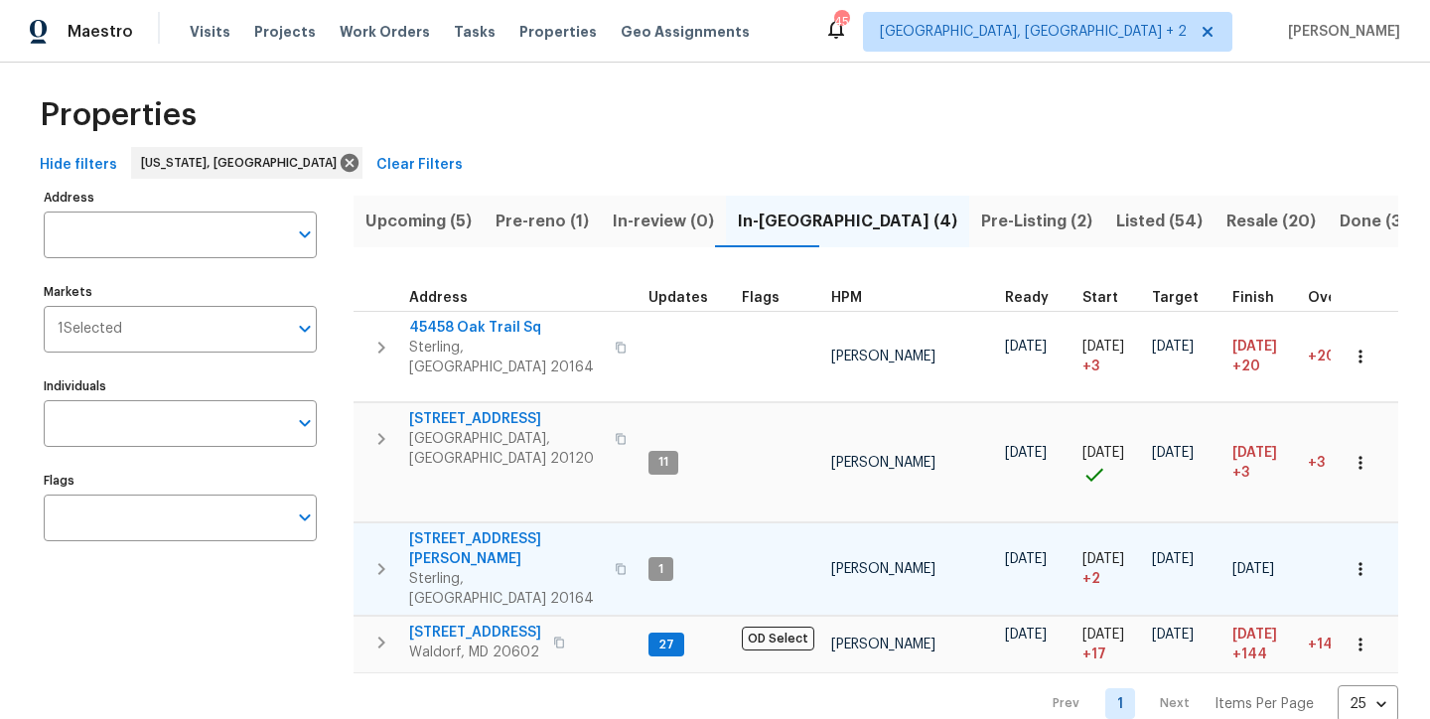
scroll to position [0, 0]
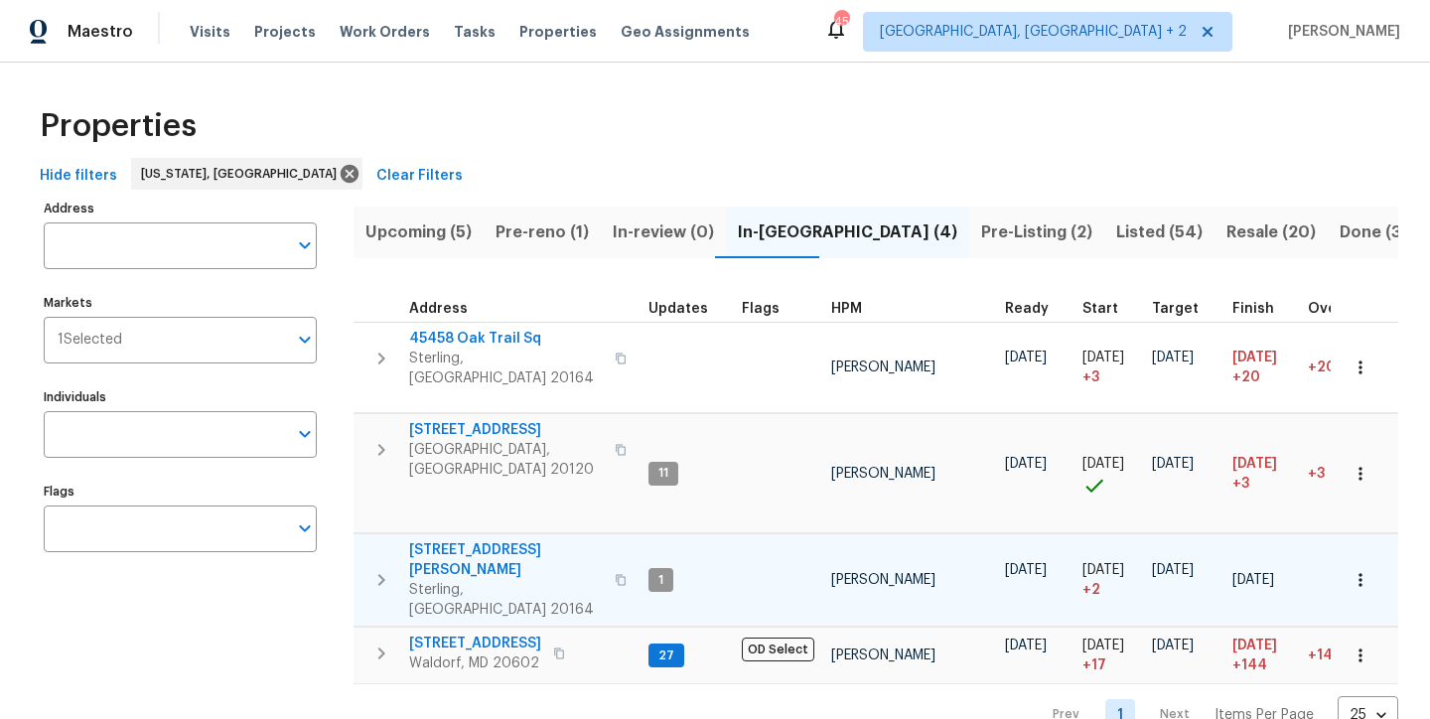
click at [609, 117] on div "Properties" at bounding box center [715, 126] width 1366 height 64
click at [796, 52] on div "Maestro Visits Projects Work Orders Tasks Properties Geo Assignments 45 [GEOGRA…" at bounding box center [715, 31] width 1430 height 63
click at [773, 125] on div "Properties" at bounding box center [715, 126] width 1366 height 64
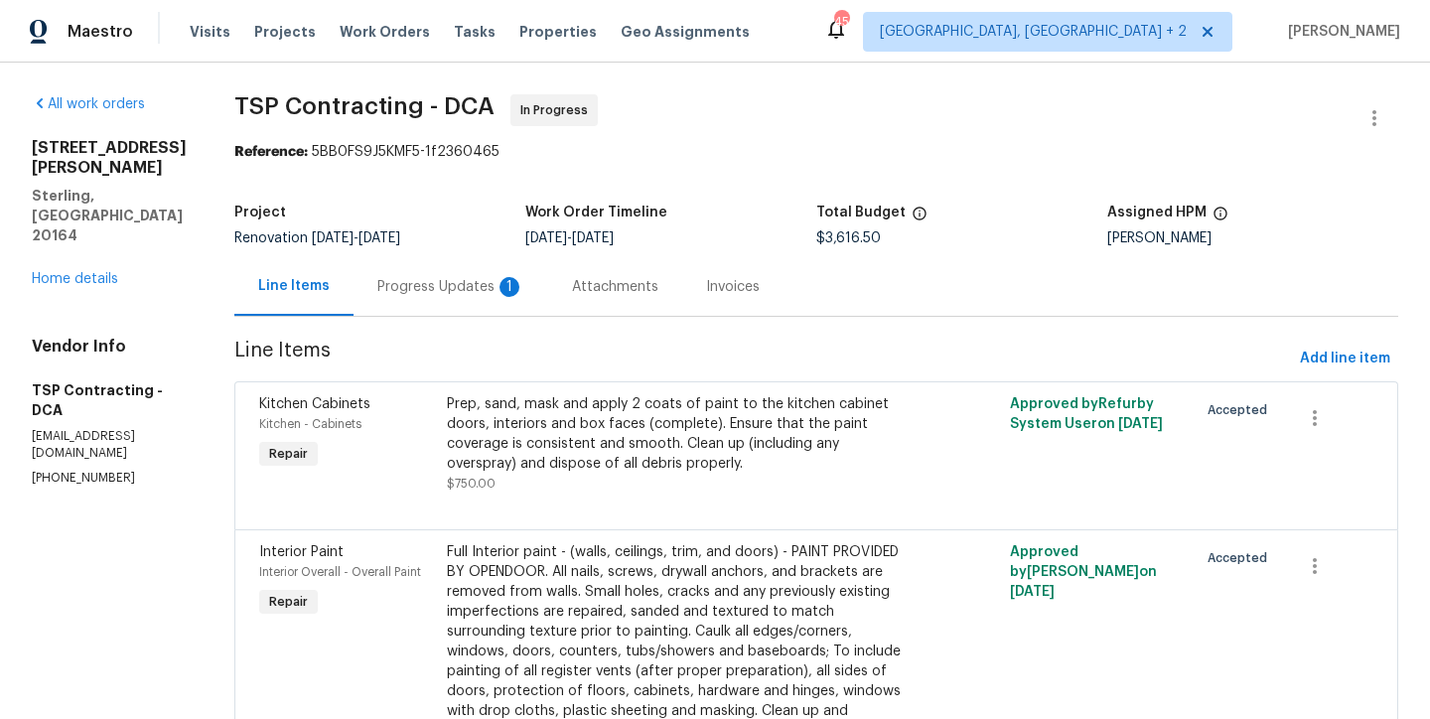
click at [406, 280] on div "Progress Updates 1" at bounding box center [450, 287] width 147 height 20
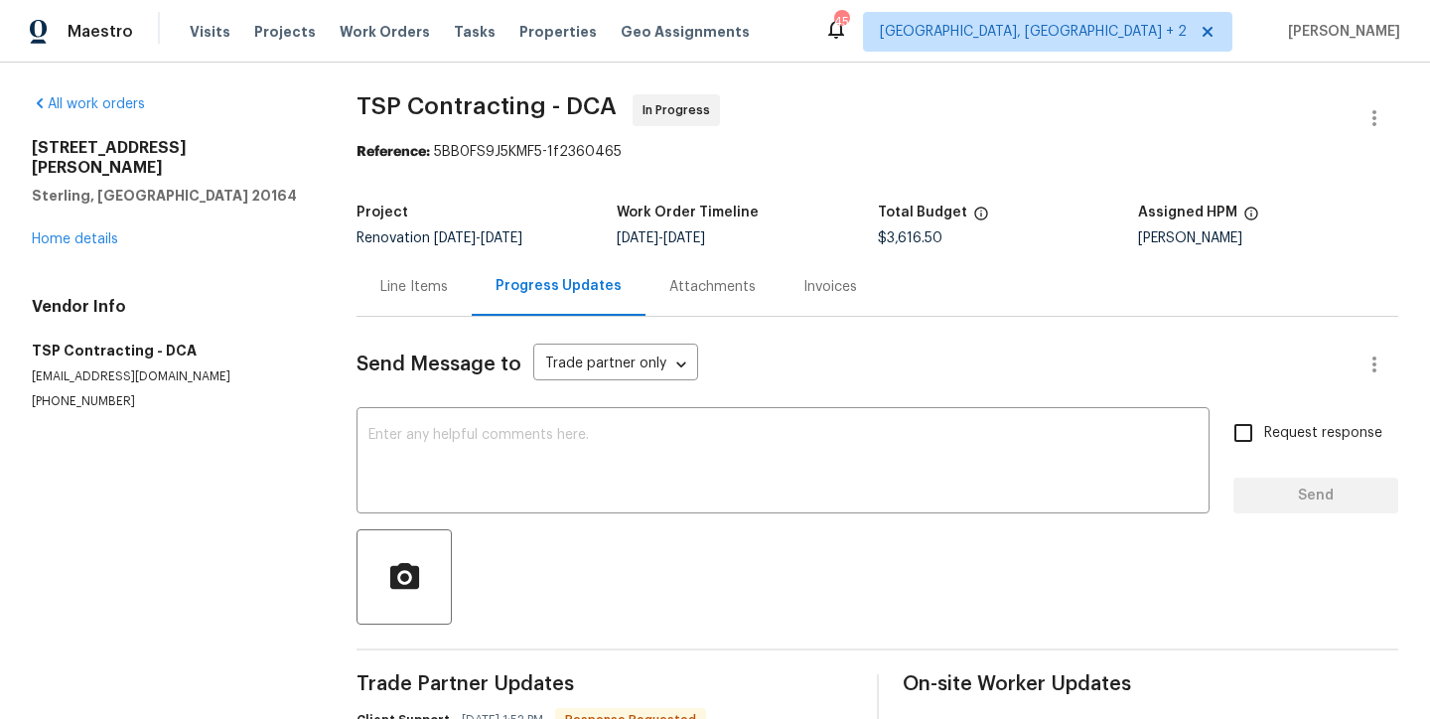
scroll to position [131, 0]
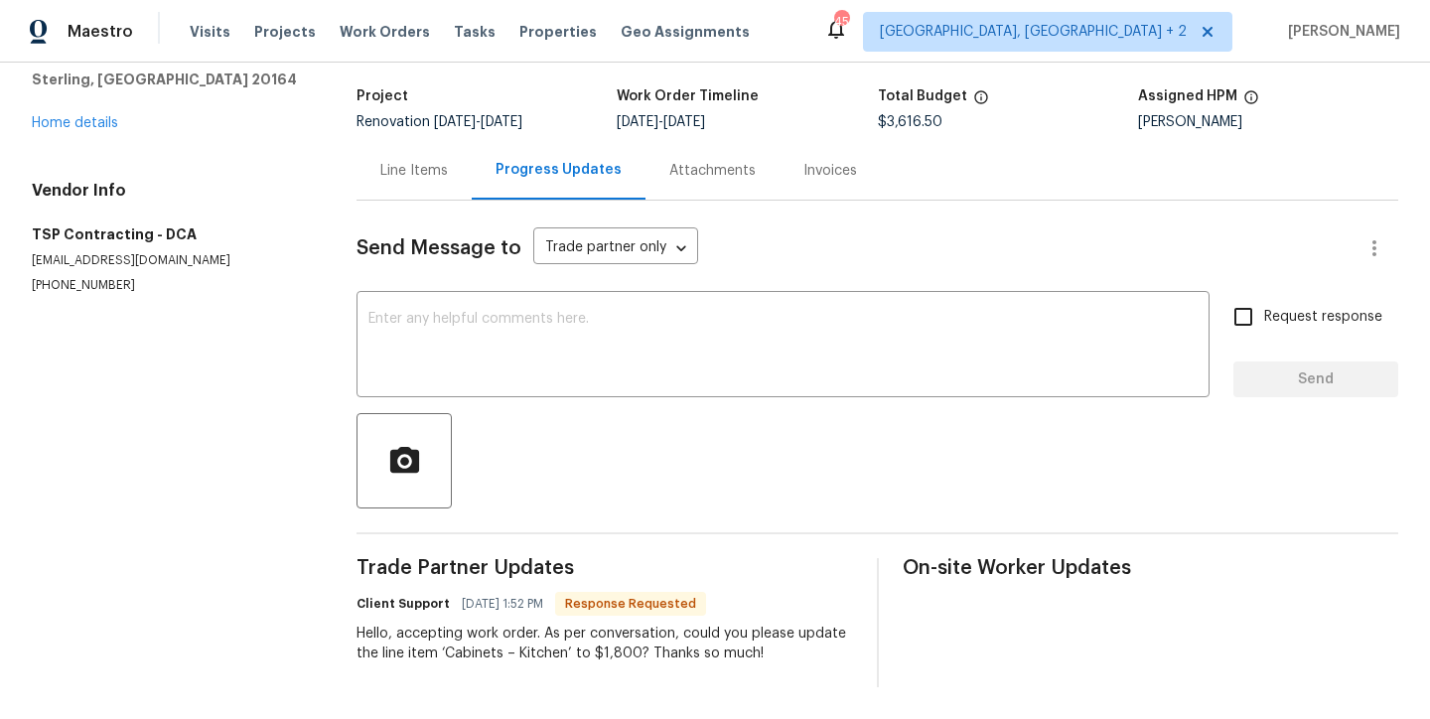
click at [400, 162] on div "Line Items" at bounding box center [414, 171] width 68 height 20
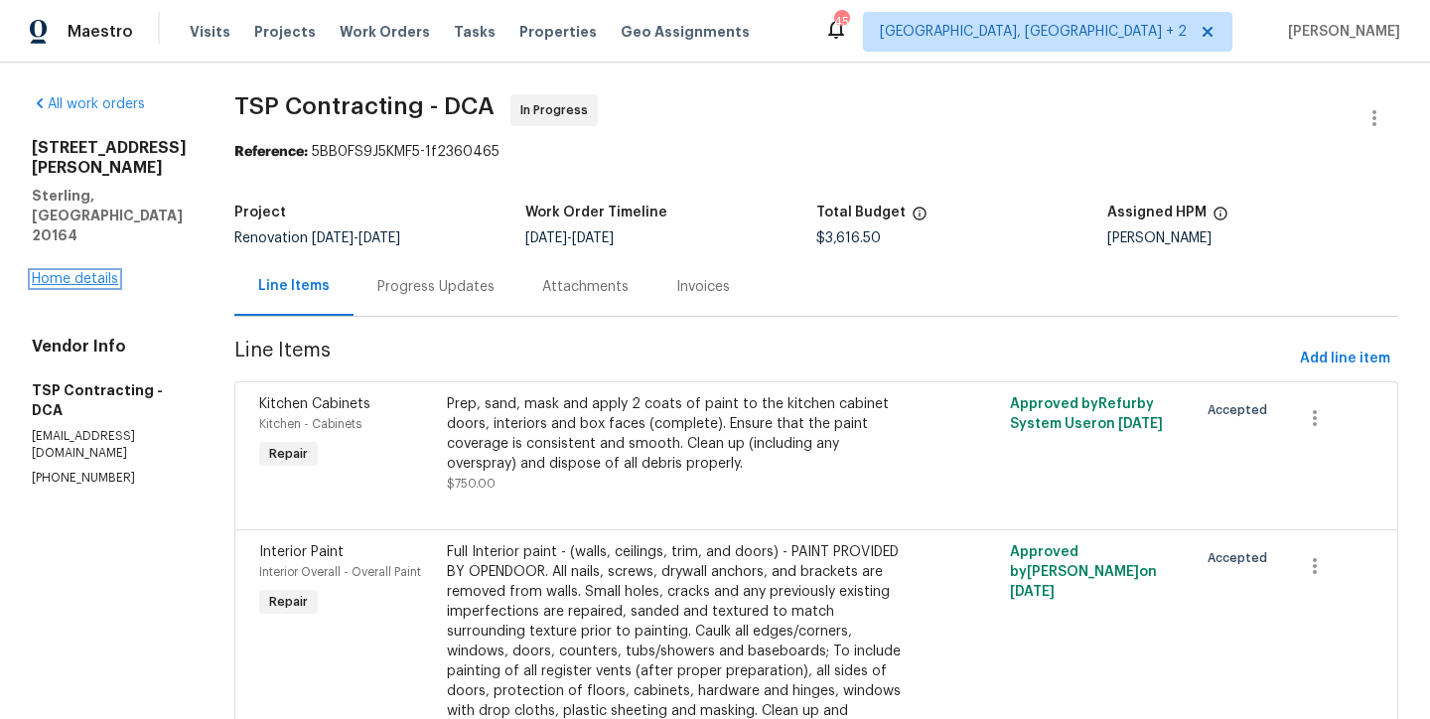
click at [93, 272] on link "Home details" at bounding box center [75, 279] width 86 height 14
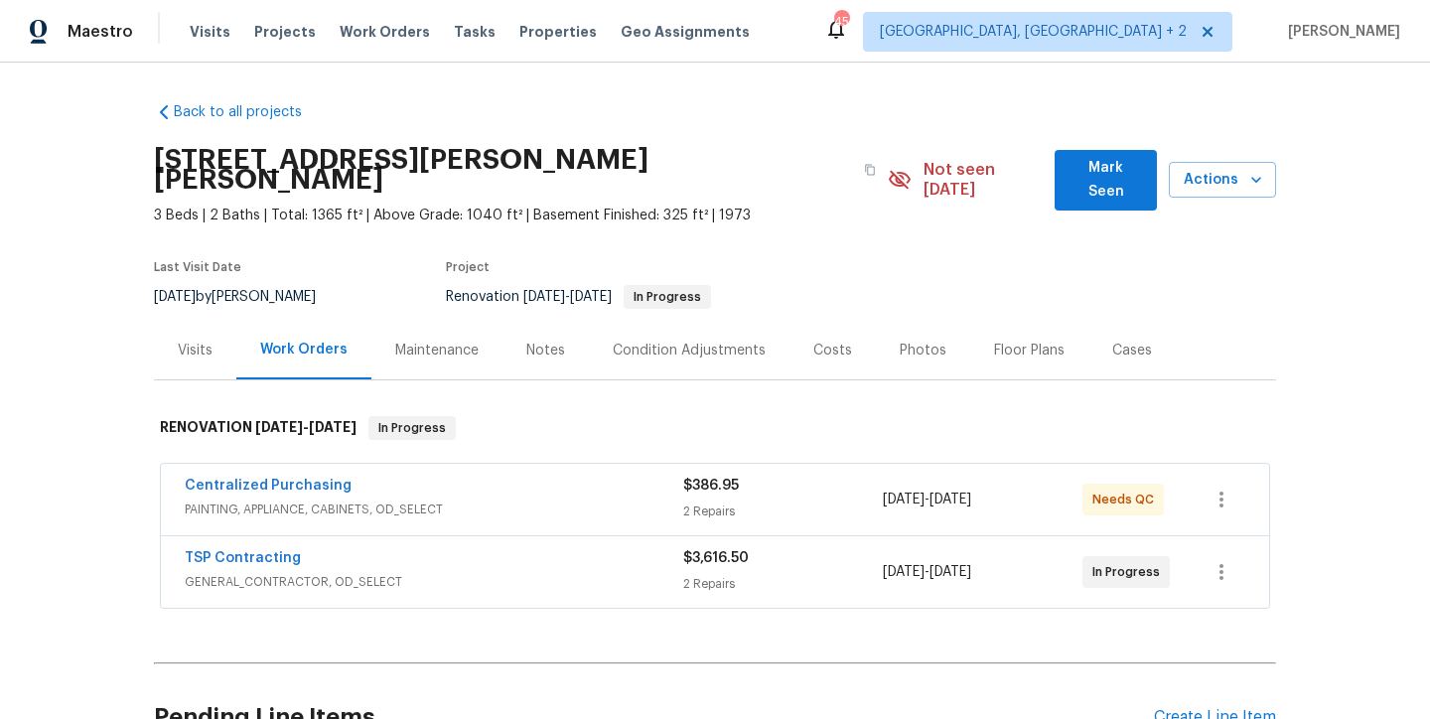
click at [526, 341] on div "Notes" at bounding box center [545, 351] width 39 height 20
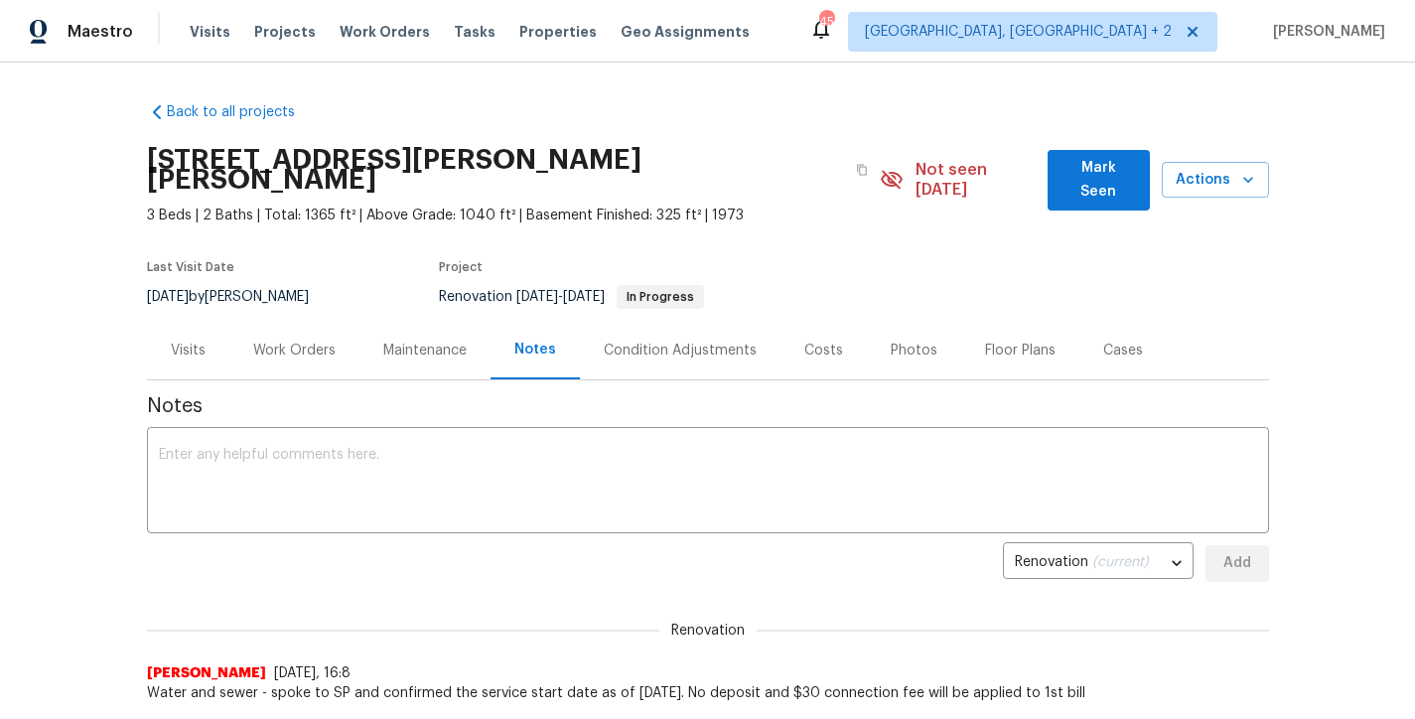
click at [285, 341] on div "Work Orders" at bounding box center [294, 351] width 82 height 20
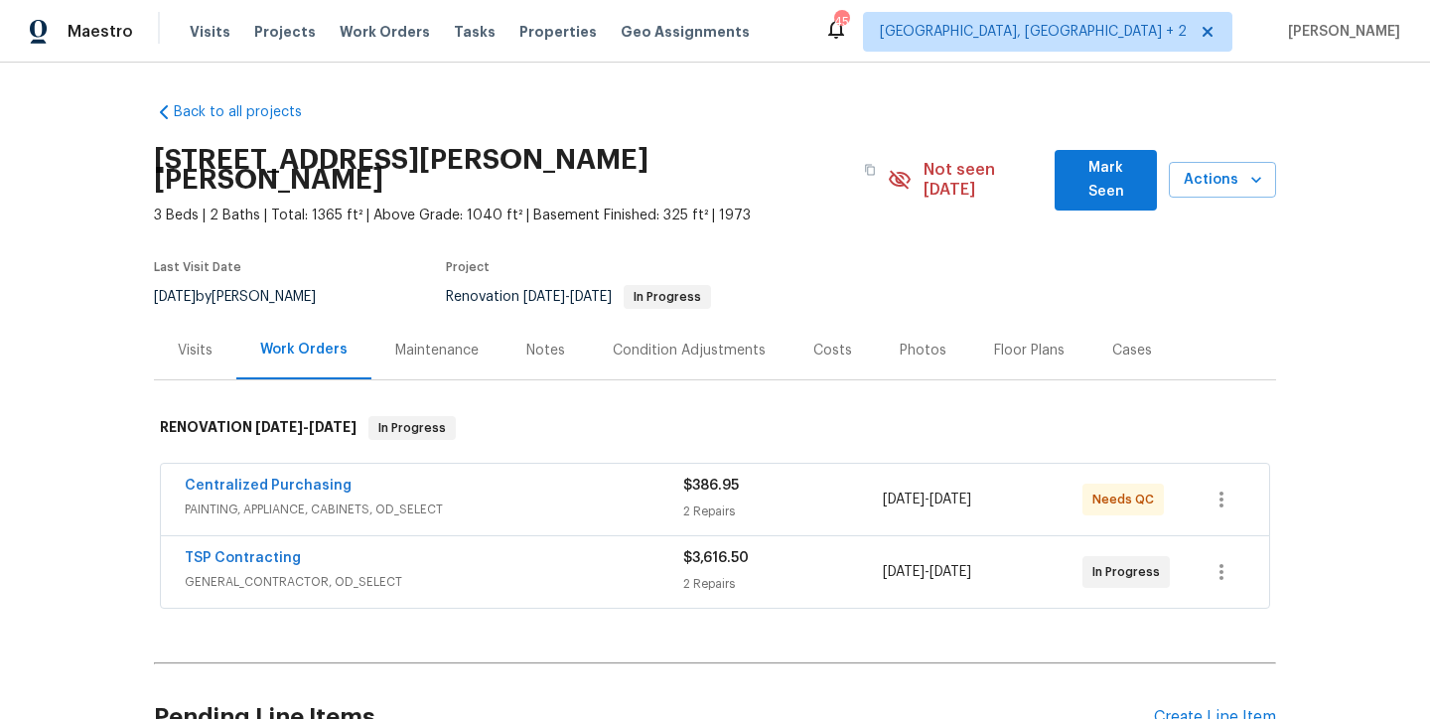
scroll to position [195, 0]
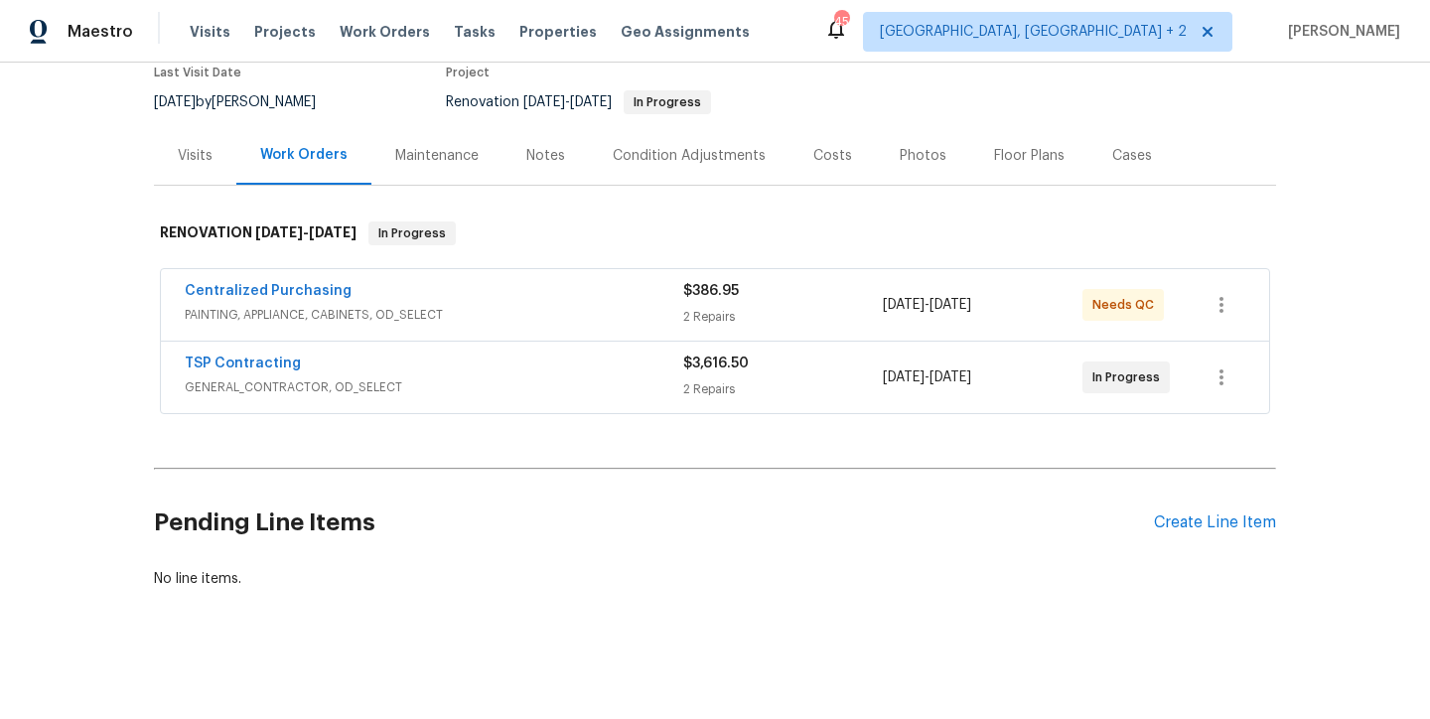
click at [831, 146] on div "Costs" at bounding box center [832, 156] width 39 height 20
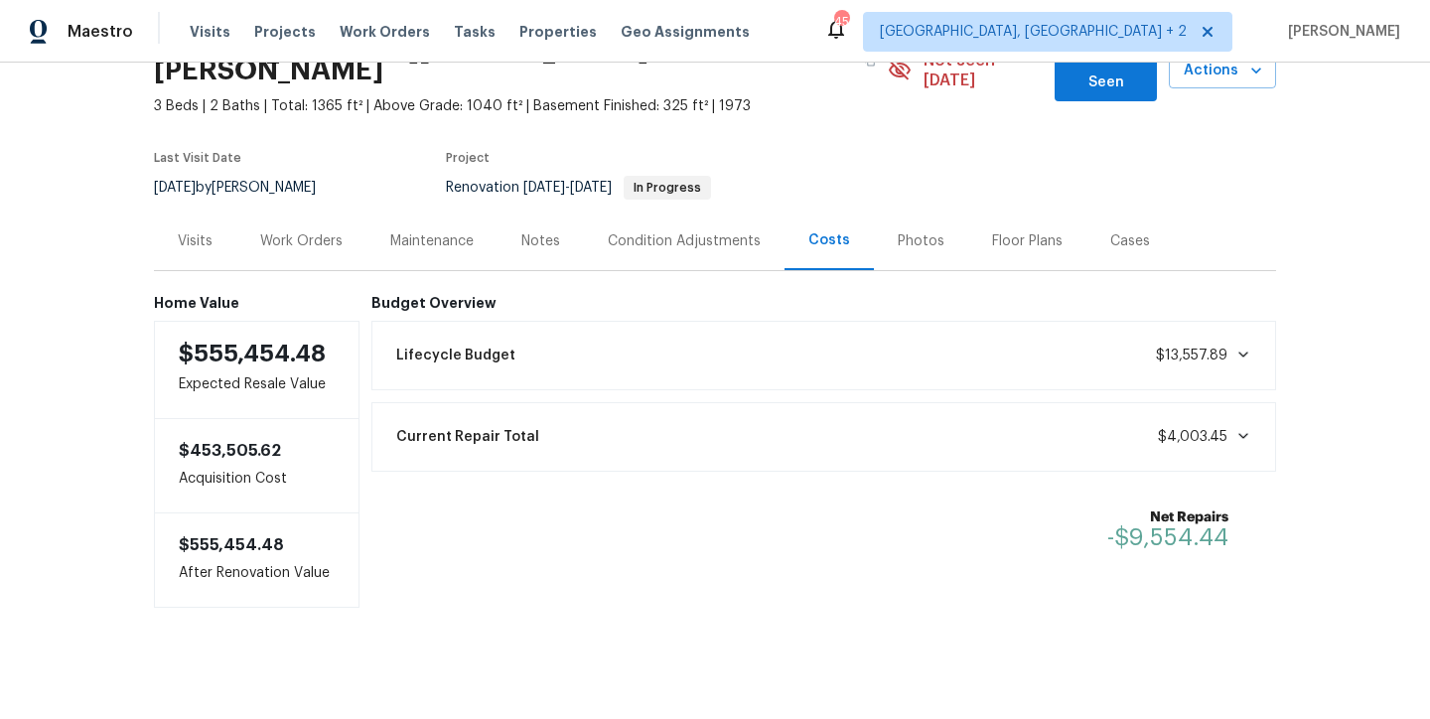
scroll to position [113, 0]
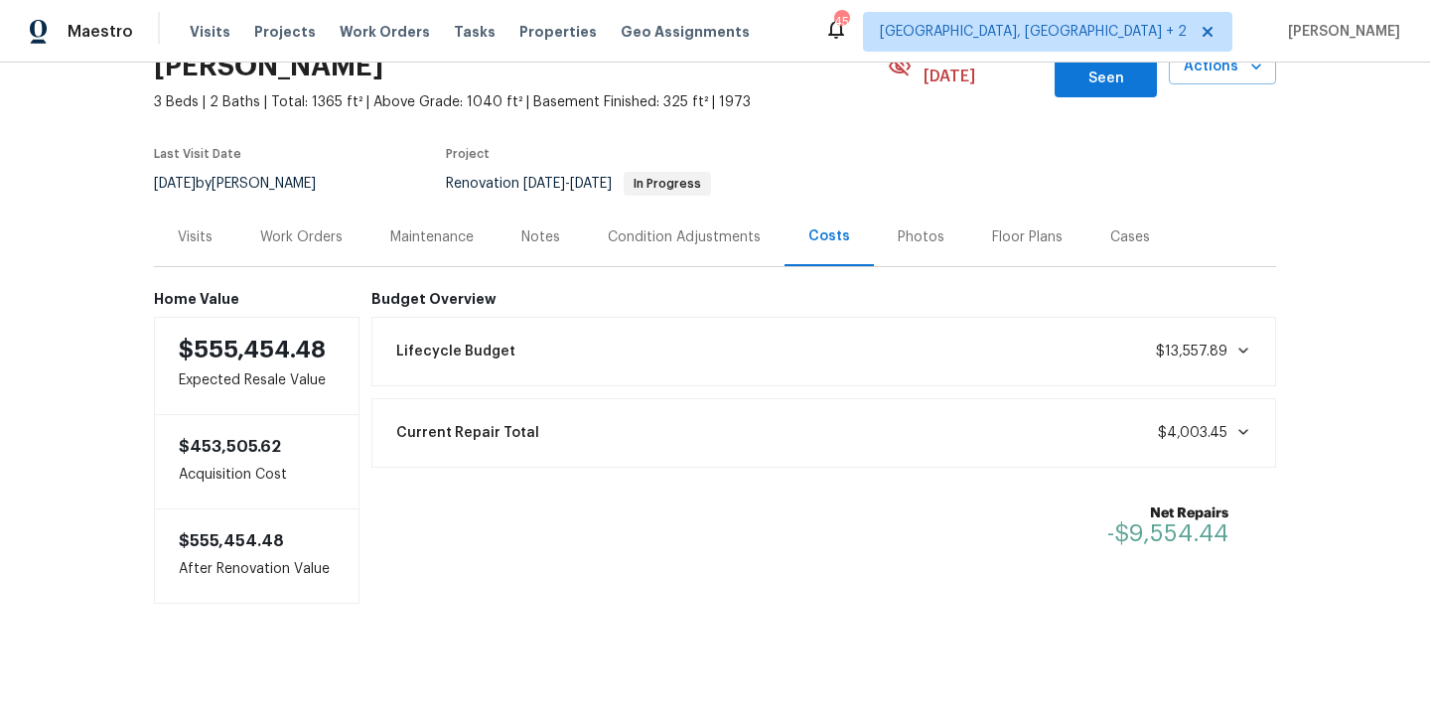
click at [273, 228] on div "Work Orders" at bounding box center [301, 237] width 130 height 59
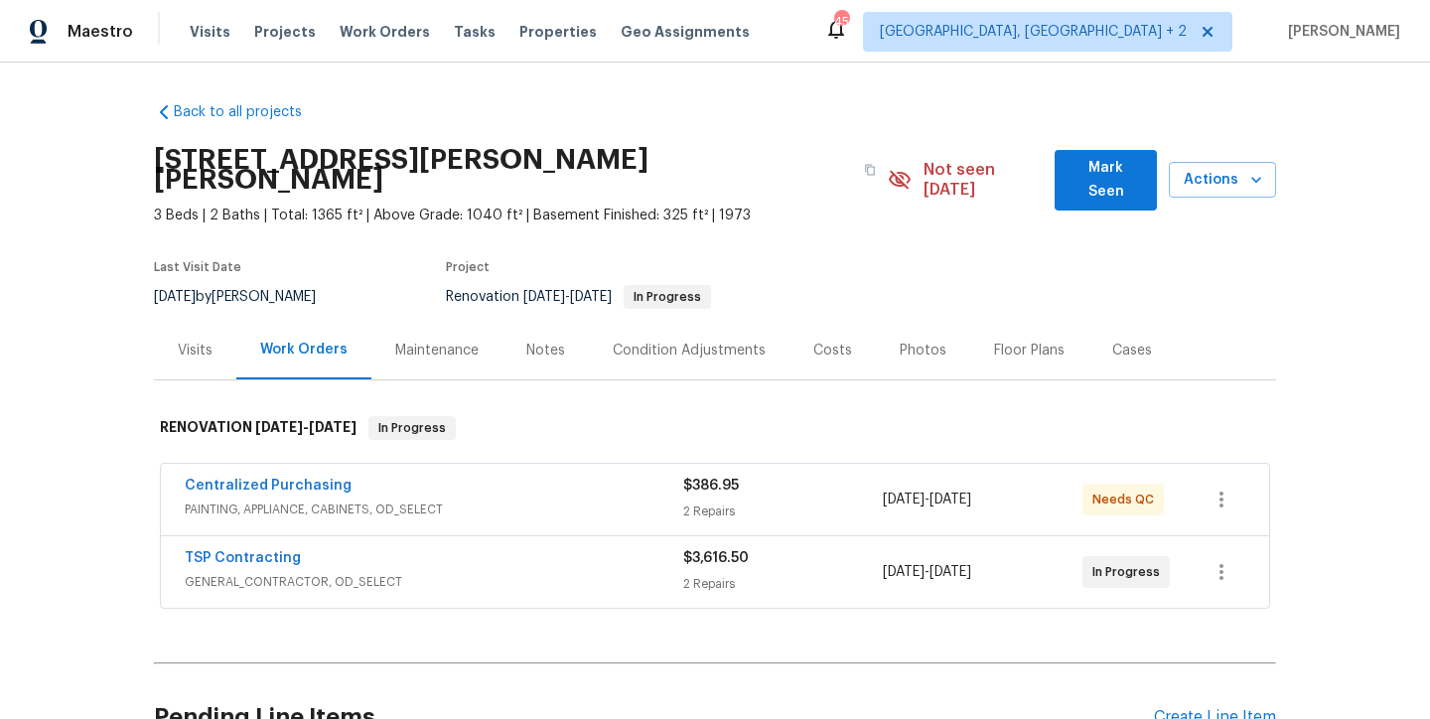
click at [925, 226] on section "[STREET_ADDRESS][PERSON_NAME][PERSON_NAME] 3 Beds | 2 Baths | Total: 1365 ft² |…" at bounding box center [715, 227] width 1122 height 187
click at [93, 465] on div "Back to all projects [STREET_ADDRESS][PERSON_NAME] 3 Beds | 2 Baths | Total: 13…" at bounding box center [715, 391] width 1430 height 656
click at [309, 548] on div "TSP Contracting" at bounding box center [434, 560] width 498 height 24
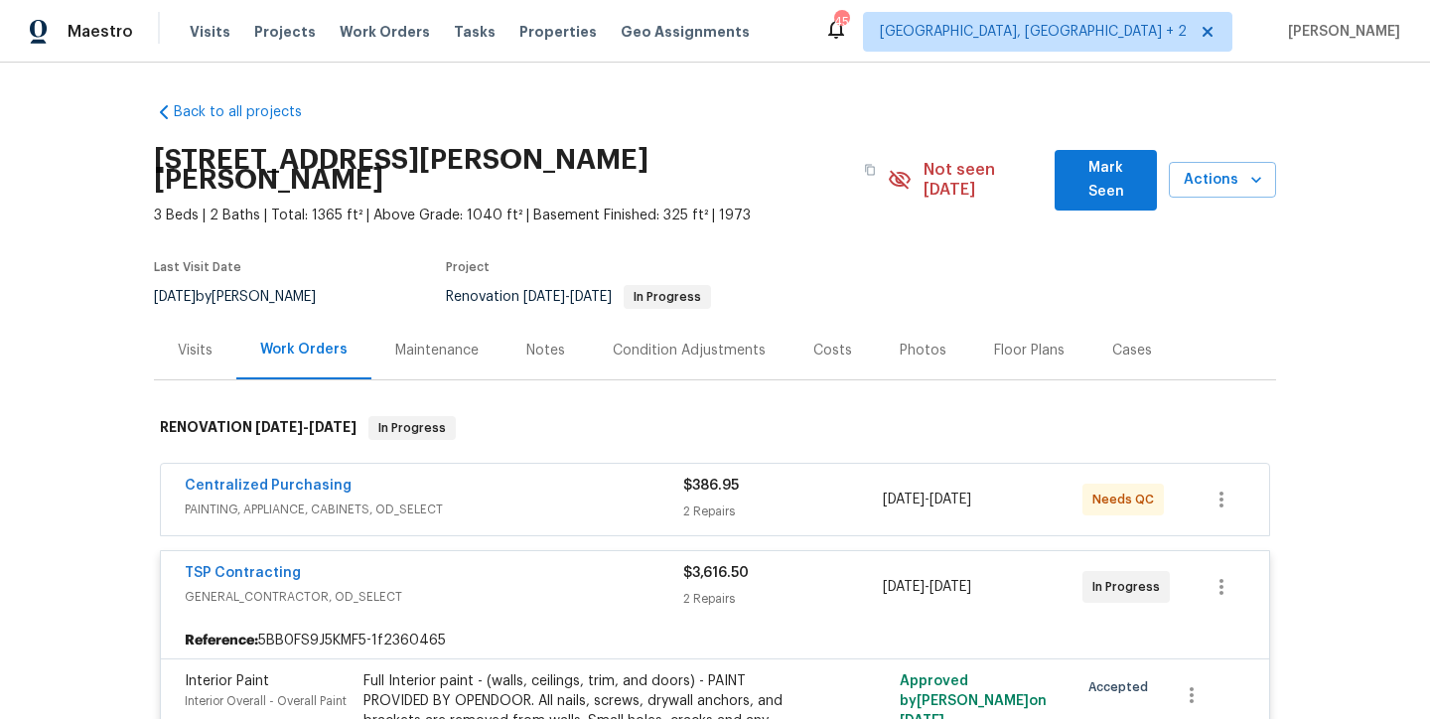
click at [811, 83] on div "Back to all projects [STREET_ADDRESS][PERSON_NAME] 3 Beds | 2 Baths | Total: 13…" at bounding box center [715, 391] width 1430 height 656
click at [820, 50] on div "Maestro Visits Projects Work Orders Tasks Properties Geo Assignments 45 [GEOGRA…" at bounding box center [715, 31] width 1430 height 63
click at [100, 390] on div "Back to all projects [STREET_ADDRESS][PERSON_NAME] 3 Beds | 2 Baths | Total: 13…" at bounding box center [715, 391] width 1430 height 656
click at [335, 219] on section "[STREET_ADDRESS][PERSON_NAME][PERSON_NAME] 3 Beds | 2 Baths | Total: 1365 ft² |…" at bounding box center [715, 227] width 1122 height 187
click at [426, 109] on div "Back to all projects [STREET_ADDRESS][PERSON_NAME] 3 Beds | 2 Baths | Total: 13…" at bounding box center [715, 692] width 1122 height 1212
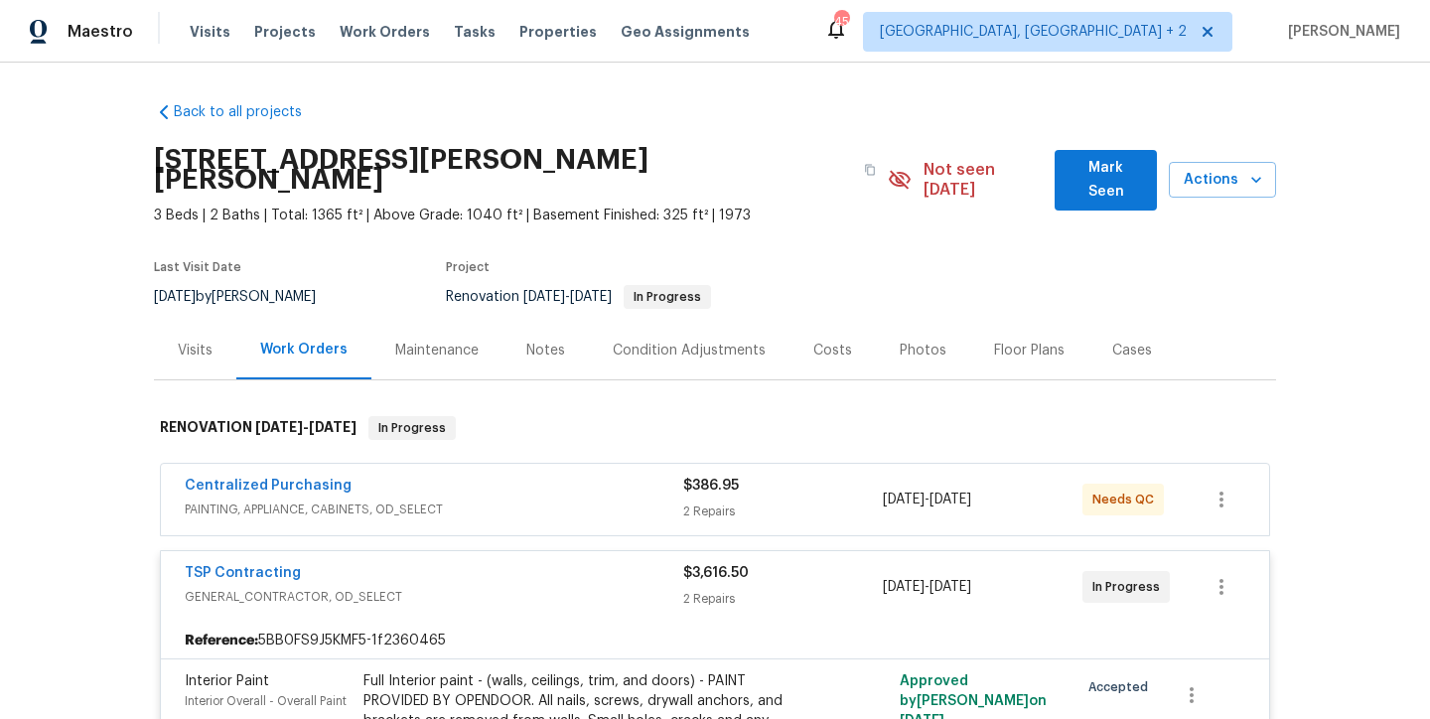
click at [839, 47] on div "Maestro Visits Projects Work Orders Tasks Properties Geo Assignments 45 [GEOGRA…" at bounding box center [715, 31] width 1430 height 63
drag, startPoint x: 1035, startPoint y: 170, endPoint x: 903, endPoint y: 167, distance: 132.1
click at [903, 167] on div "Not seen [DATE]" at bounding box center [972, 180] width 168 height 40
click at [897, 170] on icon at bounding box center [900, 179] width 22 height 19
click at [929, 172] on span "Not seen [DATE]" at bounding box center [983, 180] width 120 height 40
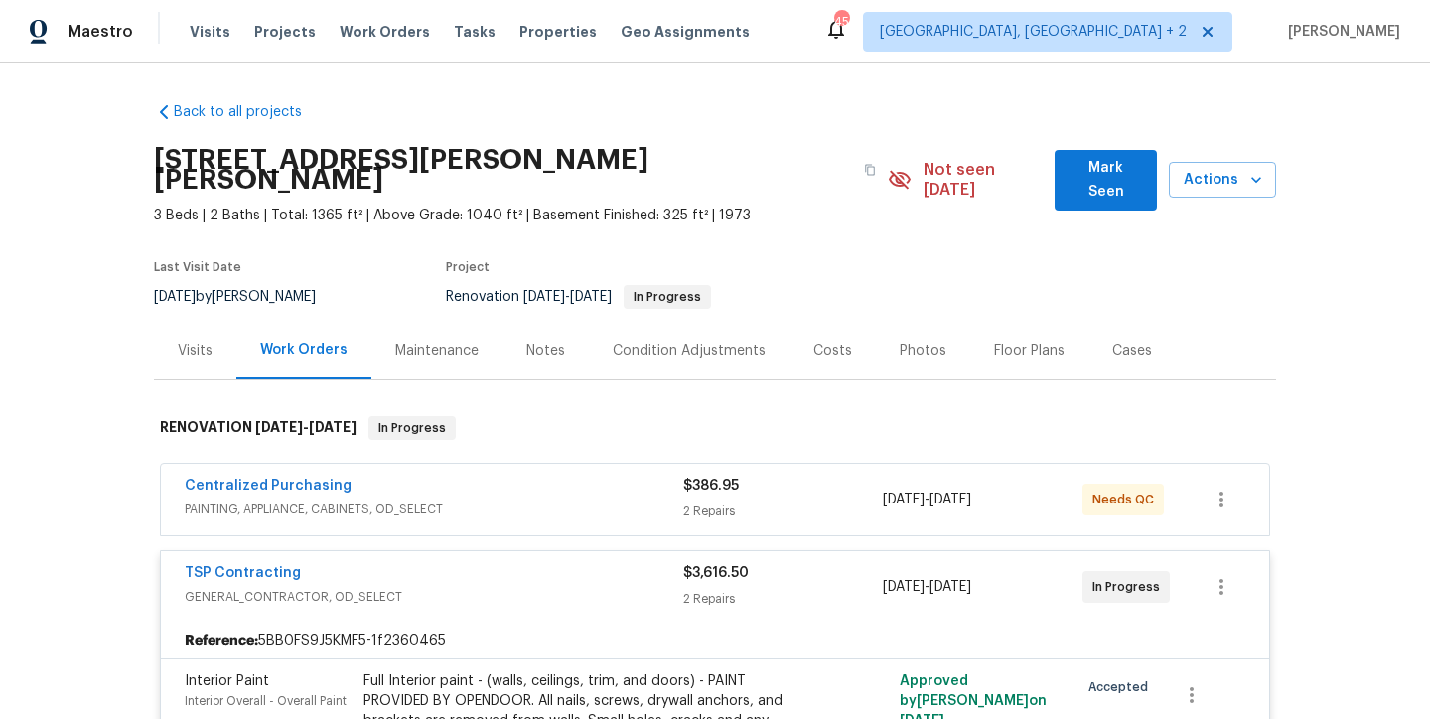
click at [925, 114] on div "Back to all projects [STREET_ADDRESS][PERSON_NAME] 3 Beds | 2 Baths | Total: 13…" at bounding box center [715, 692] width 1122 height 1212
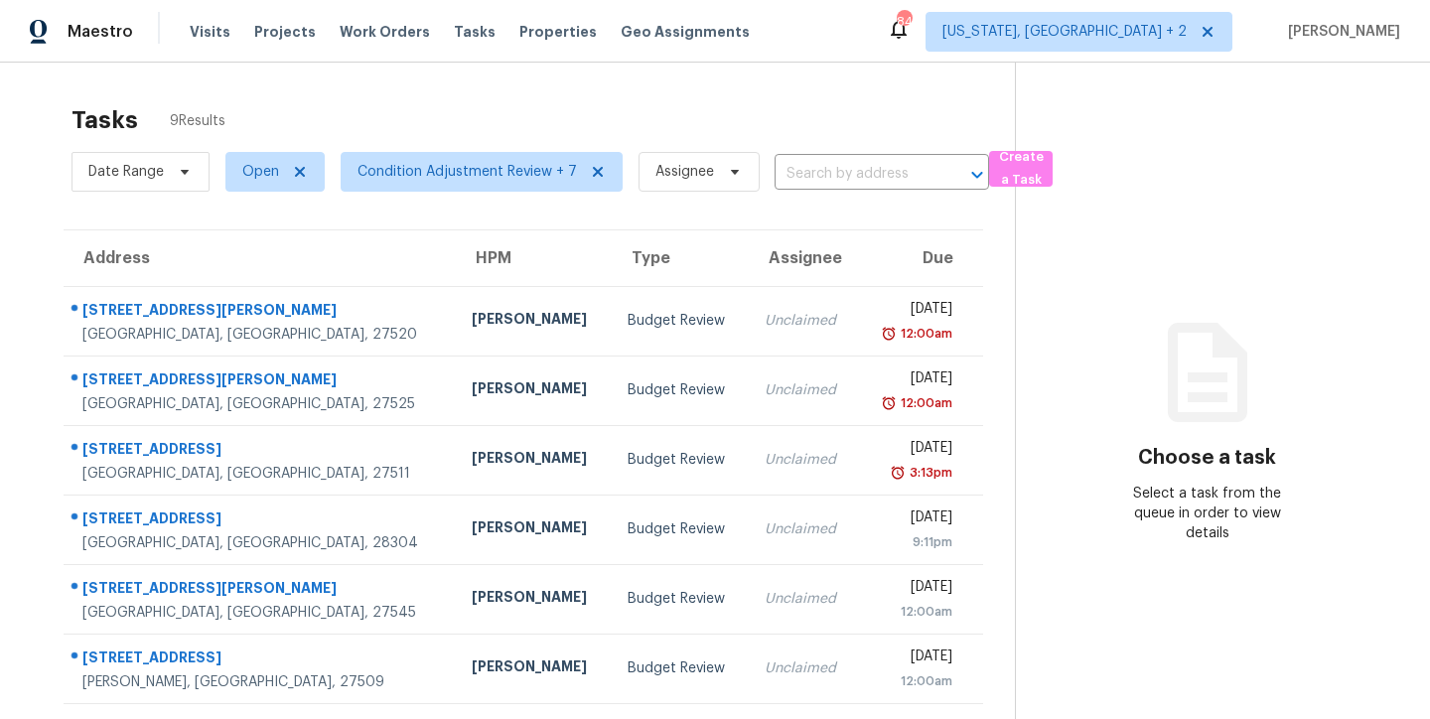
click at [633, 78] on div "Tasks 9 Results Date Range Open Condition Adjustment Review + 7 Assignee ​ Crea…" at bounding box center [715, 496] width 1430 height 866
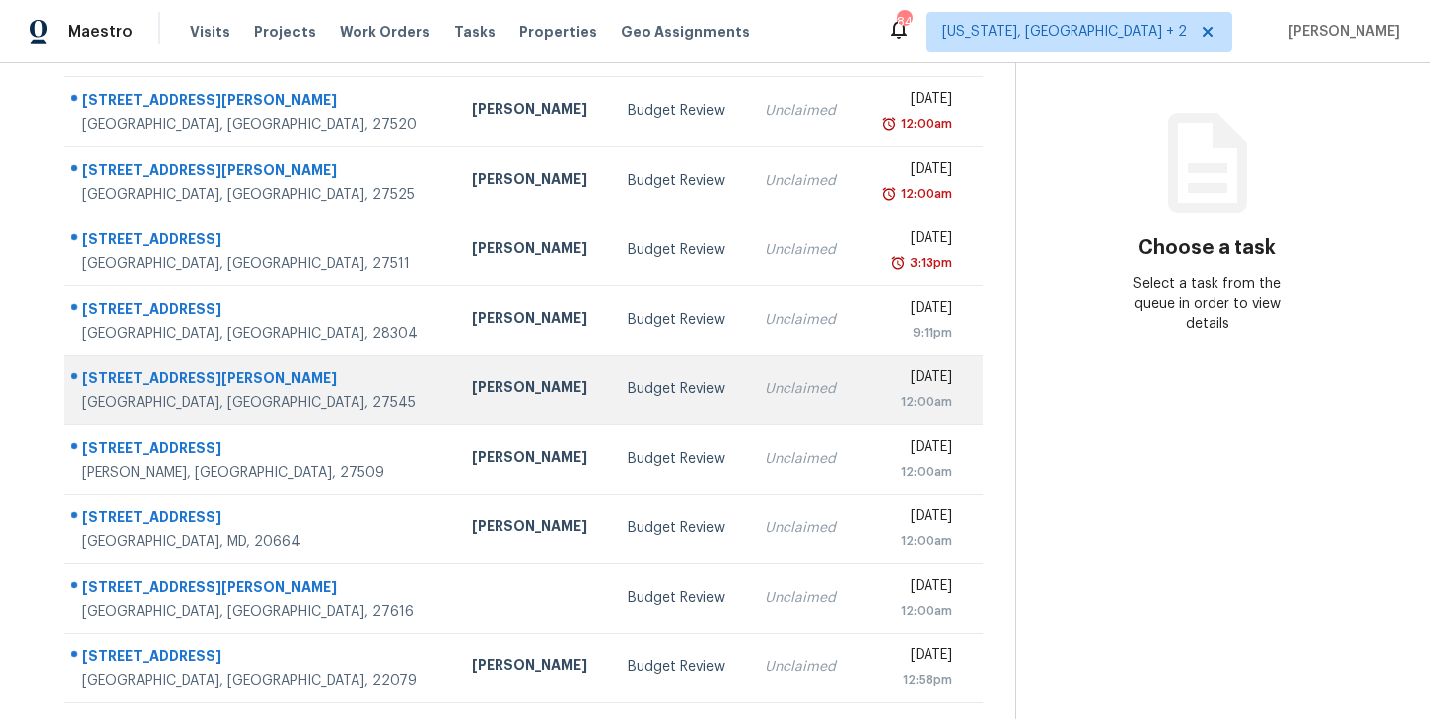
scroll to position [71, 0]
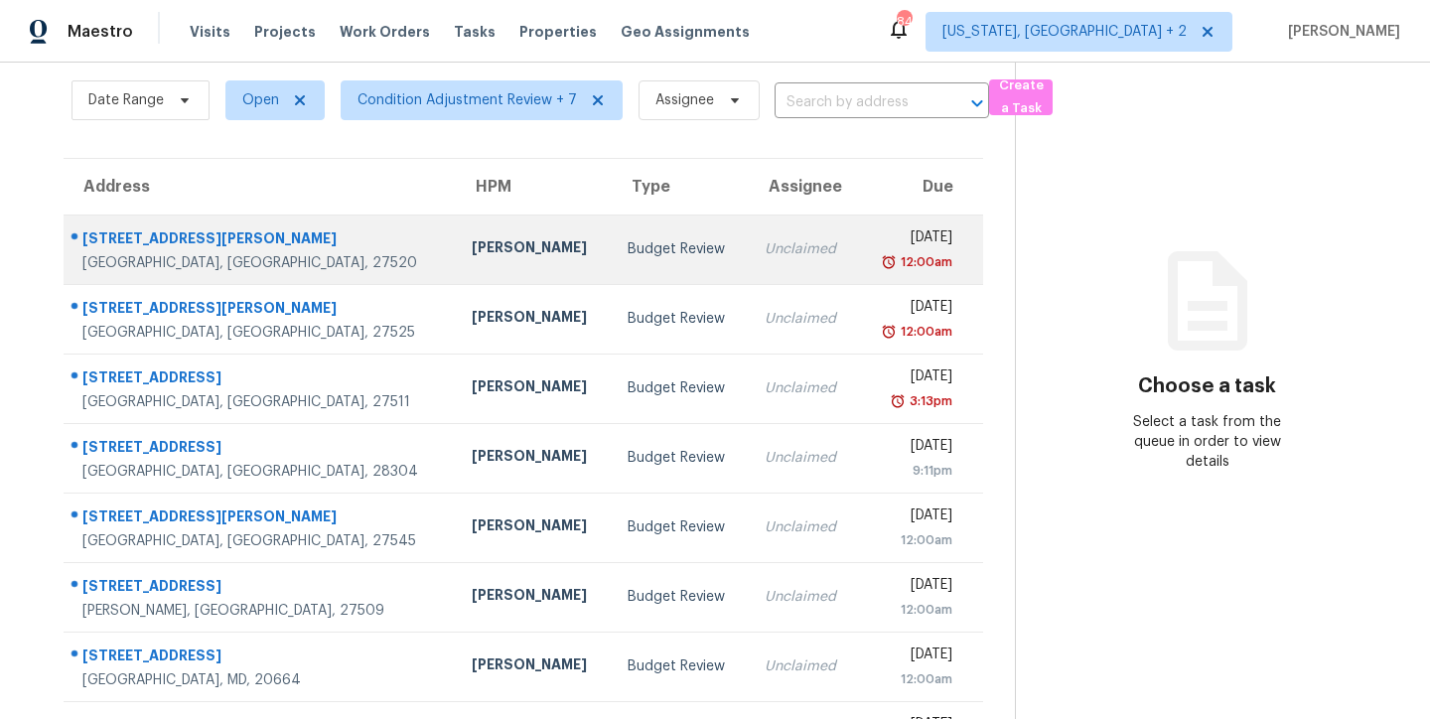
click at [628, 253] on div "Budget Review" at bounding box center [680, 249] width 105 height 20
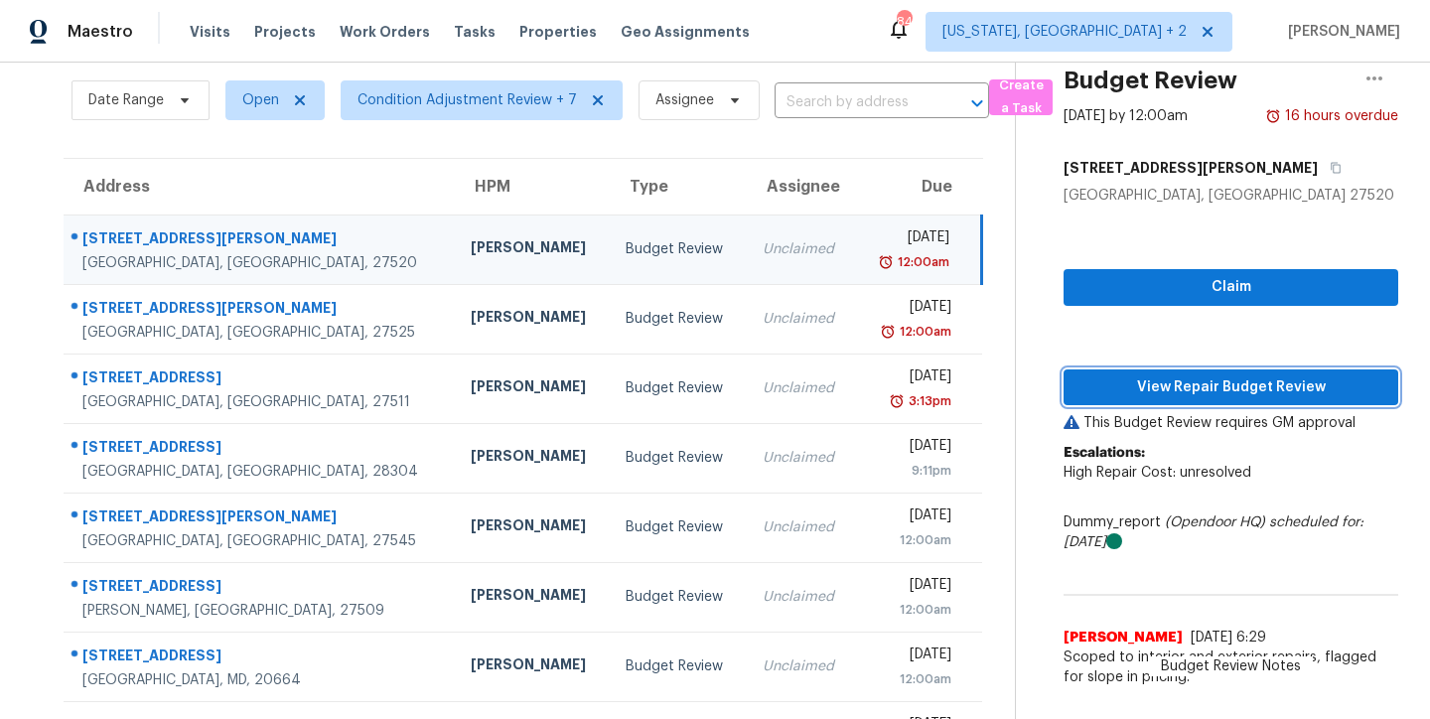
click at [1265, 396] on span "View Repair Budget Review" at bounding box center [1230, 387] width 303 height 25
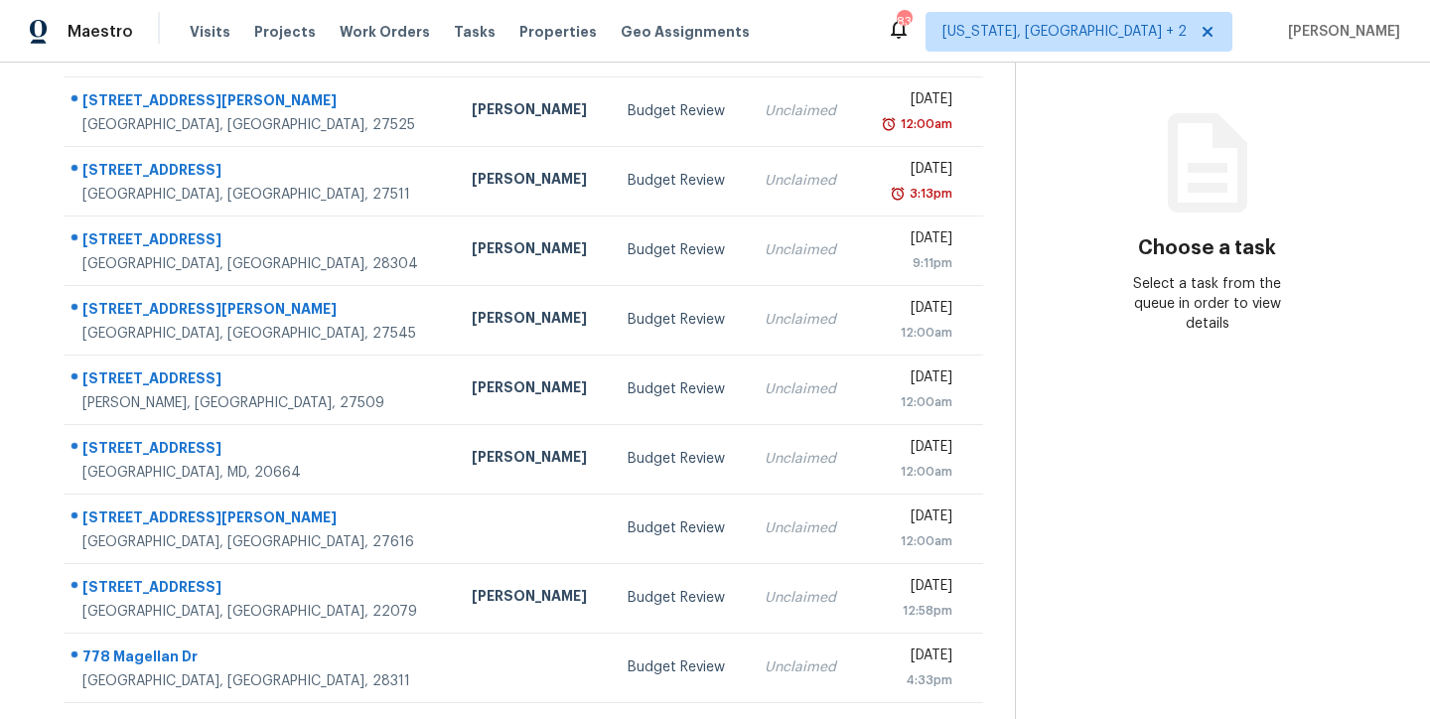
scroll to position [30, 0]
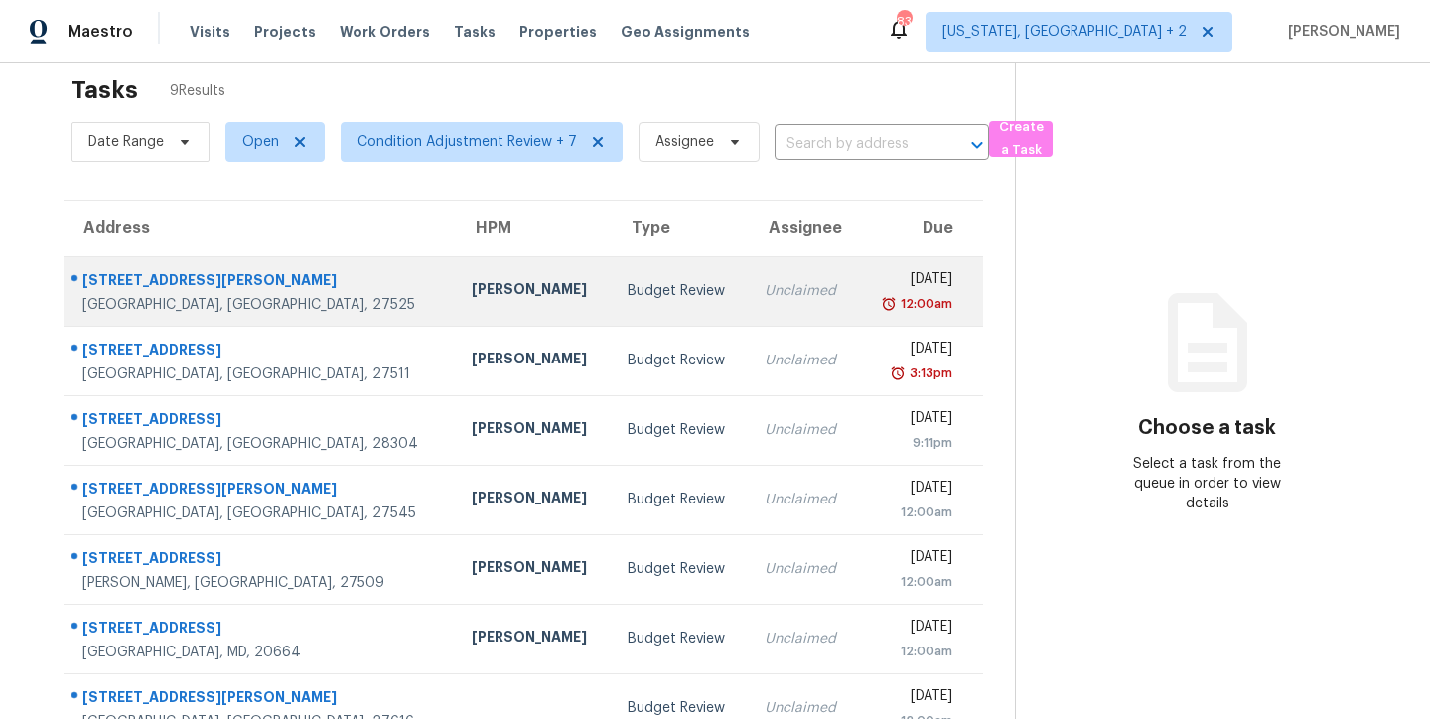
click at [858, 298] on td "[DATE] 12:00am" at bounding box center [920, 291] width 125 height 70
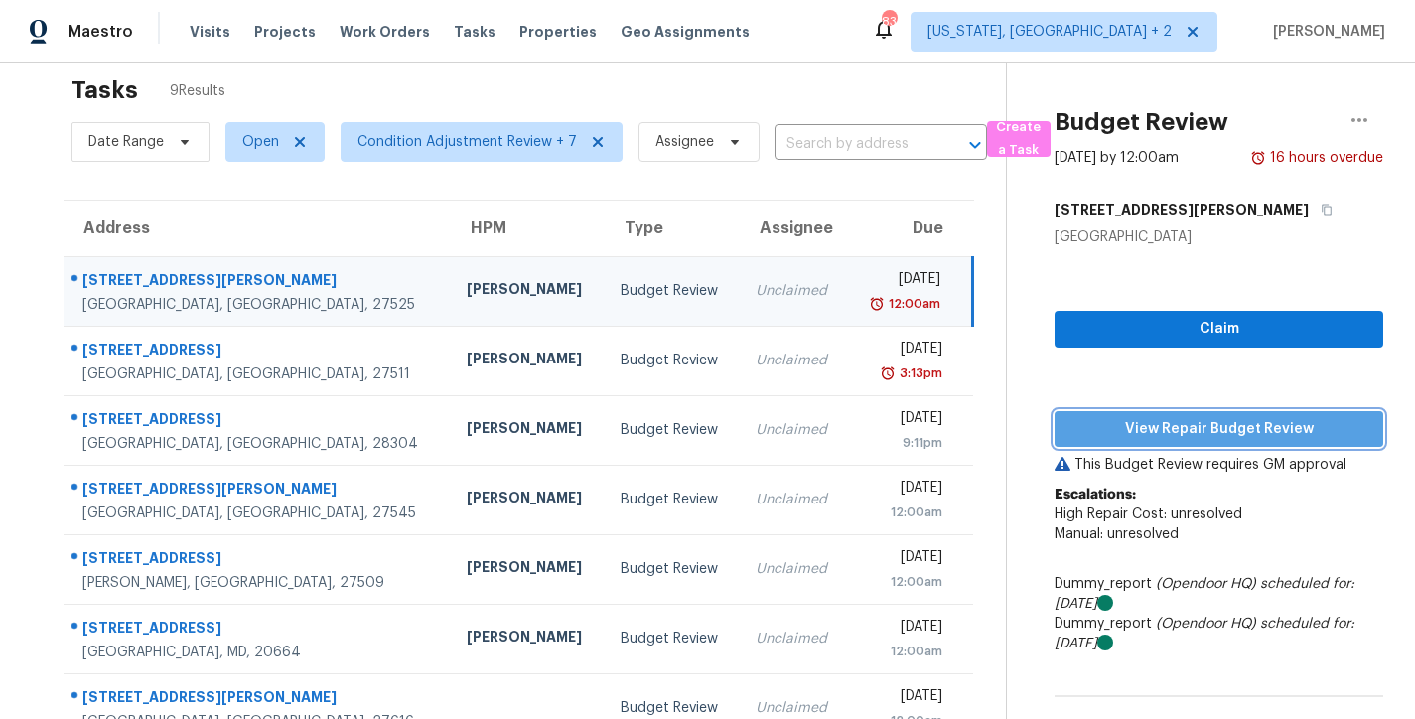
click at [1233, 430] on span "View Repair Budget Review" at bounding box center [1218, 429] width 297 height 25
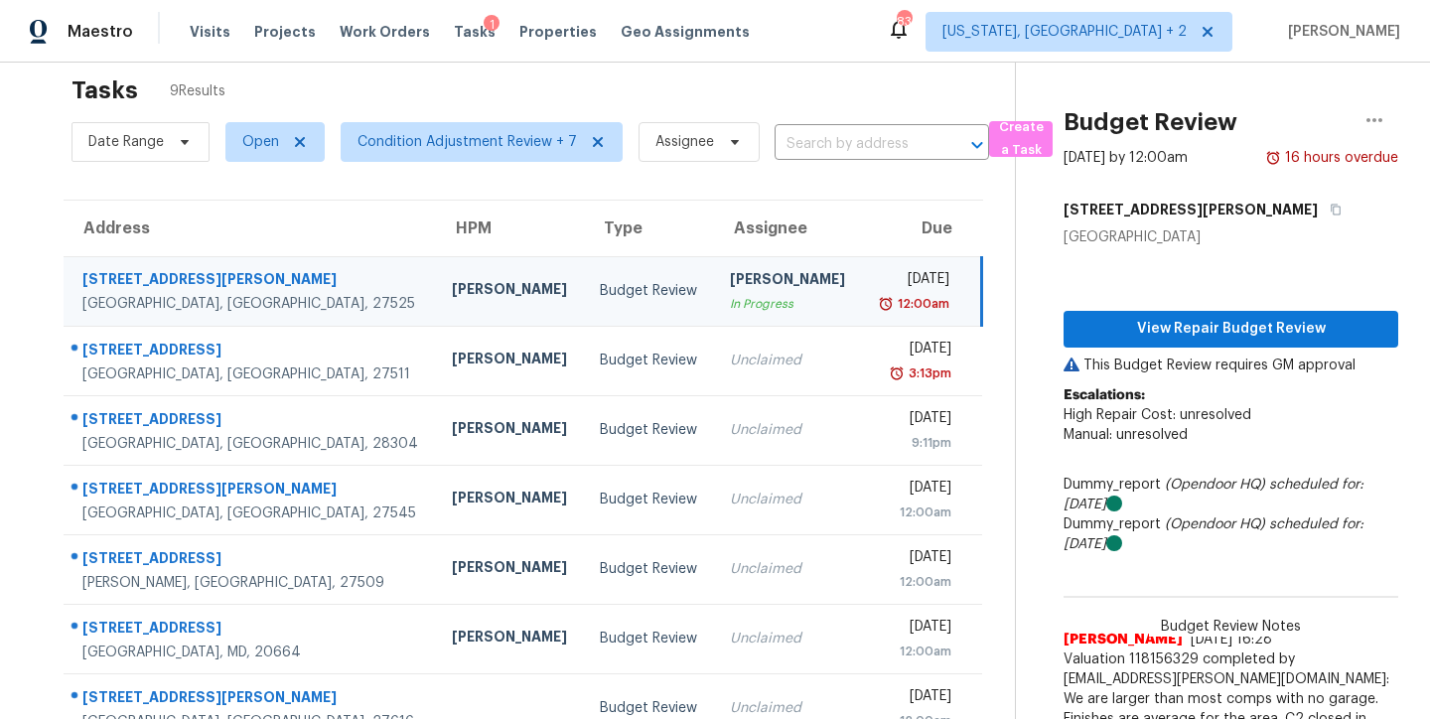
click at [432, 86] on div "Tasks 9 Results" at bounding box center [542, 91] width 943 height 52
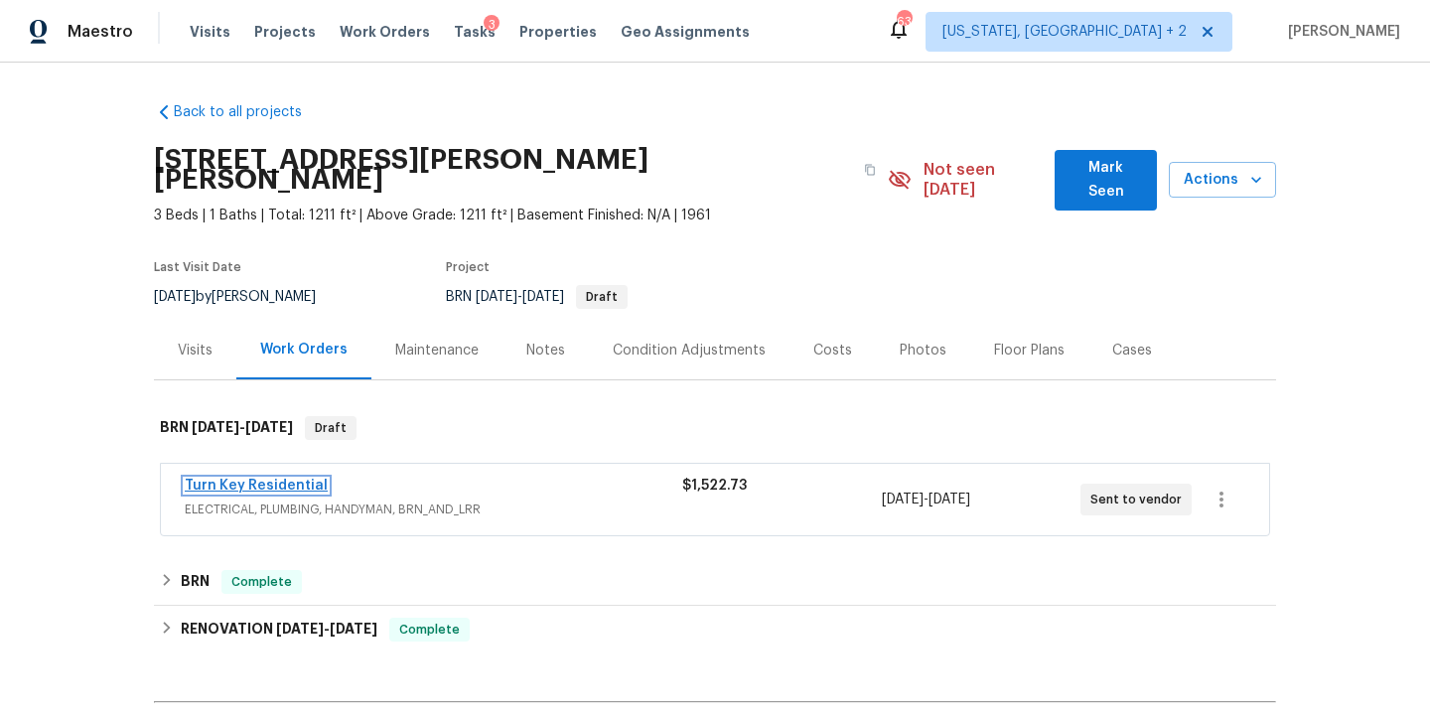
click at [275, 479] on link "Turn Key Residential" at bounding box center [256, 486] width 143 height 14
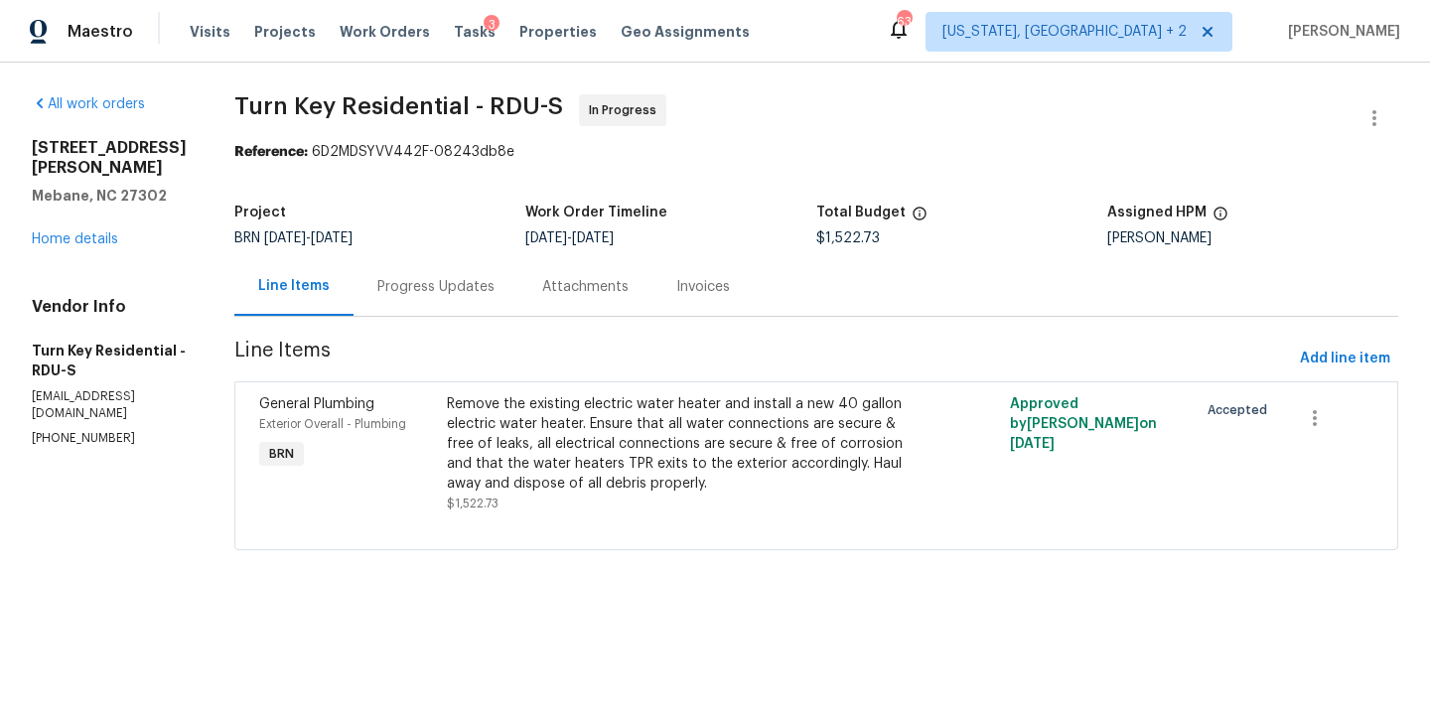
click at [650, 446] on div "Remove the existing electric water heater and install a new 40 gallon electric …" at bounding box center [676, 443] width 458 height 99
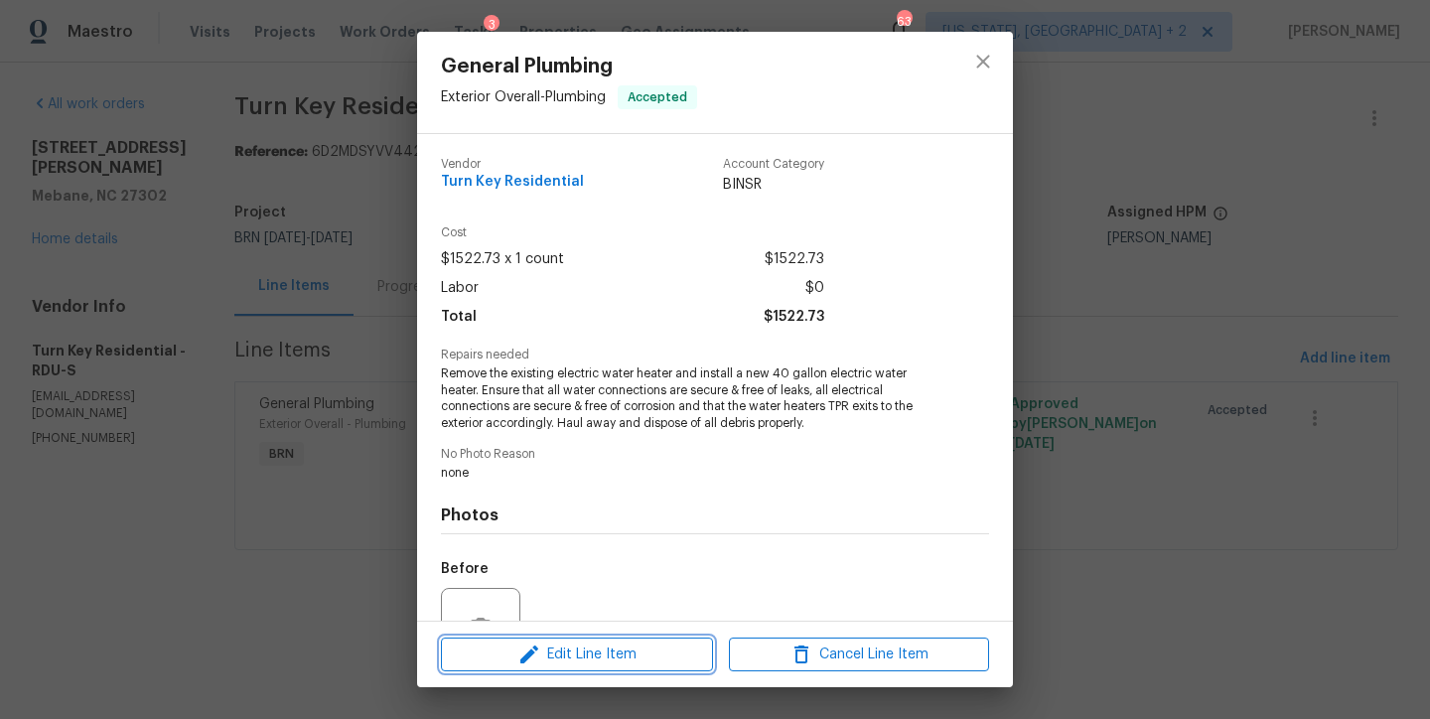
click at [516, 654] on span "Edit Line Item" at bounding box center [577, 654] width 260 height 25
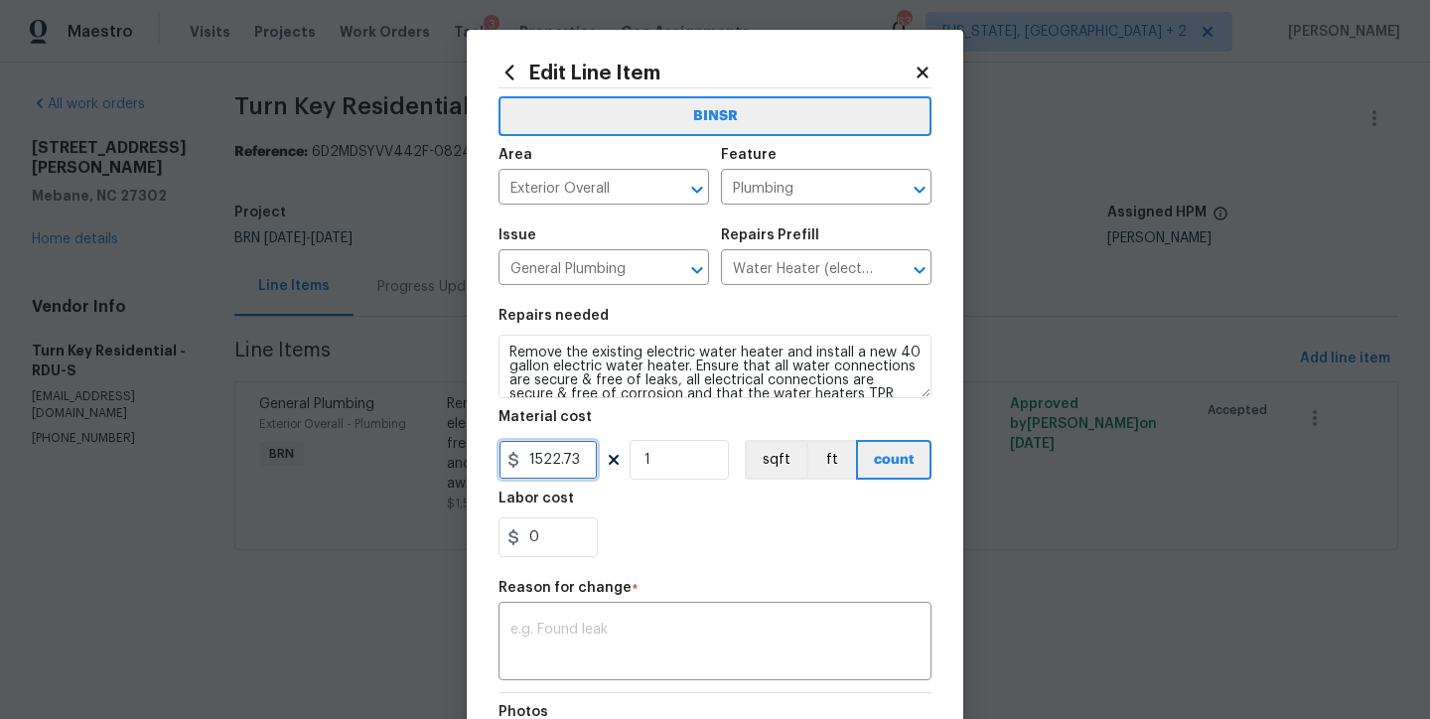
click at [570, 464] on input "1522.73" at bounding box center [547, 460] width 99 height 40
type input "1790"
click at [562, 660] on textarea at bounding box center [714, 644] width 409 height 42
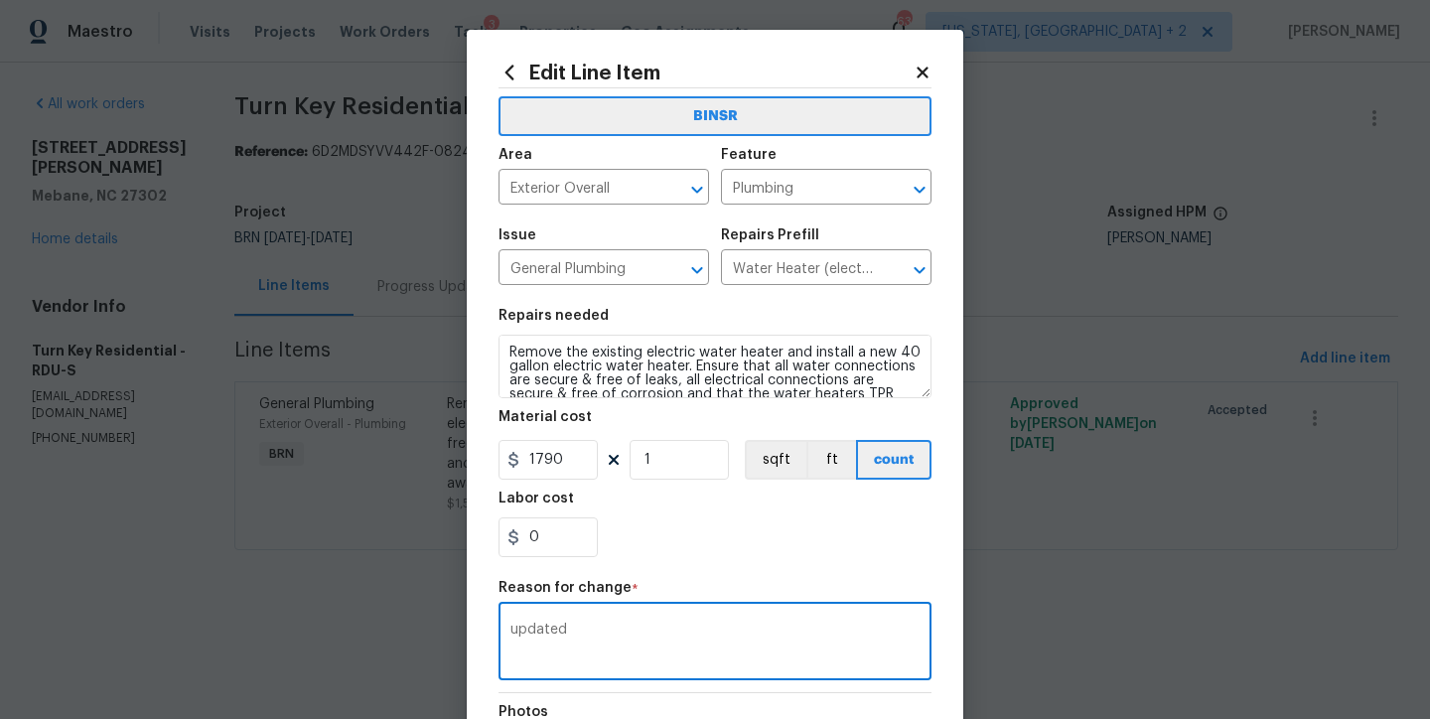
scroll to position [260, 0]
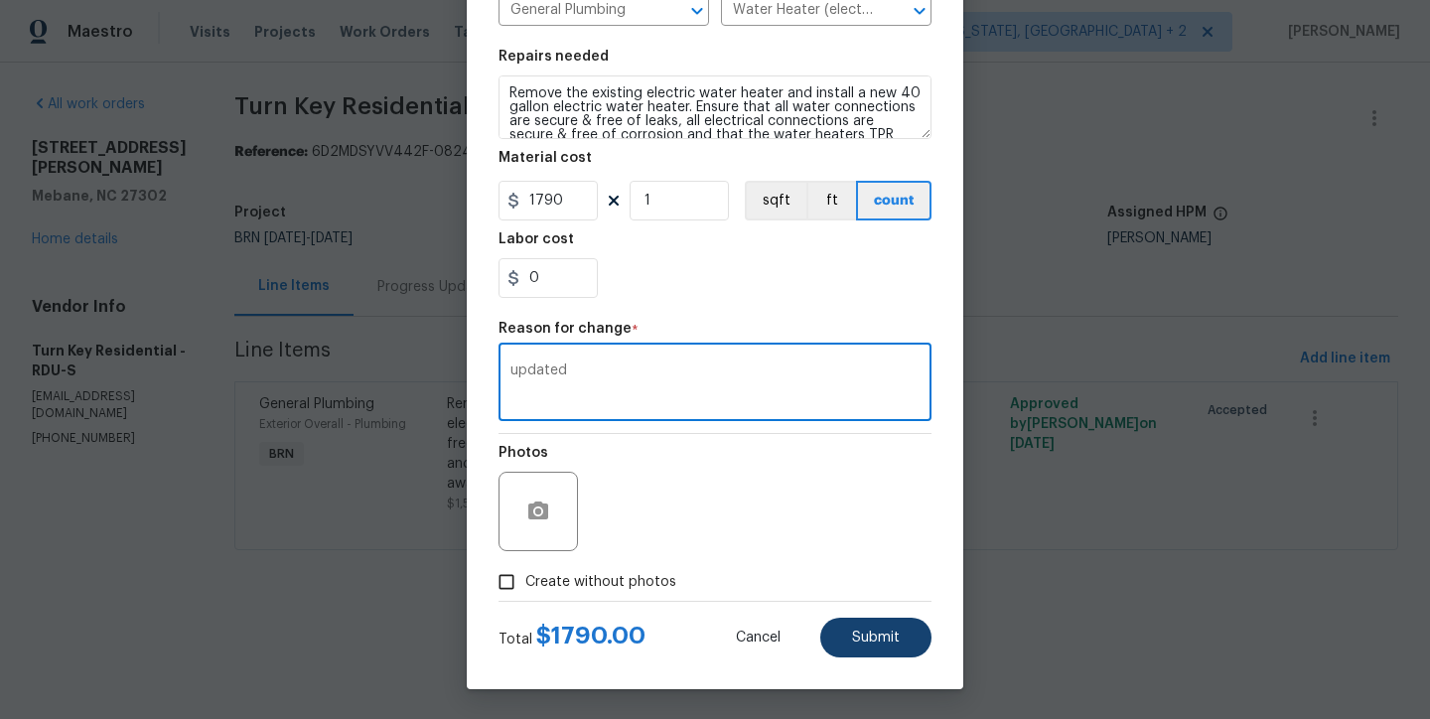
type textarea "updated"
click at [886, 642] on span "Submit" at bounding box center [876, 638] width 48 height 15
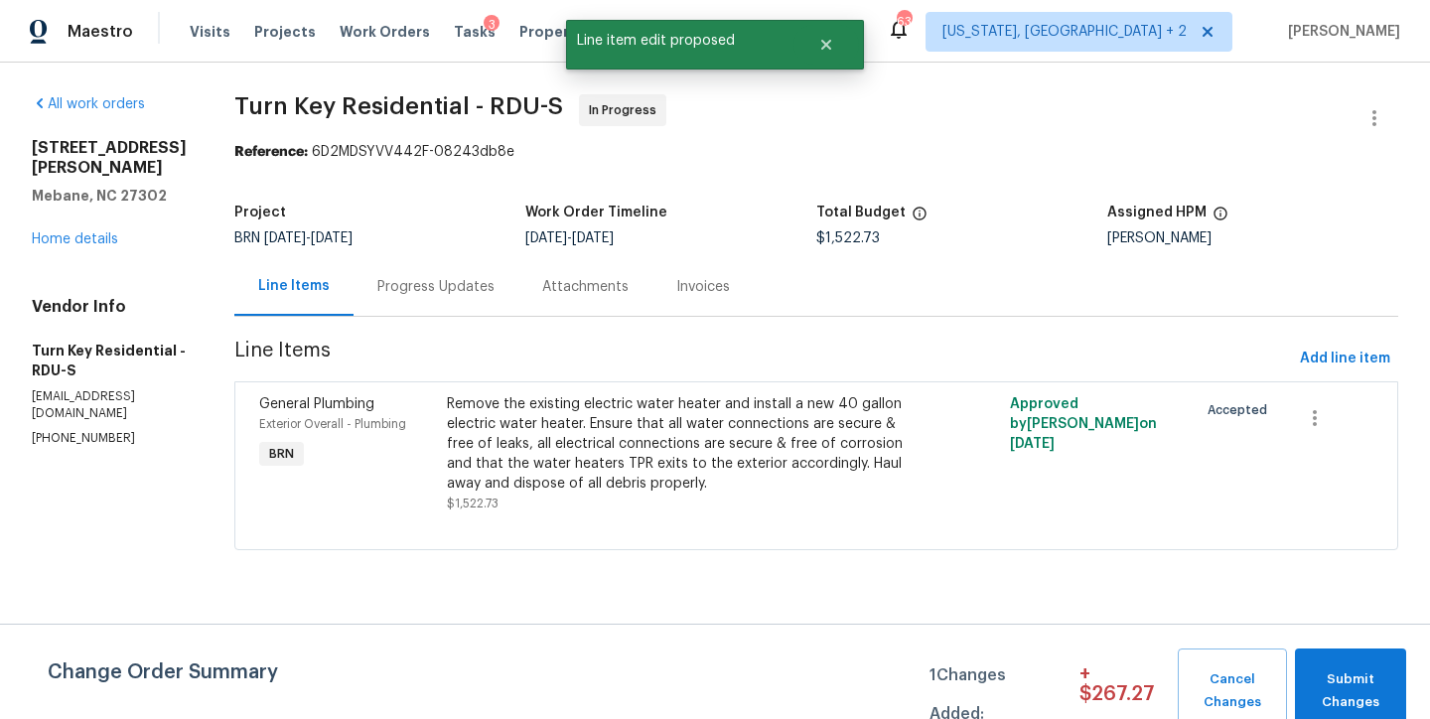
scroll to position [0, 0]
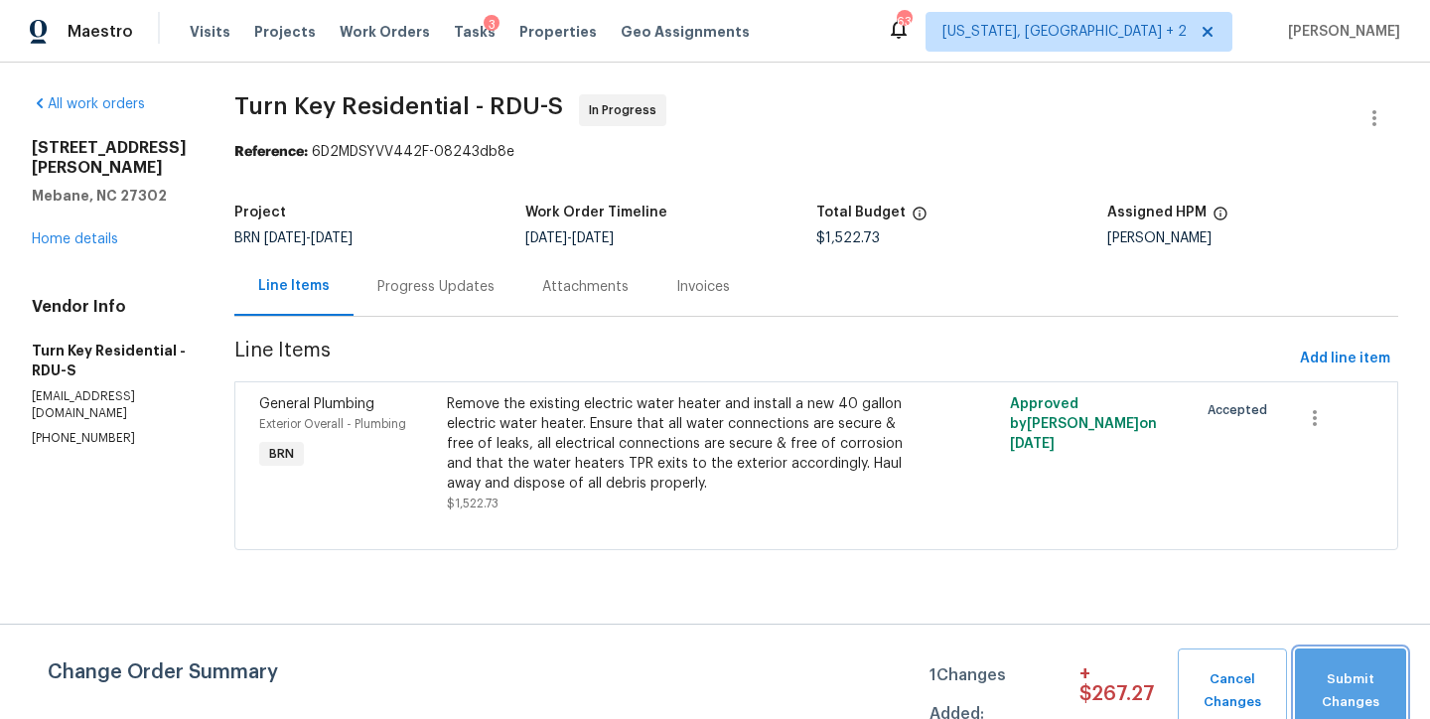
click at [1344, 689] on span "Submit Changes" at bounding box center [1350, 691] width 91 height 46
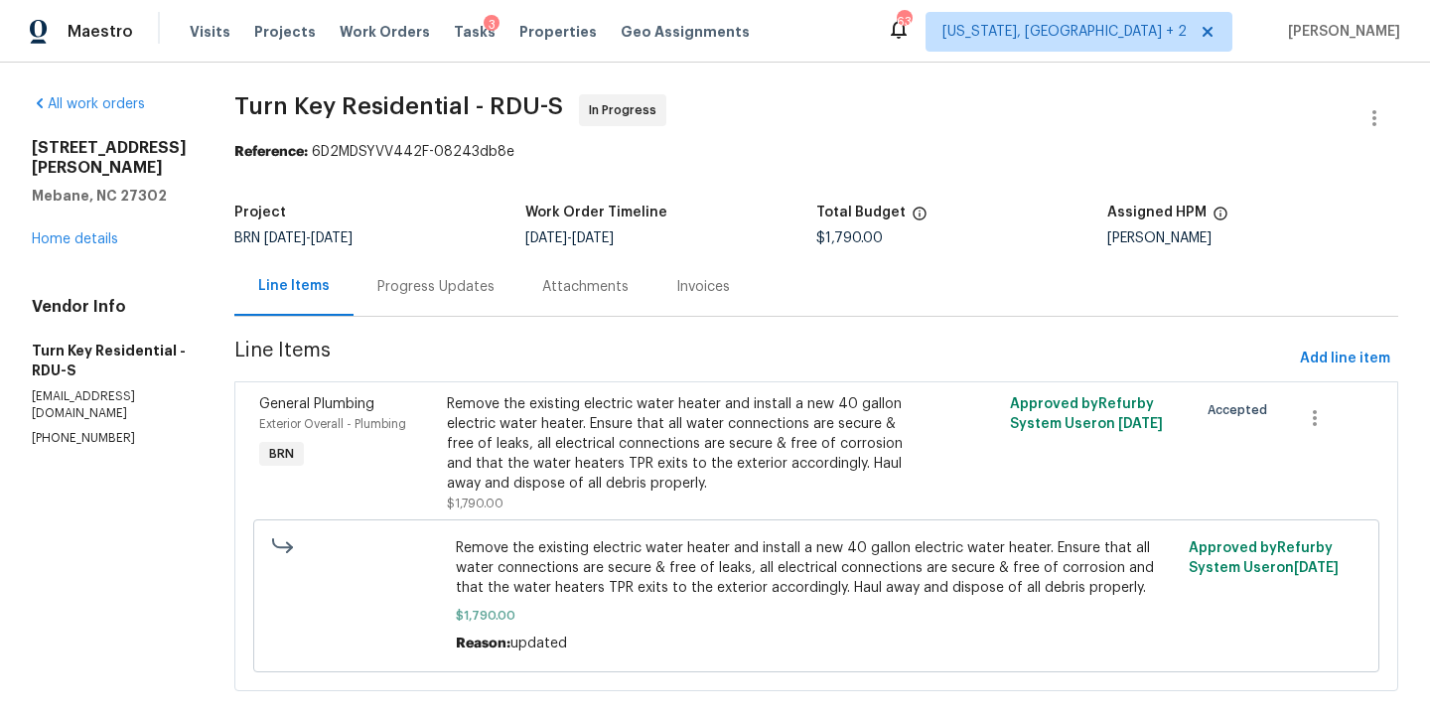
click at [1308, 200] on div "Project BRN [DATE] - [DATE] Work Order Timeline [DATE] - [DATE] Total Budget $1…" at bounding box center [816, 226] width 1164 height 64
click at [838, 54] on div "Maestro Visits Projects Work Orders Tasks 3 Properties Geo Assignments 63 [US_S…" at bounding box center [715, 31] width 1430 height 63
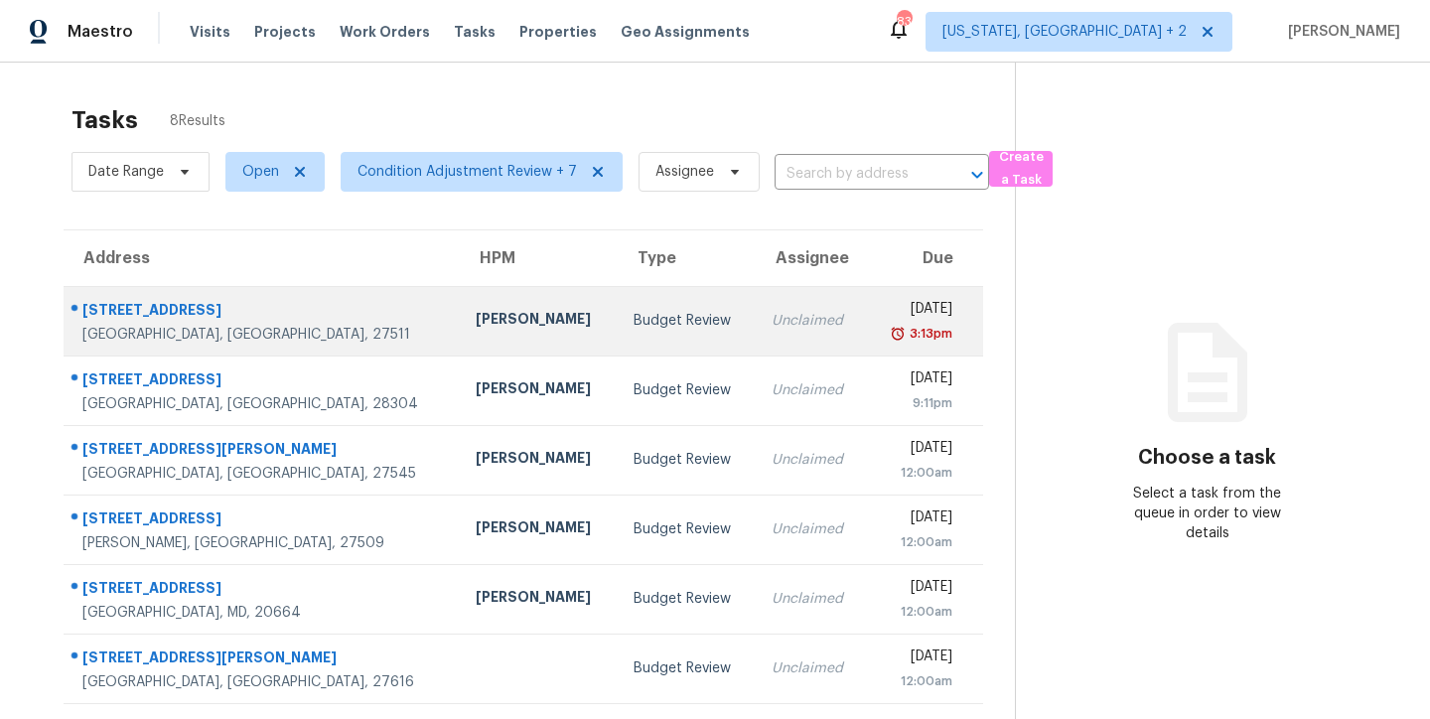
click at [882, 321] on div "[DATE]" at bounding box center [917, 311] width 70 height 25
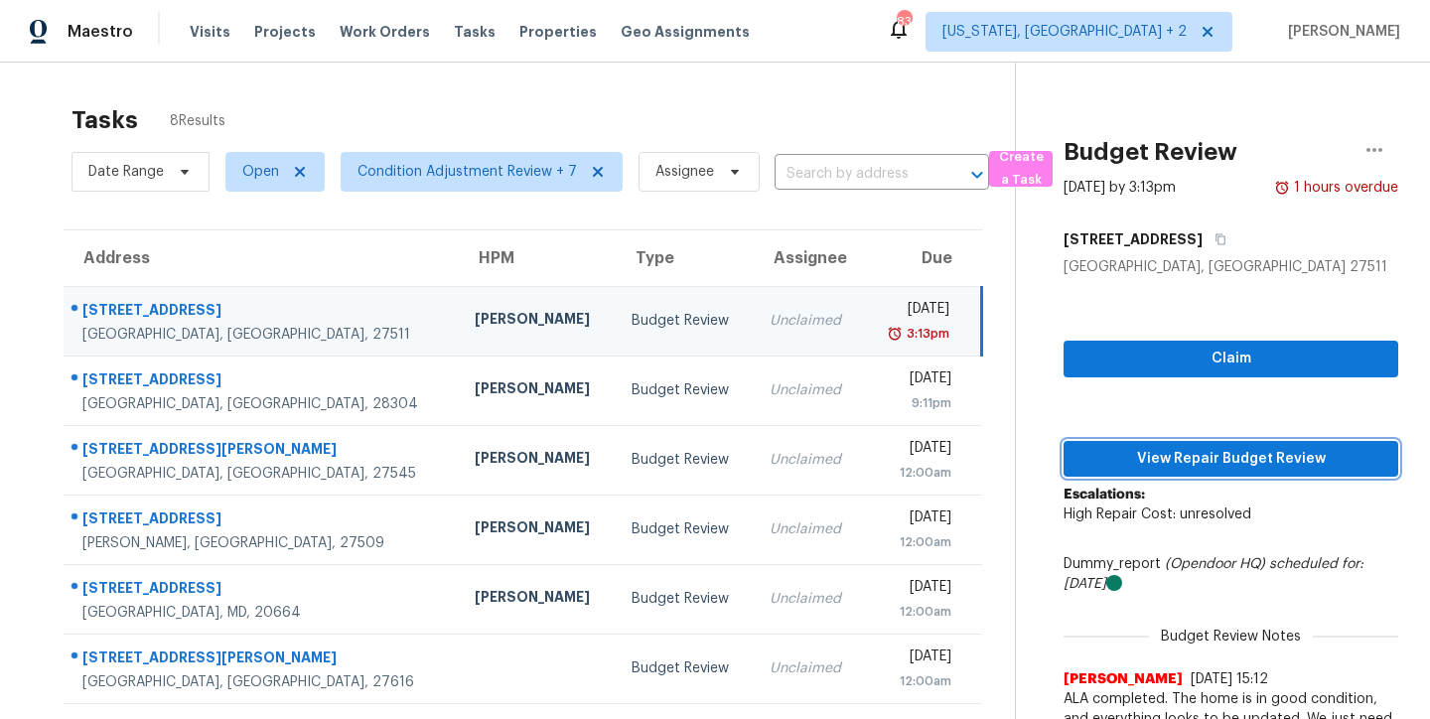
click at [1257, 455] on span "View Repair Budget Review" at bounding box center [1230, 459] width 303 height 25
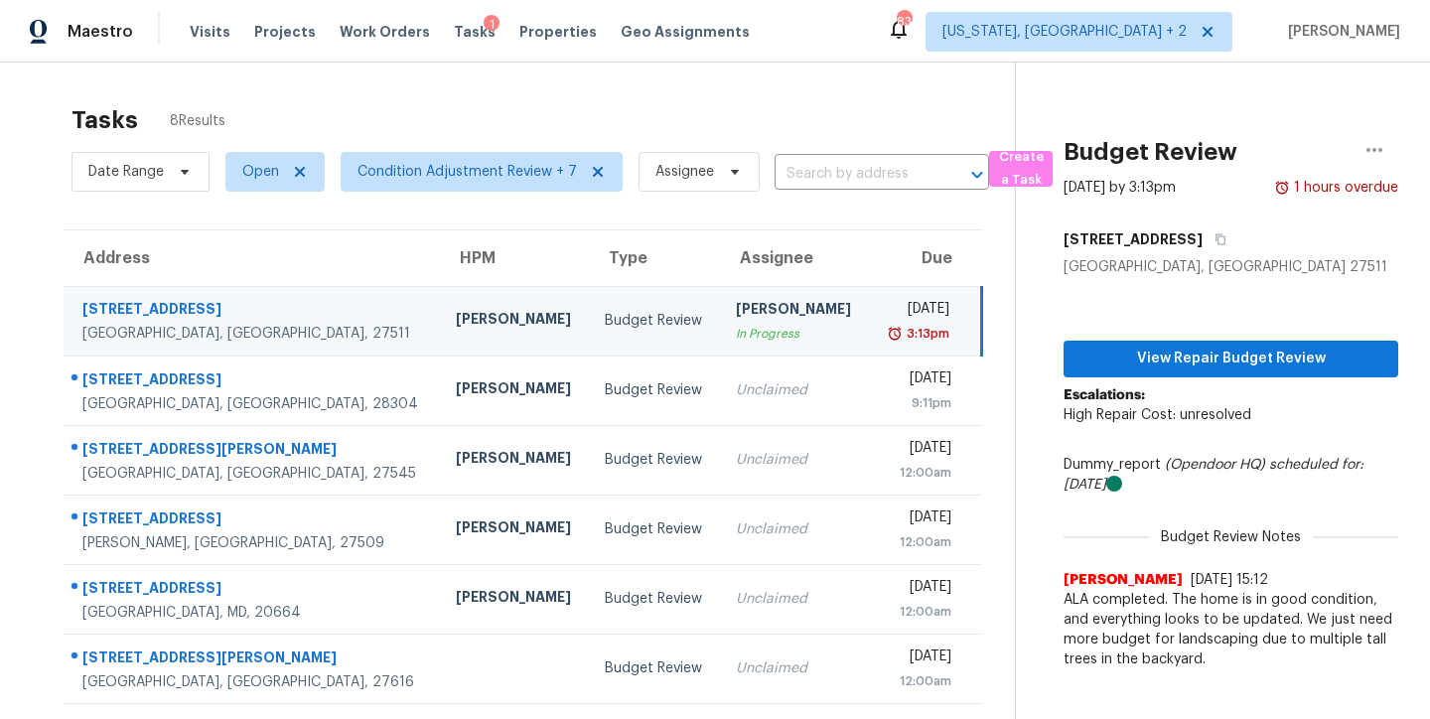
click at [796, 35] on div "Maestro Visits Projects Work Orders Tasks 1 Properties Geo Assignments 83 [US_S…" at bounding box center [715, 31] width 1430 height 63
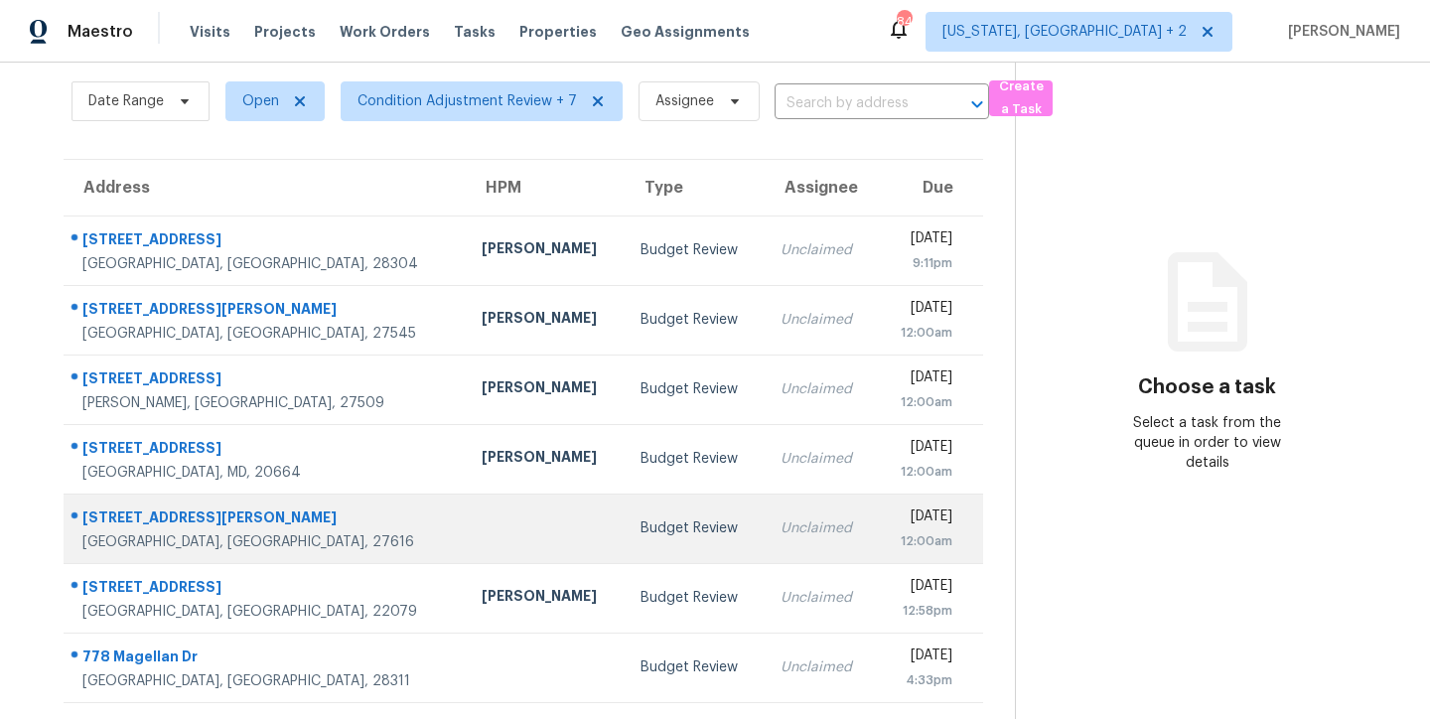
scroll to position [84, 0]
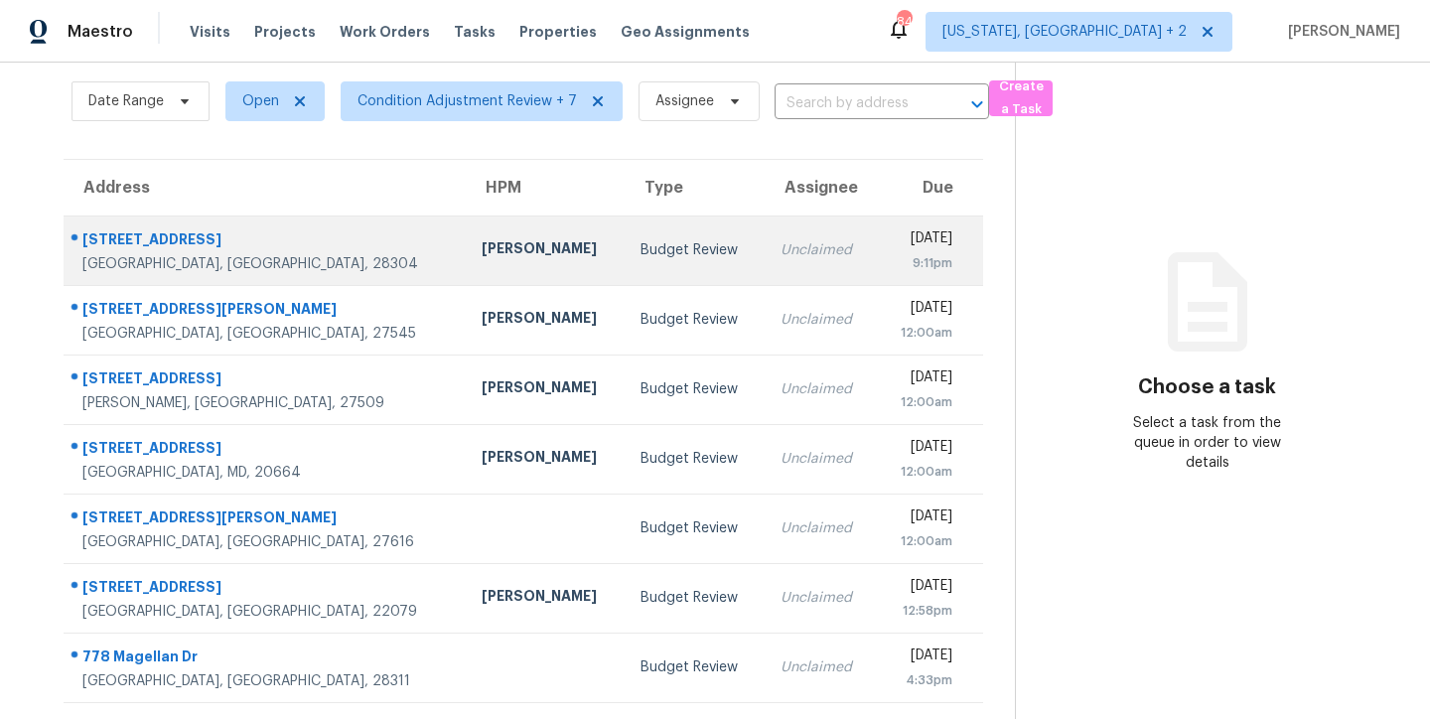
click at [765, 223] on td "Unclaimed" at bounding box center [821, 250] width 112 height 70
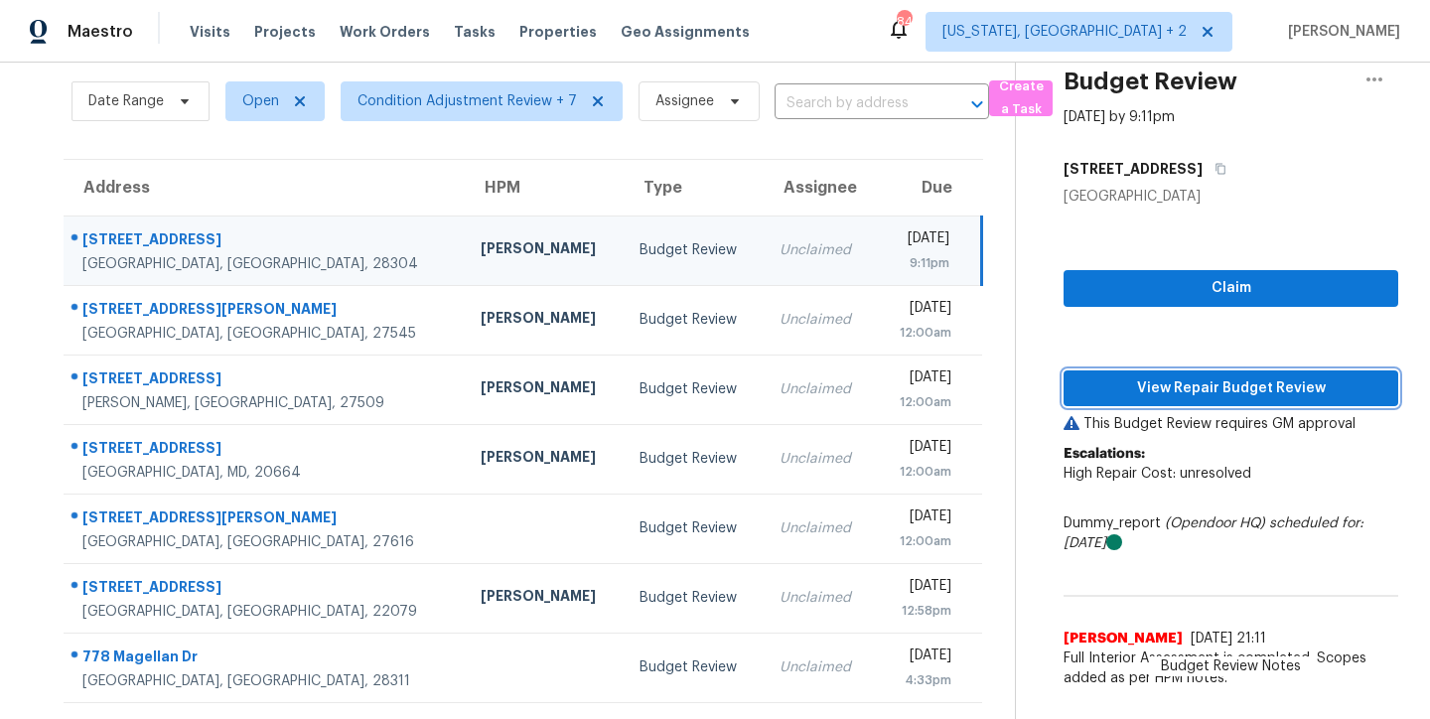
click at [1296, 376] on span "View Repair Budget Review" at bounding box center [1230, 388] width 303 height 25
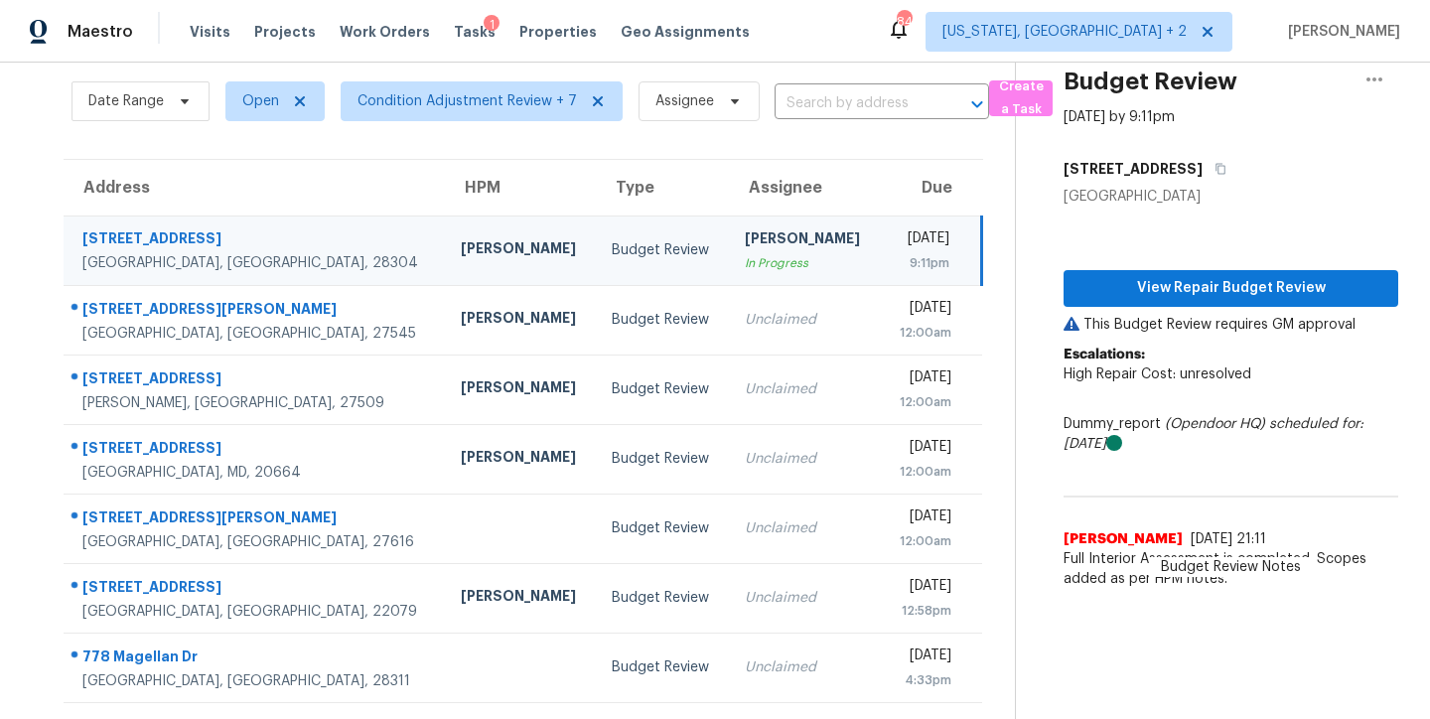
click at [793, 44] on div "Maestro Visits Projects Work Orders Tasks 1 Properties Geo Assignments 84 [US_S…" at bounding box center [715, 31] width 1430 height 63
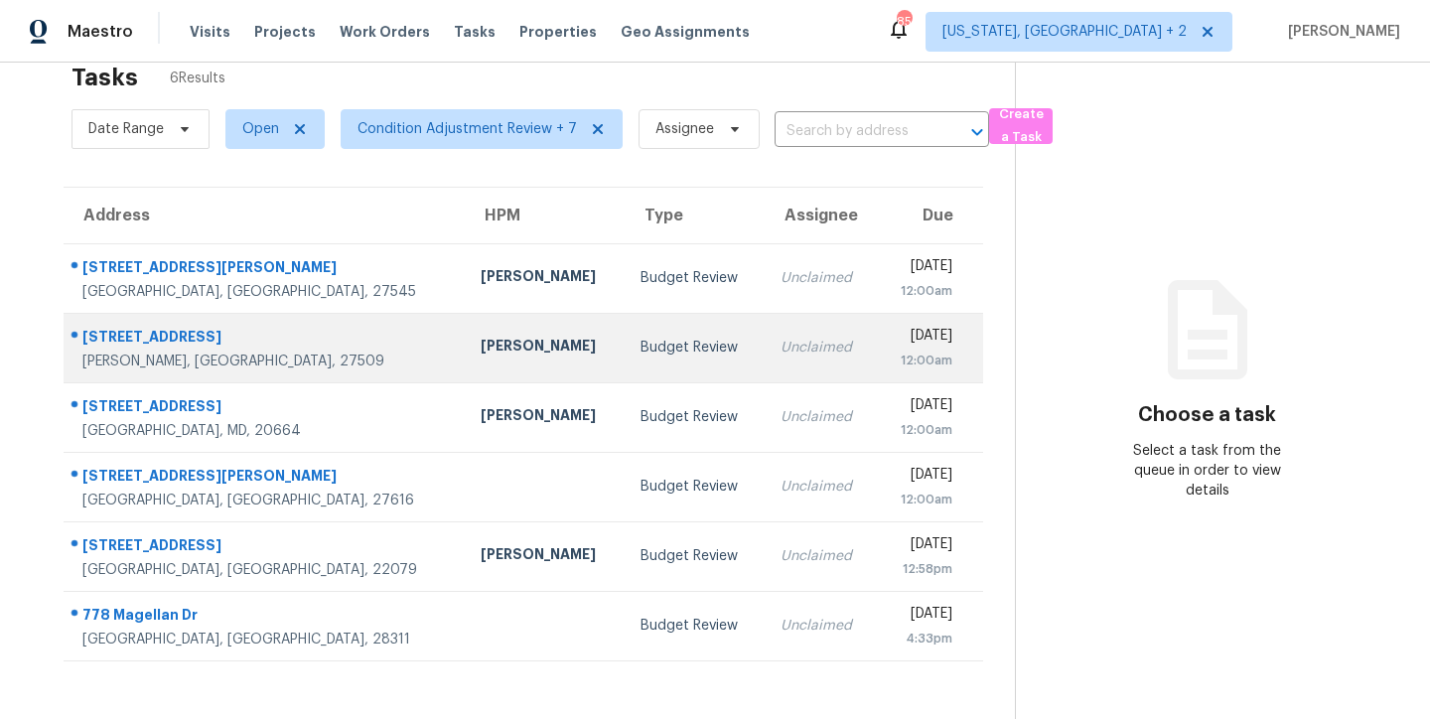
scroll to position [77, 0]
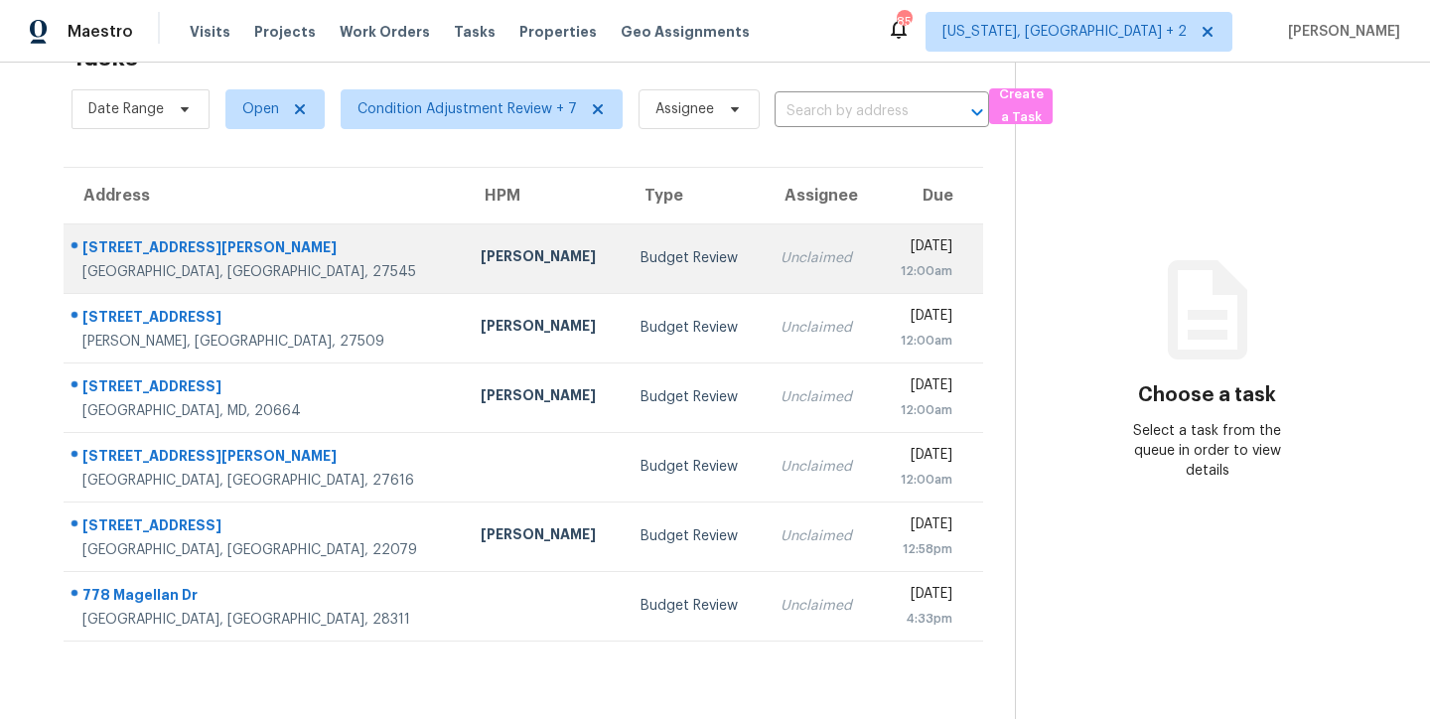
click at [780, 250] on div "Unclaimed" at bounding box center [820, 258] width 80 height 20
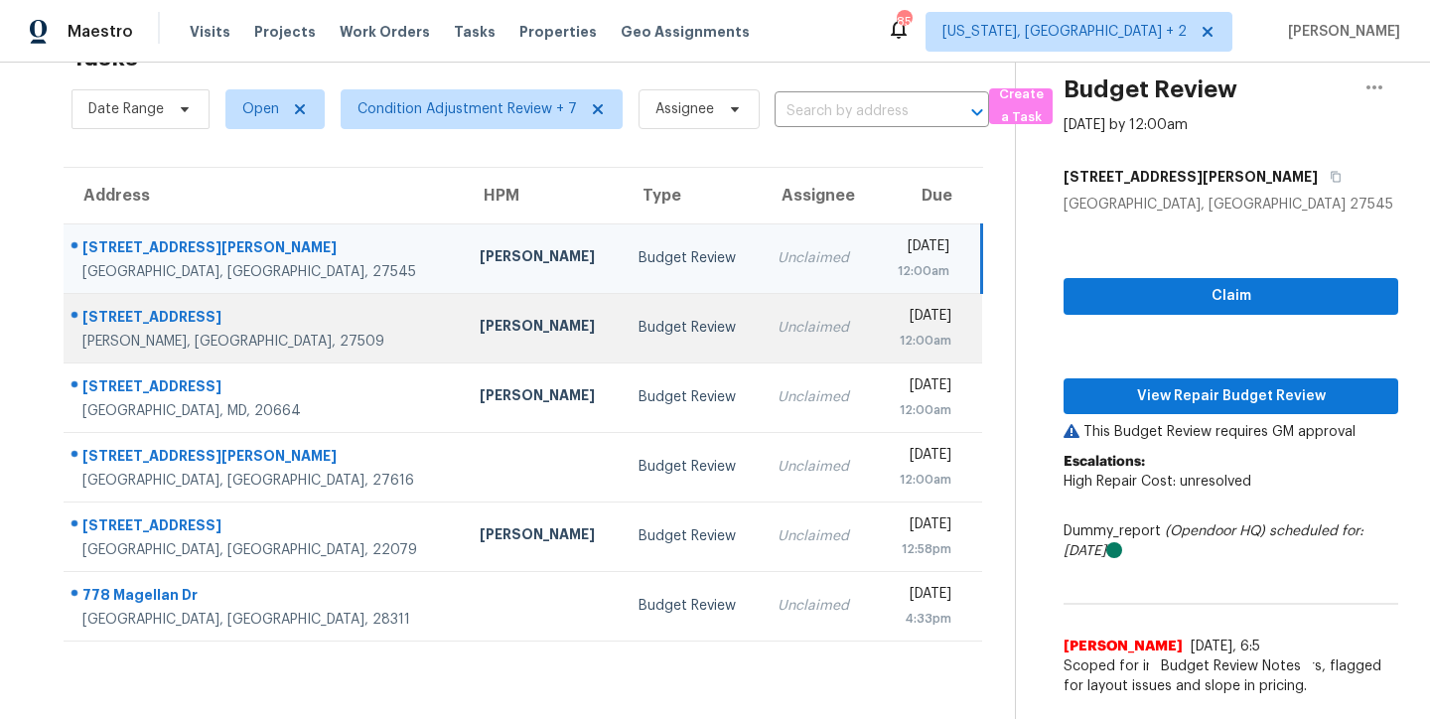
click at [623, 294] on td "Budget Review" at bounding box center [693, 328] width 140 height 70
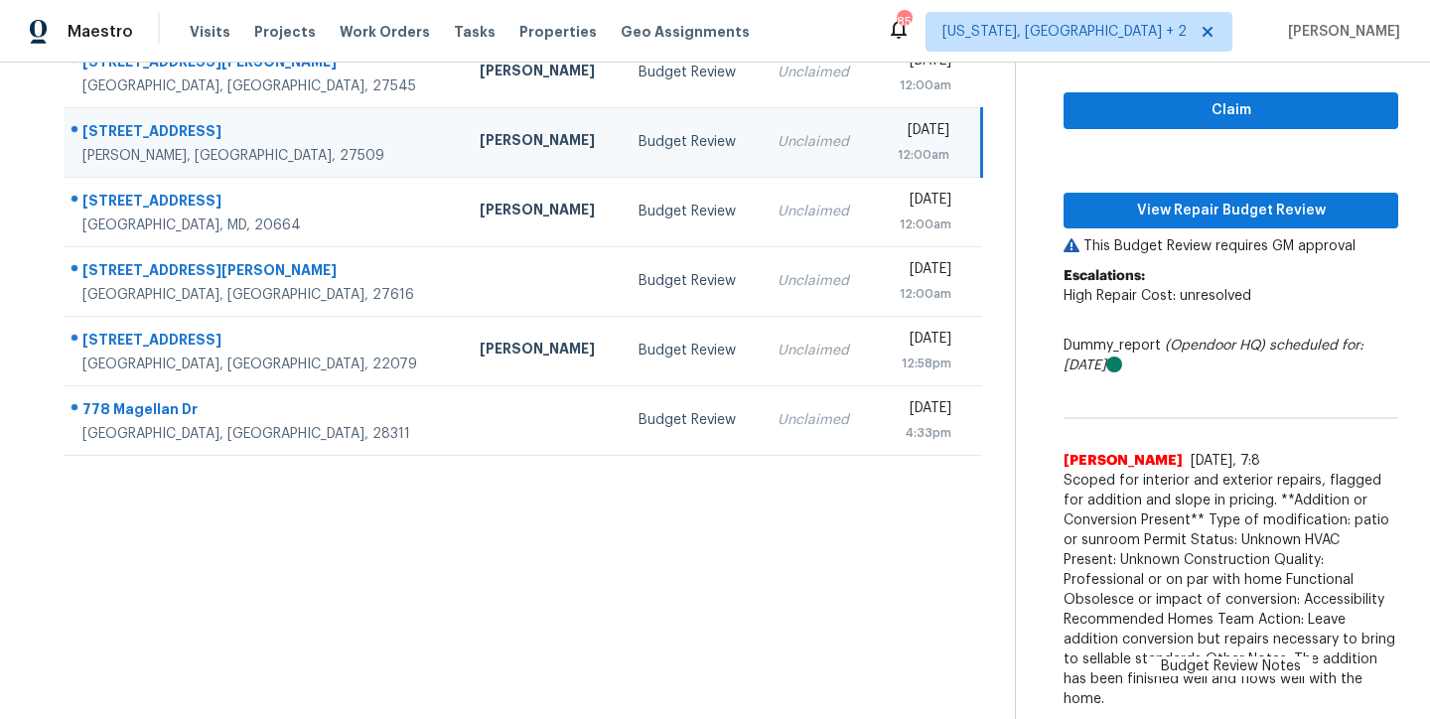
scroll to position [263, 0]
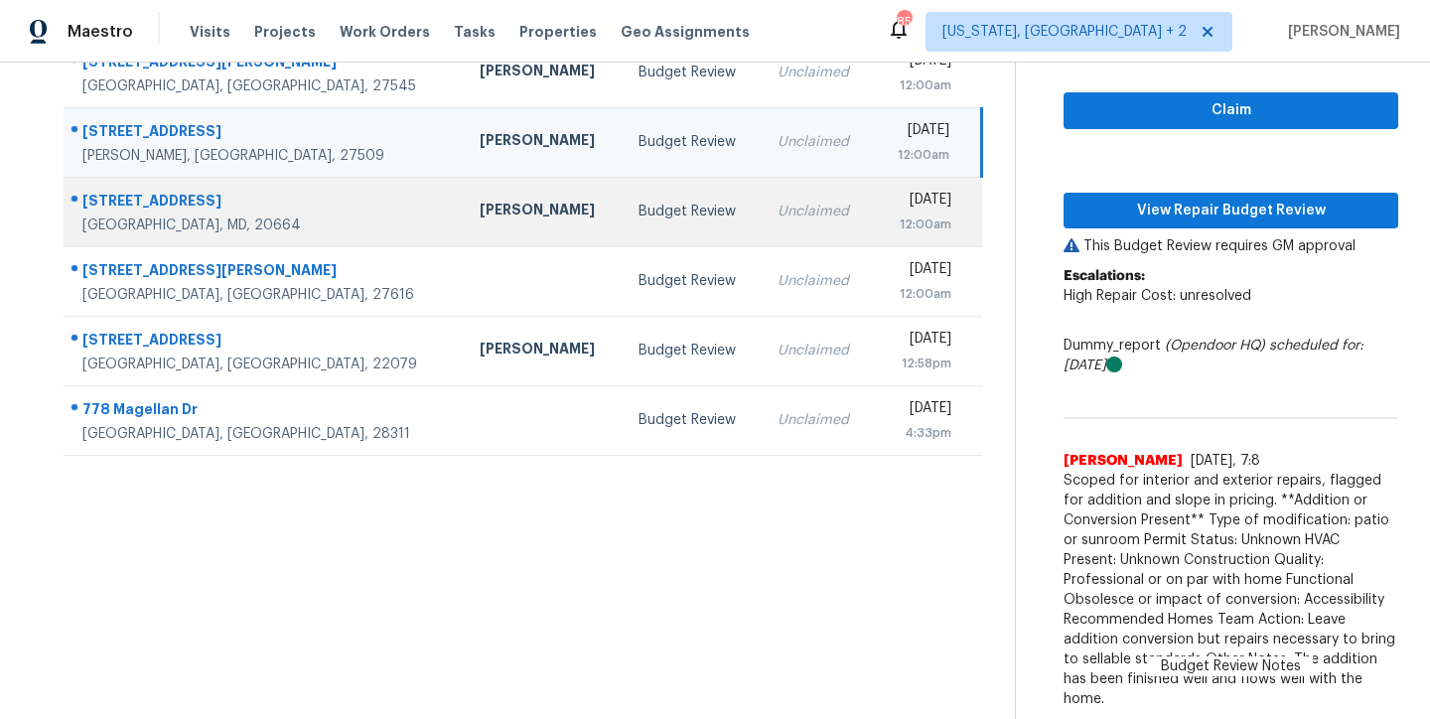
click at [480, 200] on div "[PERSON_NAME]" at bounding box center [543, 212] width 127 height 25
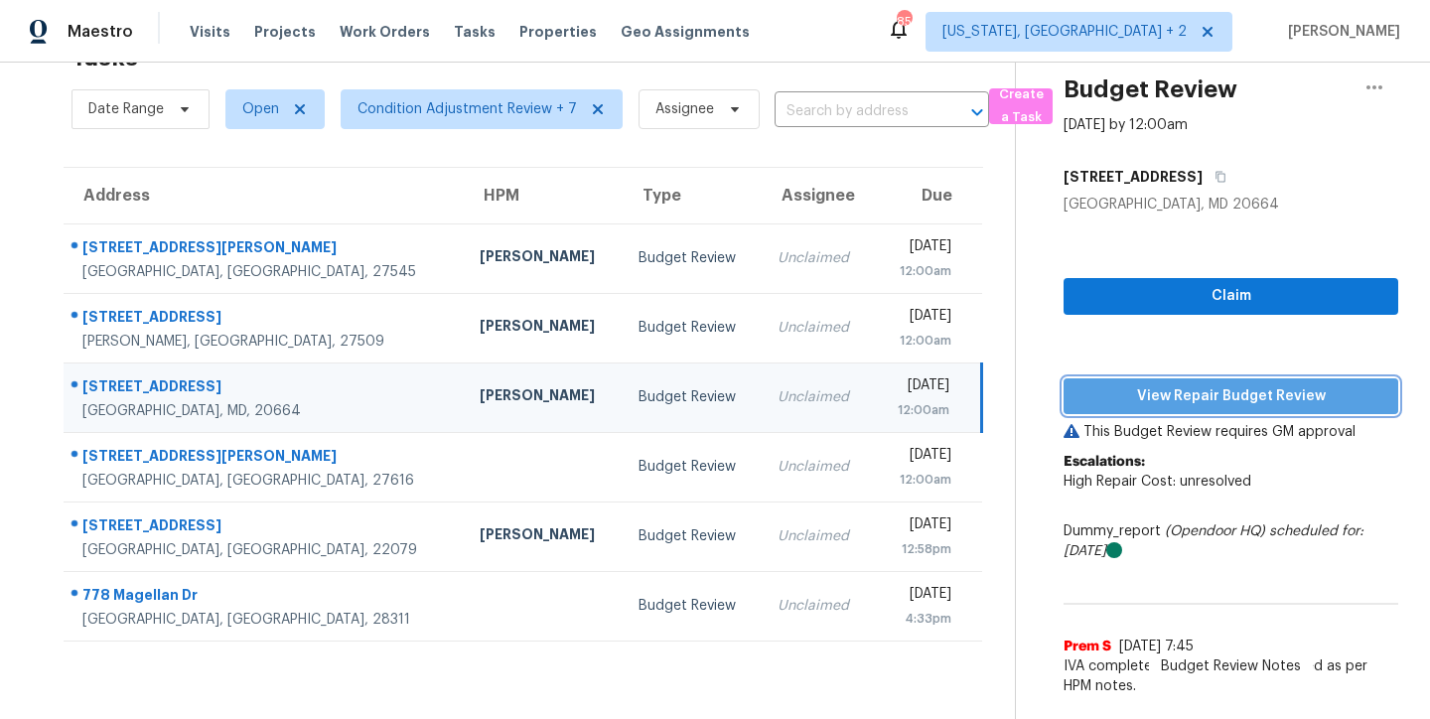
click at [1248, 384] on span "View Repair Budget Review" at bounding box center [1230, 396] width 303 height 25
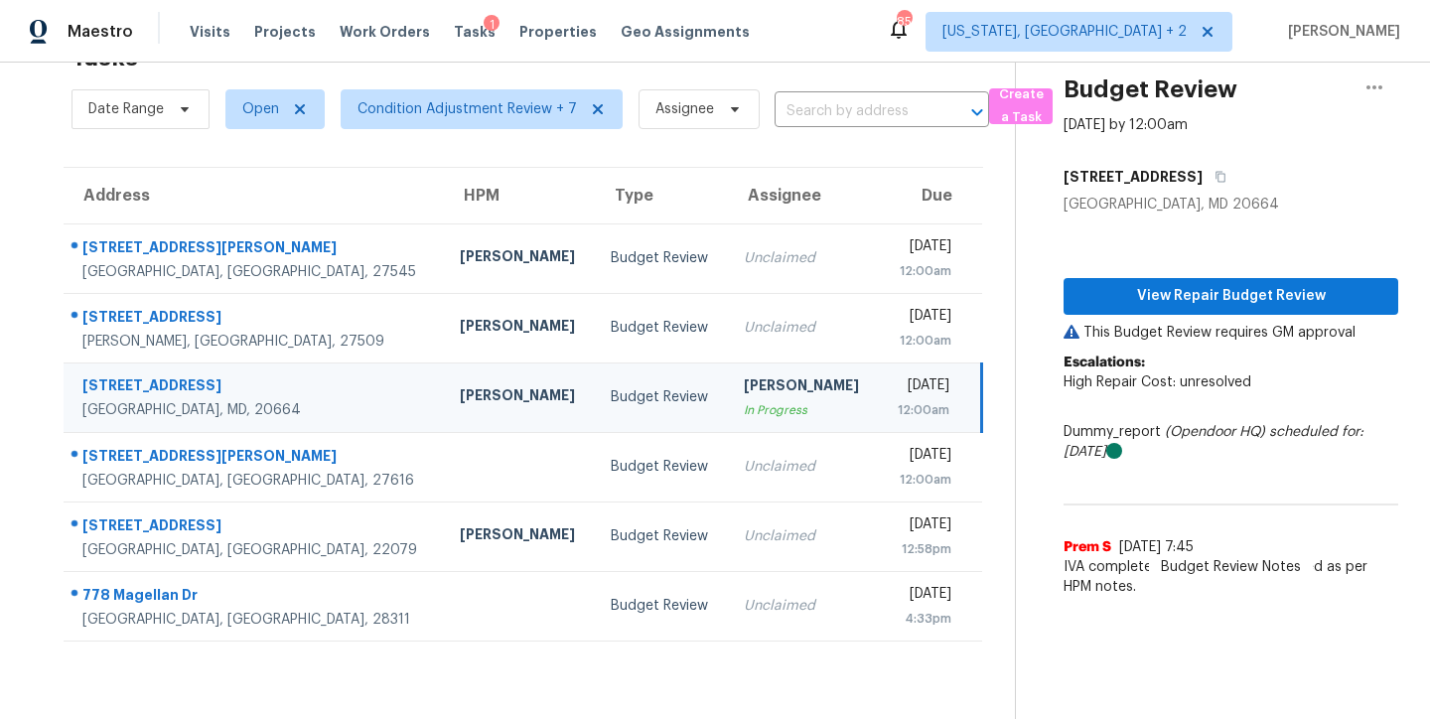
click at [839, 38] on div "Maestro Visits Projects Work Orders Tasks 1 Properties Geo Assignments 85 [US_S…" at bounding box center [715, 31] width 1430 height 63
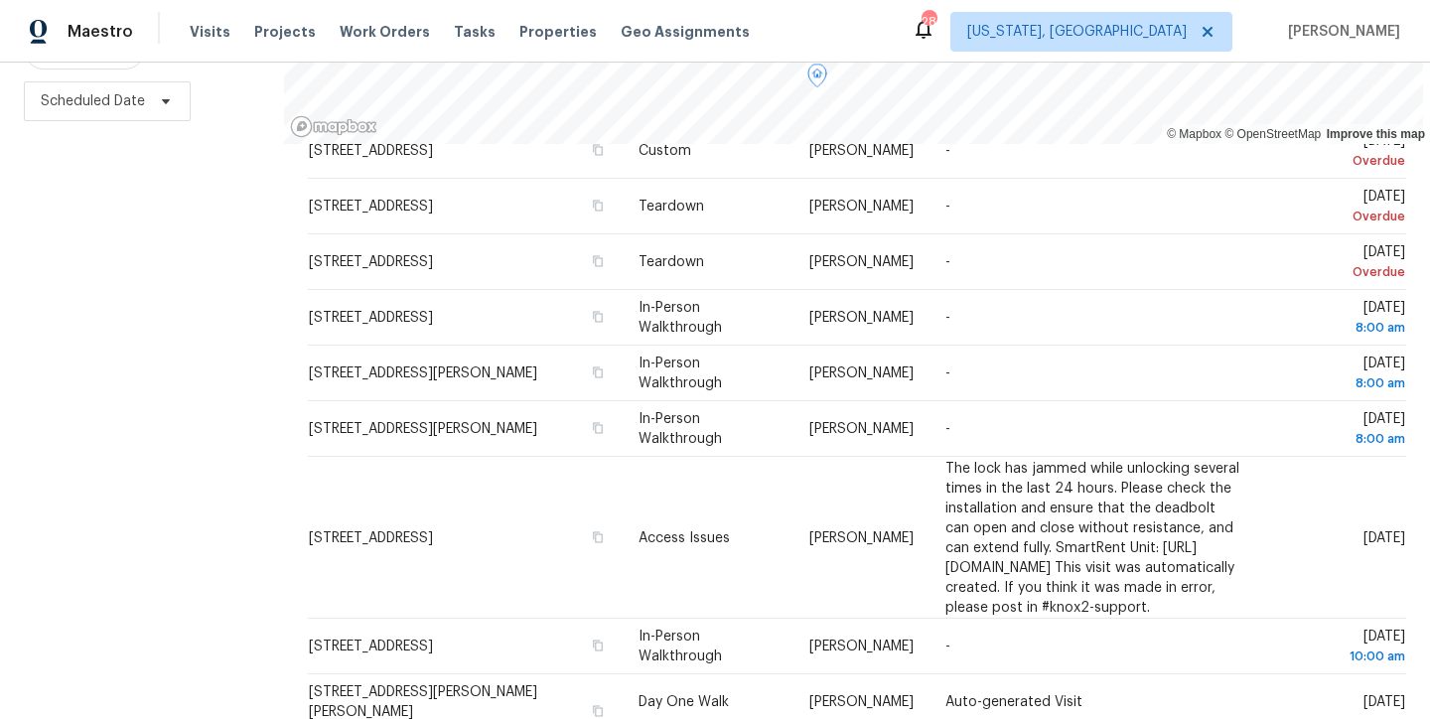
scroll to position [1041, 0]
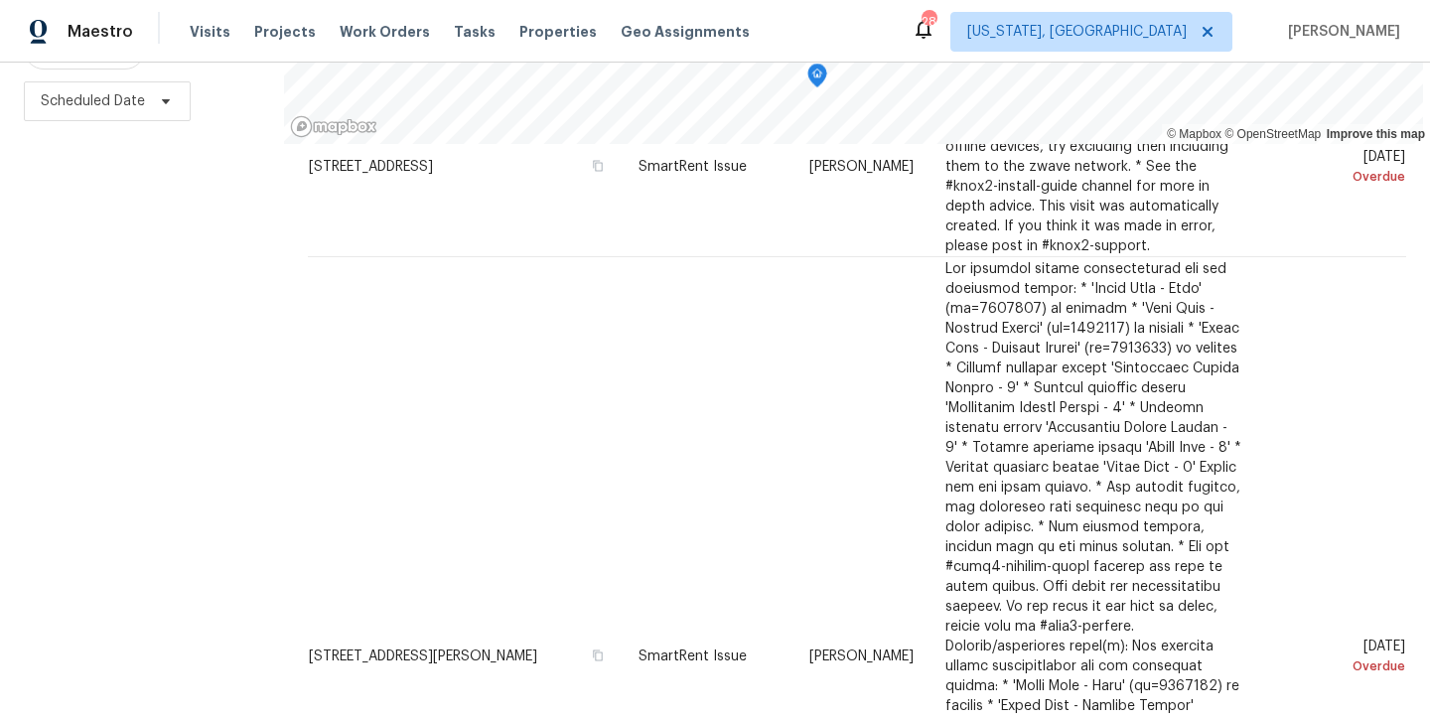
click at [210, 501] on div "Filters Reset ​ Type Assignee Scheduled Date" at bounding box center [142, 282] width 284 height 873
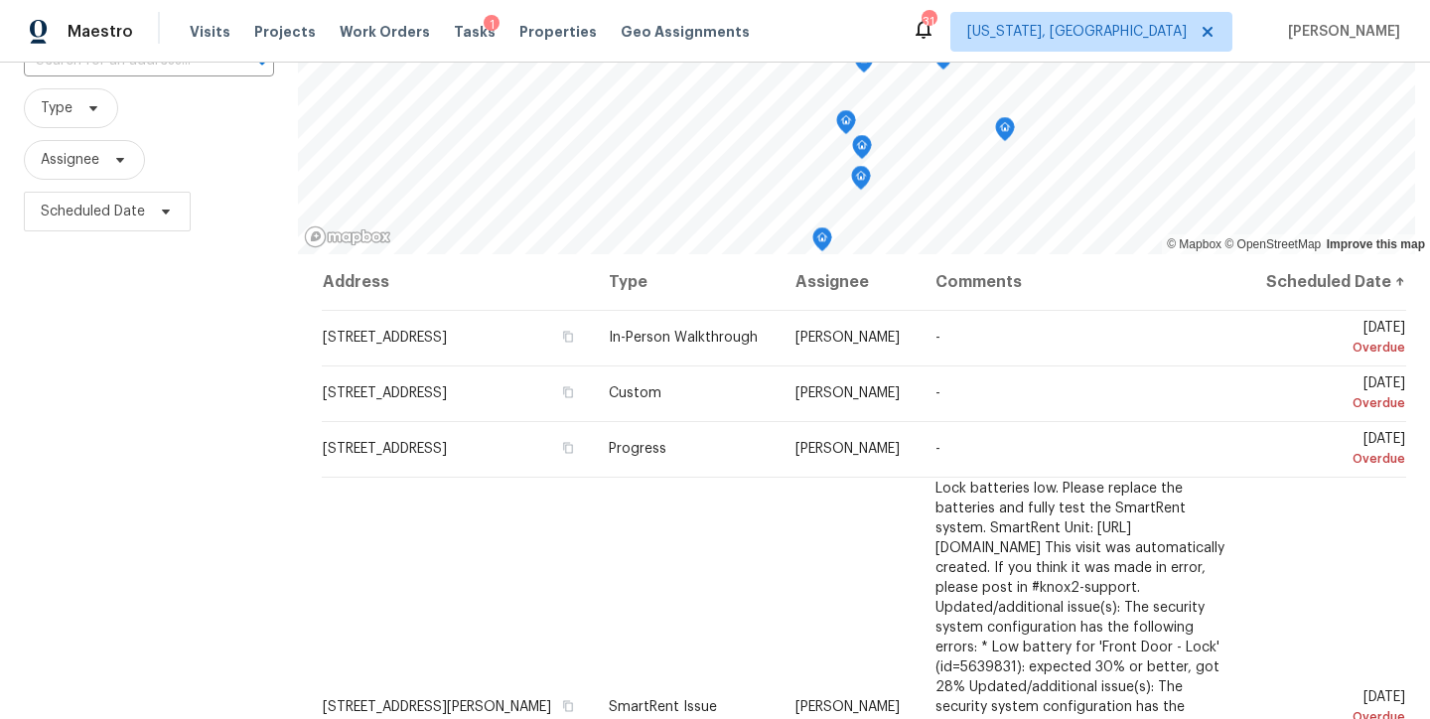
scroll to position [291, 0]
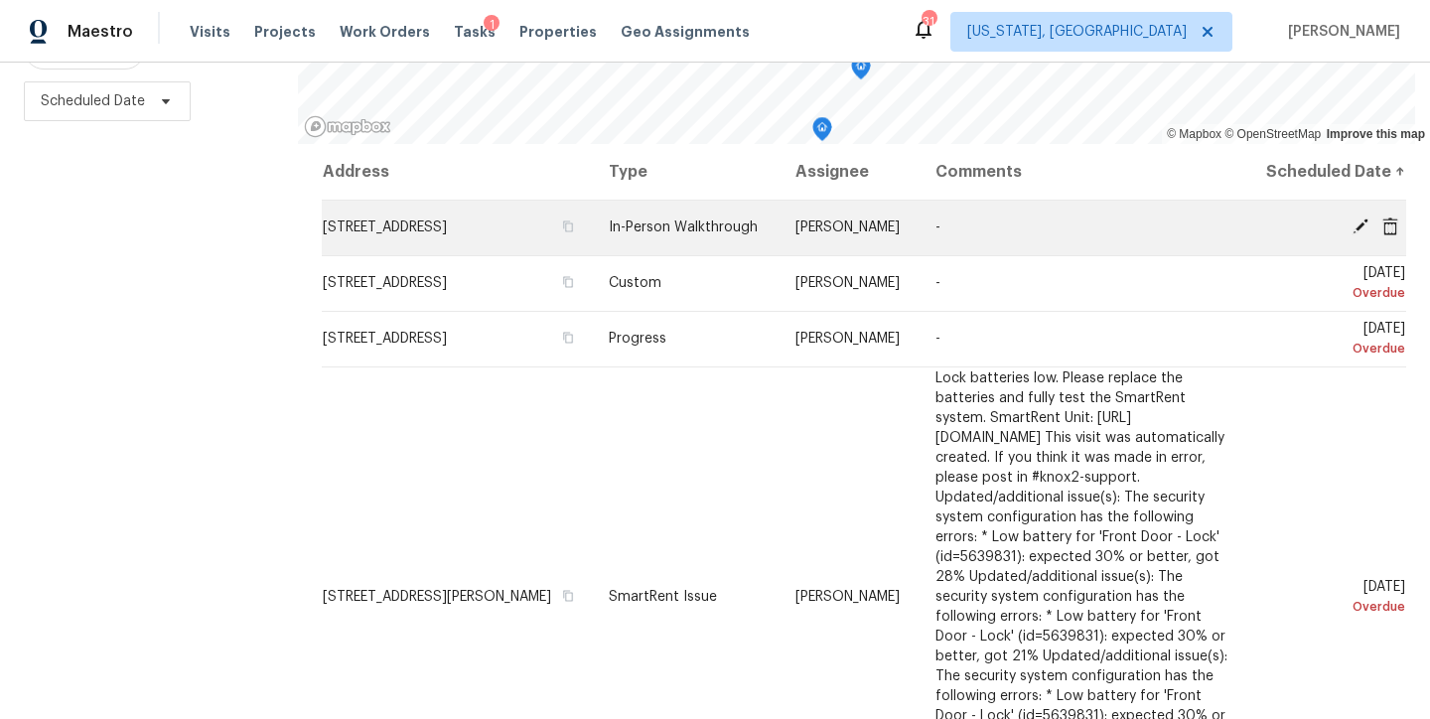
click at [1382, 231] on icon at bounding box center [1390, 225] width 16 height 18
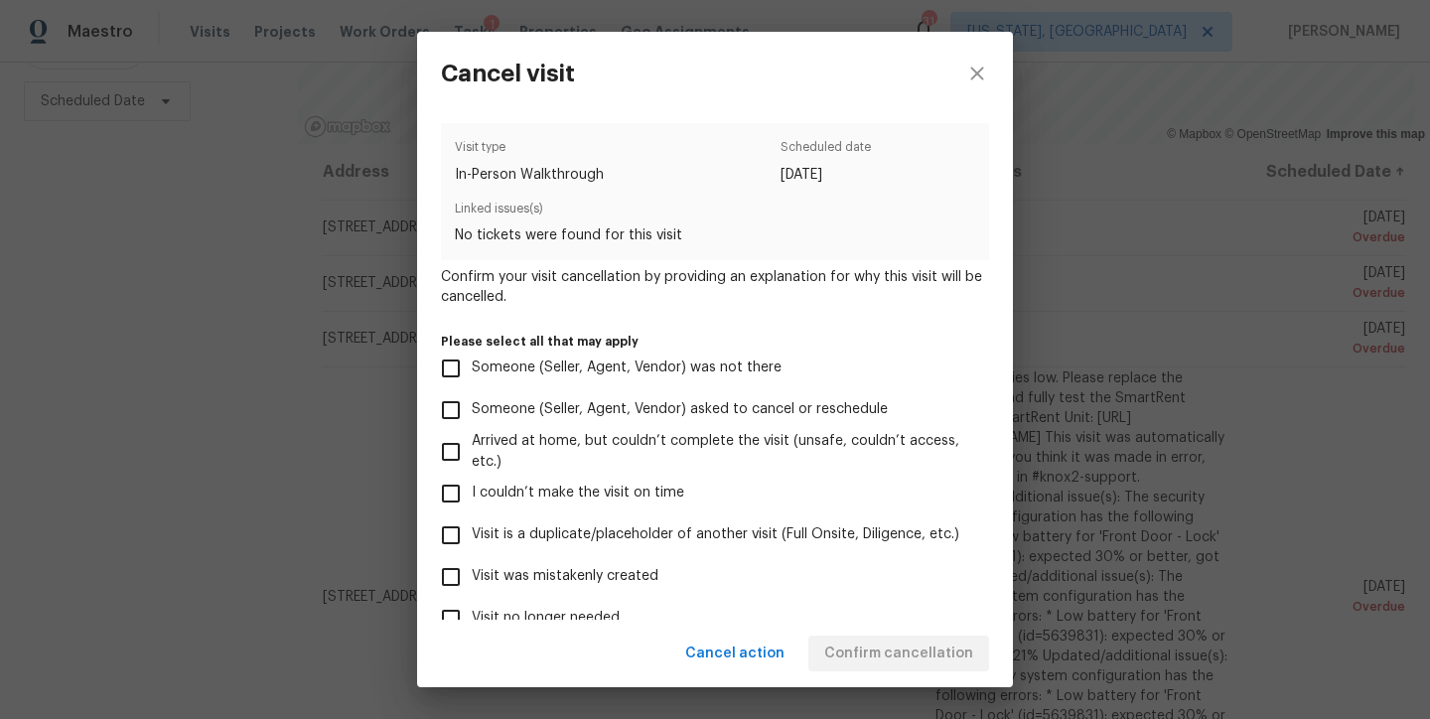
click at [629, 579] on span "Visit was mistakenly created" at bounding box center [565, 576] width 187 height 21
click at [472, 579] on input "Visit was mistakenly created" at bounding box center [451, 577] width 42 height 42
checkbox input "true"
click at [898, 662] on span "Confirm cancellation" at bounding box center [898, 653] width 149 height 25
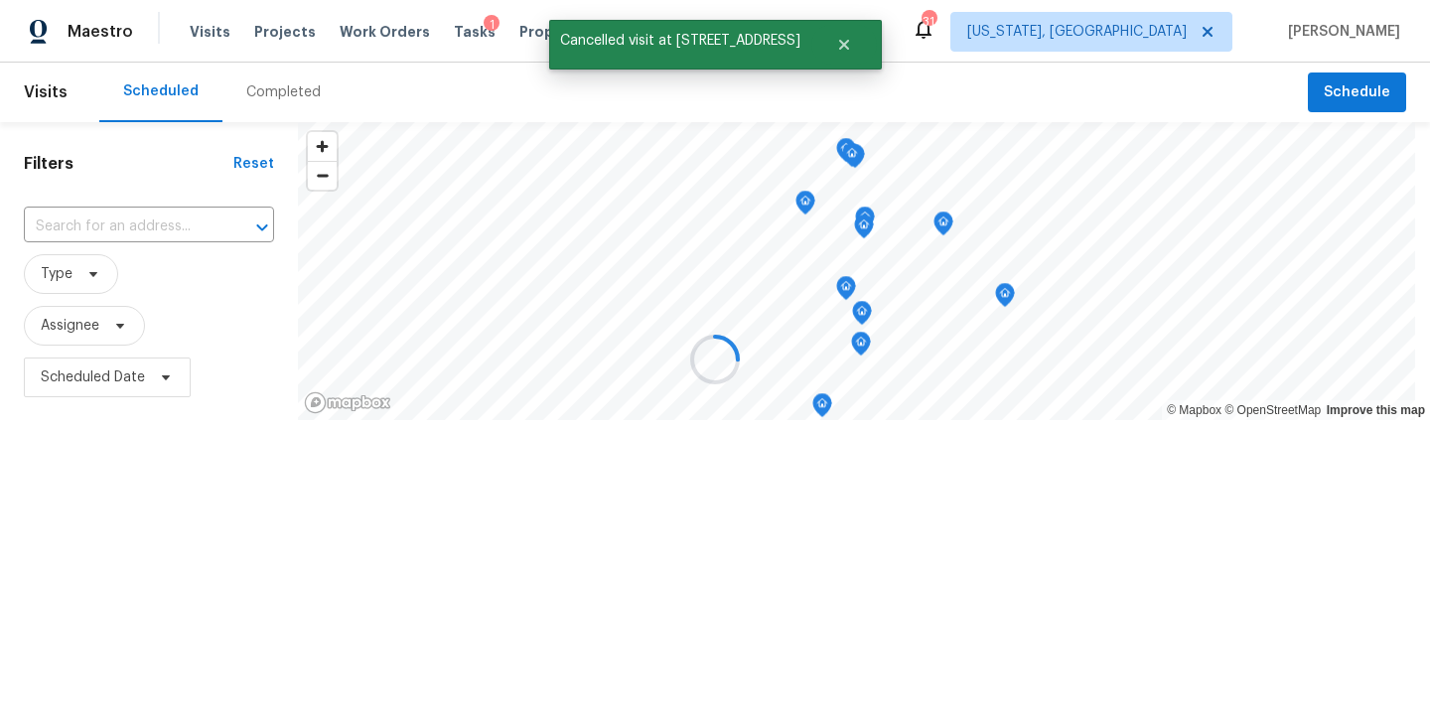
scroll to position [0, 0]
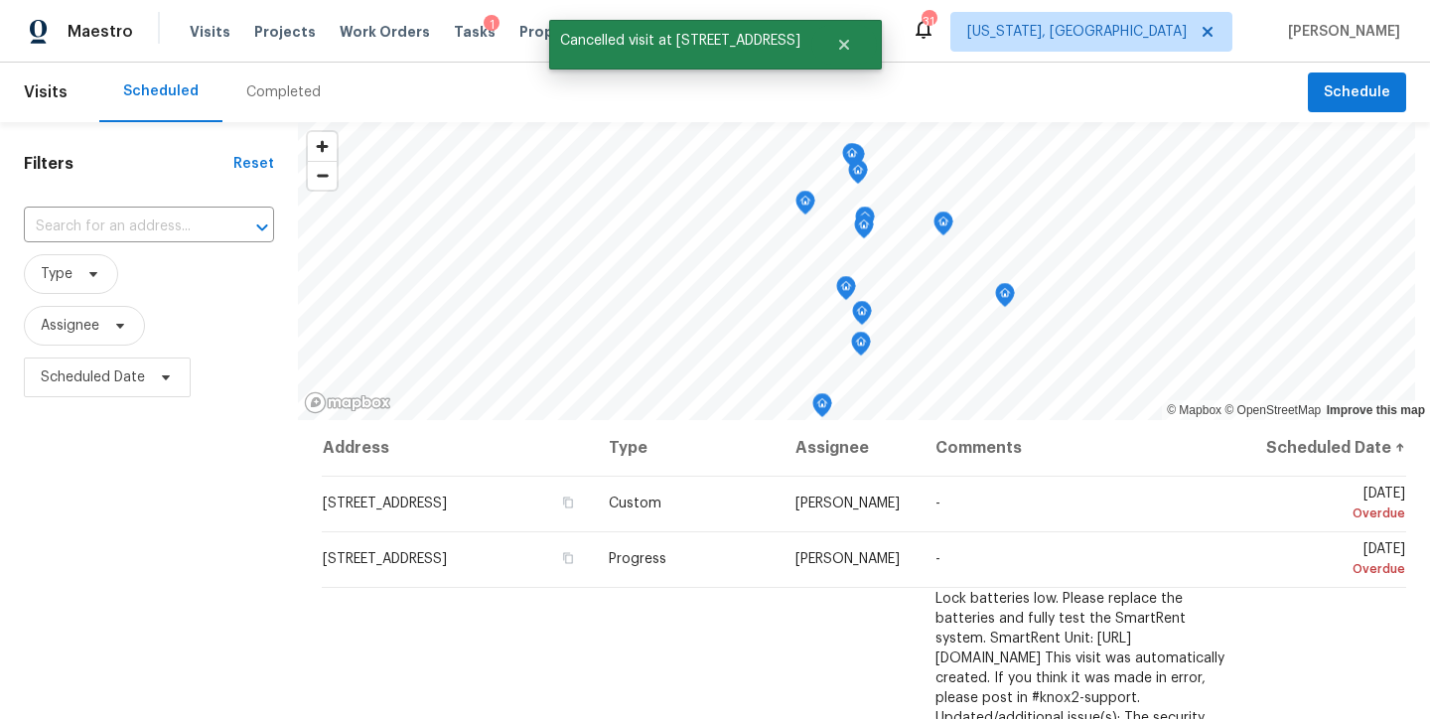
click at [159, 525] on div "Filters Reset ​ Type Assignee Scheduled Date" at bounding box center [149, 558] width 298 height 873
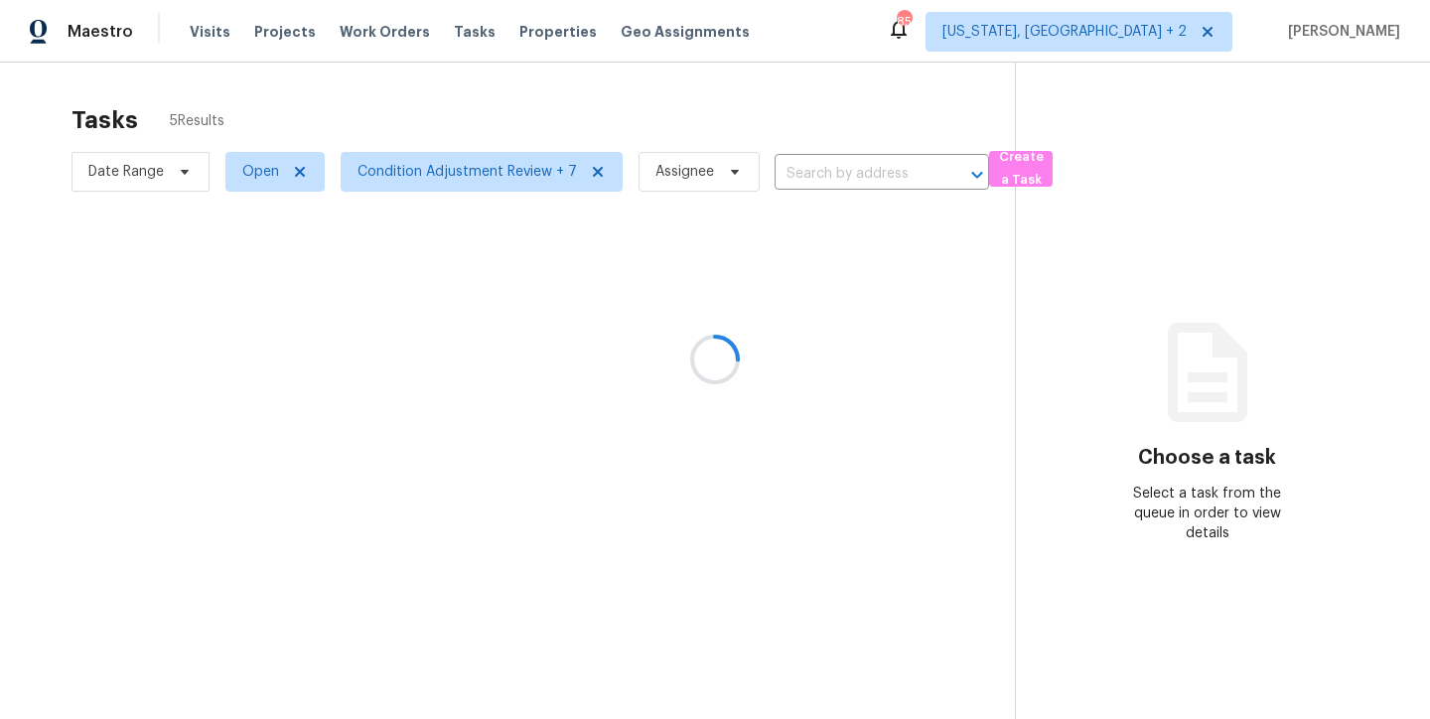
click at [761, 110] on div at bounding box center [715, 359] width 1430 height 719
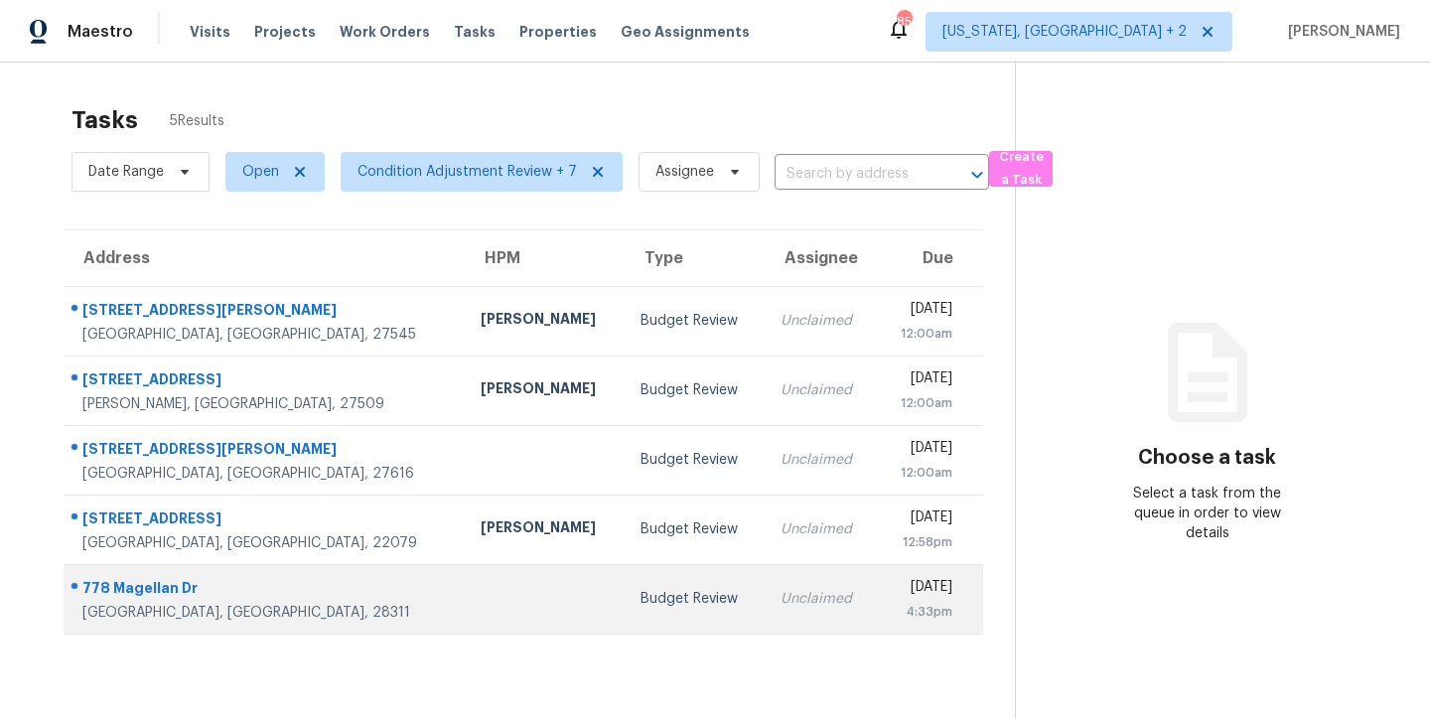
click at [625, 583] on td "Budget Review" at bounding box center [695, 599] width 140 height 70
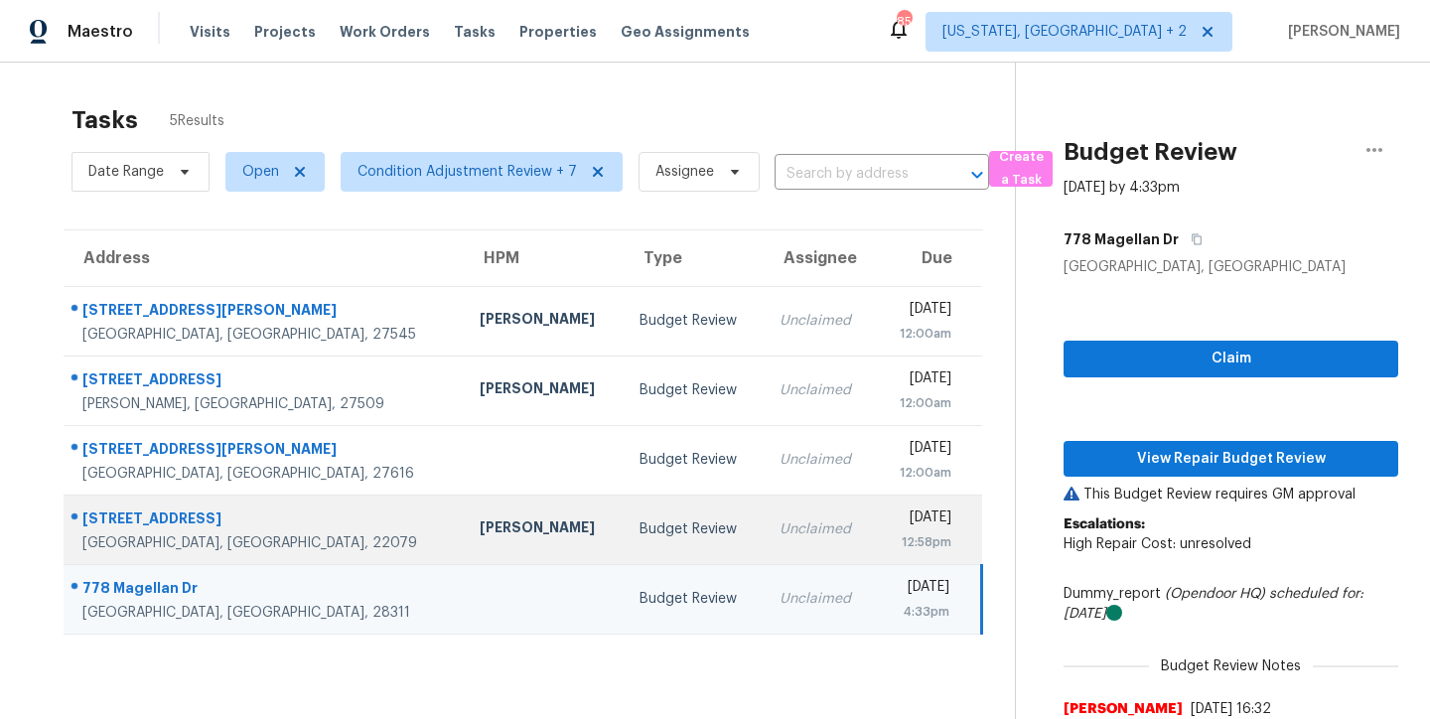
click at [639, 534] on div "Budget Review" at bounding box center [693, 529] width 108 height 20
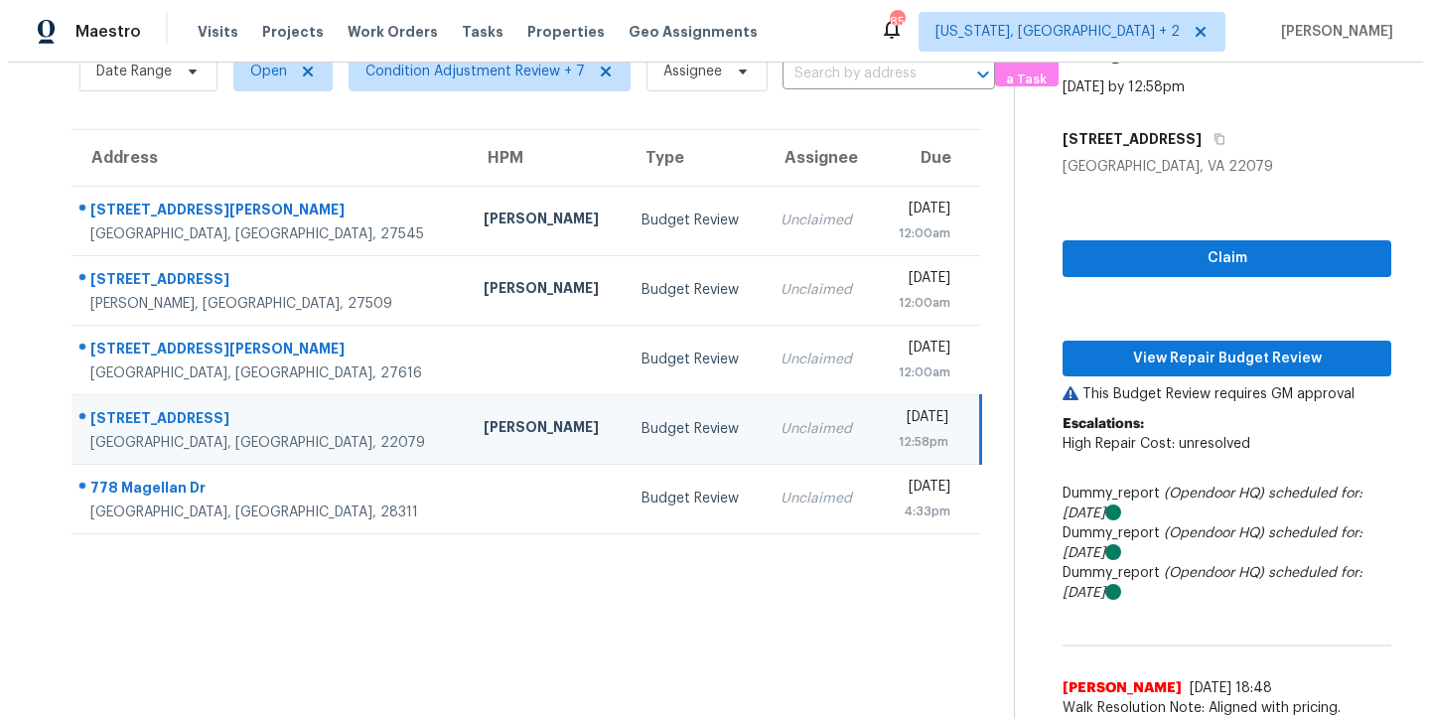
scroll to position [52, 0]
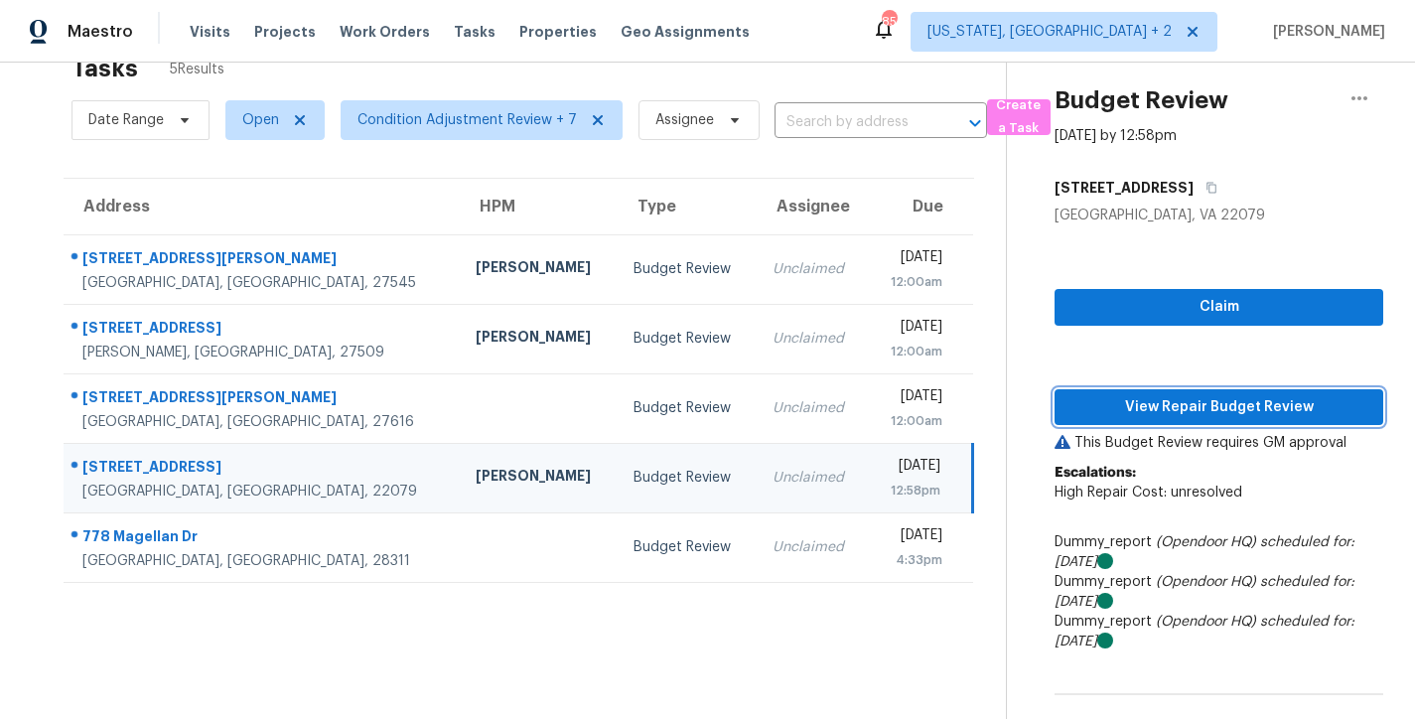
click at [1170, 406] on span "View Repair Budget Review" at bounding box center [1218, 407] width 297 height 25
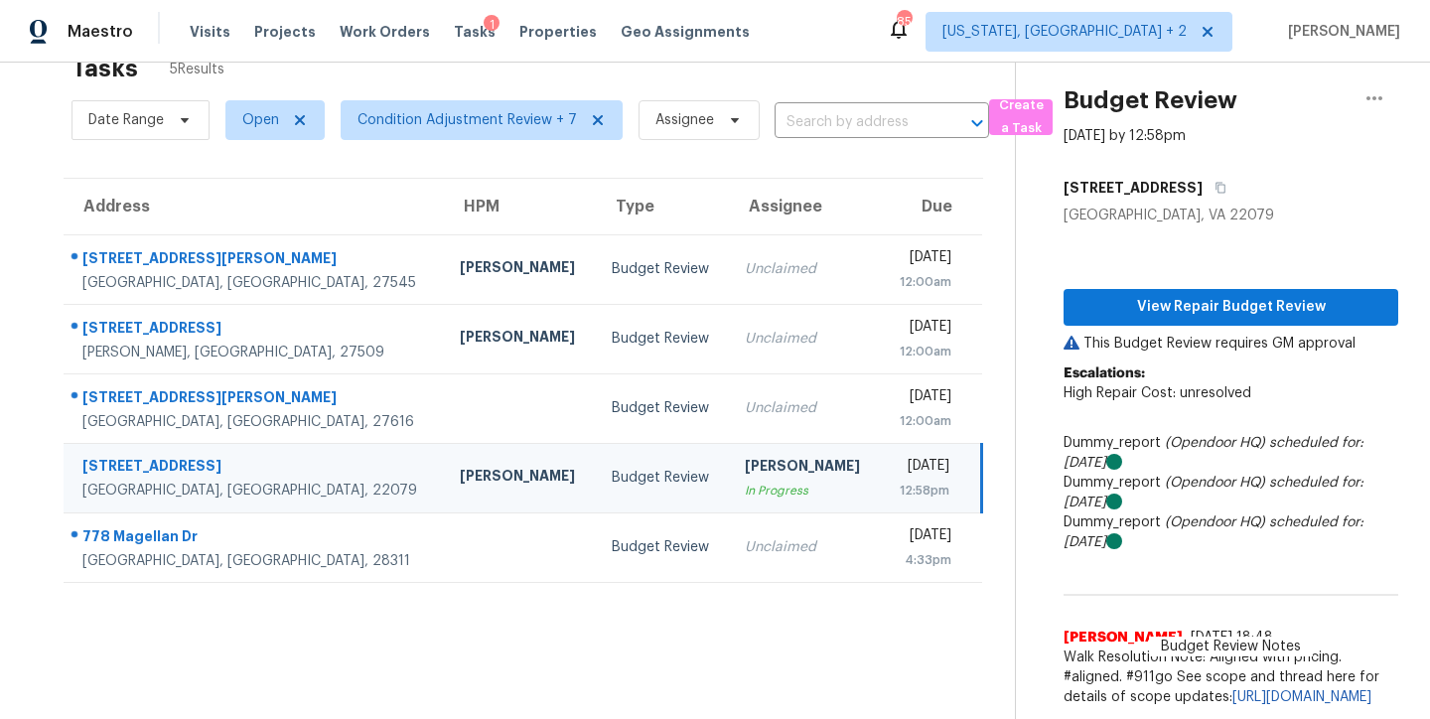
click at [879, 52] on div "Maestro Visits Projects Work Orders Tasks 1 Properties Geo Assignments 85 Washi…" at bounding box center [715, 31] width 1430 height 63
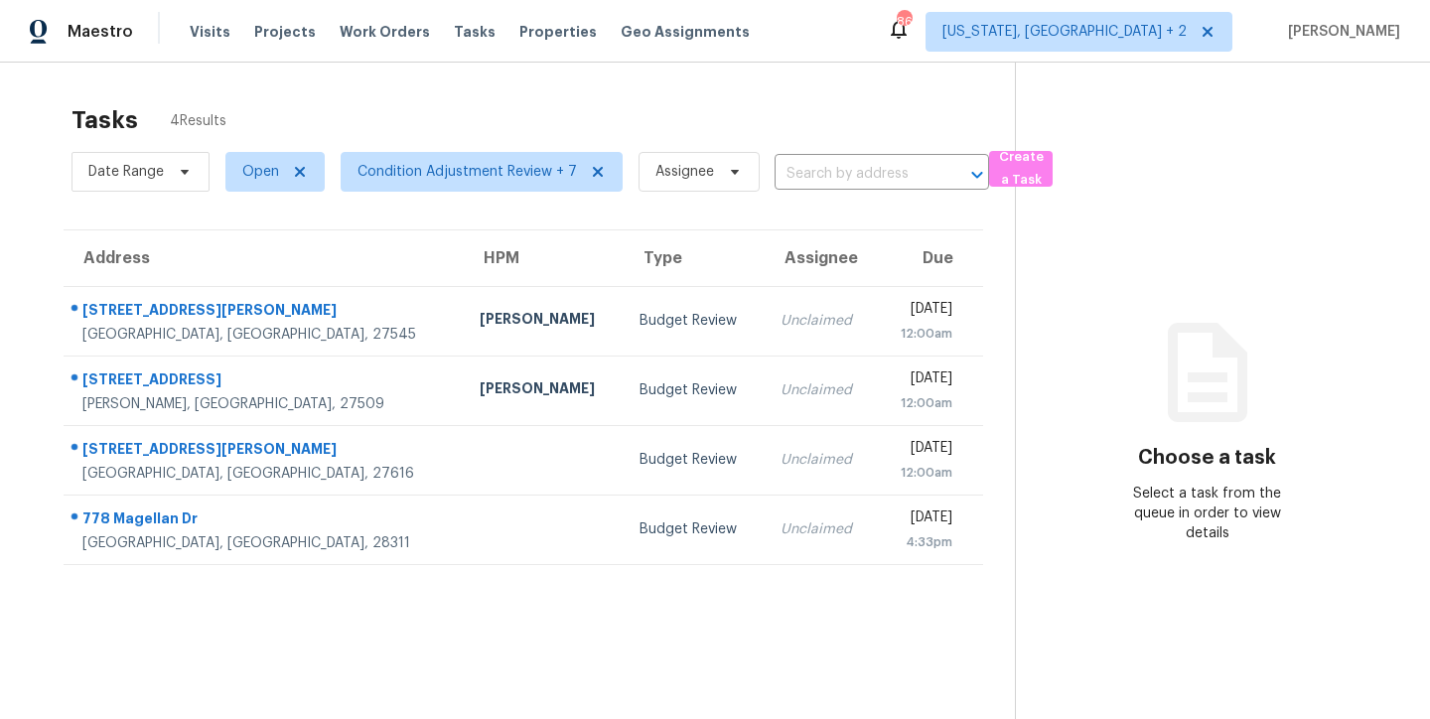
click at [491, 600] on section "Tasks 4 Results Date Range Open Condition Adjustment Review + 7 Assignee ​ Crea…" at bounding box center [523, 437] width 983 height 687
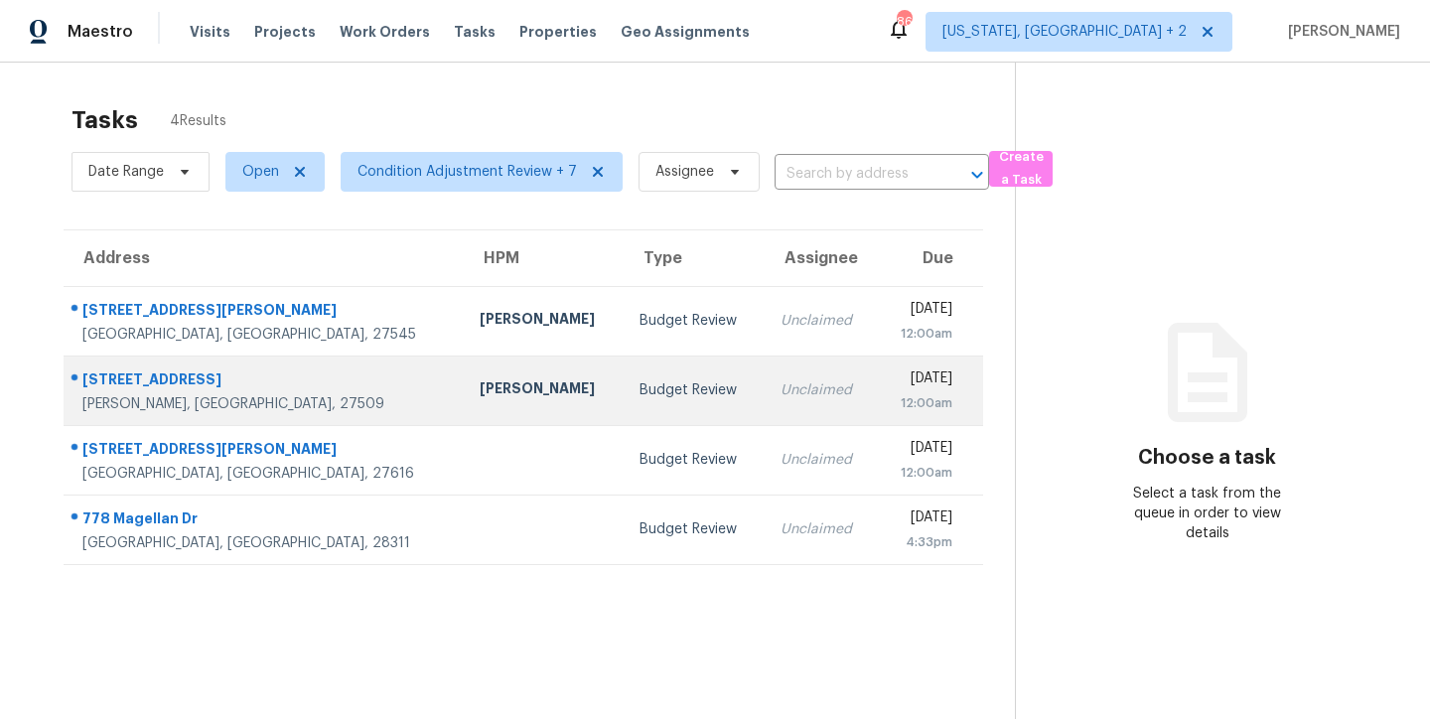
click at [639, 399] on div "Budget Review" at bounding box center [693, 390] width 108 height 20
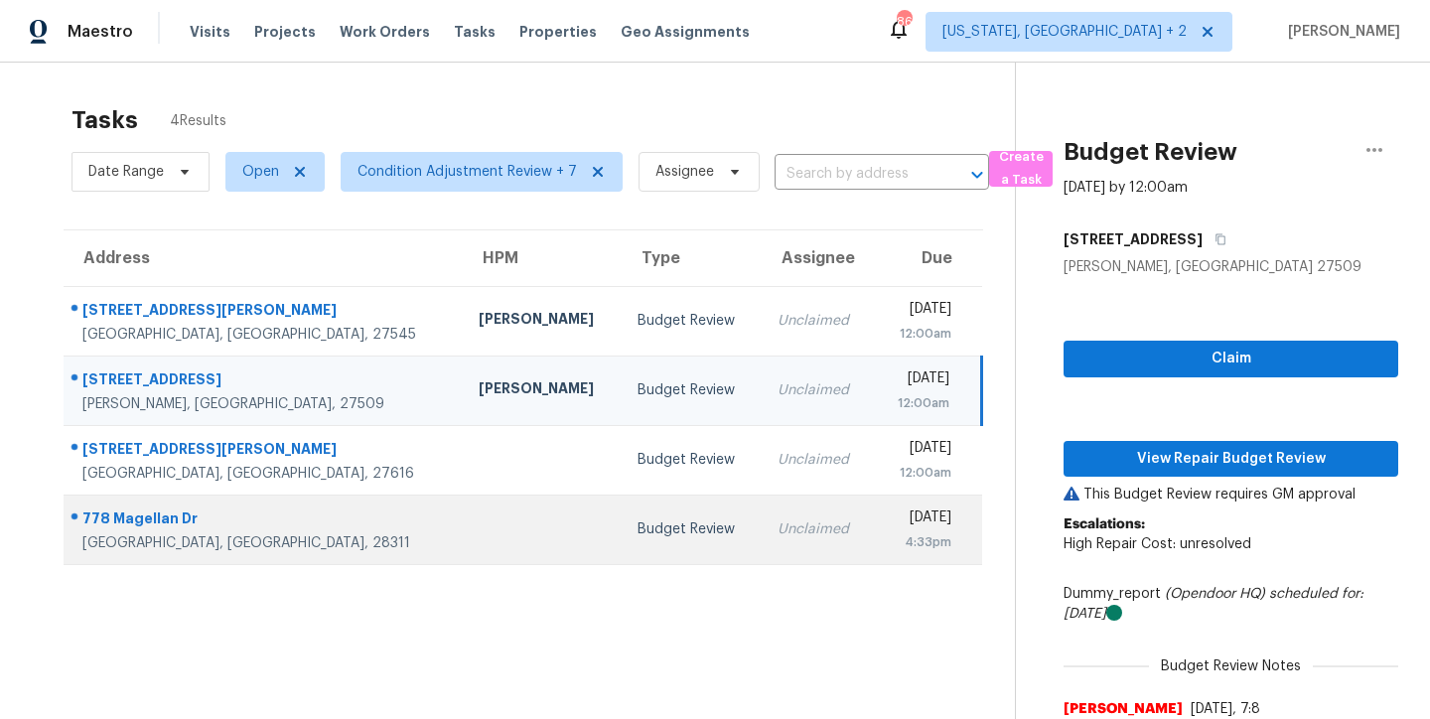
click at [762, 517] on td "Unclaimed" at bounding box center [818, 529] width 112 height 70
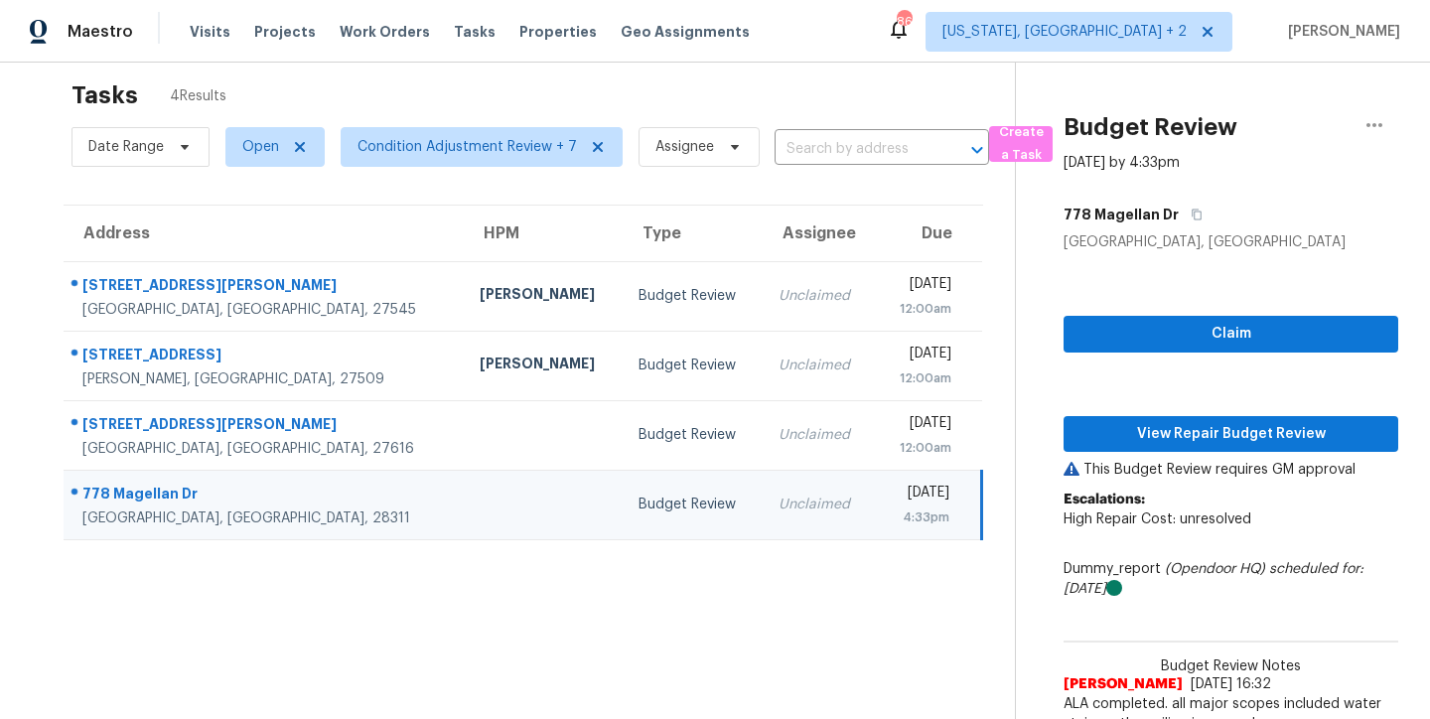
scroll to position [77, 0]
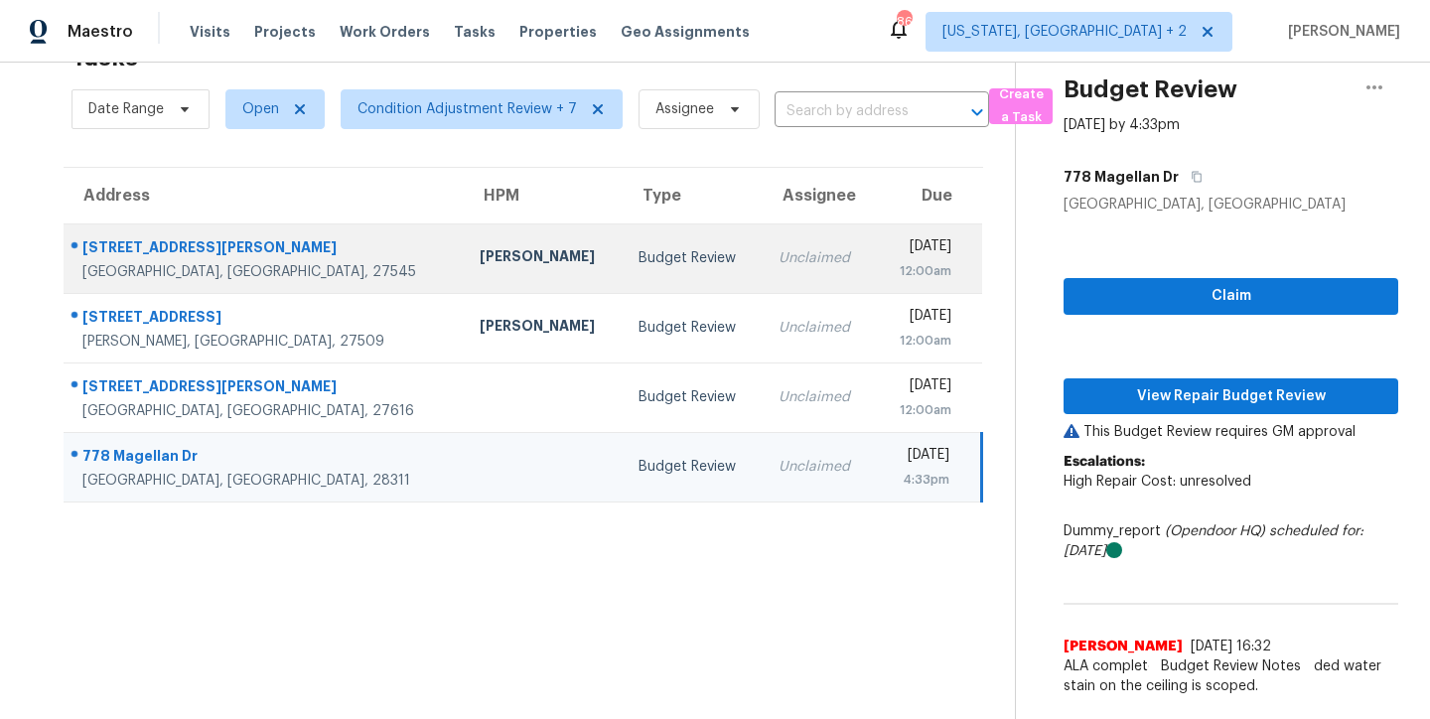
click at [763, 258] on td "Unclaimed" at bounding box center [819, 258] width 112 height 70
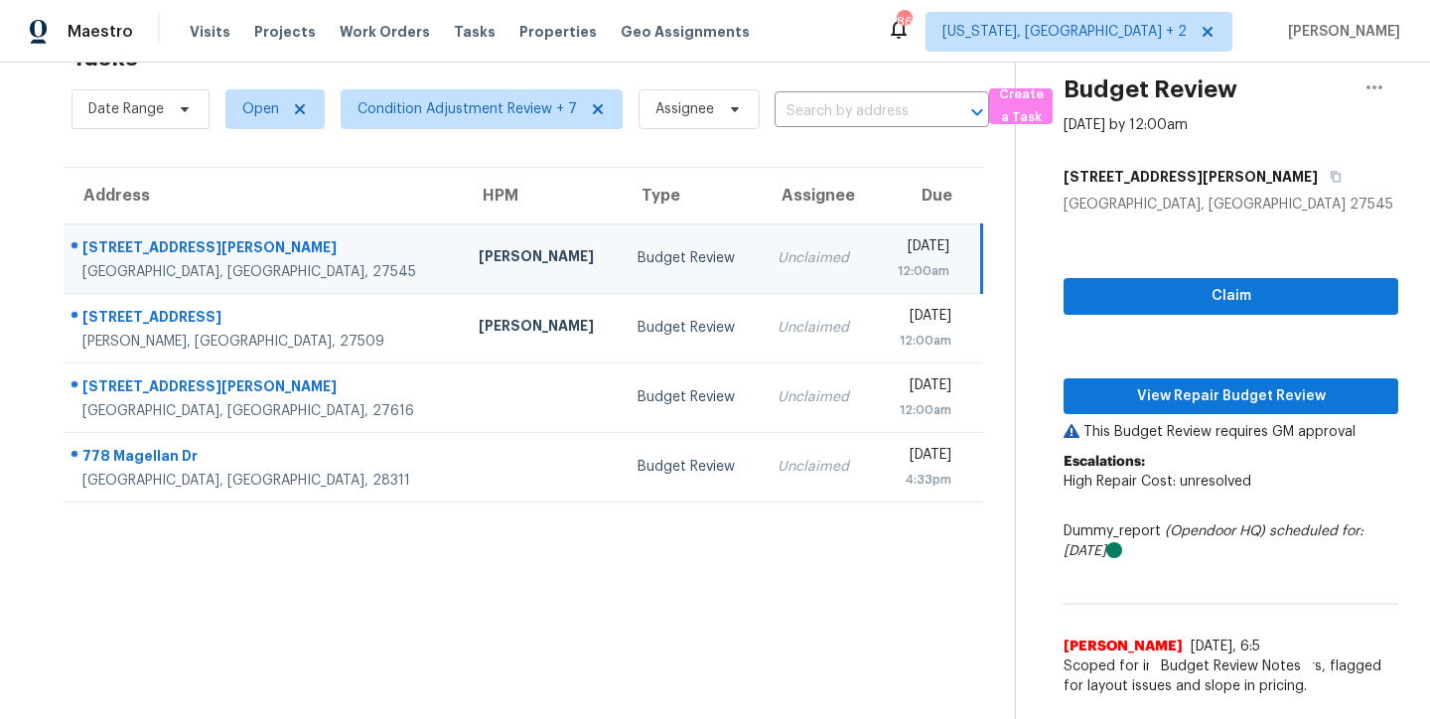
click at [798, 616] on section "Tasks 4 Results Date Range Open Condition Adjustment Review + 7 Assignee ​ Crea…" at bounding box center [523, 375] width 983 height 687
click at [835, 581] on section "Tasks 4 Results Date Range Open Condition Adjustment Review + 7 Assignee ​ Crea…" at bounding box center [523, 375] width 983 height 687
